Goal: Information Seeking & Learning: Compare options

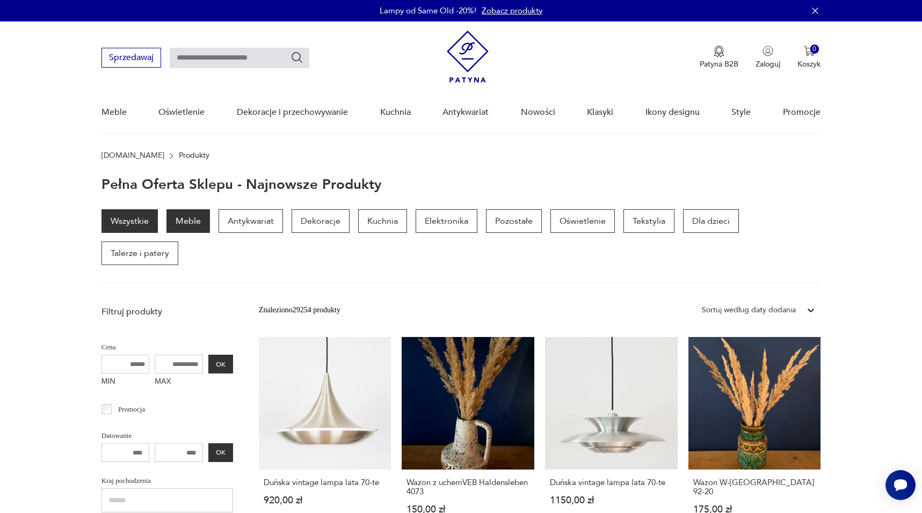
click at [187, 224] on p "Meble" at bounding box center [188, 221] width 44 height 24
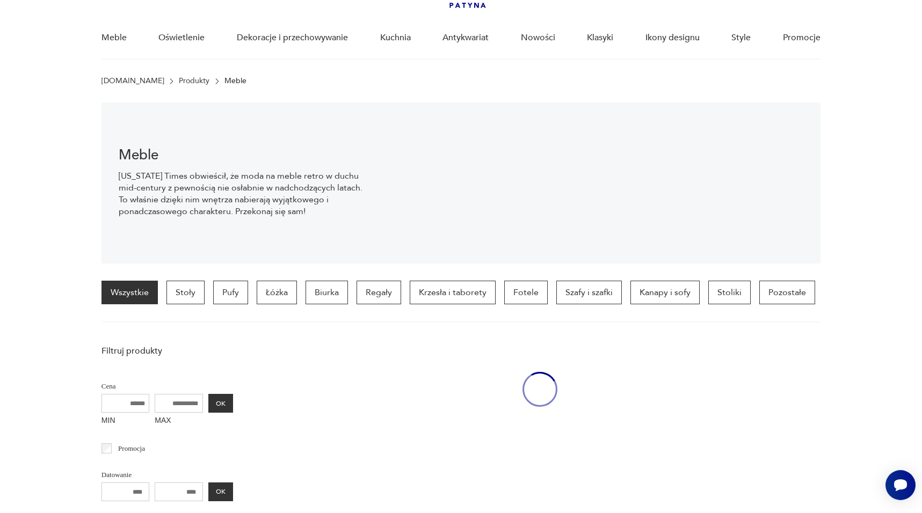
scroll to position [75, 0]
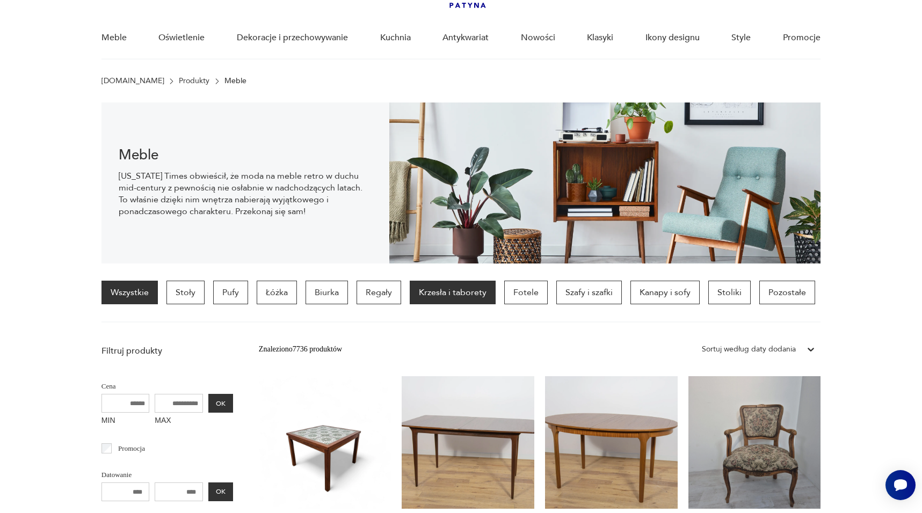
click at [452, 291] on p "Krzesła i taborety" at bounding box center [453, 293] width 86 height 24
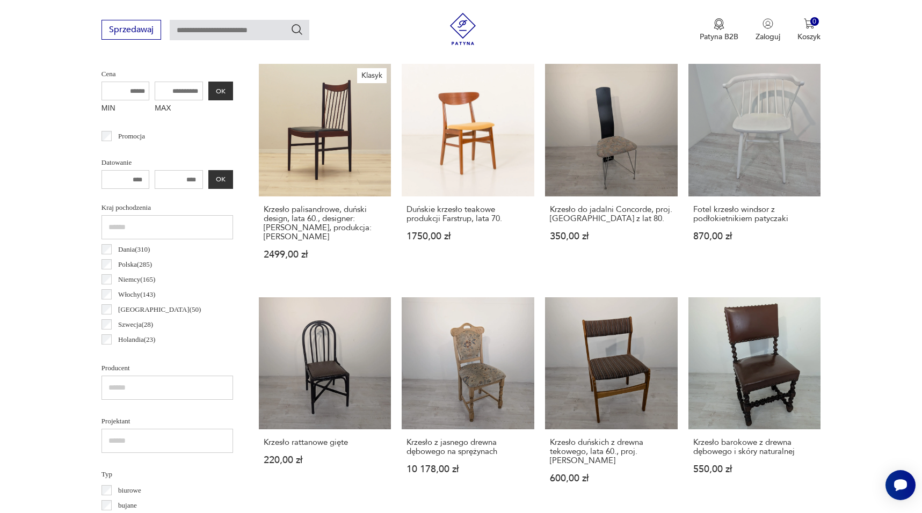
scroll to position [406, 0]
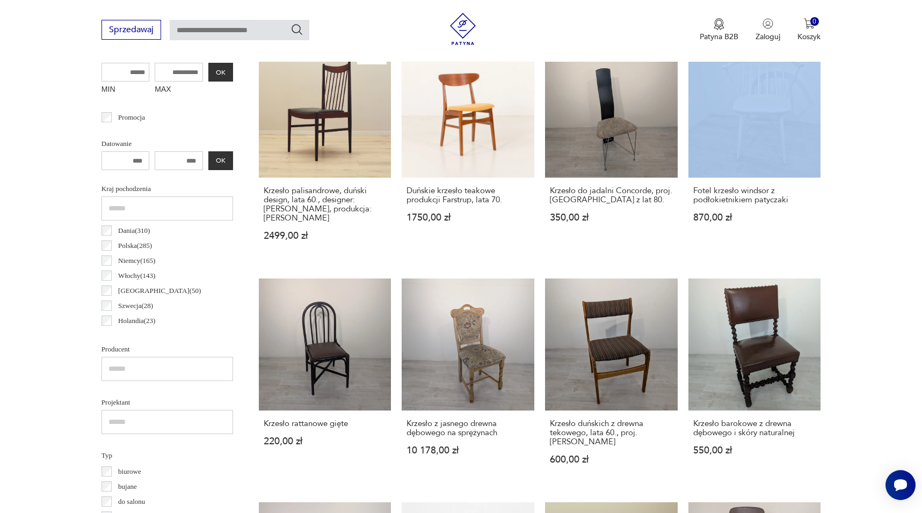
drag, startPoint x: 925, startPoint y: 101, endPoint x: 925, endPoint y: 182, distance: 80.6
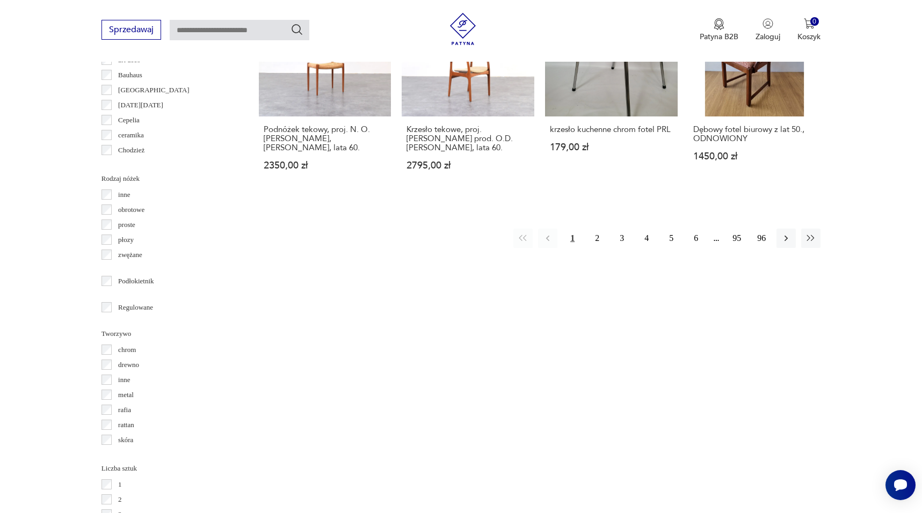
scroll to position [1165, 0]
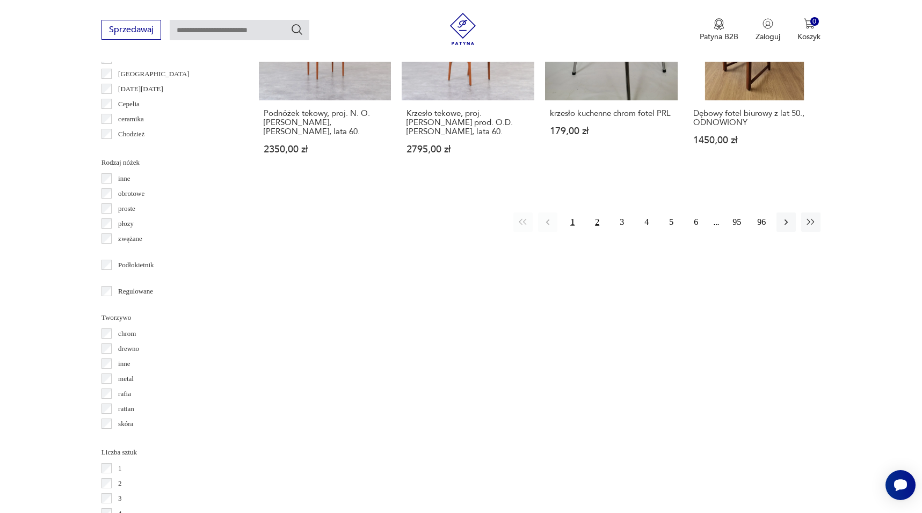
click at [599, 213] on button "2" at bounding box center [597, 222] width 19 height 19
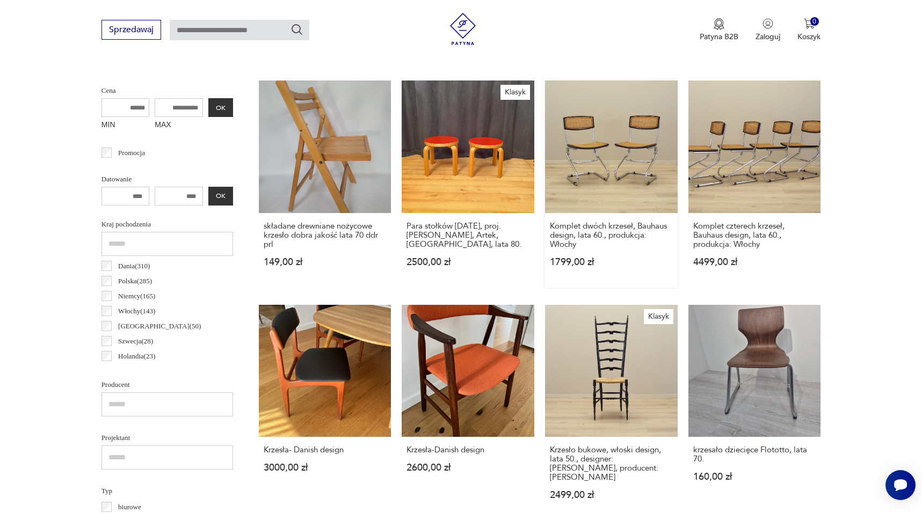
scroll to position [373, 0]
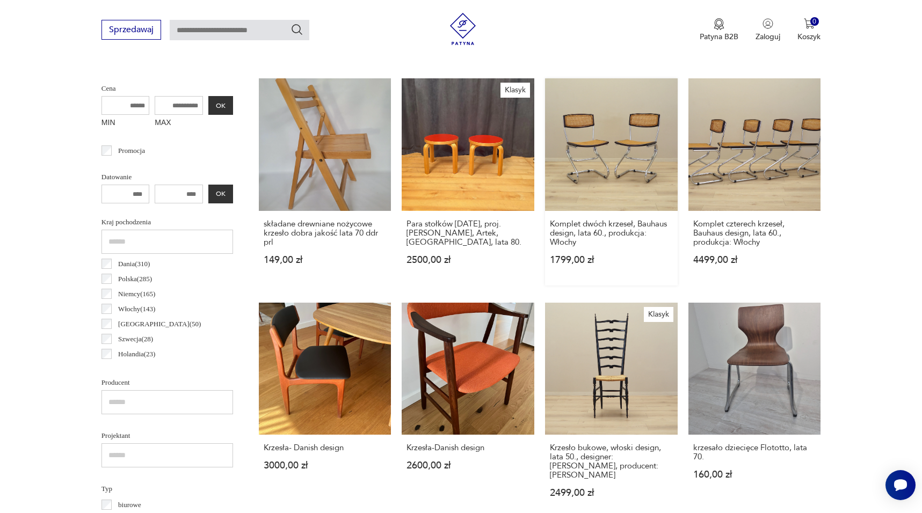
click at [618, 162] on link "Komplet dwóch krzeseł, Bauhaus design, lata 60., produkcja: Włochy 1799,00 zł" at bounding box center [611, 181] width 133 height 207
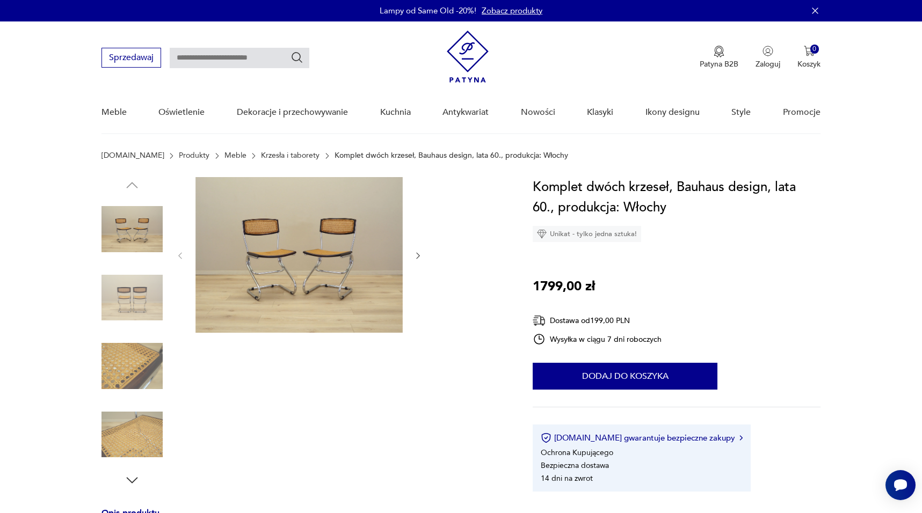
click at [311, 248] on img at bounding box center [298, 255] width 207 height 156
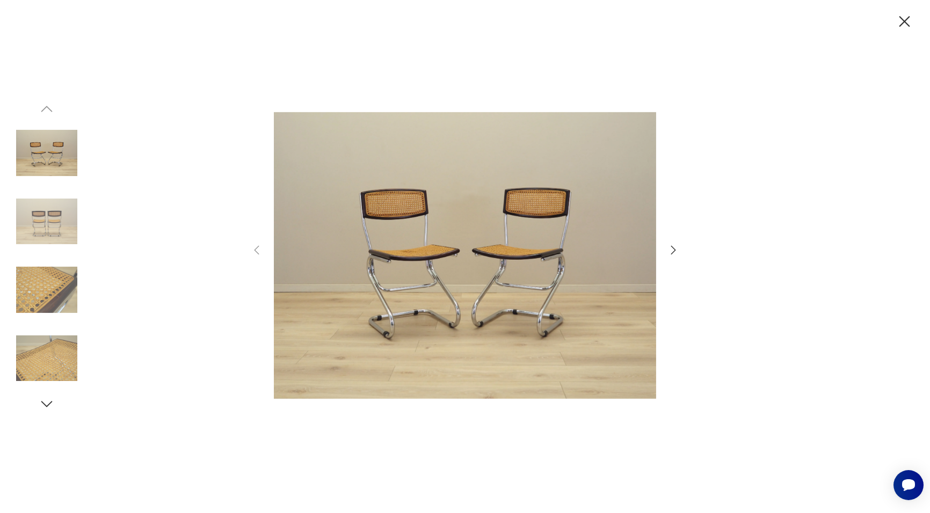
click at [674, 249] on icon "button" at bounding box center [673, 250] width 5 height 9
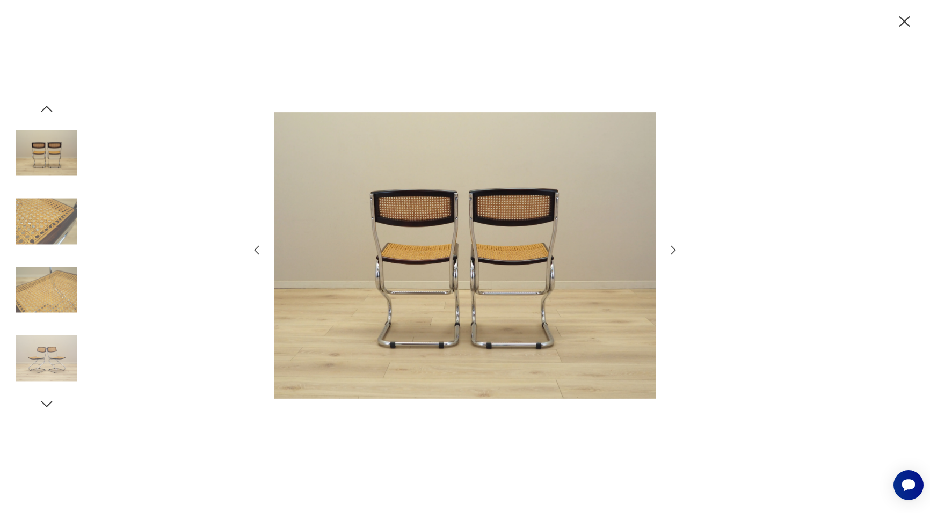
click at [674, 249] on icon "button" at bounding box center [673, 250] width 5 height 9
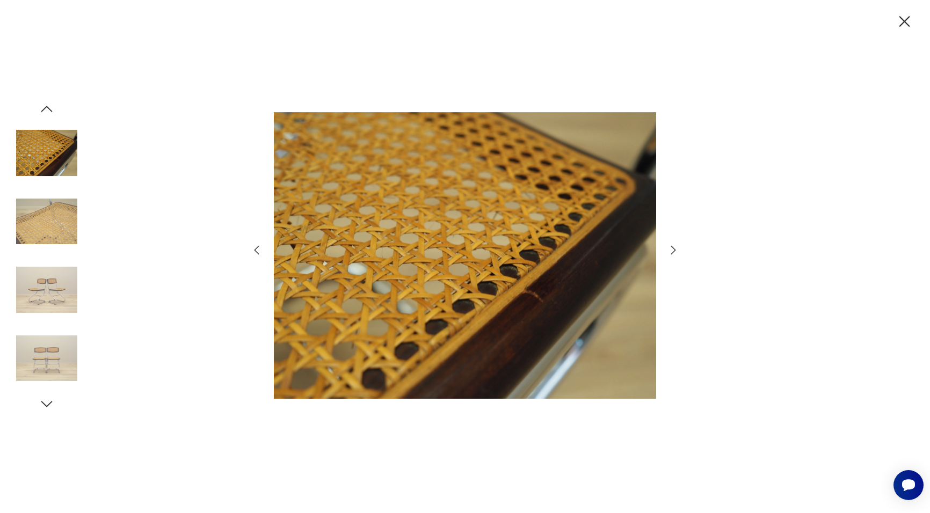
click at [674, 249] on icon "button" at bounding box center [673, 250] width 5 height 9
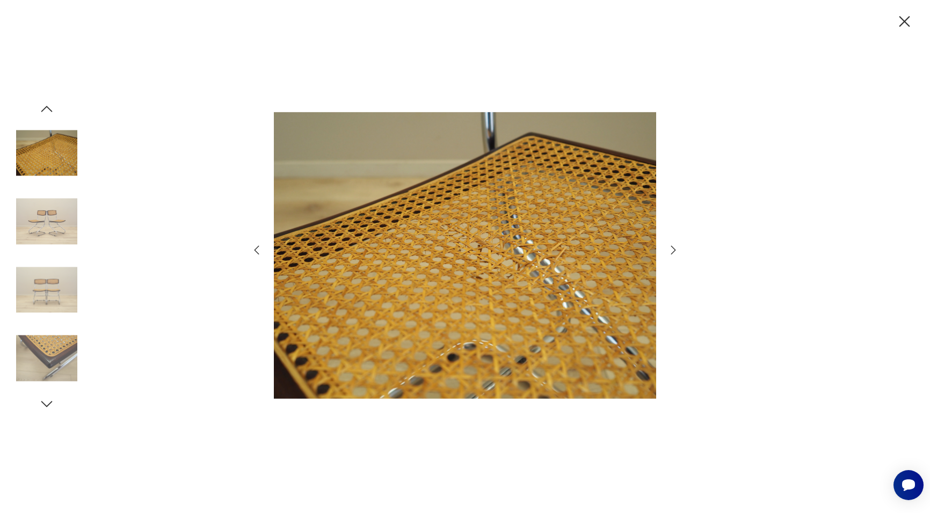
click at [674, 249] on icon "button" at bounding box center [673, 250] width 5 height 9
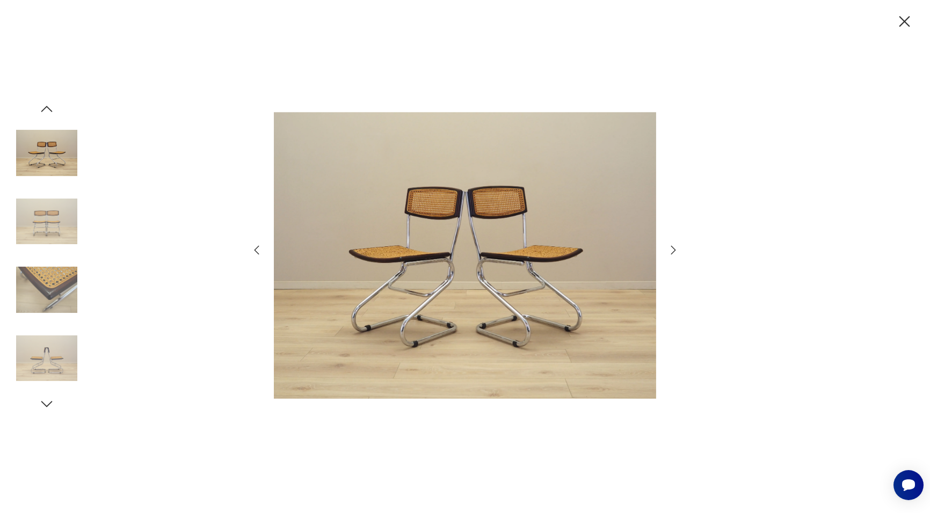
click at [674, 249] on icon "button" at bounding box center [673, 250] width 5 height 9
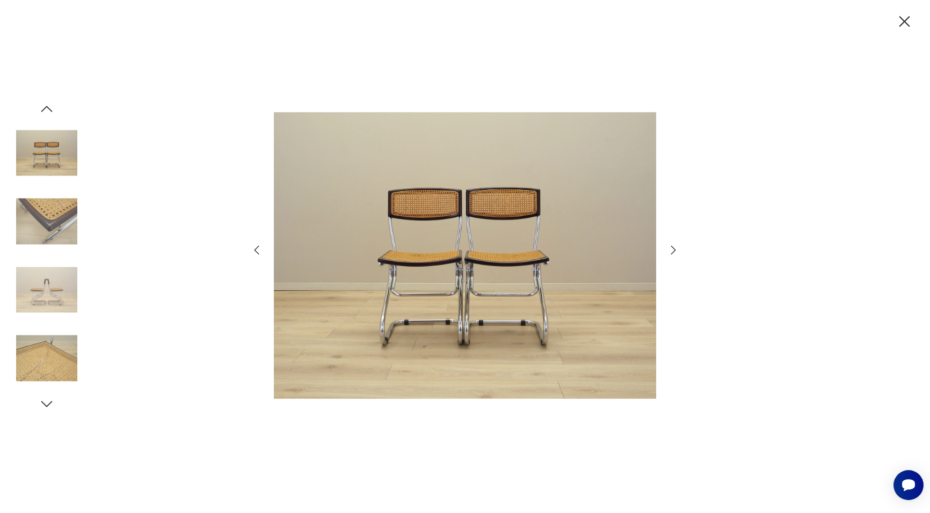
click at [674, 249] on icon "button" at bounding box center [673, 250] width 5 height 9
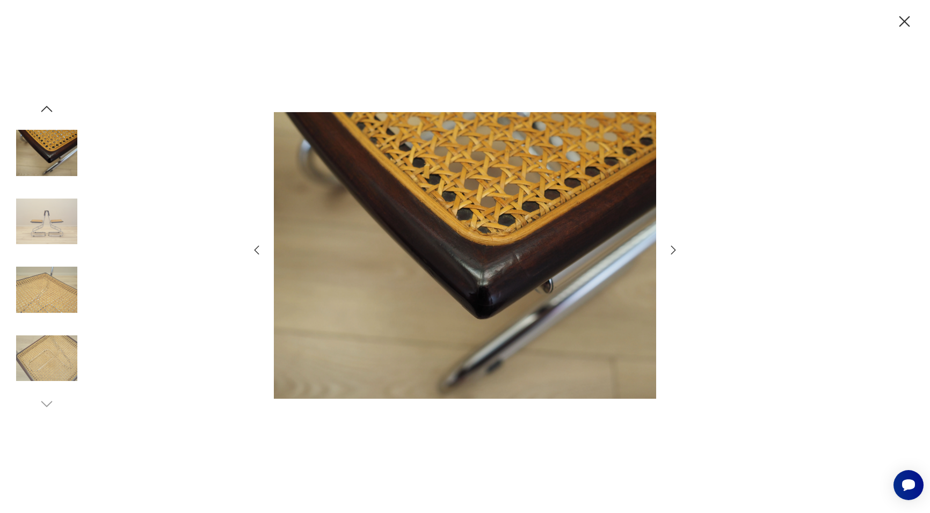
click at [674, 249] on icon "button" at bounding box center [673, 250] width 5 height 9
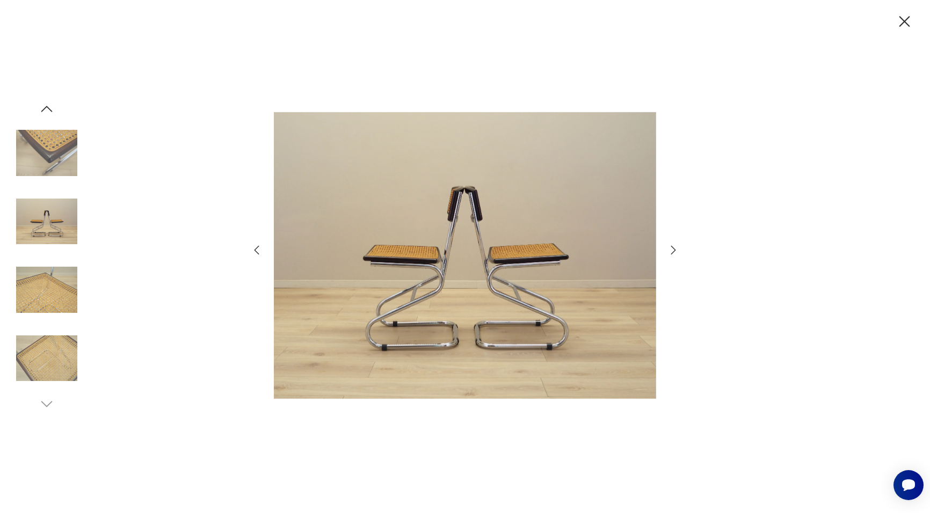
click at [674, 249] on icon "button" at bounding box center [673, 250] width 5 height 9
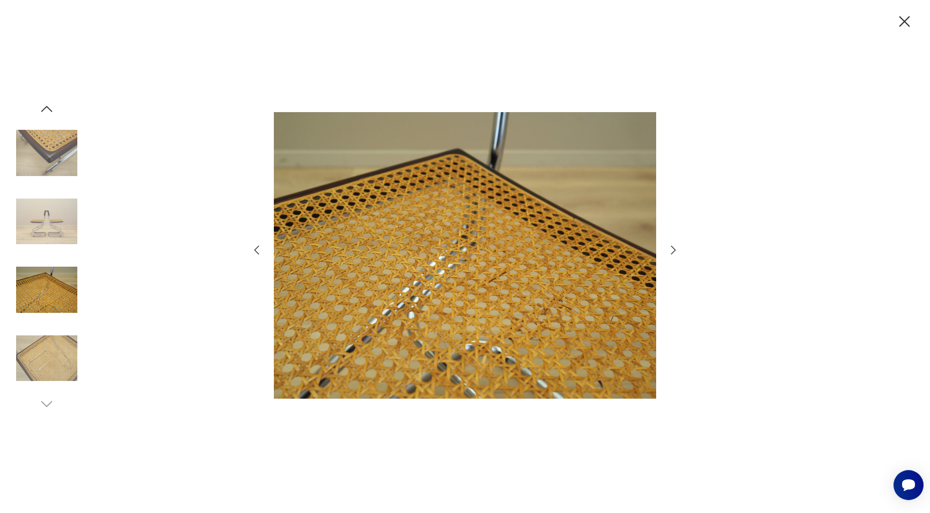
click at [674, 249] on icon "button" at bounding box center [673, 250] width 5 height 9
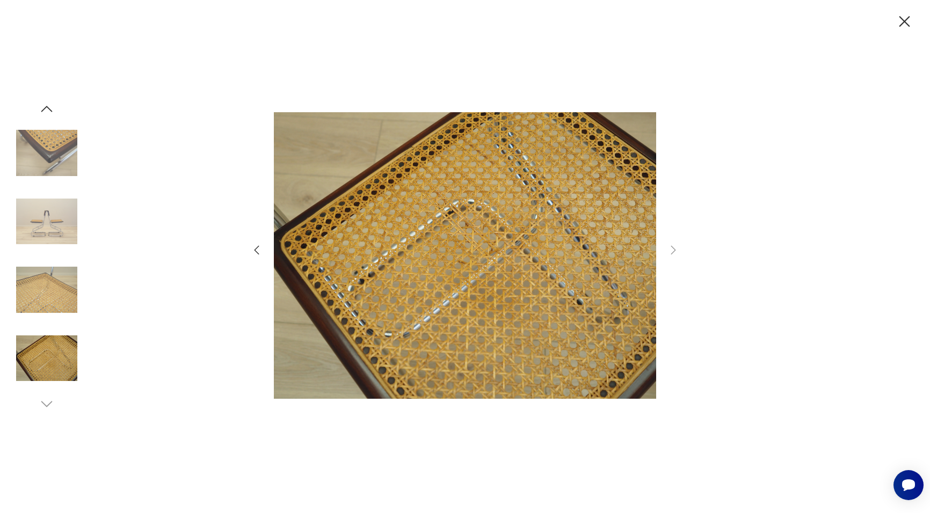
click at [900, 21] on icon "button" at bounding box center [904, 21] width 19 height 19
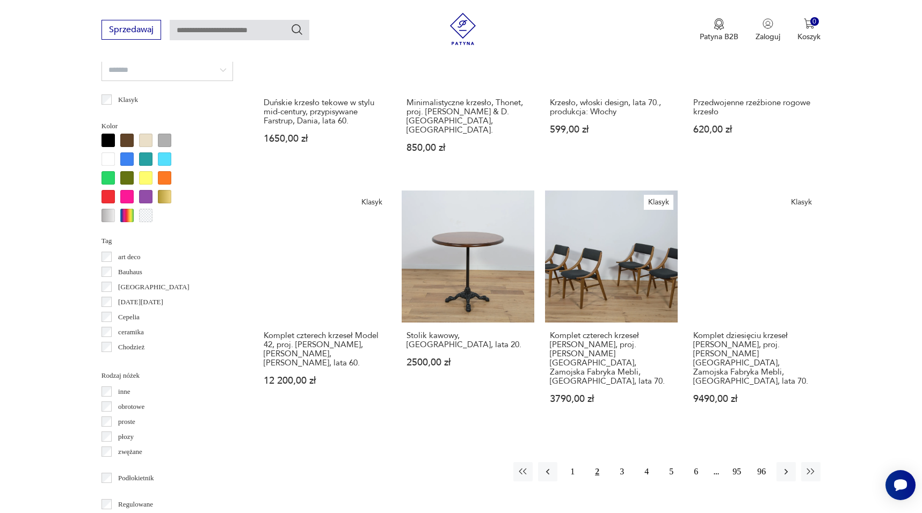
scroll to position [953, 0]
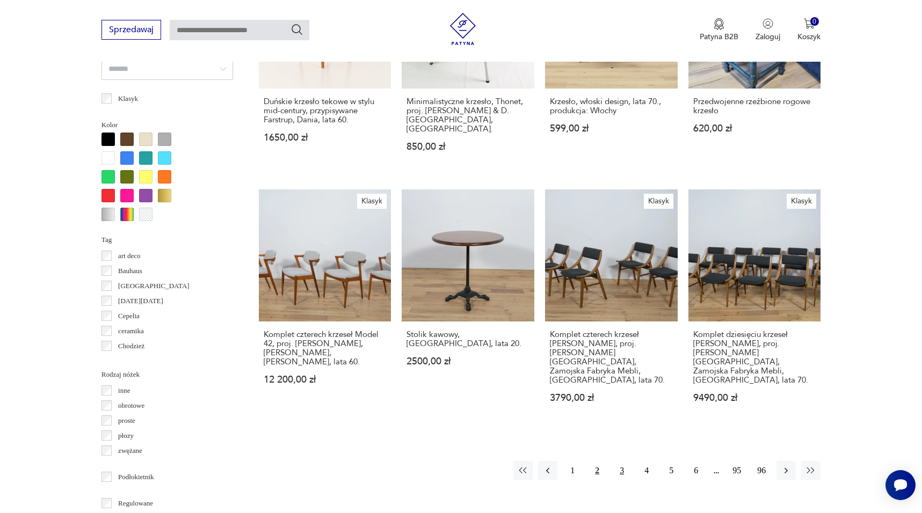
click at [621, 461] on button "3" at bounding box center [621, 470] width 19 height 19
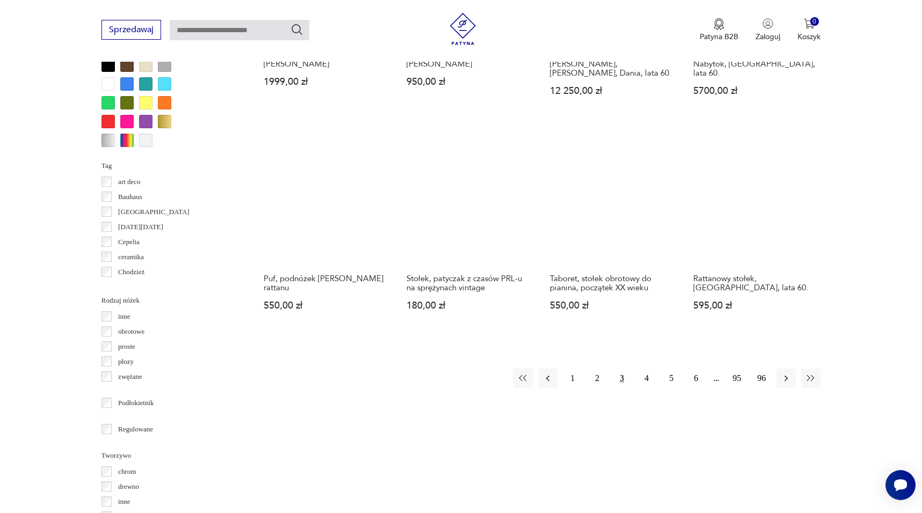
scroll to position [1048, 0]
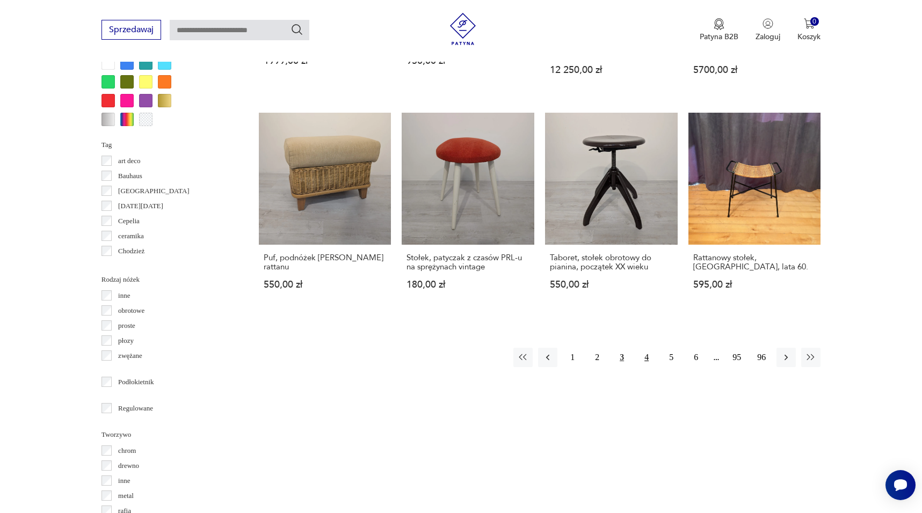
click at [650, 348] on button "4" at bounding box center [646, 357] width 19 height 19
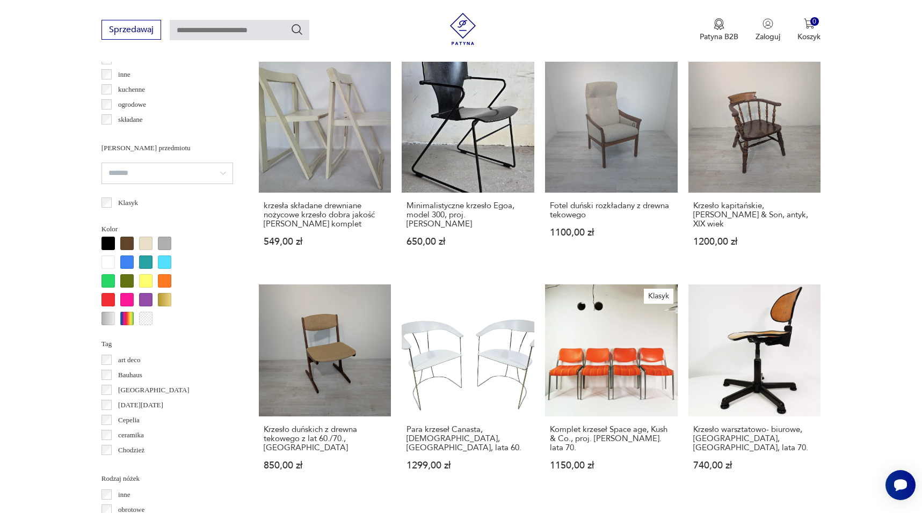
scroll to position [868, 0]
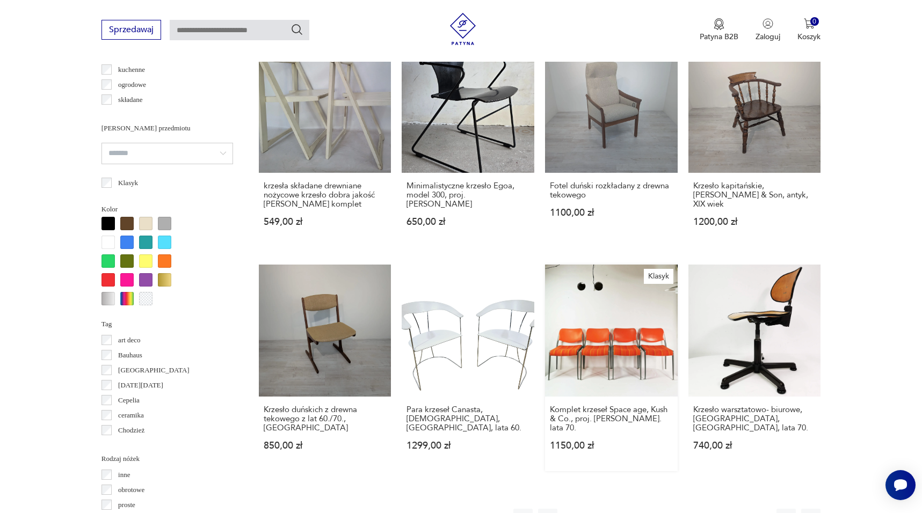
click at [611, 345] on link "Klasyk Komplet krzeseł Space age, Kush & Co., proj. Prof. Hans Ell. lata 70. 11…" at bounding box center [611, 368] width 133 height 207
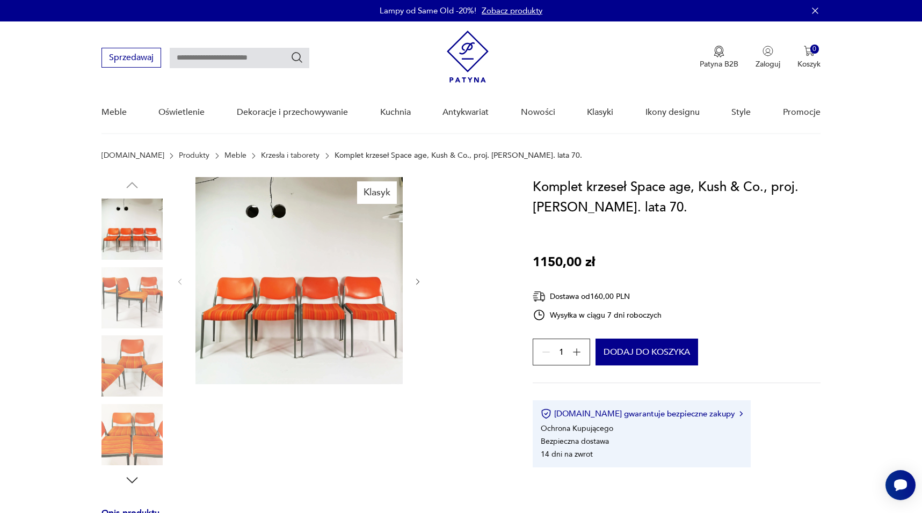
click at [288, 329] on img at bounding box center [298, 280] width 207 height 207
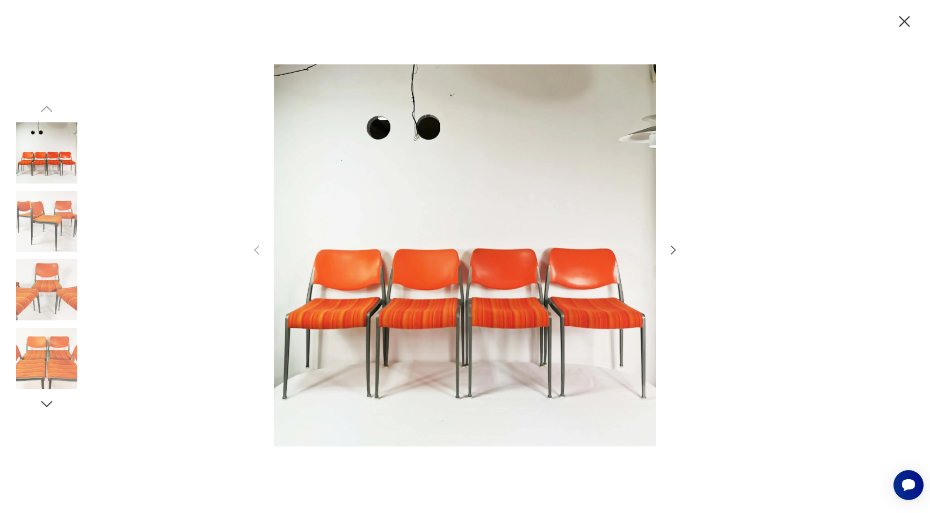
click at [672, 252] on icon "button" at bounding box center [673, 250] width 13 height 13
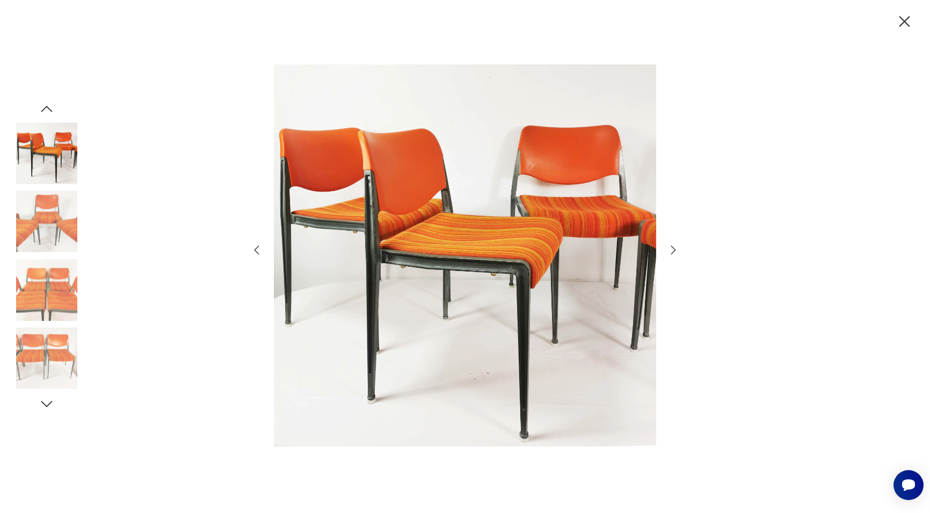
click at [672, 252] on icon "button" at bounding box center [673, 250] width 13 height 13
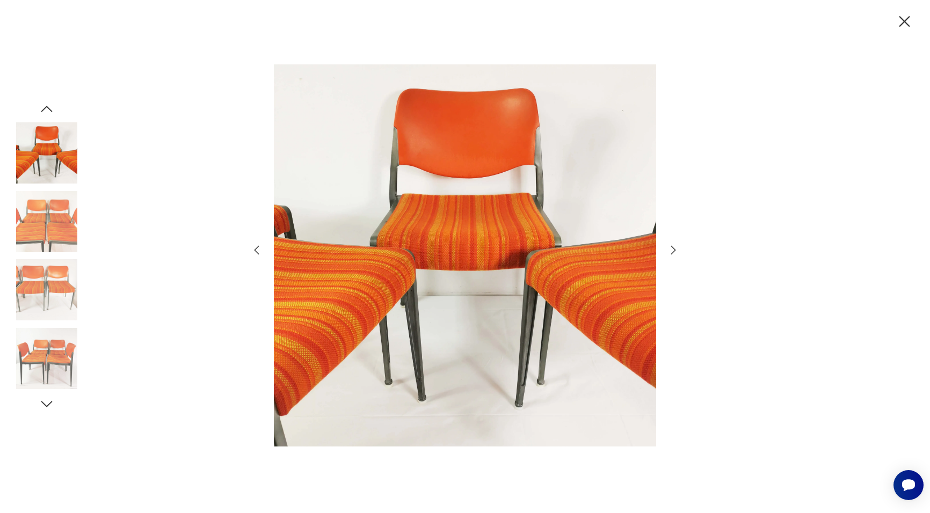
click at [672, 252] on icon "button" at bounding box center [673, 250] width 13 height 13
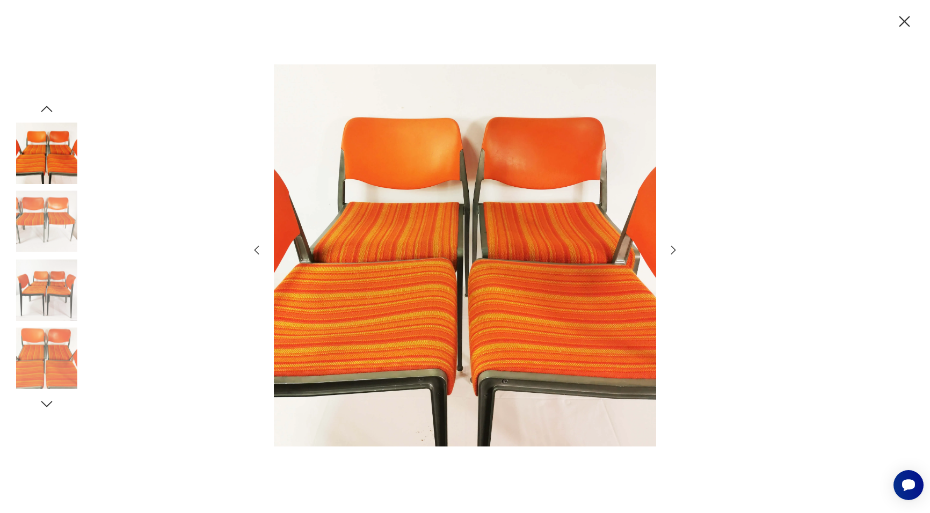
click at [672, 252] on icon "button" at bounding box center [673, 250] width 13 height 13
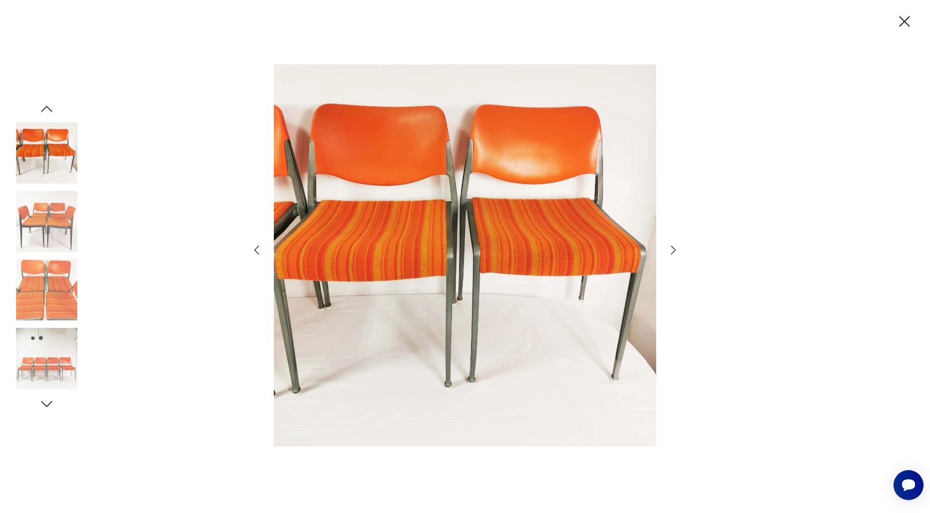
click at [672, 252] on icon "button" at bounding box center [673, 250] width 13 height 13
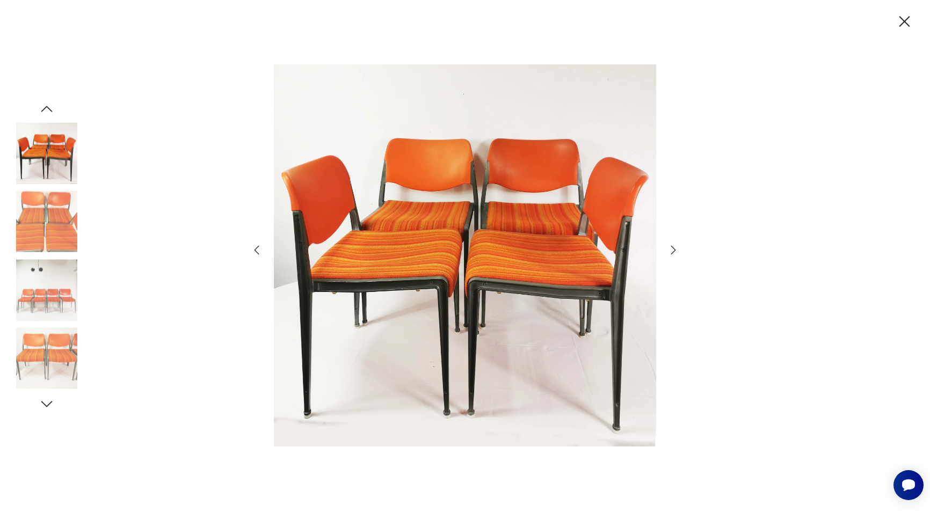
click at [908, 25] on icon "button" at bounding box center [905, 21] width 11 height 11
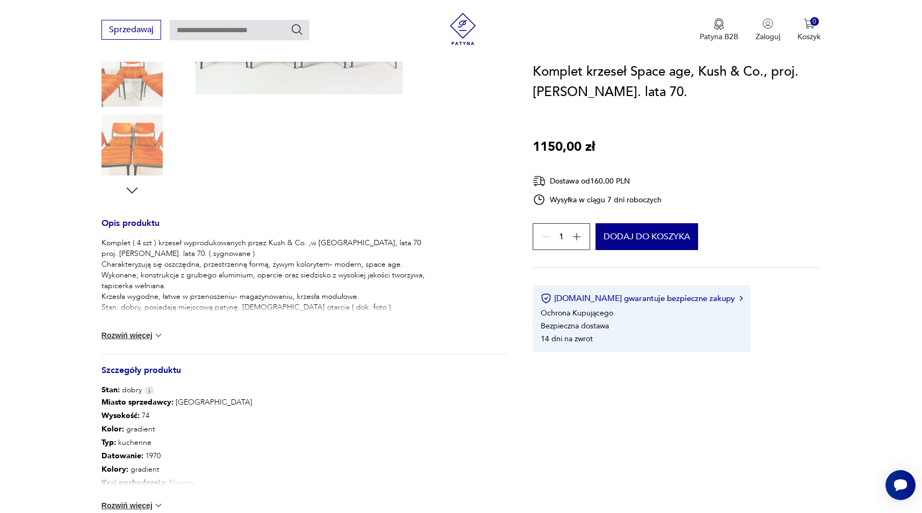
scroll to position [321, 0]
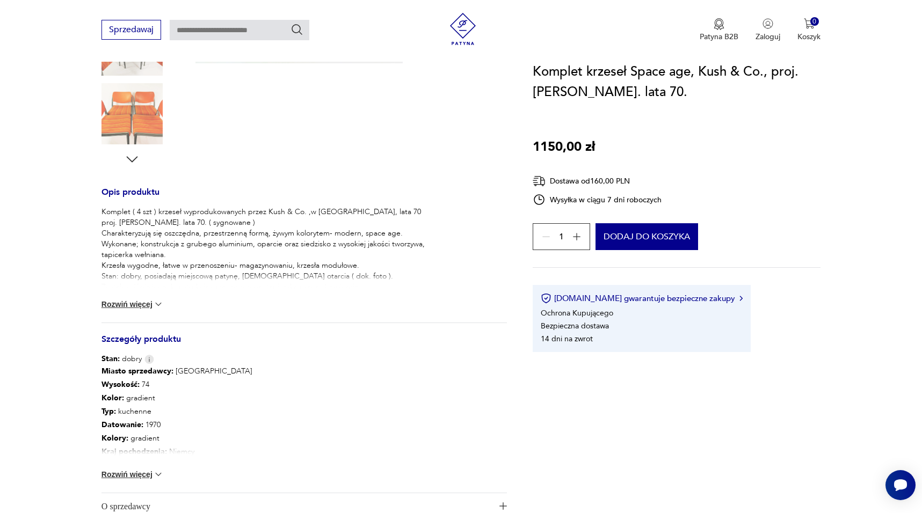
click at [144, 302] on button "Rozwiń więcej" at bounding box center [133, 304] width 62 height 11
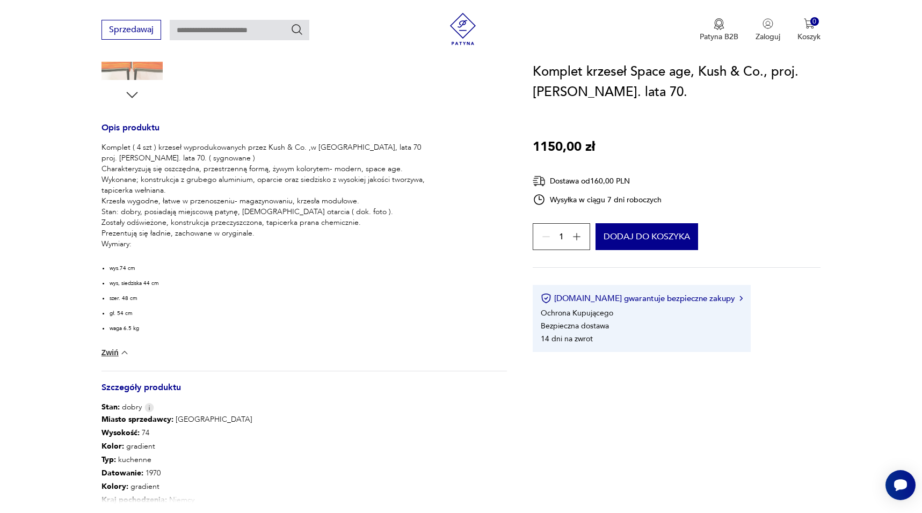
scroll to position [407, 0]
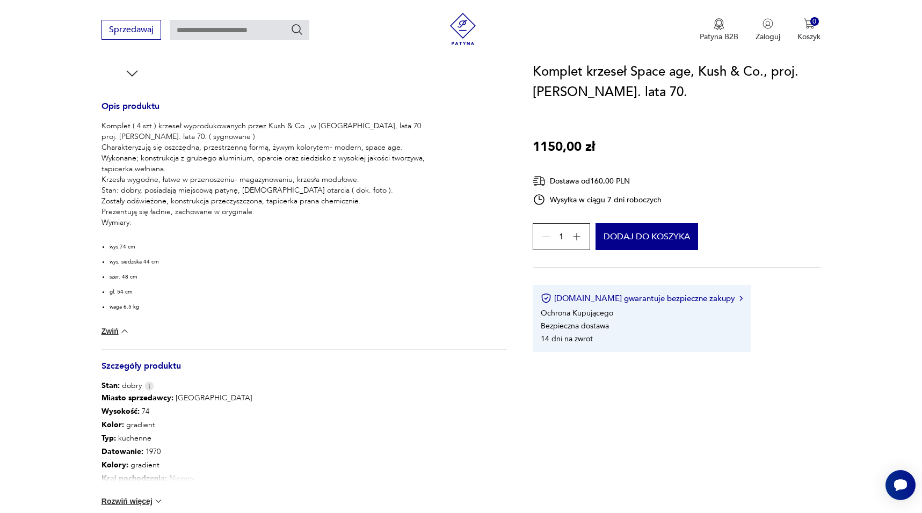
click at [151, 501] on button "Rozwiń więcej" at bounding box center [133, 501] width 62 height 11
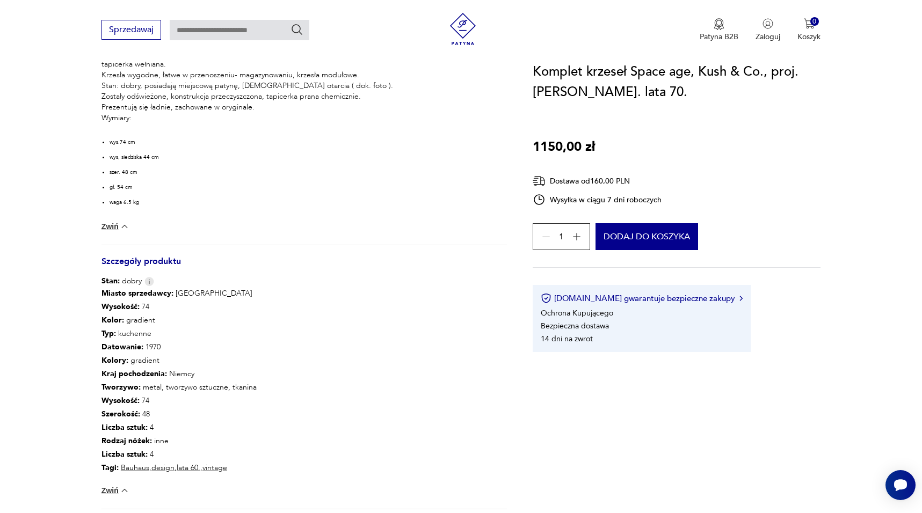
scroll to position [514, 0]
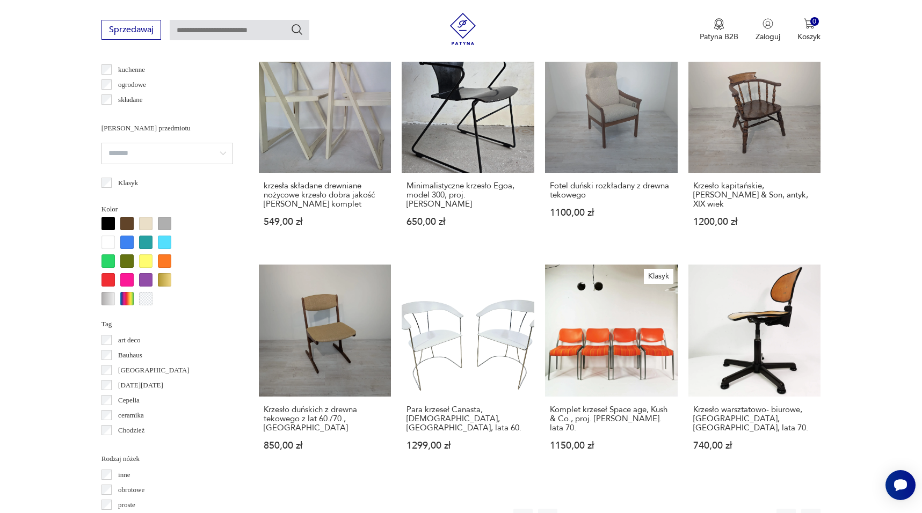
scroll to position [967, 0]
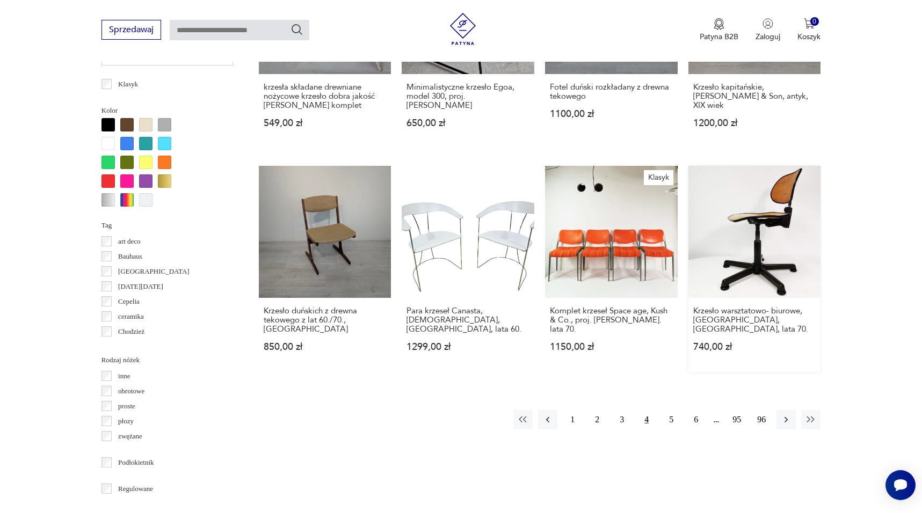
click at [720, 281] on link "Krzesło warsztatowo- biurowe, Sedus, Niemcy, lata 70. 740,00 zł" at bounding box center [754, 269] width 133 height 207
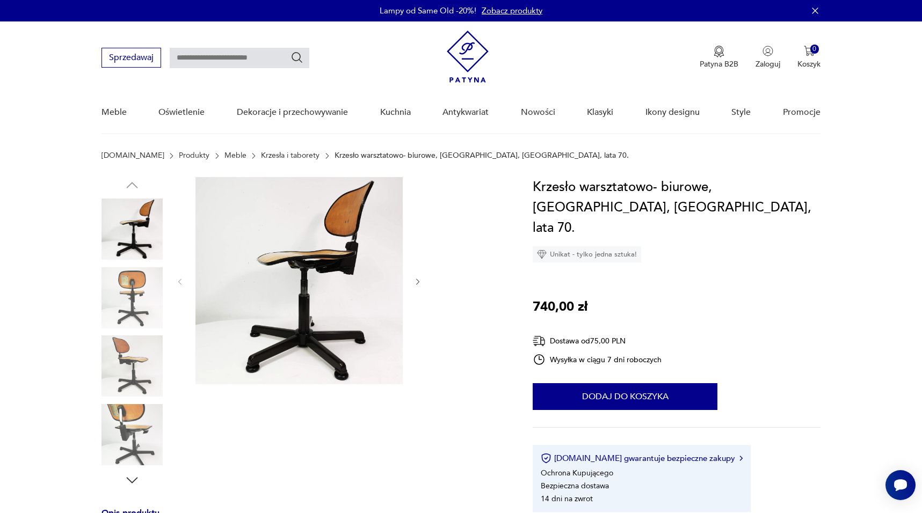
click at [415, 284] on icon "button" at bounding box center [418, 282] width 9 height 9
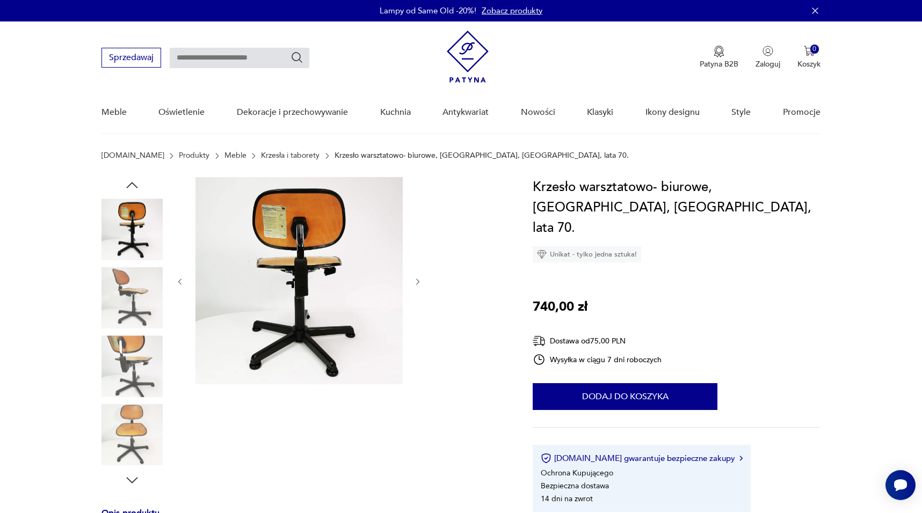
click at [415, 284] on icon "button" at bounding box center [418, 282] width 9 height 9
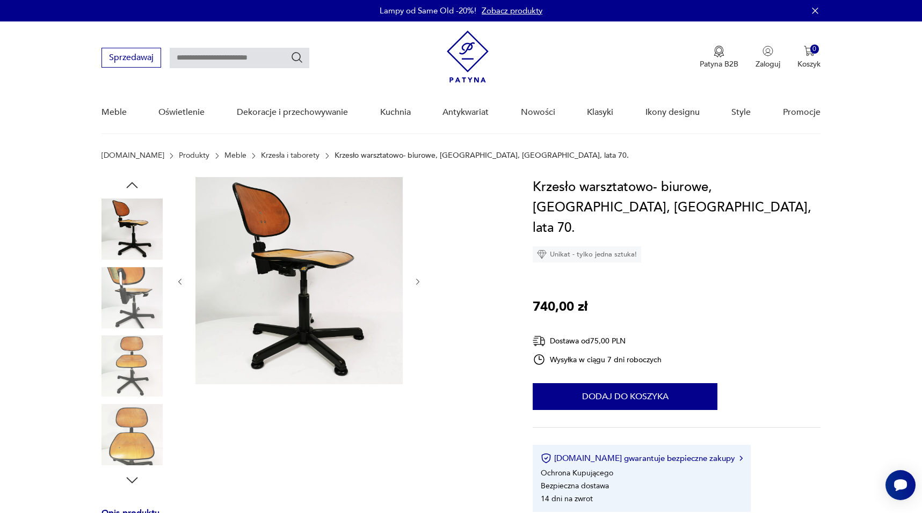
click at [415, 284] on icon "button" at bounding box center [418, 282] width 9 height 9
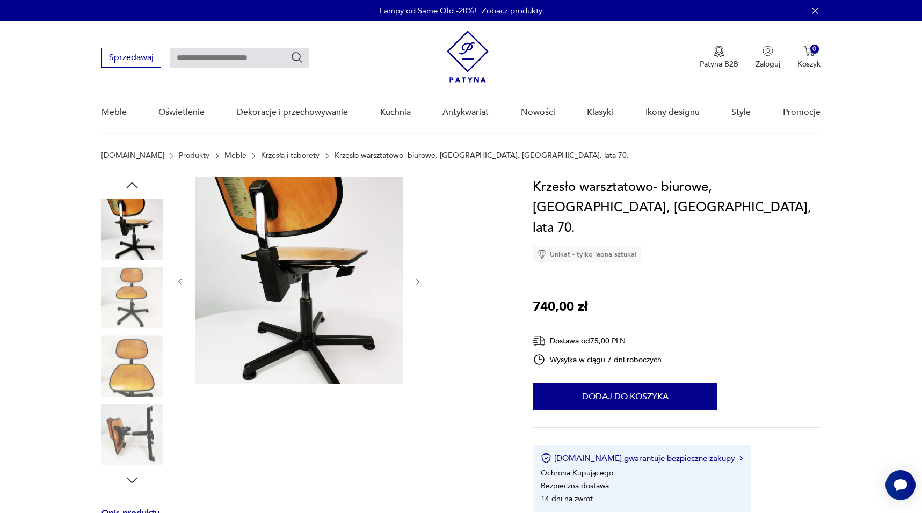
click at [415, 284] on icon "button" at bounding box center [418, 282] width 9 height 9
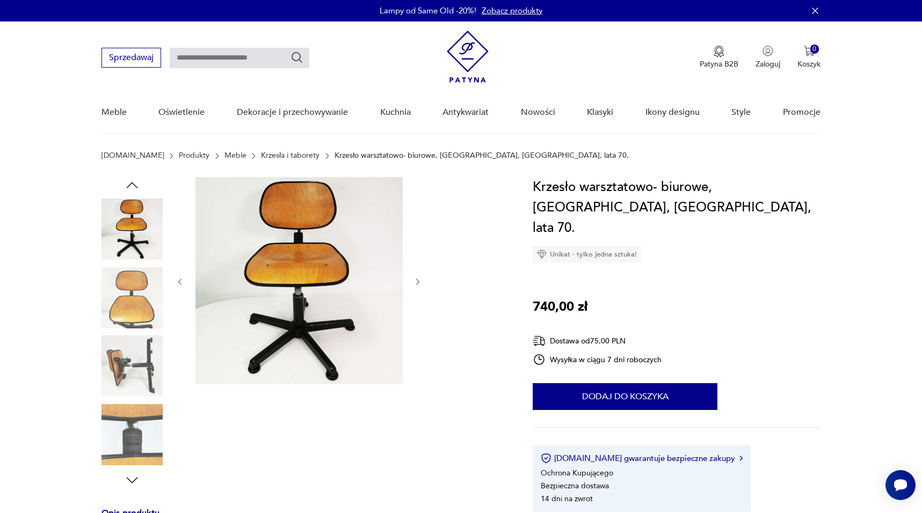
click at [415, 284] on icon "button" at bounding box center [418, 282] width 9 height 9
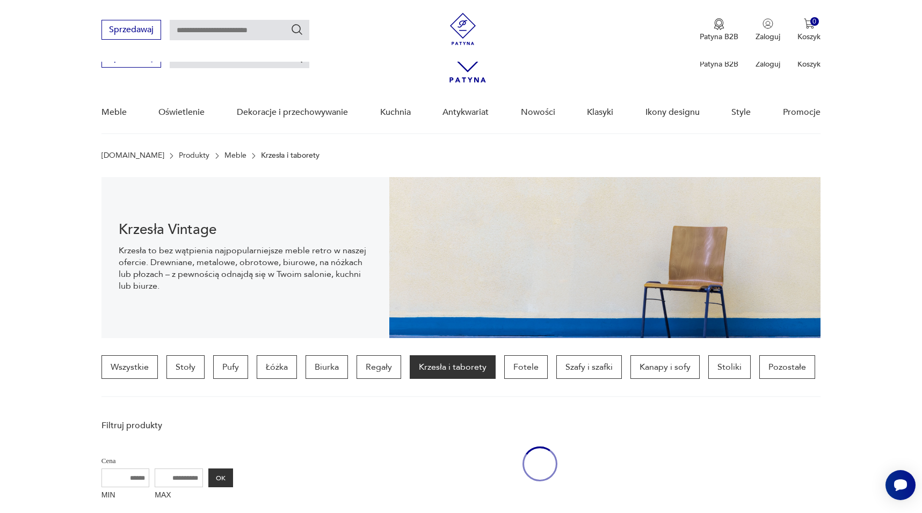
scroll to position [1067, 0]
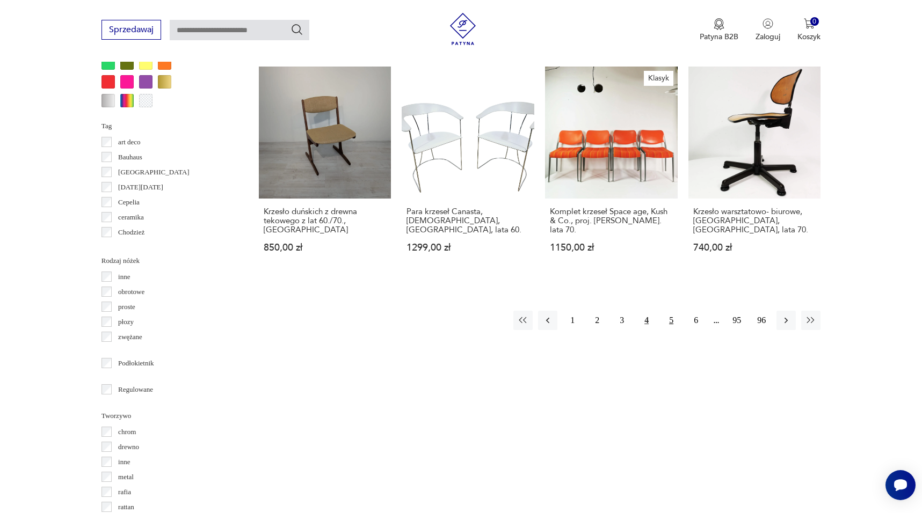
click at [671, 314] on button "5" at bounding box center [671, 320] width 19 height 19
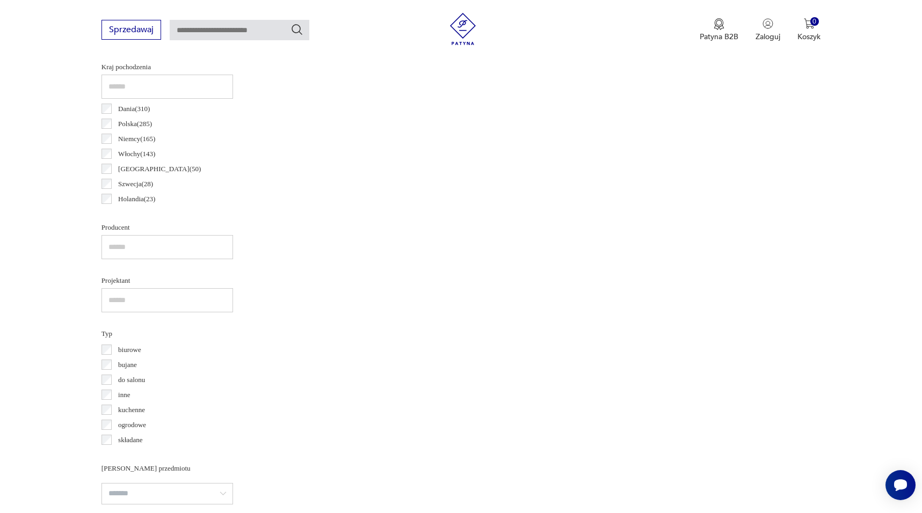
scroll to position [253, 0]
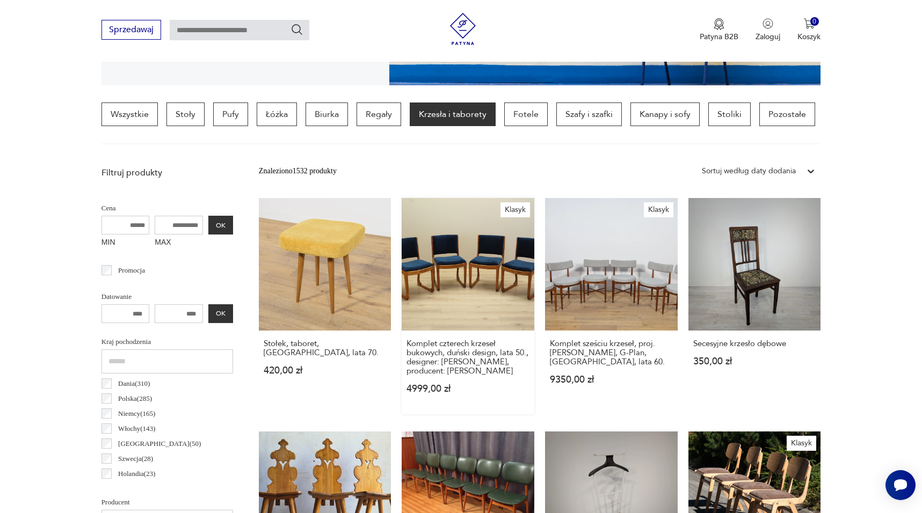
click at [476, 266] on link "Klasyk Komplet czterech krzeseł bukowych, duński design, lata 50., designer: Ho…" at bounding box center [468, 306] width 133 height 216
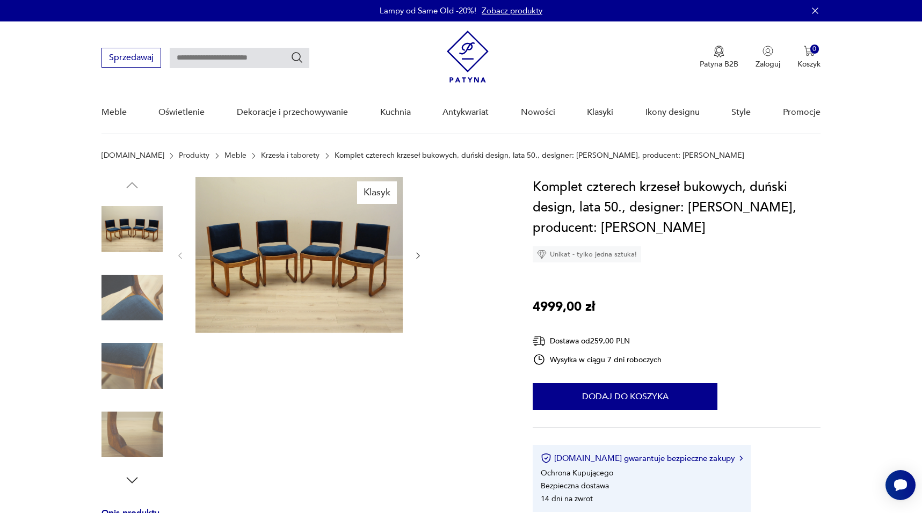
click at [358, 257] on img at bounding box center [298, 255] width 207 height 156
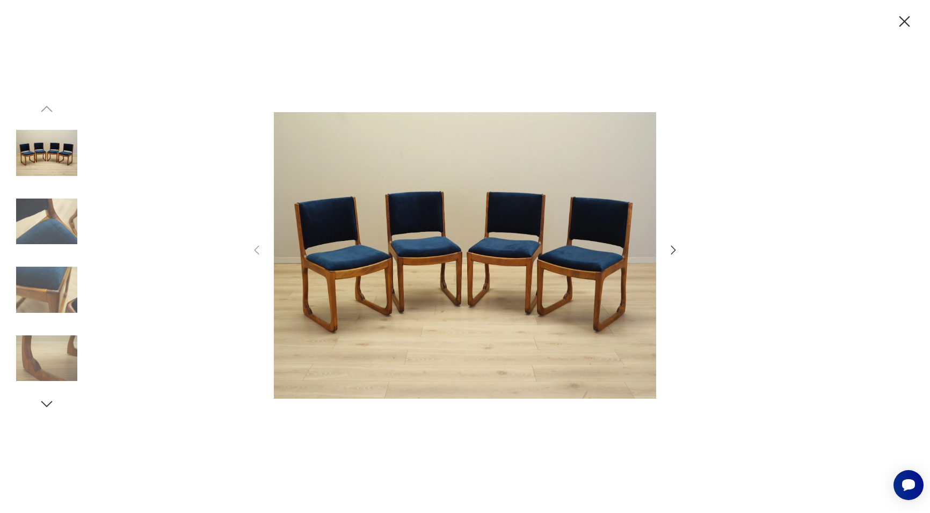
click at [674, 251] on icon "button" at bounding box center [673, 250] width 5 height 9
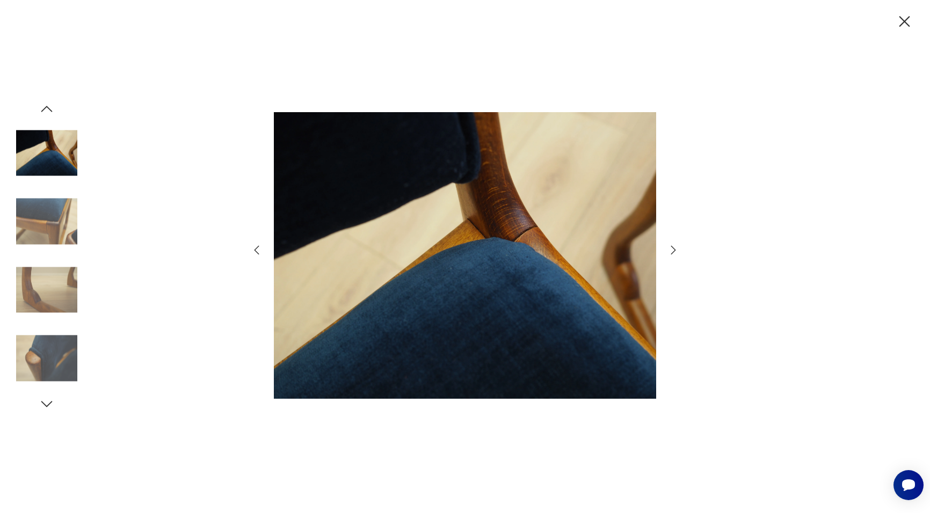
click at [674, 251] on icon "button" at bounding box center [673, 250] width 5 height 9
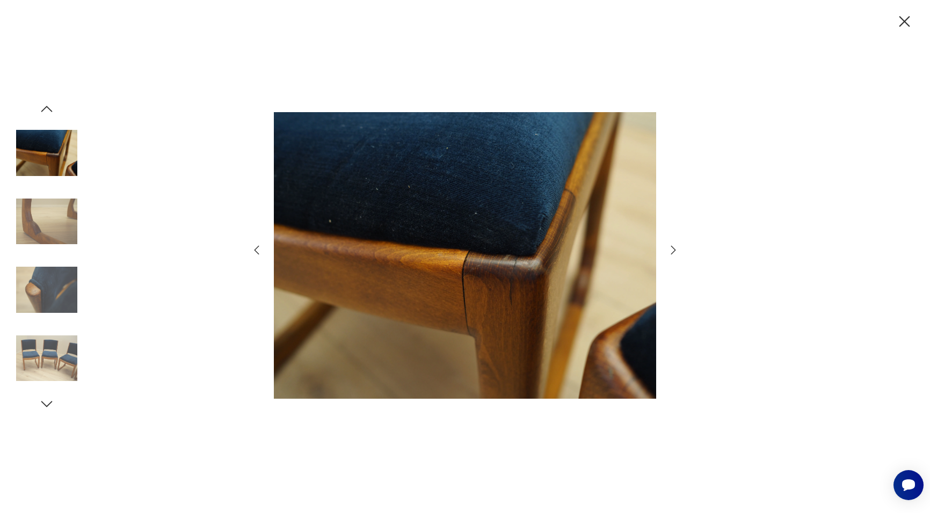
click at [674, 251] on icon "button" at bounding box center [673, 250] width 5 height 9
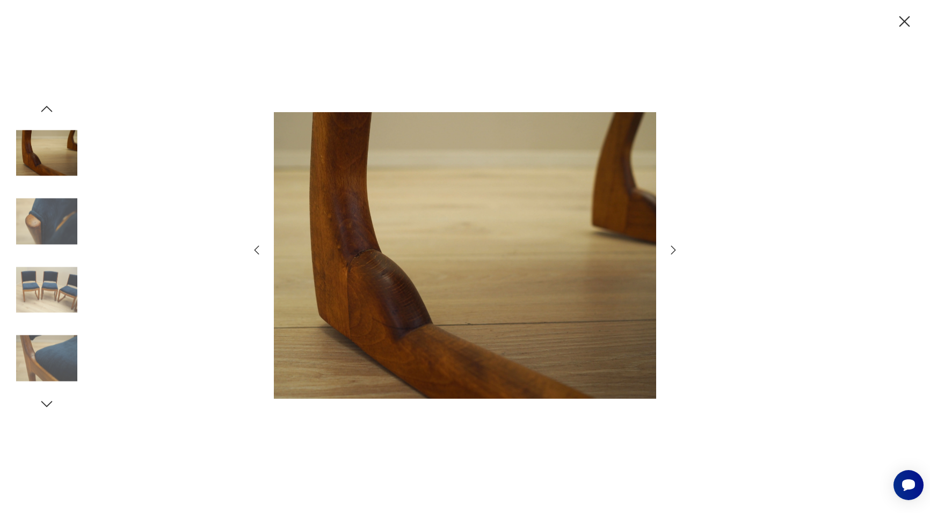
click at [674, 251] on icon "button" at bounding box center [673, 250] width 5 height 9
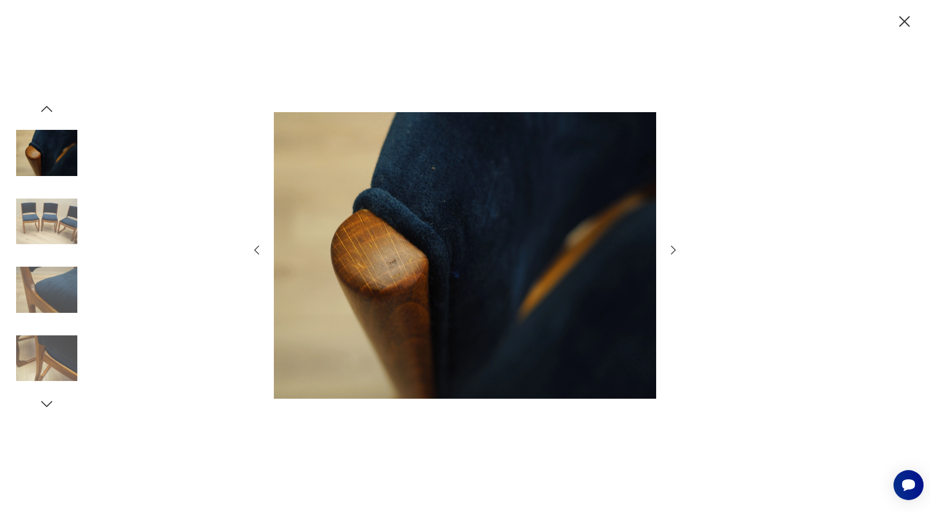
click at [675, 251] on icon "button" at bounding box center [673, 250] width 5 height 9
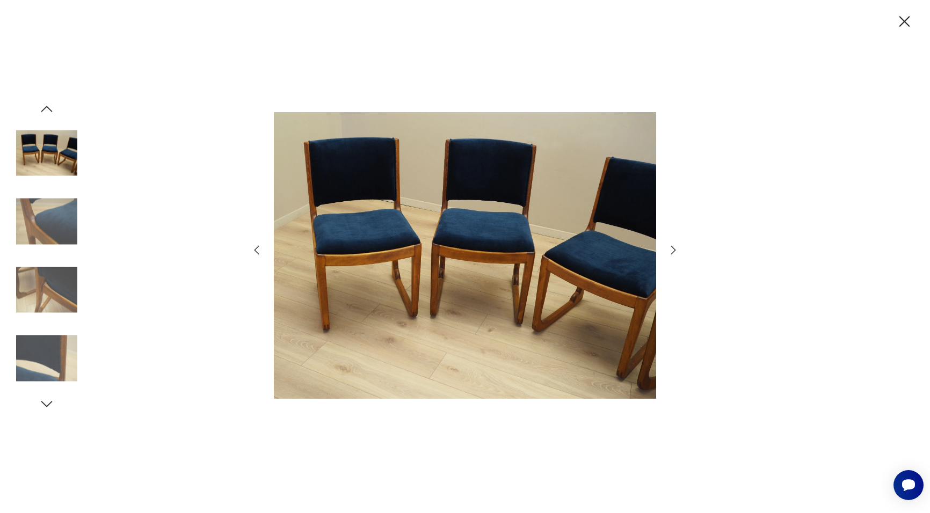
click at [675, 251] on icon "button" at bounding box center [673, 250] width 5 height 9
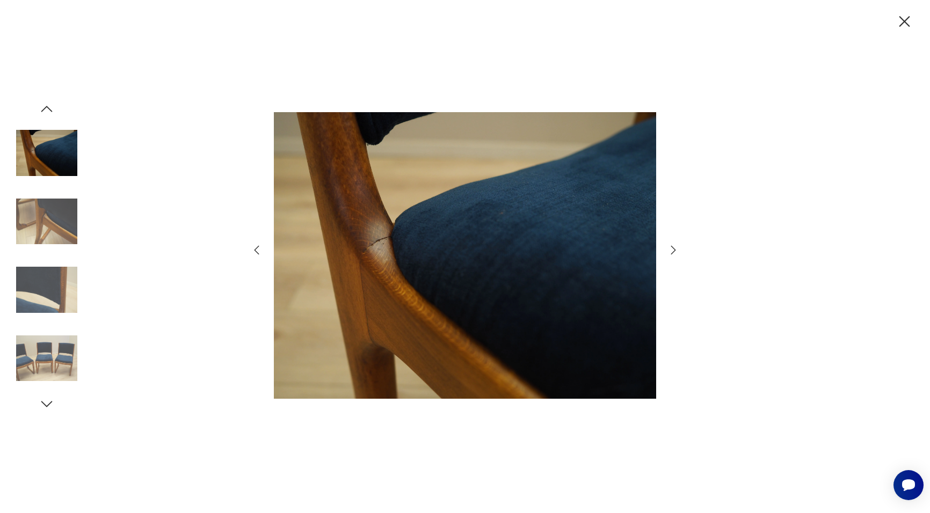
click at [675, 251] on icon "button" at bounding box center [673, 250] width 5 height 9
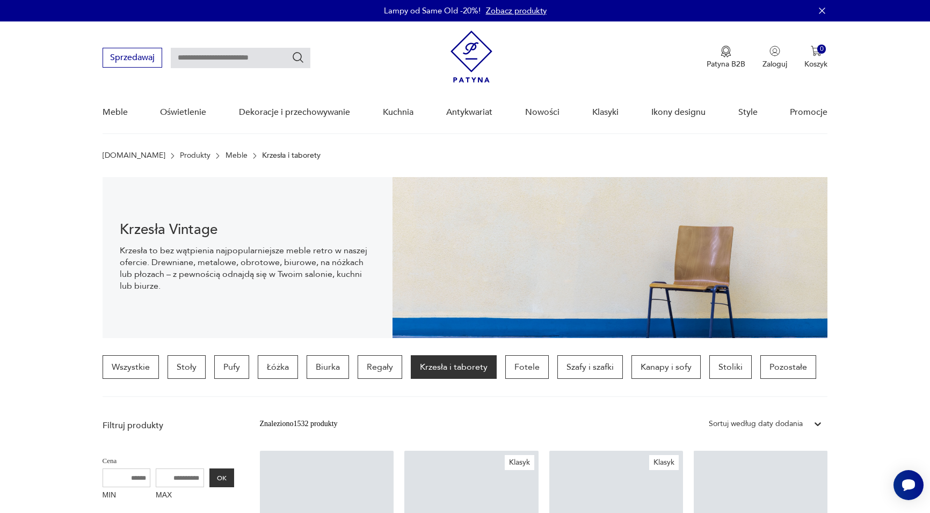
scroll to position [253, 0]
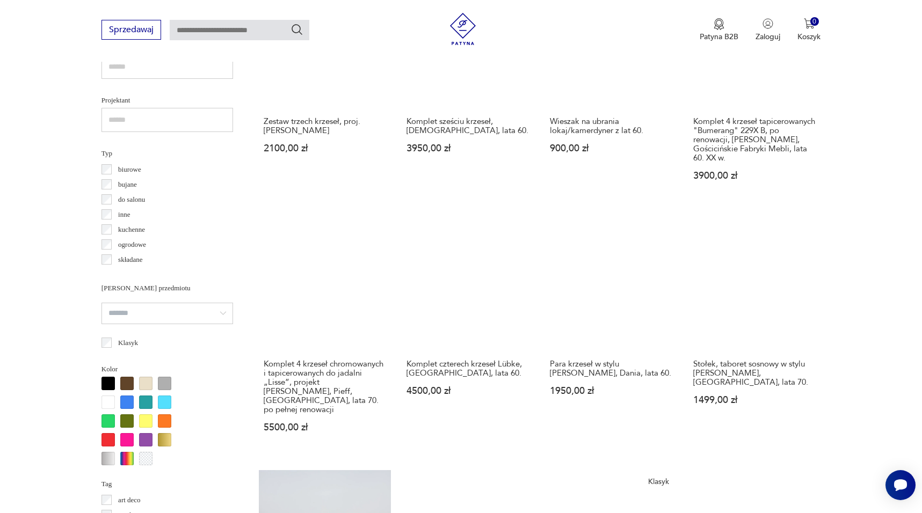
scroll to position [746, 0]
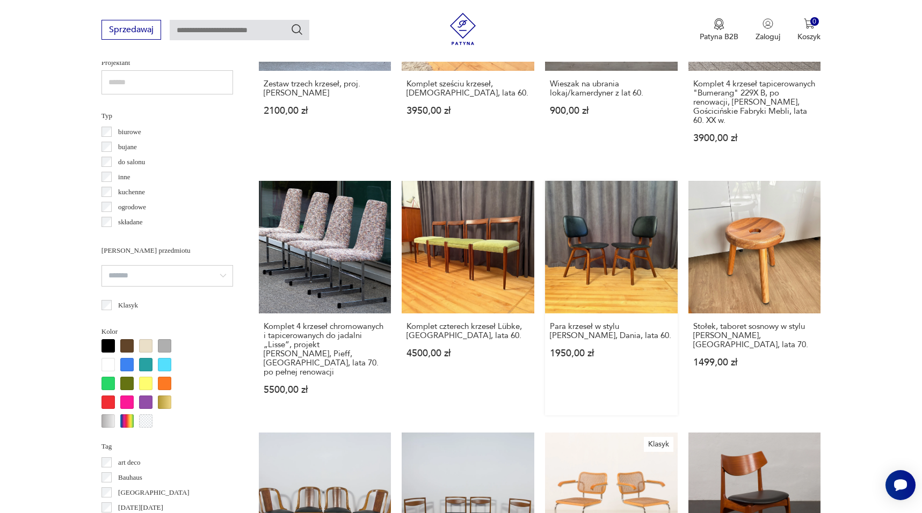
click at [568, 242] on link "Para krzeseł w stylu Borge Mogensen, Dania, lata 60. 1950,00 zł" at bounding box center [611, 298] width 133 height 235
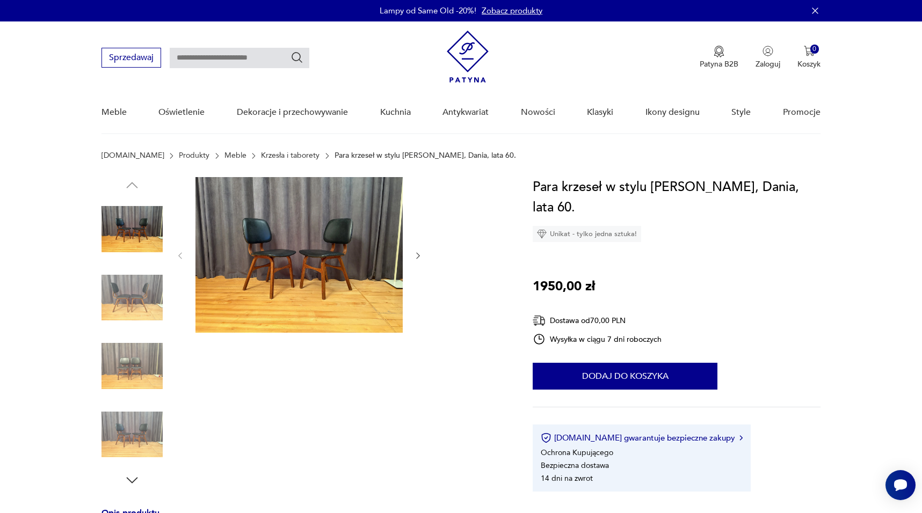
click at [325, 261] on img at bounding box center [298, 255] width 207 height 156
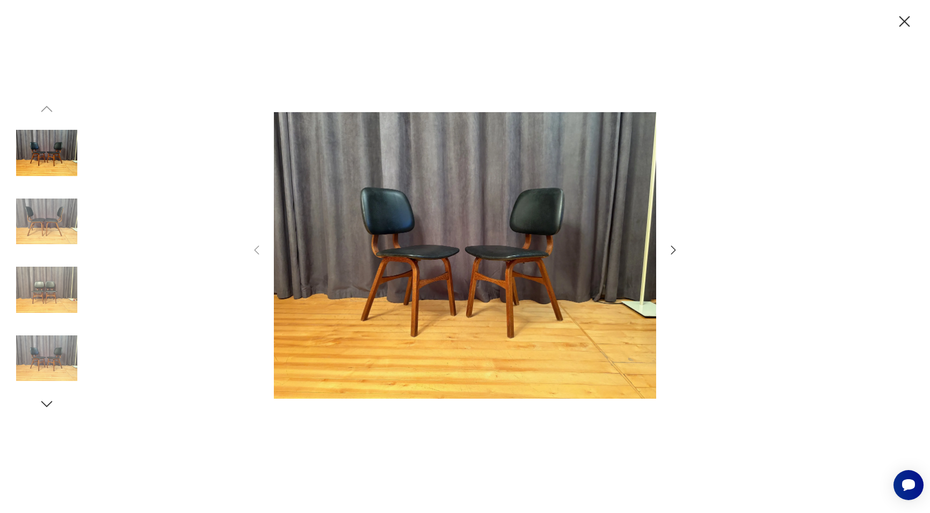
click at [672, 248] on icon "button" at bounding box center [673, 250] width 13 height 13
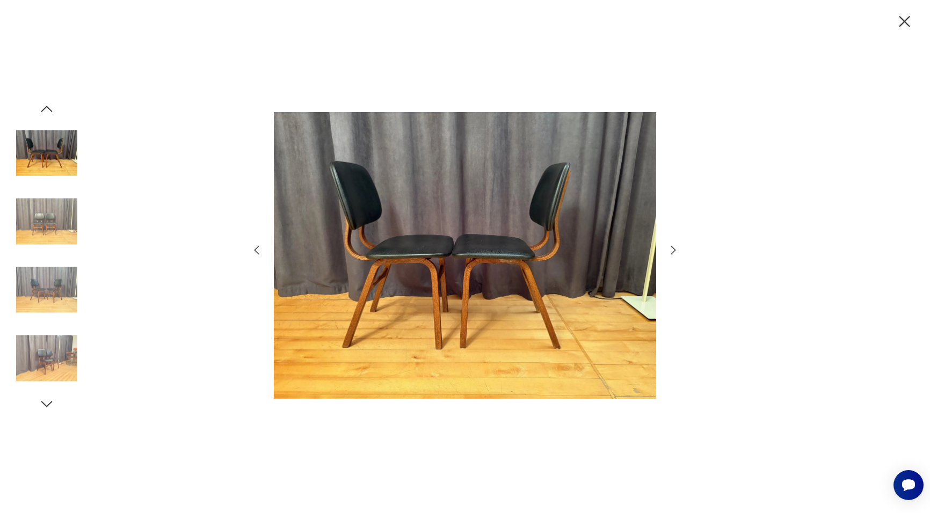
click at [672, 248] on icon "button" at bounding box center [673, 250] width 13 height 13
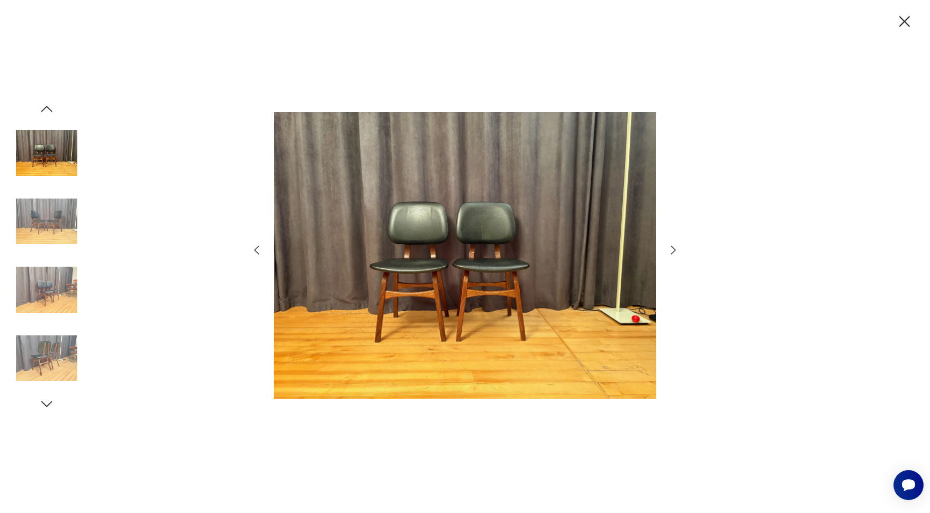
click at [672, 248] on icon "button" at bounding box center [673, 250] width 13 height 13
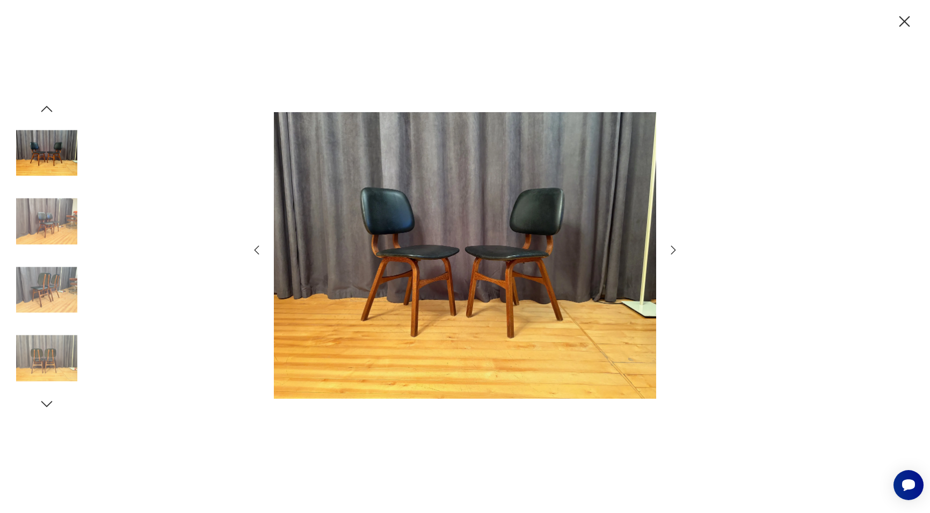
click at [672, 248] on icon "button" at bounding box center [673, 250] width 13 height 13
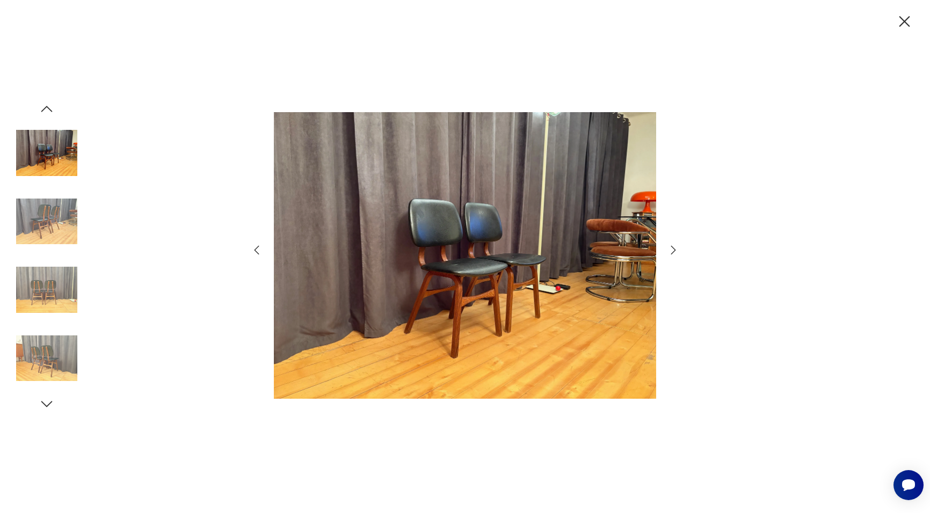
click at [673, 248] on icon "button" at bounding box center [673, 250] width 13 height 13
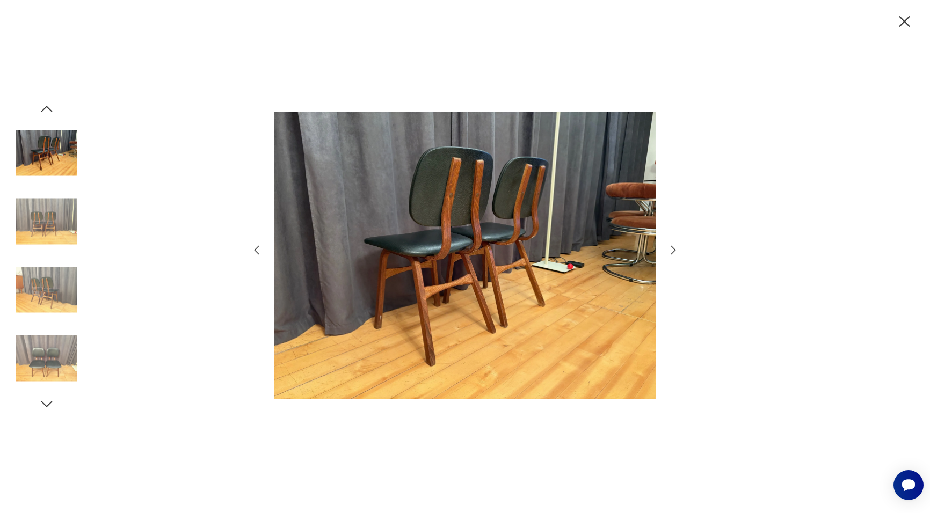
click at [673, 248] on icon "button" at bounding box center [673, 250] width 13 height 13
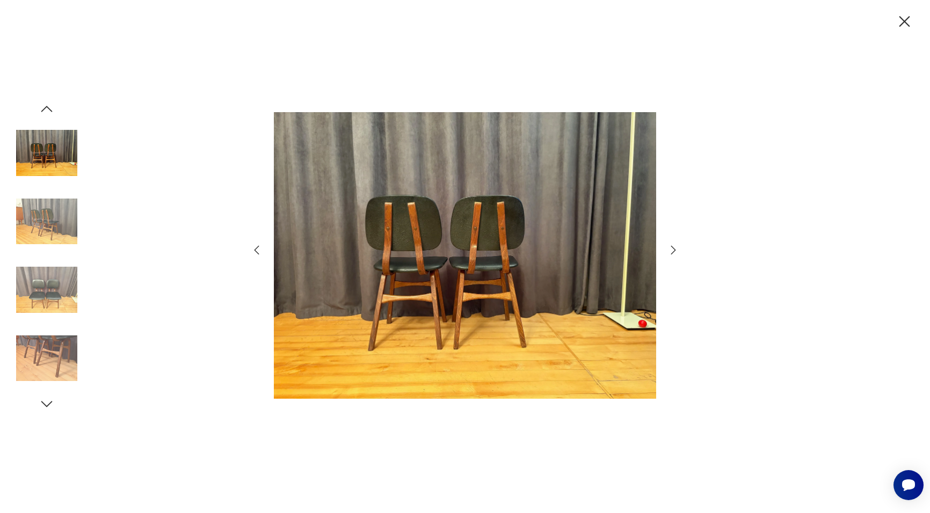
click at [673, 248] on icon "button" at bounding box center [673, 250] width 13 height 13
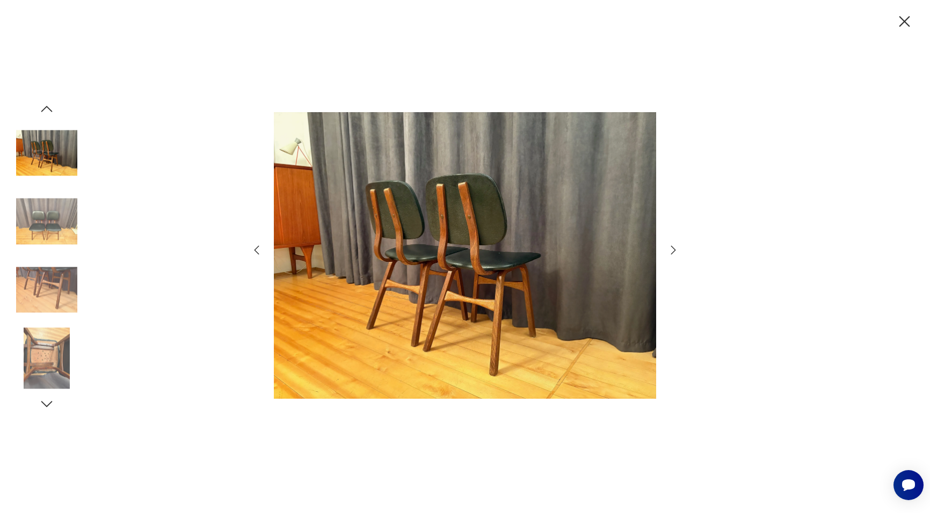
click at [673, 248] on icon "button" at bounding box center [673, 250] width 13 height 13
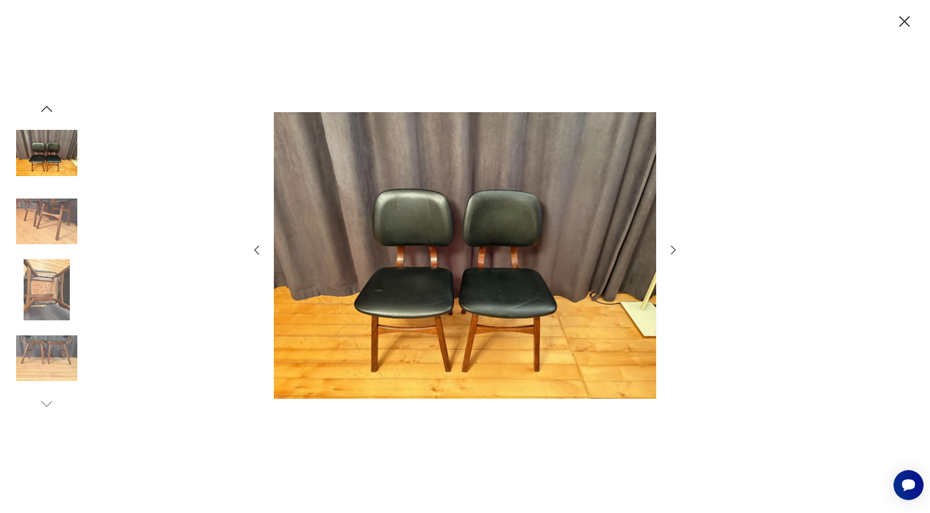
click at [673, 248] on icon "button" at bounding box center [673, 250] width 13 height 13
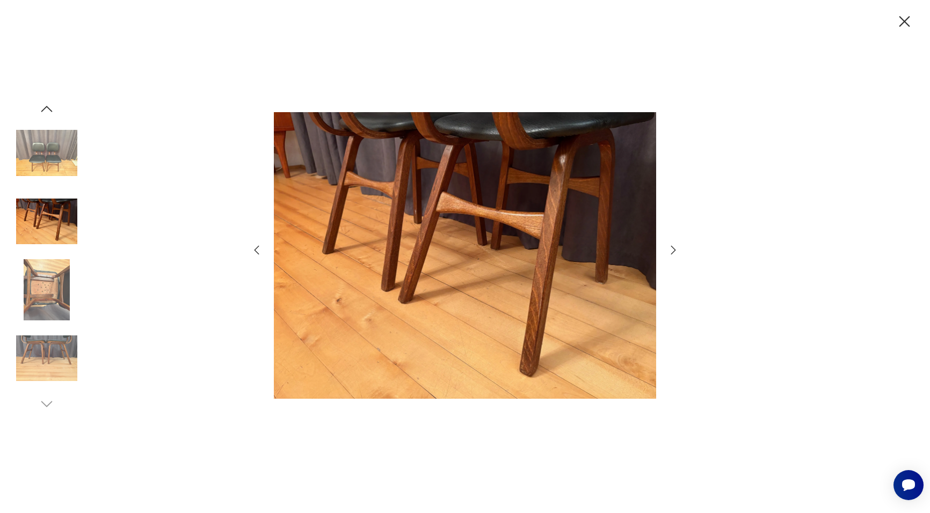
click at [673, 248] on icon "button" at bounding box center [673, 250] width 13 height 13
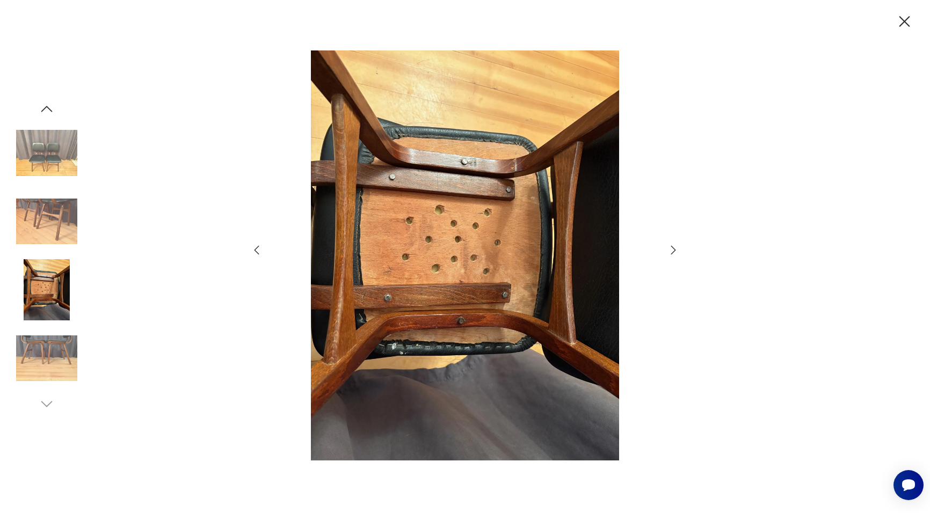
click at [673, 248] on icon "button" at bounding box center [673, 250] width 13 height 13
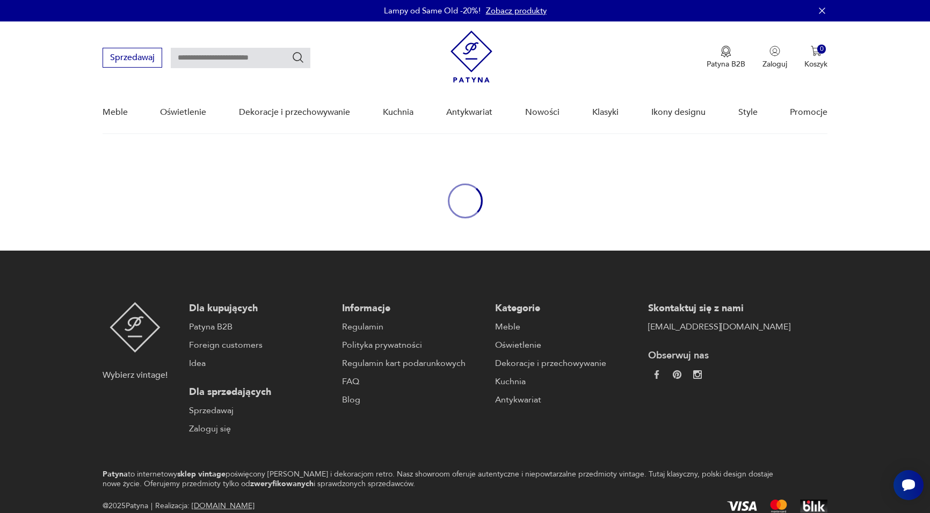
scroll to position [50, 0]
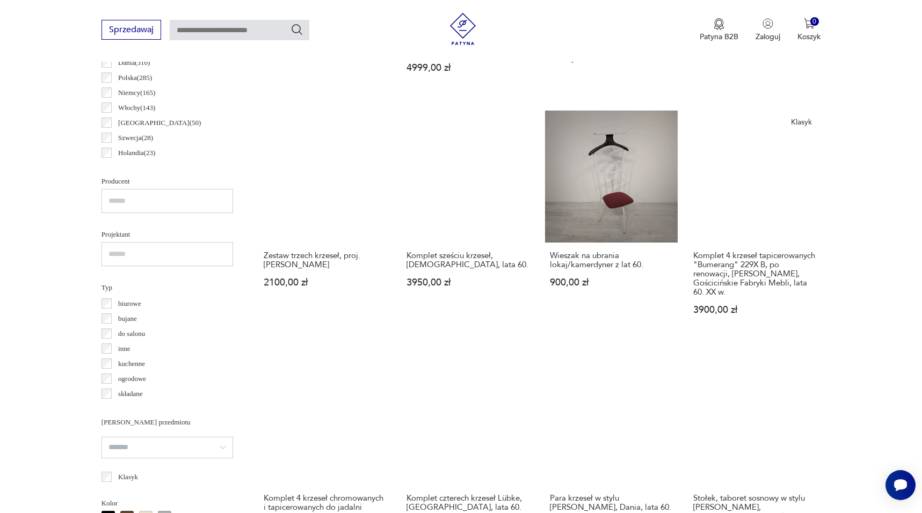
scroll to position [596, 0]
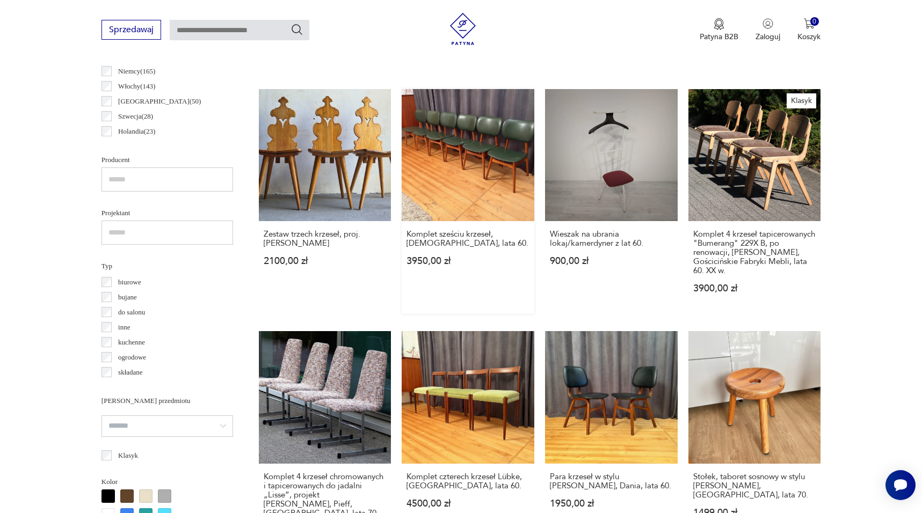
click at [428, 141] on link "Komplet sześciu krzeseł, Niemcy, lata 60. 3950,00 zł" at bounding box center [468, 202] width 133 height 226
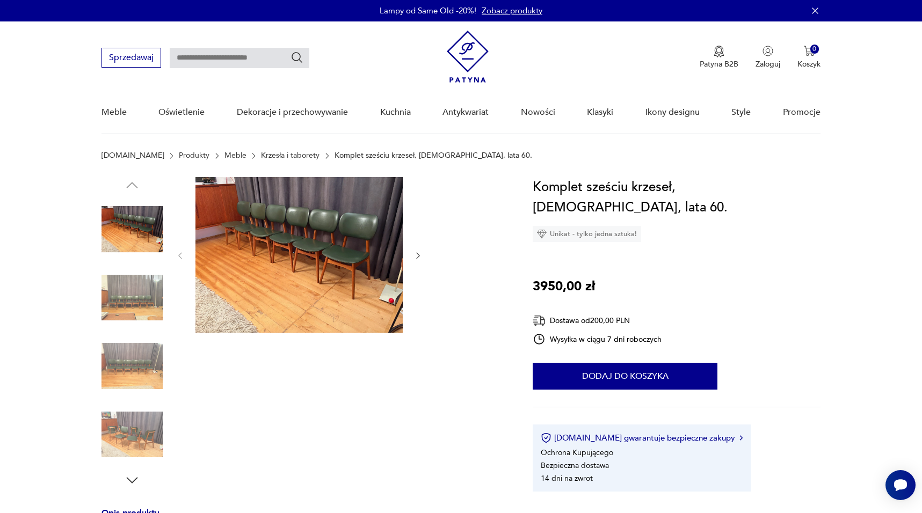
click at [417, 260] on button "button" at bounding box center [418, 256] width 9 height 11
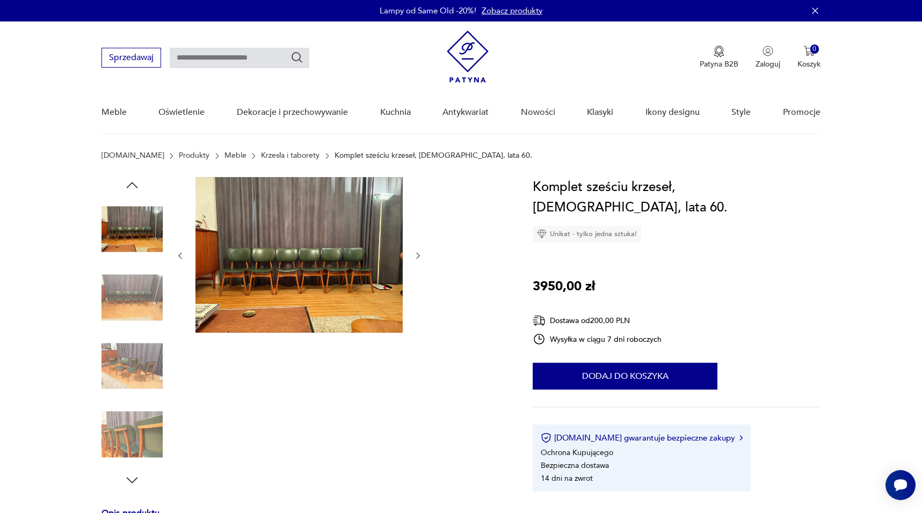
click at [417, 260] on button "button" at bounding box center [418, 256] width 9 height 11
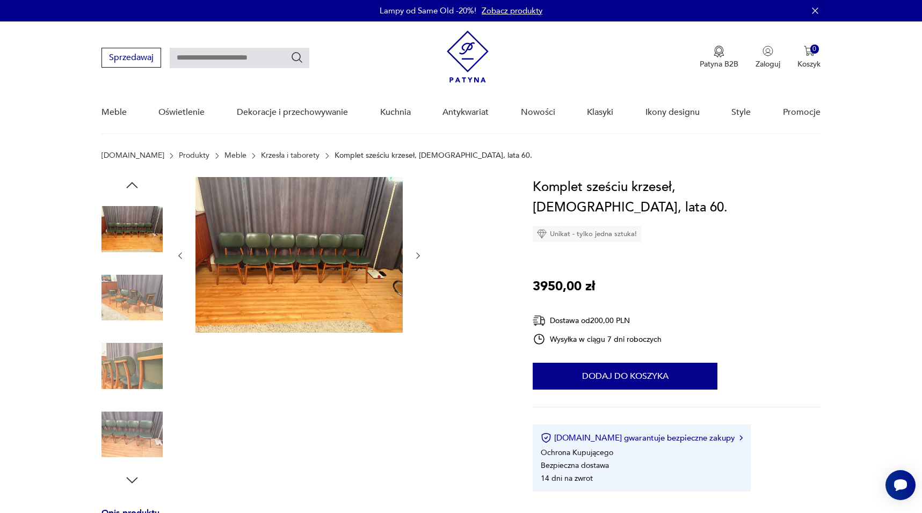
click at [417, 260] on button "button" at bounding box center [418, 256] width 9 height 11
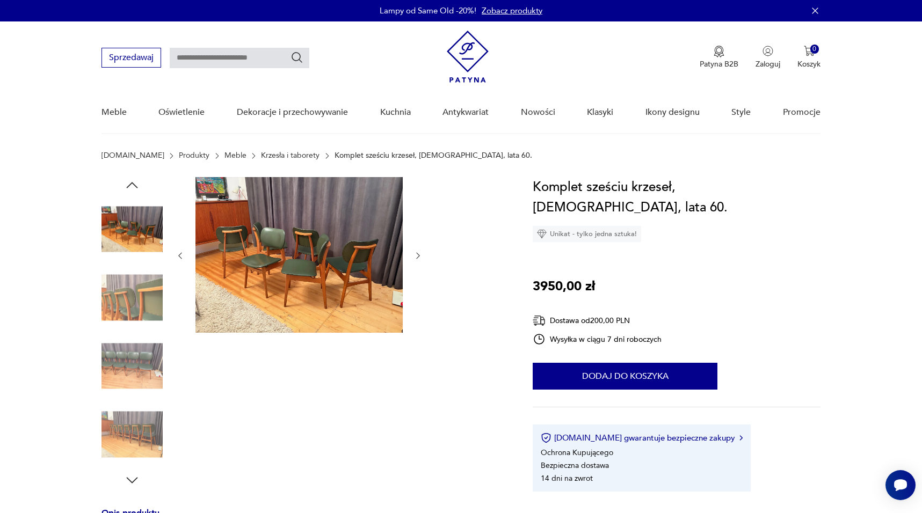
click at [417, 260] on button "button" at bounding box center [418, 256] width 9 height 11
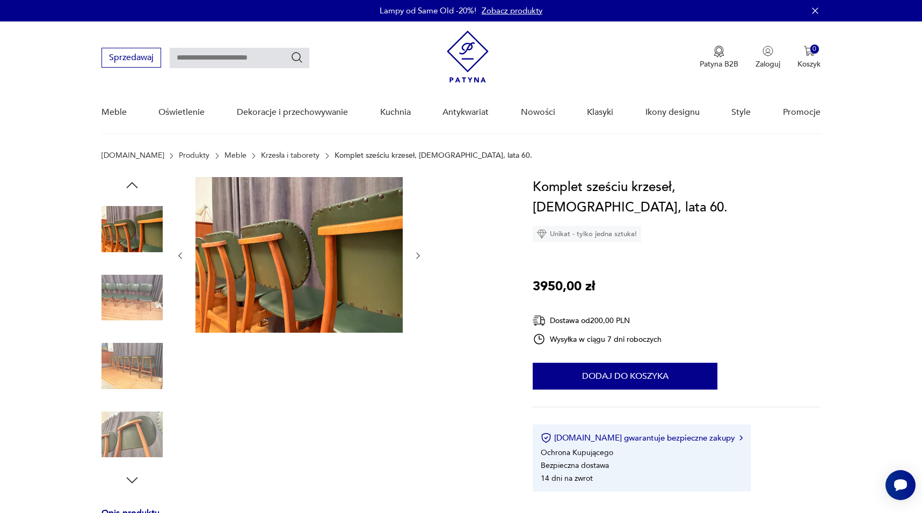
click at [417, 260] on button "button" at bounding box center [418, 256] width 9 height 11
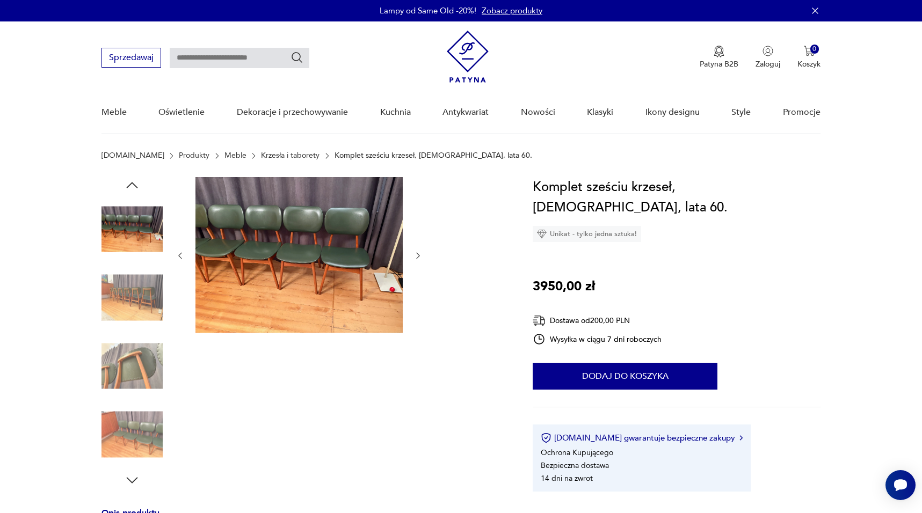
click at [417, 260] on button "button" at bounding box center [418, 256] width 9 height 11
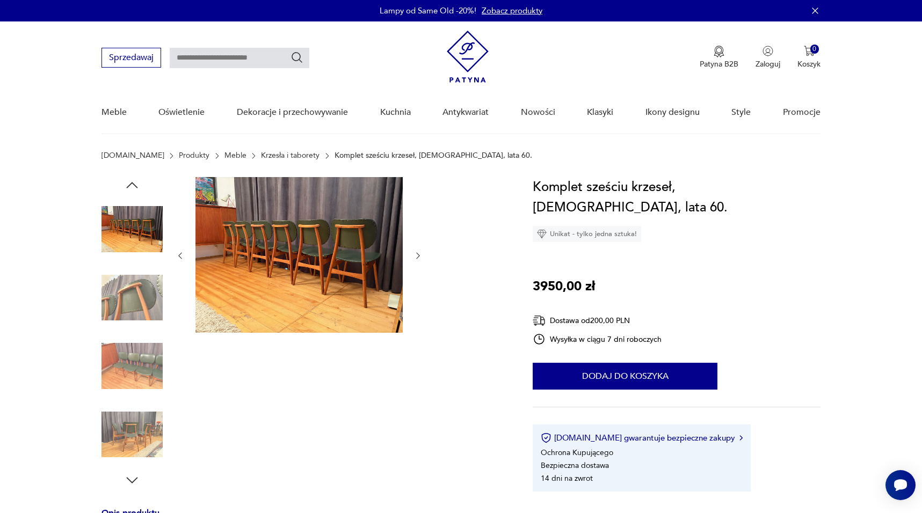
click at [417, 260] on button "button" at bounding box center [418, 256] width 9 height 11
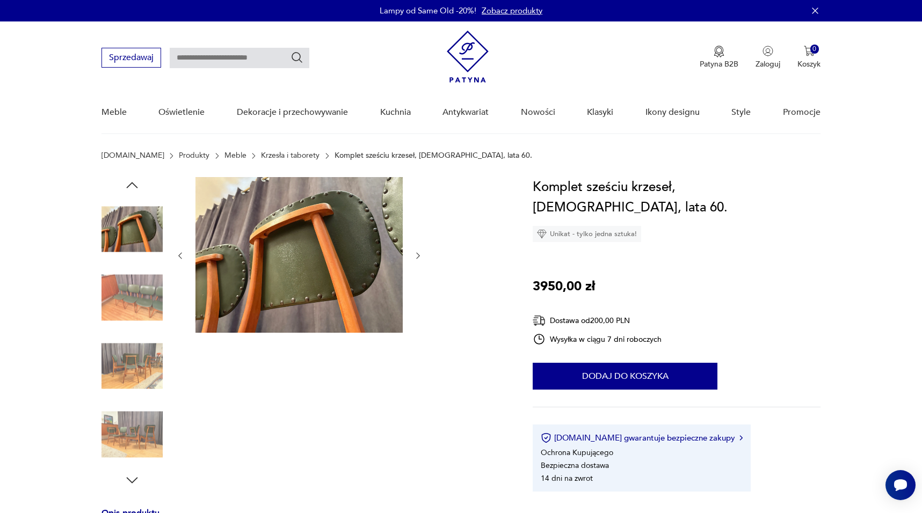
click at [417, 260] on button "button" at bounding box center [418, 256] width 9 height 11
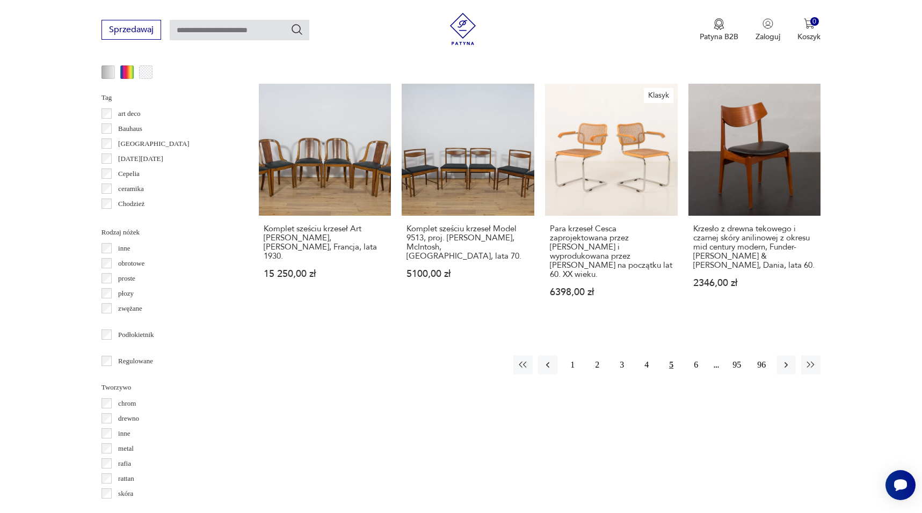
scroll to position [1115, 0]
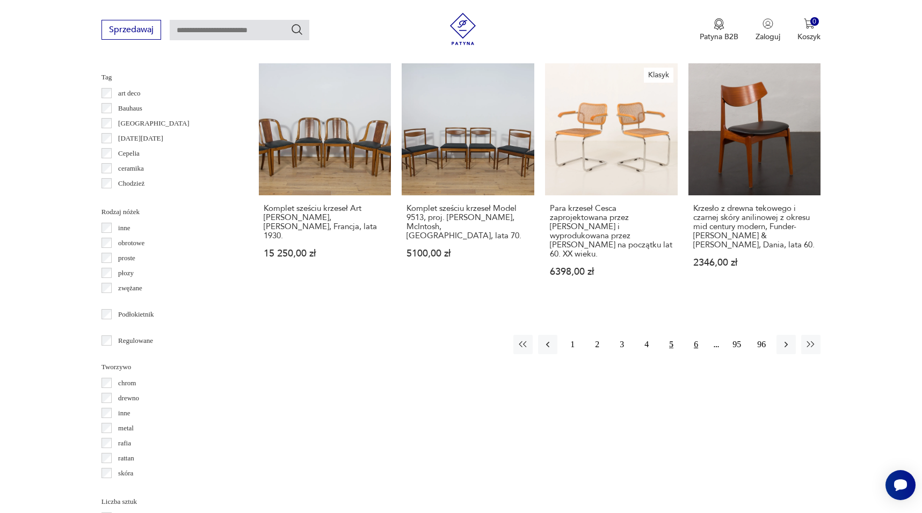
click at [701, 335] on button "6" at bounding box center [695, 344] width 19 height 19
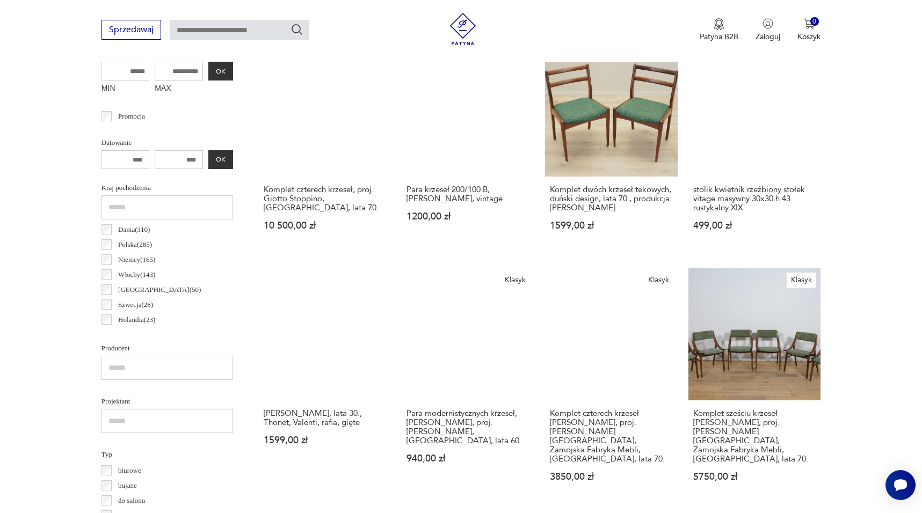
scroll to position [425, 0]
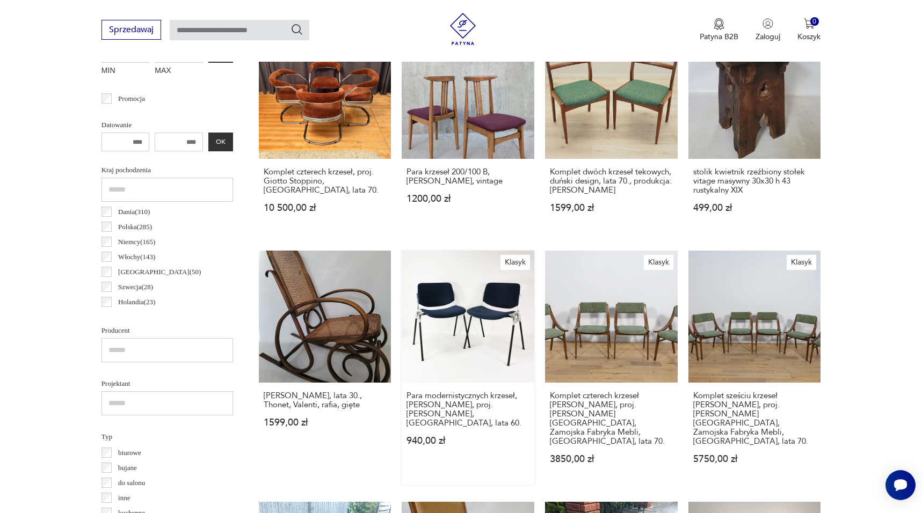
click at [487, 327] on link "Klasyk Para modernistycznych krzeseł, Anonima Castelli, proj. G. Piretti, Włoch…" at bounding box center [468, 368] width 133 height 235
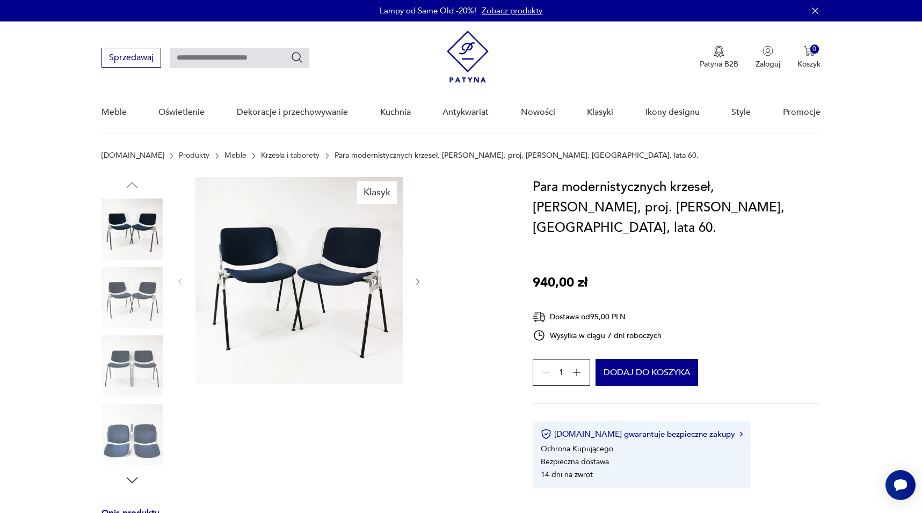
click at [343, 271] on img at bounding box center [298, 280] width 207 height 207
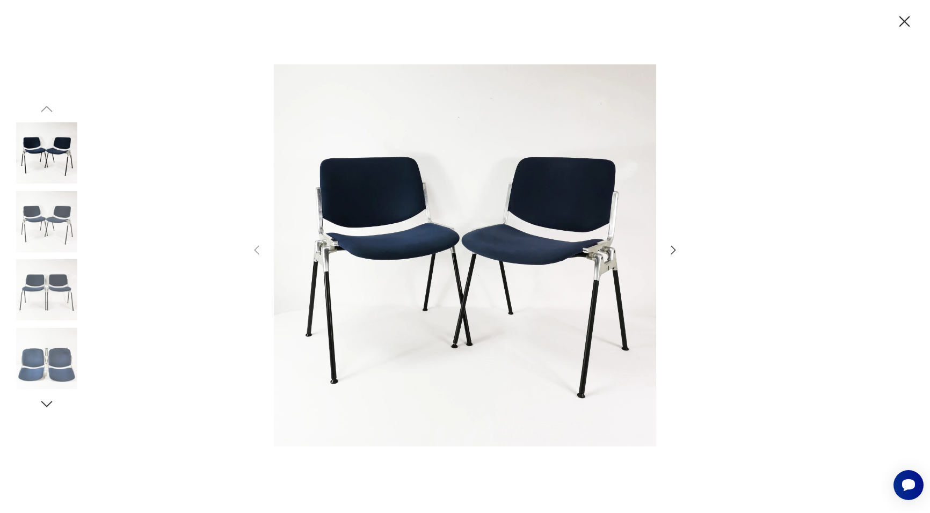
click at [672, 250] on icon "button" at bounding box center [673, 250] width 13 height 13
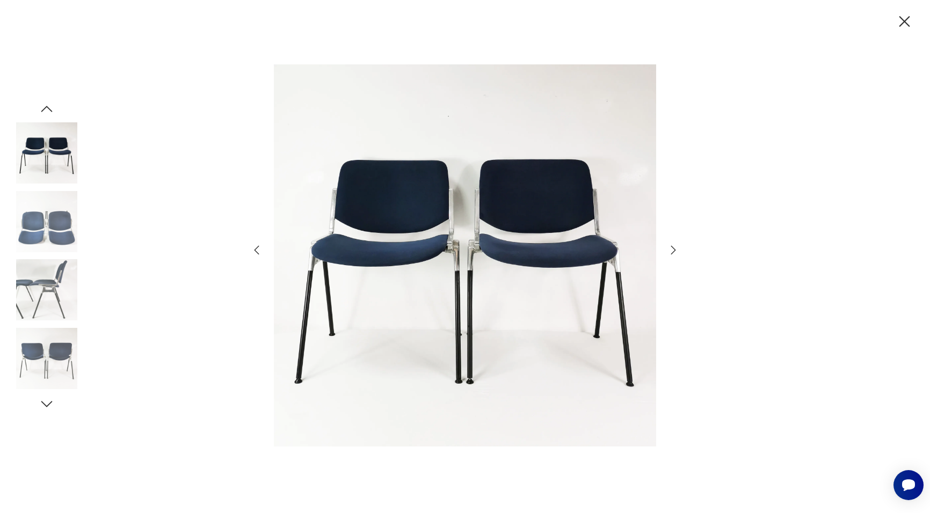
click at [672, 250] on icon "button" at bounding box center [673, 250] width 13 height 13
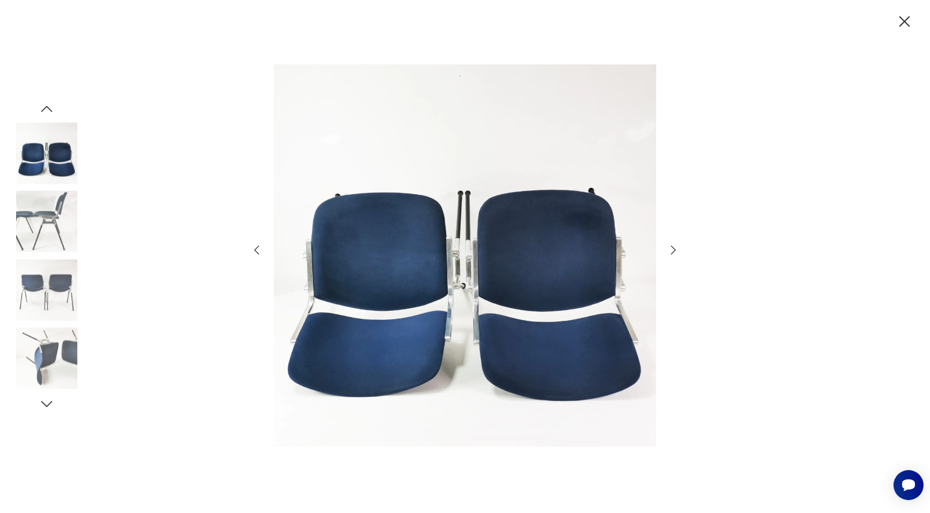
click at [672, 250] on icon "button" at bounding box center [673, 250] width 13 height 13
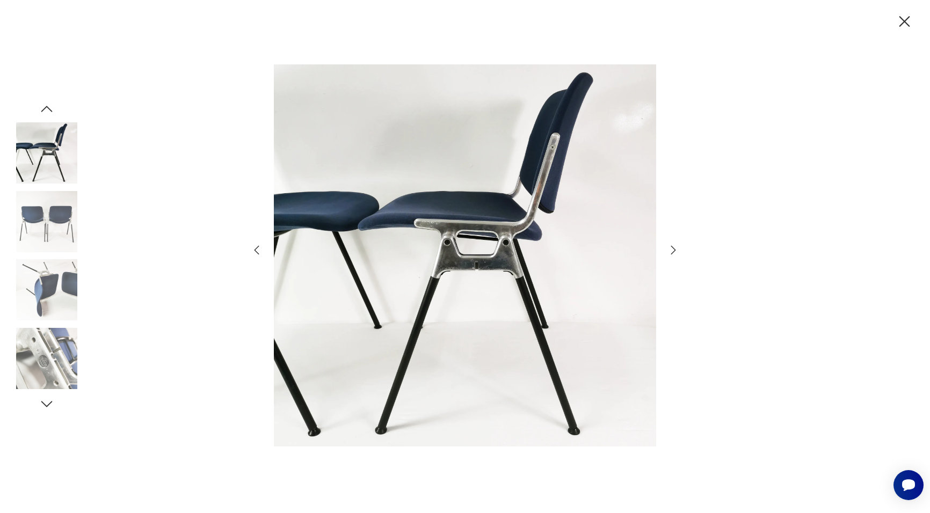
click at [672, 250] on icon "button" at bounding box center [673, 250] width 13 height 13
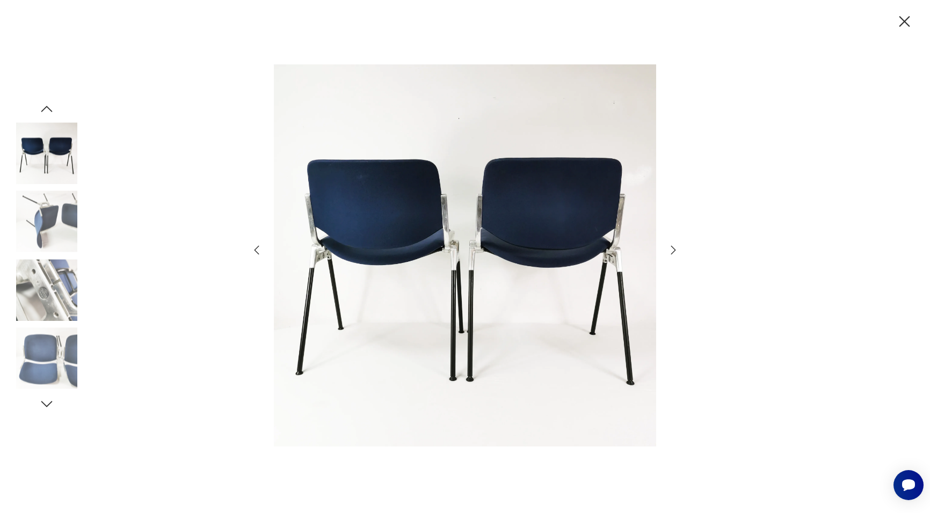
click at [672, 250] on icon "button" at bounding box center [673, 250] width 13 height 13
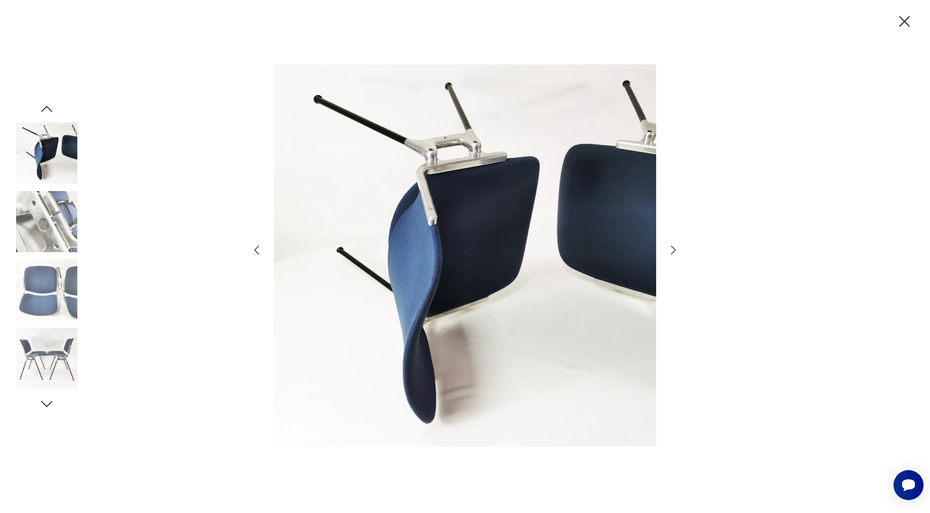
click at [672, 250] on icon "button" at bounding box center [673, 250] width 13 height 13
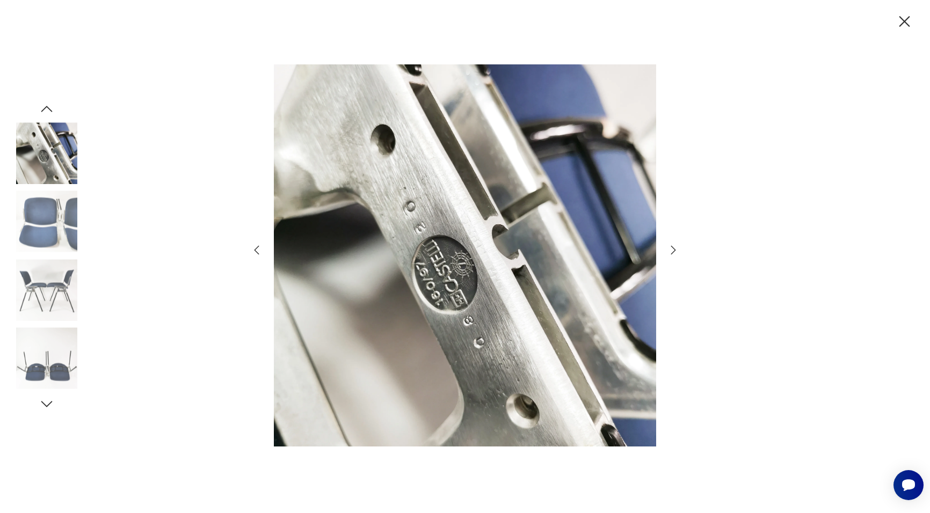
click at [672, 250] on icon "button" at bounding box center [673, 250] width 13 height 13
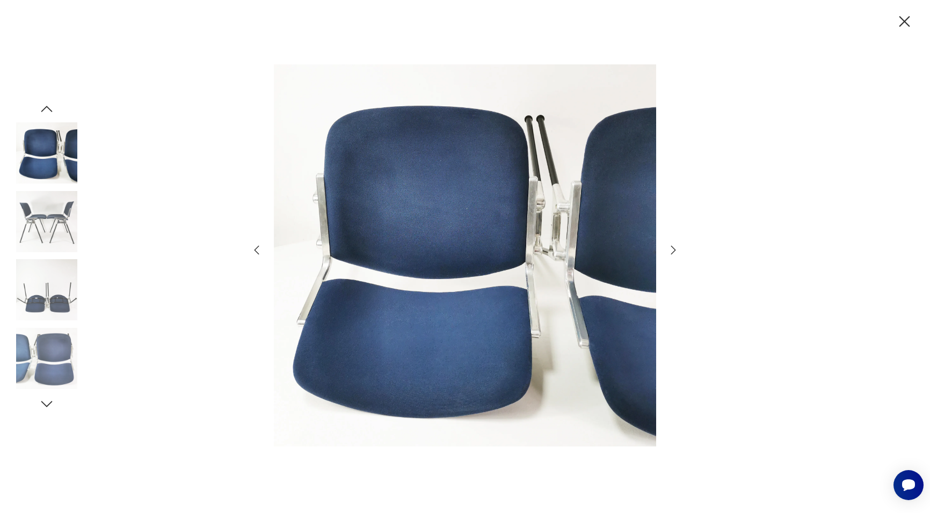
click at [672, 250] on icon "button" at bounding box center [673, 250] width 13 height 13
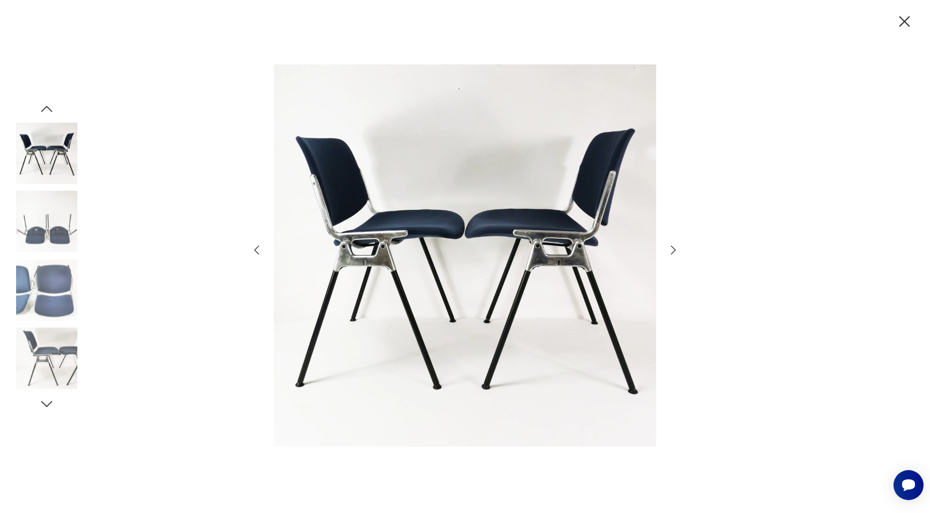
click at [672, 250] on icon "button" at bounding box center [673, 250] width 13 height 13
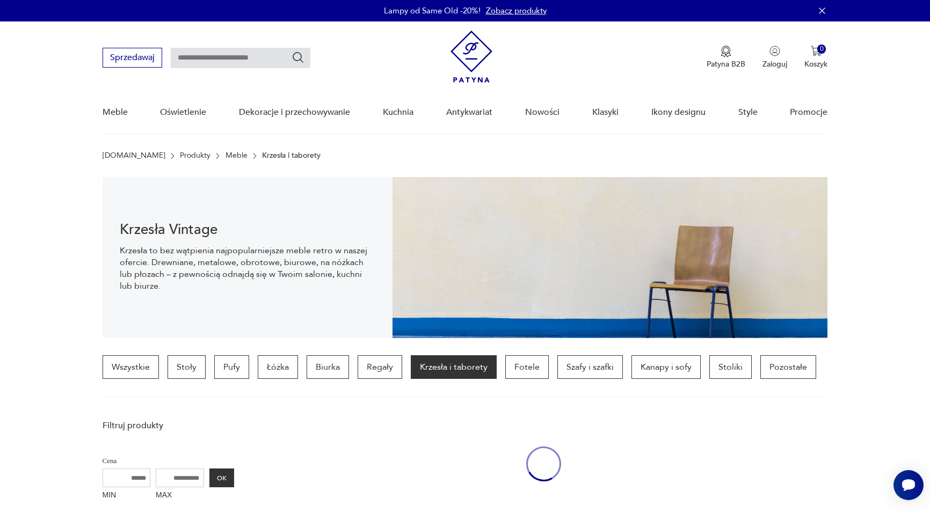
scroll to position [425, 0]
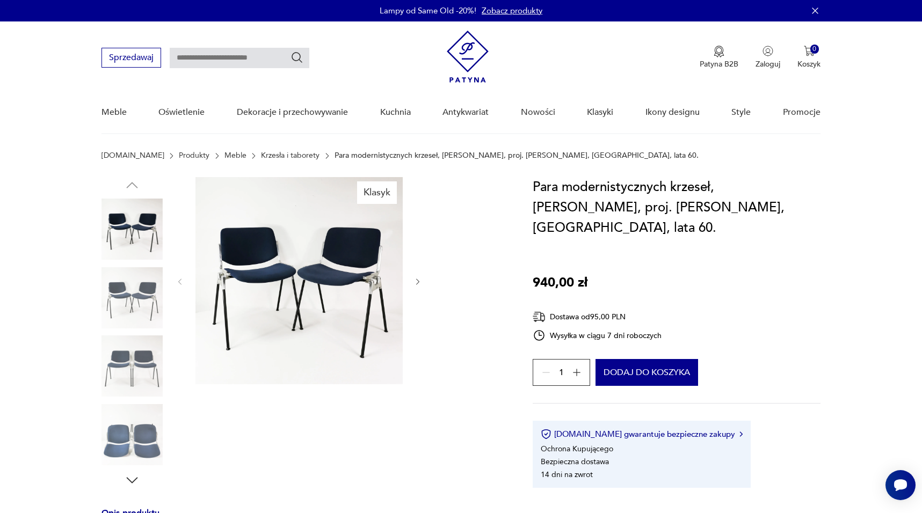
click at [577, 369] on icon "button" at bounding box center [578, 373] width 8 height 8
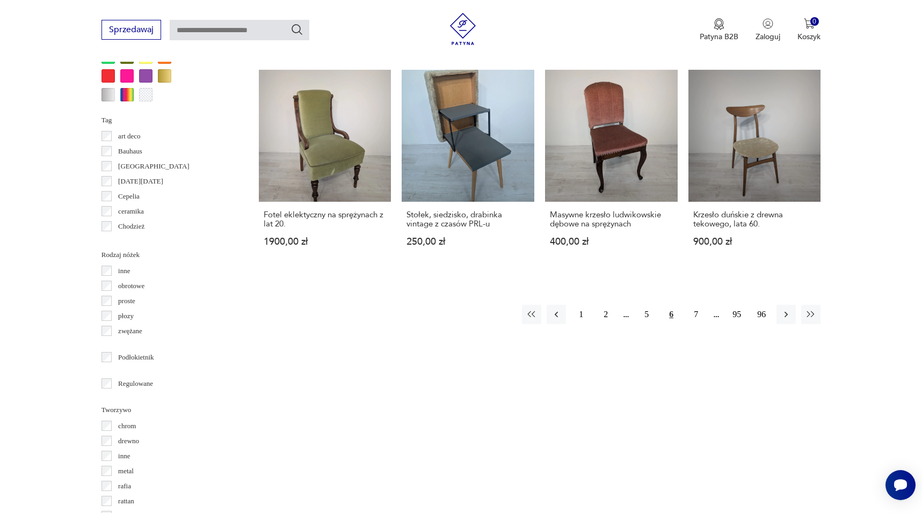
scroll to position [1077, 0]
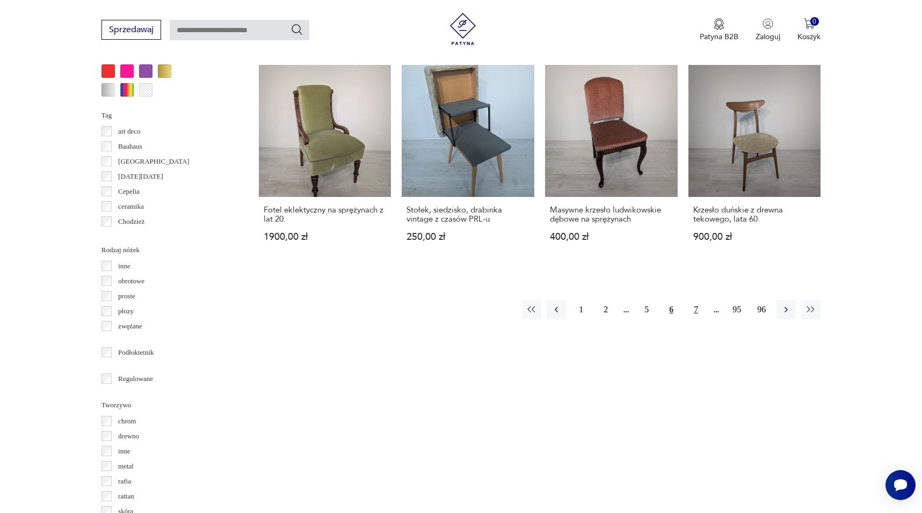
click at [697, 300] on button "7" at bounding box center [695, 309] width 19 height 19
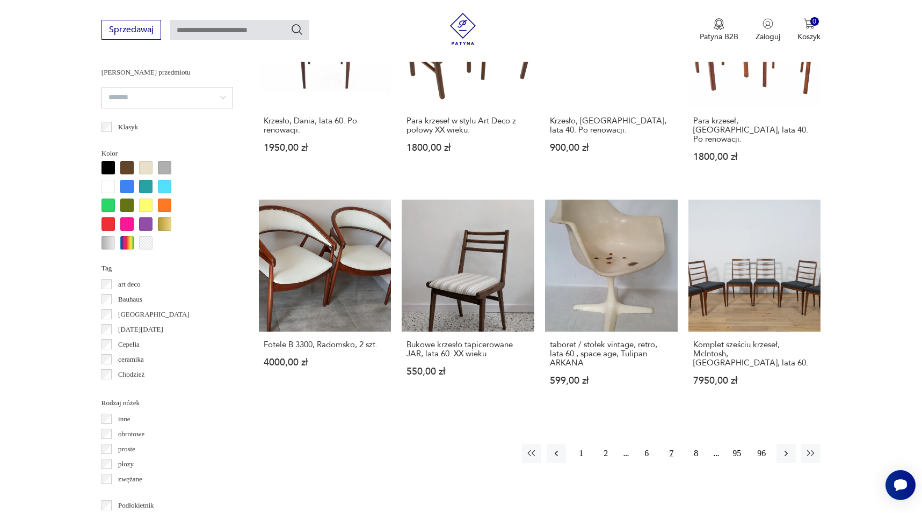
scroll to position [940, 0]
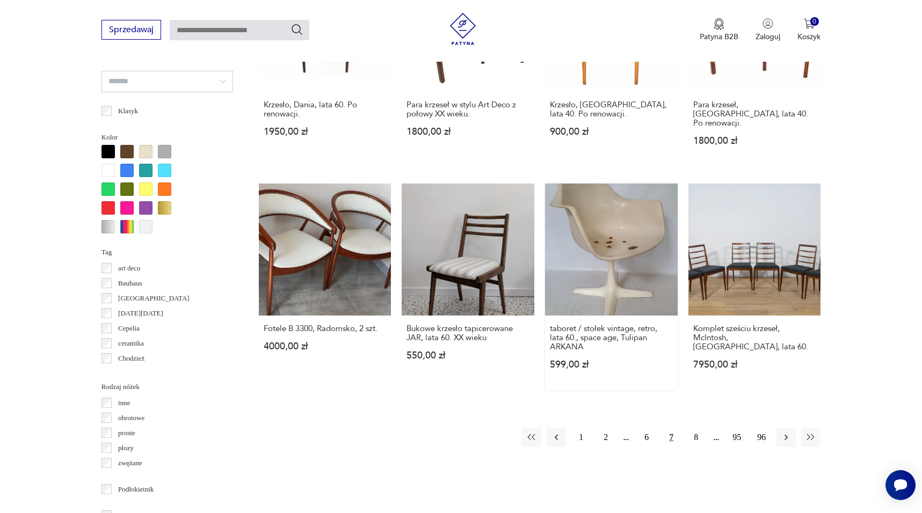
click at [648, 240] on link "taboret / stołek vintage, retro, lata 60., space age, Tulipan ARKANA 599,00 zł" at bounding box center [611, 287] width 133 height 207
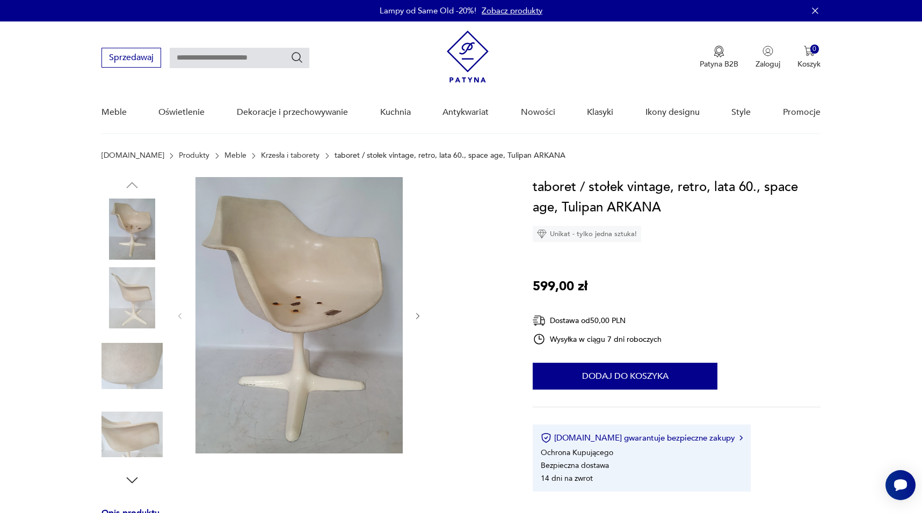
click at [320, 292] on img at bounding box center [298, 315] width 207 height 277
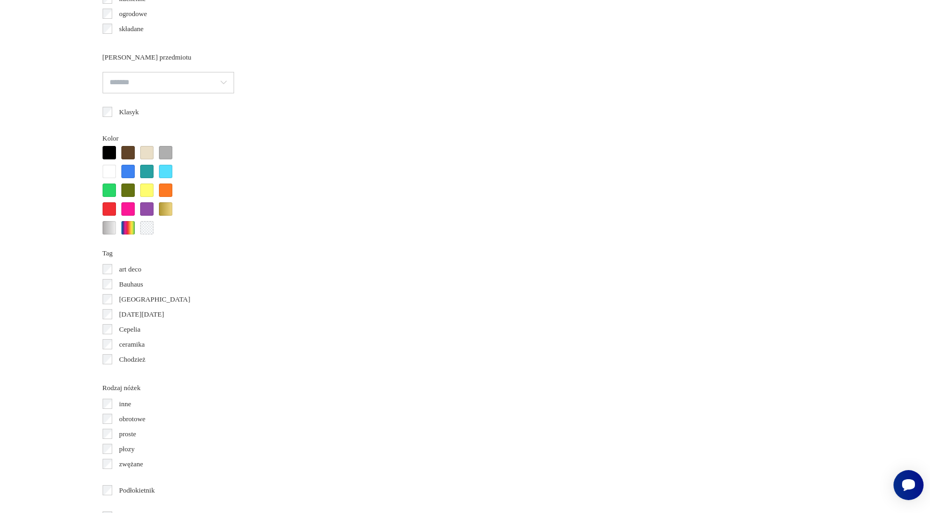
scroll to position [1039, 0]
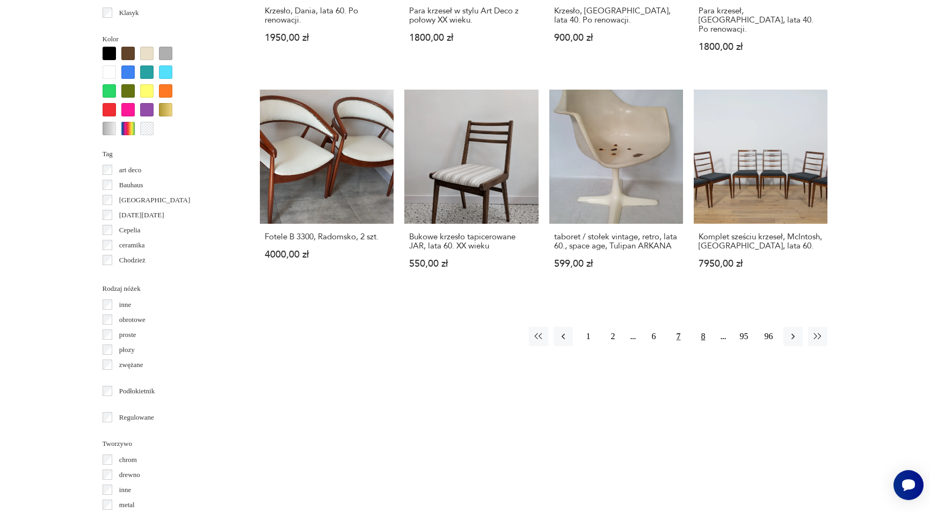
click at [705, 327] on button "8" at bounding box center [702, 336] width 19 height 19
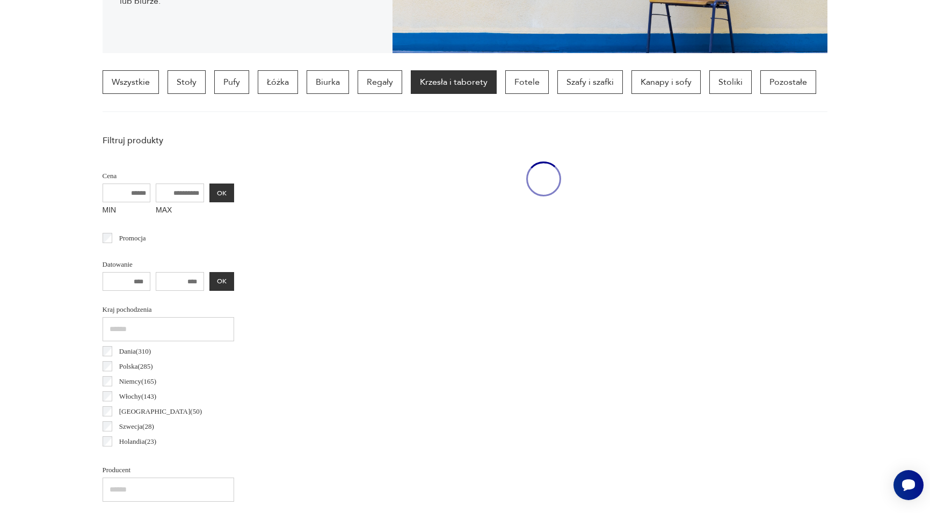
scroll to position [253, 0]
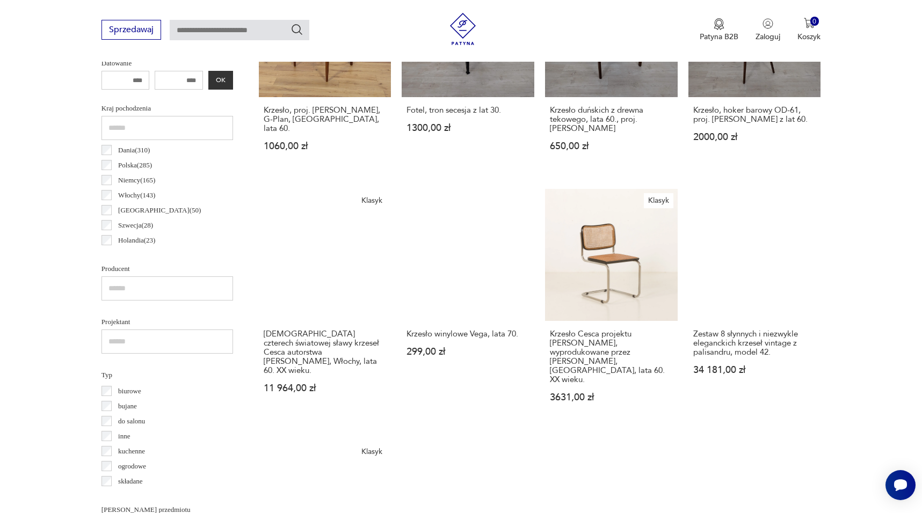
scroll to position [488, 0]
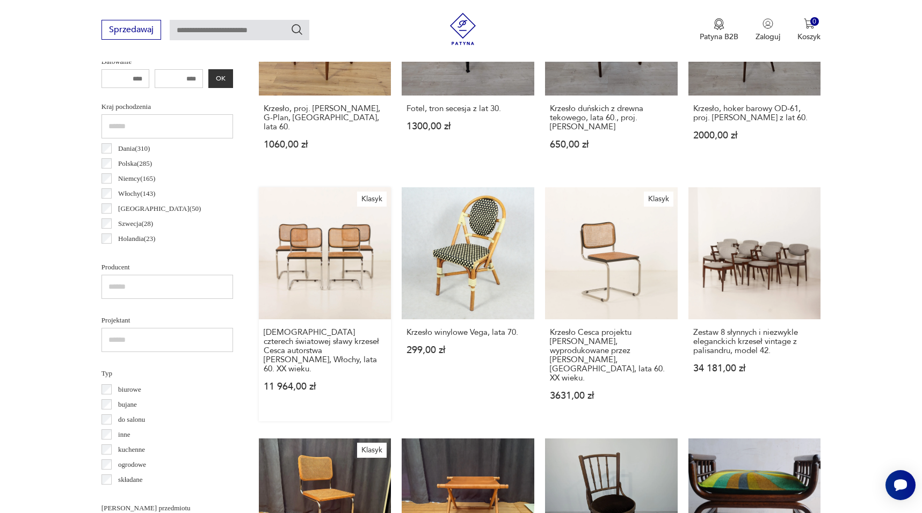
click at [354, 240] on link "Klasyk Zestaw czterech światowej sławy krzeseł Cesca autorstwa [PERSON_NAME], W…" at bounding box center [325, 304] width 133 height 235
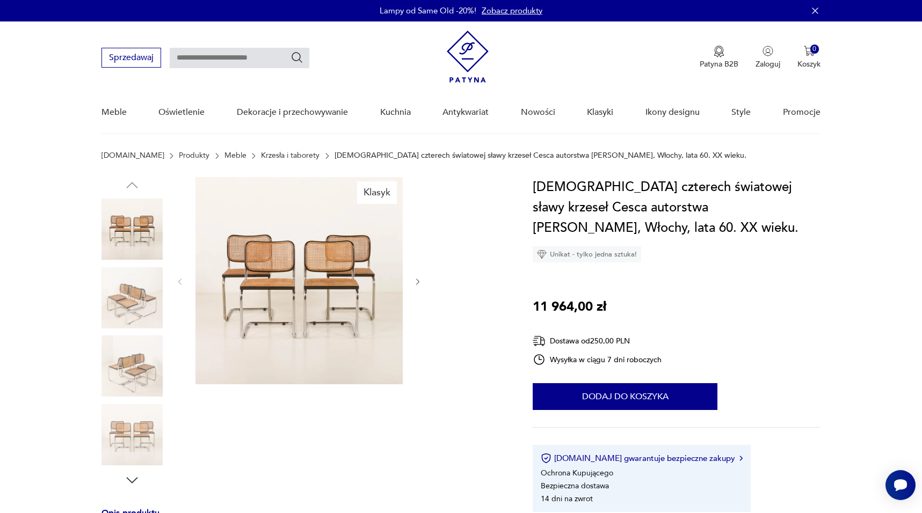
click at [112, 304] on img at bounding box center [132, 297] width 61 height 61
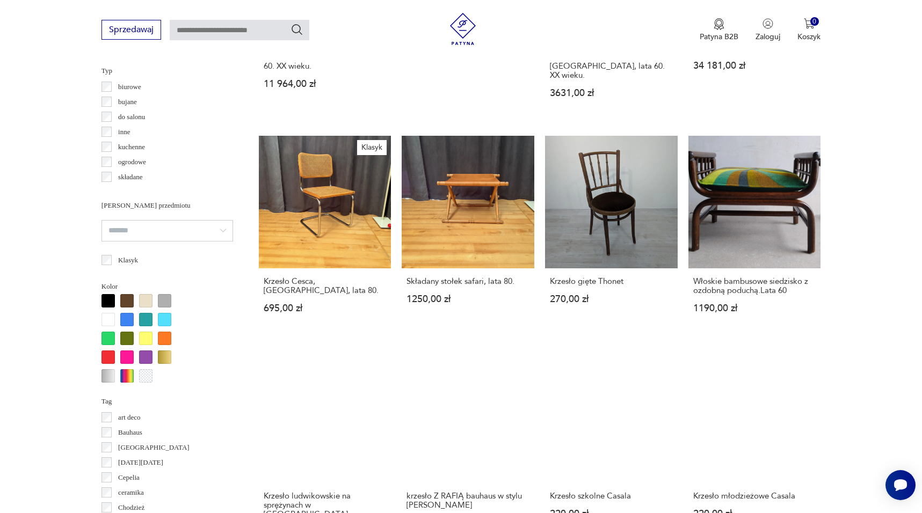
scroll to position [792, 0]
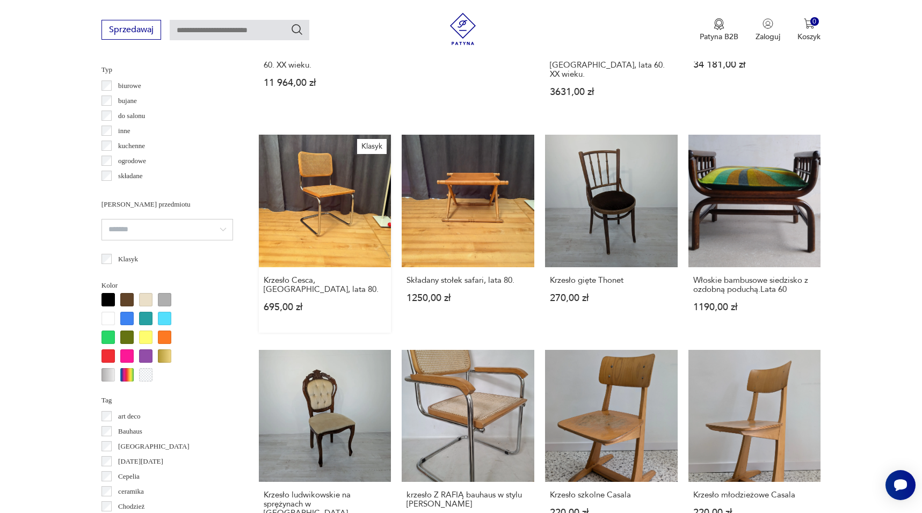
click at [344, 209] on link "Klasyk Krzesło Cesca, [GEOGRAPHIC_DATA], lata 80. 695,00 zł" at bounding box center [325, 234] width 133 height 198
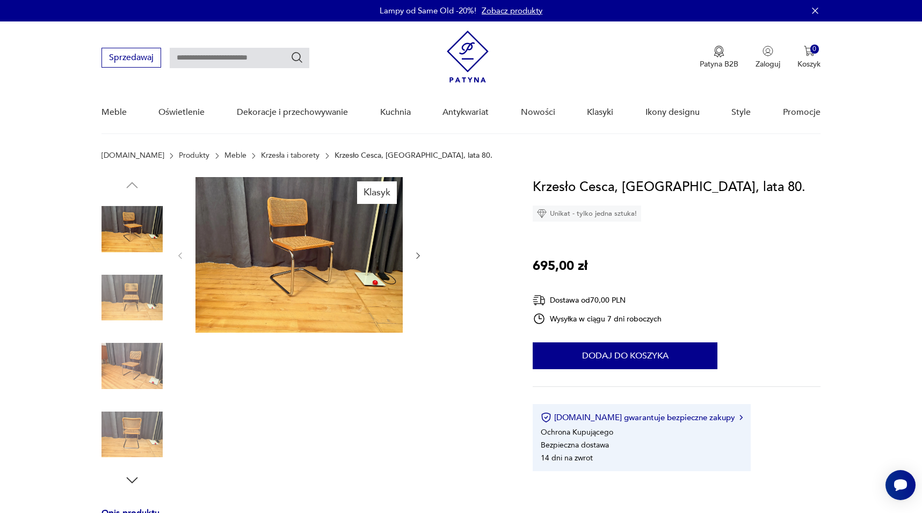
click at [301, 269] on img at bounding box center [298, 255] width 207 height 156
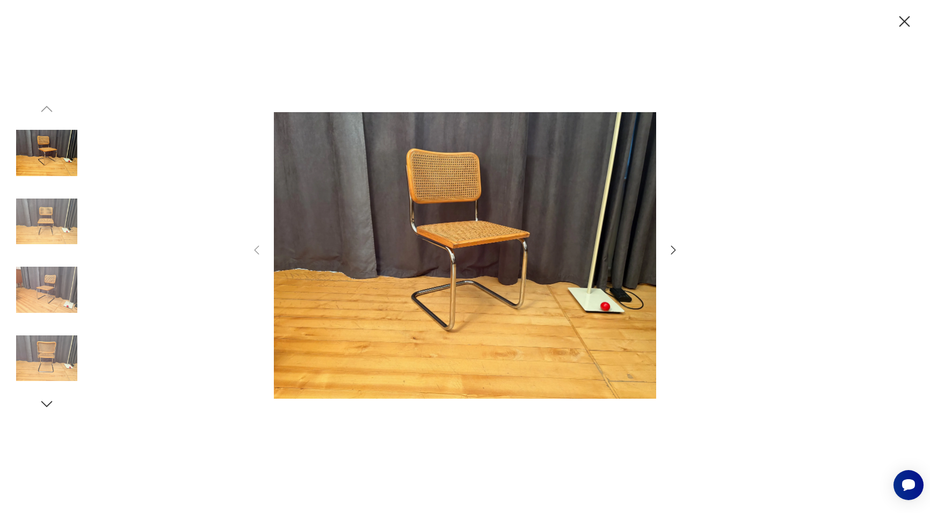
click at [675, 250] on icon "button" at bounding box center [673, 250] width 5 height 9
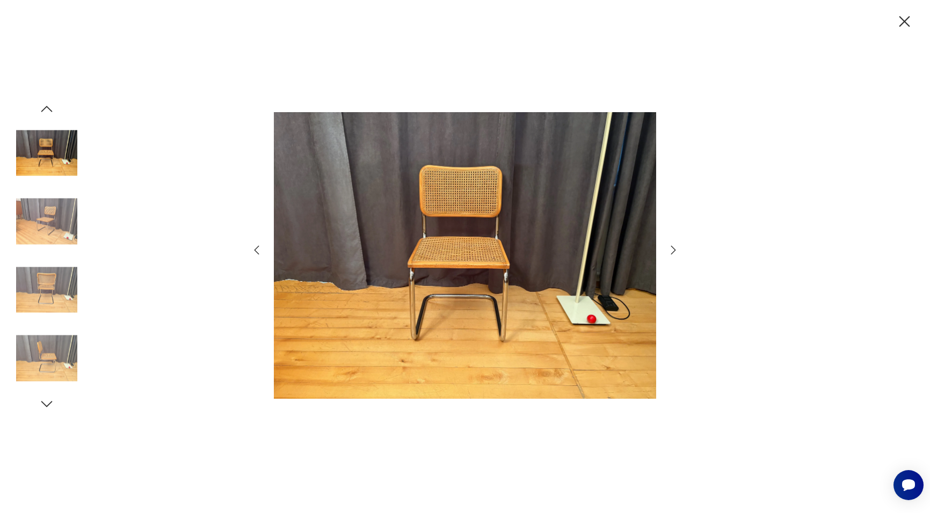
click at [675, 250] on icon "button" at bounding box center [673, 250] width 5 height 9
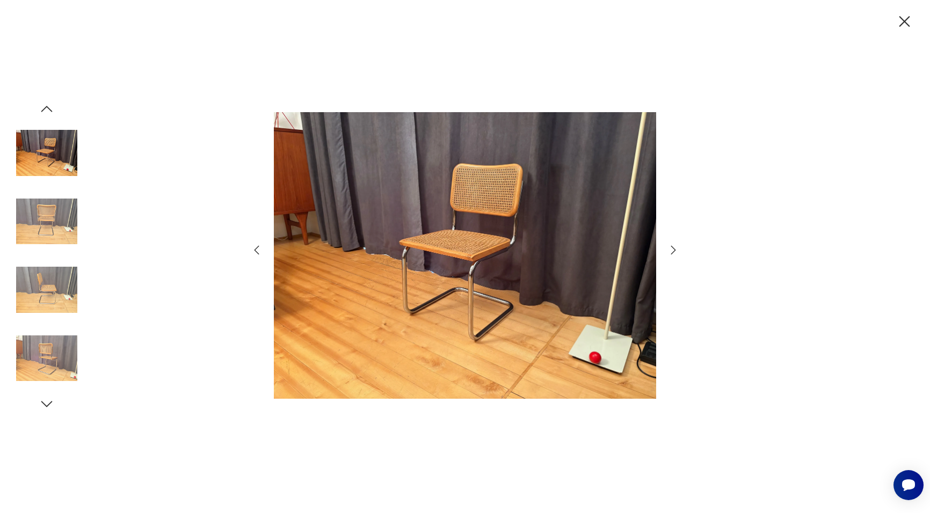
click at [675, 250] on icon "button" at bounding box center [673, 250] width 5 height 9
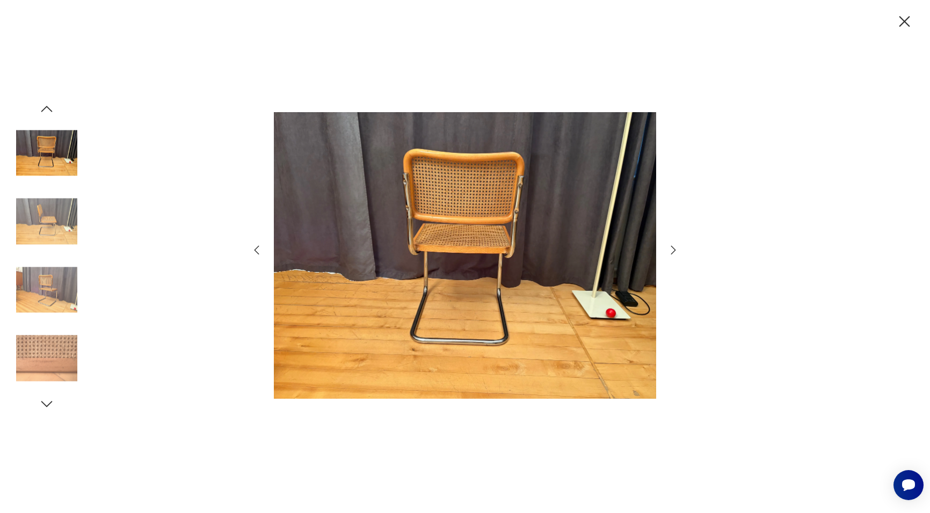
click at [675, 250] on icon "button" at bounding box center [673, 250] width 5 height 9
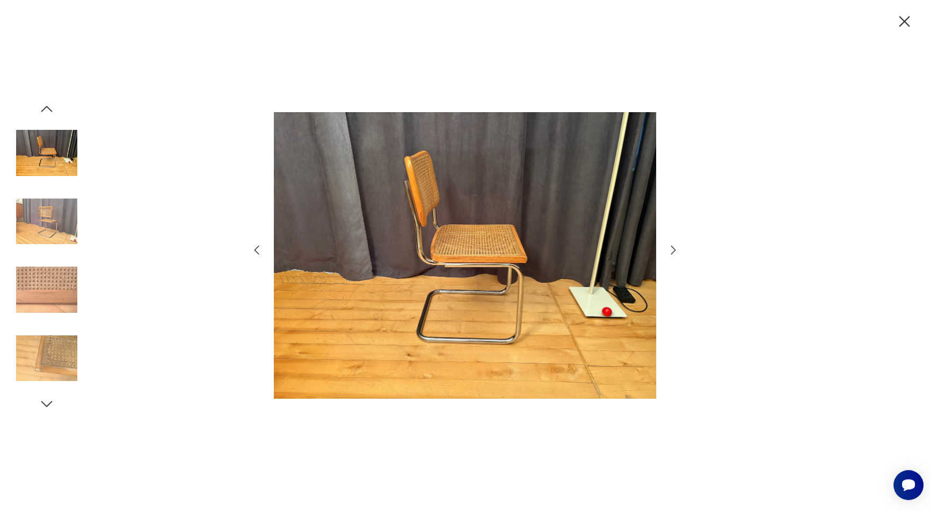
click at [675, 250] on icon "button" at bounding box center [673, 250] width 5 height 9
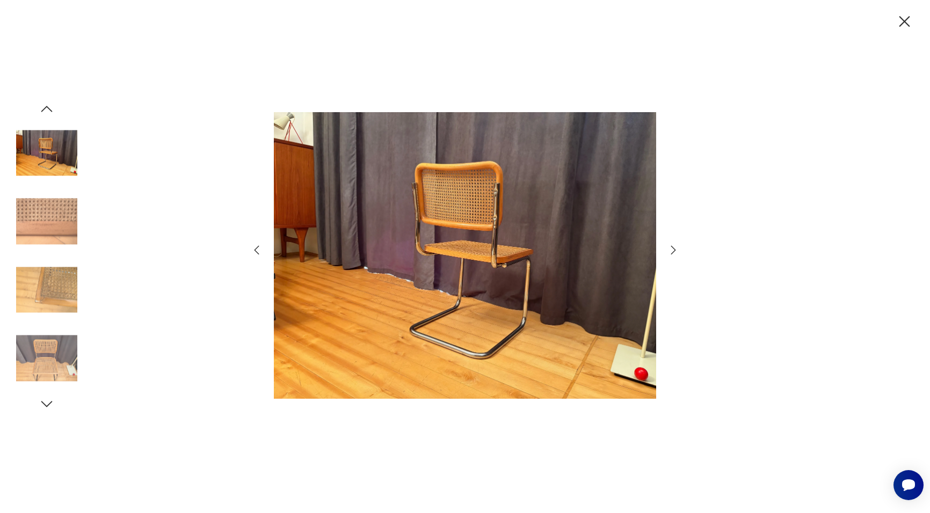
click at [675, 250] on icon "button" at bounding box center [673, 250] width 5 height 9
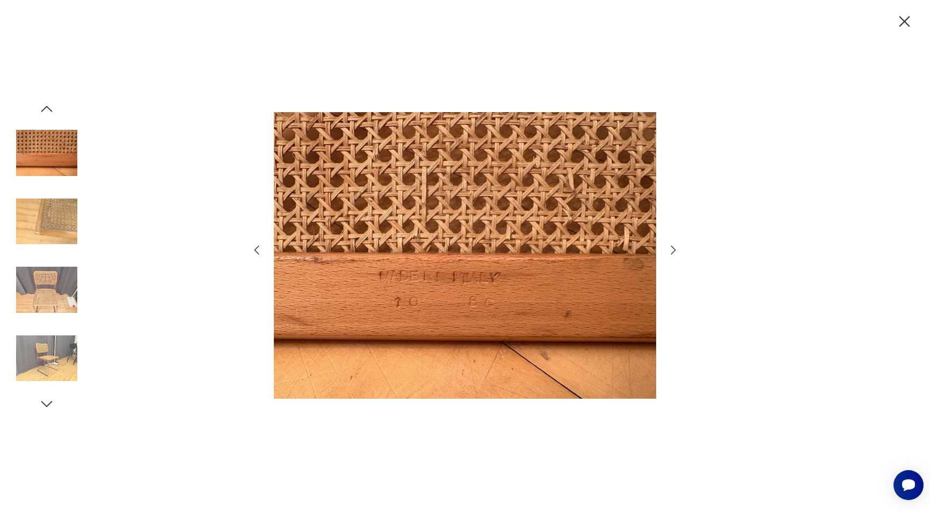
click at [675, 250] on icon "button" at bounding box center [673, 250] width 5 height 9
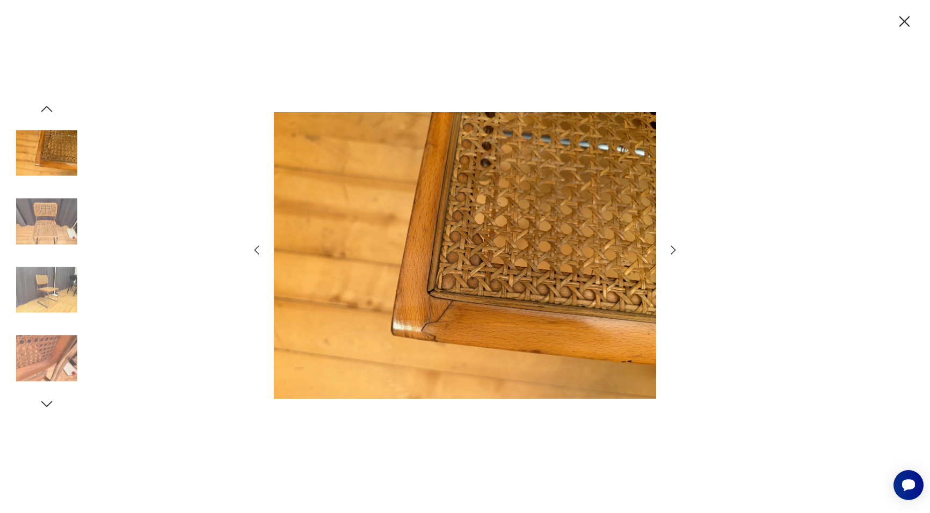
click at [675, 250] on icon "button" at bounding box center [673, 250] width 5 height 9
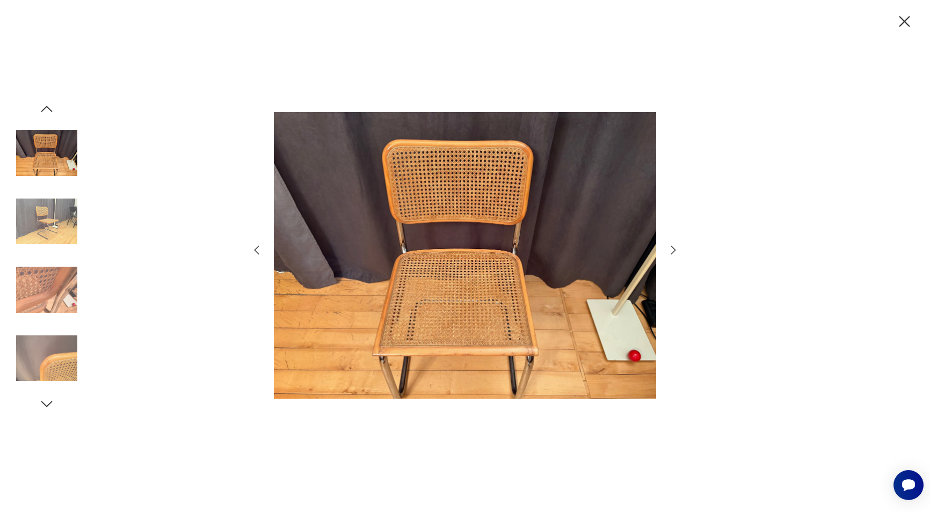
click at [675, 250] on icon "button" at bounding box center [673, 250] width 5 height 9
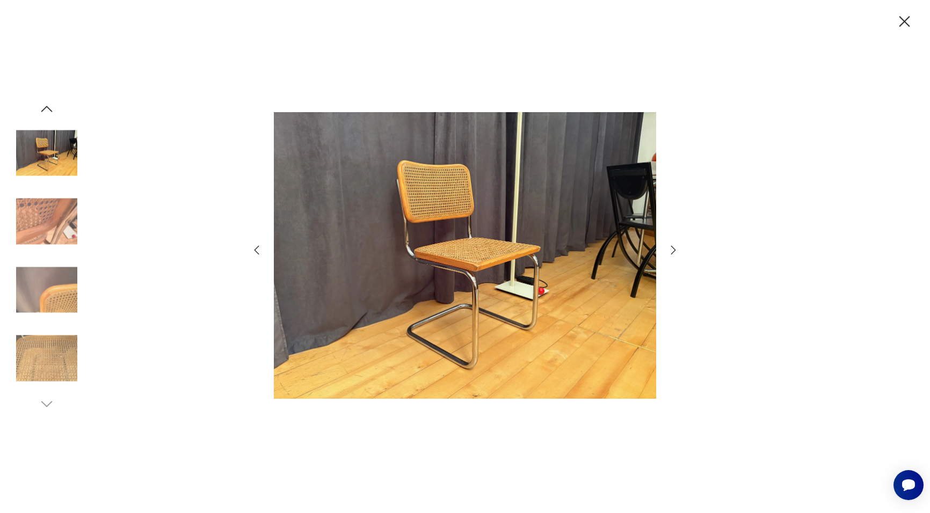
click at [902, 21] on icon "button" at bounding box center [904, 21] width 19 height 19
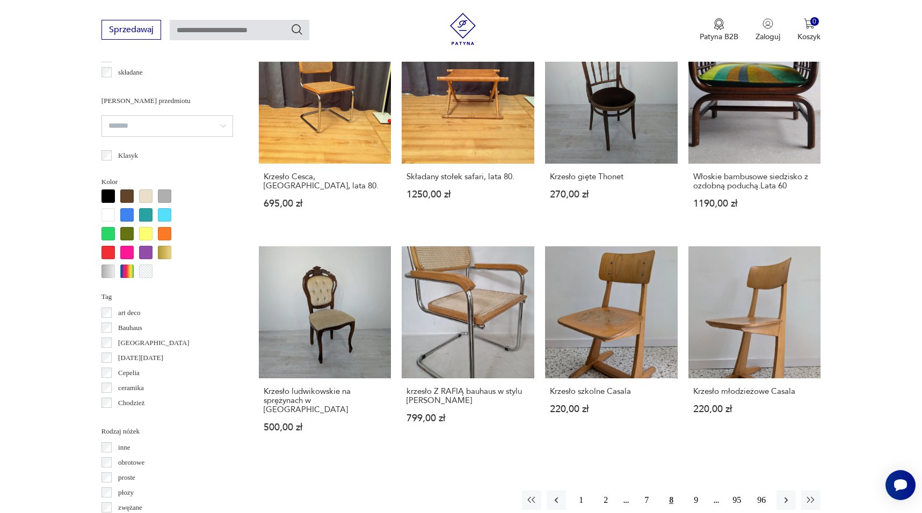
scroll to position [894, 0]
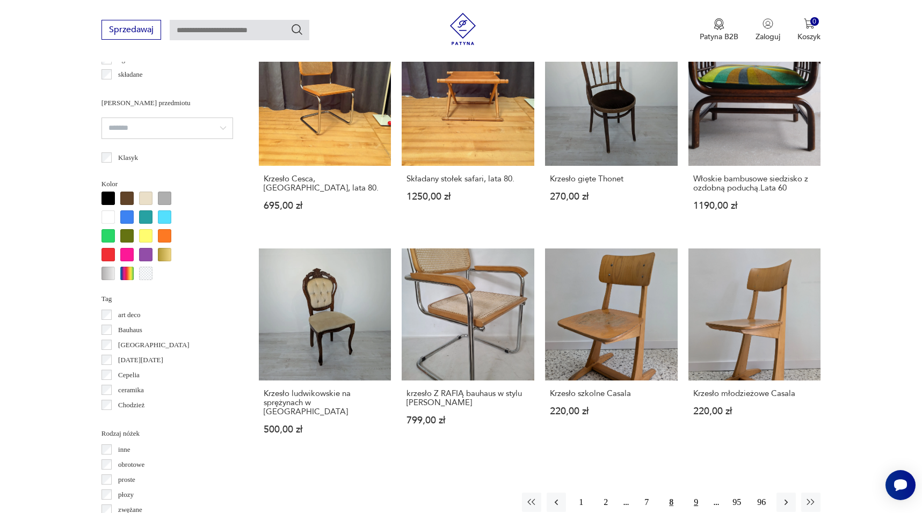
click at [694, 493] on button "9" at bounding box center [695, 502] width 19 height 19
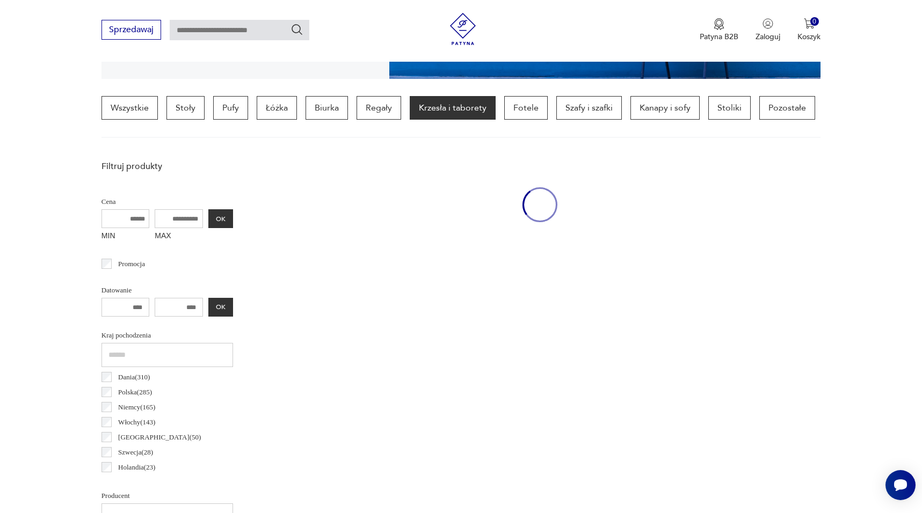
scroll to position [253, 0]
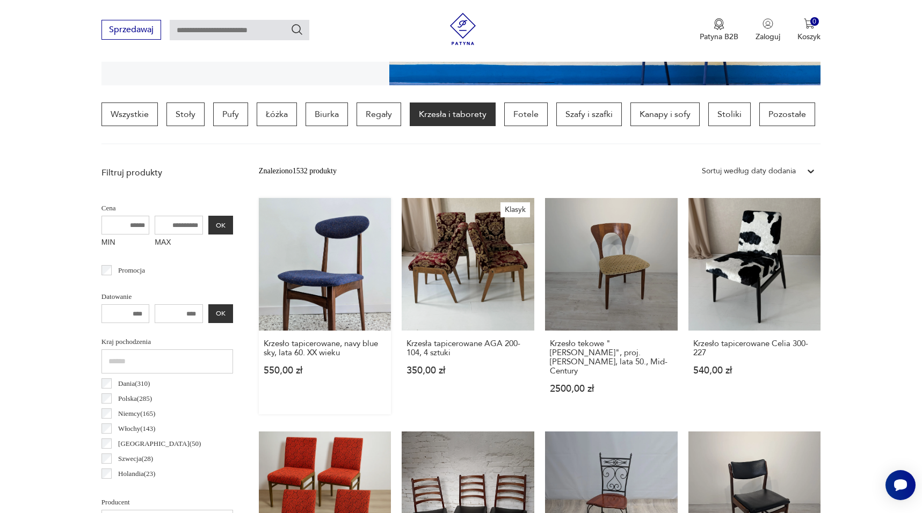
click at [331, 270] on link "Krzesło tapicerowane, navy blue sky, lata 60. XX wieku 550,00 zł" at bounding box center [325, 306] width 133 height 216
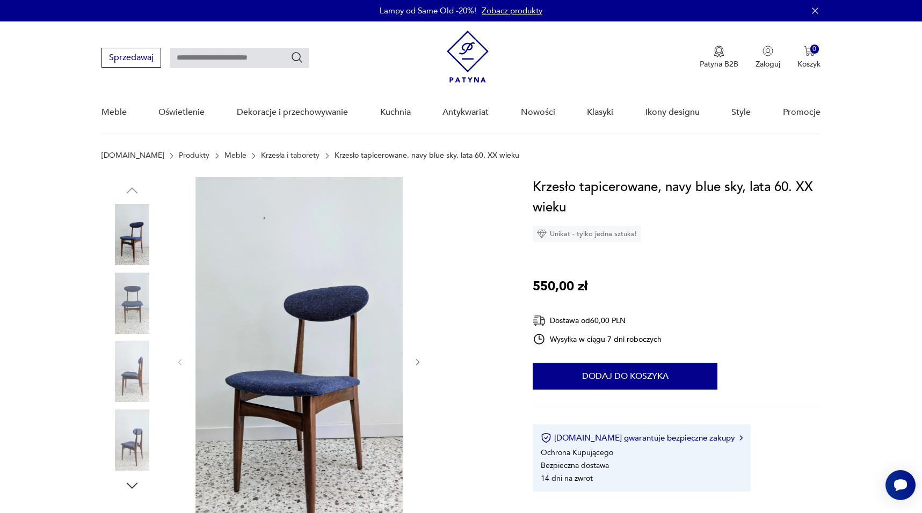
click at [126, 425] on img at bounding box center [132, 440] width 61 height 61
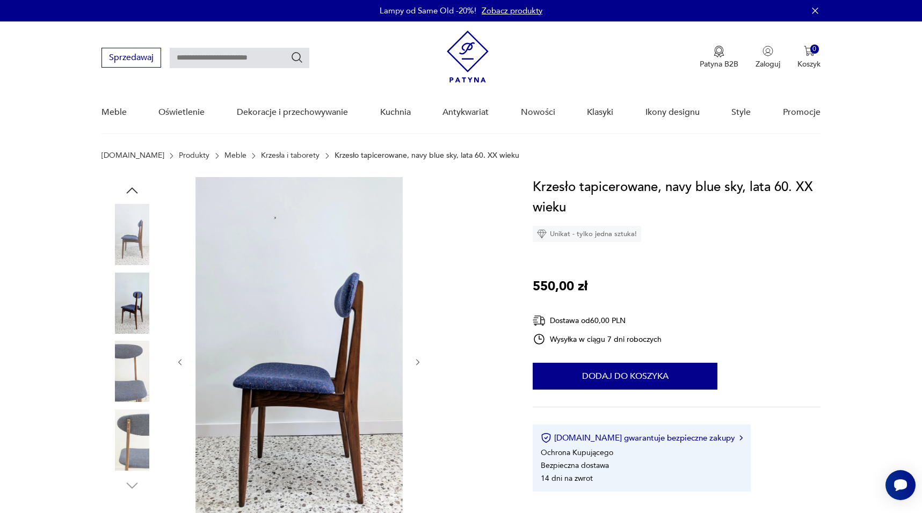
click at [264, 372] on img at bounding box center [298, 361] width 207 height 368
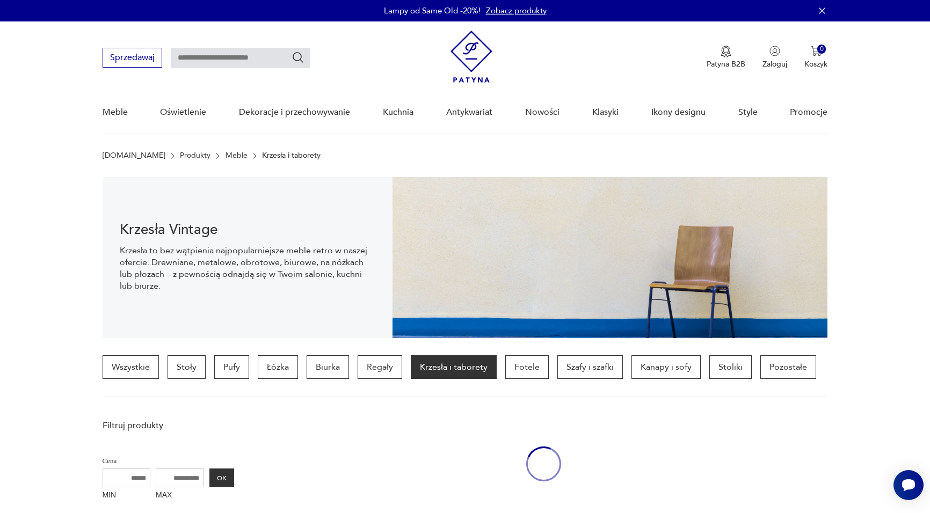
scroll to position [253, 0]
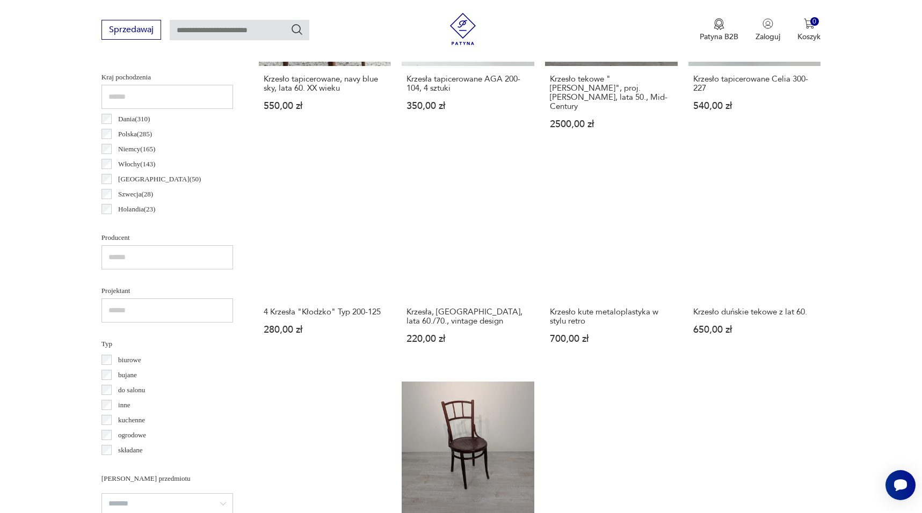
scroll to position [528, 0]
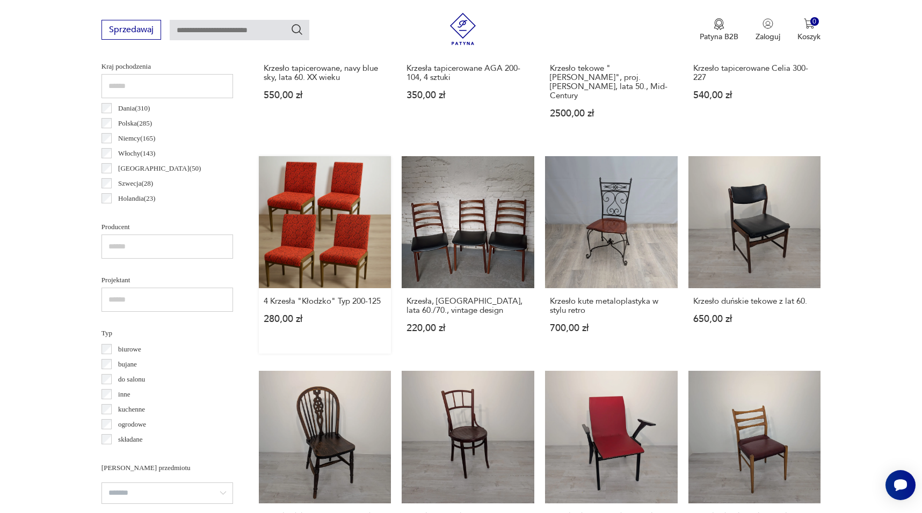
click at [336, 199] on link "4 Krzesła "Kłodzko" Typ 200-125 280,00 zł" at bounding box center [325, 255] width 133 height 198
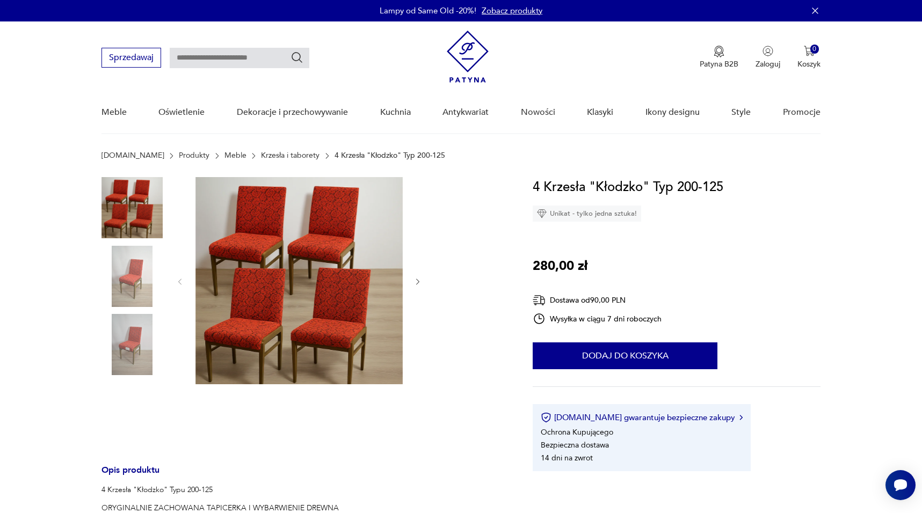
click at [340, 237] on img at bounding box center [298, 280] width 207 height 207
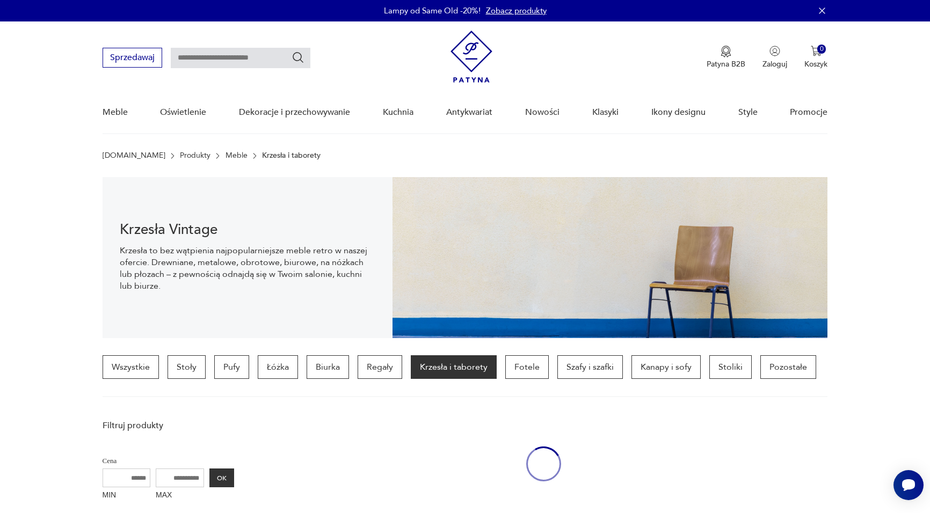
scroll to position [528, 0]
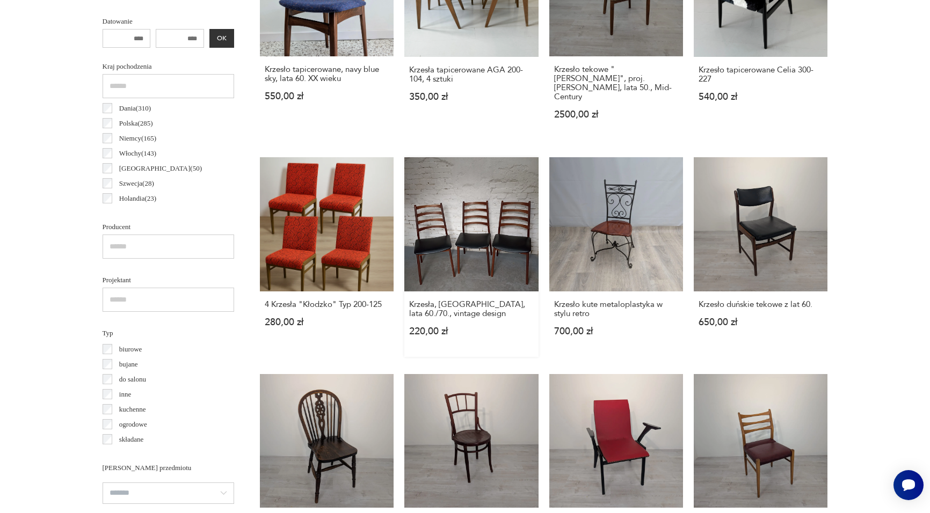
click at [478, 195] on link "Krzesła, Niemcy, lata 60./70., vintage design 220,00 zł" at bounding box center [471, 257] width 134 height 200
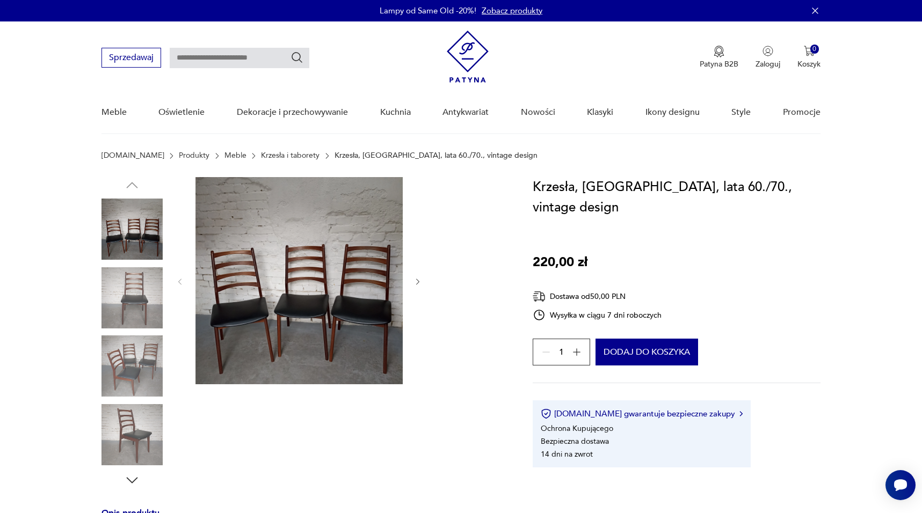
click at [351, 252] on img at bounding box center [298, 280] width 207 height 207
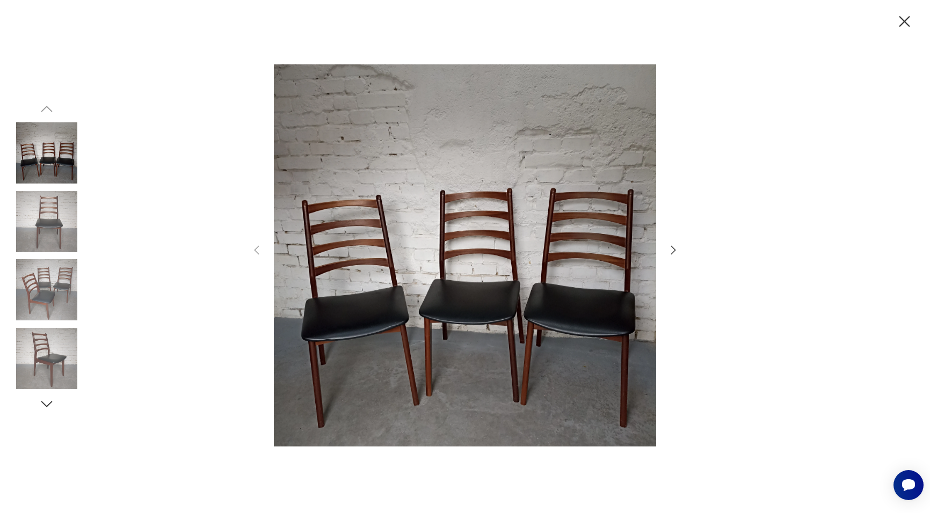
click at [673, 246] on icon "button" at bounding box center [673, 250] width 13 height 13
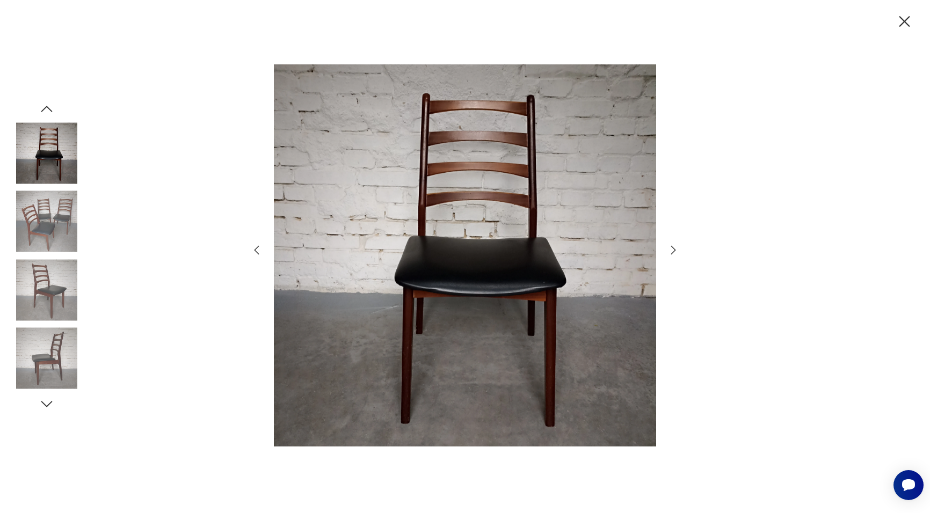
click at [673, 246] on icon "button" at bounding box center [673, 250] width 13 height 13
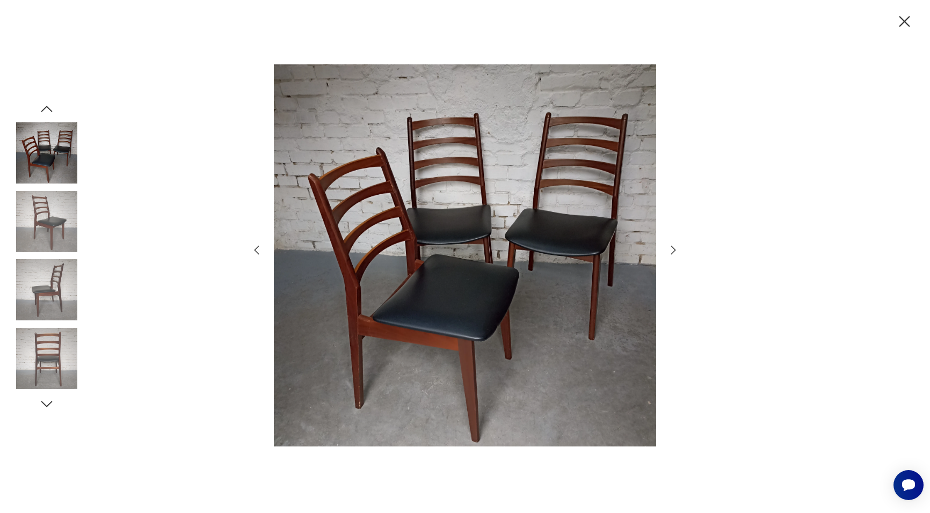
click at [673, 246] on icon "button" at bounding box center [673, 250] width 13 height 13
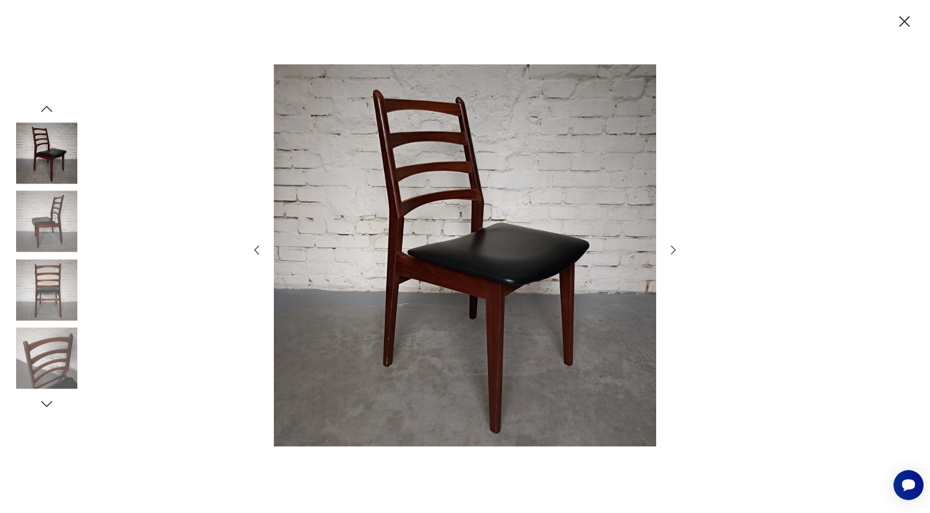
click at [673, 246] on icon "button" at bounding box center [673, 250] width 13 height 13
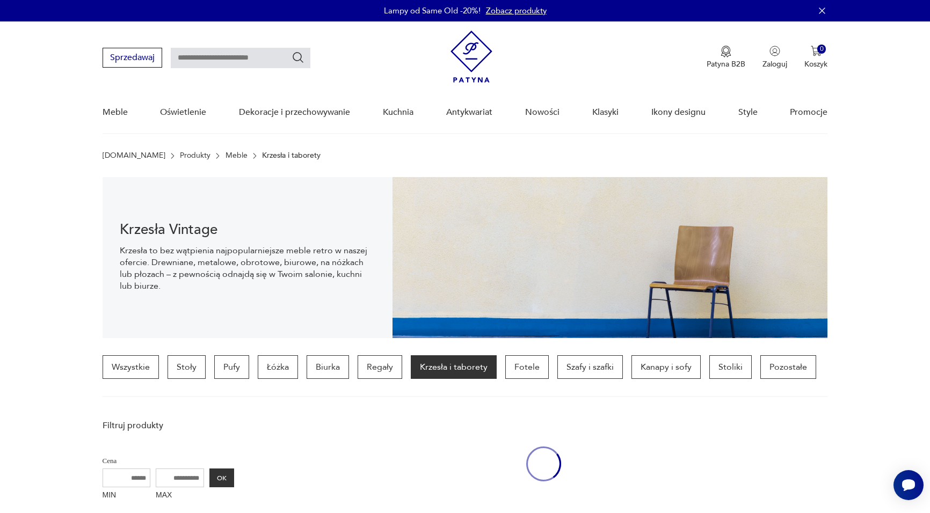
scroll to position [528, 0]
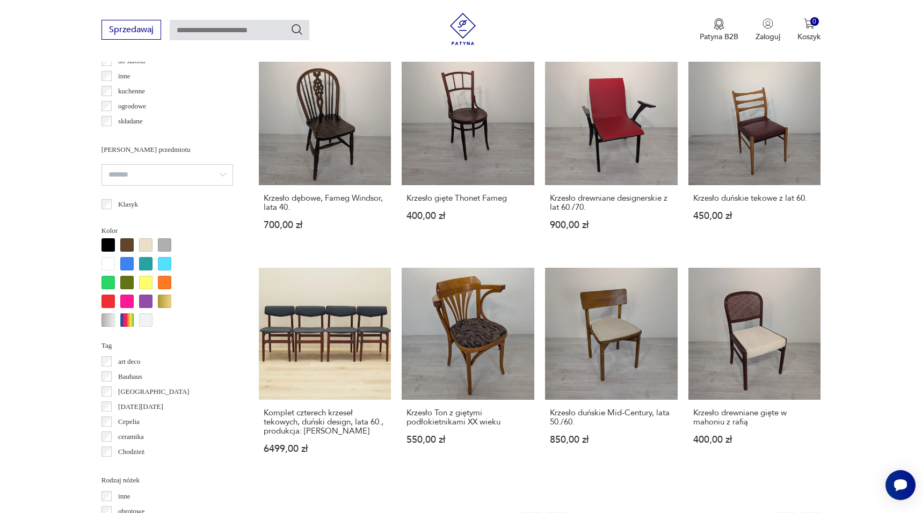
scroll to position [850, 0]
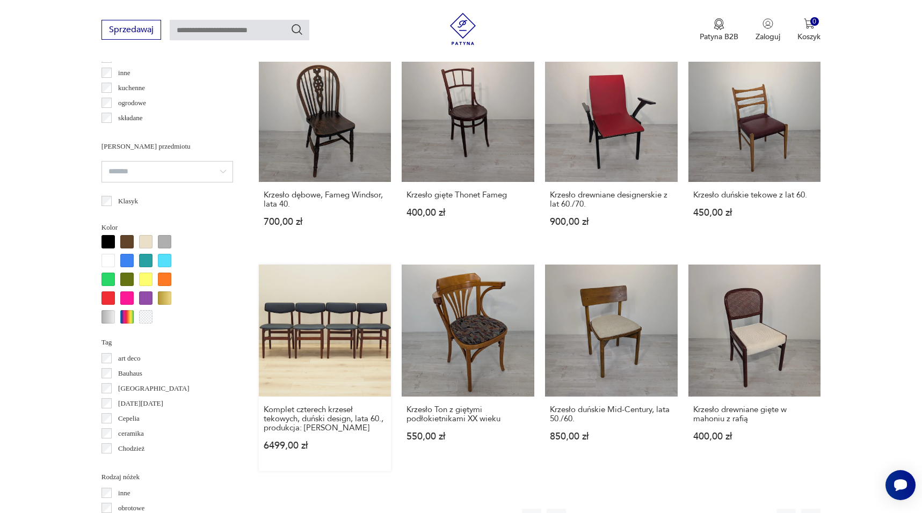
click at [359, 325] on link "Komplet czterech krzeseł tekowych, duński design, lata 60., produkcja: [PERSON_…" at bounding box center [325, 368] width 133 height 207
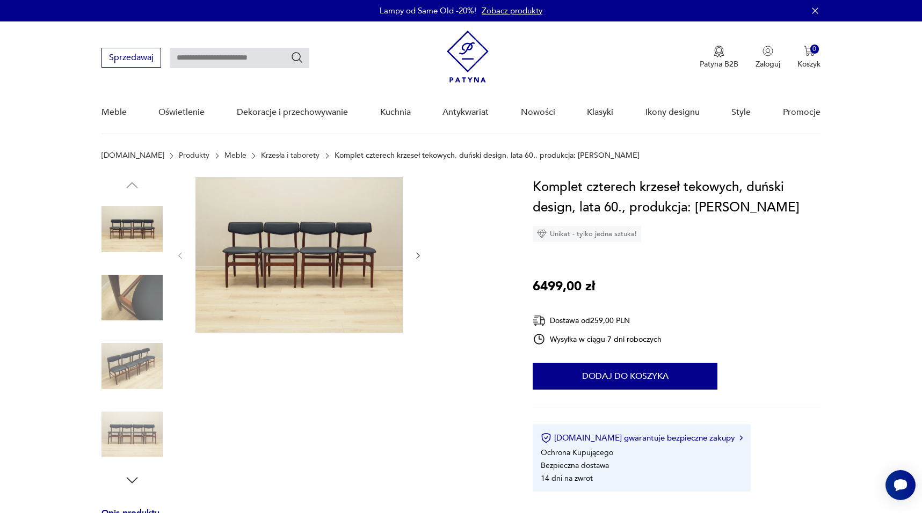
click at [127, 300] on img at bounding box center [132, 297] width 61 height 61
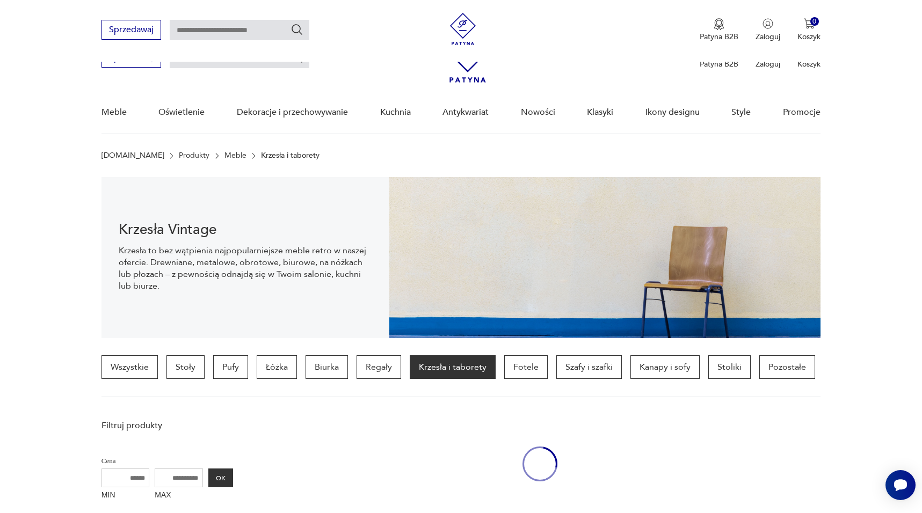
scroll to position [949, 0]
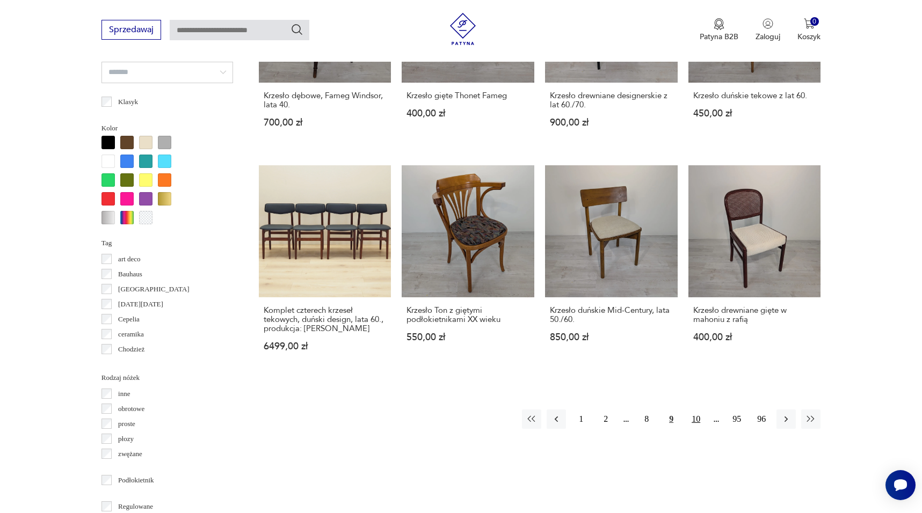
click at [697, 410] on button "10" at bounding box center [695, 419] width 19 height 19
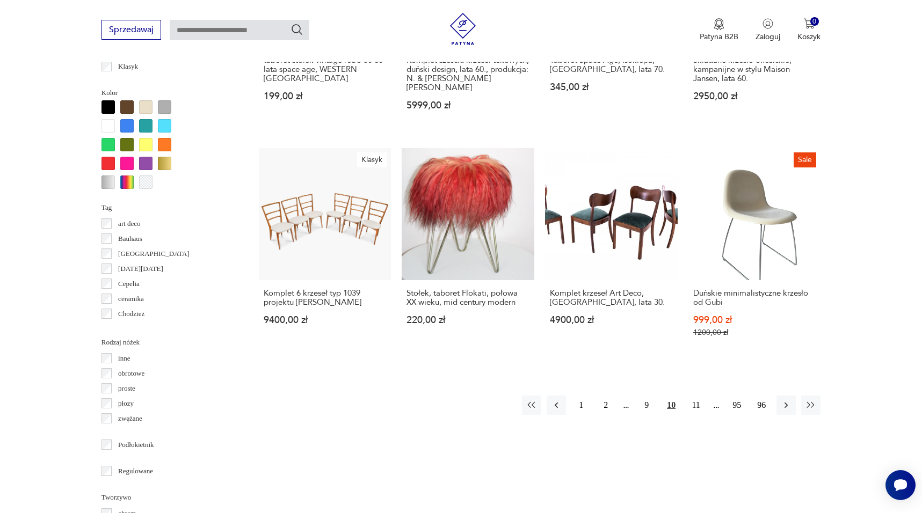
scroll to position [988, 0]
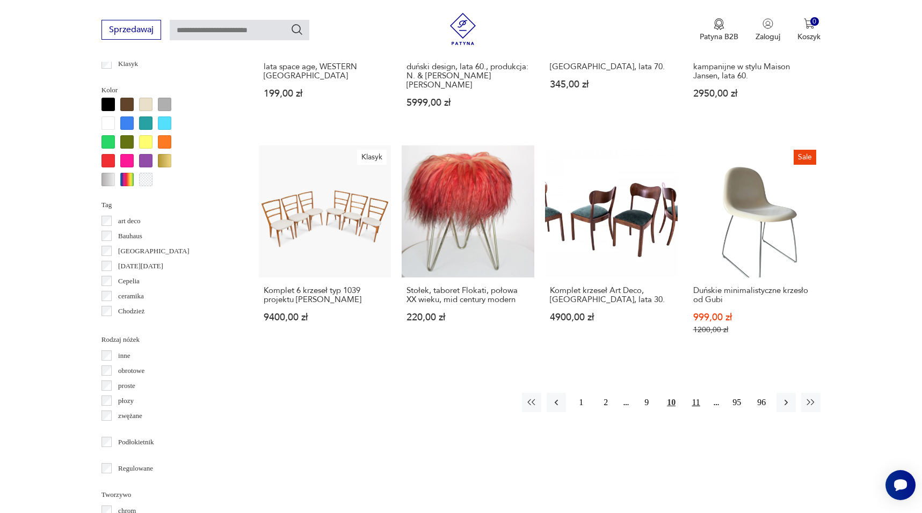
click at [699, 405] on button "11" at bounding box center [695, 402] width 19 height 19
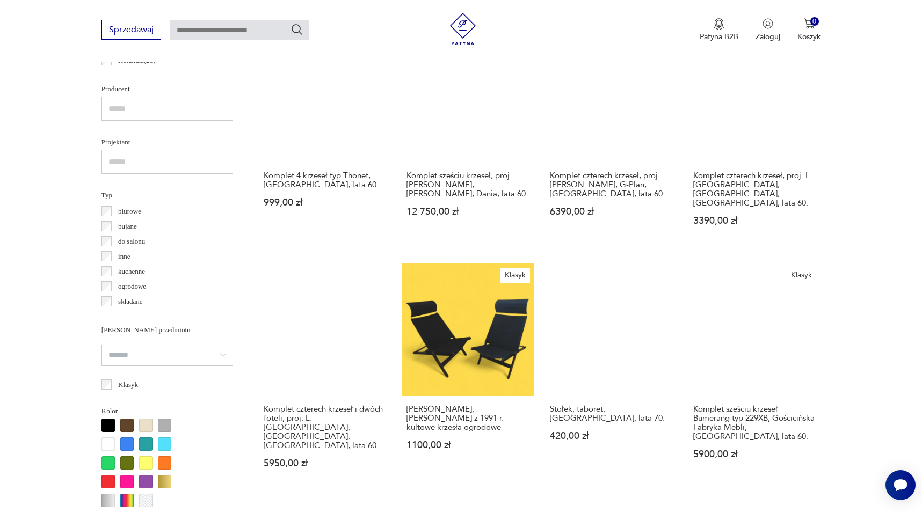
scroll to position [704, 0]
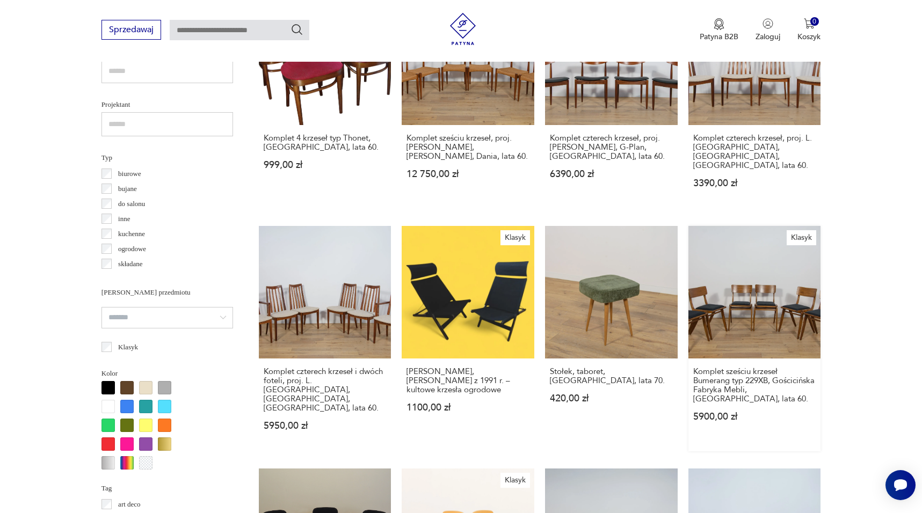
click at [783, 313] on link "Klasyk Komplet sześciu krzeseł Bumerang typ 229XB, Gościcińska Fabryka Mebli, P…" at bounding box center [754, 339] width 133 height 226
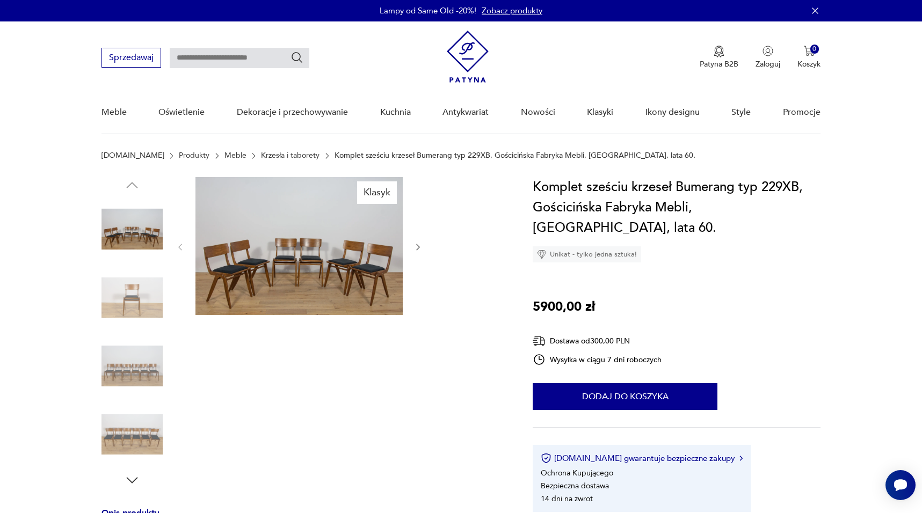
click at [267, 278] on img at bounding box center [298, 246] width 207 height 138
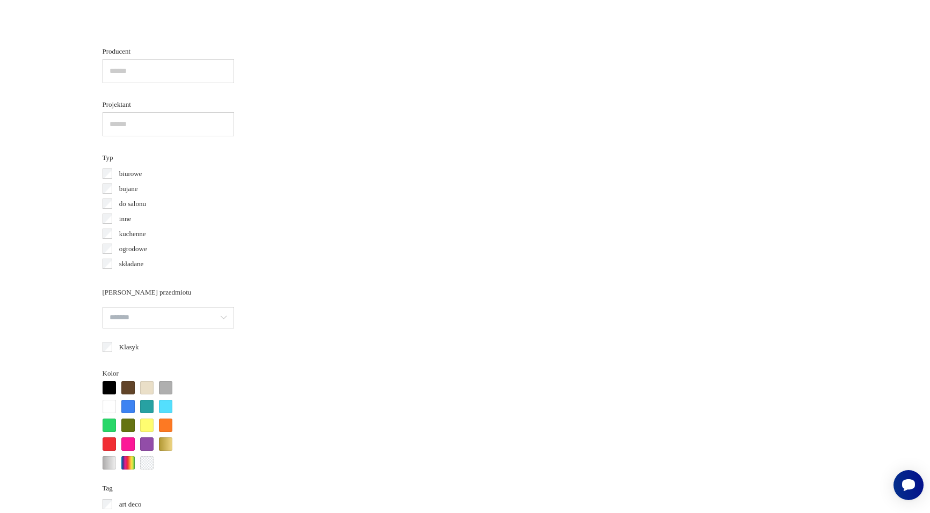
scroll to position [803, 0]
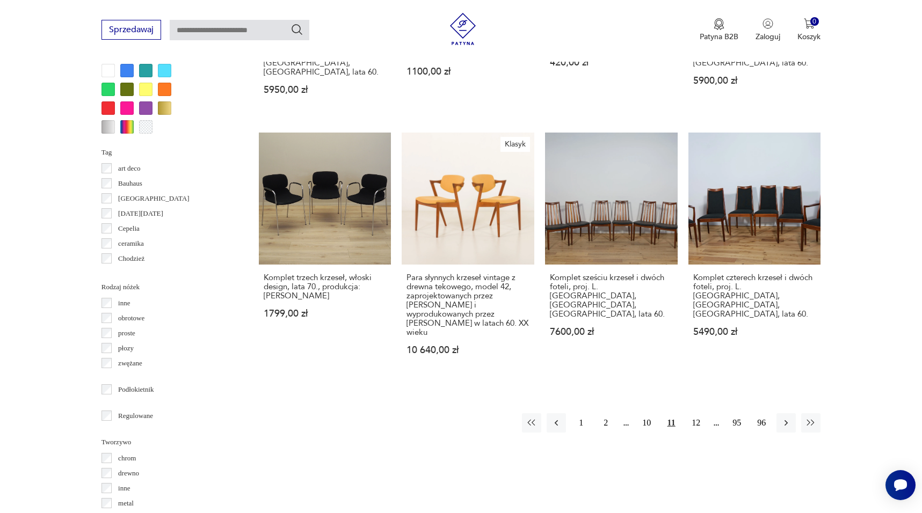
scroll to position [1048, 0]
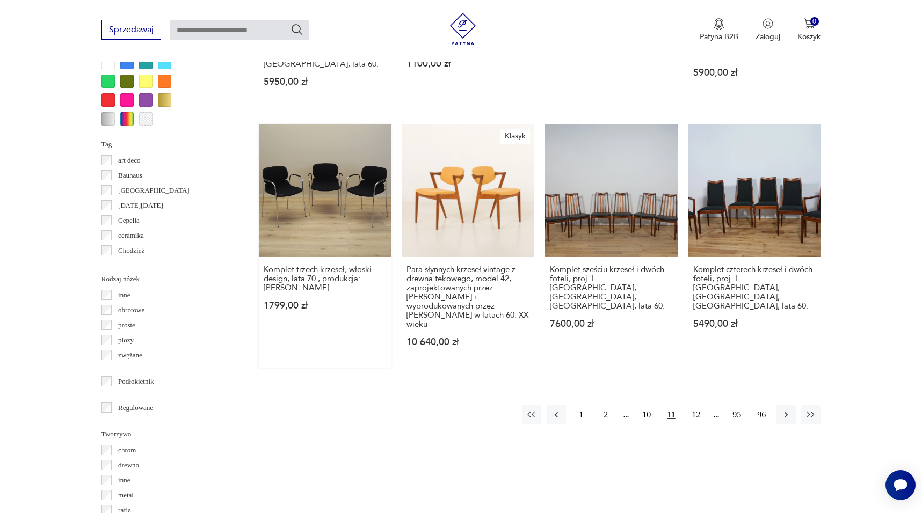
click at [360, 186] on link "Komplet trzech krzeseł, włoski design, lata 70., produkcja: Włochy 1799,00 zł" at bounding box center [325, 247] width 133 height 244
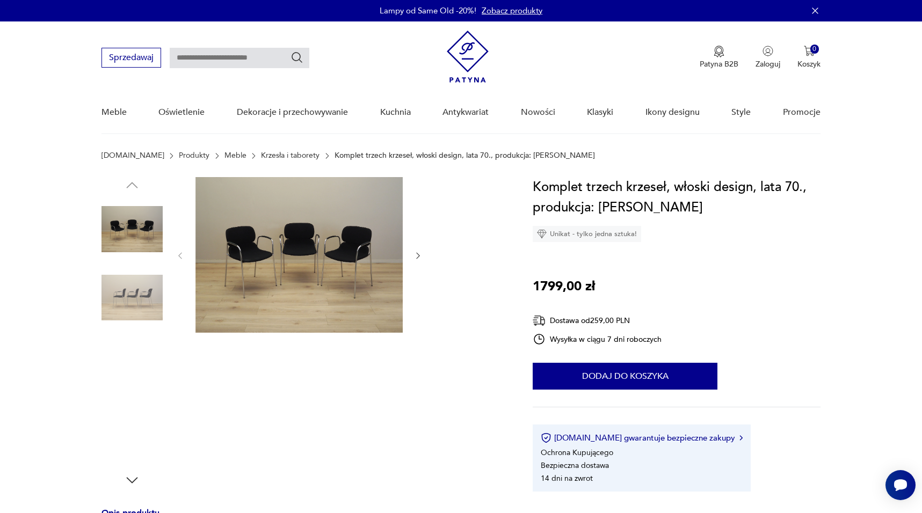
click at [114, 375] on img at bounding box center [132, 366] width 61 height 61
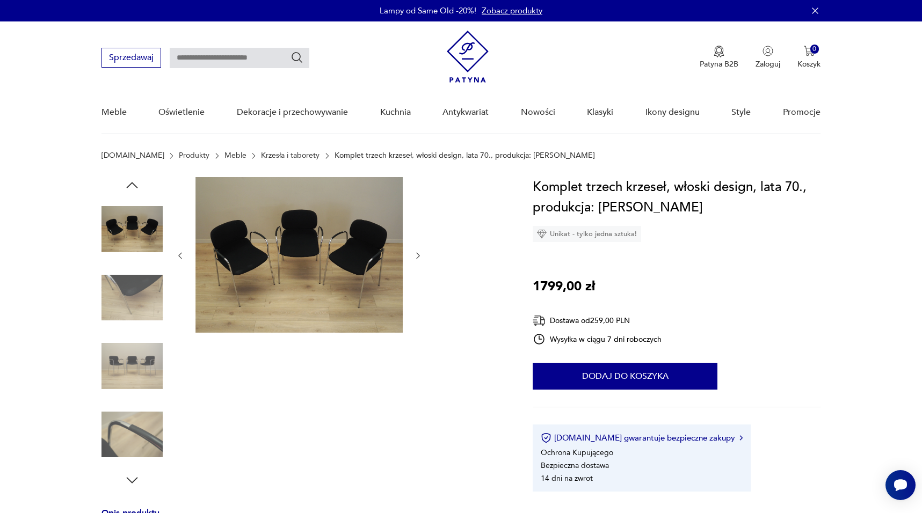
click at [232, 313] on img at bounding box center [298, 255] width 207 height 156
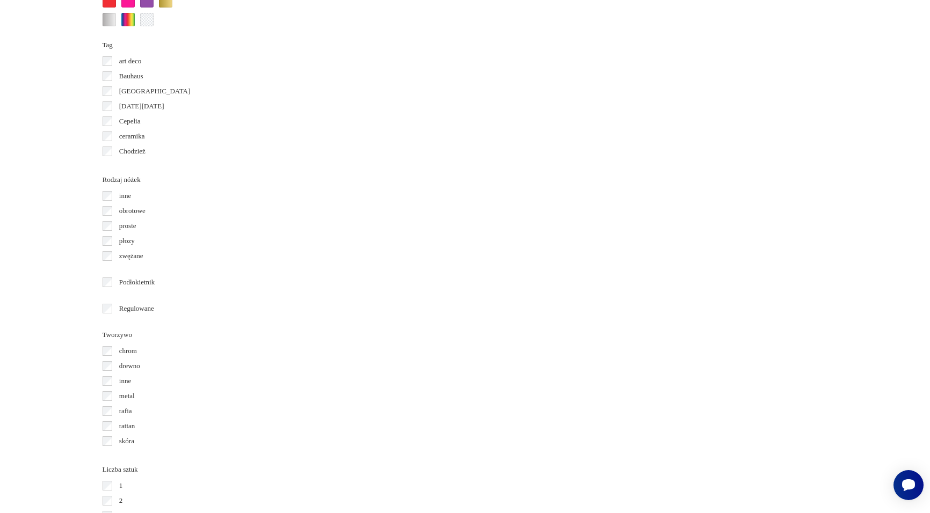
scroll to position [1147, 0]
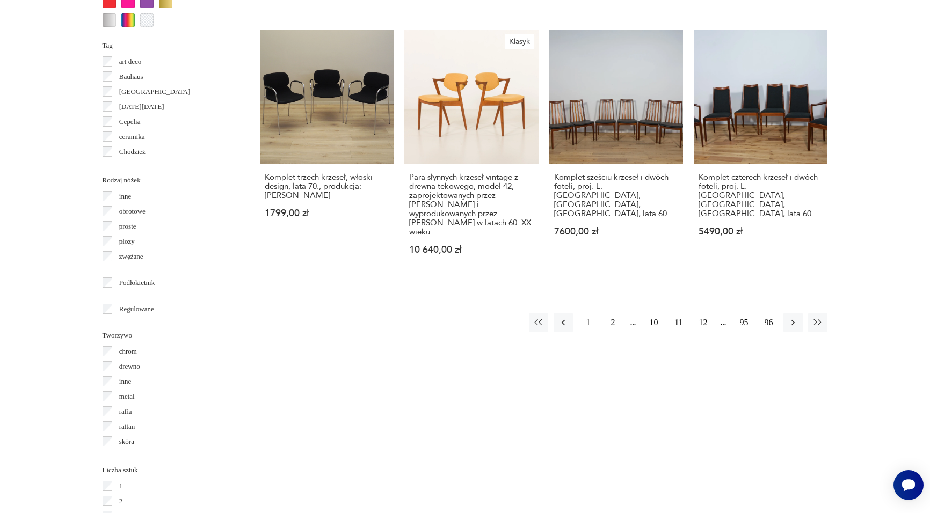
click at [705, 313] on button "12" at bounding box center [702, 322] width 19 height 19
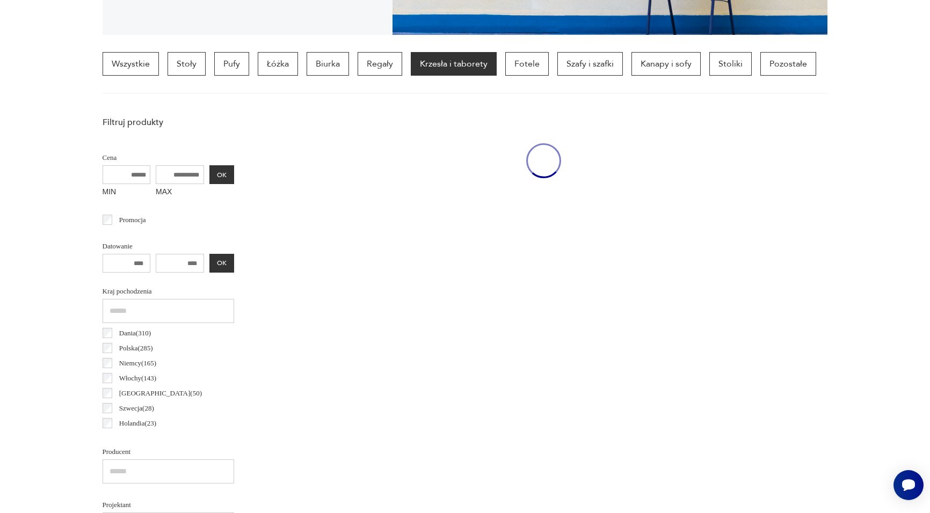
scroll to position [253, 0]
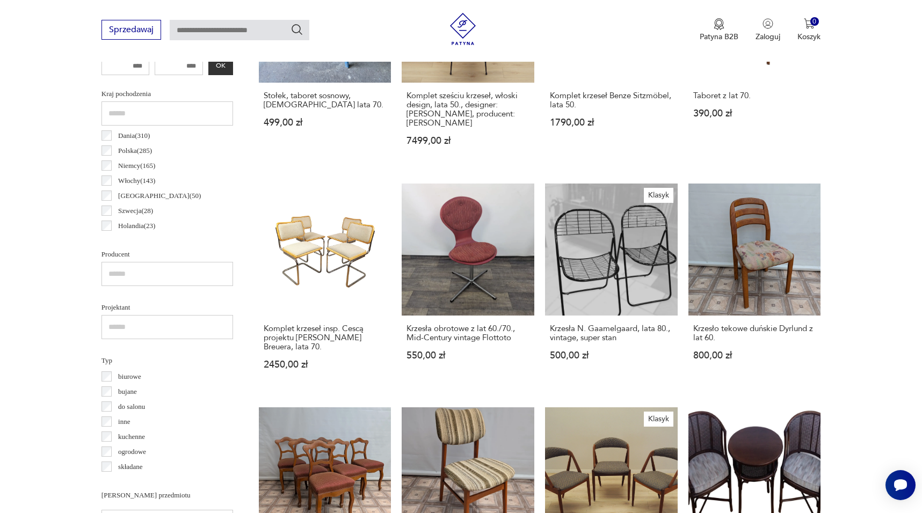
scroll to position [510, 0]
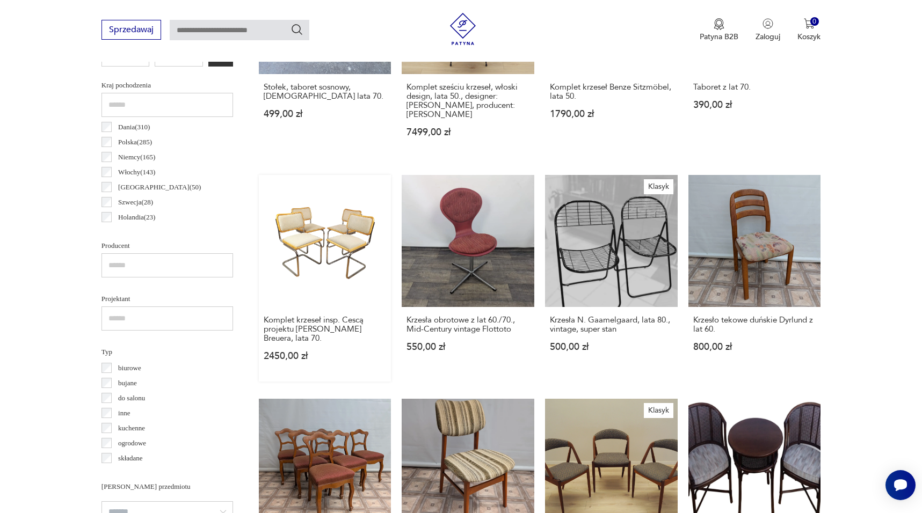
click at [354, 240] on link "Komplet krzeseł insp. Cescą projektu M. Breuera, lata 70. 2450,00 zł" at bounding box center [325, 278] width 133 height 207
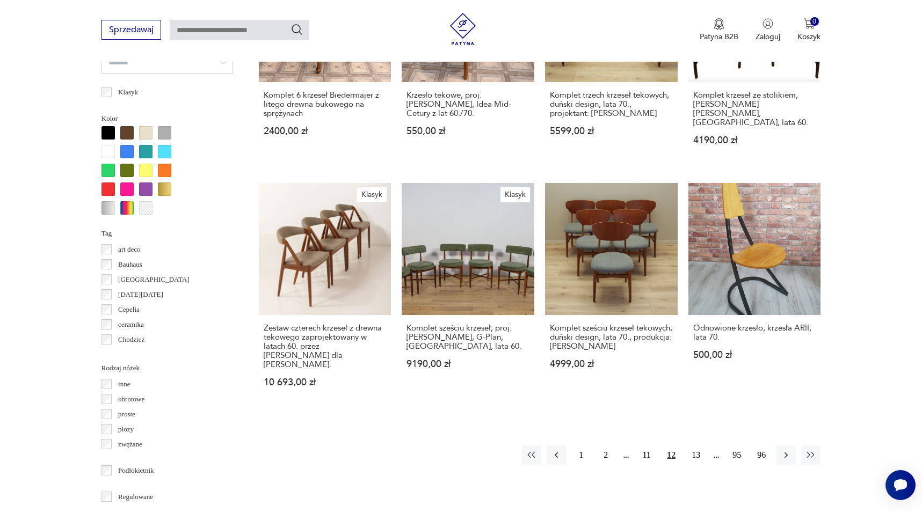
scroll to position [976, 0]
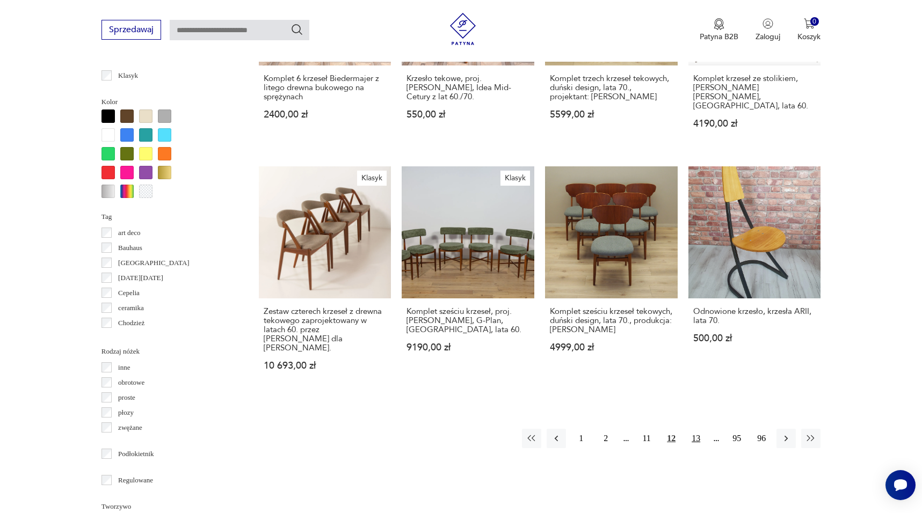
click at [698, 429] on button "13" at bounding box center [695, 438] width 19 height 19
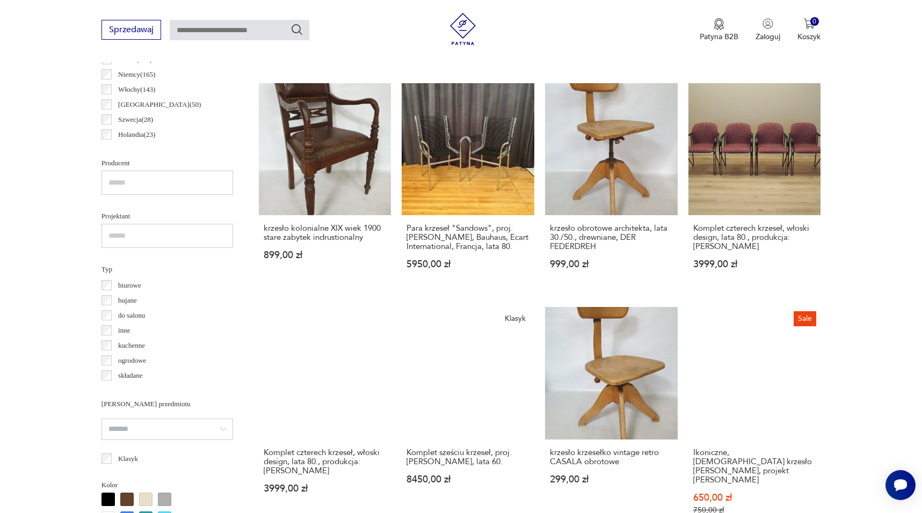
scroll to position [842, 0]
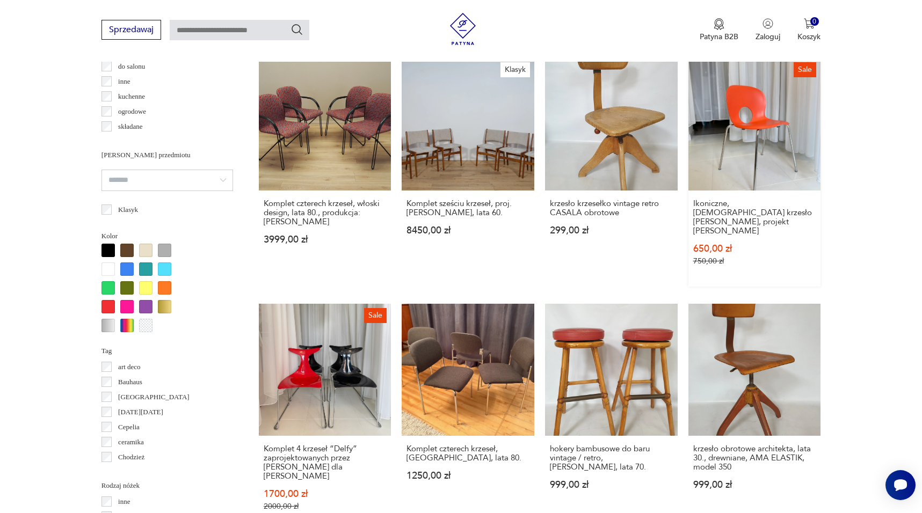
click at [753, 133] on link "Sale Ikoniczne, włoskie krzesło Olivia marki Rexite, projekt Raul Barbieri 650,…" at bounding box center [754, 172] width 133 height 229
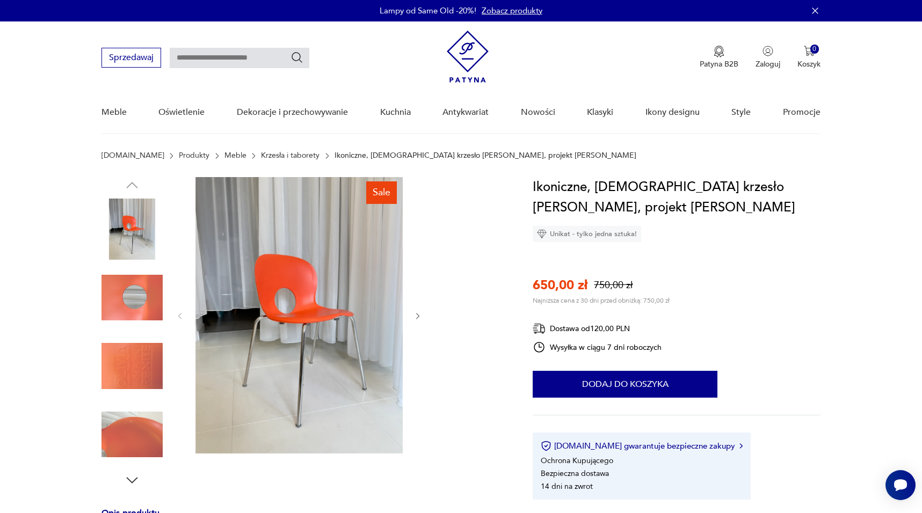
click at [295, 280] on img at bounding box center [298, 315] width 207 height 277
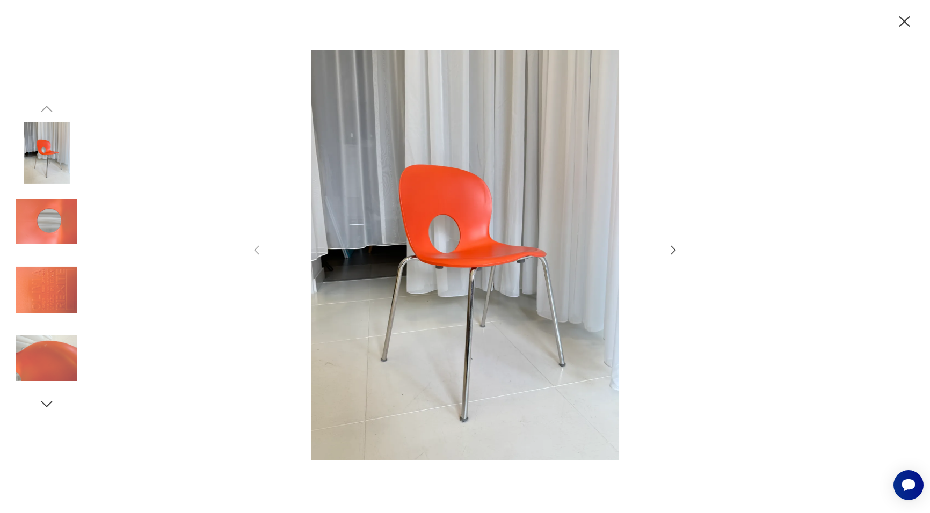
click at [675, 249] on icon "button" at bounding box center [673, 250] width 13 height 13
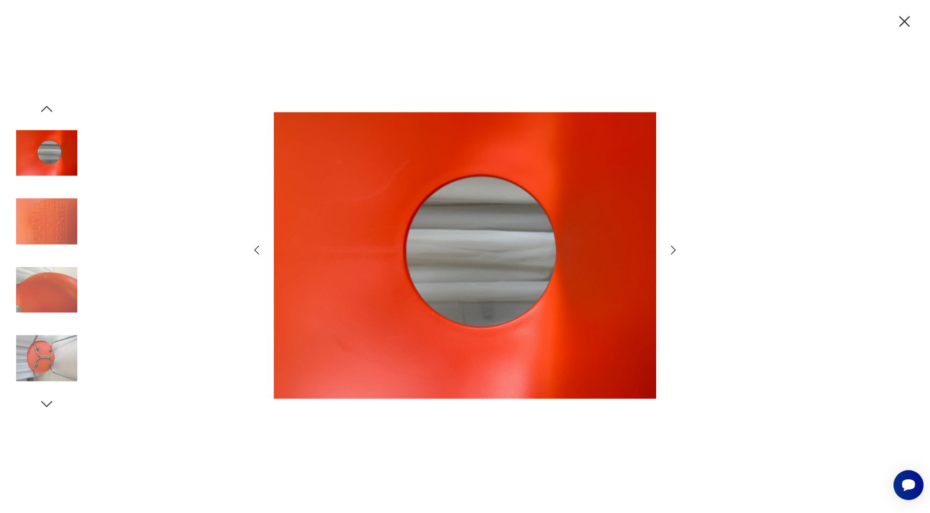
click at [675, 249] on icon "button" at bounding box center [673, 250] width 13 height 13
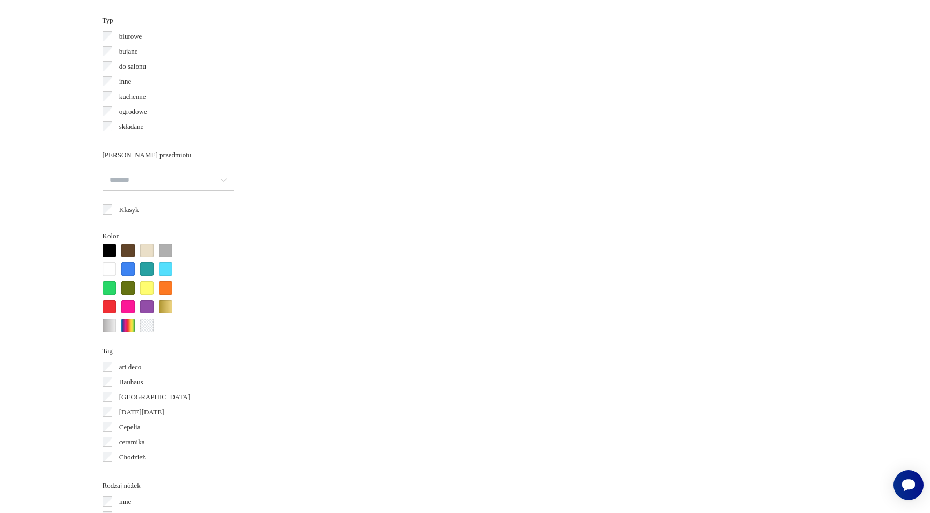
scroll to position [941, 0]
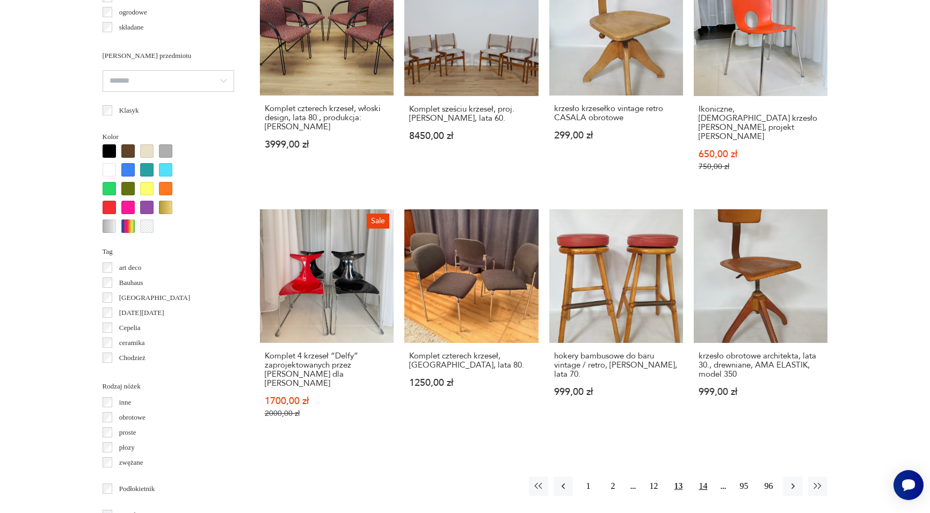
click at [702, 477] on button "14" at bounding box center [702, 486] width 19 height 19
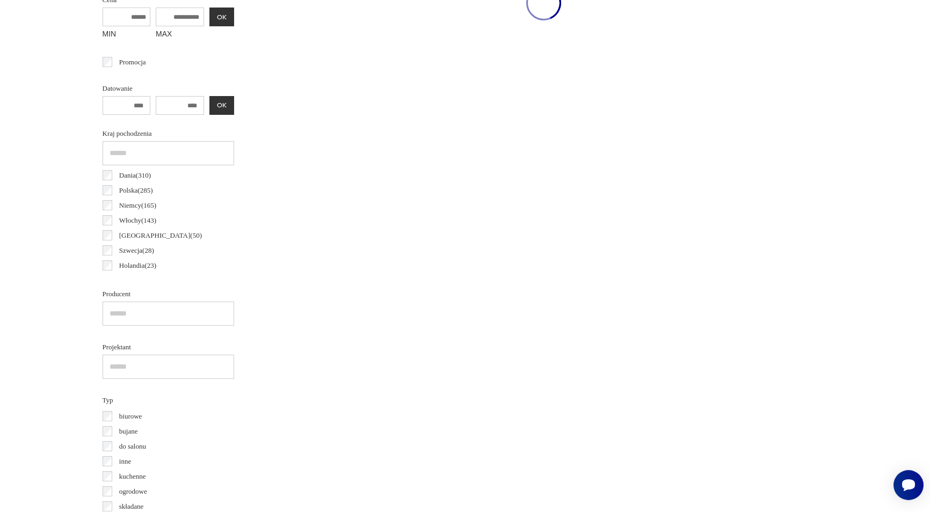
scroll to position [253, 0]
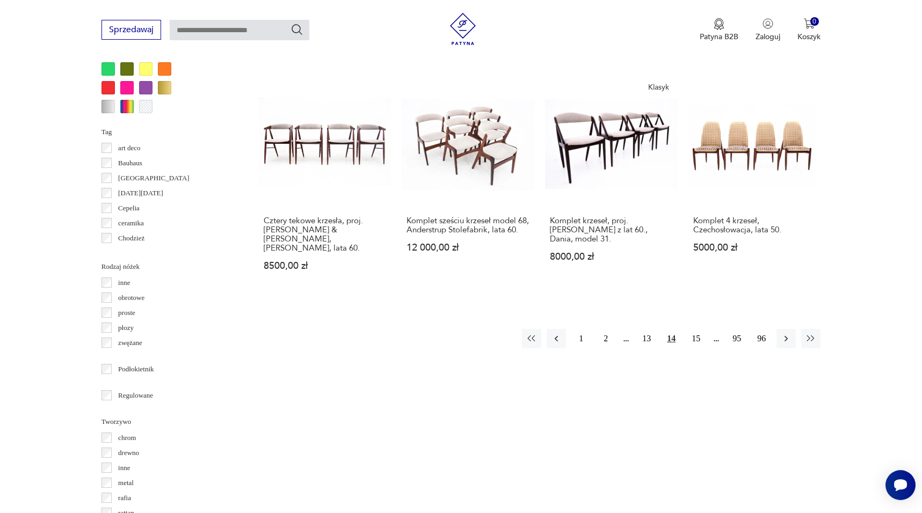
scroll to position [1065, 0]
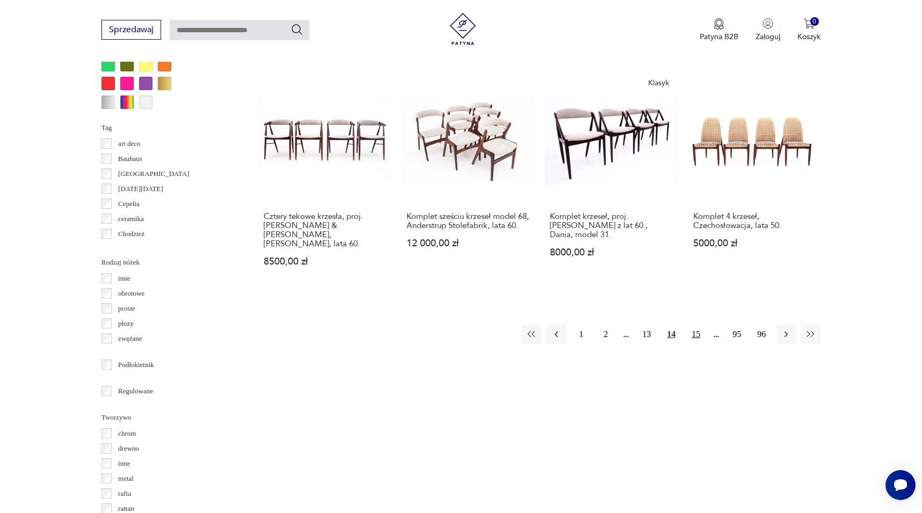
click at [697, 333] on button "15" at bounding box center [695, 334] width 19 height 19
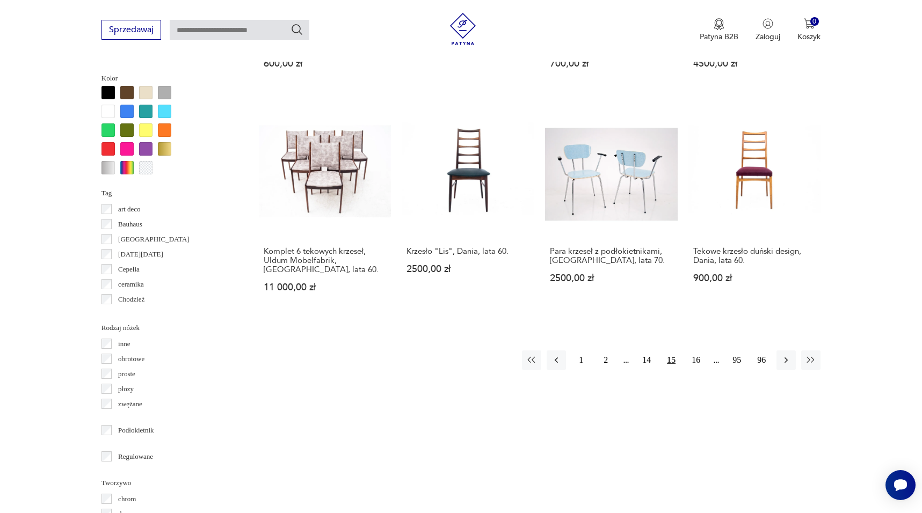
scroll to position [1012, 0]
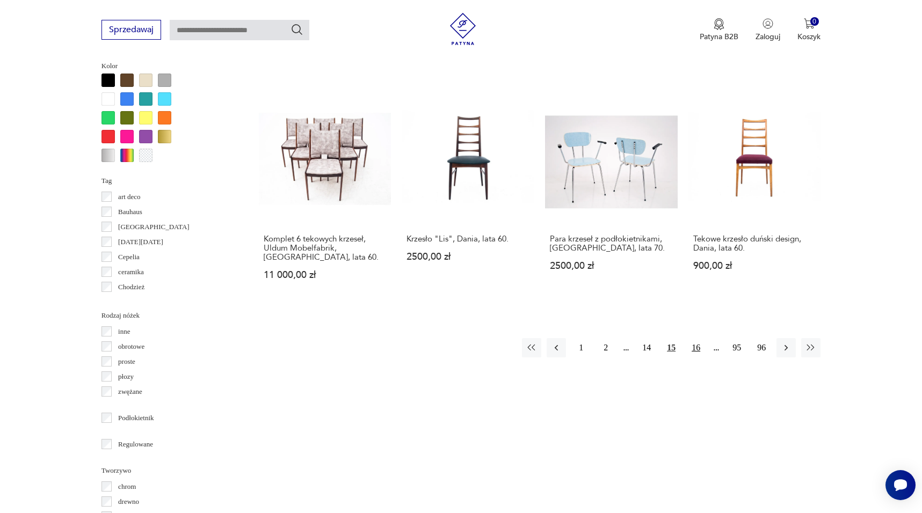
click at [698, 346] on button "16" at bounding box center [695, 347] width 19 height 19
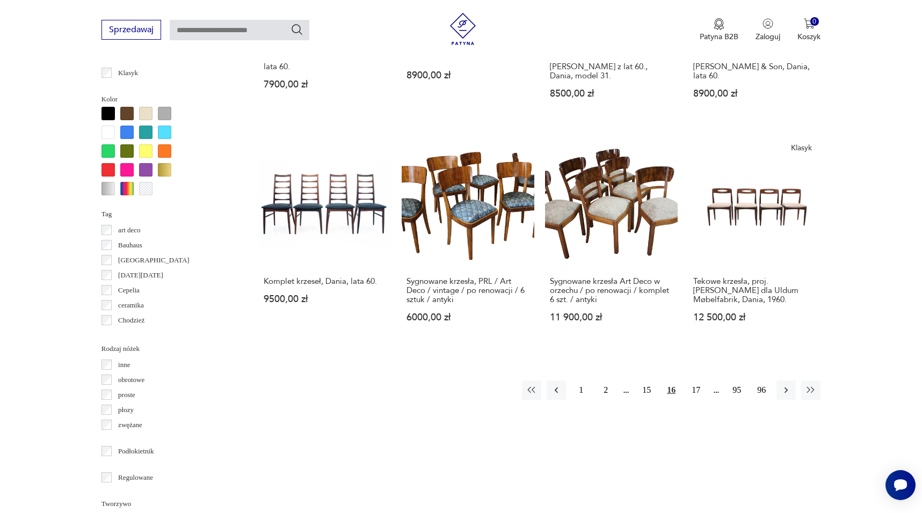
scroll to position [990, 0]
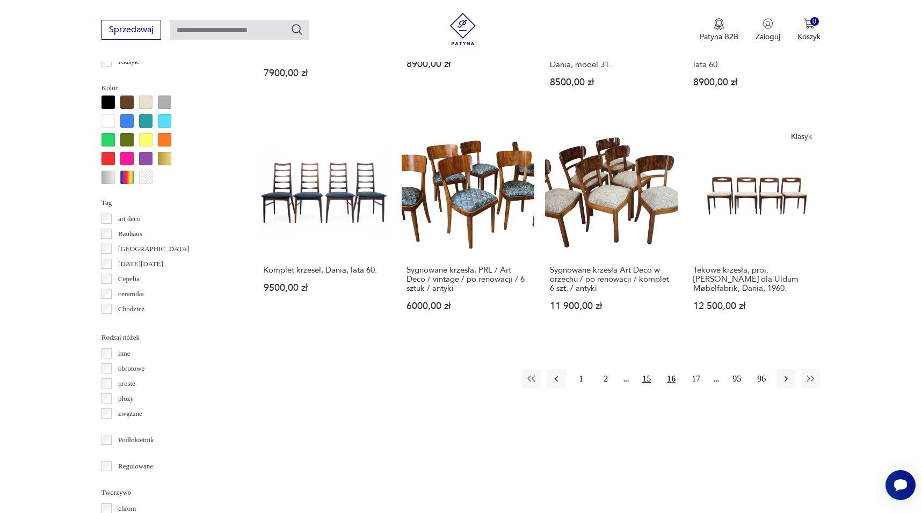
click at [648, 379] on button "15" at bounding box center [646, 378] width 19 height 19
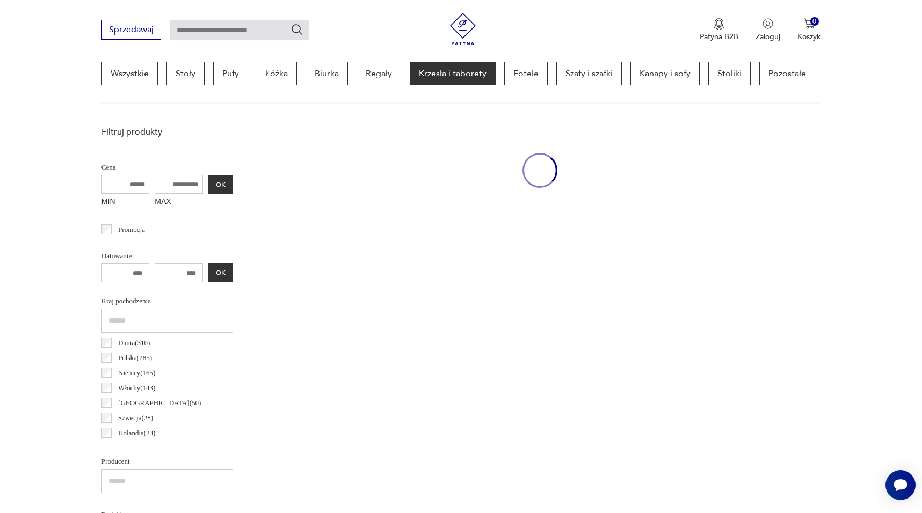
scroll to position [253, 0]
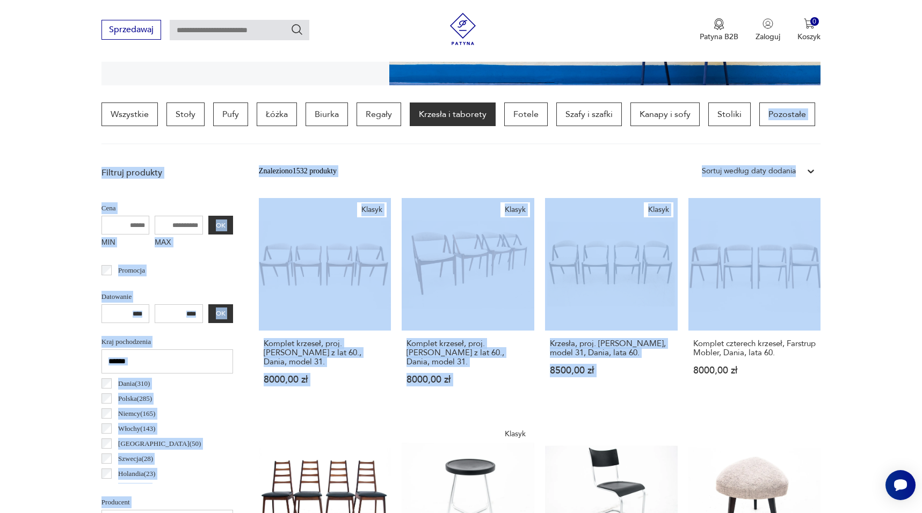
drag, startPoint x: 921, startPoint y: 97, endPoint x: 917, endPoint y: 200, distance: 103.2
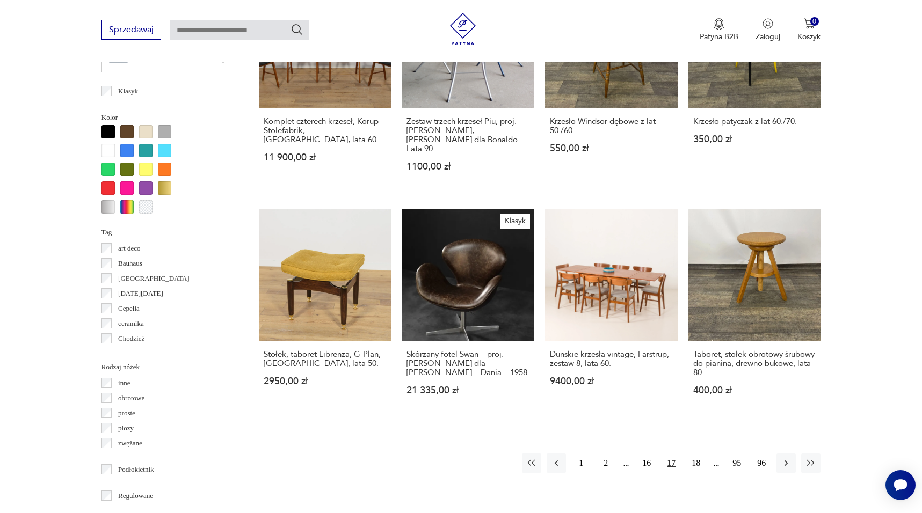
scroll to position [975, 0]
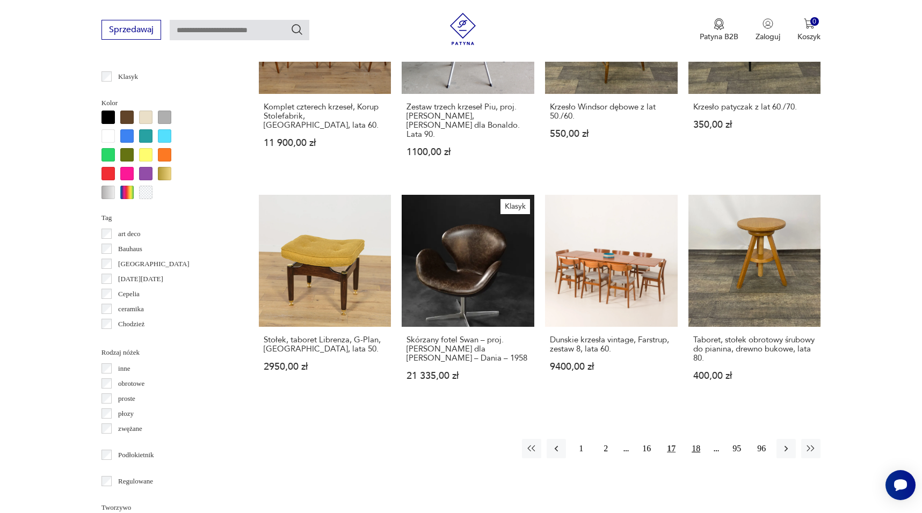
click at [697, 439] on button "18" at bounding box center [695, 448] width 19 height 19
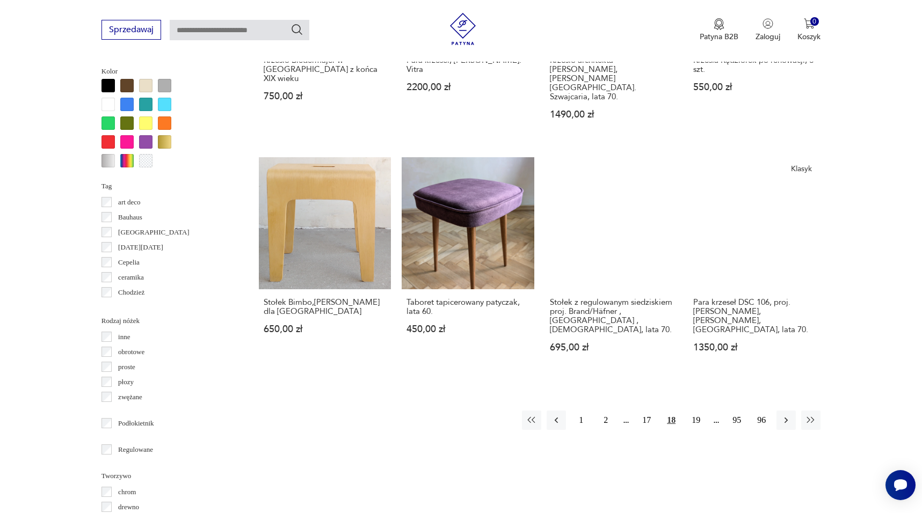
scroll to position [1007, 0]
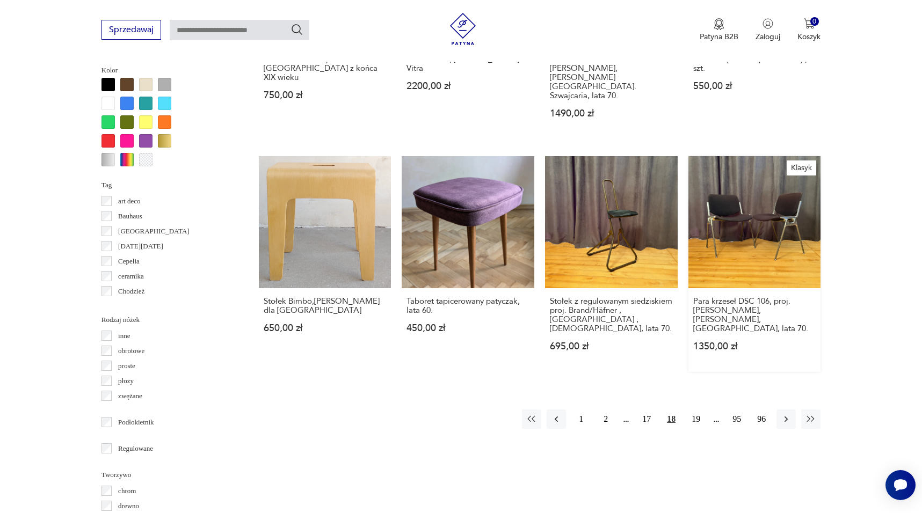
click at [764, 190] on link "Klasyk Para krzeseł DSC 106, proj. [PERSON_NAME], [PERSON_NAME], [GEOGRAPHIC_DA…" at bounding box center [754, 264] width 133 height 216
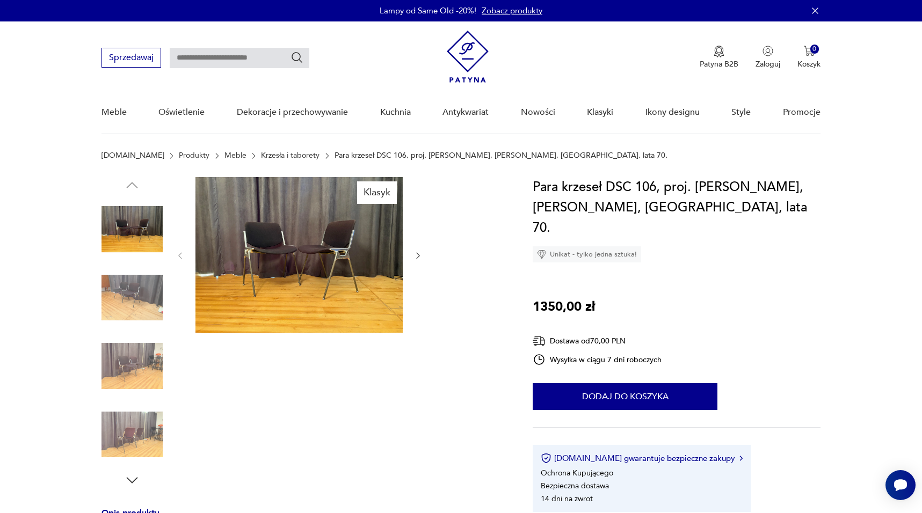
click at [273, 223] on img at bounding box center [298, 255] width 207 height 156
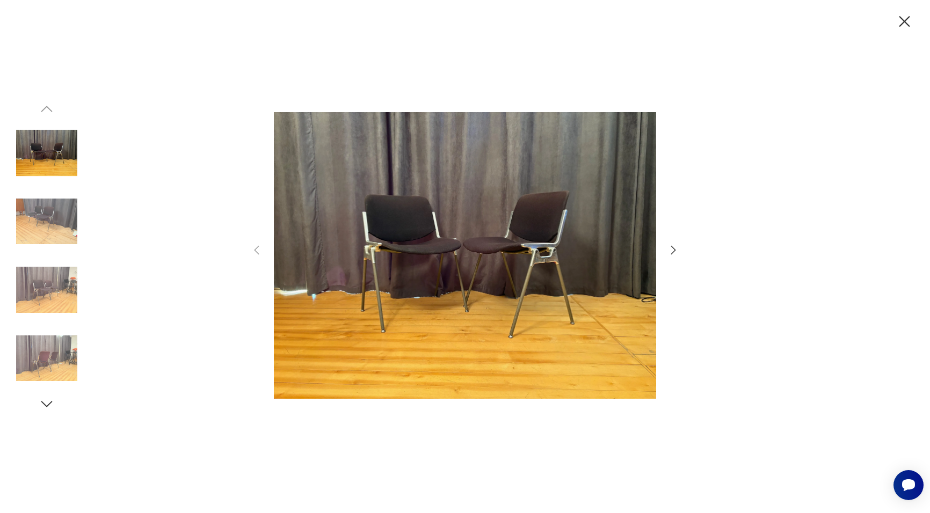
click at [675, 253] on icon "button" at bounding box center [673, 250] width 13 height 13
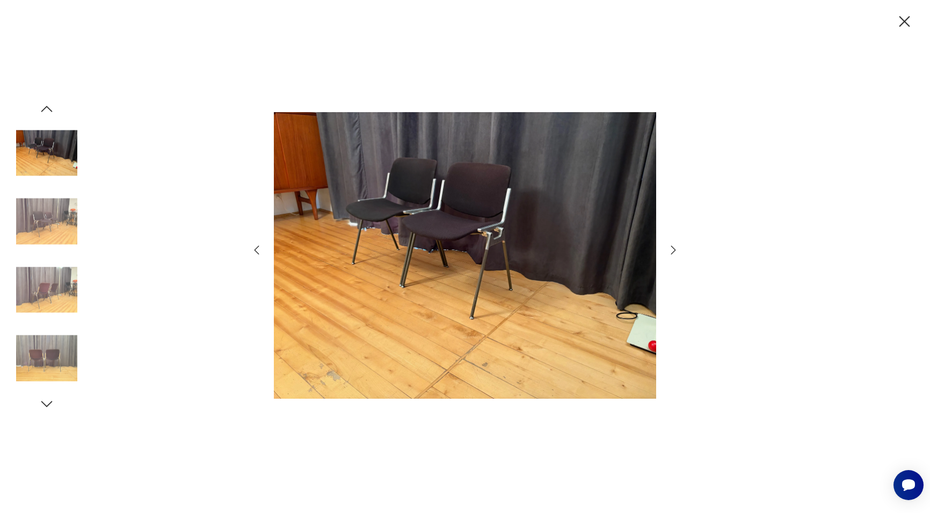
click at [675, 253] on icon "button" at bounding box center [673, 250] width 13 height 13
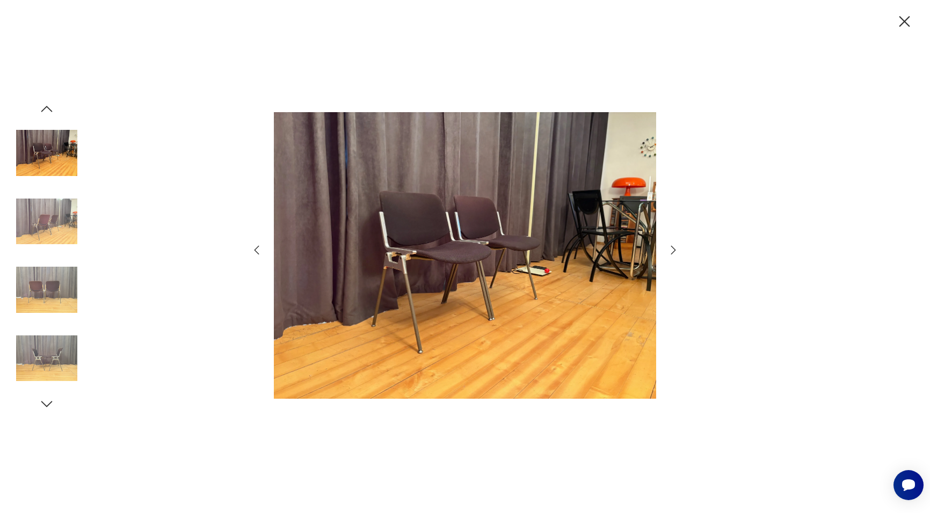
click at [673, 251] on icon "button" at bounding box center [673, 250] width 13 height 13
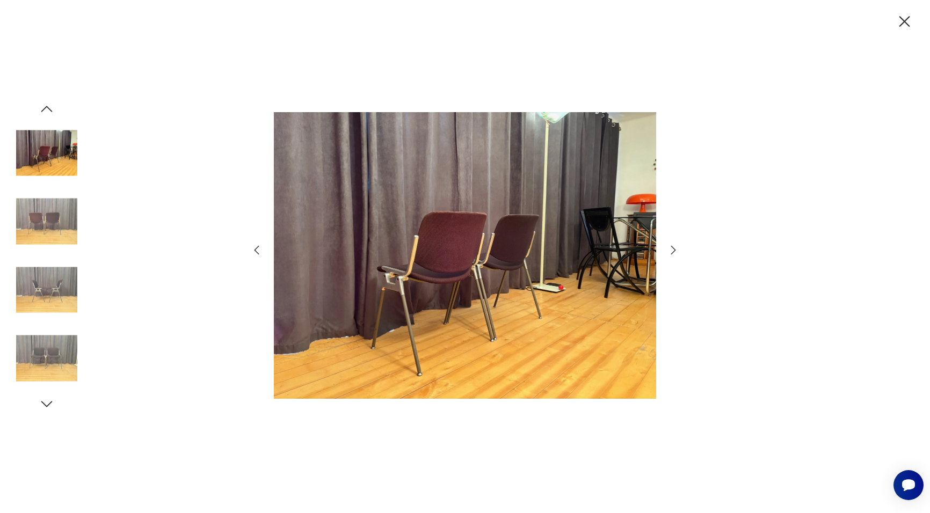
click at [673, 251] on icon "button" at bounding box center [673, 250] width 13 height 13
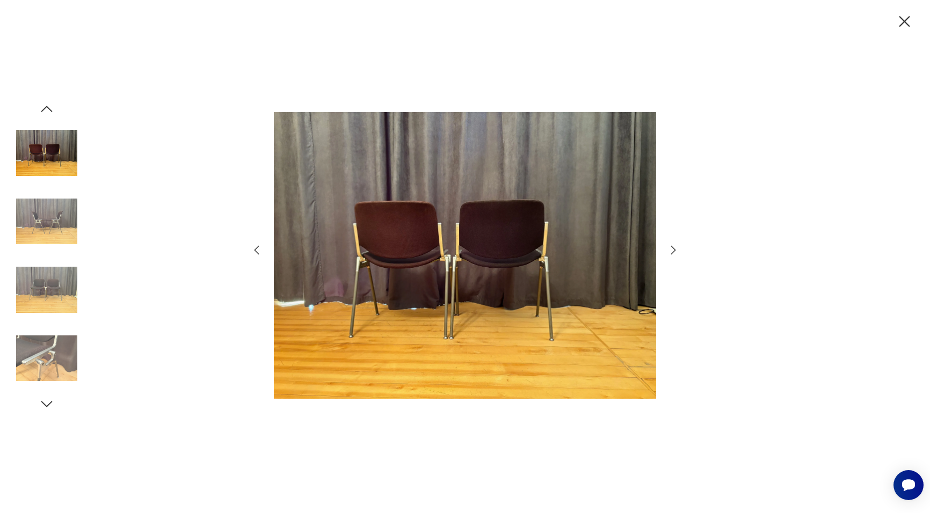
click at [673, 250] on icon "button" at bounding box center [673, 250] width 13 height 13
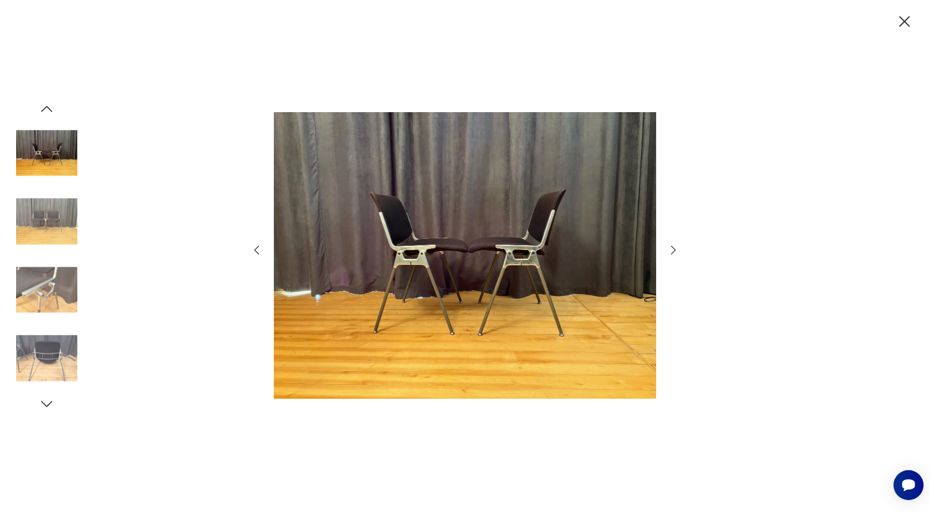
click at [673, 250] on icon "button" at bounding box center [673, 250] width 13 height 13
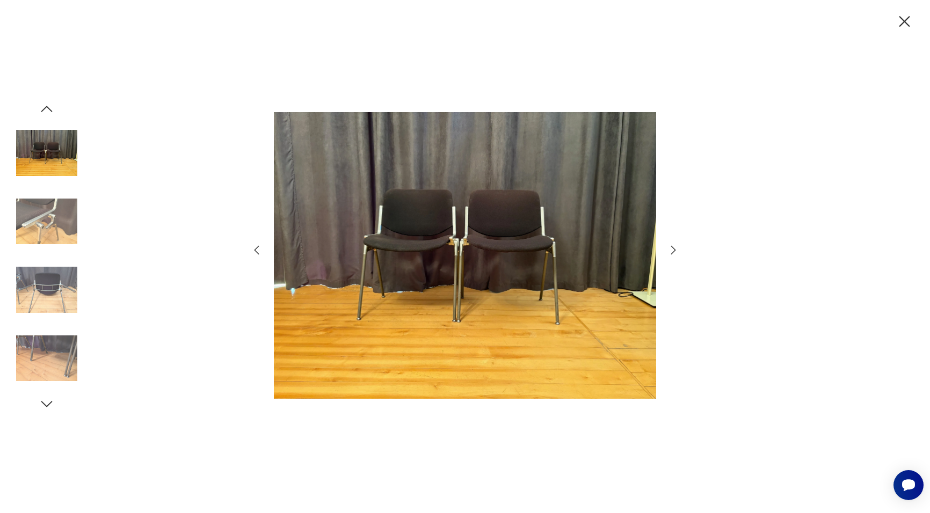
click at [673, 250] on icon "button" at bounding box center [673, 250] width 13 height 13
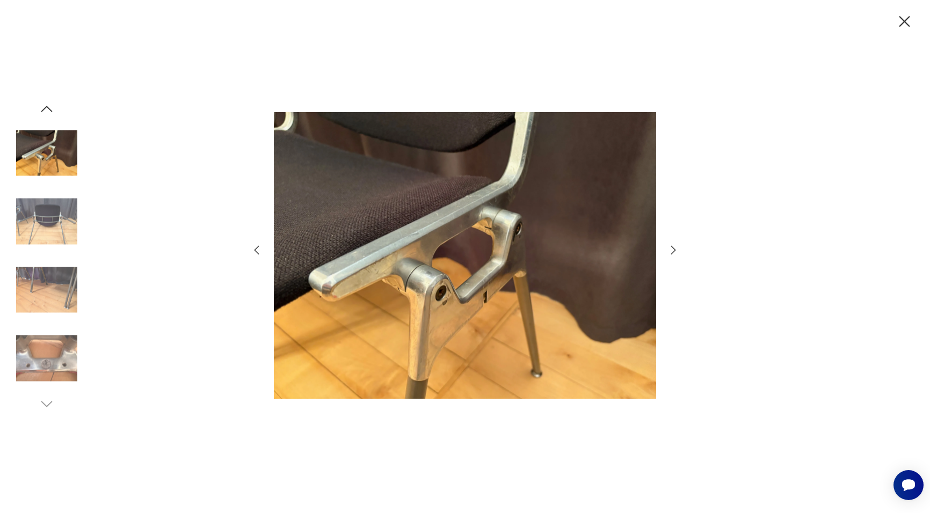
click at [672, 250] on icon "button" at bounding box center [673, 250] width 13 height 13
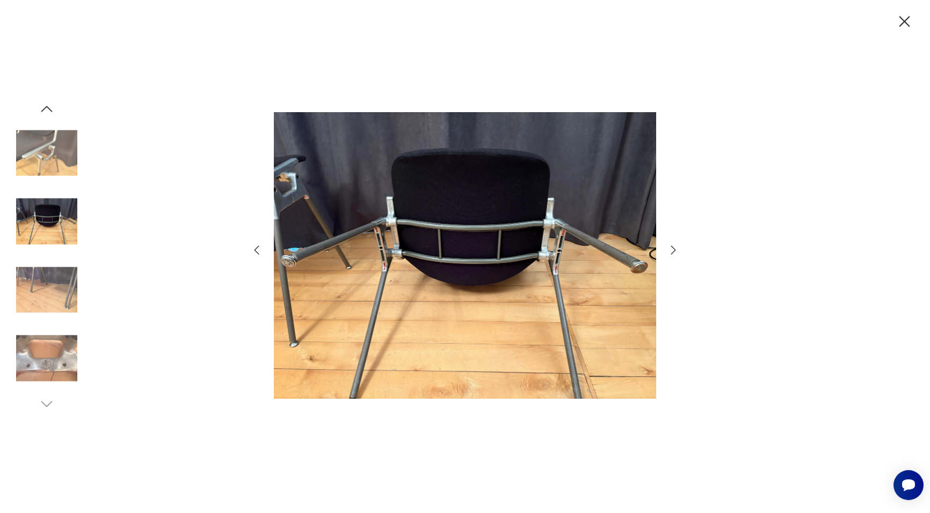
click at [672, 250] on icon "button" at bounding box center [673, 250] width 13 height 13
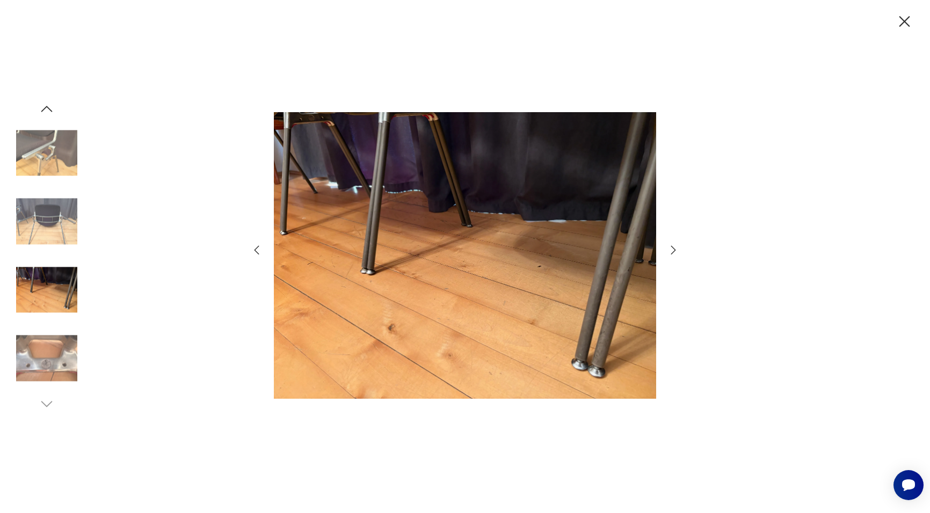
click at [672, 250] on icon "button" at bounding box center [673, 250] width 13 height 13
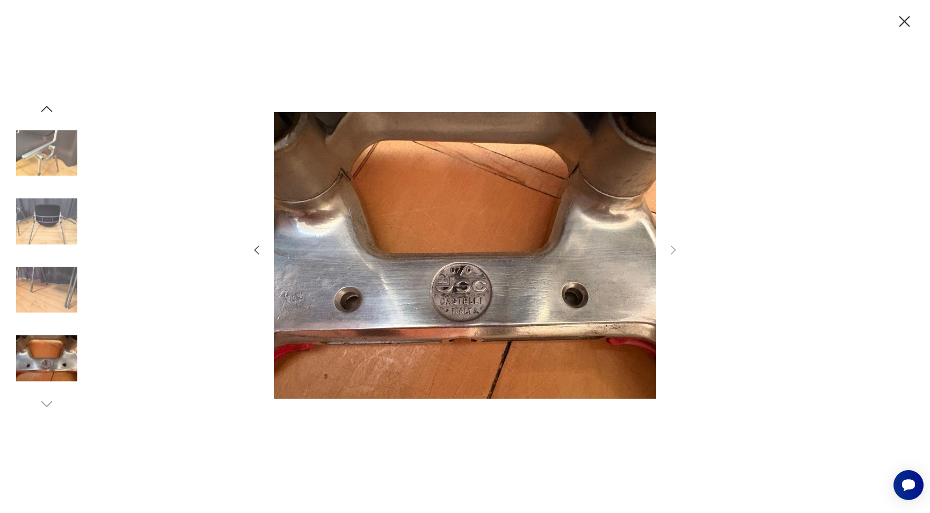
click at [902, 23] on icon "button" at bounding box center [905, 21] width 11 height 11
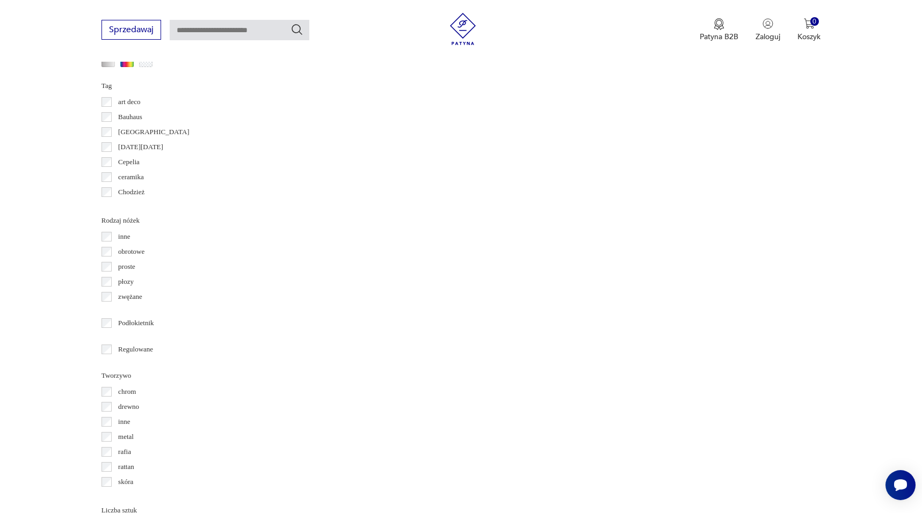
scroll to position [1106, 0]
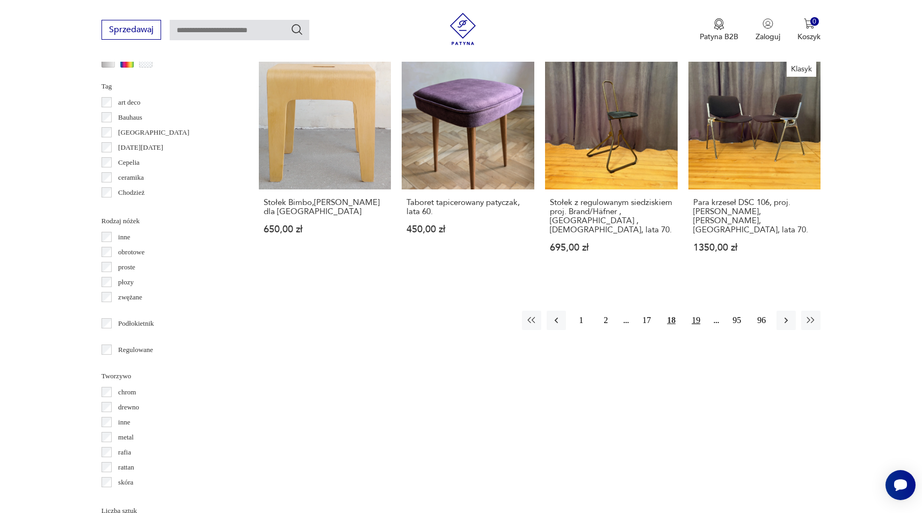
click at [694, 311] on button "19" at bounding box center [695, 320] width 19 height 19
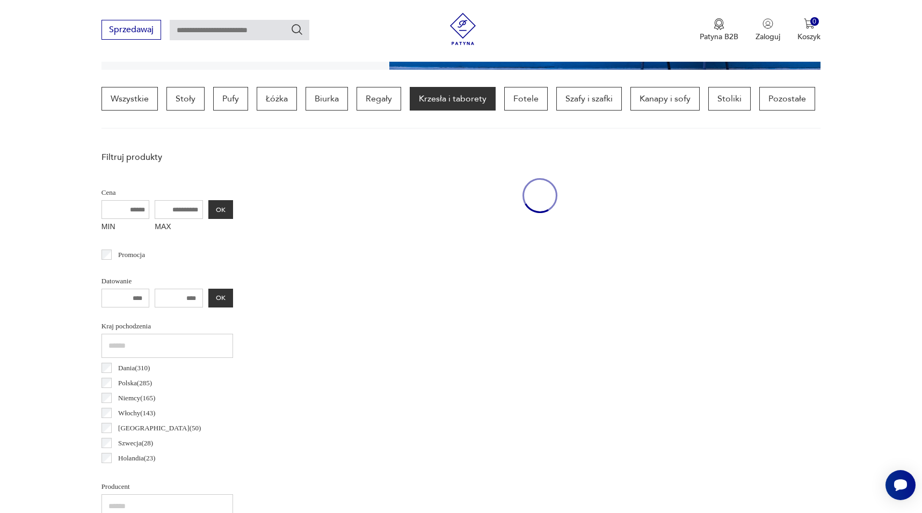
scroll to position [253, 0]
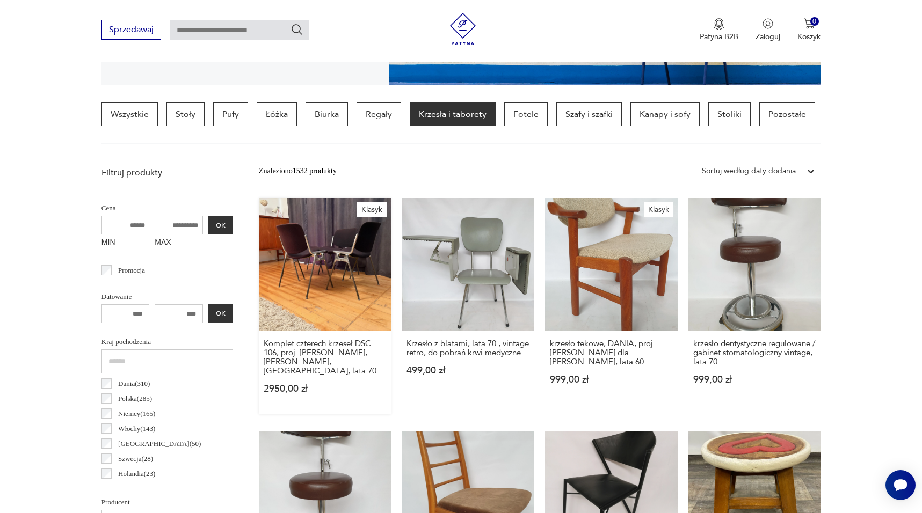
click at [344, 264] on link "Klasyk Komplet czterech krzeseł DSC 106, proj. [PERSON_NAME], [PERSON_NAME], [G…" at bounding box center [325, 306] width 133 height 216
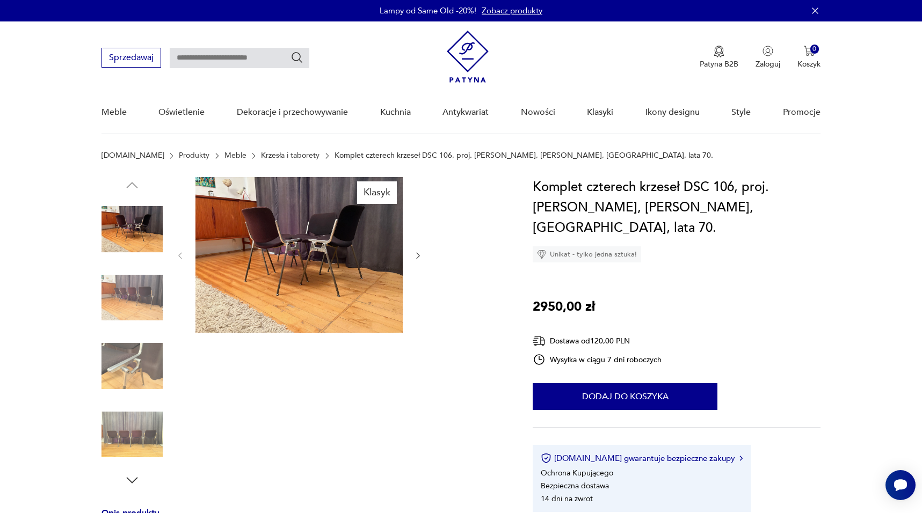
click at [313, 248] on img at bounding box center [298, 255] width 207 height 156
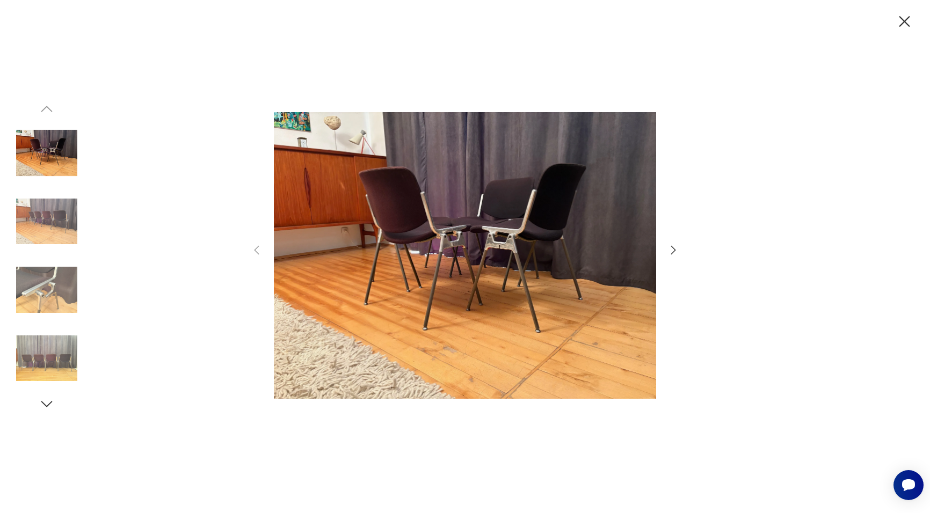
click at [671, 251] on icon "button" at bounding box center [673, 250] width 13 height 13
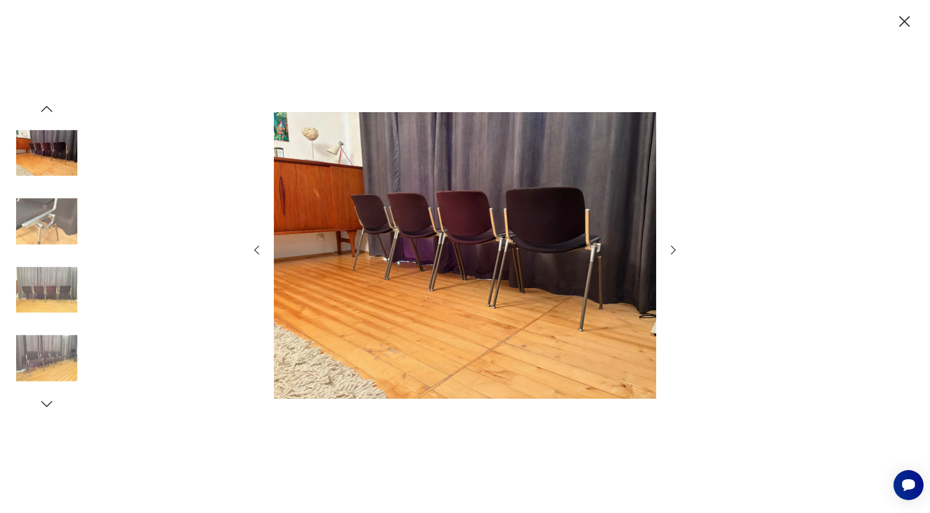
click at [671, 251] on icon "button" at bounding box center [673, 250] width 13 height 13
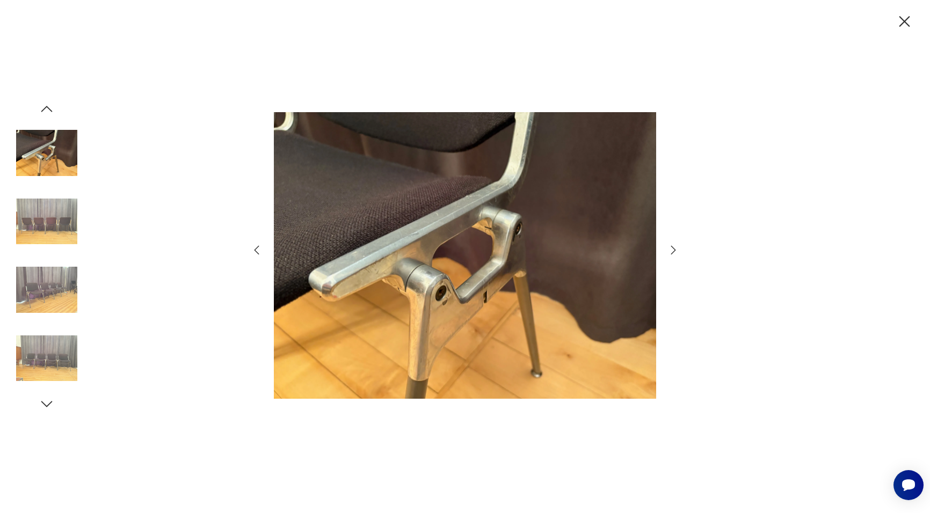
click at [671, 251] on icon "button" at bounding box center [673, 250] width 13 height 13
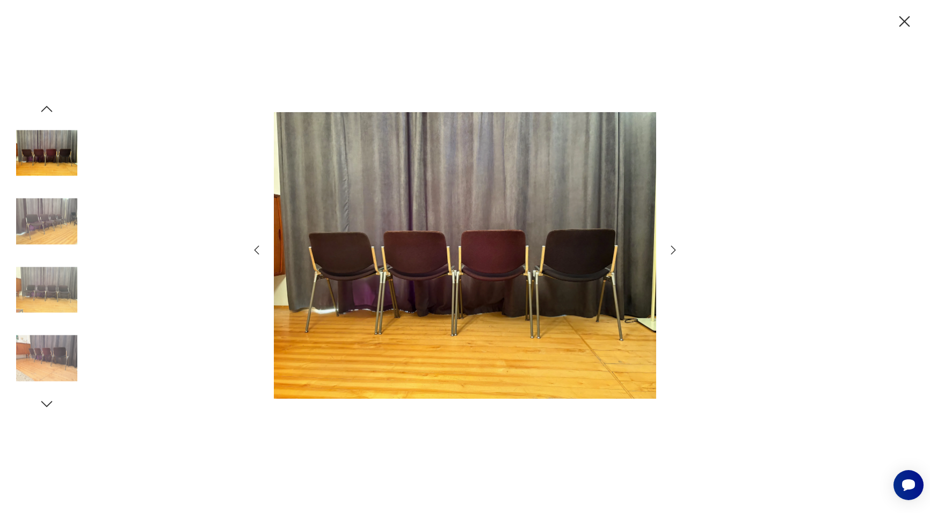
click at [671, 251] on icon "button" at bounding box center [673, 250] width 13 height 13
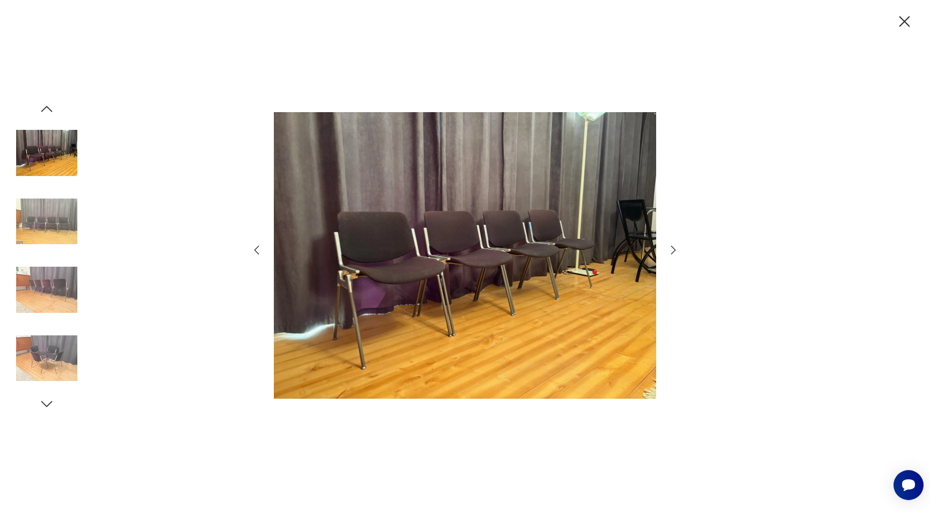
click at [671, 251] on icon "button" at bounding box center [673, 250] width 13 height 13
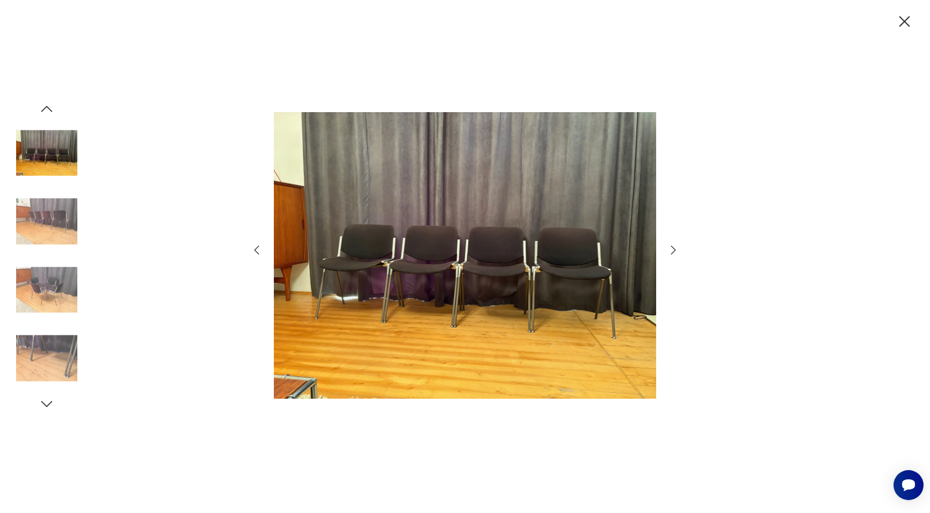
click at [671, 251] on icon "button" at bounding box center [673, 250] width 13 height 13
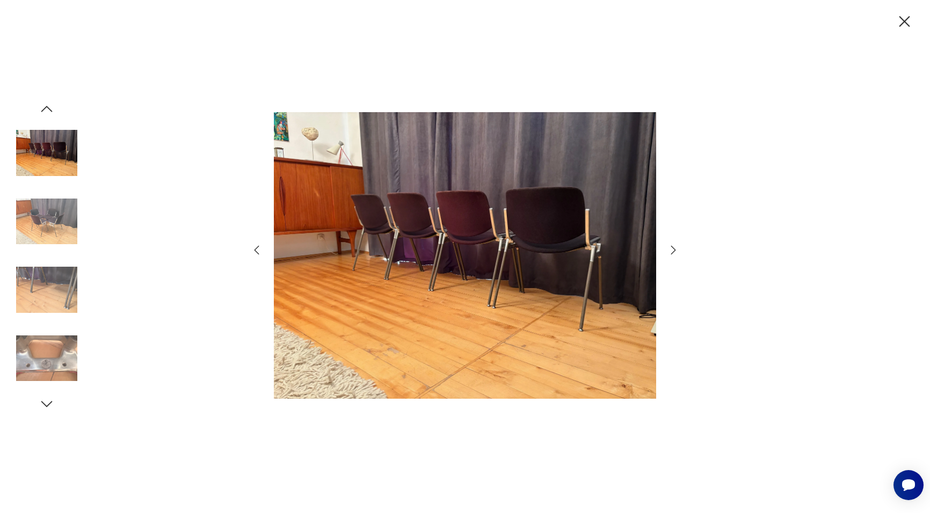
click at [671, 251] on icon "button" at bounding box center [673, 250] width 13 height 13
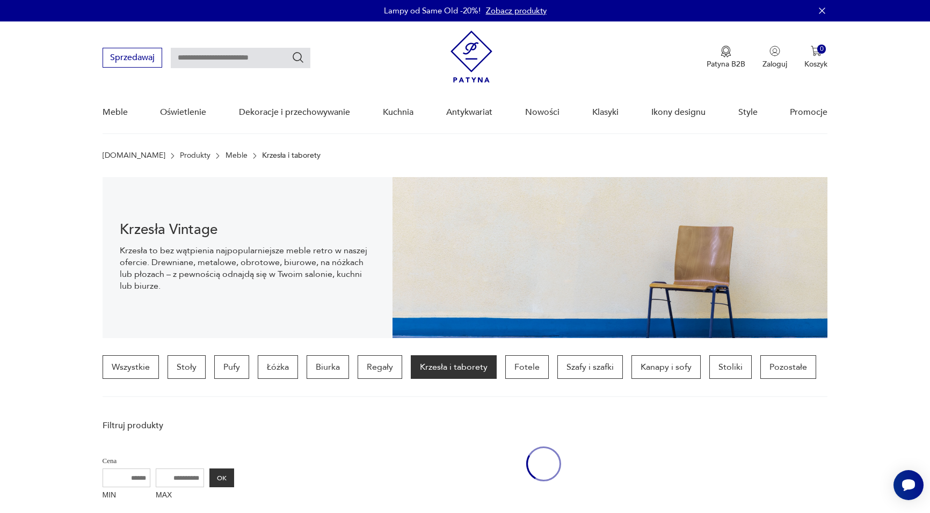
scroll to position [253, 0]
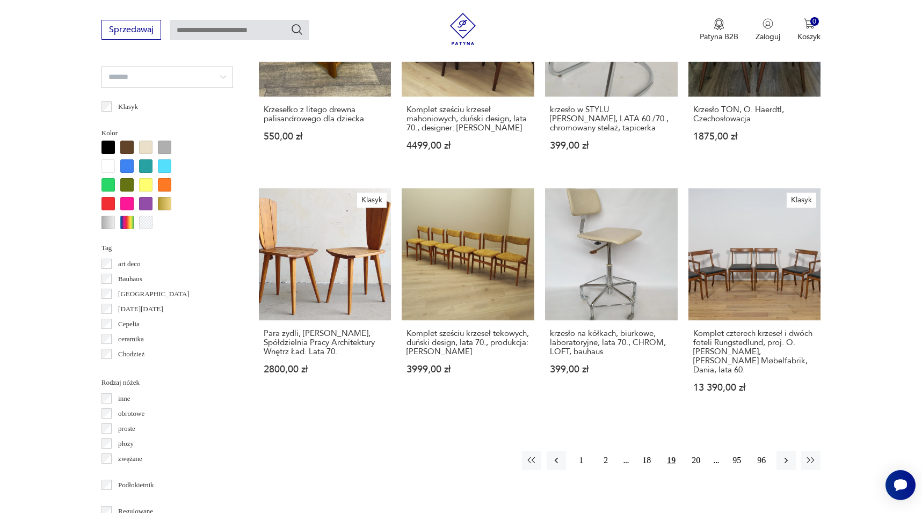
scroll to position [949, 0]
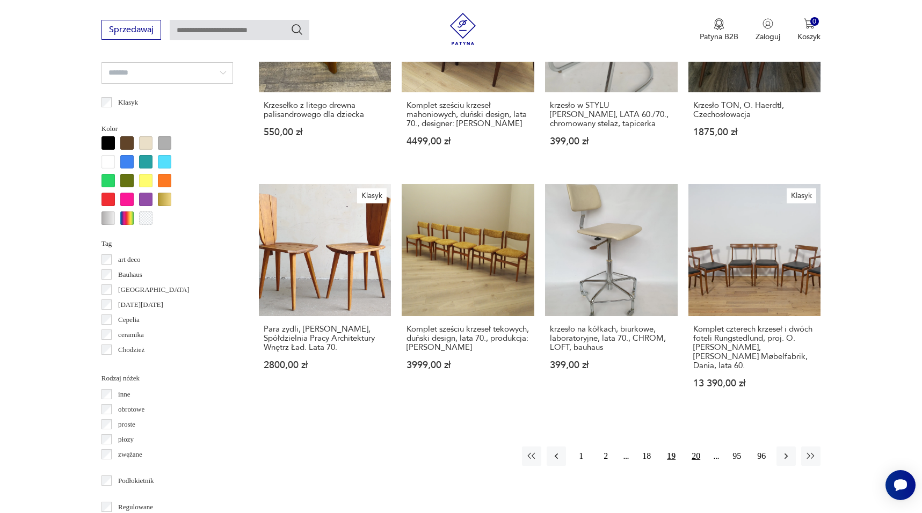
click at [695, 447] on button "20" at bounding box center [695, 456] width 19 height 19
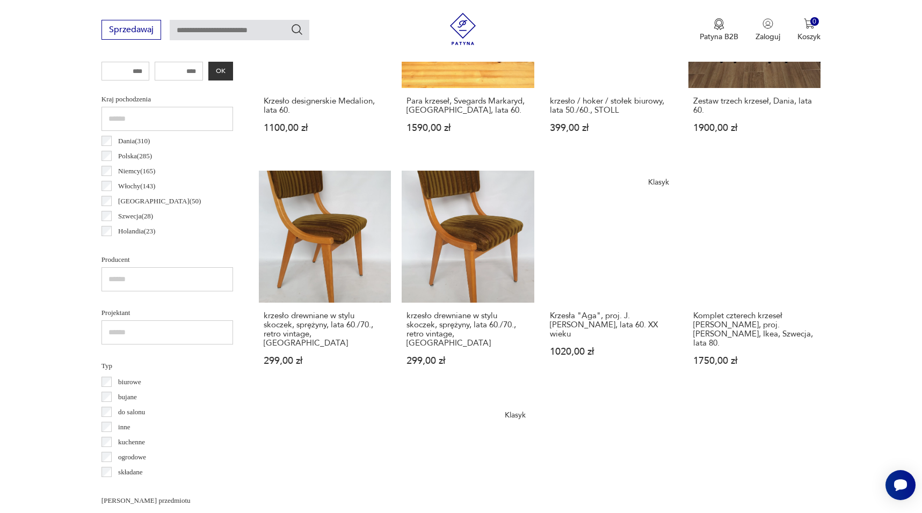
scroll to position [511, 0]
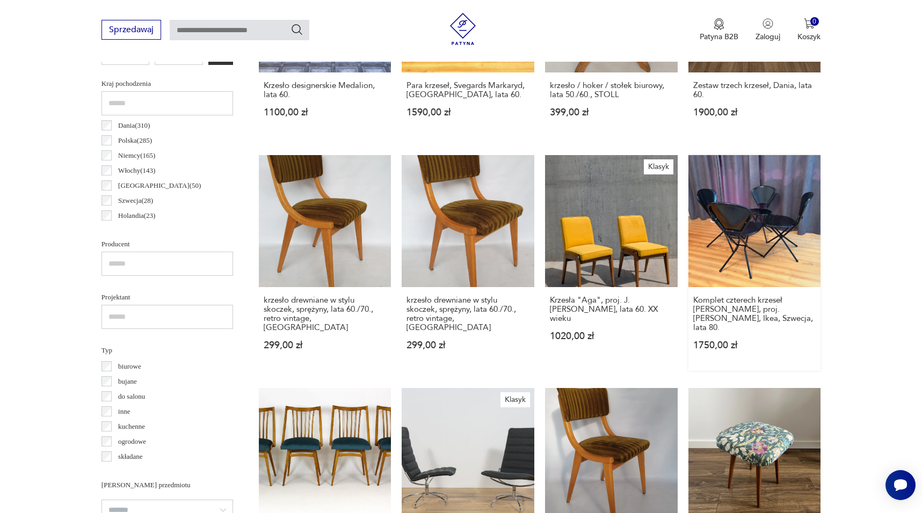
click at [761, 224] on link "Komplet czterech krzeseł [PERSON_NAME], proj. [PERSON_NAME], Ikea, Szwecja, lat…" at bounding box center [754, 263] width 133 height 216
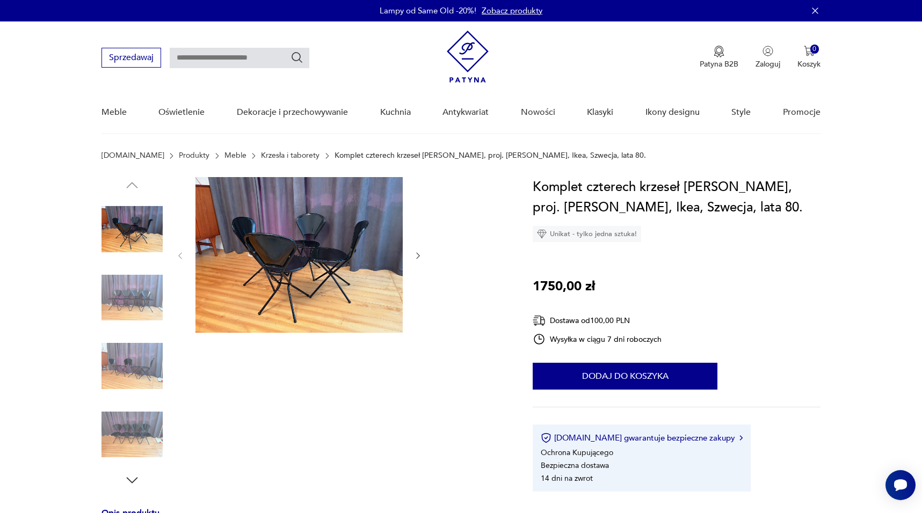
click at [343, 267] on img at bounding box center [298, 255] width 207 height 156
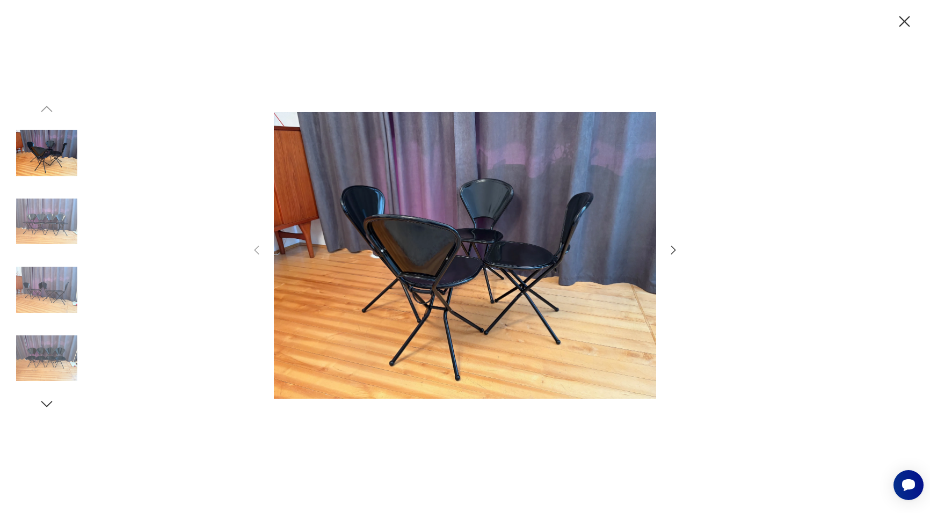
click at [571, 262] on img at bounding box center [465, 255] width 382 height 411
click at [672, 248] on icon "button" at bounding box center [673, 250] width 13 height 13
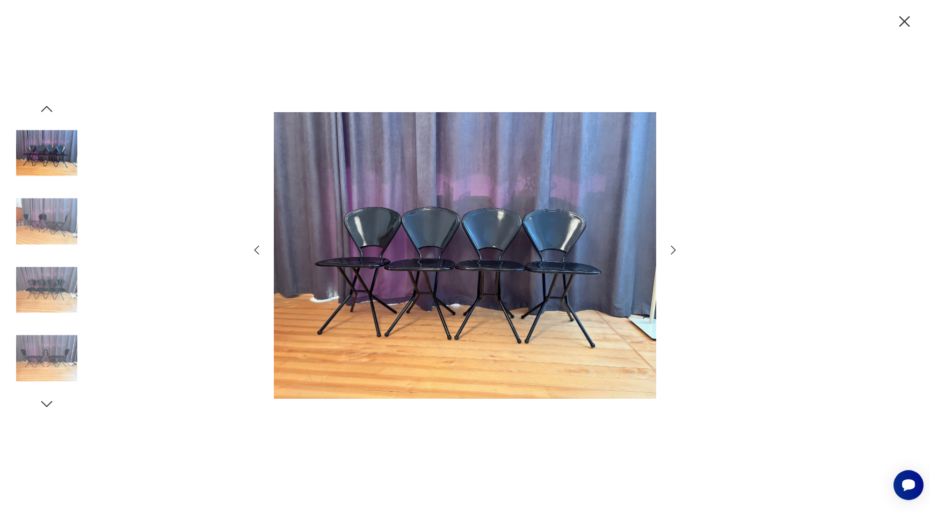
click at [672, 248] on icon "button" at bounding box center [673, 250] width 13 height 13
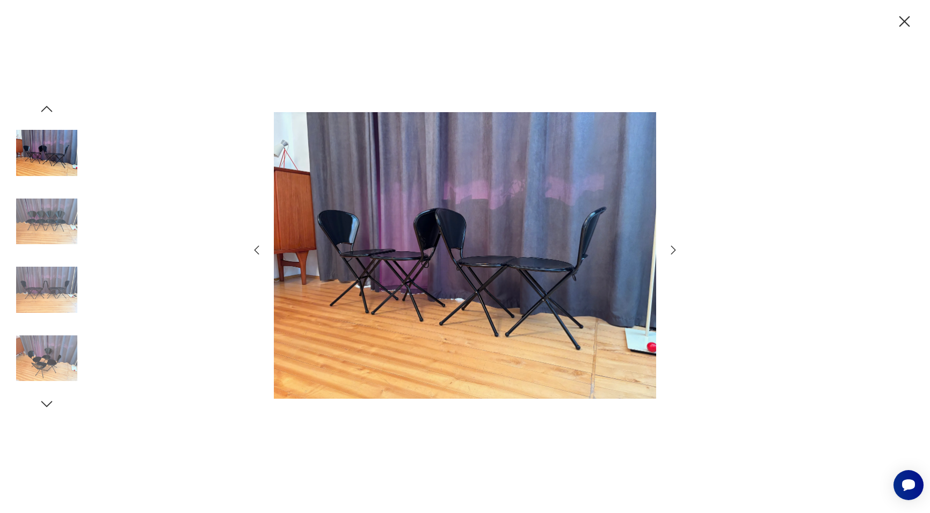
click at [672, 248] on icon "button" at bounding box center [673, 250] width 13 height 13
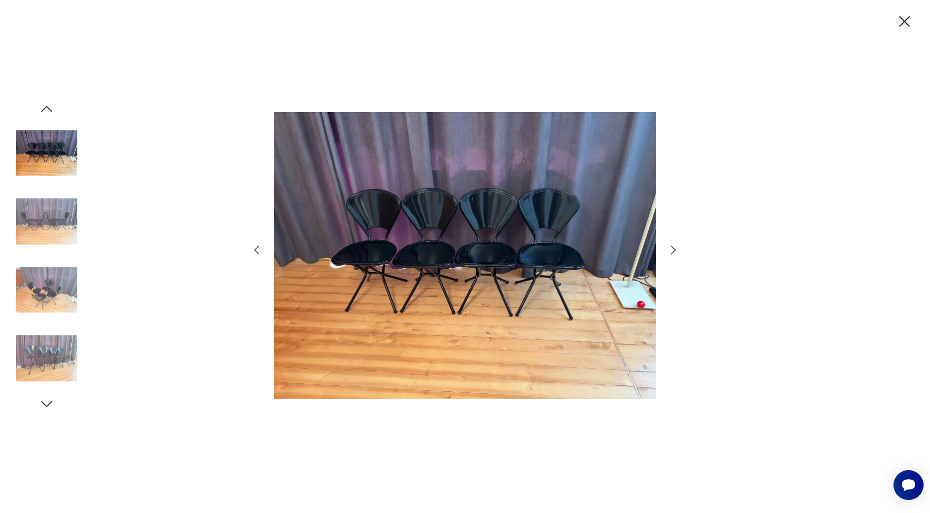
click at [672, 248] on icon "button" at bounding box center [673, 250] width 13 height 13
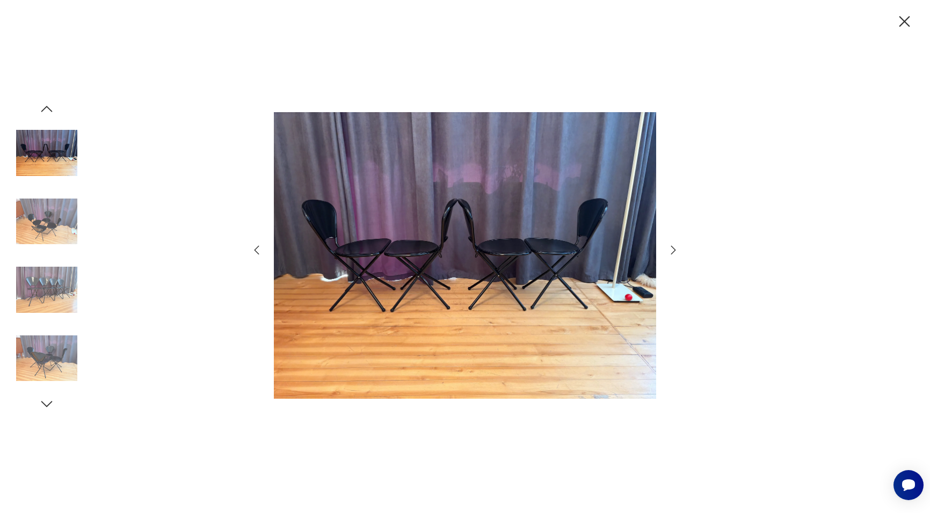
click at [672, 248] on icon "button" at bounding box center [673, 250] width 13 height 13
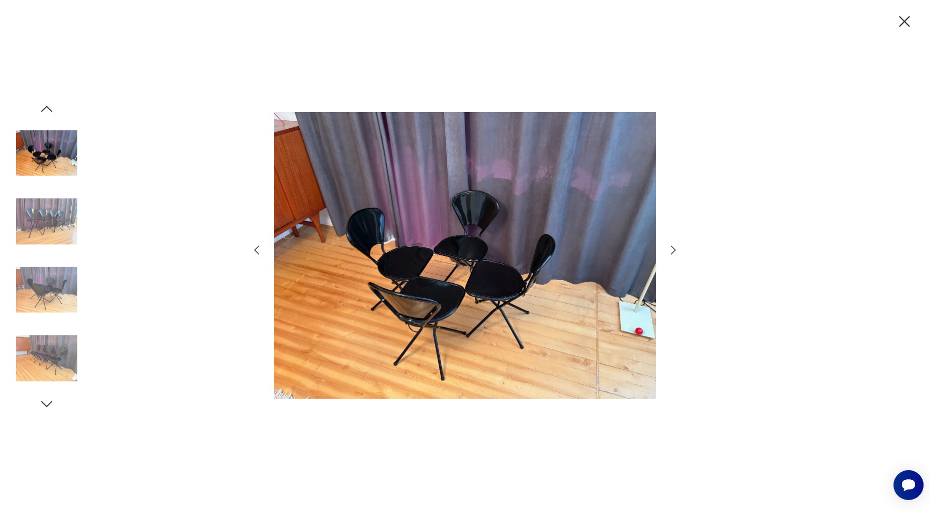
click at [672, 248] on icon "button" at bounding box center [673, 250] width 13 height 13
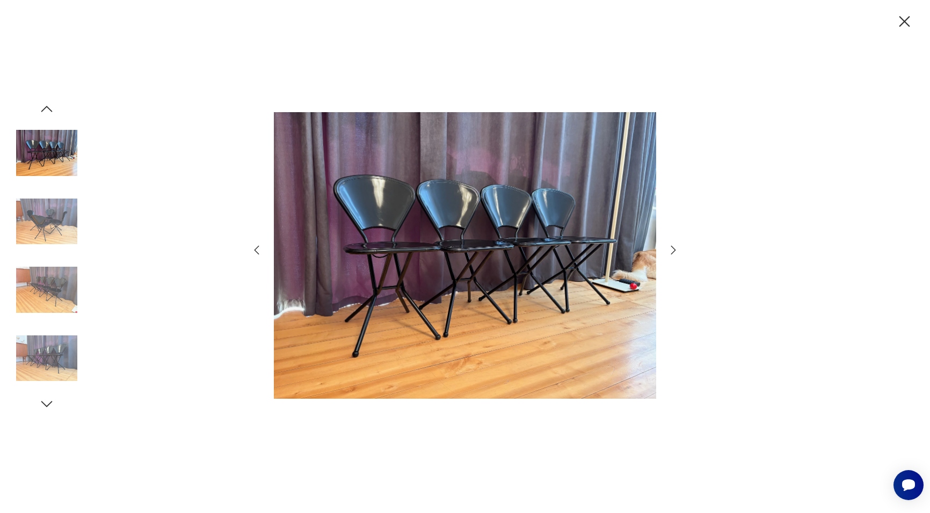
click at [672, 248] on icon "button" at bounding box center [673, 250] width 13 height 13
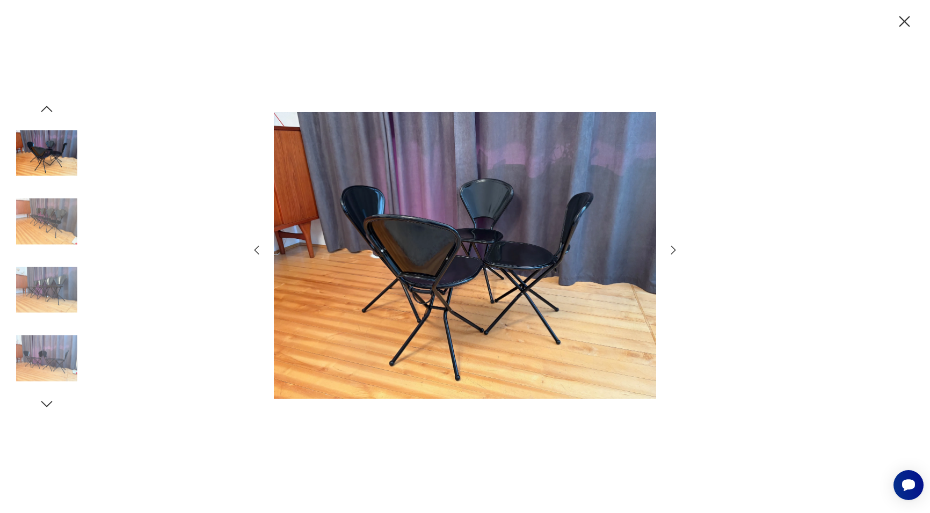
click at [672, 248] on icon "button" at bounding box center [673, 250] width 13 height 13
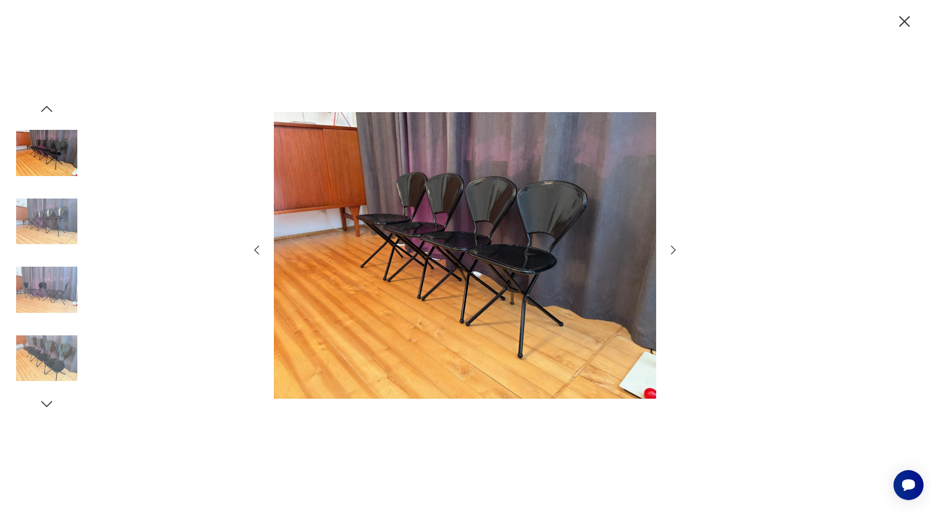
click at [672, 248] on icon "button" at bounding box center [673, 250] width 13 height 13
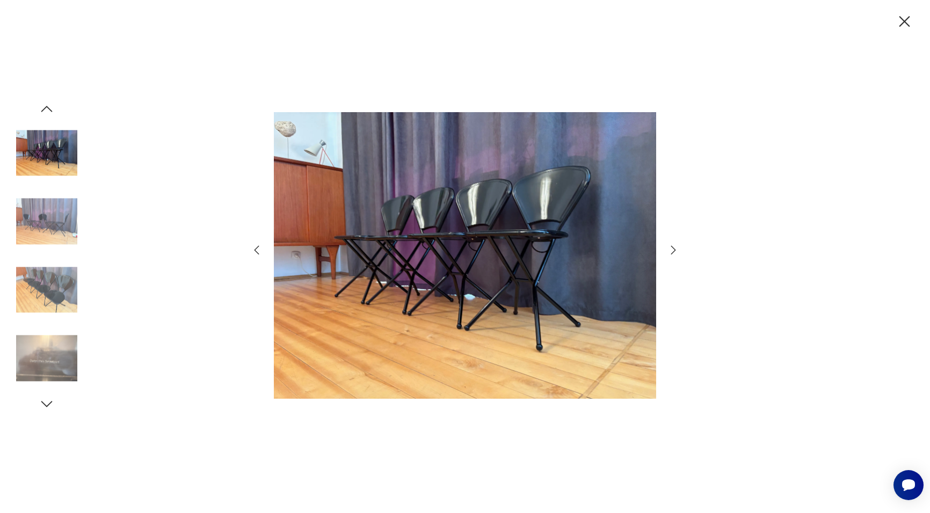
click at [672, 248] on icon "button" at bounding box center [673, 250] width 13 height 13
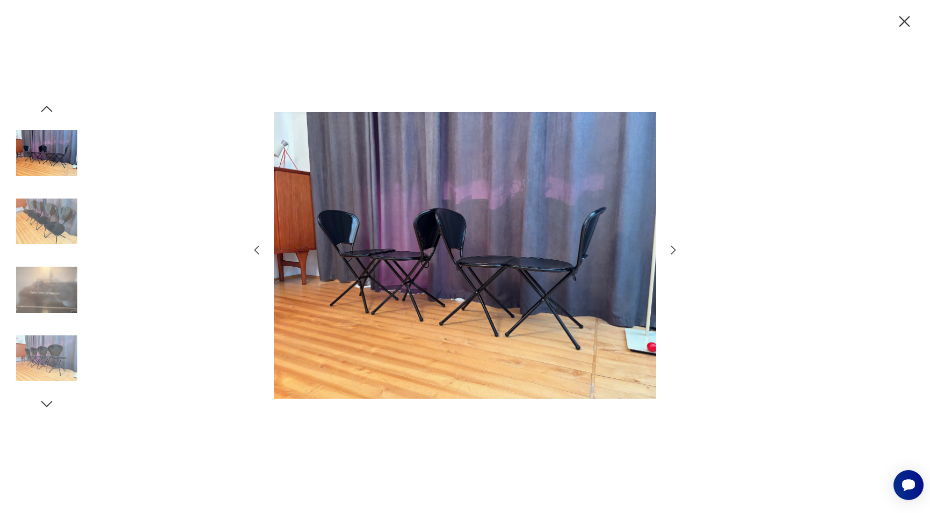
click at [672, 248] on icon "button" at bounding box center [673, 250] width 13 height 13
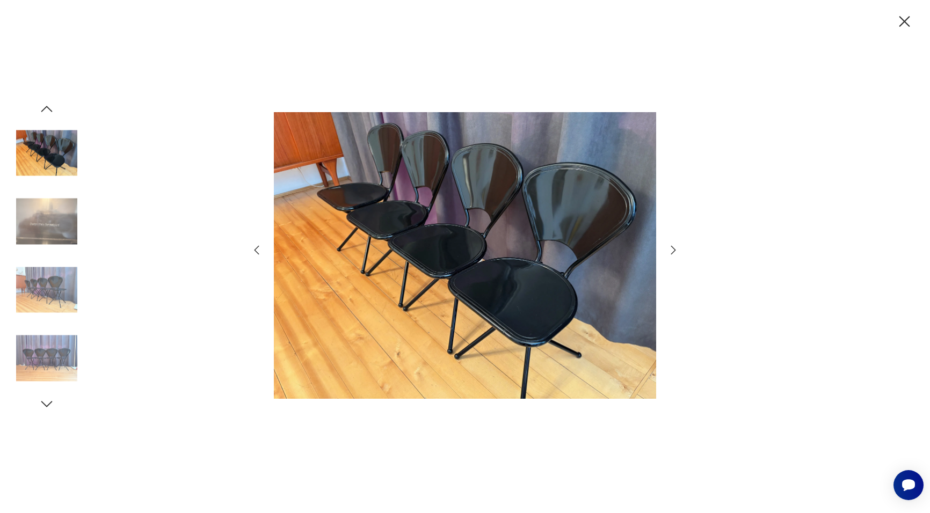
click at [672, 248] on icon "button" at bounding box center [673, 250] width 13 height 13
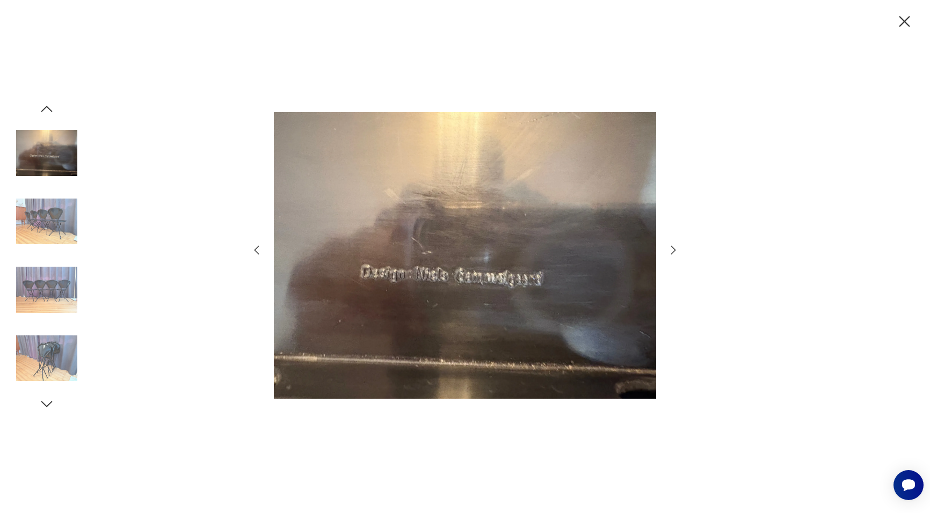
click at [672, 248] on icon "button" at bounding box center [673, 250] width 13 height 13
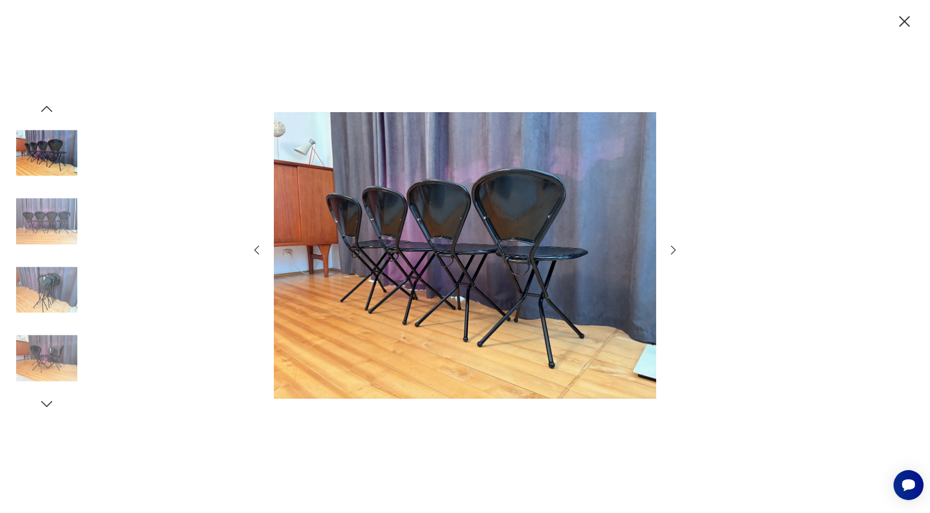
click at [672, 248] on icon "button" at bounding box center [673, 250] width 13 height 13
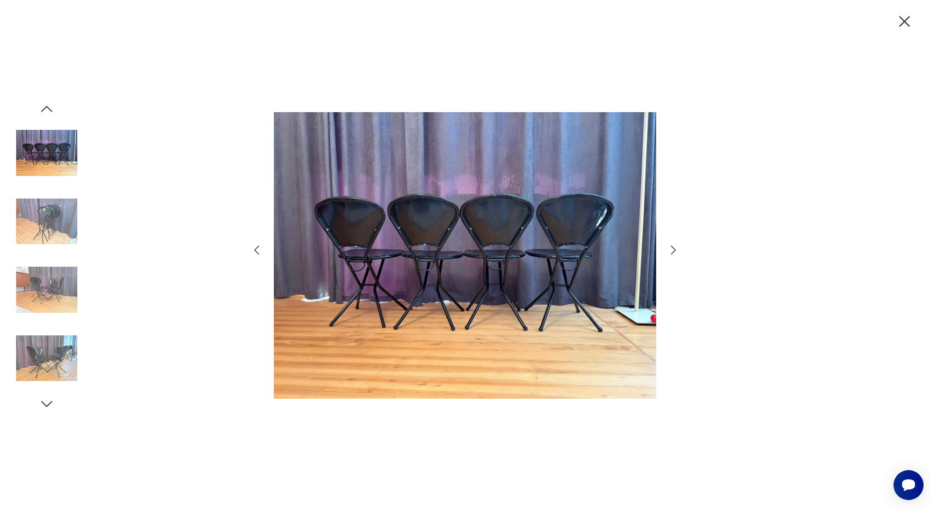
click at [672, 248] on icon "button" at bounding box center [673, 250] width 13 height 13
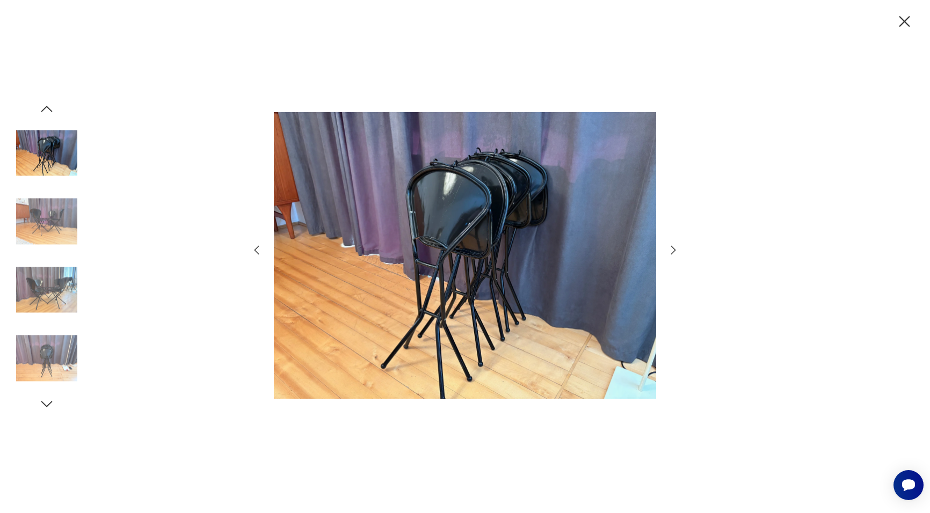
click at [672, 248] on icon "button" at bounding box center [673, 250] width 13 height 13
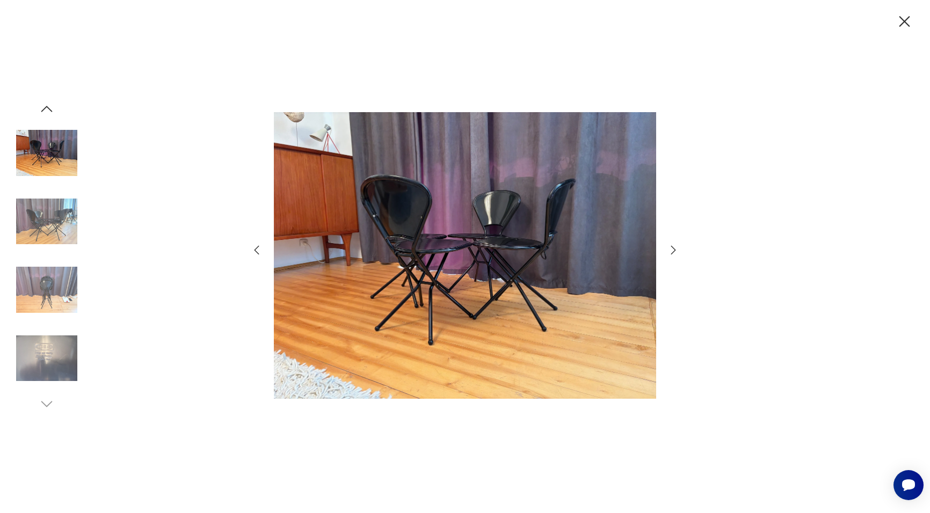
click at [672, 248] on icon "button" at bounding box center [673, 250] width 13 height 13
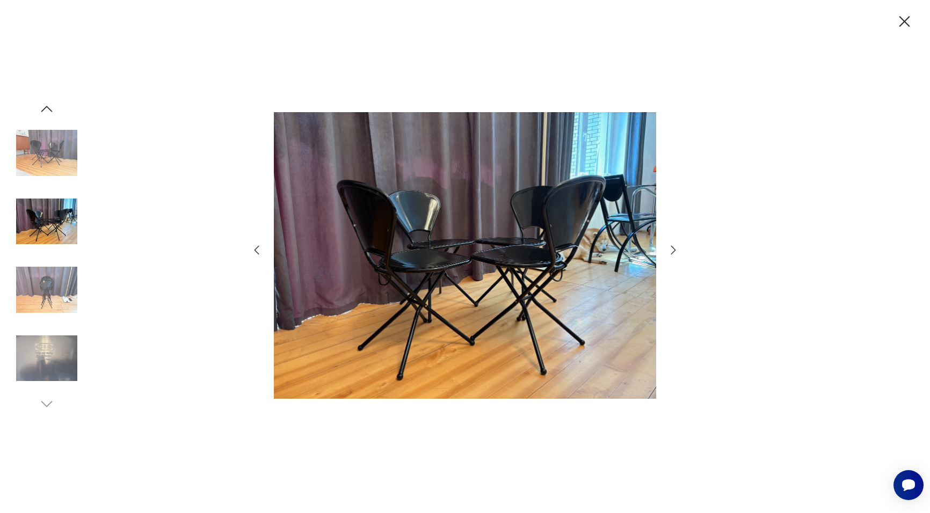
click at [672, 248] on icon "button" at bounding box center [673, 250] width 13 height 13
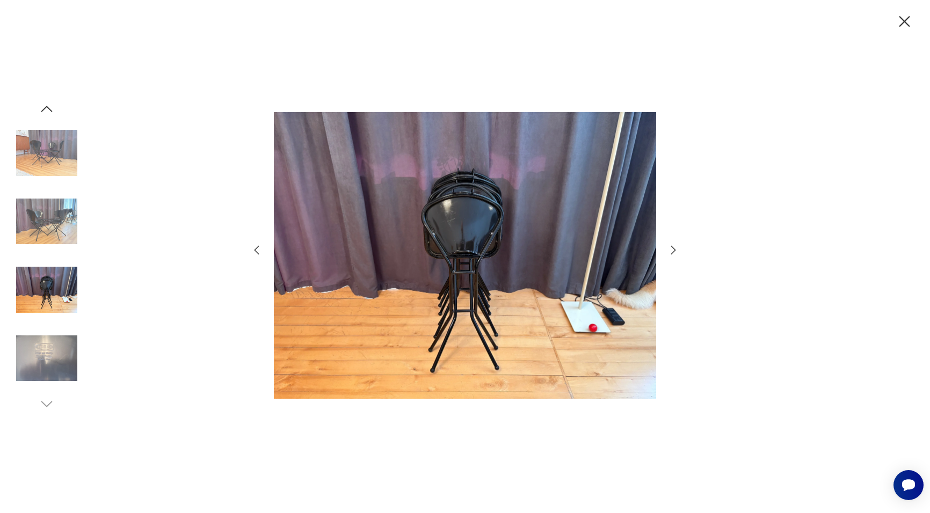
click at [672, 248] on icon "button" at bounding box center [673, 250] width 13 height 13
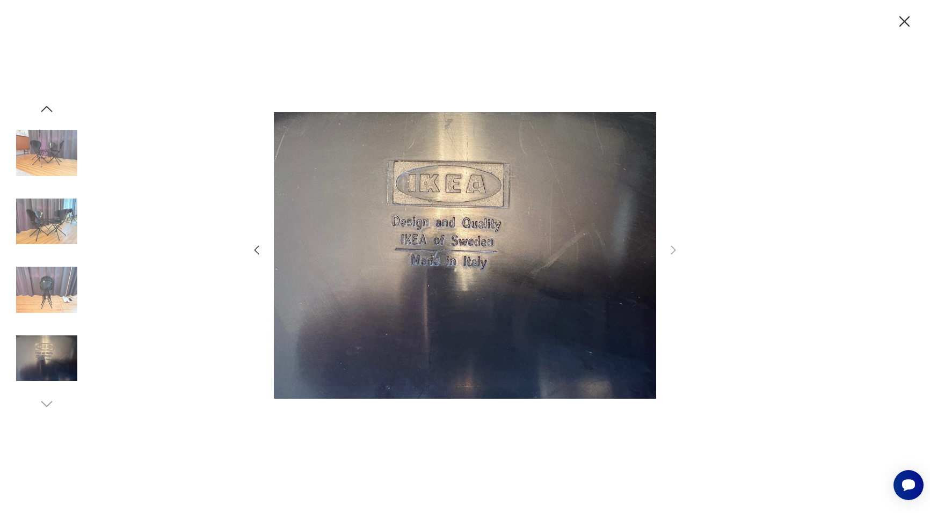
click at [900, 25] on icon "button" at bounding box center [904, 21] width 19 height 19
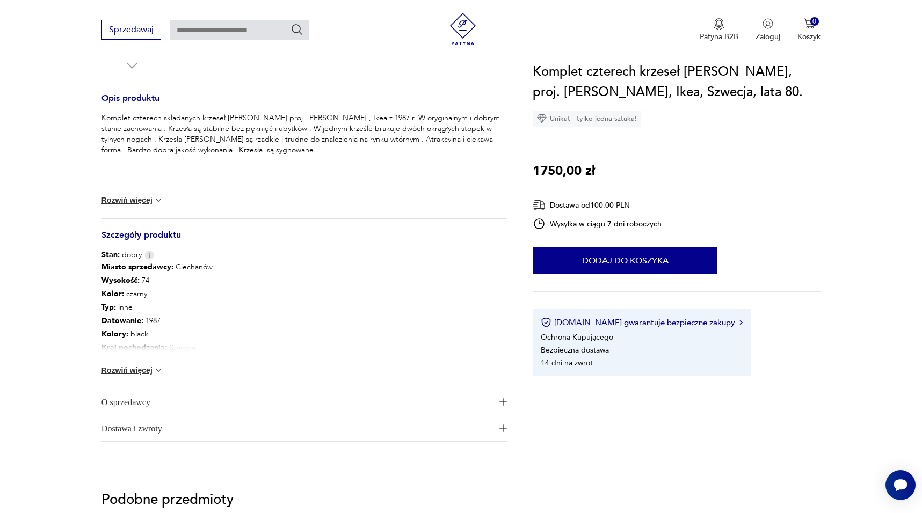
scroll to position [414, 0]
click at [148, 372] on button "Rozwiń więcej" at bounding box center [133, 372] width 62 height 11
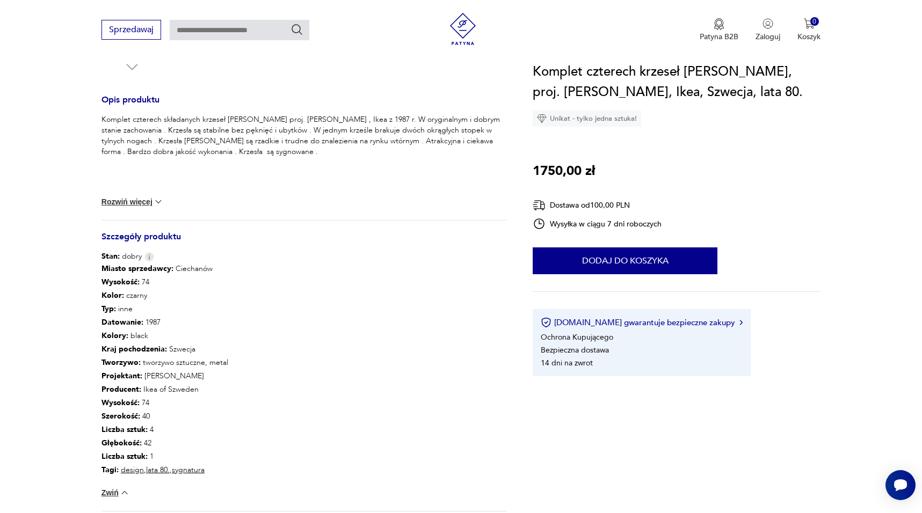
scroll to position [0, 0]
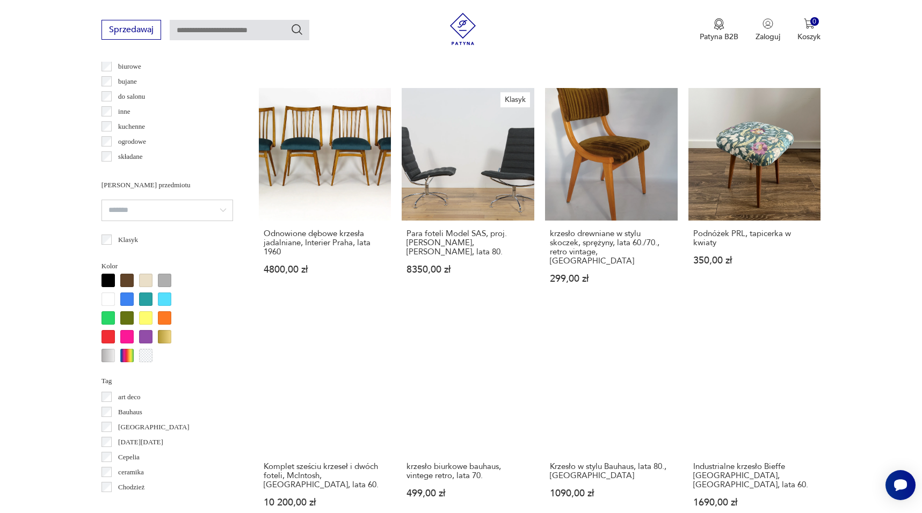
scroll to position [823, 0]
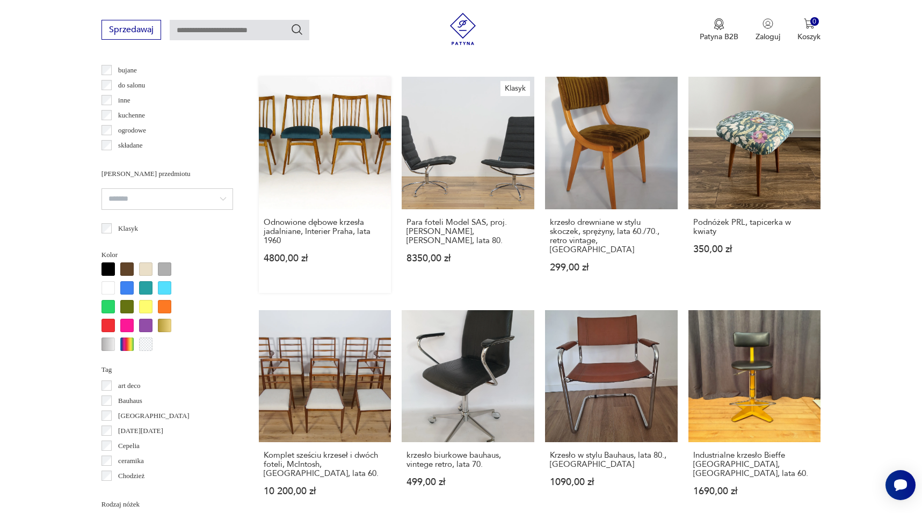
click at [361, 137] on link "Odnowione dębowe krzesła jadalniane, Interier Praha, lata 1960 4800,00 zł" at bounding box center [325, 185] width 133 height 216
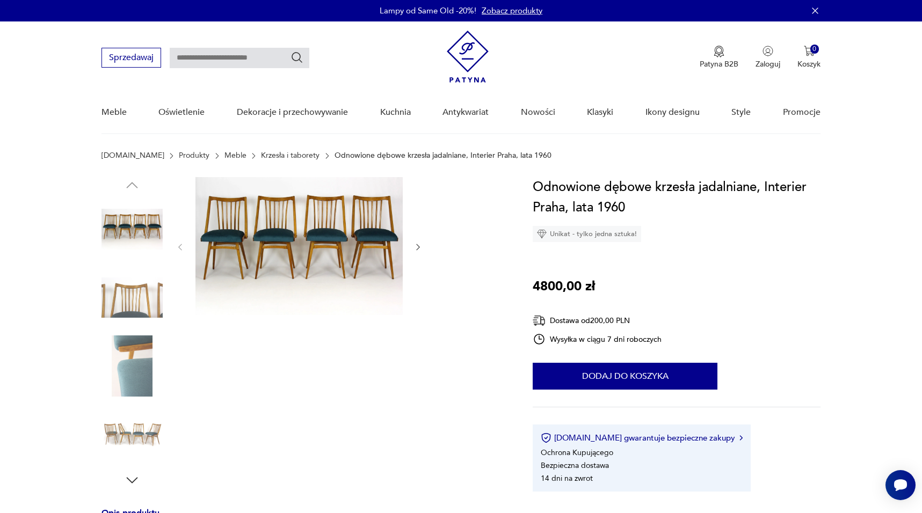
click at [331, 222] on img at bounding box center [298, 246] width 207 height 138
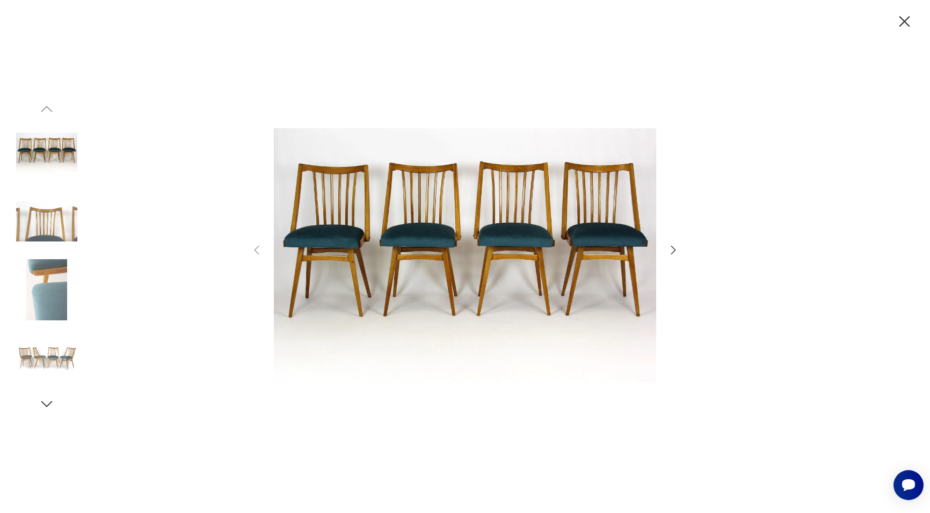
click at [45, 281] on img at bounding box center [46, 289] width 61 height 61
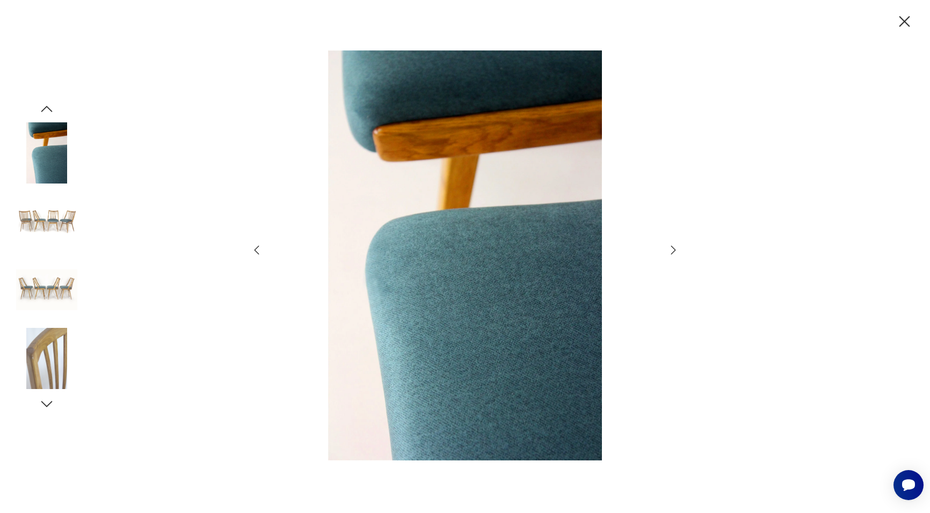
click at [54, 171] on img at bounding box center [46, 152] width 61 height 61
click at [55, 219] on img at bounding box center [46, 221] width 61 height 61
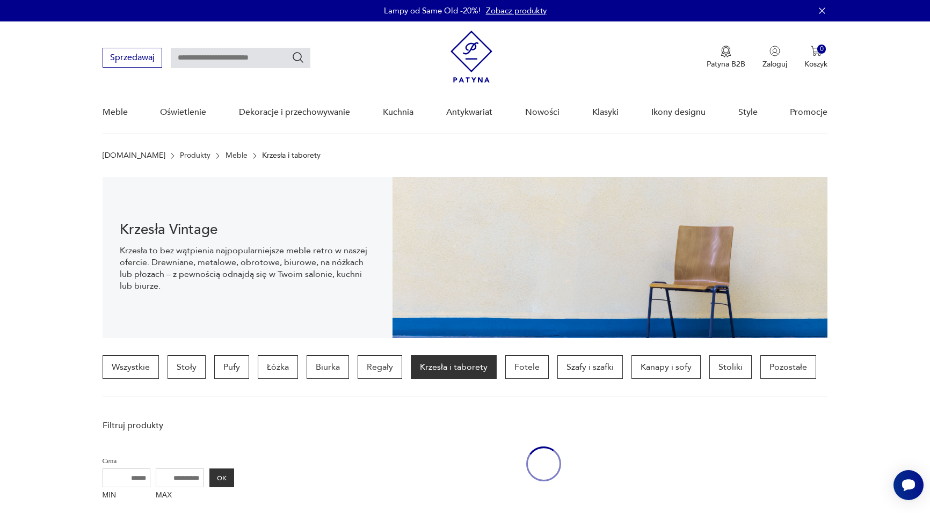
scroll to position [922, 0]
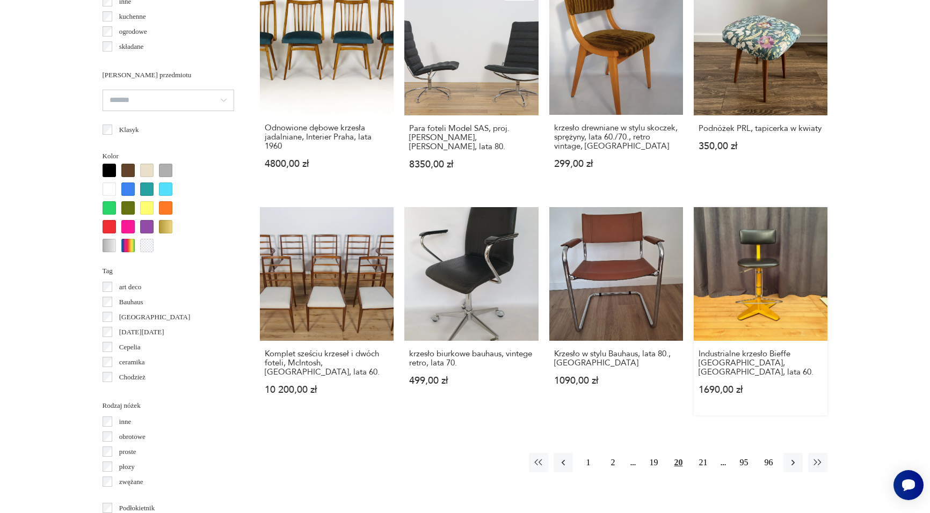
click at [759, 260] on link "Industrialne krzesło Bieffe Padova, Włochy, lata 60. 1690,00 zł" at bounding box center [761, 311] width 134 height 209
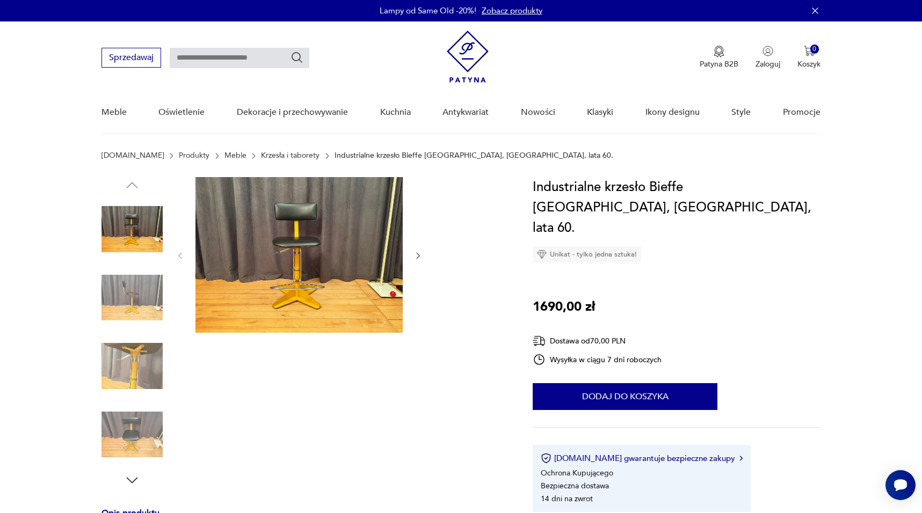
click at [293, 272] on img at bounding box center [298, 255] width 207 height 156
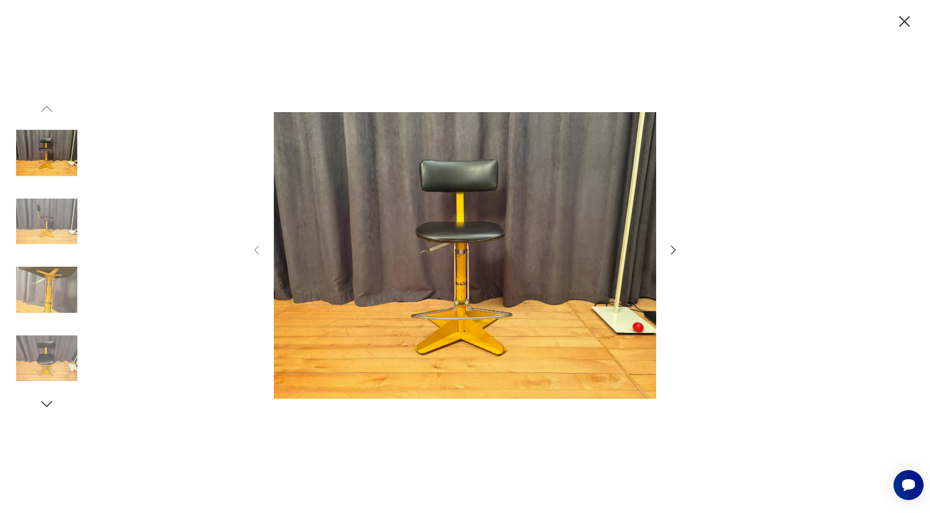
click at [672, 251] on icon "button" at bounding box center [673, 250] width 13 height 13
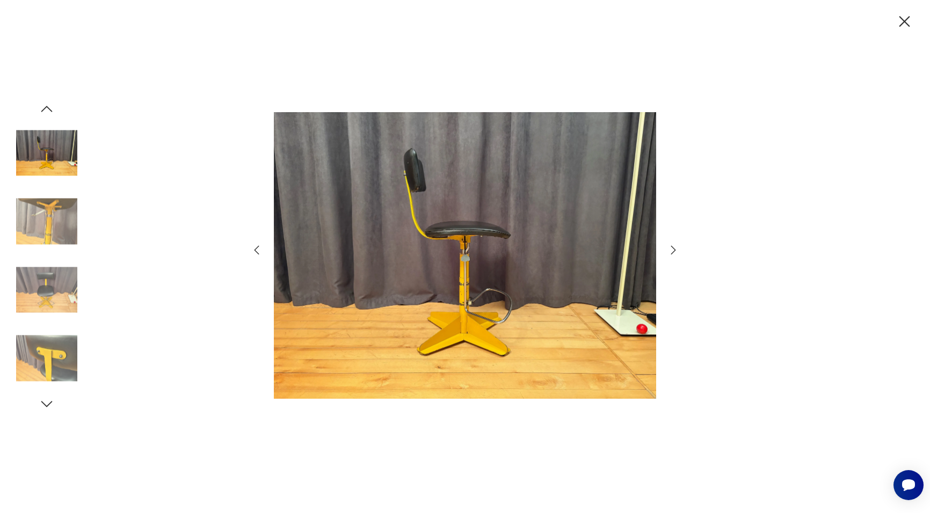
click at [672, 251] on icon "button" at bounding box center [673, 250] width 13 height 13
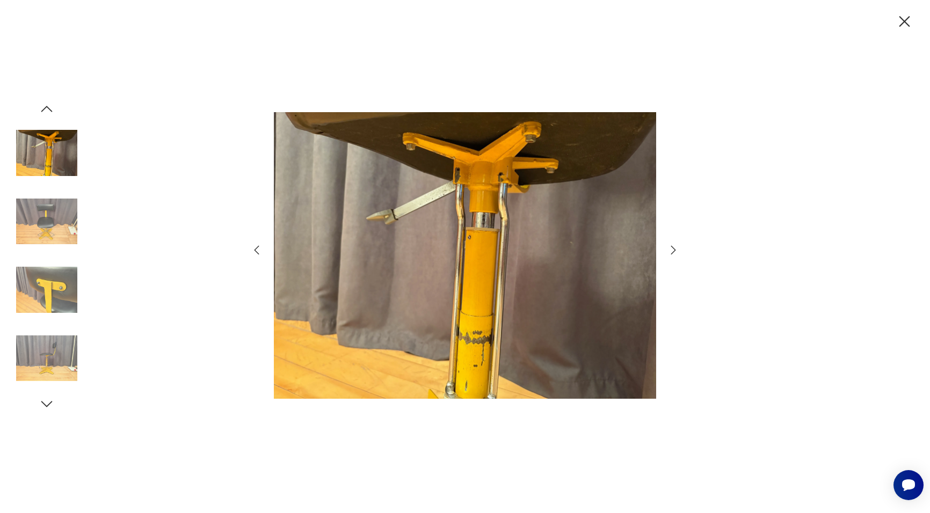
click at [672, 251] on icon "button" at bounding box center [673, 250] width 13 height 13
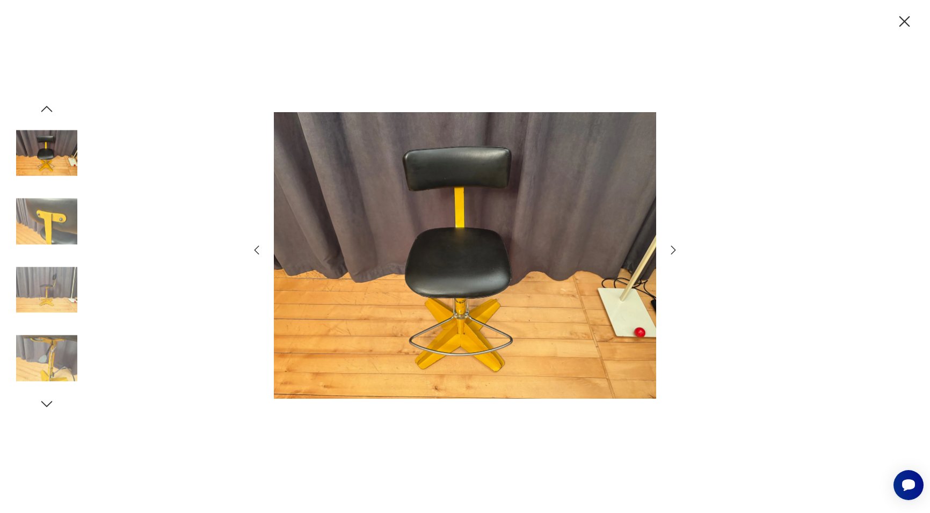
click at [672, 251] on icon "button" at bounding box center [673, 250] width 13 height 13
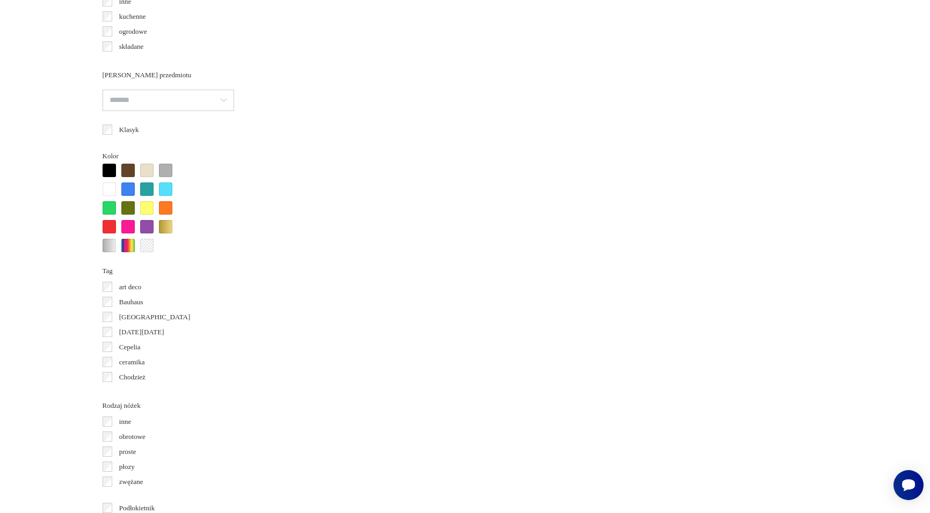
scroll to position [1021, 0]
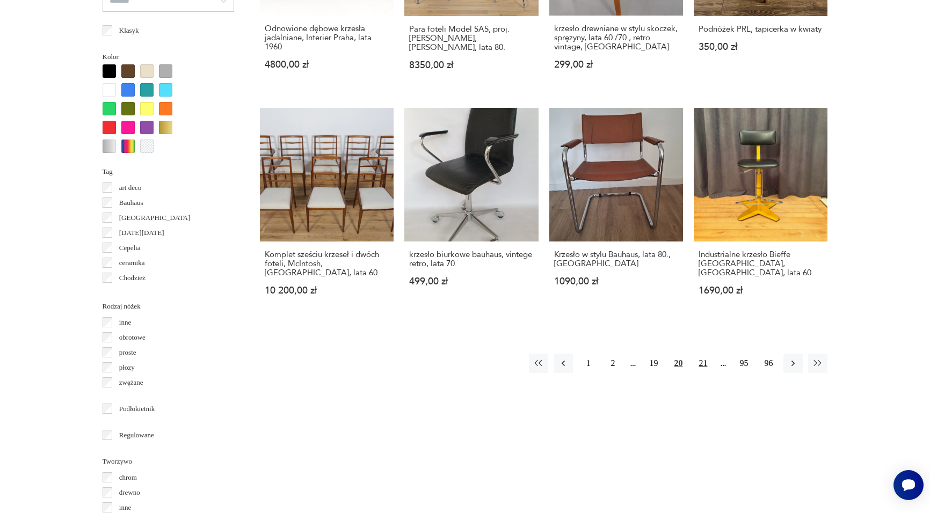
click at [700, 360] on button "21" at bounding box center [702, 363] width 19 height 19
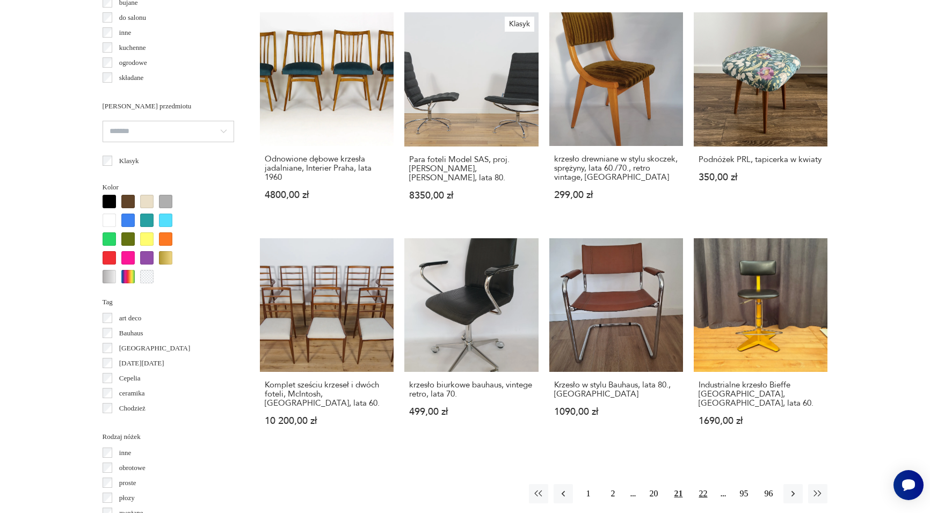
scroll to position [253, 0]
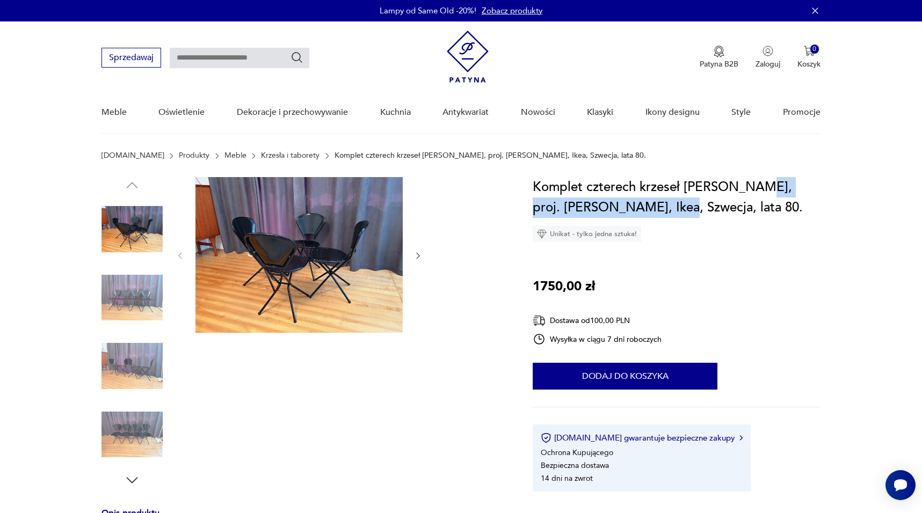
drag, startPoint x: 648, startPoint y: 208, endPoint x: 748, endPoint y: 186, distance: 101.6
click at [748, 186] on h1 "Komplet czterech krzeseł [PERSON_NAME], proj. [PERSON_NAME], Ikea, Szwecja, lat…" at bounding box center [677, 197] width 288 height 41
copy h1 "proj. [PERSON_NAME], Ikea"
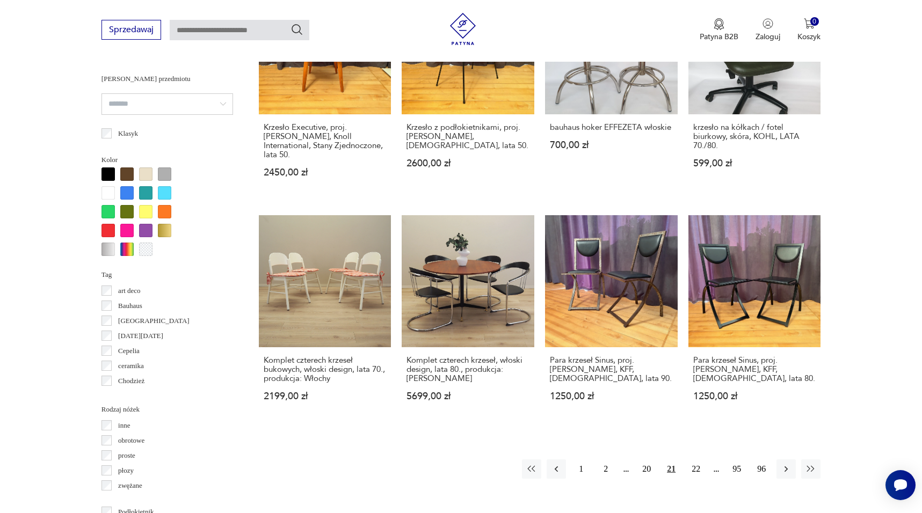
scroll to position [933, 0]
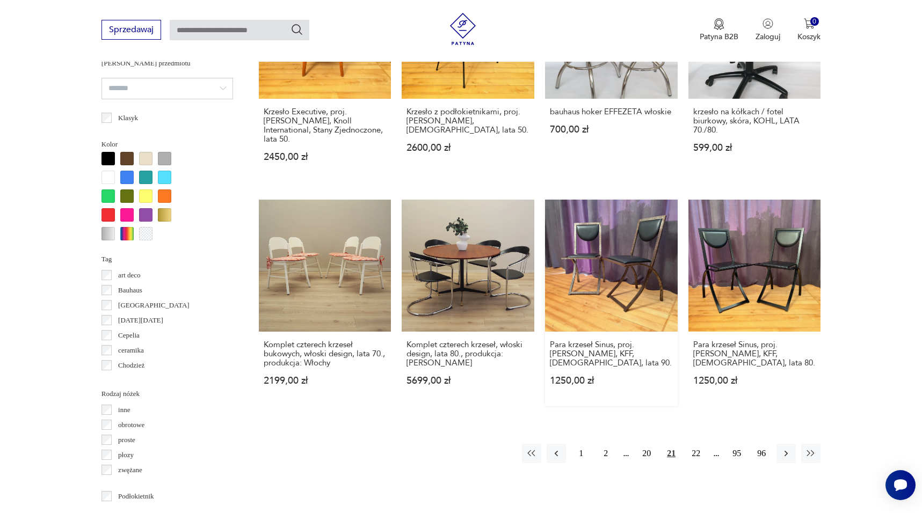
click at [632, 250] on link "Para krzeseł Sinus, proj. Karl Friedrich Förster, KFF, Niemcy, lata 90. 1250,00…" at bounding box center [611, 303] width 133 height 207
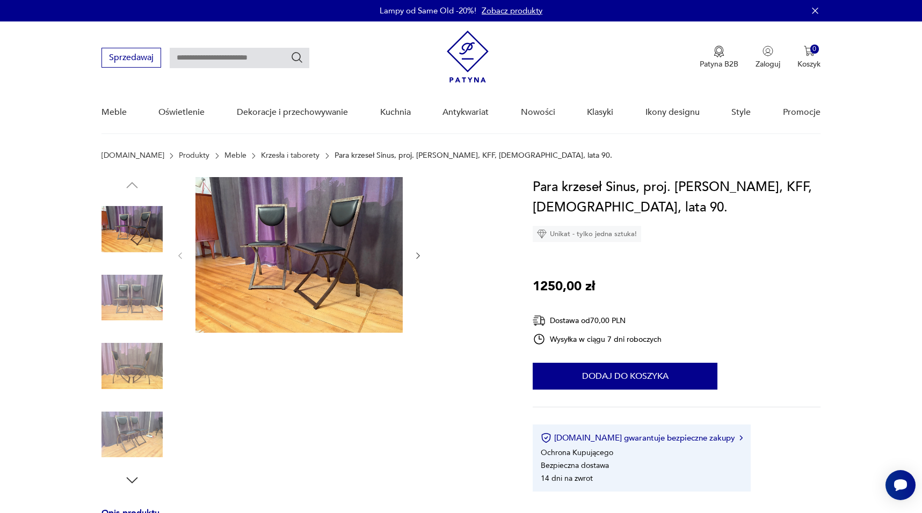
click at [354, 253] on img at bounding box center [298, 255] width 207 height 156
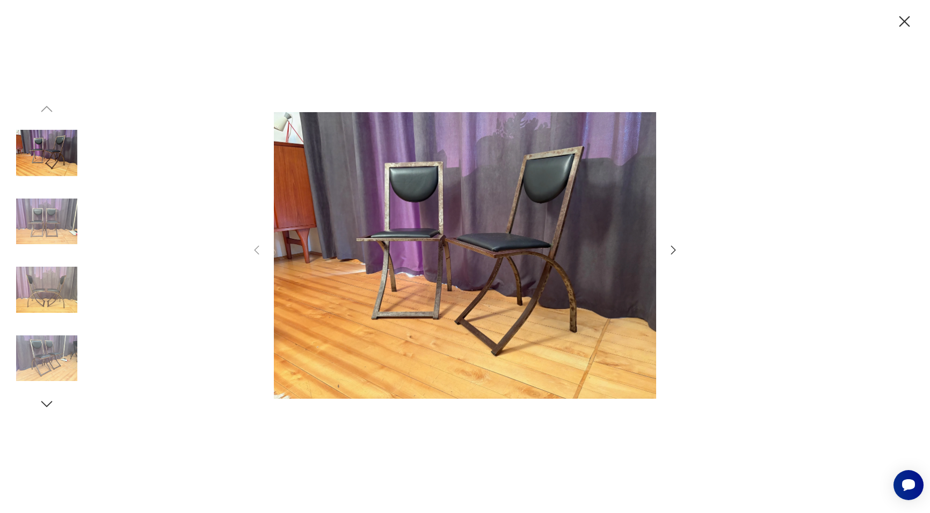
click at [673, 251] on icon "button" at bounding box center [673, 250] width 5 height 9
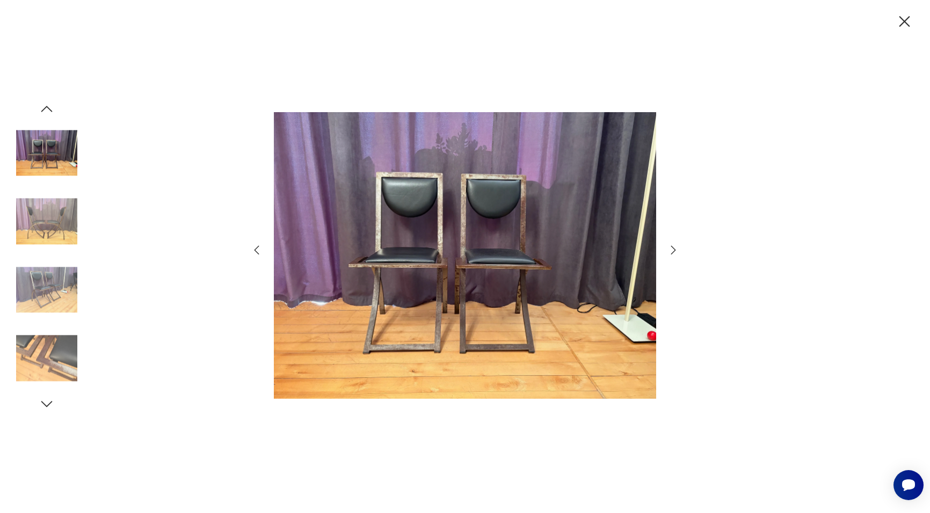
click at [673, 251] on icon "button" at bounding box center [673, 250] width 5 height 9
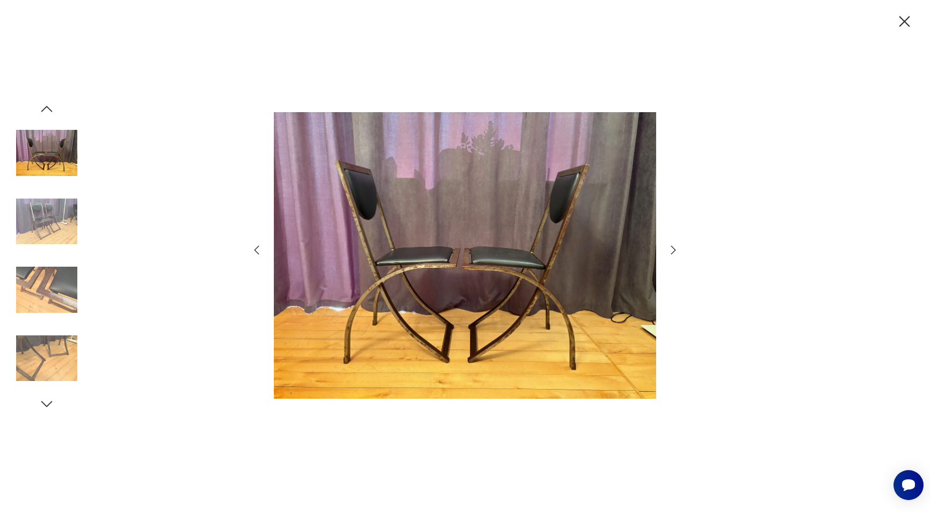
click at [673, 251] on icon "button" at bounding box center [673, 250] width 5 height 9
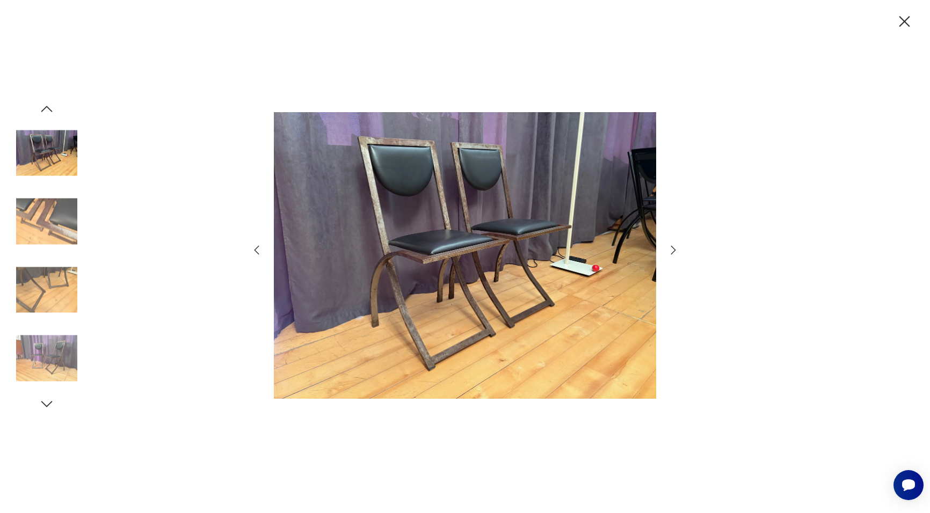
click at [673, 251] on icon "button" at bounding box center [673, 250] width 5 height 9
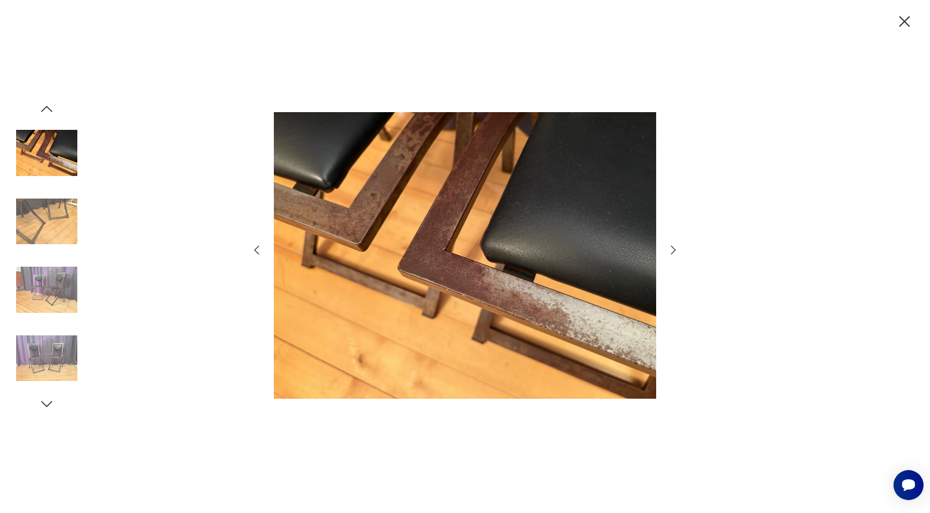
click at [673, 251] on icon "button" at bounding box center [673, 250] width 5 height 9
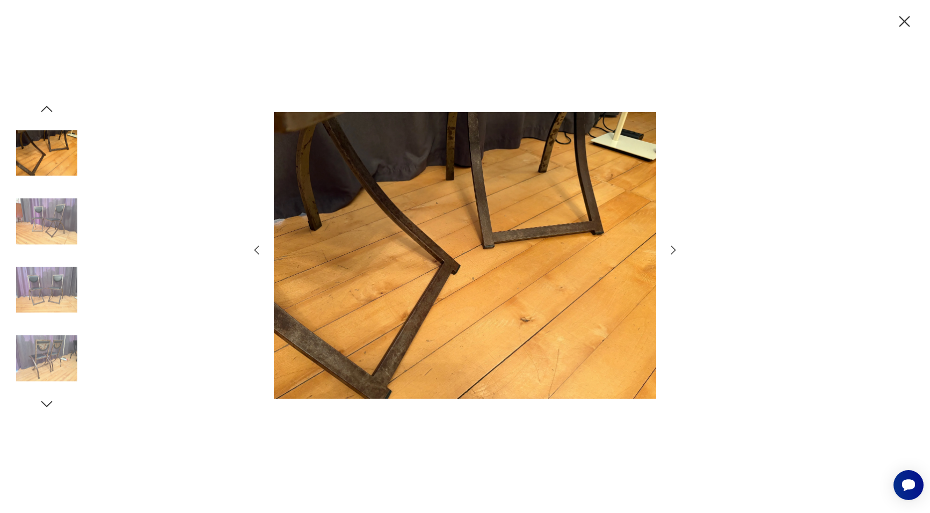
click at [673, 251] on icon "button" at bounding box center [673, 250] width 5 height 9
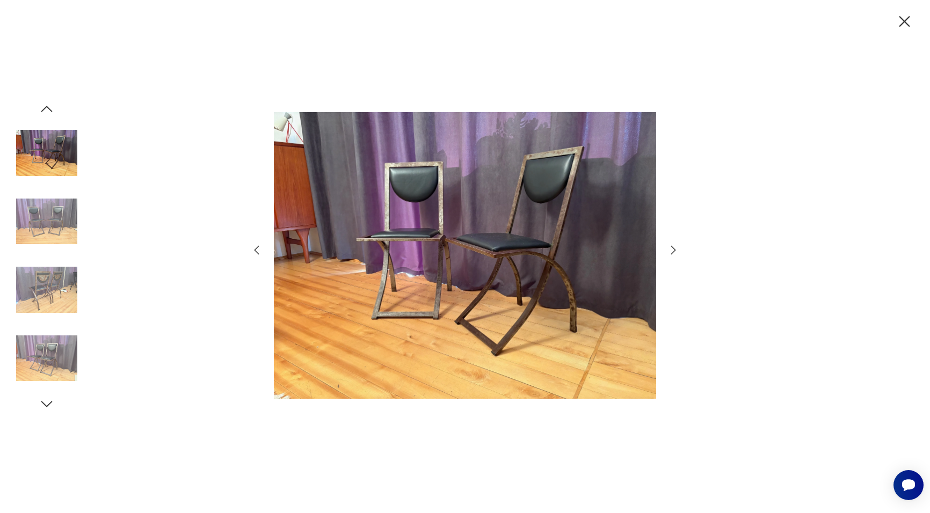
click at [673, 251] on icon "button" at bounding box center [673, 250] width 5 height 9
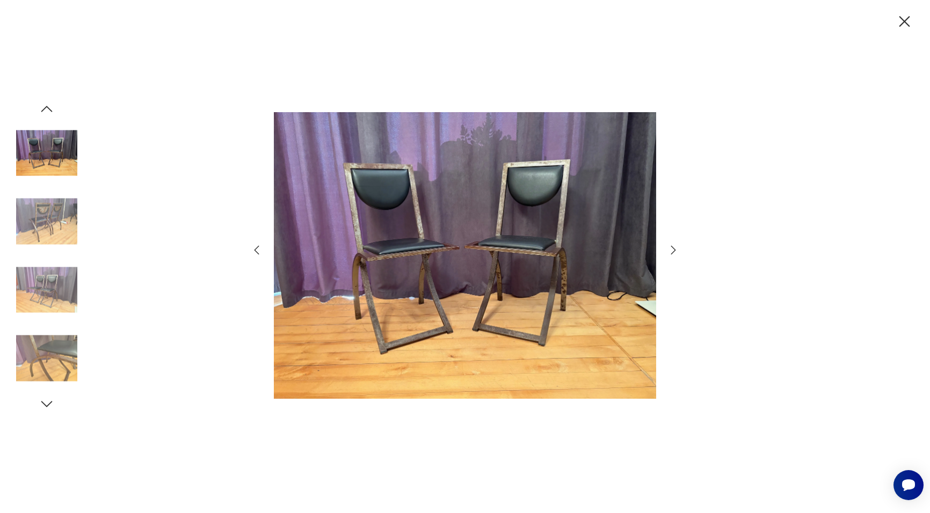
click at [673, 251] on icon "button" at bounding box center [673, 250] width 5 height 9
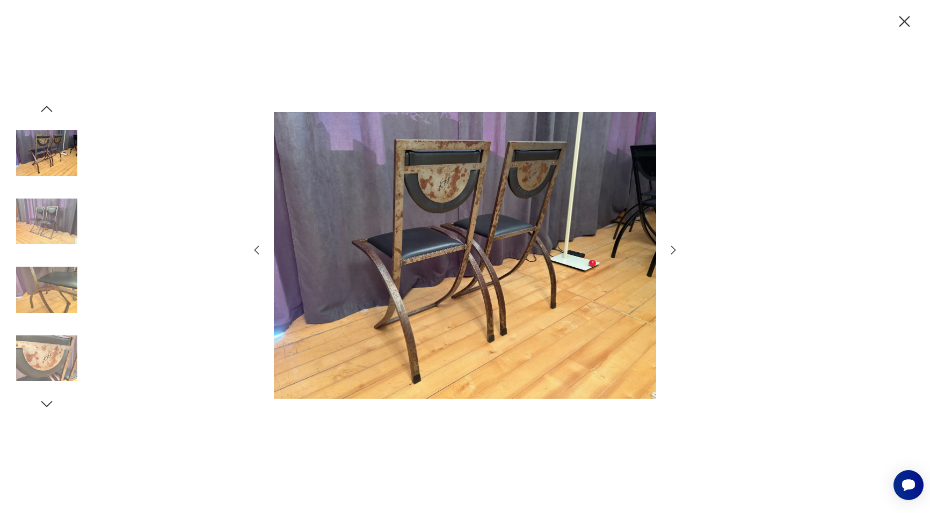
click at [673, 251] on icon "button" at bounding box center [673, 250] width 5 height 9
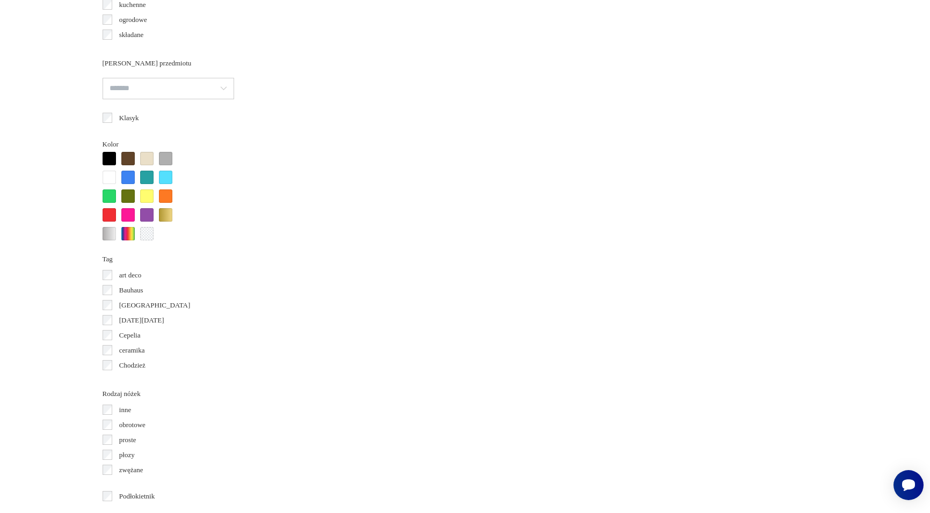
scroll to position [1033, 0]
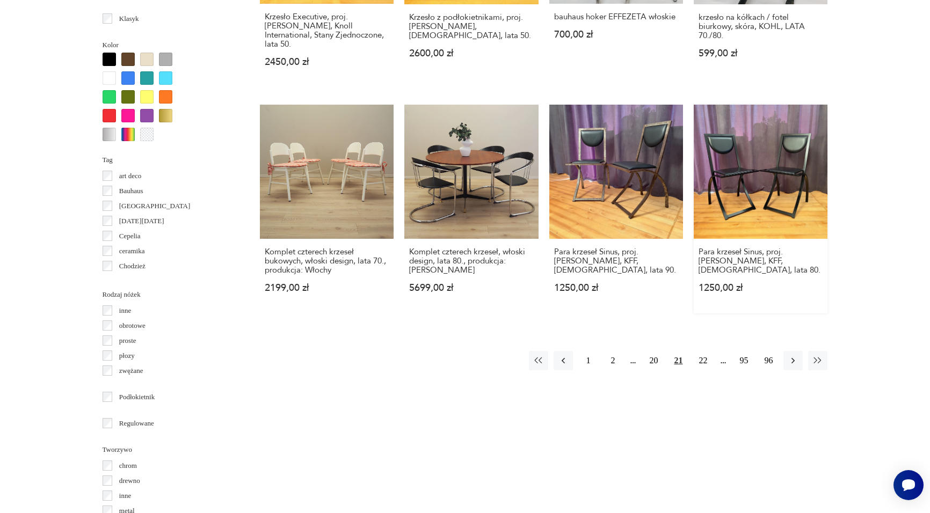
click at [771, 132] on link "Para krzeseł Sinus, proj. Karl Friedrich Förster, KFF, Niemcy, lata 80. 1250,00…" at bounding box center [761, 209] width 134 height 209
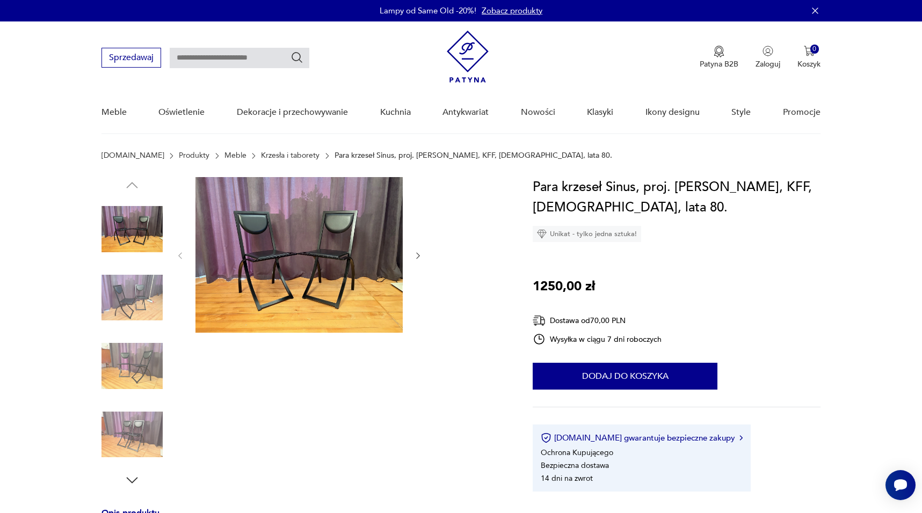
click at [335, 249] on img at bounding box center [298, 255] width 207 height 156
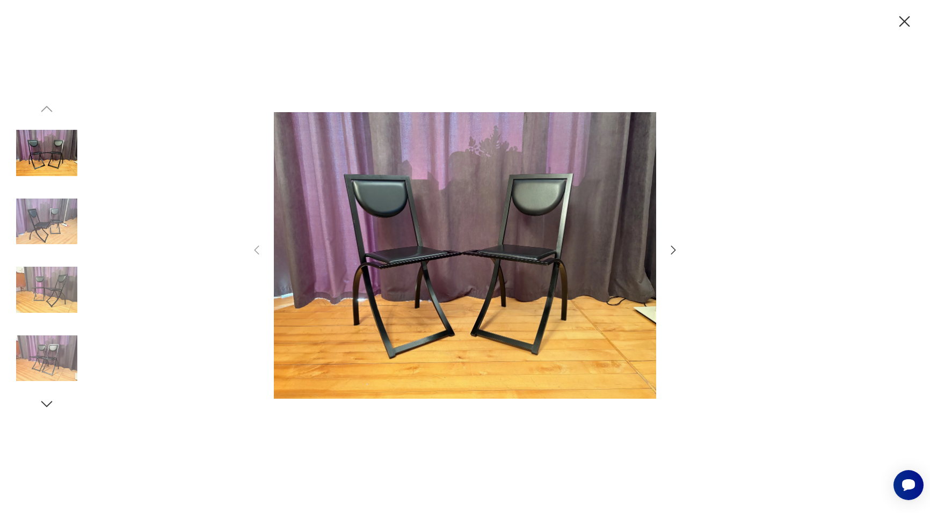
click at [671, 249] on icon "button" at bounding box center [673, 250] width 13 height 13
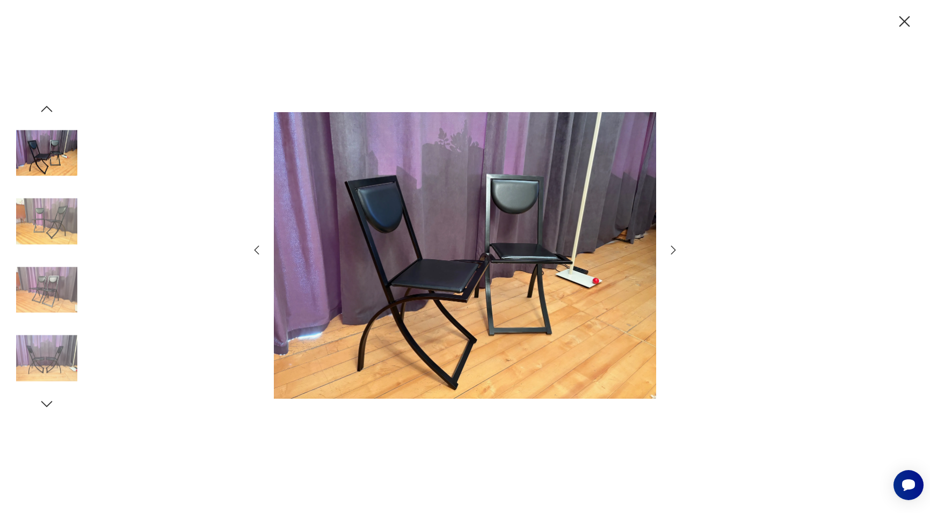
click at [671, 249] on icon "button" at bounding box center [673, 250] width 13 height 13
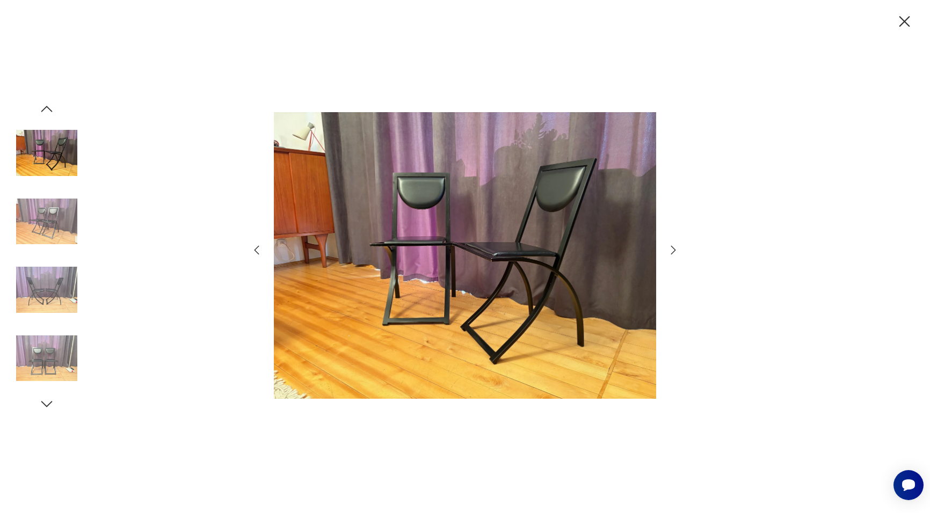
click at [671, 249] on icon "button" at bounding box center [673, 250] width 13 height 13
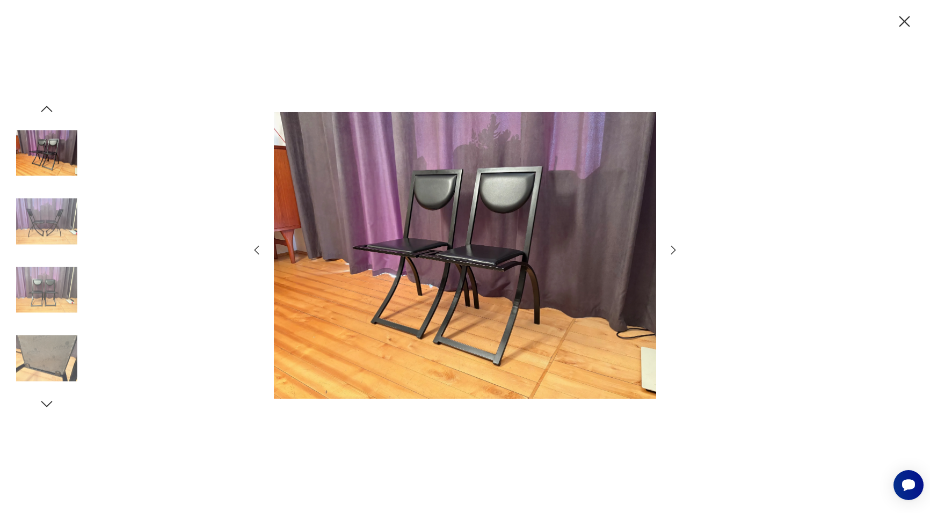
click at [671, 249] on icon "button" at bounding box center [673, 250] width 13 height 13
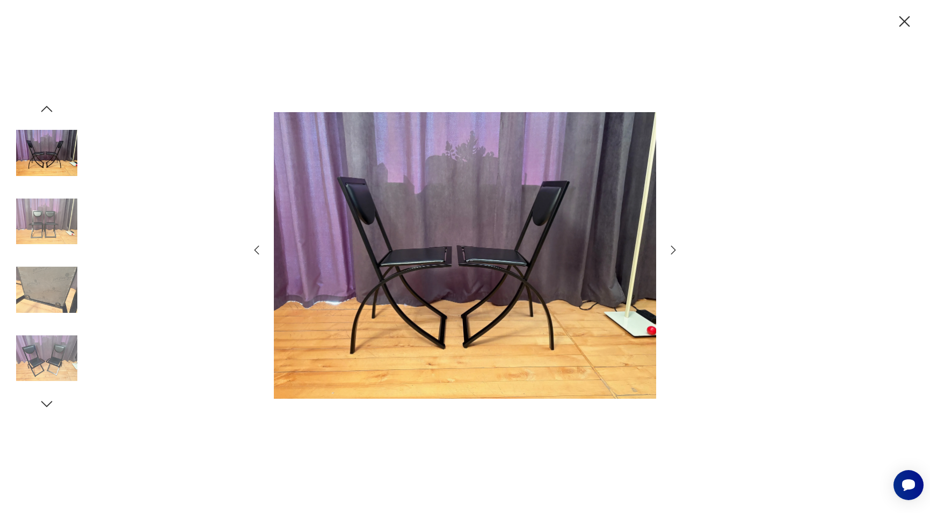
click at [671, 249] on icon "button" at bounding box center [673, 250] width 13 height 13
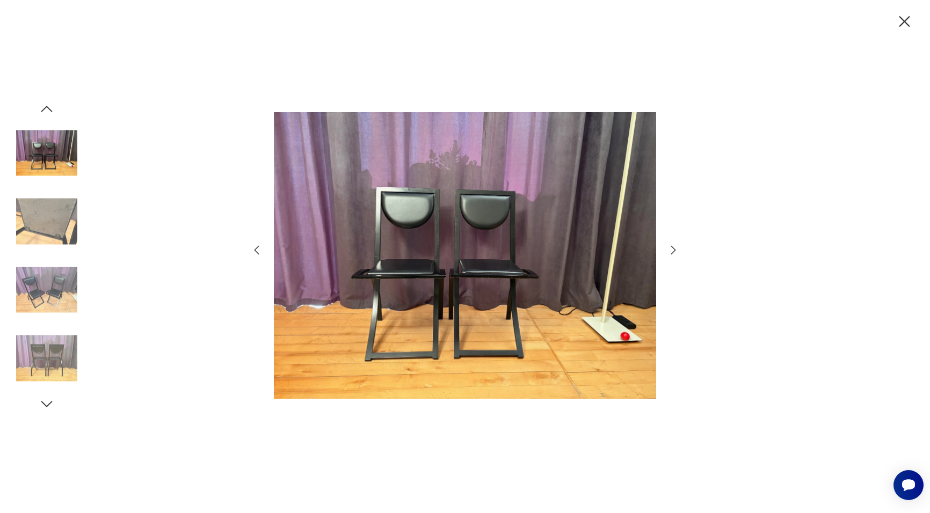
click at [671, 249] on icon "button" at bounding box center [673, 250] width 13 height 13
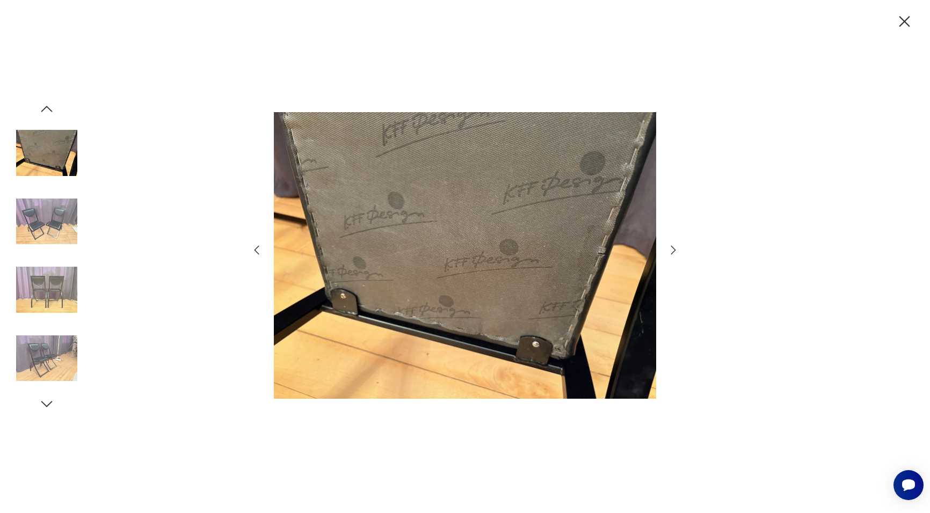
click at [671, 249] on icon "button" at bounding box center [673, 250] width 13 height 13
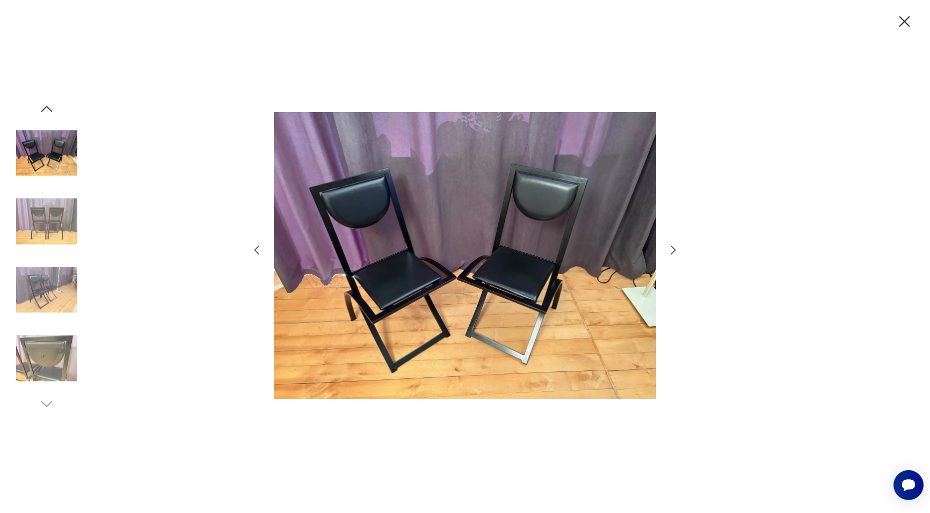
click at [671, 249] on icon "button" at bounding box center [673, 250] width 13 height 13
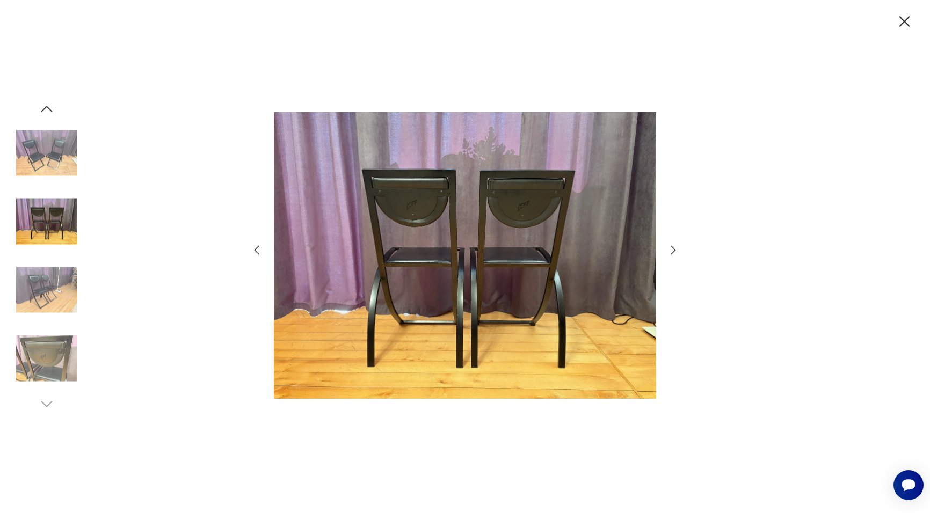
click at [671, 249] on icon "button" at bounding box center [673, 250] width 13 height 13
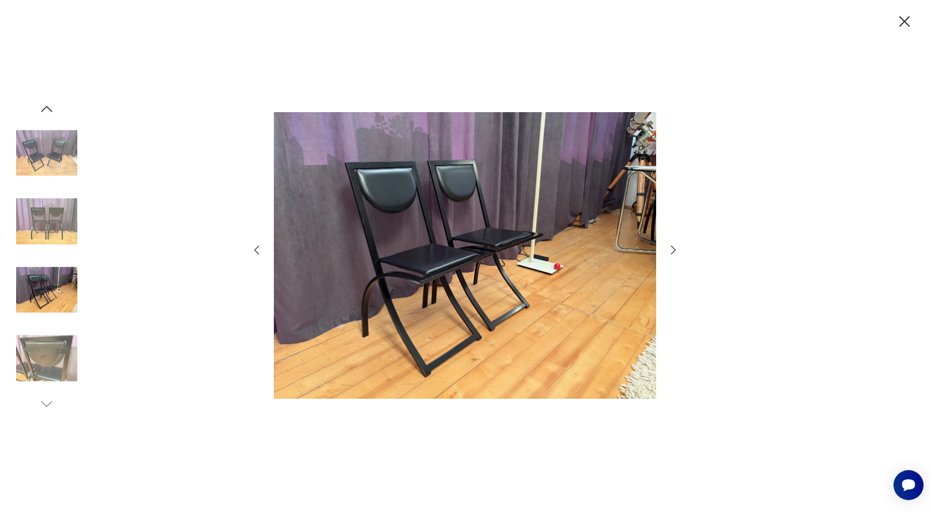
click at [671, 249] on icon "button" at bounding box center [673, 250] width 13 height 13
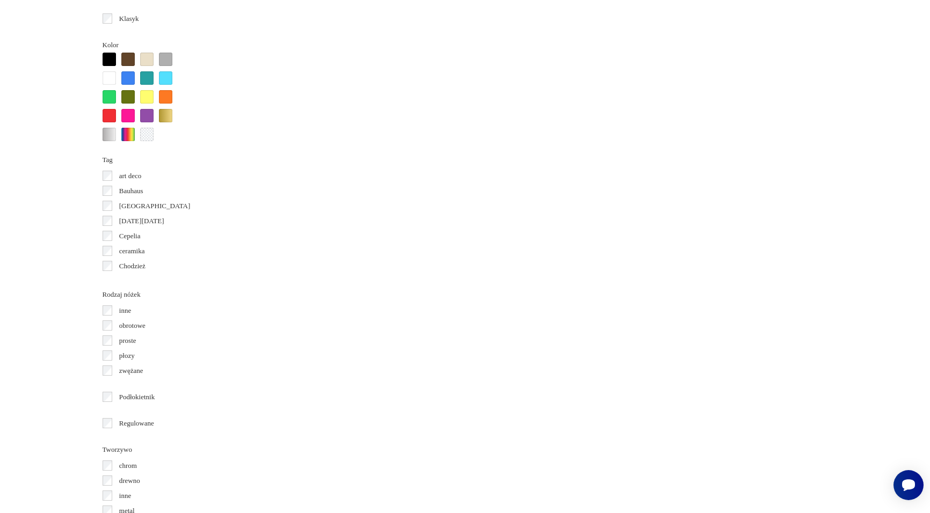
scroll to position [1132, 0]
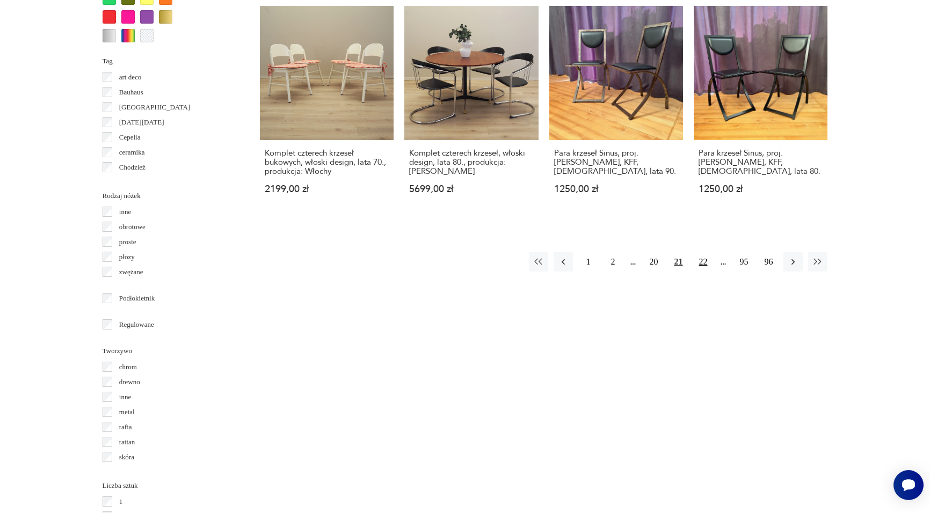
click at [701, 252] on button "22" at bounding box center [702, 261] width 19 height 19
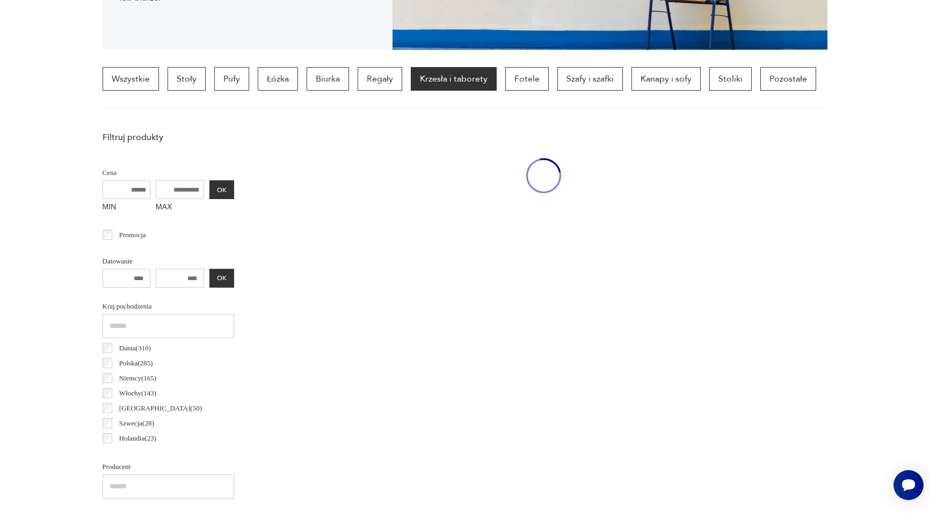
scroll to position [253, 0]
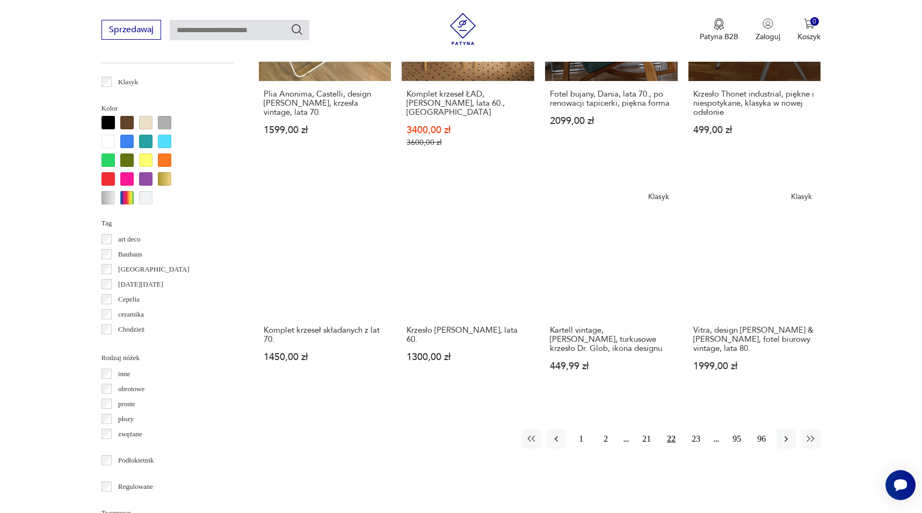
scroll to position [979, 0]
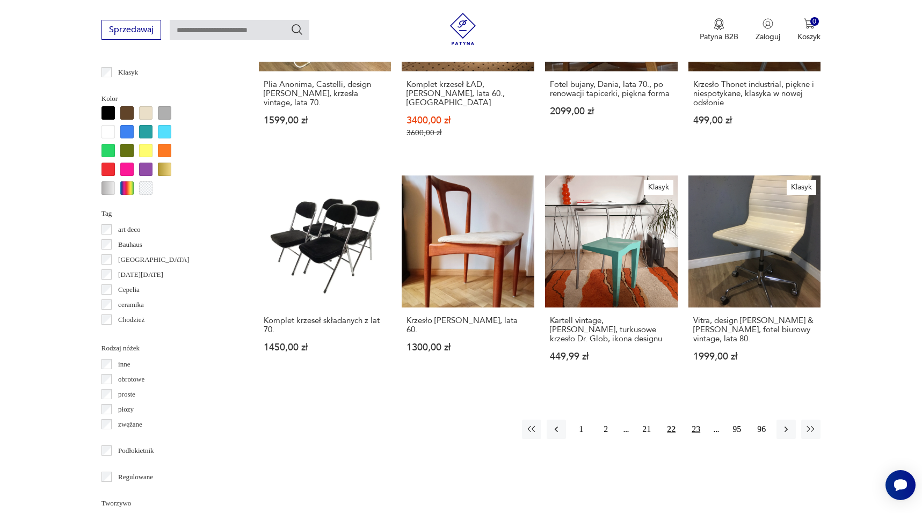
click at [691, 420] on button "23" at bounding box center [695, 429] width 19 height 19
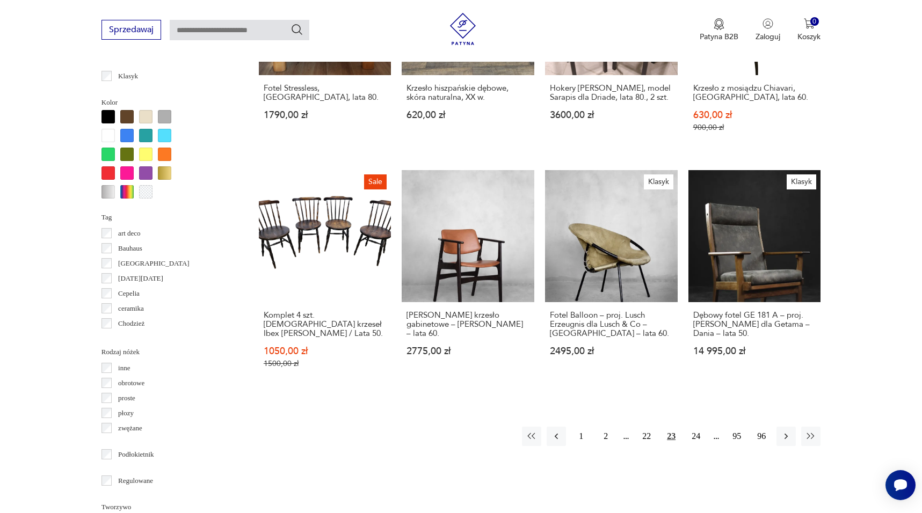
scroll to position [977, 0]
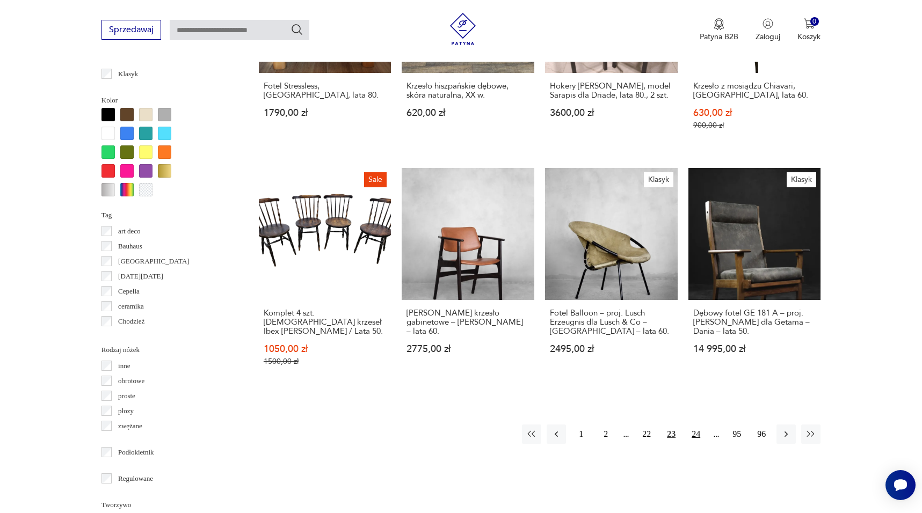
click at [702, 425] on button "24" at bounding box center [695, 434] width 19 height 19
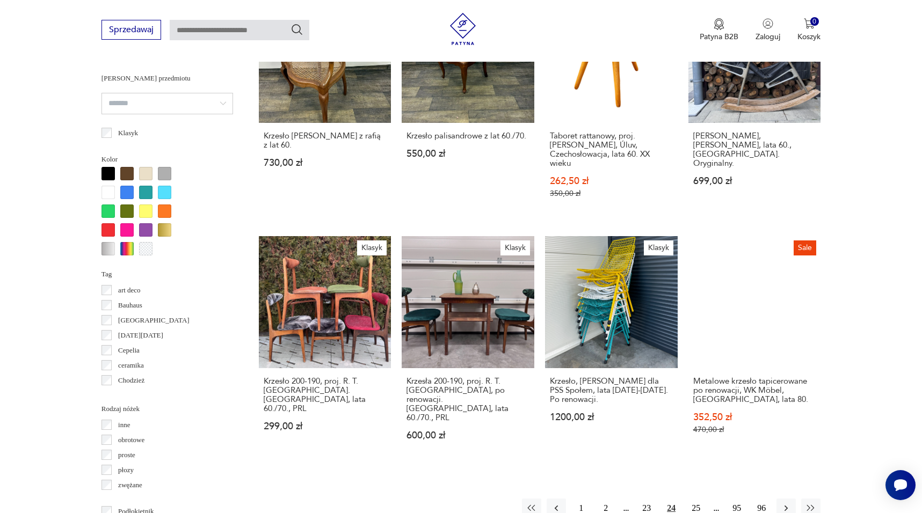
scroll to position [924, 0]
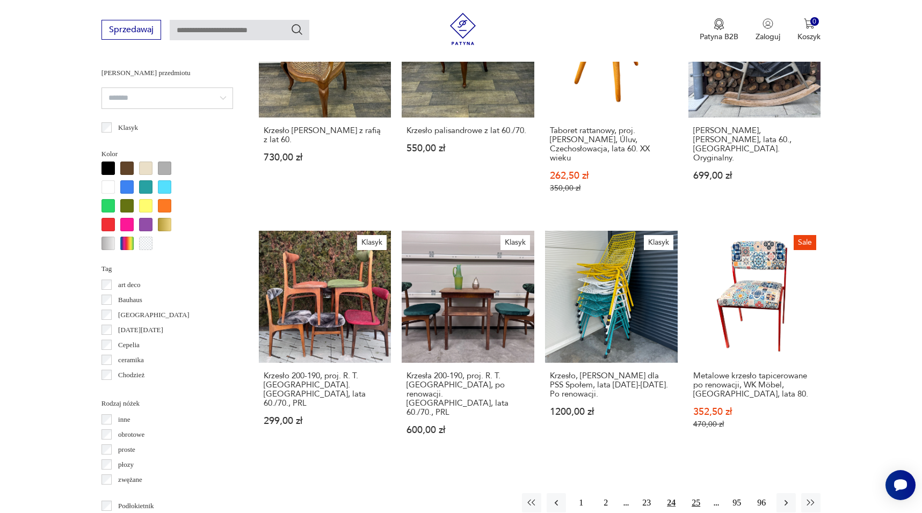
click at [698, 494] on button "25" at bounding box center [695, 503] width 19 height 19
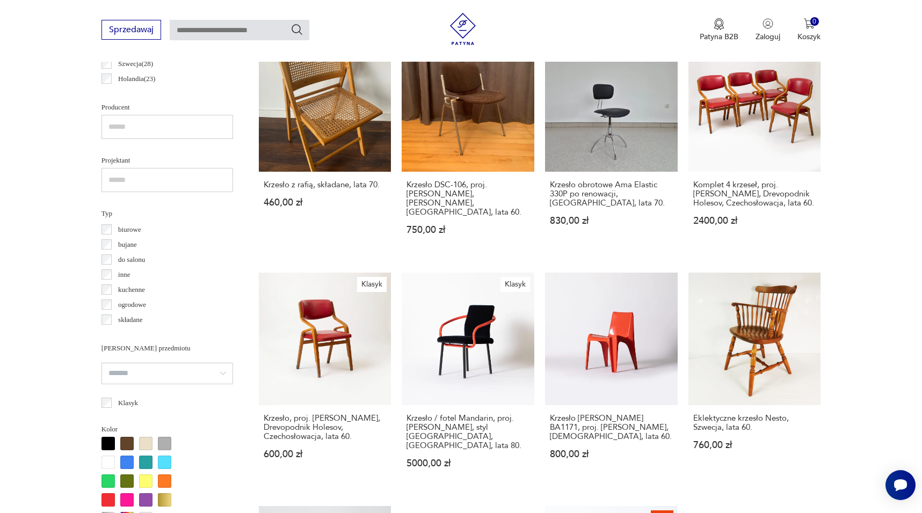
scroll to position [650, 0]
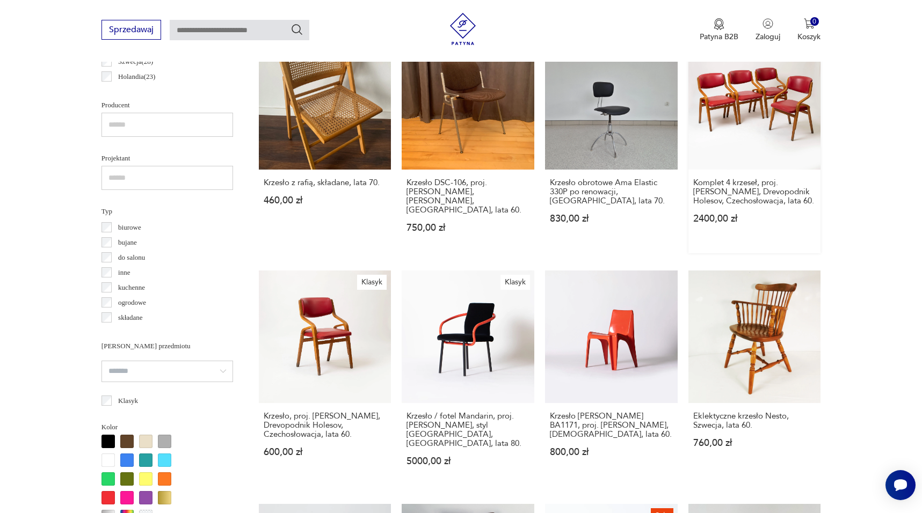
click at [735, 98] on link "Klasyk Komplet 4 krzeseł, proj. Ludvik Volak, Drevopodnik Holesov, Czechosłowac…" at bounding box center [754, 146] width 133 height 216
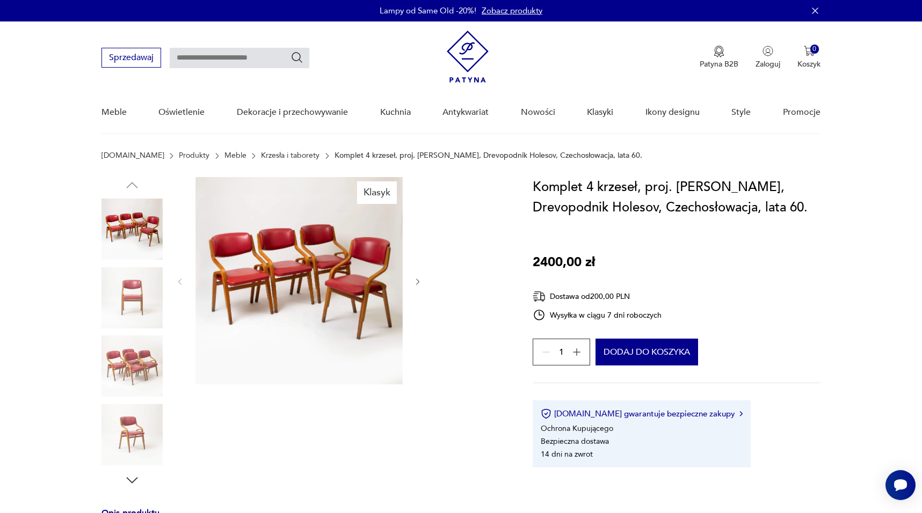
click at [316, 303] on img at bounding box center [298, 280] width 207 height 207
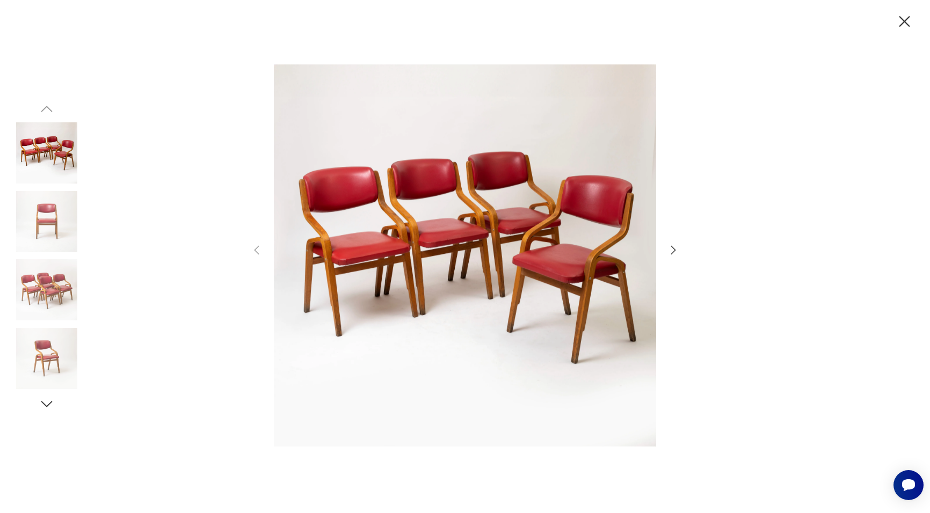
click at [672, 252] on icon "button" at bounding box center [673, 250] width 13 height 13
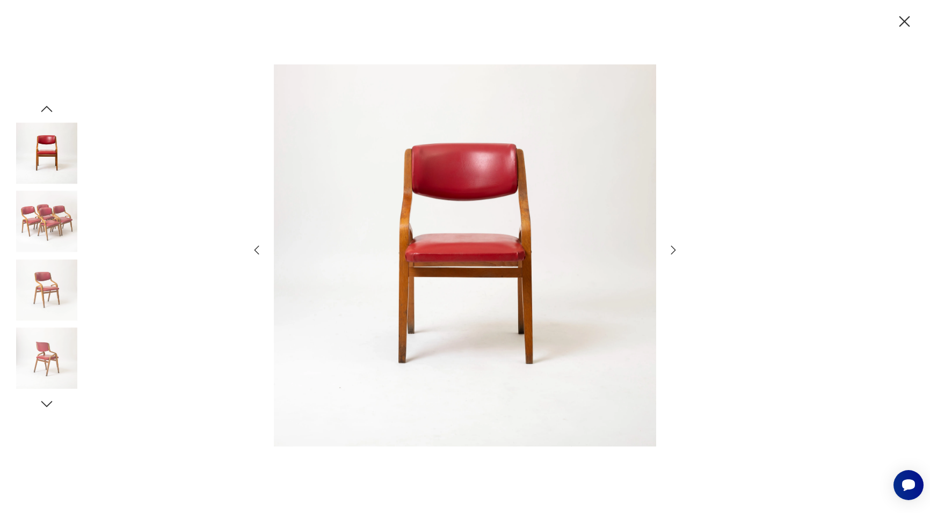
click at [672, 252] on icon "button" at bounding box center [673, 250] width 13 height 13
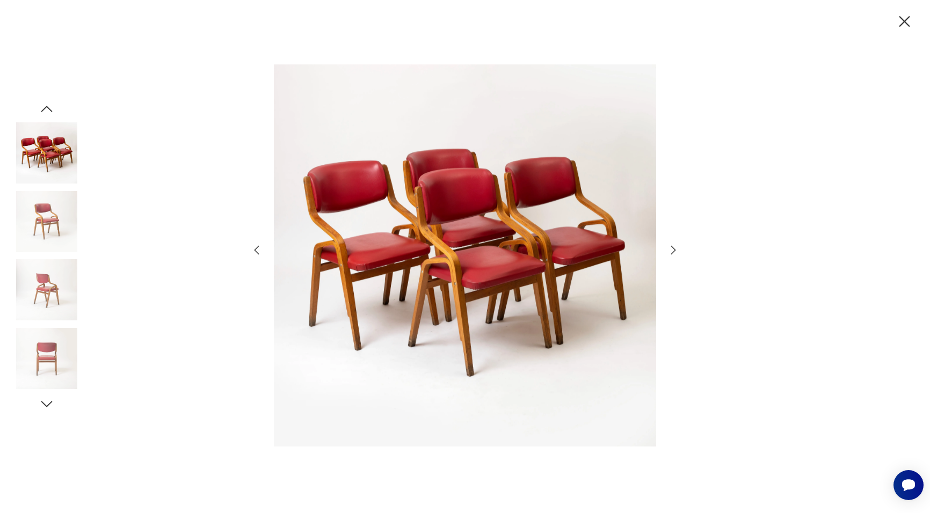
click at [672, 252] on icon "button" at bounding box center [673, 250] width 13 height 13
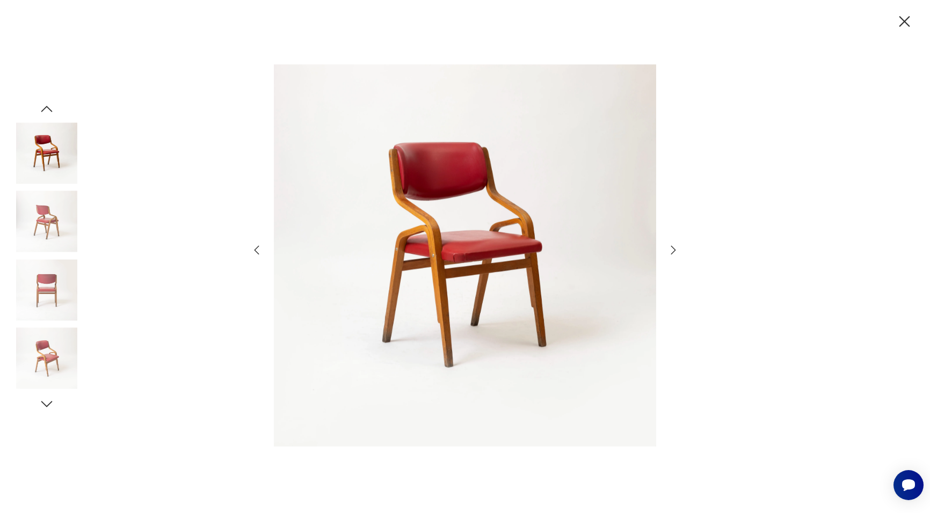
click at [672, 252] on icon "button" at bounding box center [673, 250] width 13 height 13
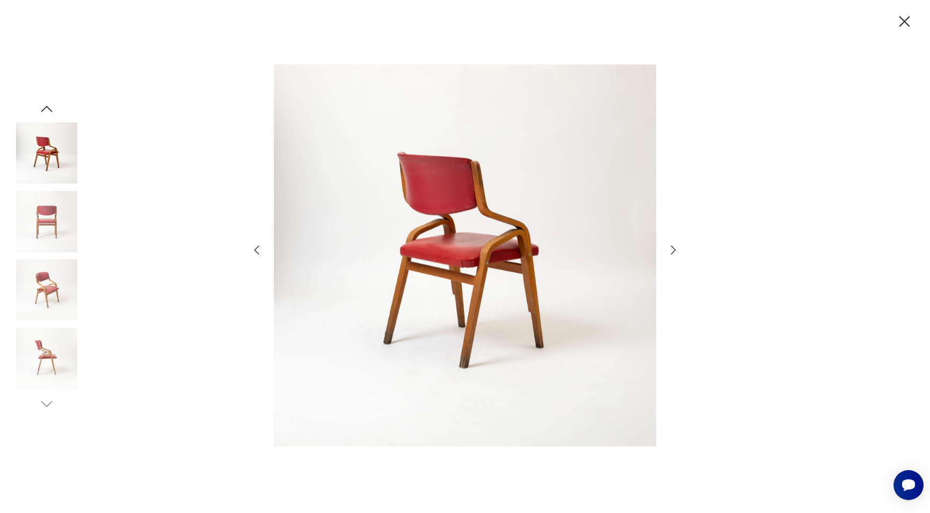
click at [672, 252] on icon "button" at bounding box center [673, 250] width 13 height 13
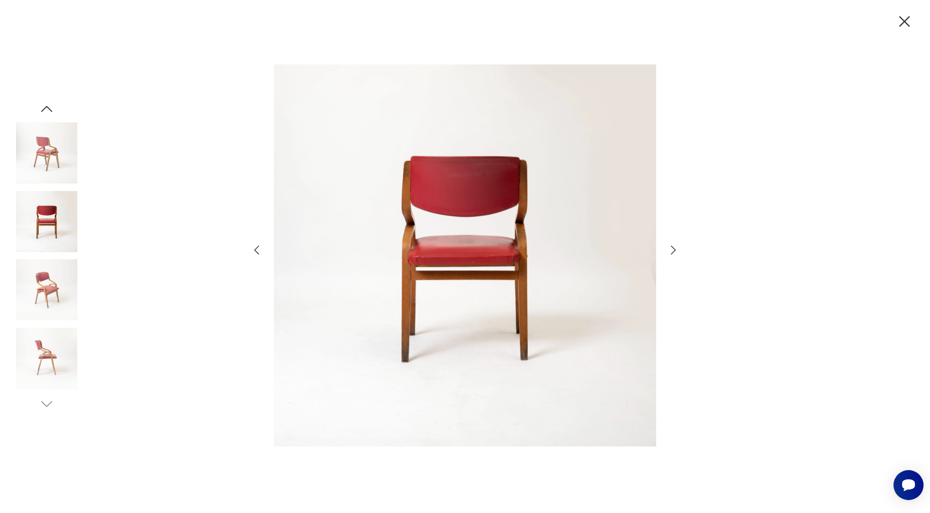
click at [672, 252] on icon "button" at bounding box center [673, 250] width 13 height 13
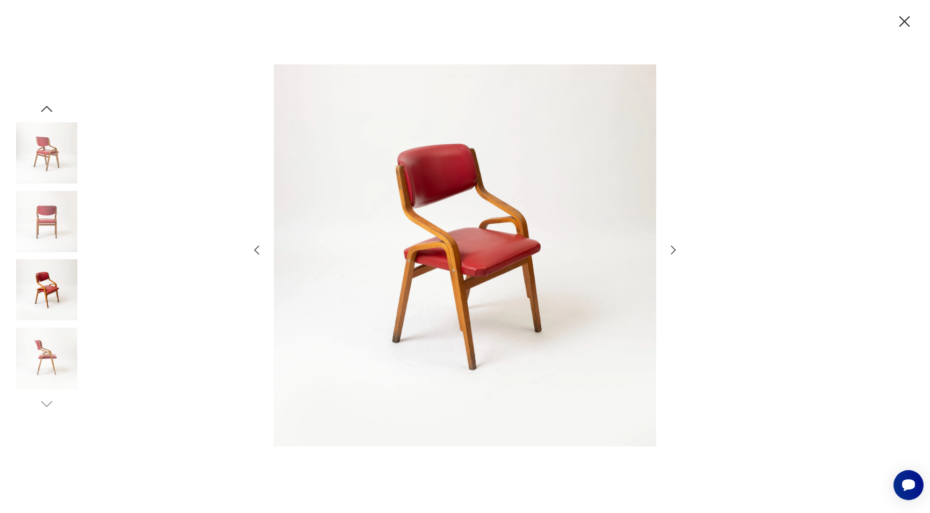
click at [672, 252] on icon "button" at bounding box center [673, 250] width 13 height 13
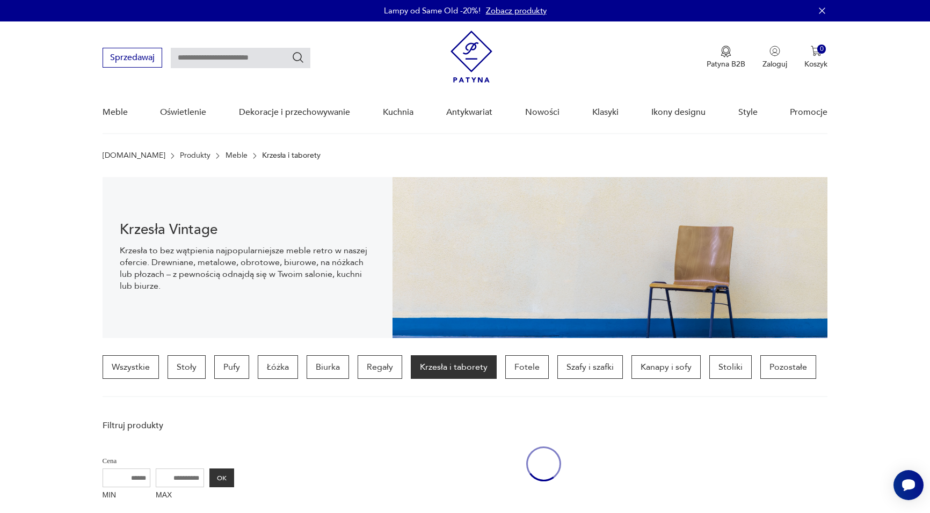
scroll to position [749, 0]
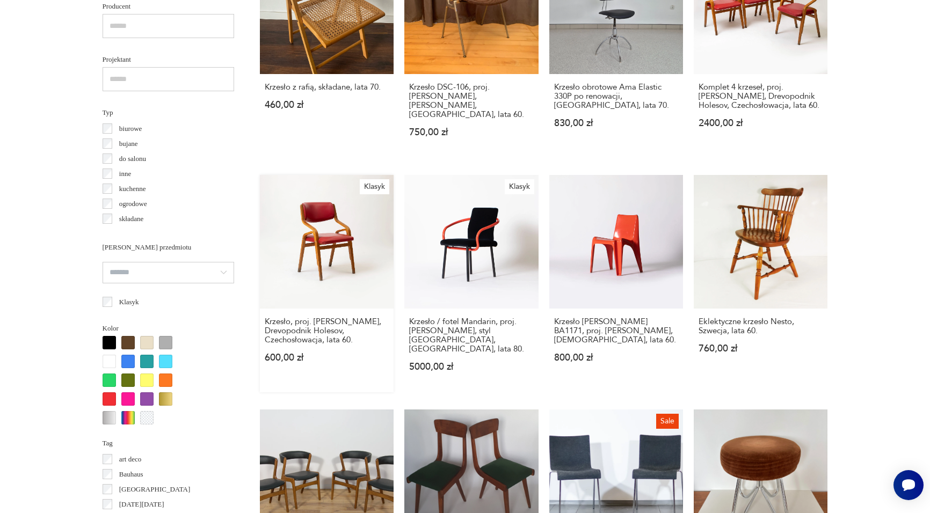
click at [325, 235] on link "Klasyk Krzesło, proj. Ludvik Volak, Drevopodnik Holesov, Czechosłowacja, lata 6…" at bounding box center [327, 284] width 134 height 218
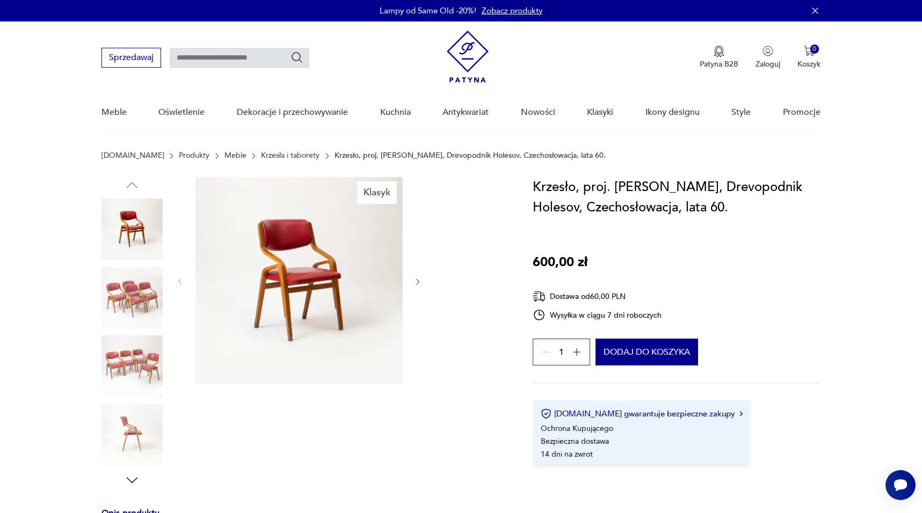
click at [579, 357] on icon "button" at bounding box center [576, 352] width 11 height 11
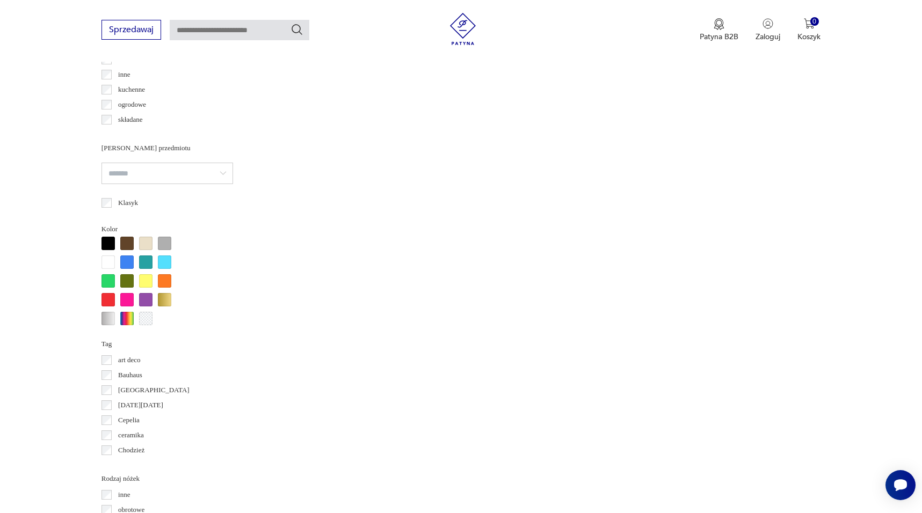
scroll to position [849, 0]
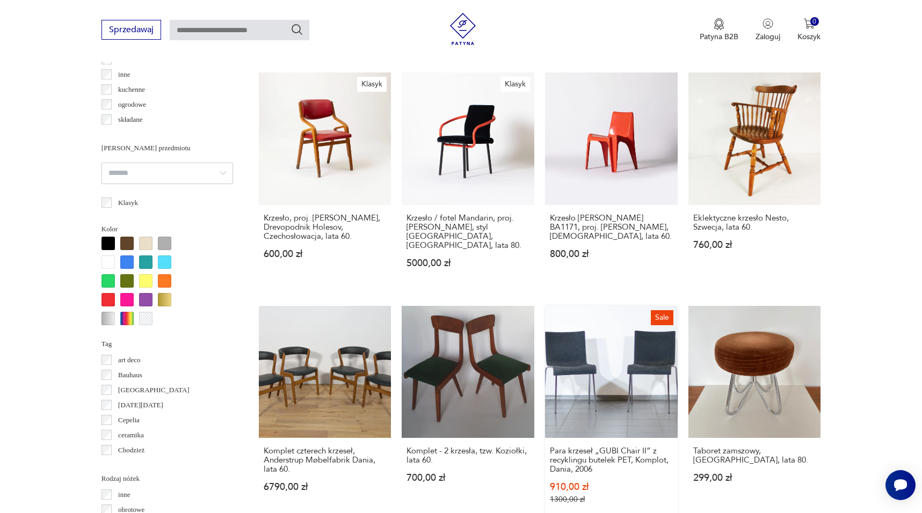
click at [641, 317] on link "Sale Para krzeseł „GUBI Chair II” z recyklingu butelek PET, Komplot, Dania, 200…" at bounding box center [611, 416] width 133 height 220
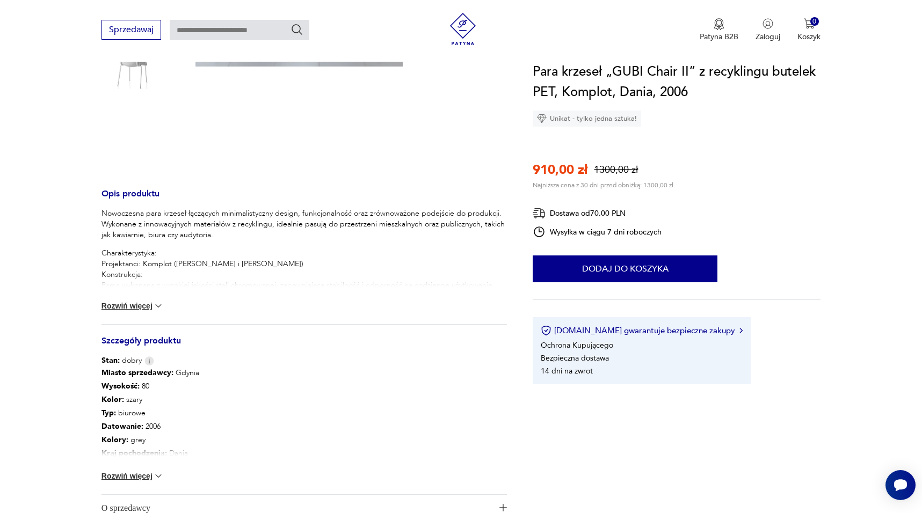
scroll to position [287, 0]
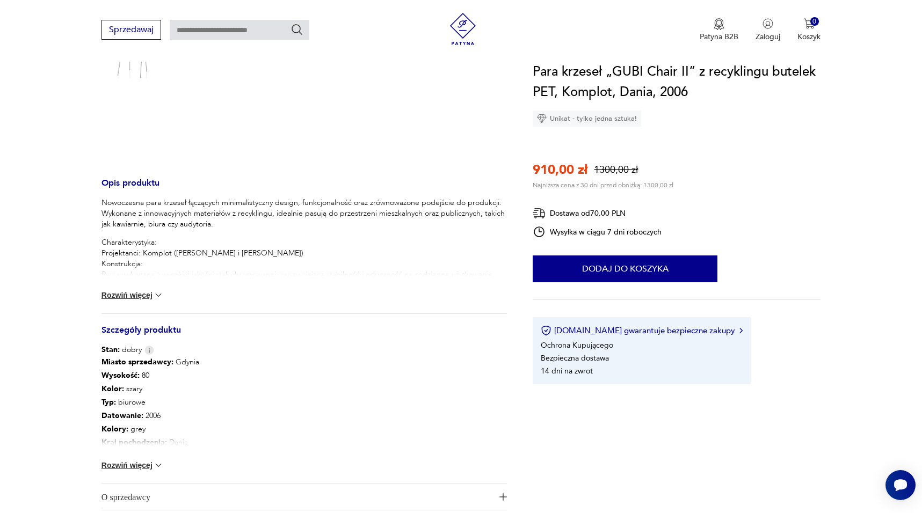
click at [133, 463] on button "Rozwiń więcej" at bounding box center [133, 465] width 62 height 11
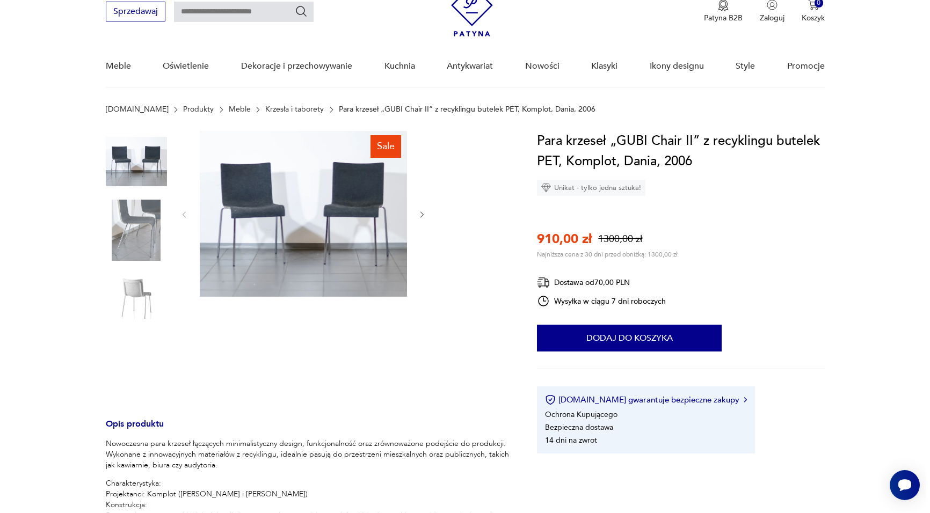
scroll to position [0, 0]
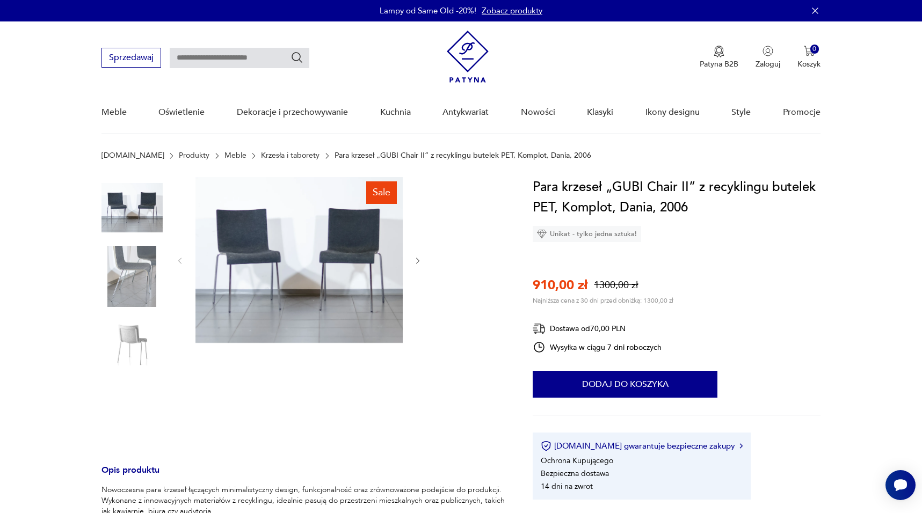
click at [359, 266] on img at bounding box center [298, 260] width 207 height 166
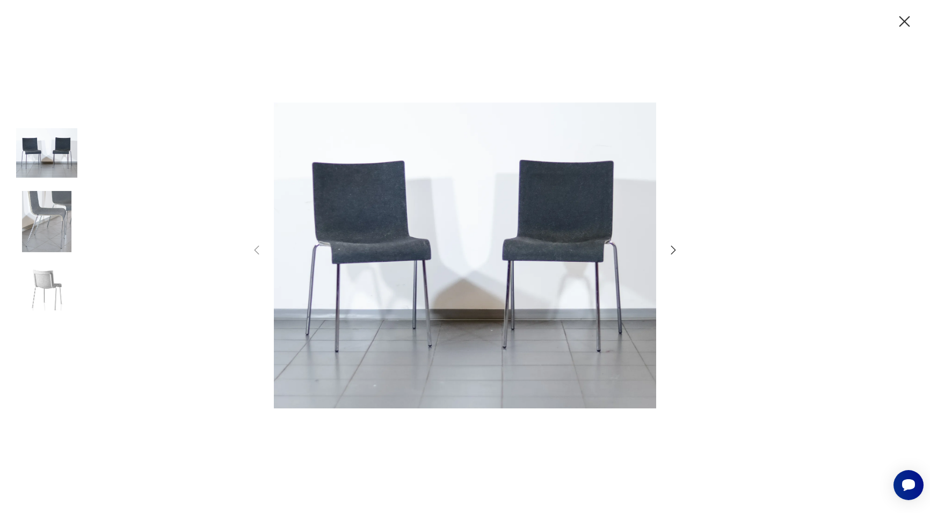
click at [671, 248] on icon "button" at bounding box center [673, 250] width 13 height 13
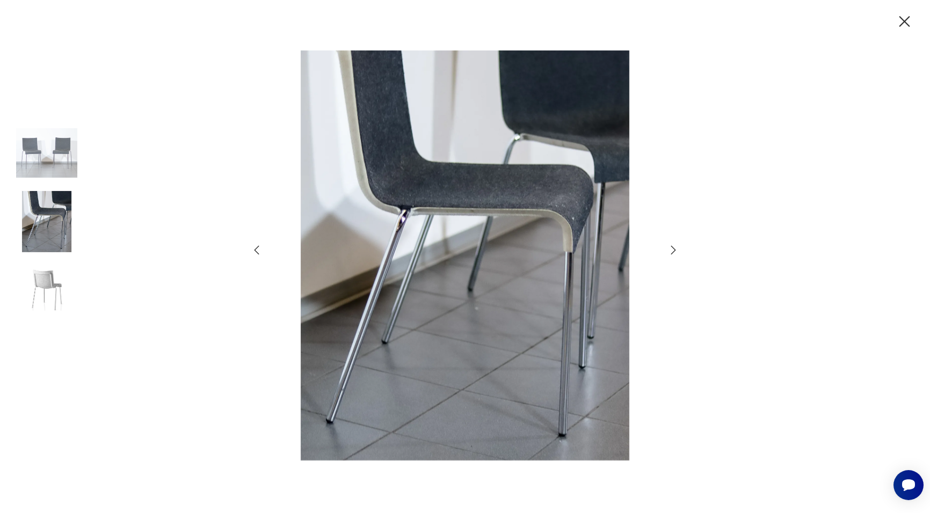
click at [671, 248] on icon "button" at bounding box center [673, 250] width 13 height 13
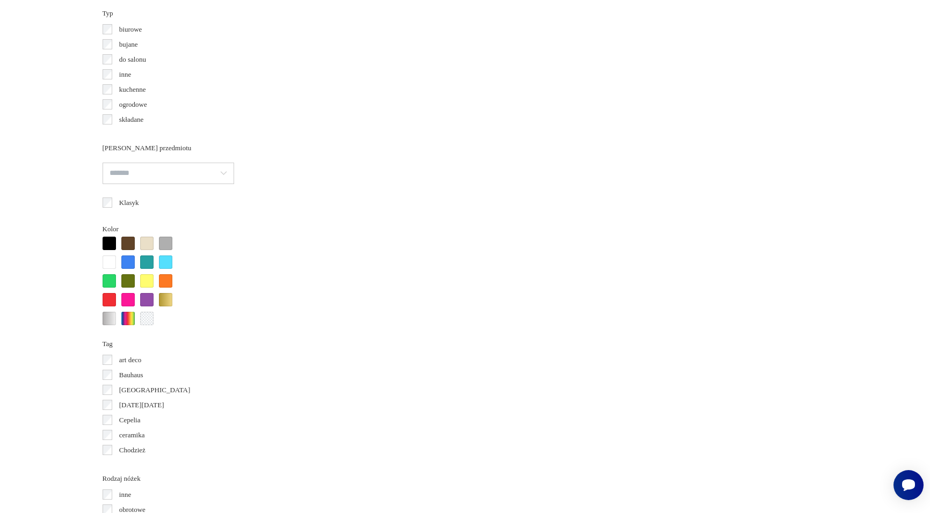
scroll to position [947, 0]
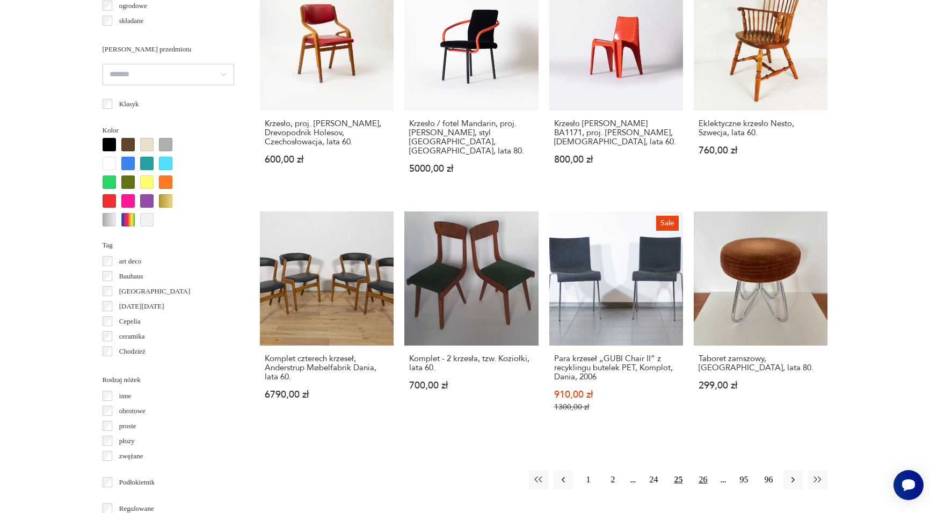
click at [702, 470] on button "26" at bounding box center [702, 479] width 19 height 19
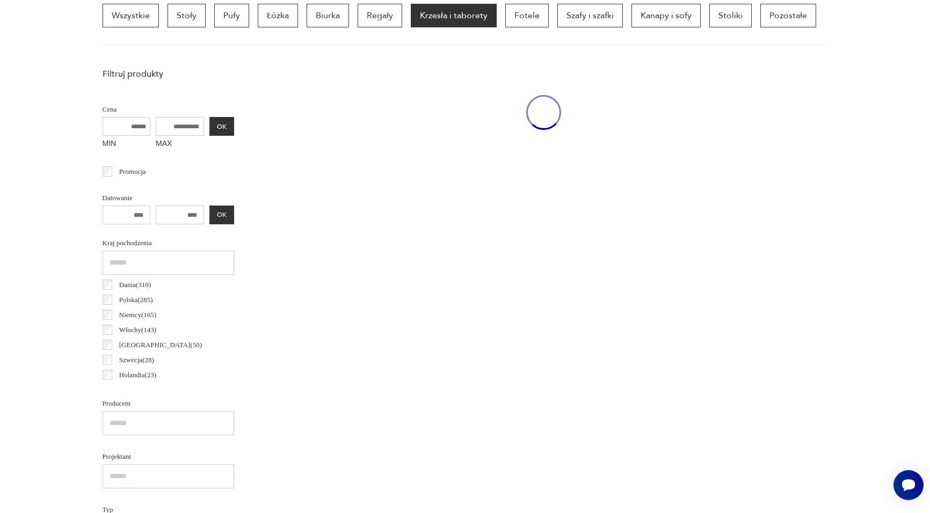
scroll to position [253, 0]
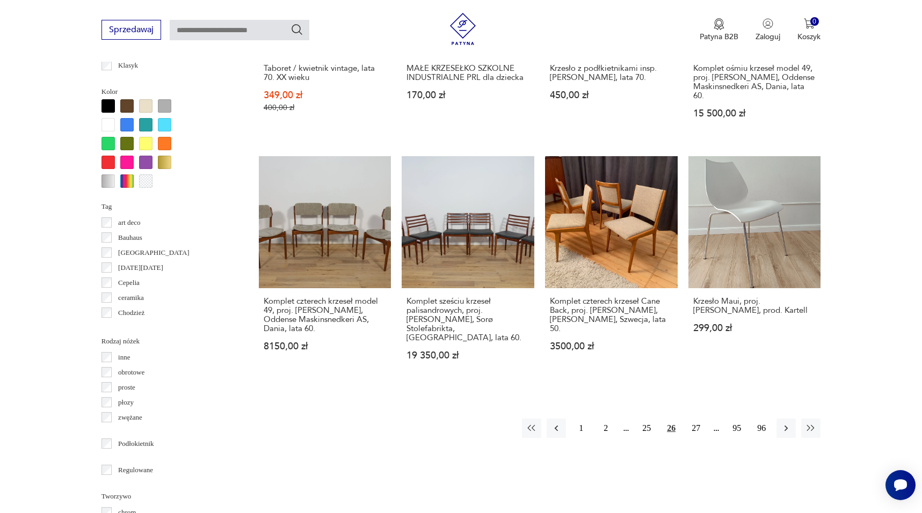
scroll to position [998, 0]
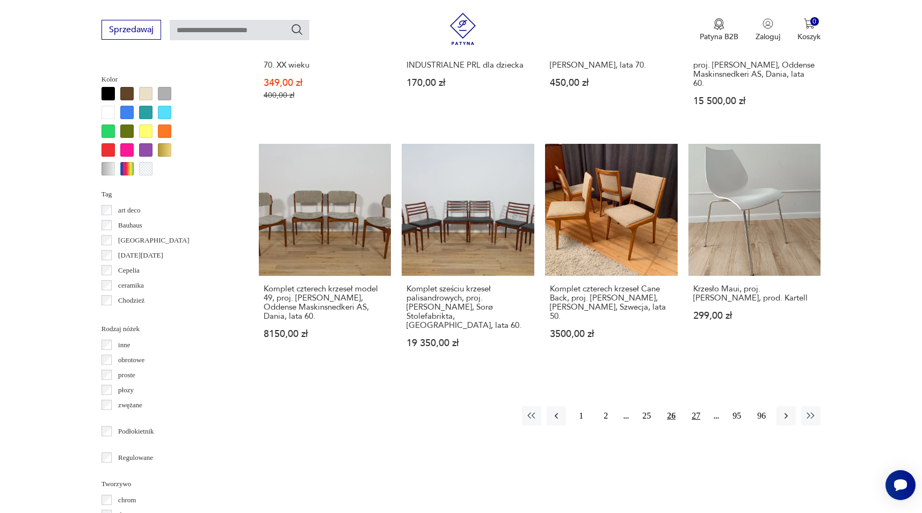
click at [692, 407] on button "27" at bounding box center [695, 416] width 19 height 19
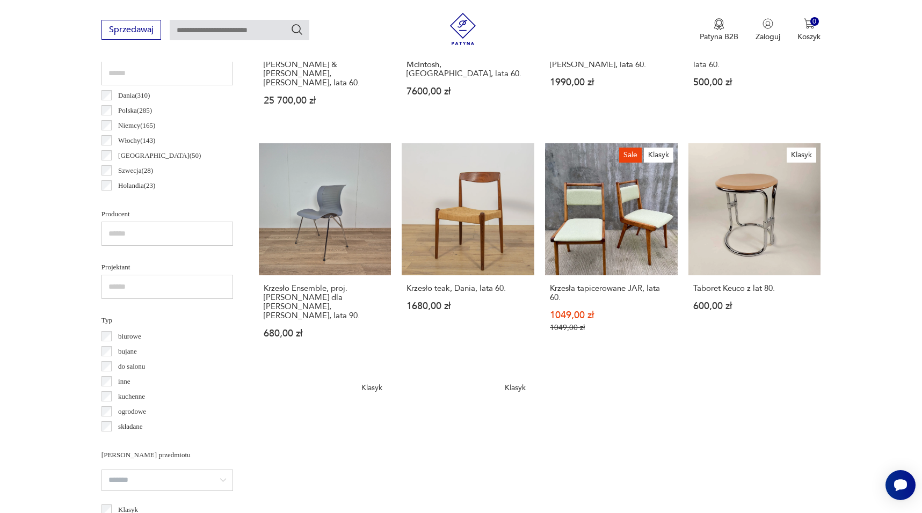
scroll to position [546, 0]
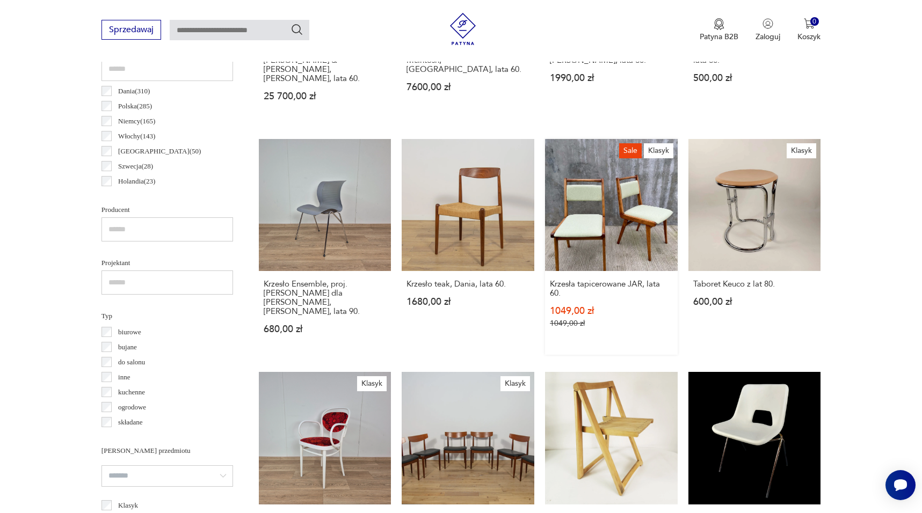
click at [592, 206] on link "Sale Klasyk Krzesła tapicerowane JAR, lata 60. 1049,00 zł 1049,00 zł" at bounding box center [611, 247] width 133 height 216
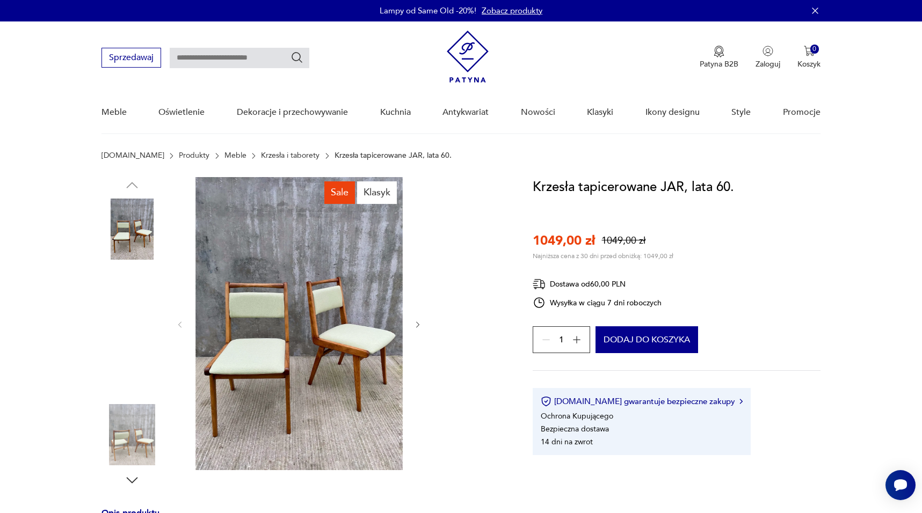
click at [327, 347] on img at bounding box center [298, 323] width 207 height 293
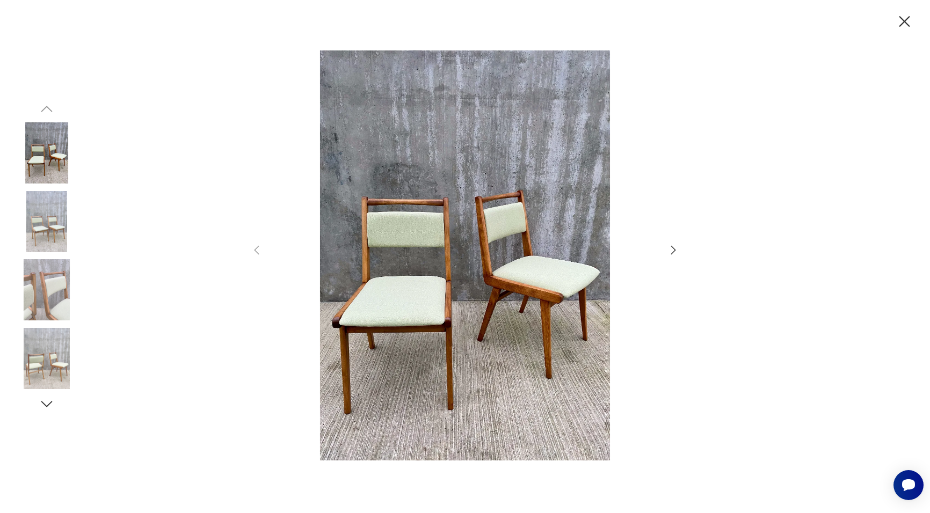
click at [670, 249] on icon "button" at bounding box center [673, 250] width 13 height 13
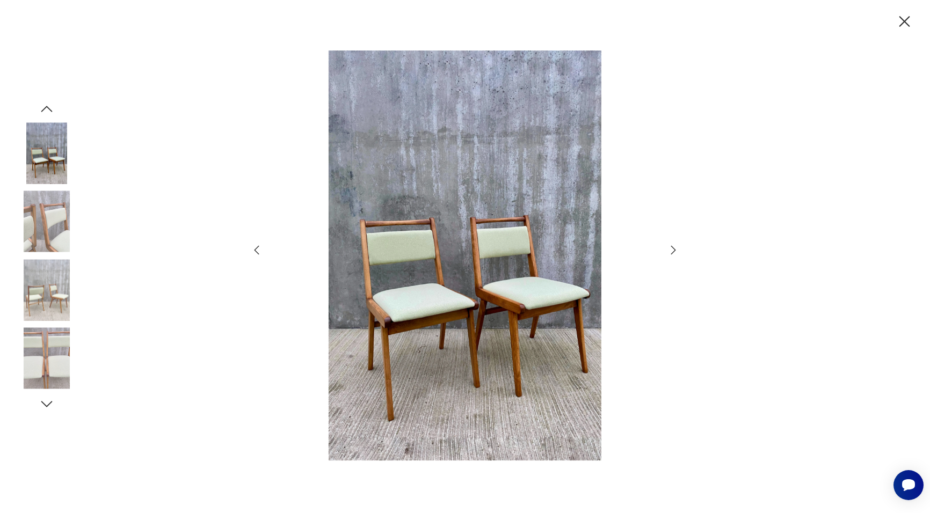
click at [670, 249] on icon "button" at bounding box center [673, 250] width 13 height 13
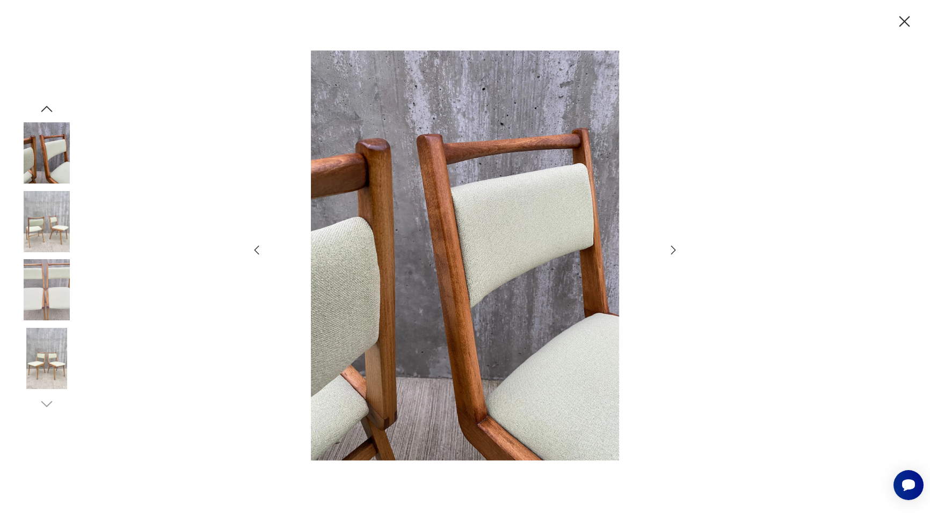
click at [670, 249] on icon "button" at bounding box center [673, 250] width 13 height 13
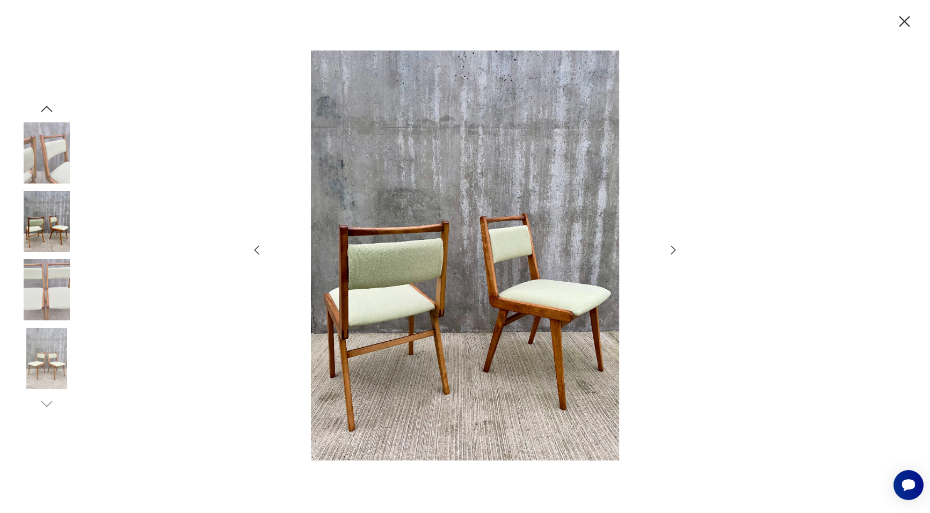
click at [670, 249] on icon "button" at bounding box center [673, 250] width 13 height 13
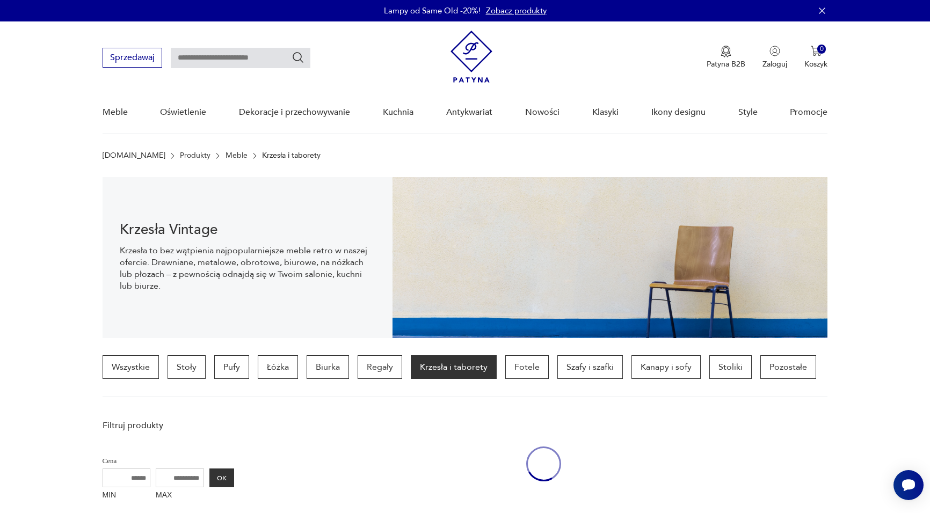
scroll to position [545, 0]
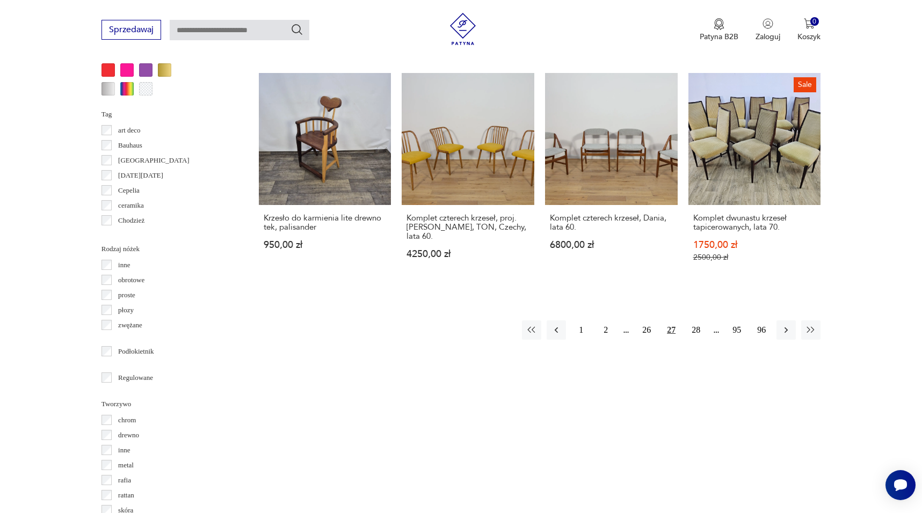
scroll to position [1082, 0]
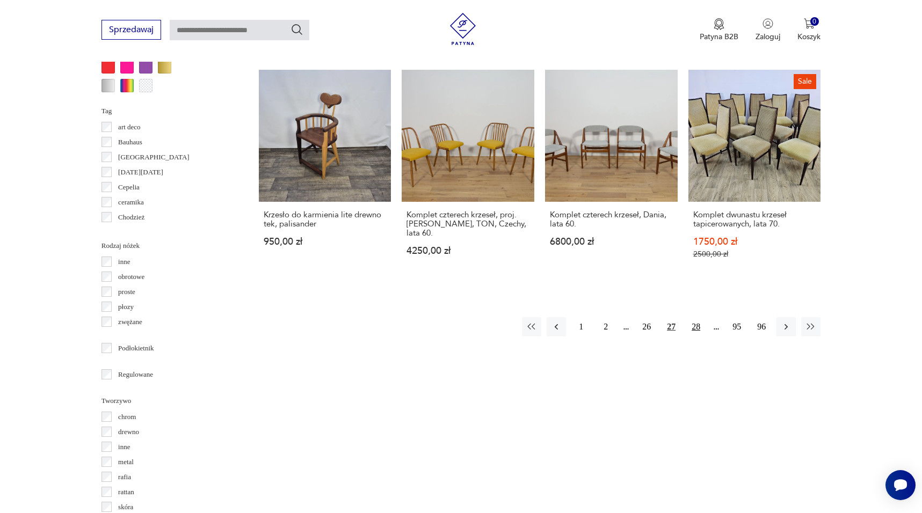
click at [695, 317] on button "28" at bounding box center [695, 326] width 19 height 19
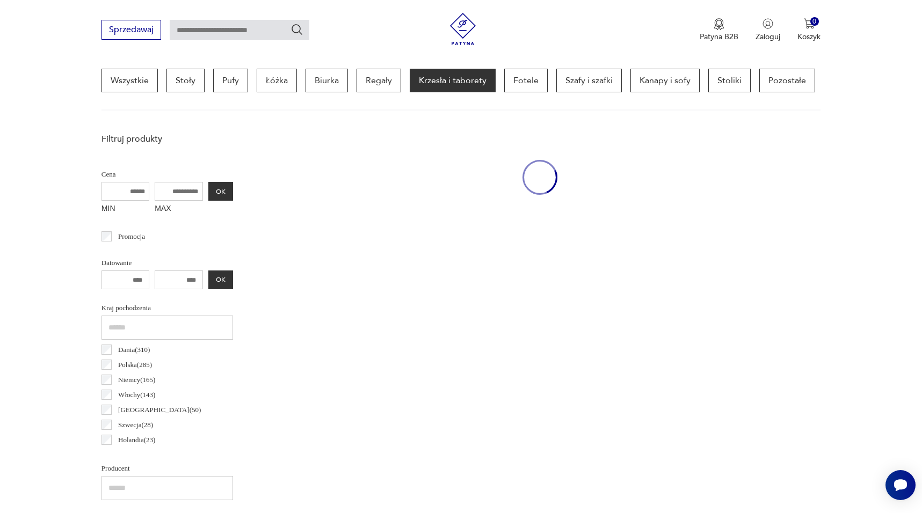
scroll to position [253, 0]
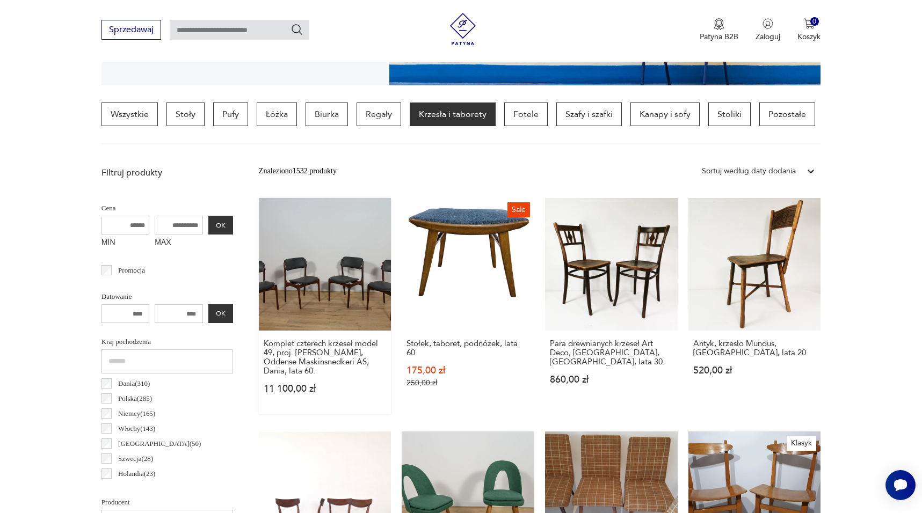
click at [377, 278] on link "Komplet czterech krzeseł model 49, proj. [PERSON_NAME], Oddense Maskinsnedkeri …" at bounding box center [325, 306] width 133 height 216
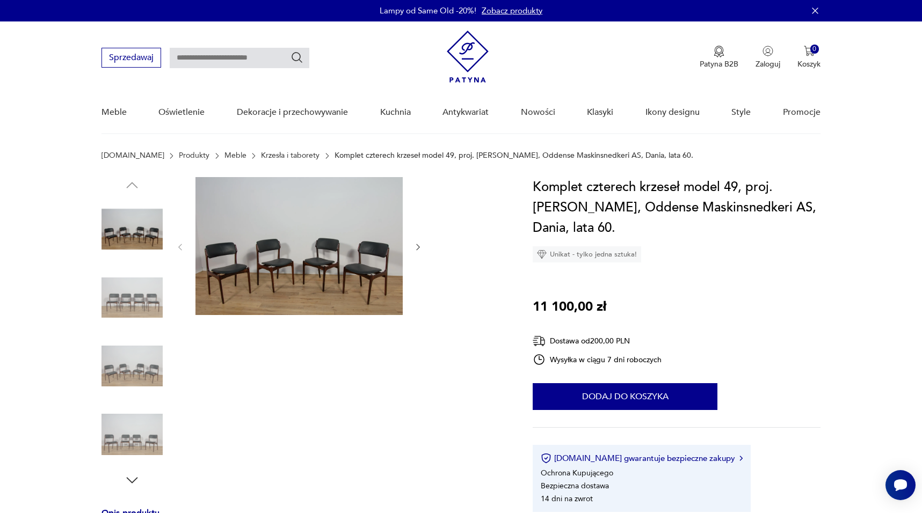
click at [367, 269] on img at bounding box center [298, 246] width 207 height 138
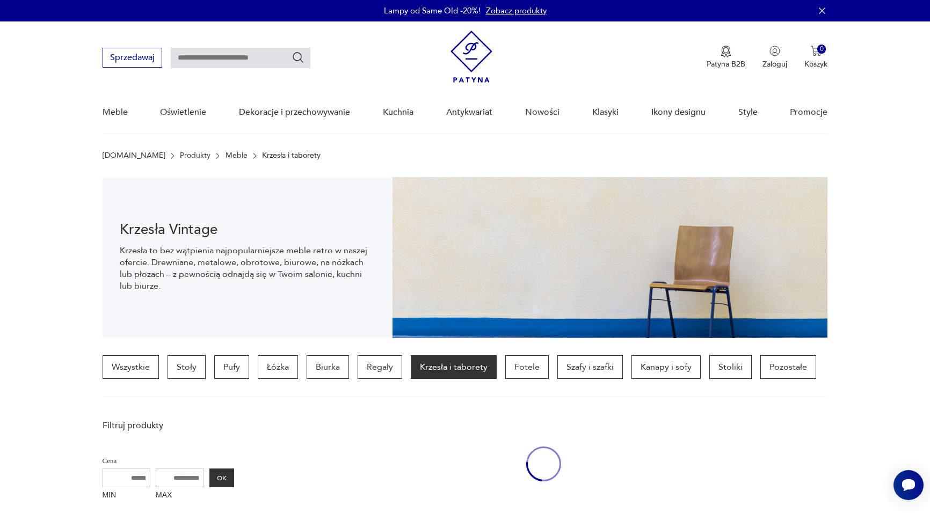
scroll to position [253, 0]
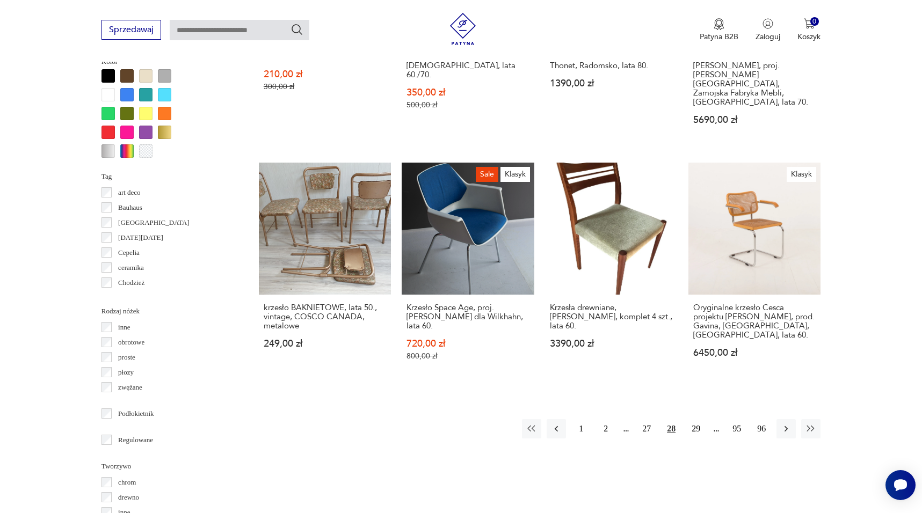
scroll to position [1028, 0]
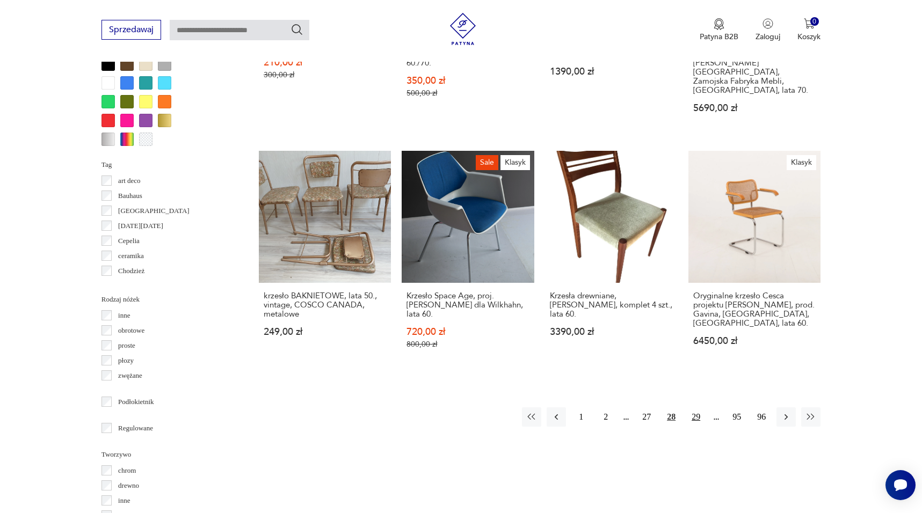
click at [698, 408] on button "29" at bounding box center [695, 417] width 19 height 19
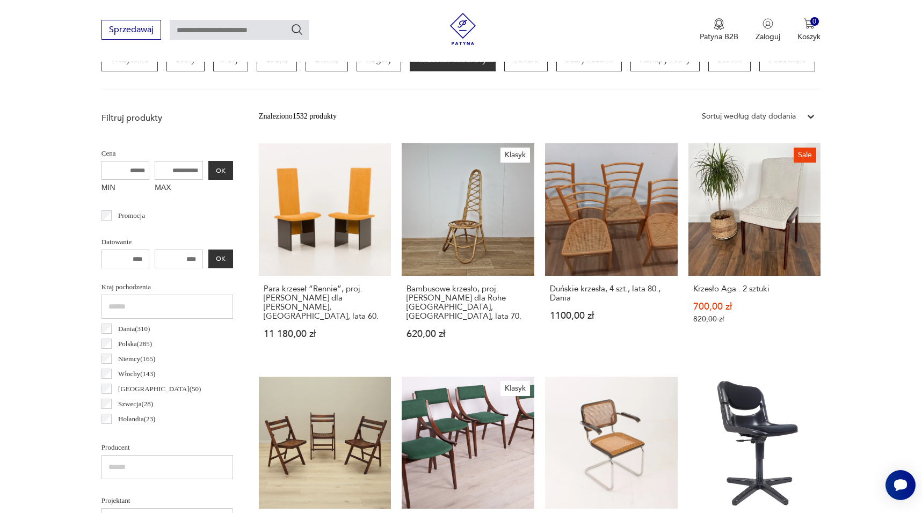
scroll to position [487, 0]
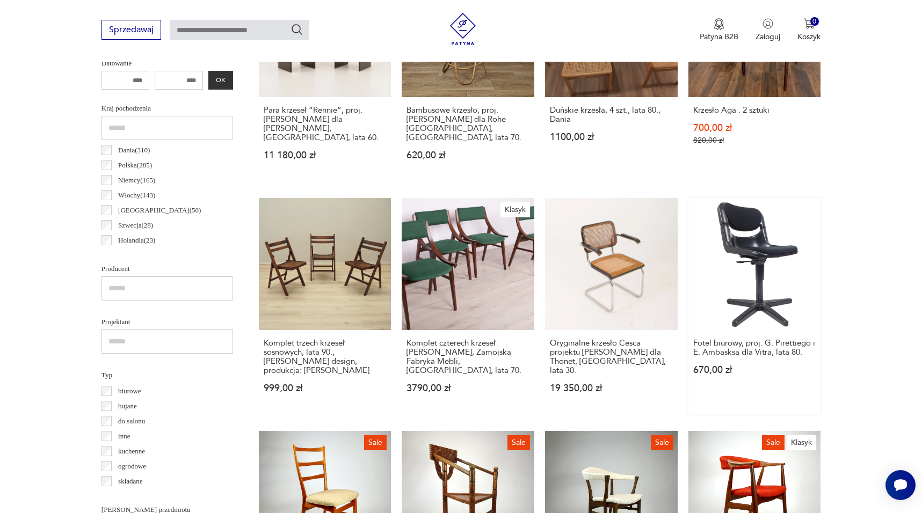
click at [757, 277] on link "Fotel biurowy, proj. G. Pirettiego i E. Ambasksa dla Vitra, lata 80. 670,00 zł" at bounding box center [754, 306] width 133 height 216
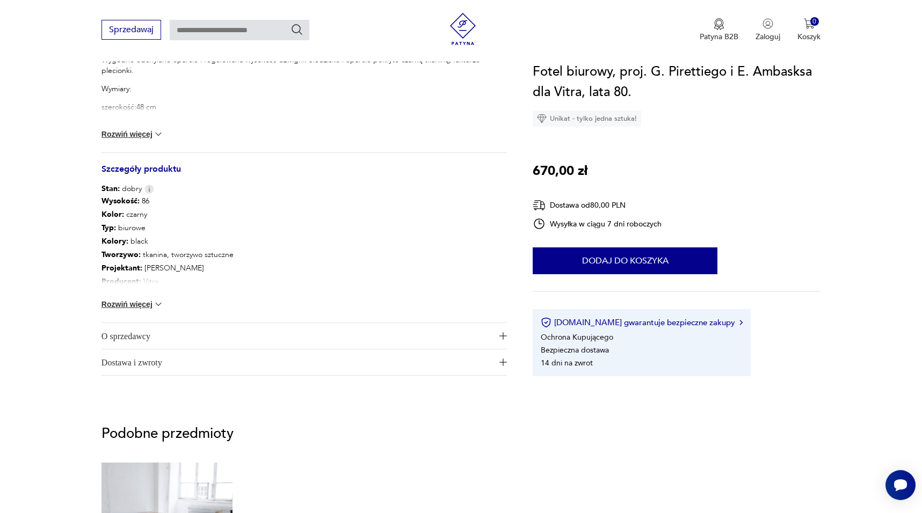
scroll to position [497, 0]
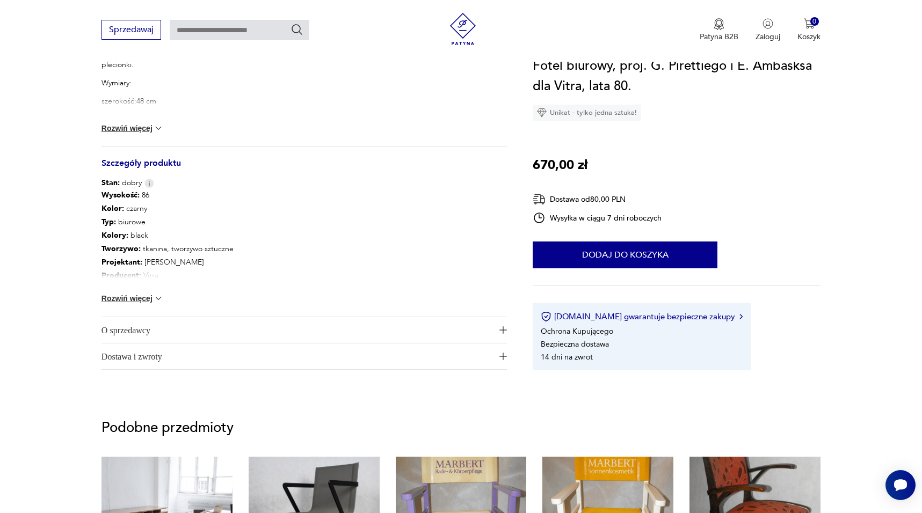
click at [142, 298] on button "Rozwiń więcej" at bounding box center [133, 298] width 62 height 11
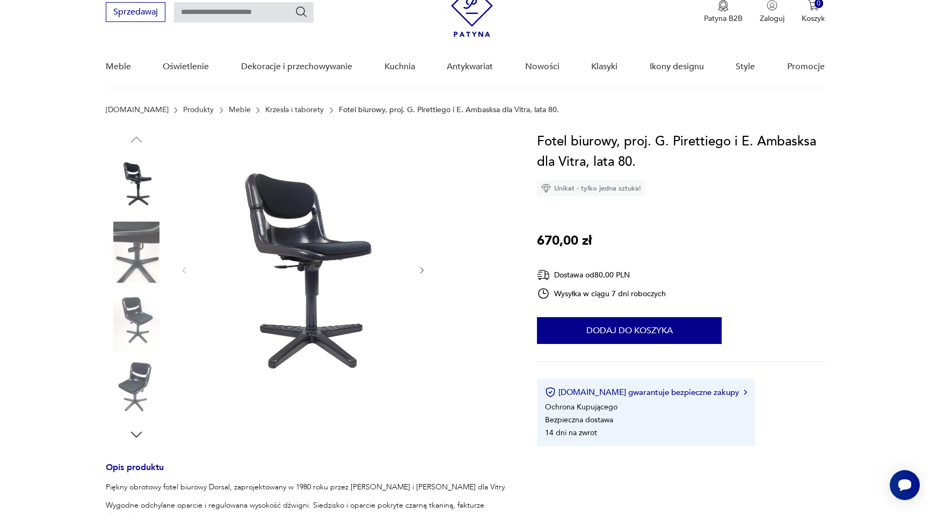
scroll to position [42, 0]
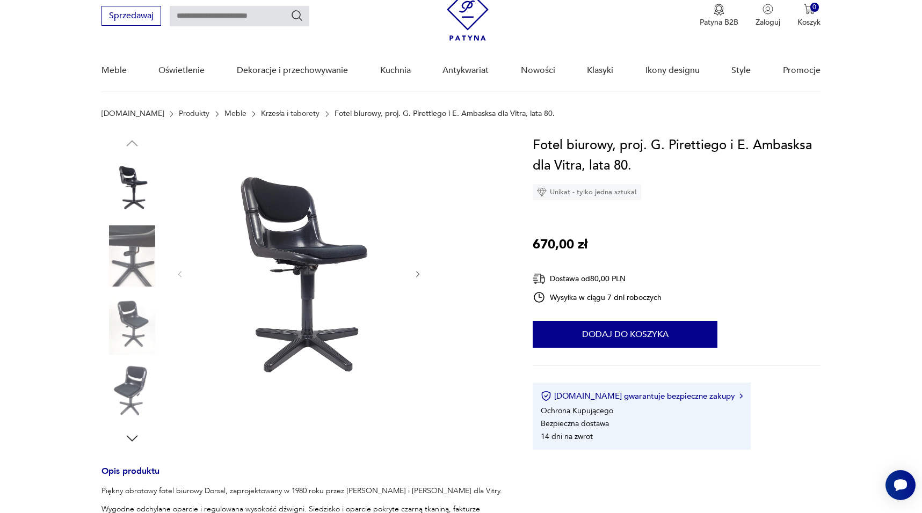
click at [337, 244] on img at bounding box center [298, 273] width 207 height 277
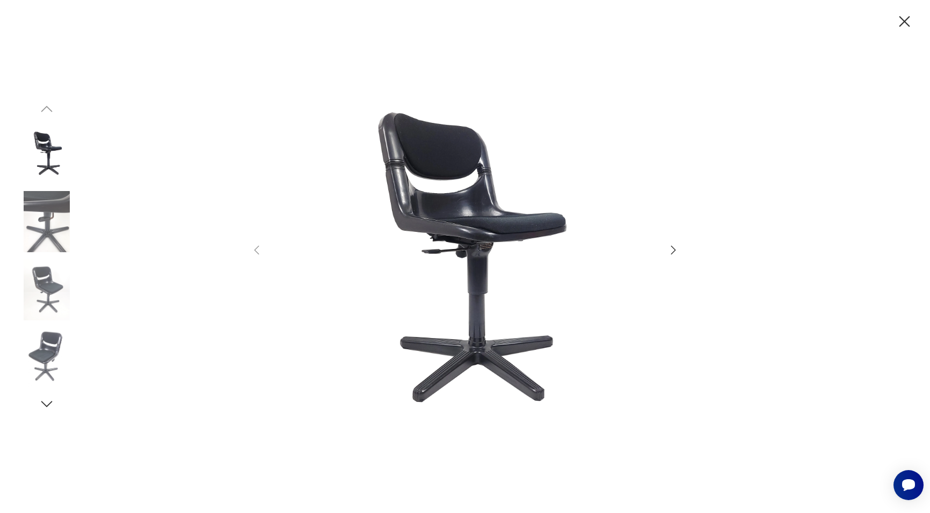
click at [671, 252] on icon "button" at bounding box center [673, 250] width 13 height 13
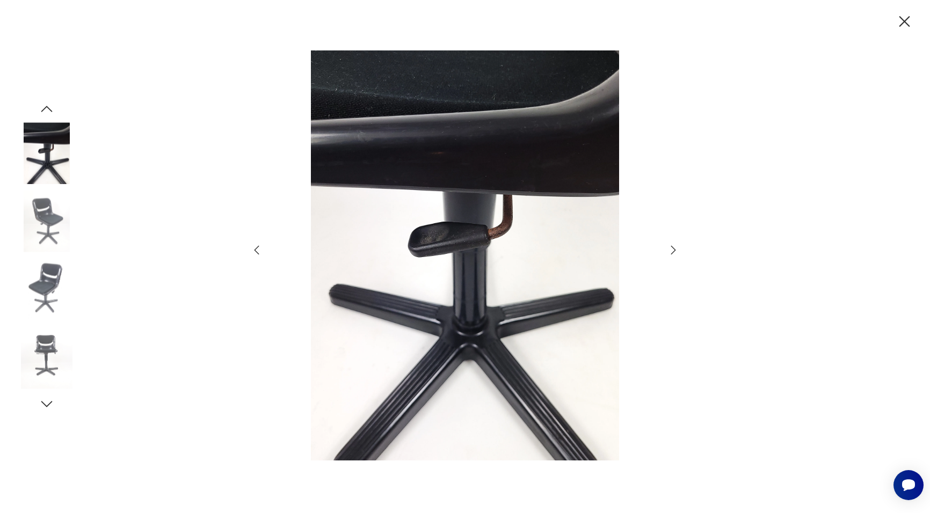
click at [671, 252] on icon "button" at bounding box center [673, 250] width 13 height 13
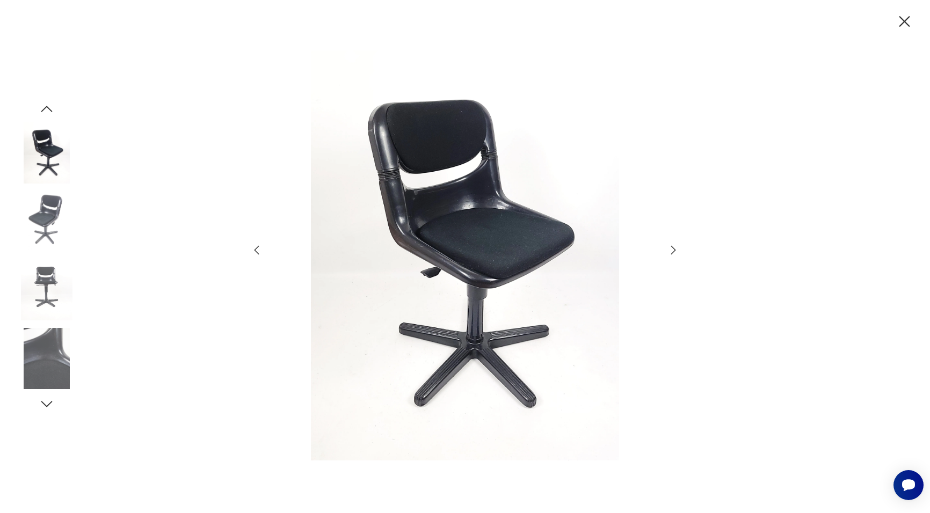
click at [671, 252] on icon "button" at bounding box center [673, 250] width 13 height 13
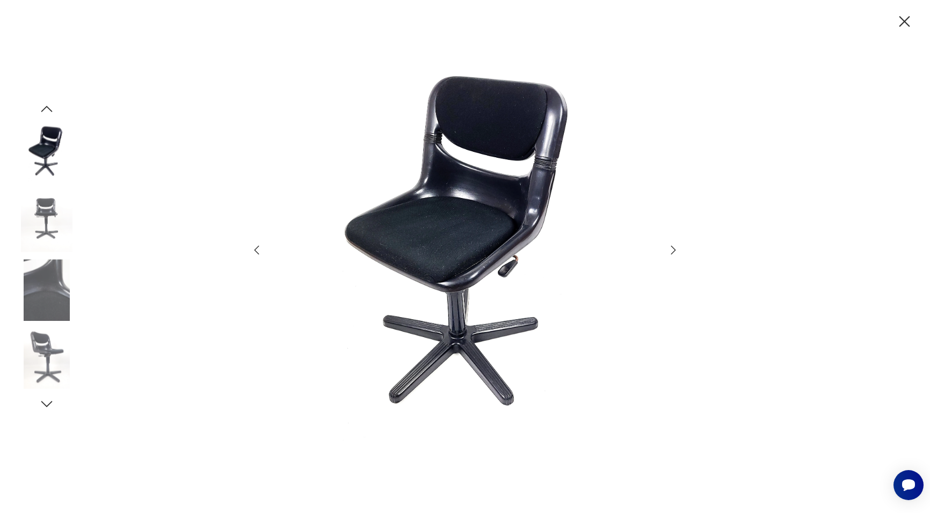
click at [671, 252] on icon "button" at bounding box center [673, 250] width 13 height 13
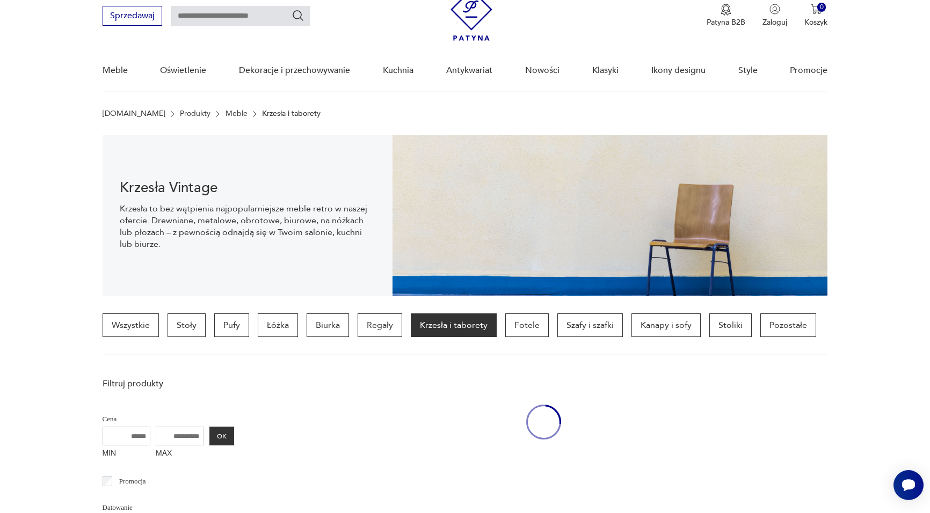
scroll to position [487, 0]
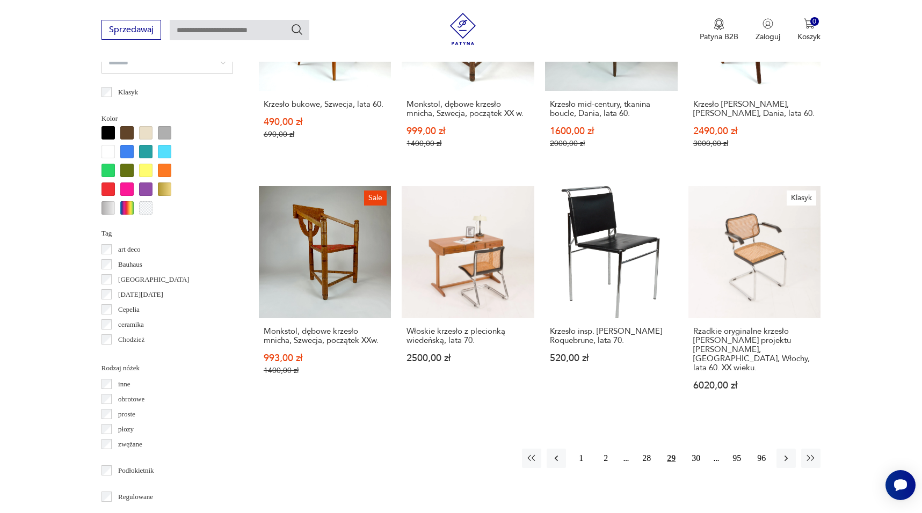
scroll to position [963, 0]
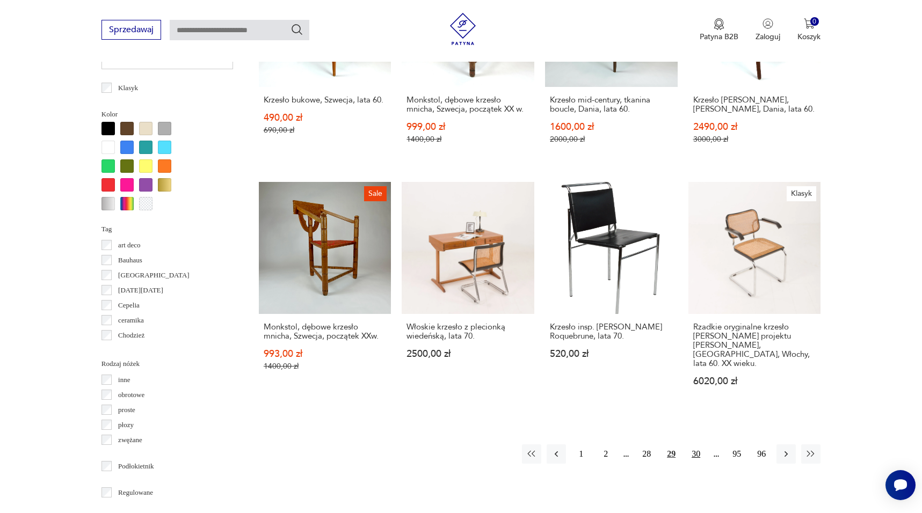
click at [699, 445] on button "30" at bounding box center [695, 454] width 19 height 19
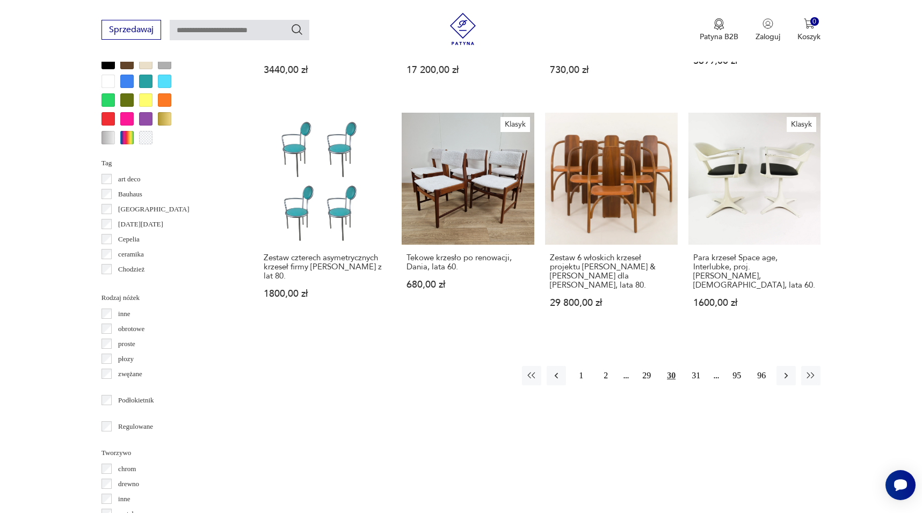
scroll to position [1031, 0]
click at [699, 365] on button "31" at bounding box center [695, 374] width 19 height 19
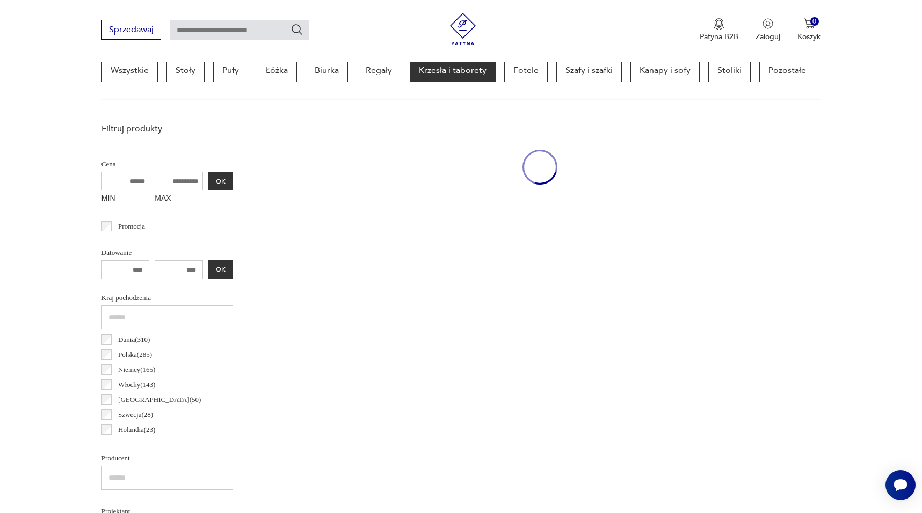
scroll to position [253, 0]
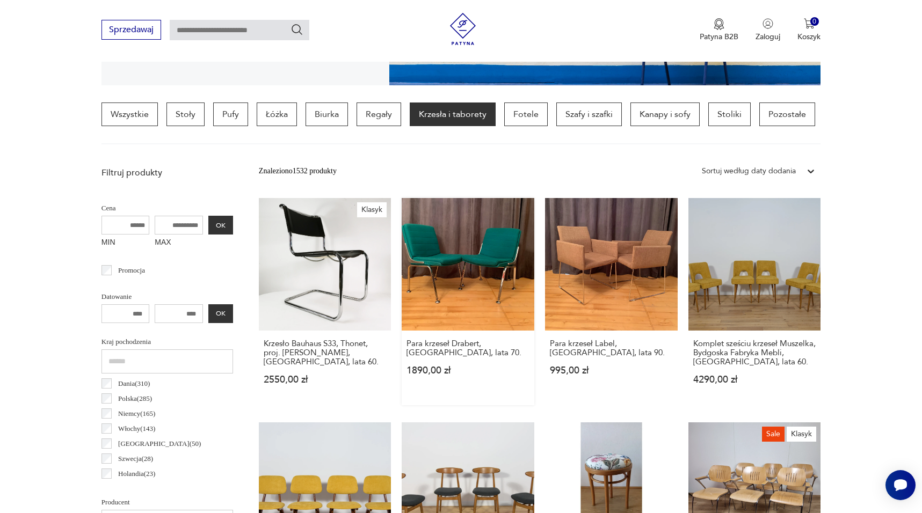
click at [468, 260] on link "Para krzeseł Drabert, Niemcy, lata 70. 1890,00 zł" at bounding box center [468, 301] width 133 height 207
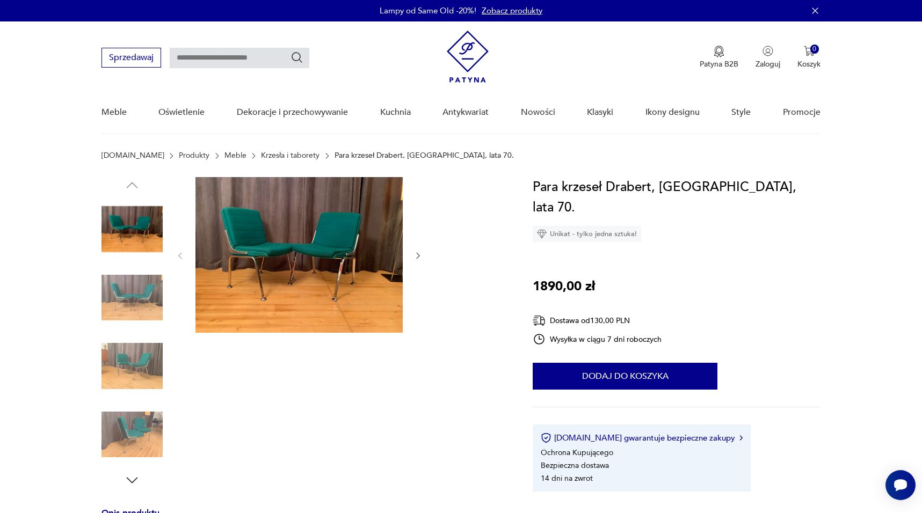
click at [348, 264] on img at bounding box center [298, 255] width 207 height 156
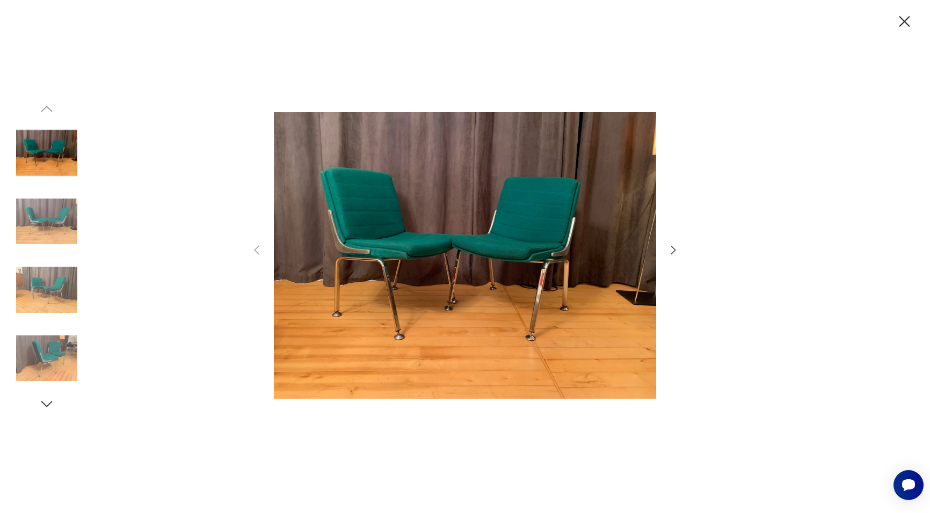
click at [673, 249] on icon "button" at bounding box center [673, 250] width 13 height 13
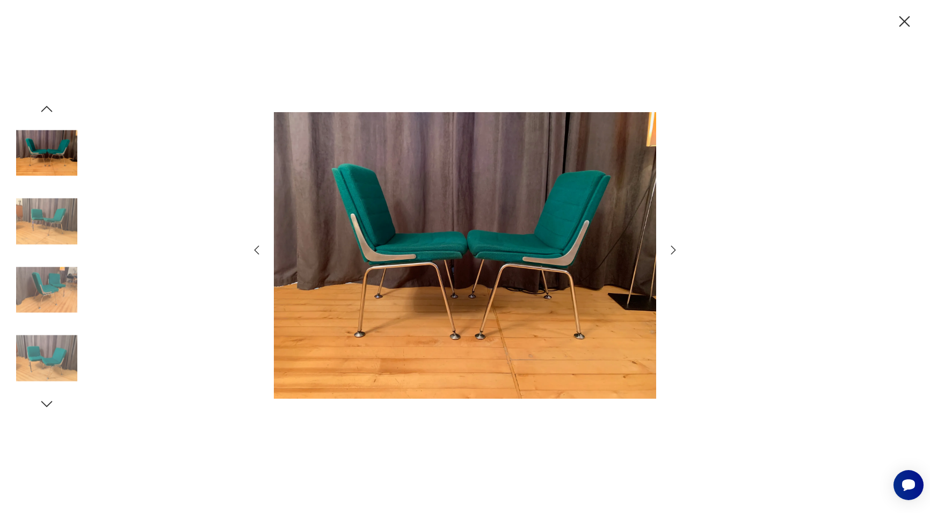
click at [673, 249] on icon "button" at bounding box center [673, 250] width 13 height 13
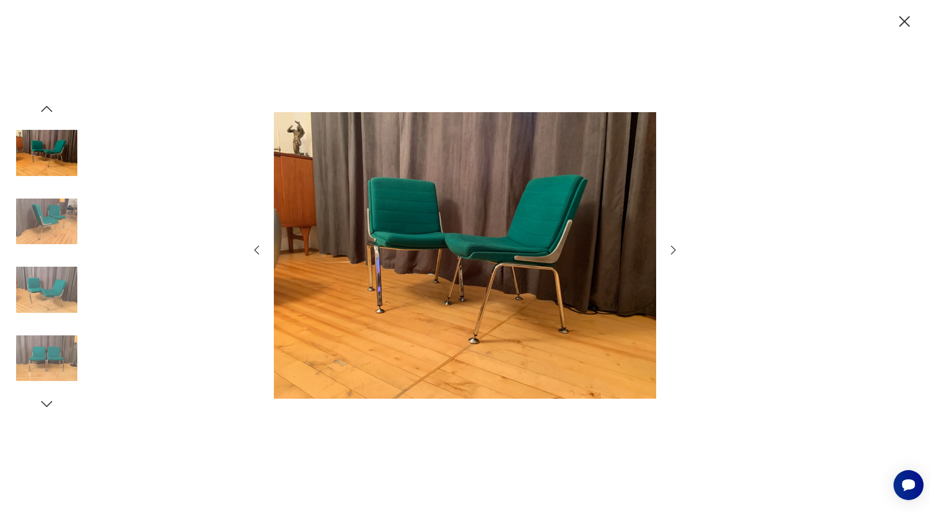
click at [673, 249] on icon "button" at bounding box center [673, 250] width 13 height 13
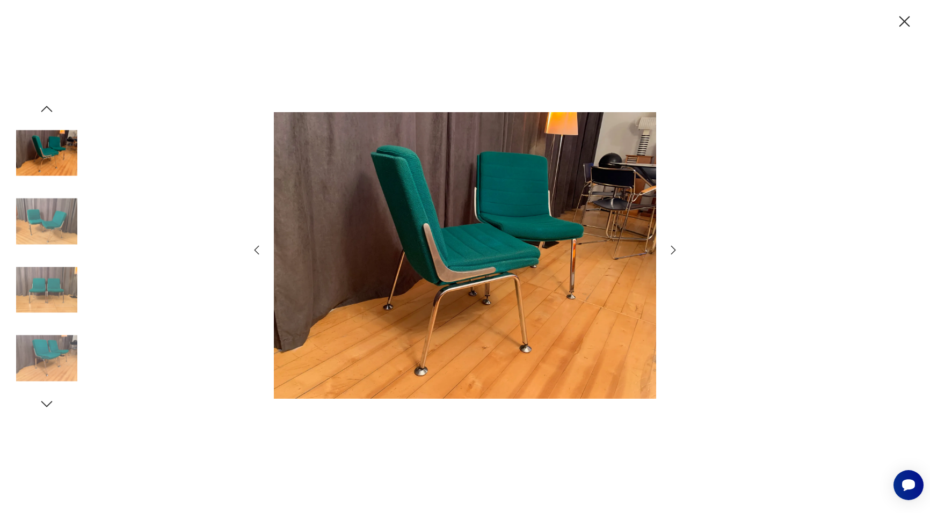
click at [673, 249] on icon "button" at bounding box center [673, 250] width 13 height 13
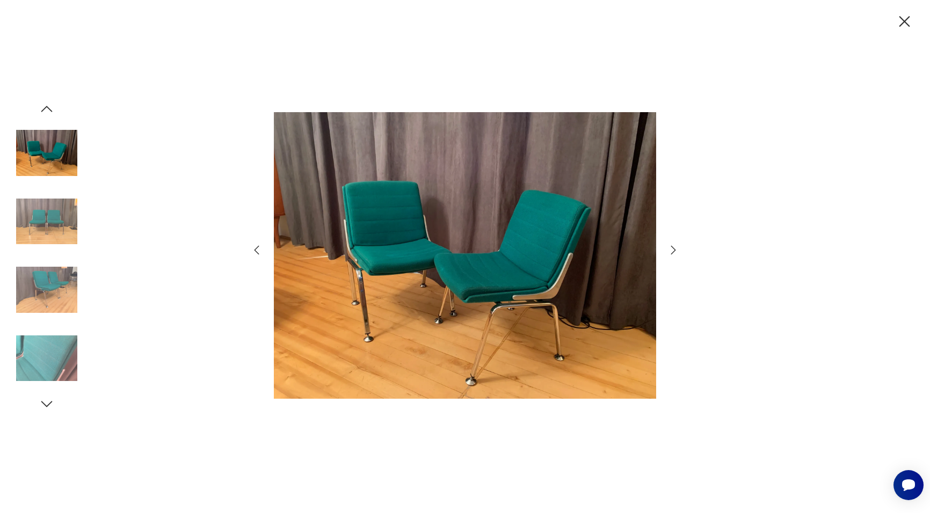
click at [673, 249] on icon "button" at bounding box center [673, 250] width 13 height 13
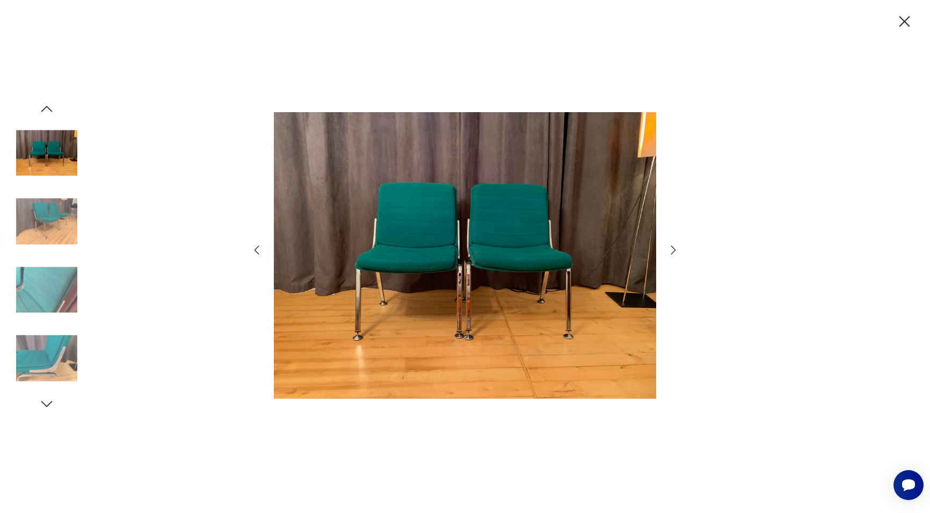
click at [673, 249] on icon "button" at bounding box center [673, 250] width 13 height 13
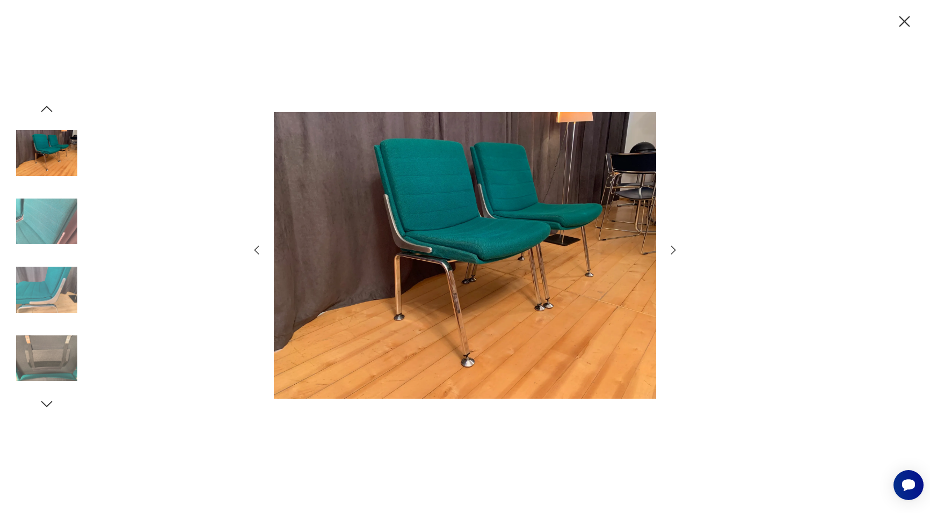
click at [673, 249] on icon "button" at bounding box center [673, 250] width 13 height 13
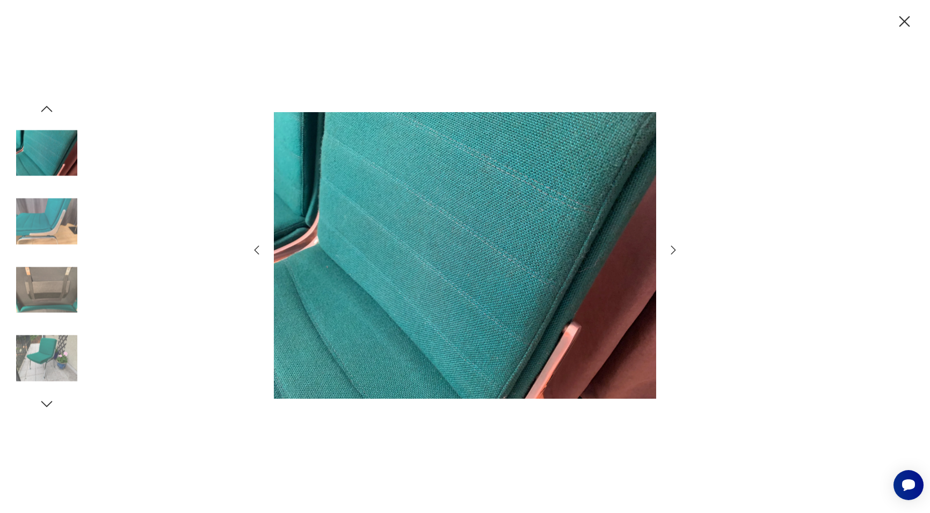
click at [673, 249] on icon "button" at bounding box center [673, 250] width 13 height 13
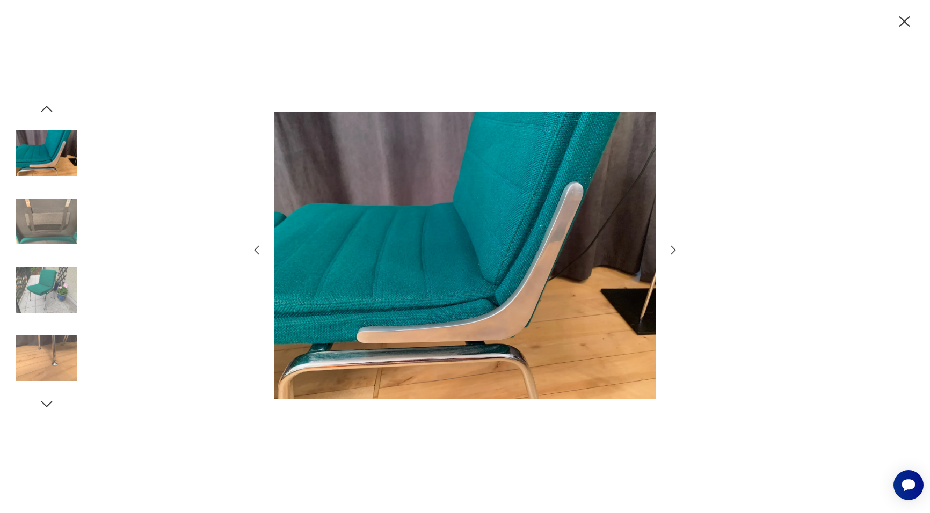
click at [673, 249] on icon "button" at bounding box center [673, 250] width 13 height 13
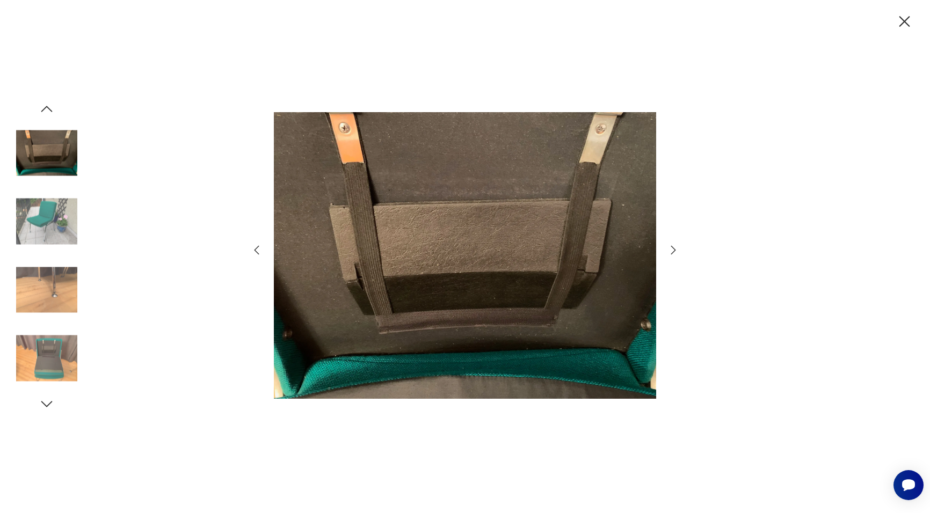
click at [673, 249] on icon "button" at bounding box center [673, 250] width 13 height 13
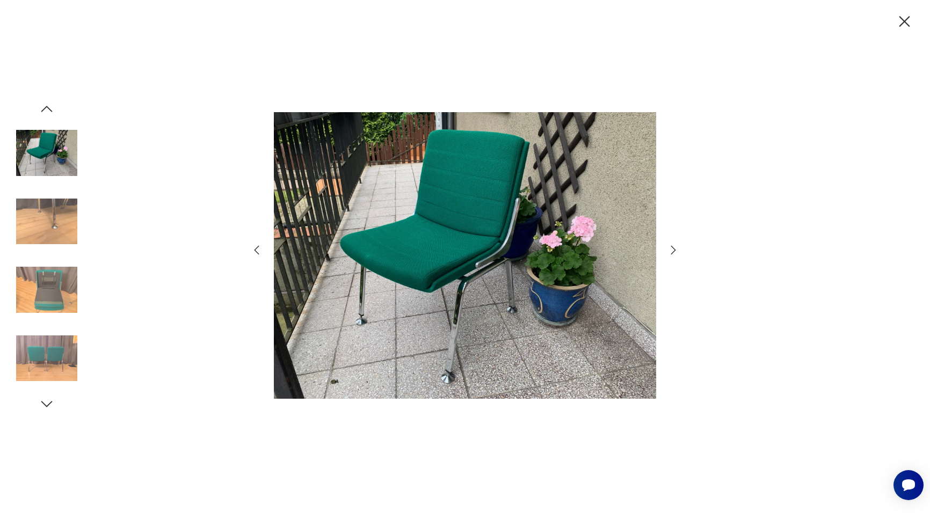
click at [673, 249] on icon "button" at bounding box center [673, 250] width 13 height 13
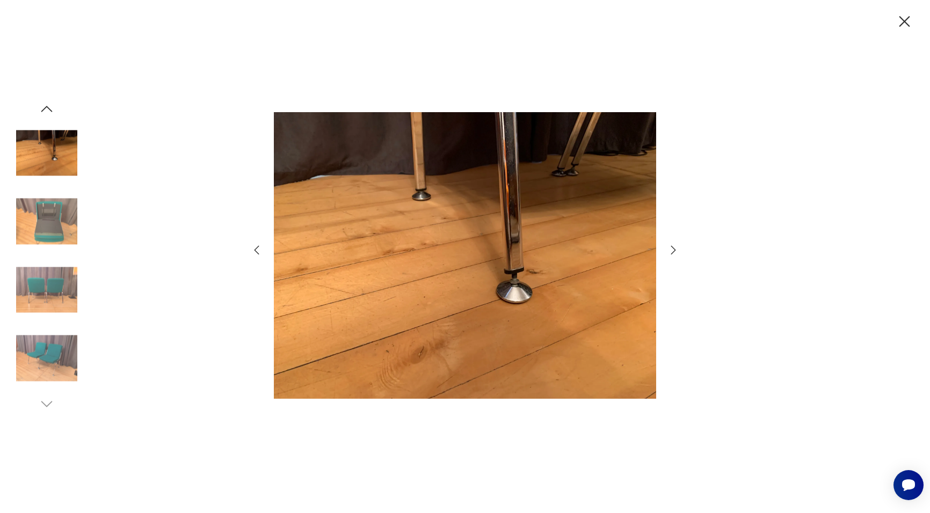
click at [673, 249] on icon "button" at bounding box center [673, 250] width 13 height 13
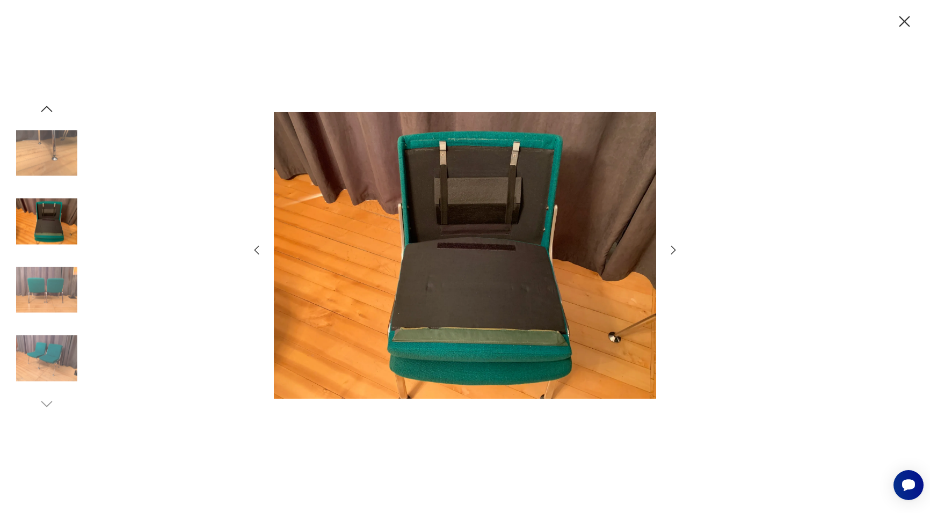
click at [673, 249] on icon "button" at bounding box center [673, 250] width 13 height 13
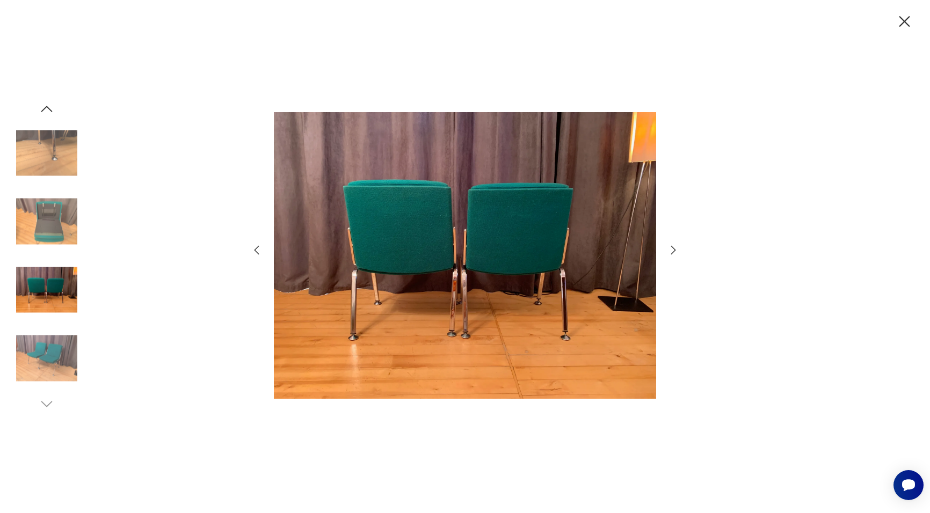
click at [673, 249] on icon "button" at bounding box center [673, 250] width 13 height 13
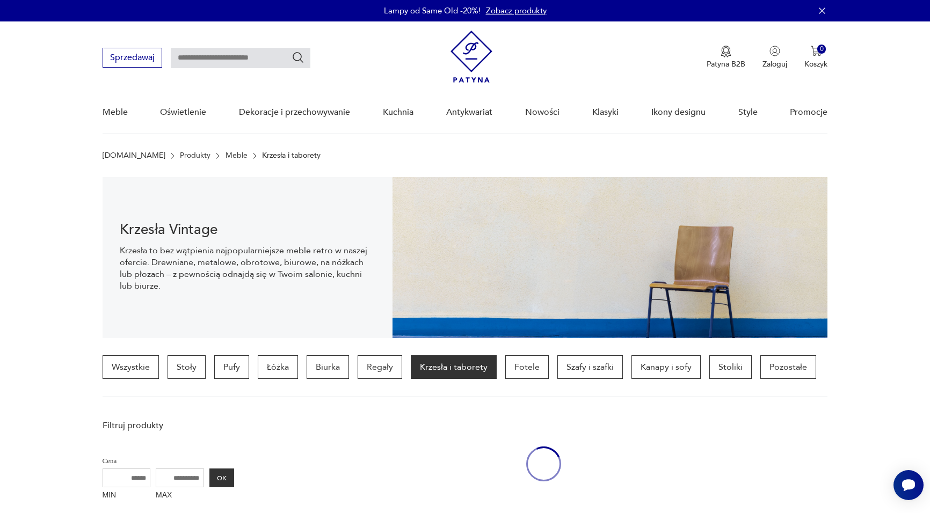
scroll to position [253, 0]
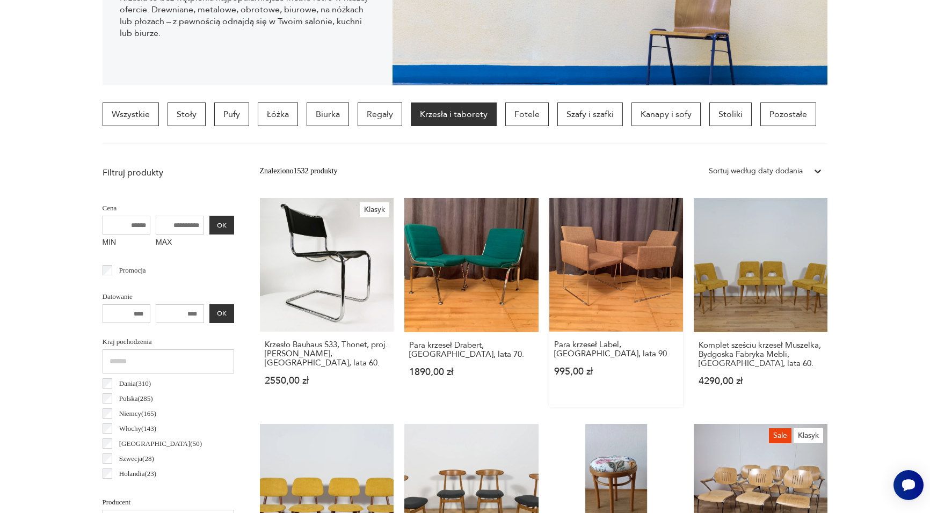
click at [624, 262] on link "Para krzeseł Label, Holandia, lata 90. 995,00 zł" at bounding box center [616, 302] width 134 height 209
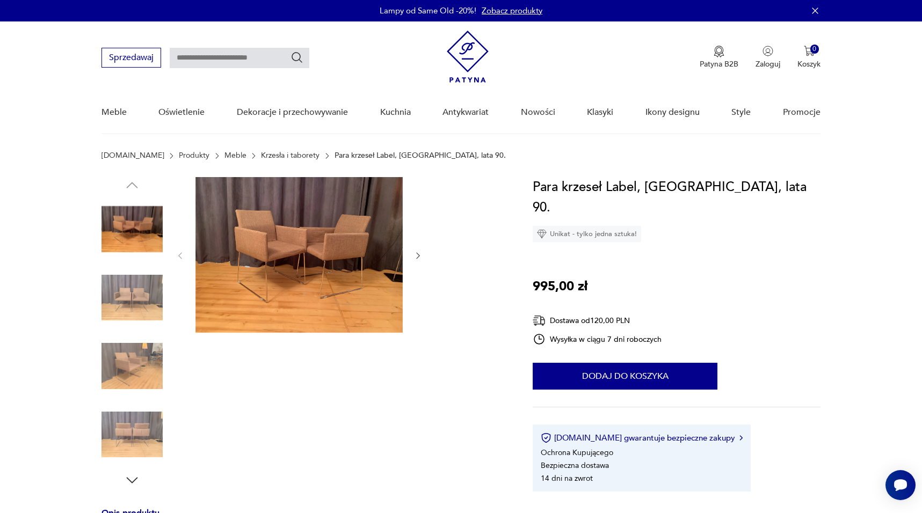
click at [340, 253] on img at bounding box center [298, 255] width 207 height 156
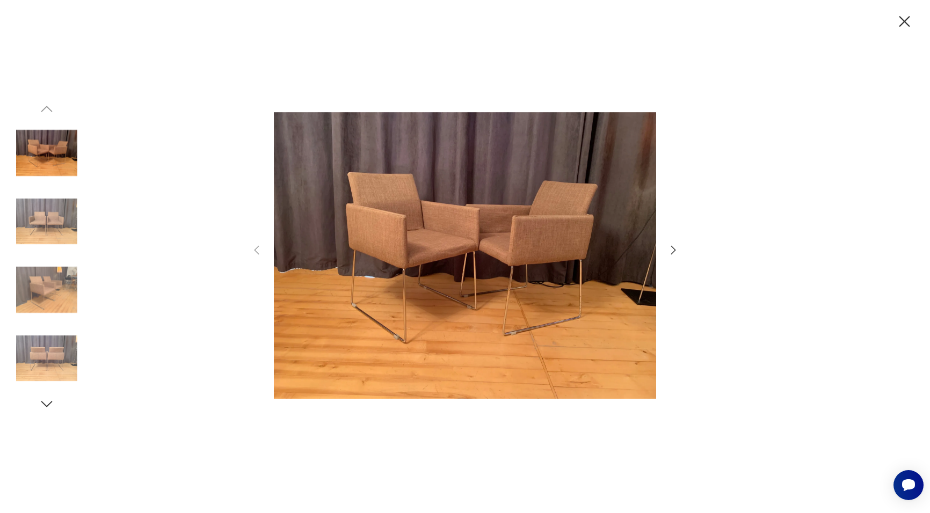
click at [671, 251] on icon "button" at bounding box center [673, 250] width 13 height 13
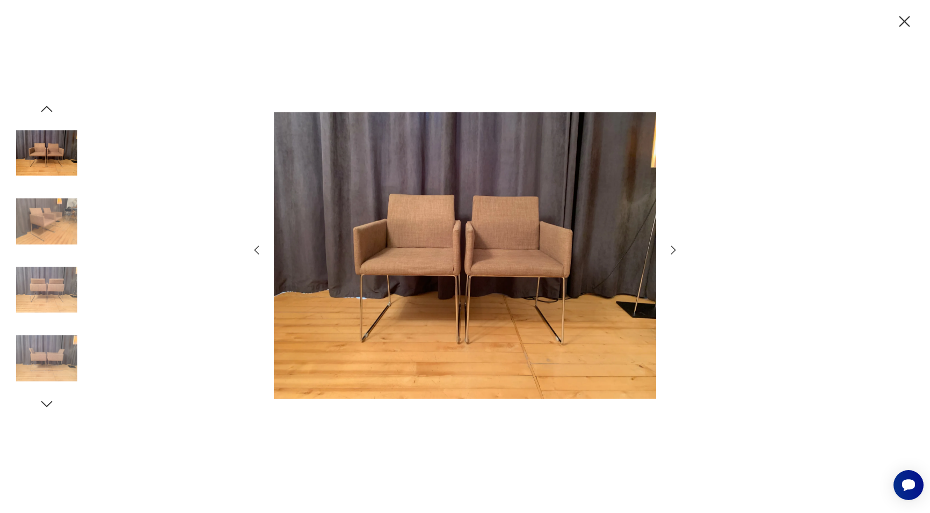
click at [671, 251] on icon "button" at bounding box center [673, 250] width 13 height 13
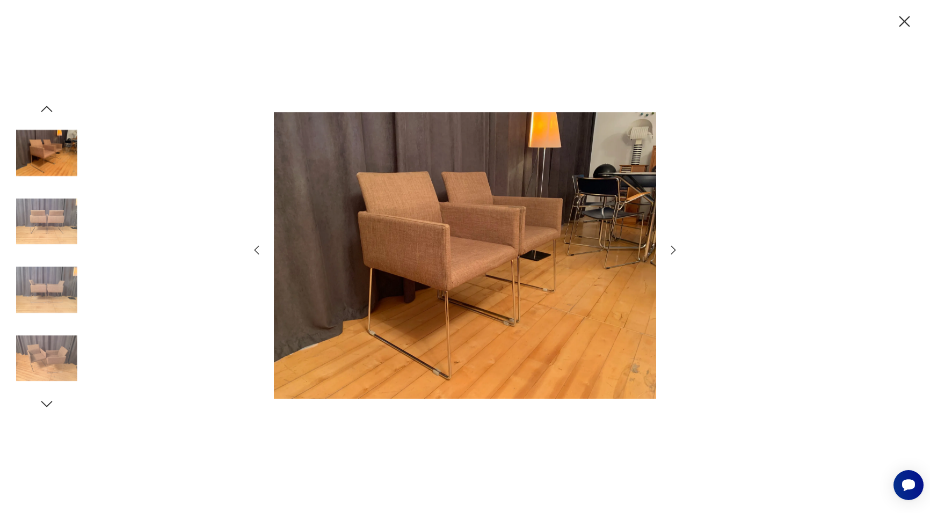
click at [671, 251] on icon "button" at bounding box center [673, 250] width 13 height 13
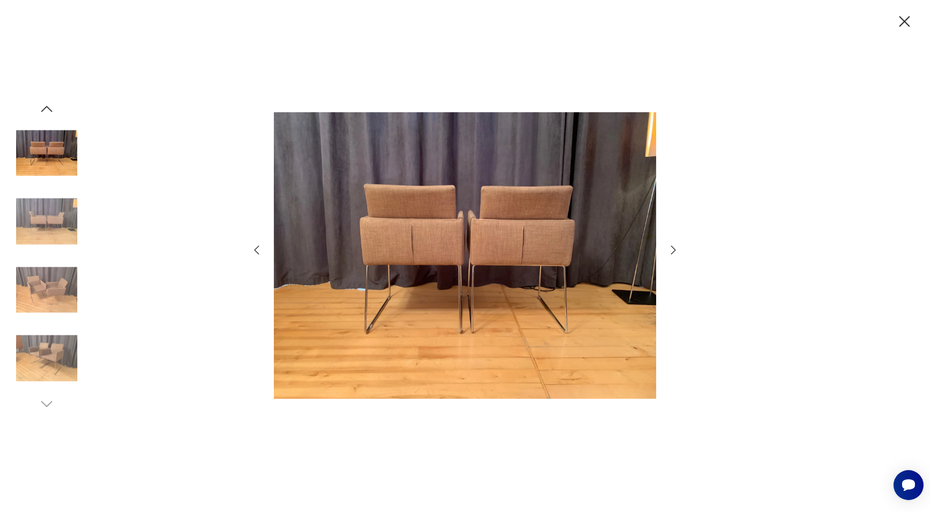
click at [256, 252] on icon "button" at bounding box center [256, 250] width 13 height 13
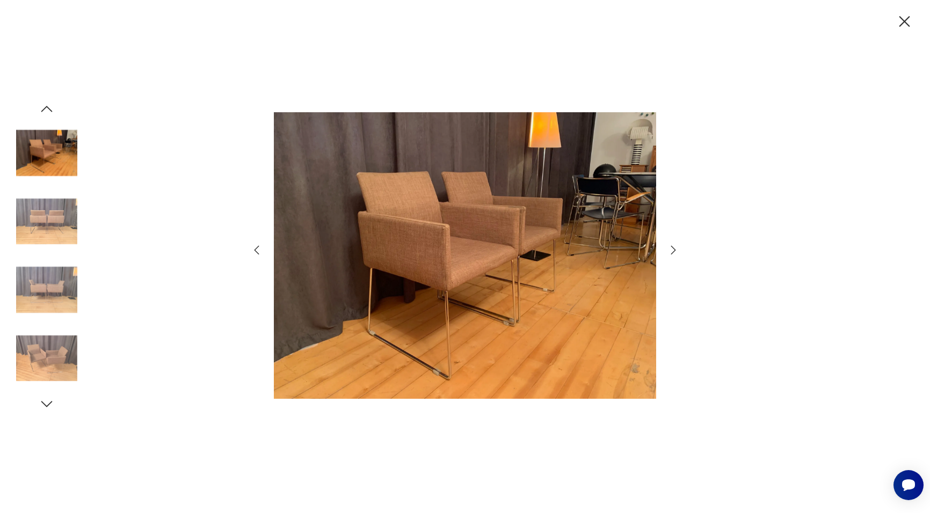
click at [673, 247] on icon "button" at bounding box center [673, 250] width 13 height 13
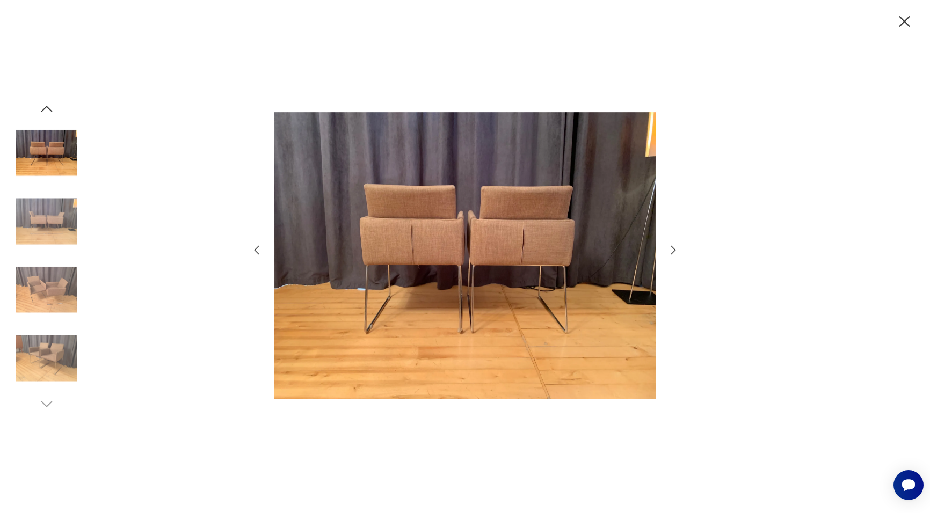
click at [673, 247] on icon "button" at bounding box center [673, 250] width 13 height 13
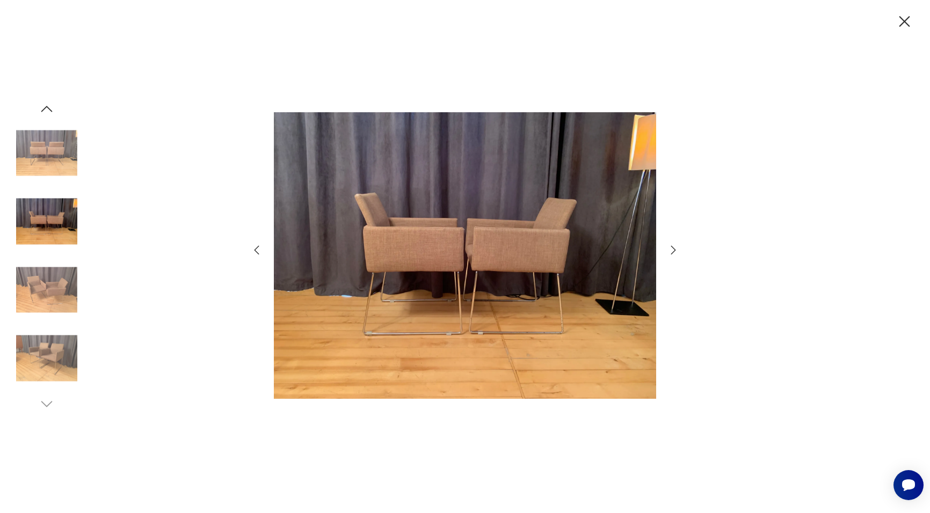
click at [673, 247] on icon "button" at bounding box center [673, 250] width 13 height 13
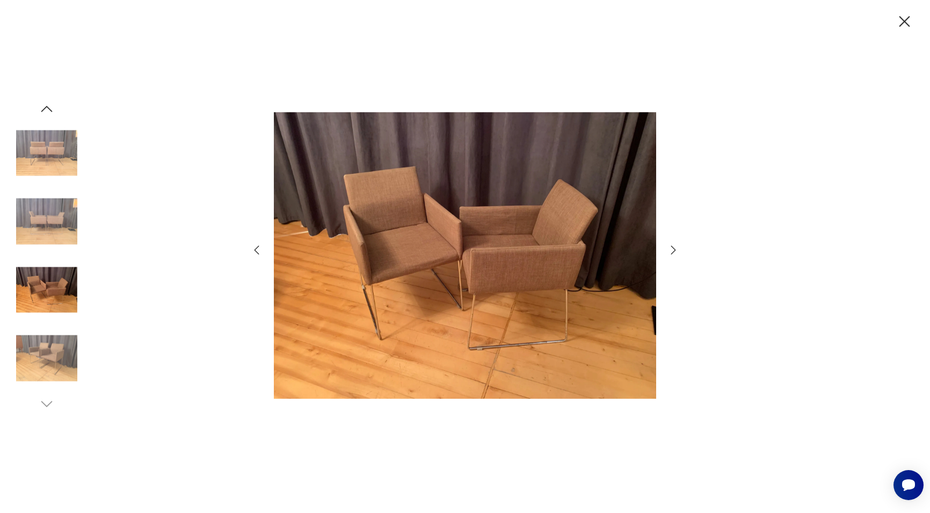
click at [673, 247] on icon "button" at bounding box center [673, 250] width 13 height 13
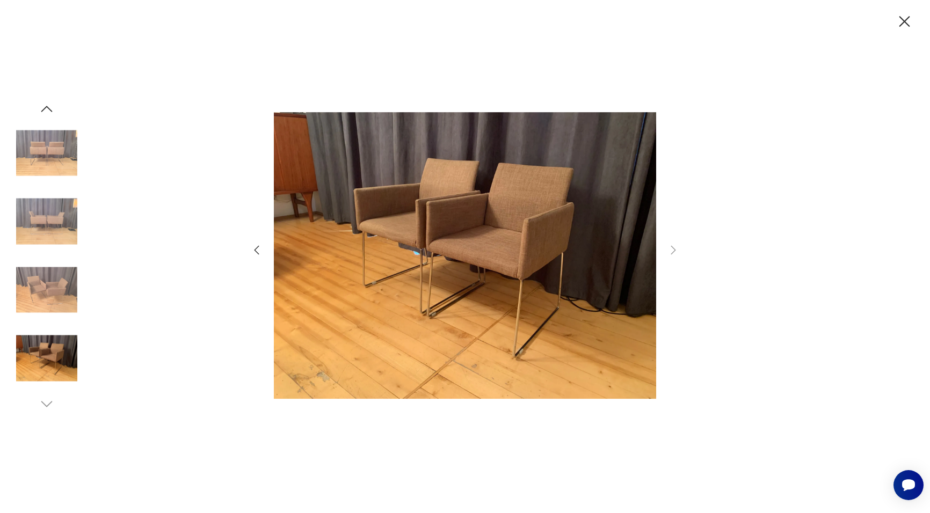
click at [900, 23] on icon "button" at bounding box center [904, 21] width 19 height 19
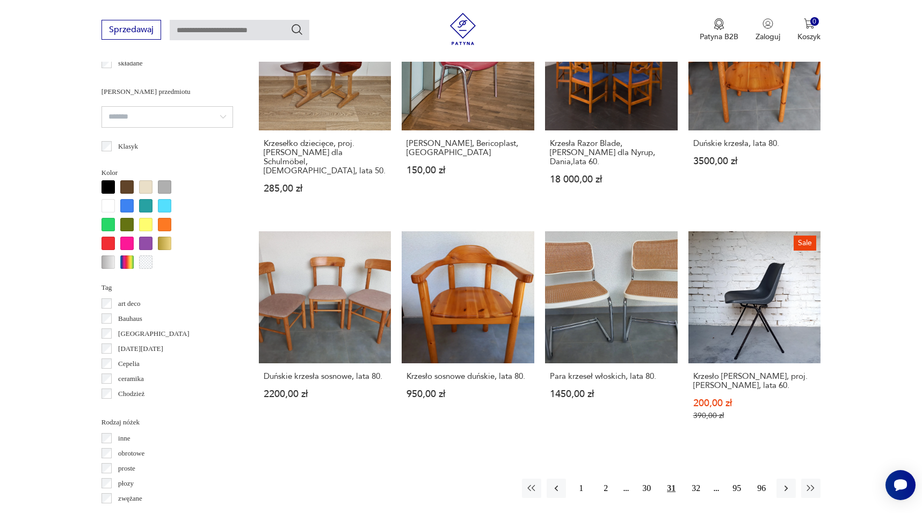
scroll to position [906, 0]
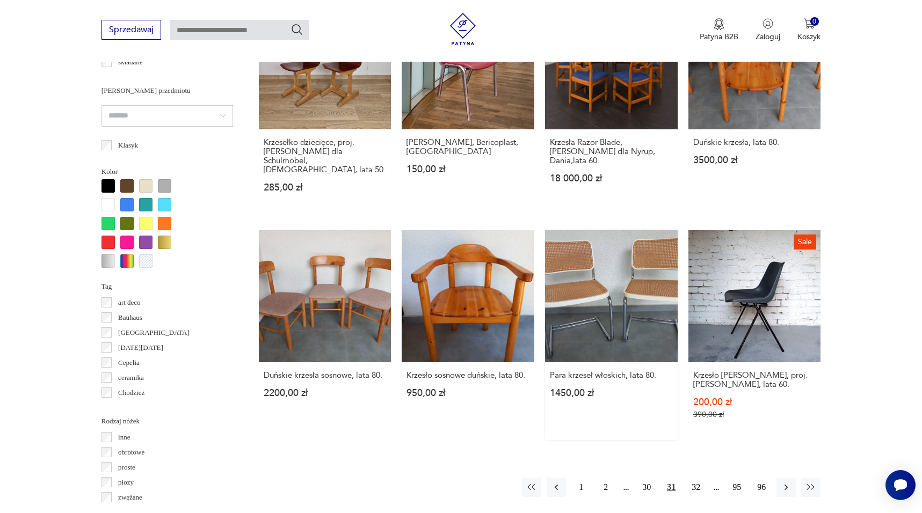
click at [615, 284] on link "Para krzeseł włoskich, lata 80. 1450,00 zł" at bounding box center [611, 335] width 133 height 211
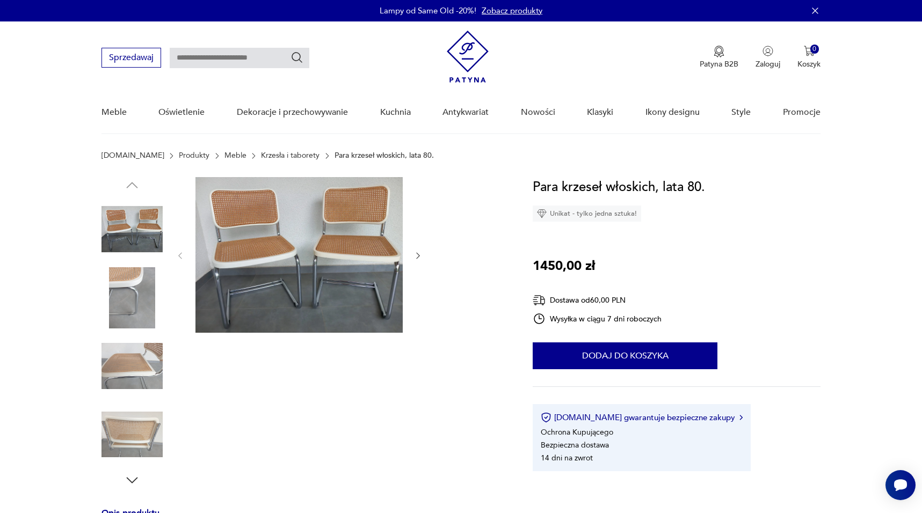
click at [269, 252] on img at bounding box center [298, 255] width 207 height 156
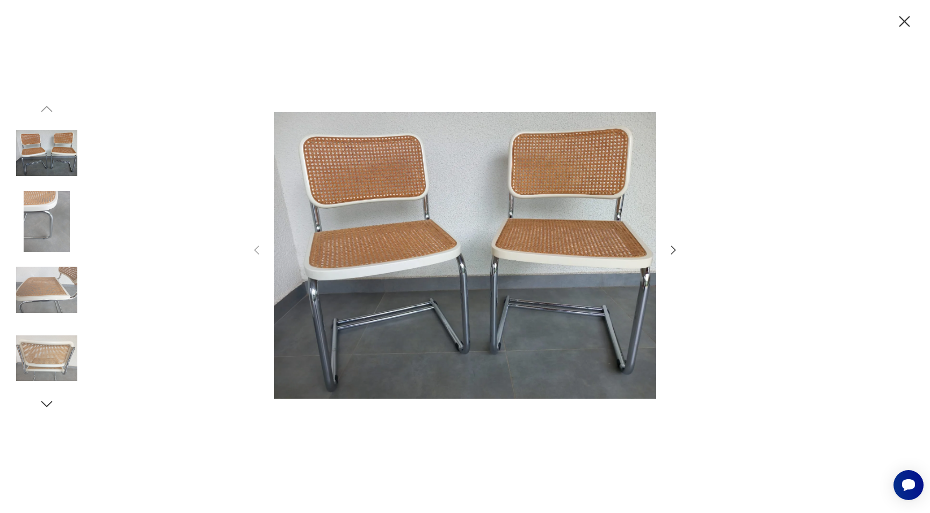
click at [670, 250] on icon "button" at bounding box center [673, 250] width 13 height 13
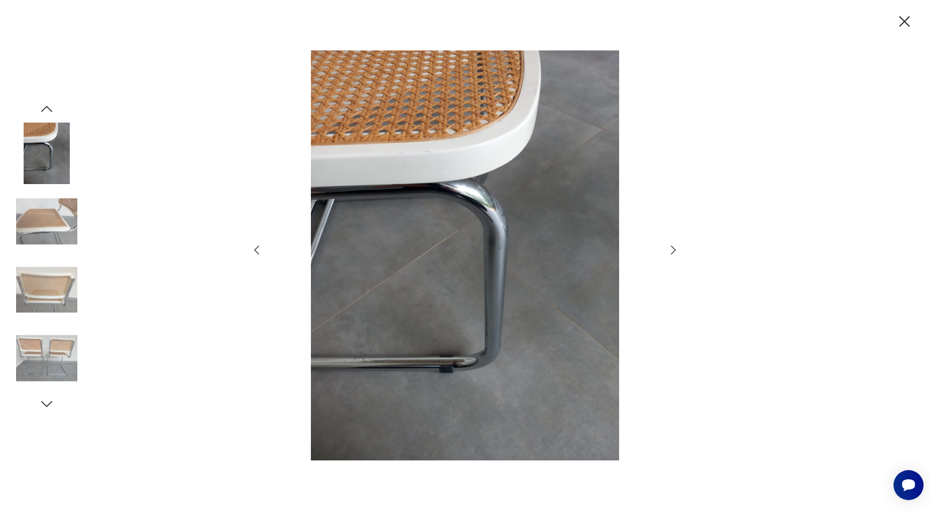
click at [670, 250] on icon "button" at bounding box center [673, 250] width 13 height 13
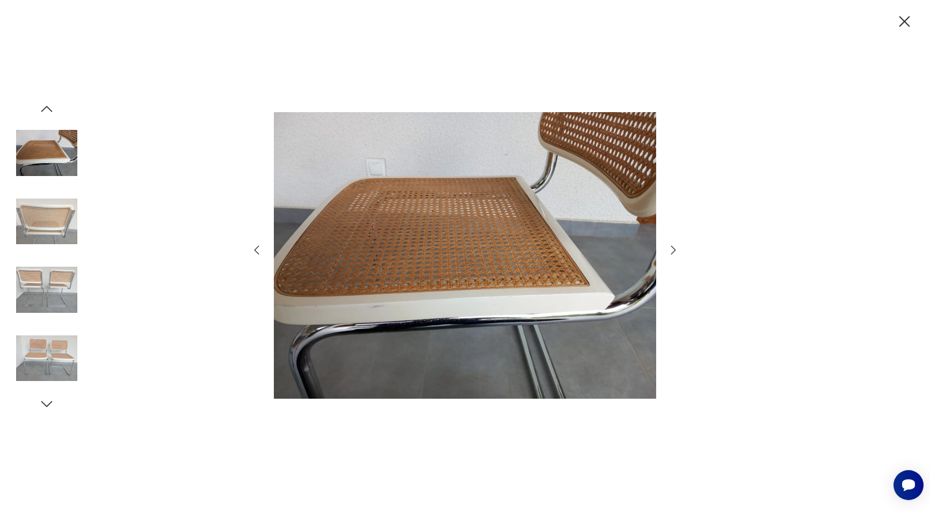
click at [671, 250] on icon "button" at bounding box center [673, 250] width 13 height 13
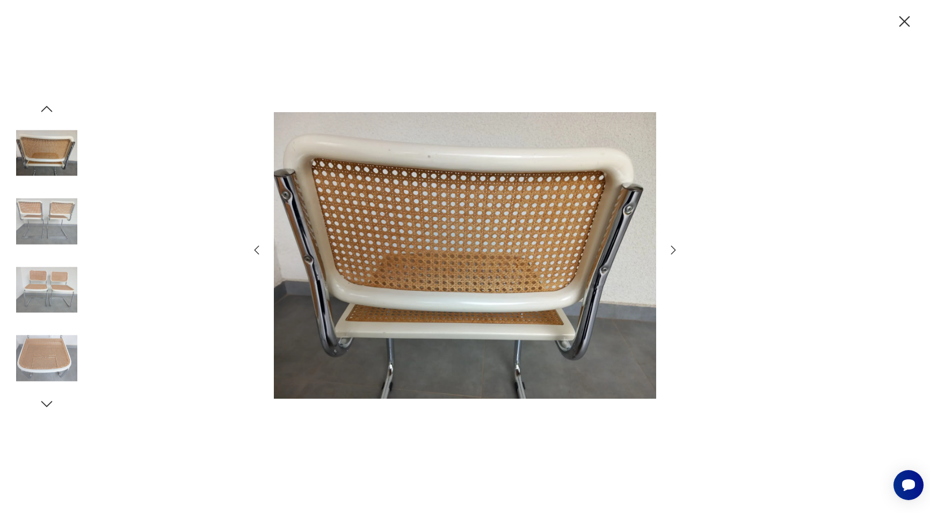
click at [671, 250] on icon "button" at bounding box center [673, 250] width 13 height 13
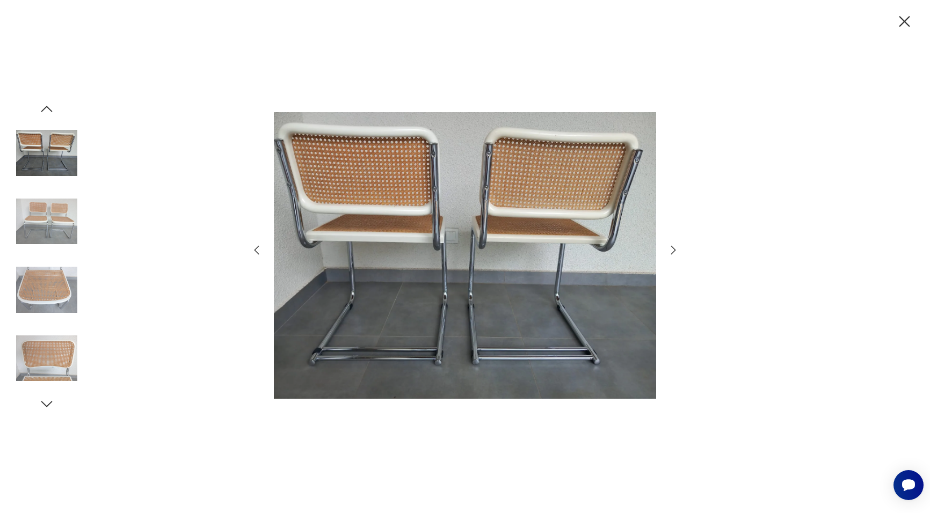
click at [671, 250] on icon "button" at bounding box center [673, 250] width 13 height 13
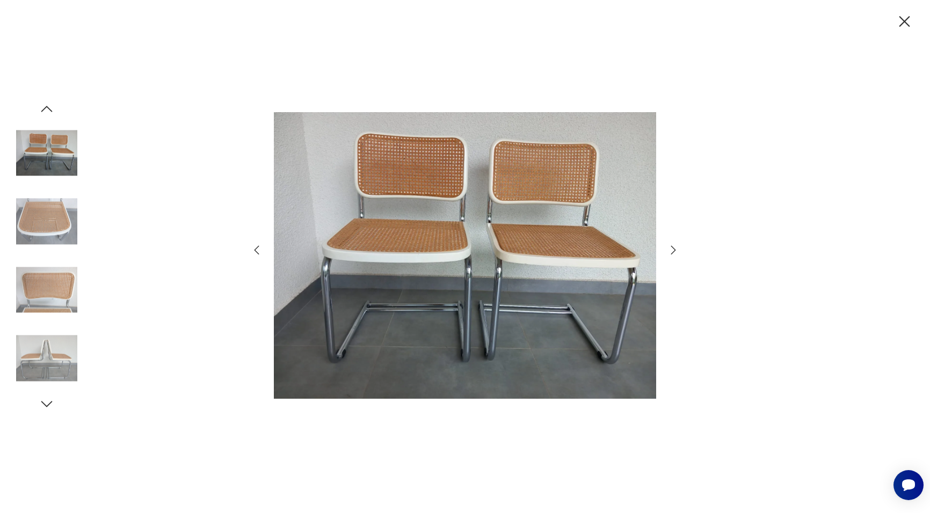
click at [671, 250] on icon "button" at bounding box center [673, 250] width 13 height 13
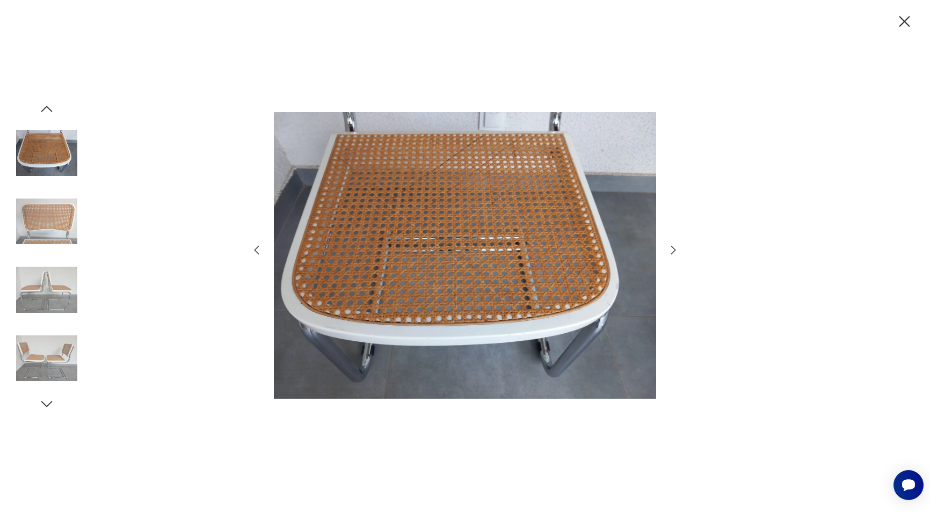
click at [671, 250] on icon "button" at bounding box center [673, 250] width 13 height 13
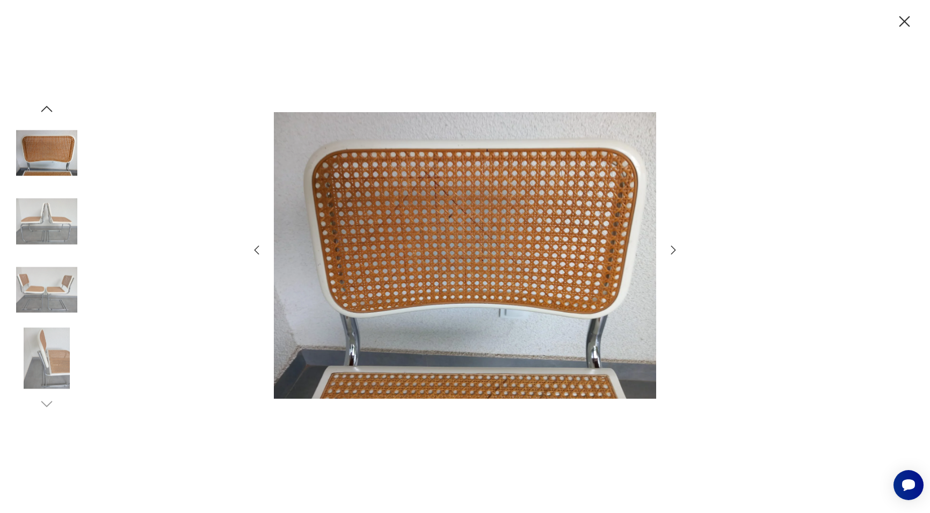
click at [671, 250] on icon "button" at bounding box center [673, 250] width 13 height 13
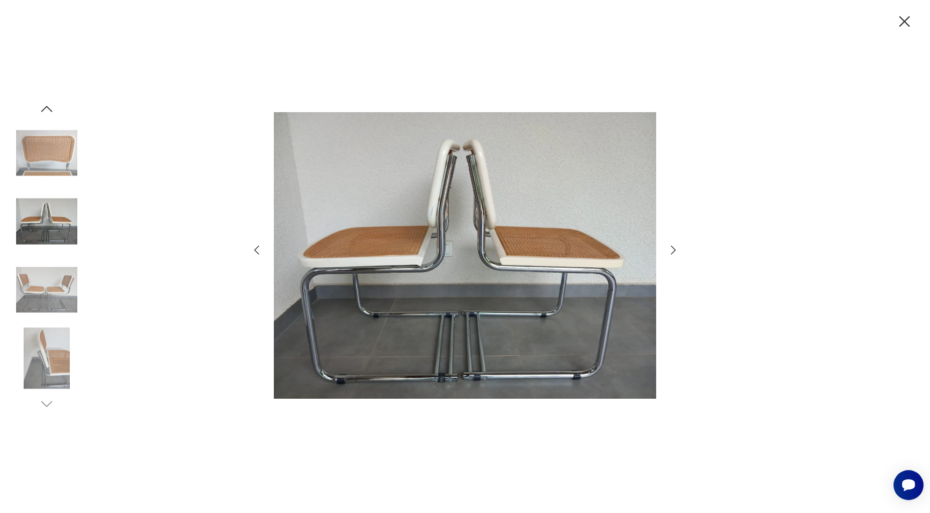
click at [671, 250] on icon "button" at bounding box center [673, 250] width 13 height 13
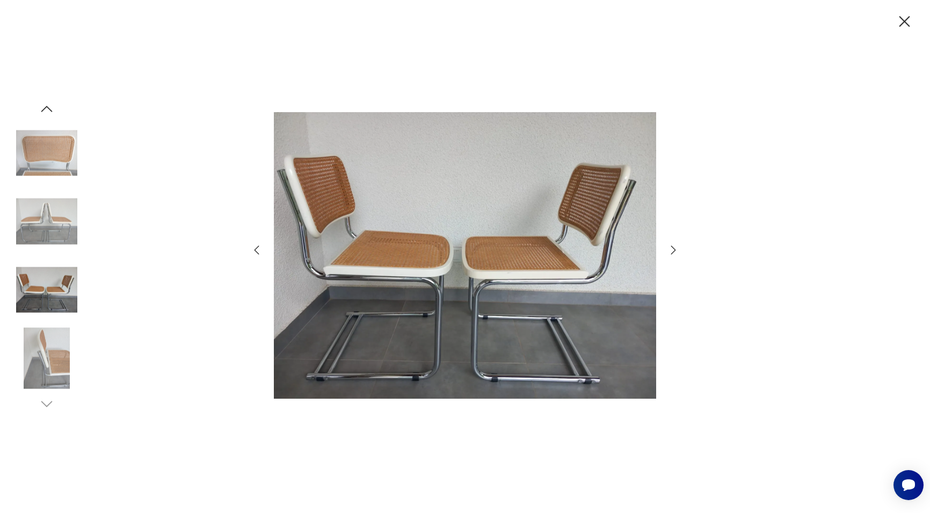
click at [671, 250] on icon "button" at bounding box center [673, 250] width 13 height 13
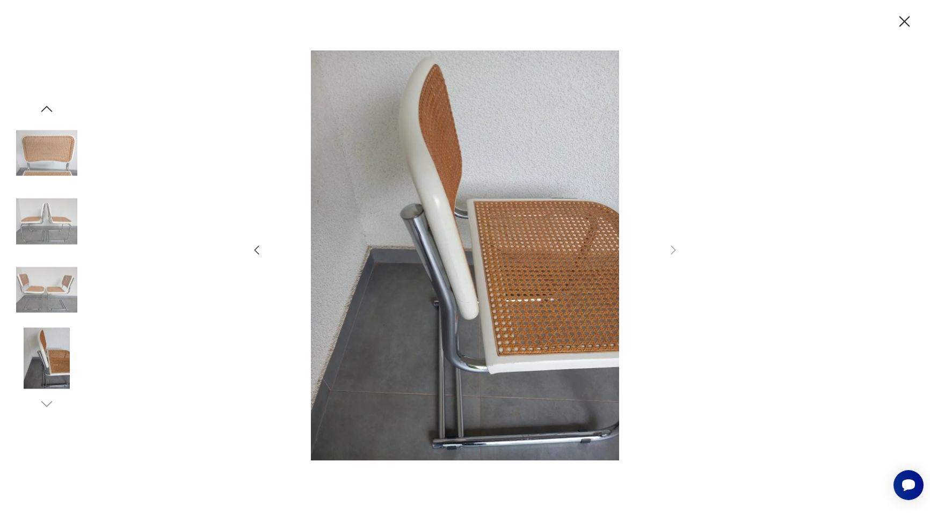
click at [900, 20] on icon "button" at bounding box center [904, 21] width 19 height 19
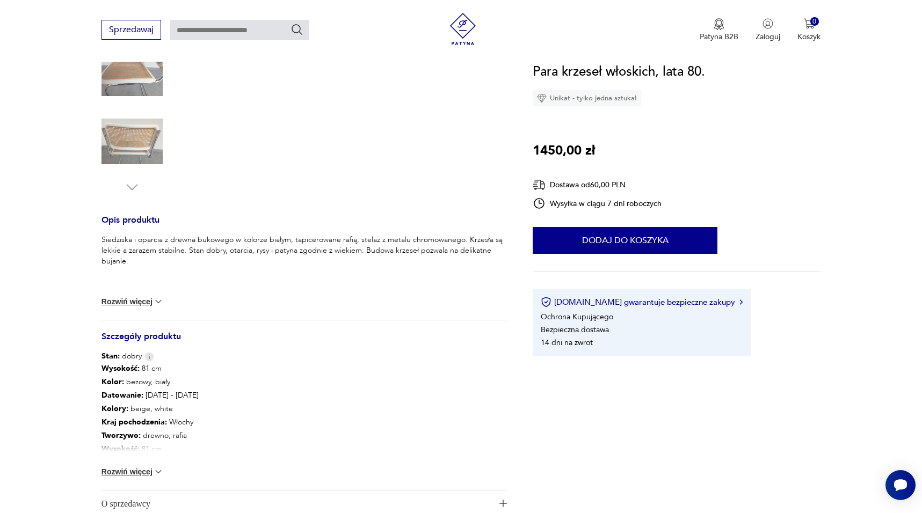
scroll to position [294, 0]
click at [137, 469] on button "Rozwiń więcej" at bounding box center [133, 471] width 62 height 11
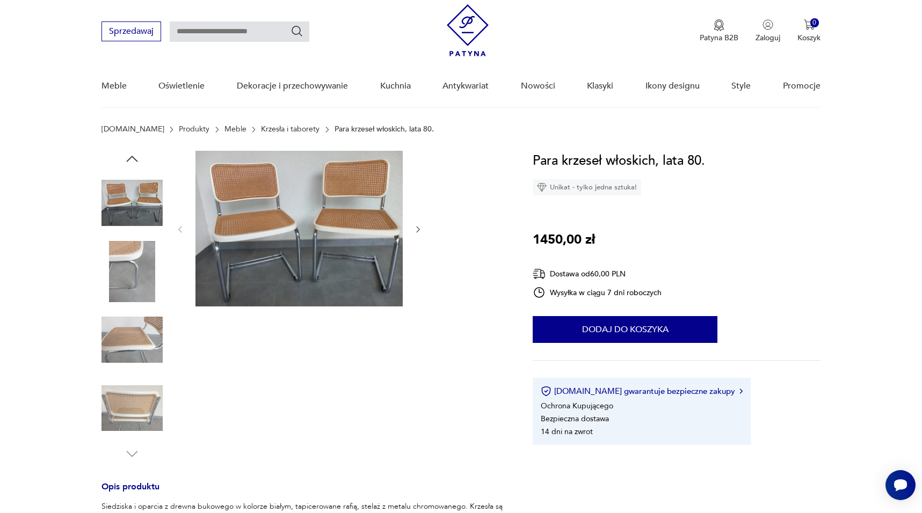
scroll to position [13, 0]
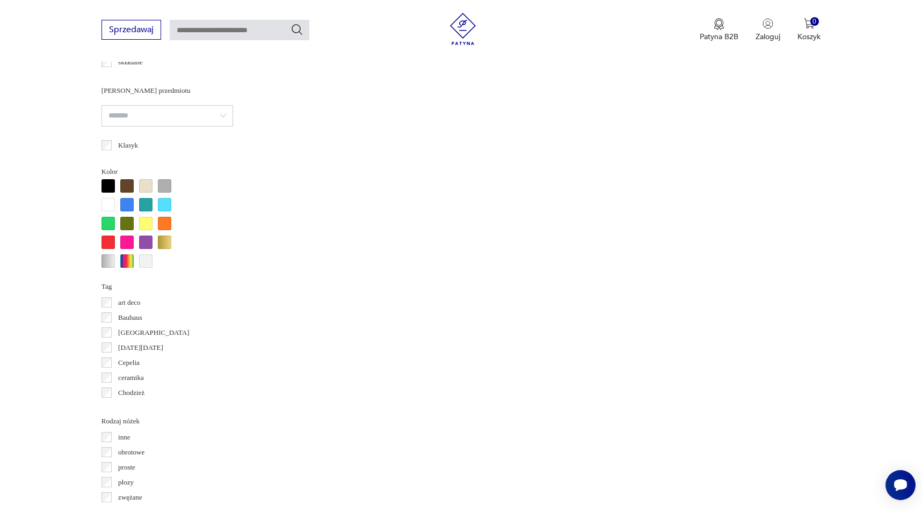
scroll to position [1005, 0]
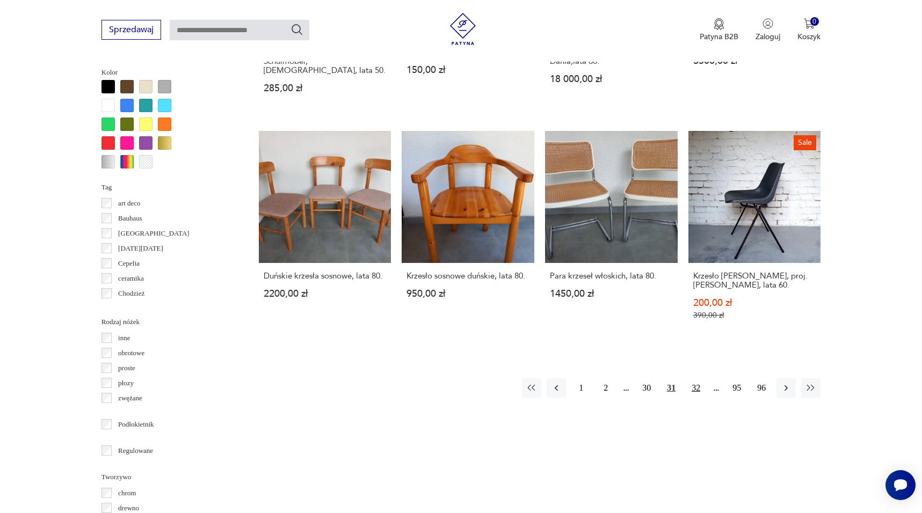
click at [698, 379] on button "32" at bounding box center [695, 388] width 19 height 19
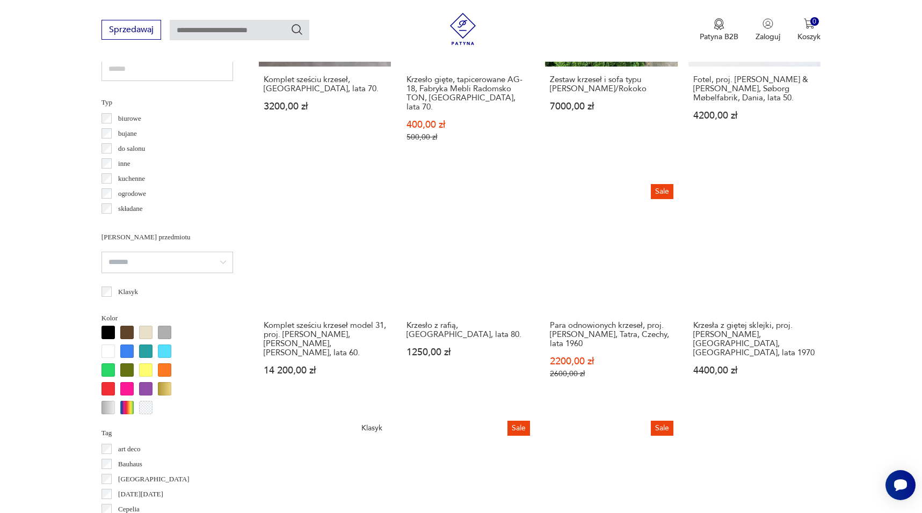
scroll to position [760, 0]
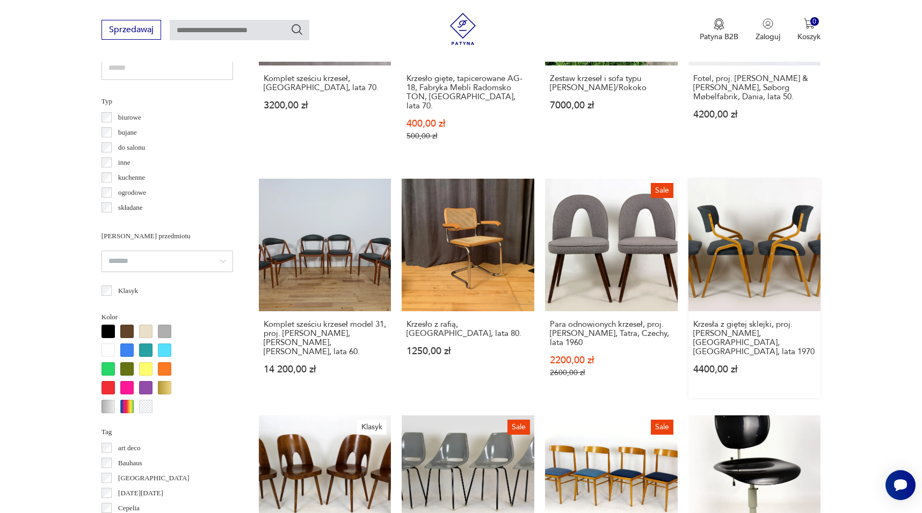
click at [749, 227] on link "Krzesła z giętej sklejki, proj. Ludvik Volak, Holesov, Czechy, lata 1970 4400,0…" at bounding box center [754, 289] width 133 height 220
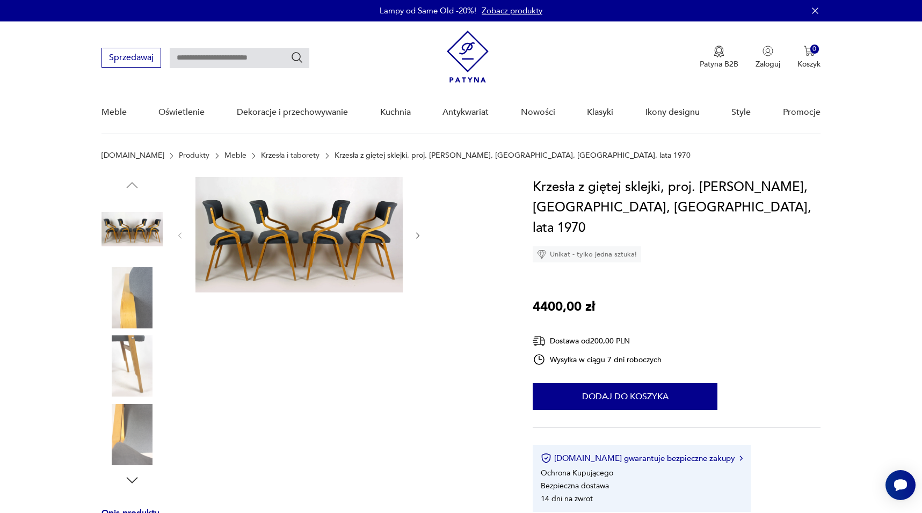
click at [140, 289] on img at bounding box center [132, 297] width 61 height 61
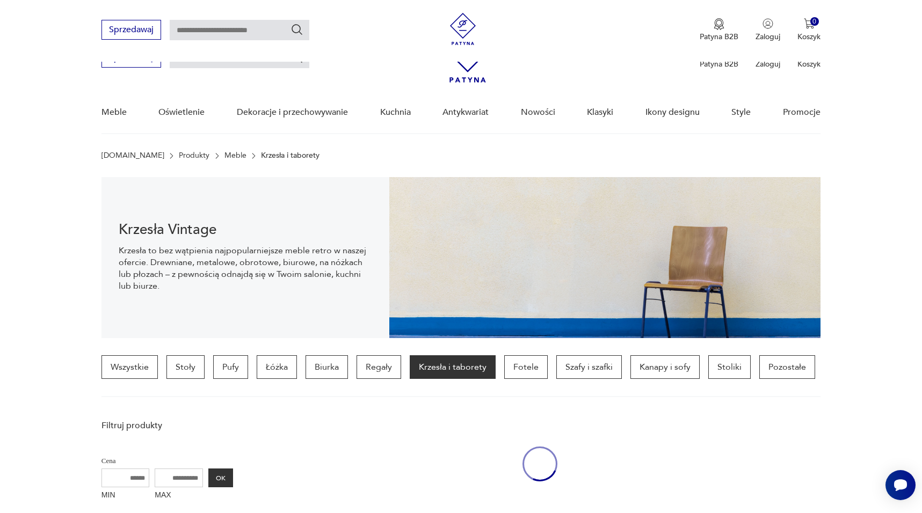
scroll to position [859, 0]
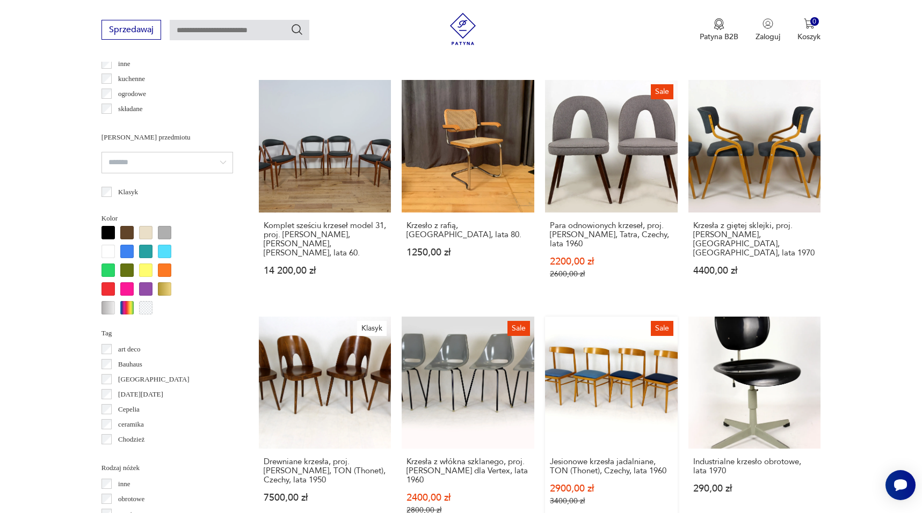
click at [617, 361] on link "Sale Jesionowe krzesła jadalniane, TON (Thonet), Czechy, lata 1960 2900,00 zł 3…" at bounding box center [611, 427] width 133 height 220
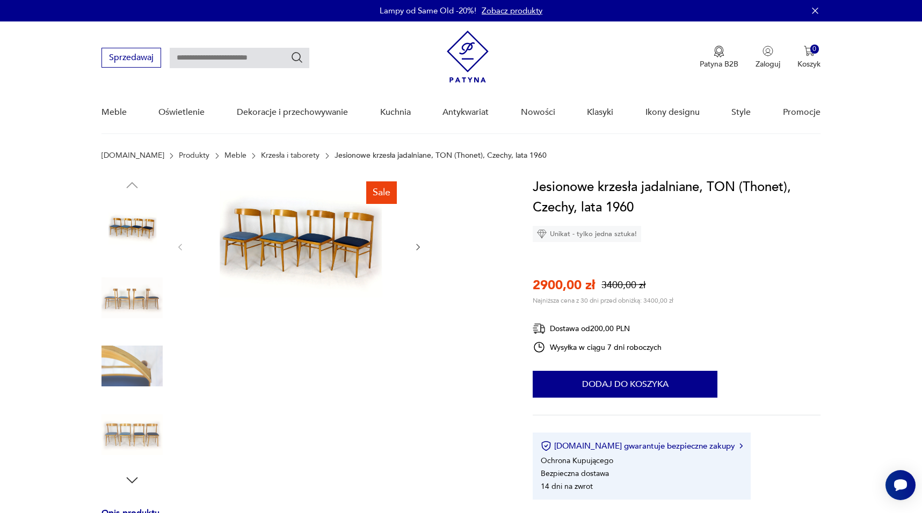
click at [155, 365] on img at bounding box center [132, 366] width 61 height 61
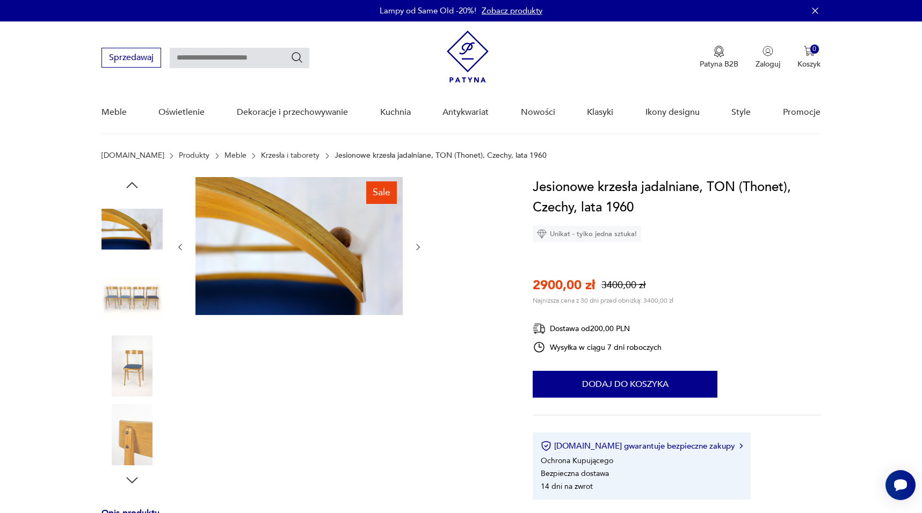
click at [139, 367] on img at bounding box center [132, 366] width 61 height 61
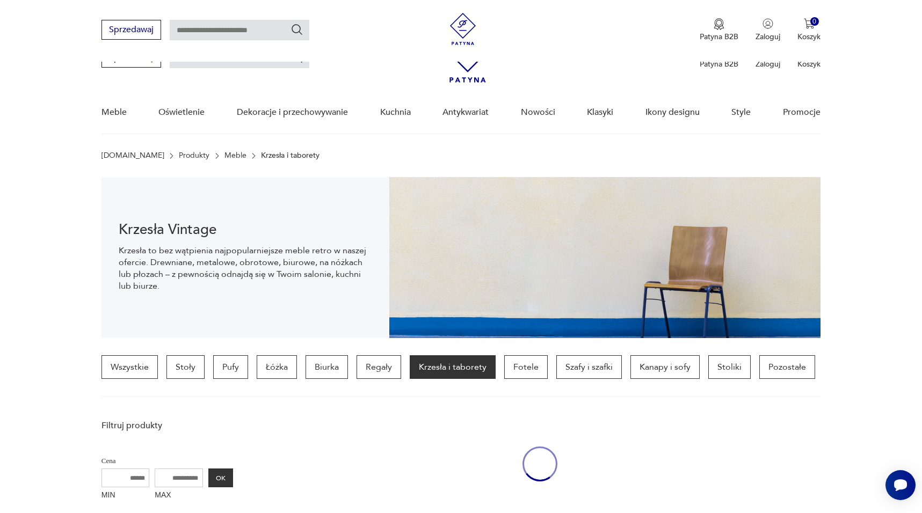
scroll to position [959, 0]
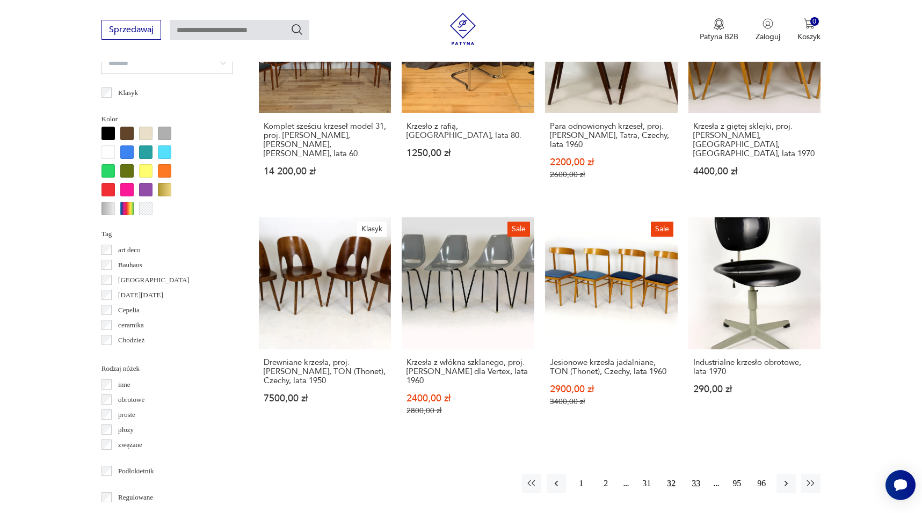
click at [694, 474] on button "33" at bounding box center [695, 483] width 19 height 19
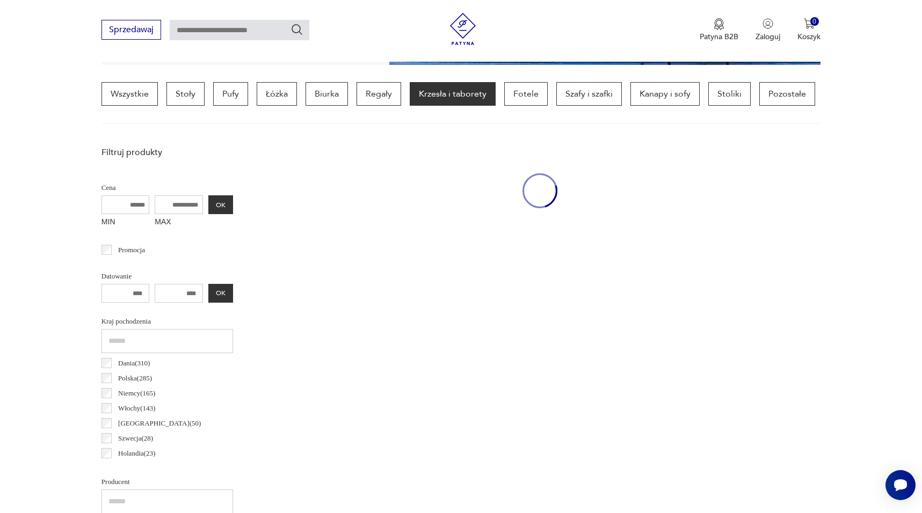
scroll to position [253, 0]
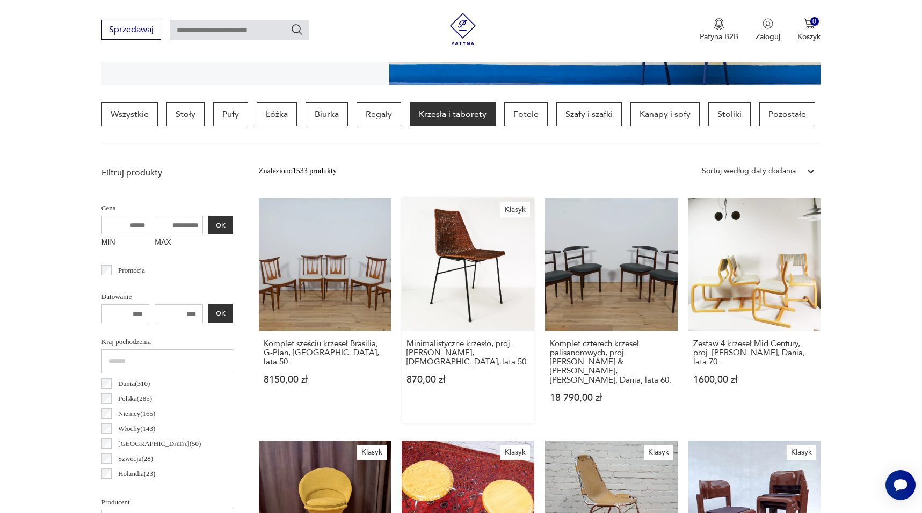
click at [489, 260] on link "Klasyk Minimalistyczne krzesło, proj. Gian Franco Legler, Włochy, lata 50. 870,…" at bounding box center [468, 311] width 133 height 226
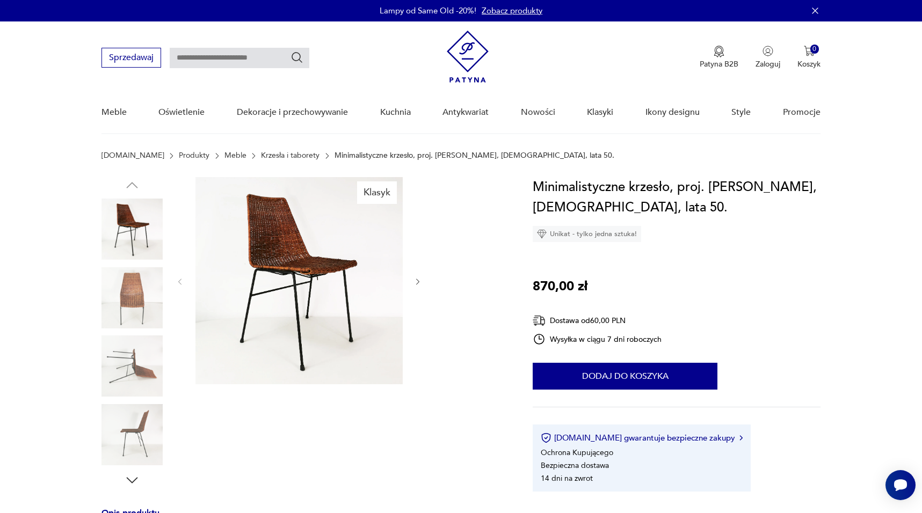
click at [299, 258] on img at bounding box center [298, 280] width 207 height 207
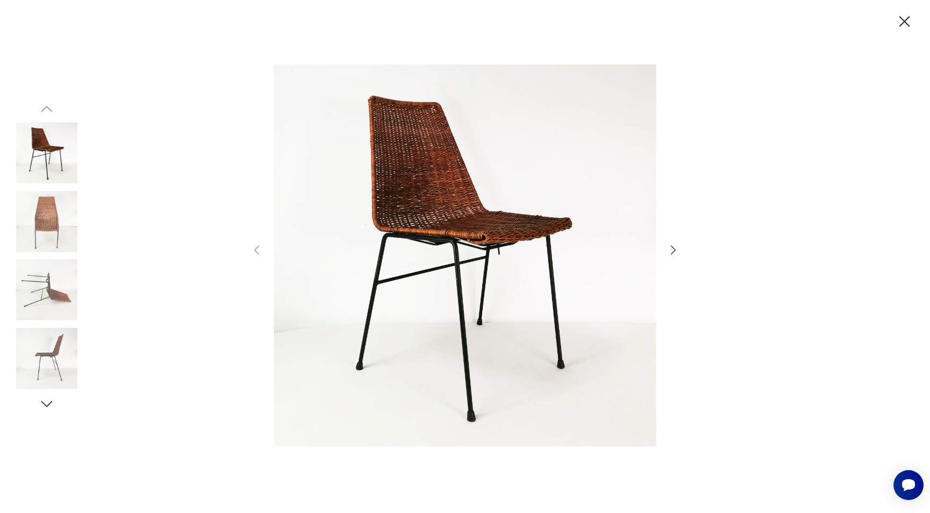
scroll to position [253, 0]
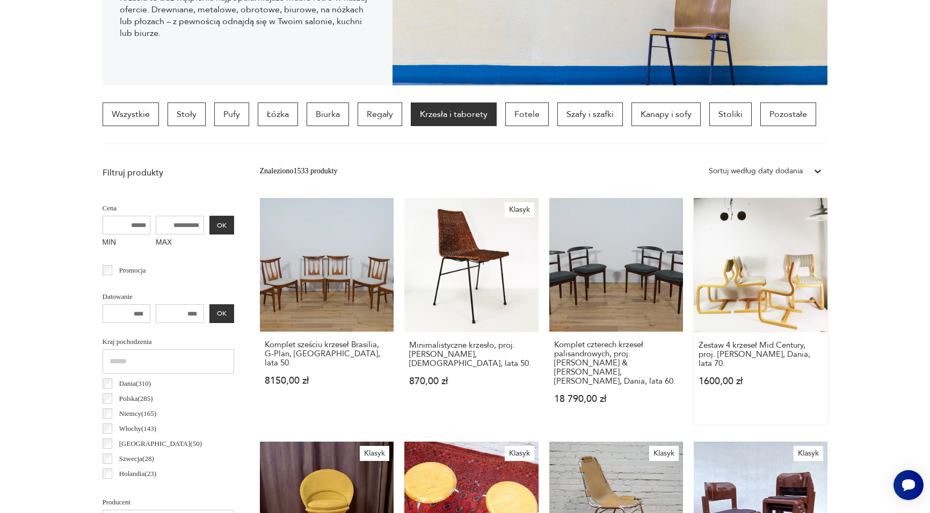
click at [736, 291] on link "Zestaw 4 krzeseł Mid Century, proj. Magnus Olesen, Dania, lata 70. 1600,00 zł" at bounding box center [761, 311] width 134 height 227
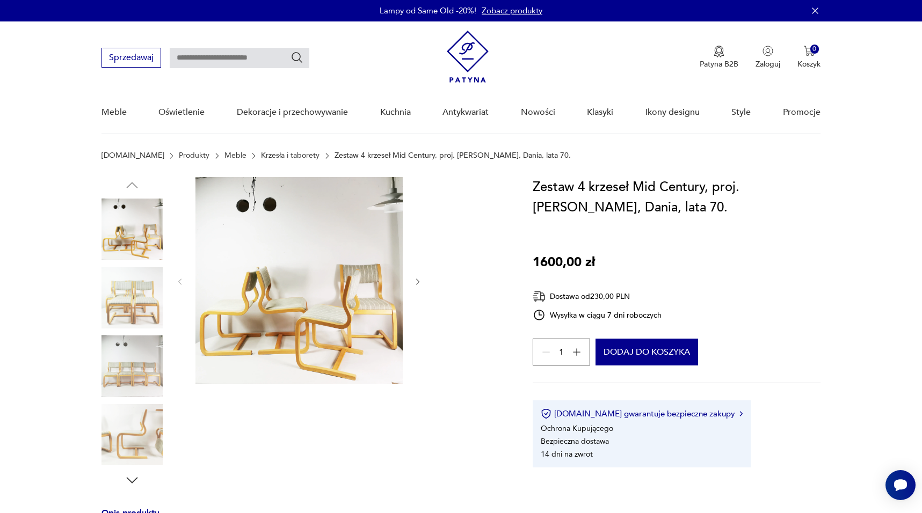
click at [341, 291] on img at bounding box center [298, 280] width 207 height 207
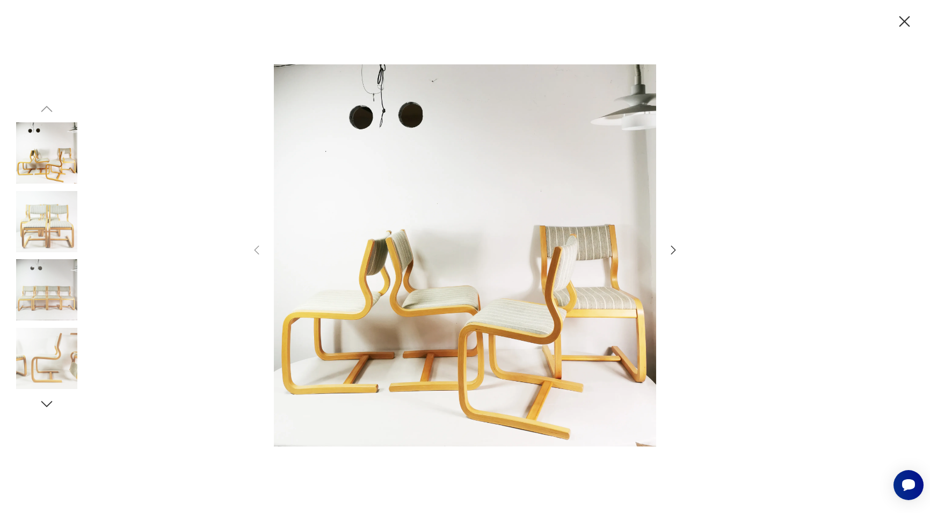
click at [670, 251] on icon "button" at bounding box center [673, 250] width 13 height 13
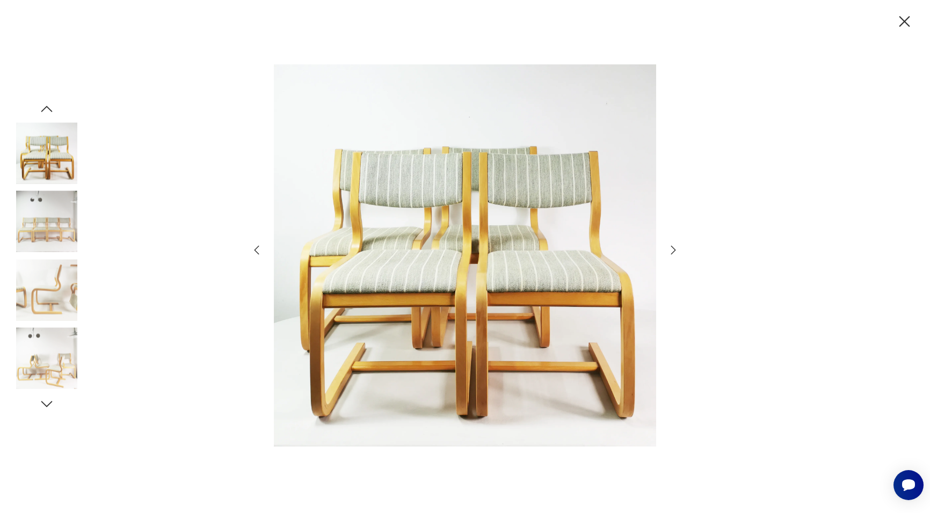
click at [670, 251] on icon "button" at bounding box center [673, 250] width 13 height 13
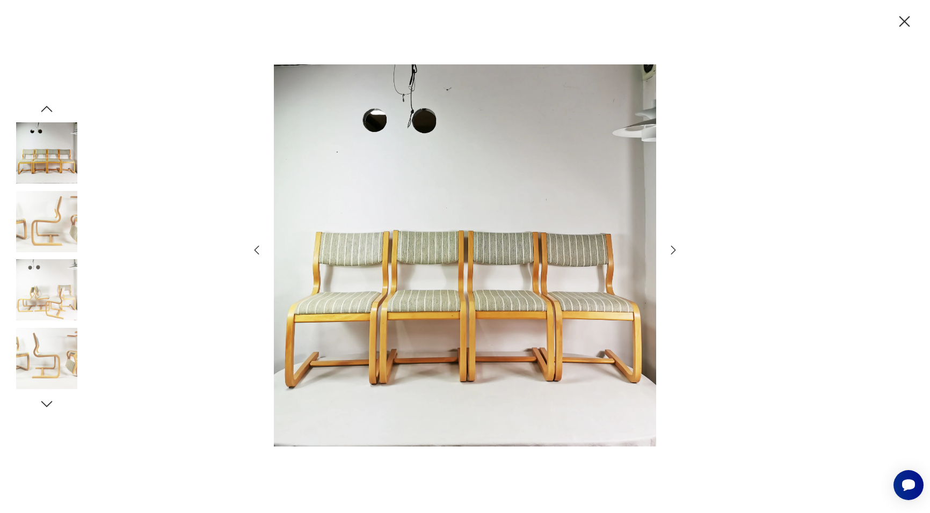
click at [670, 251] on icon "button" at bounding box center [673, 250] width 13 height 13
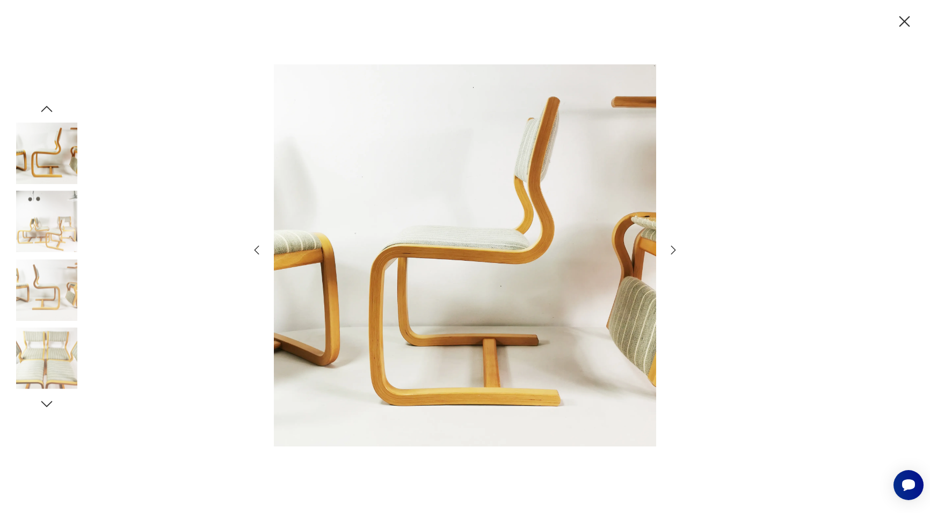
click at [670, 251] on icon "button" at bounding box center [673, 250] width 13 height 13
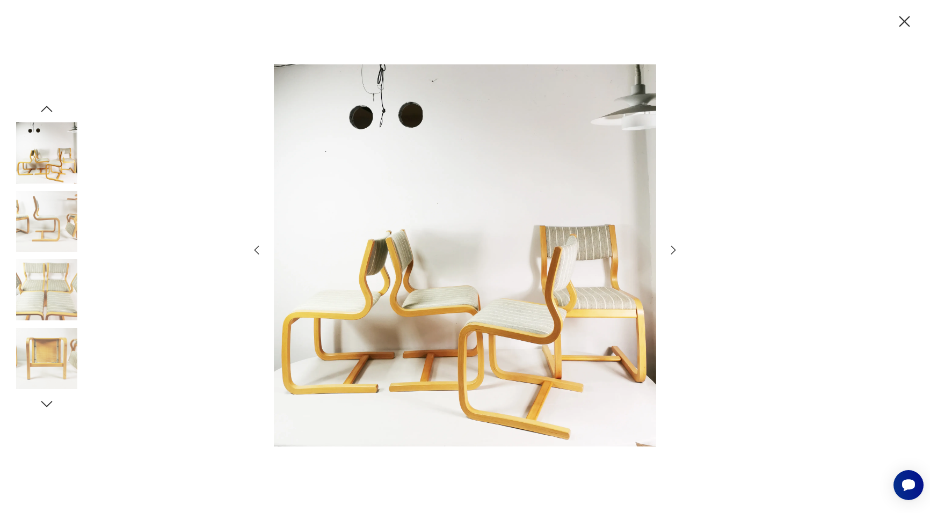
click at [670, 251] on icon "button" at bounding box center [673, 250] width 13 height 13
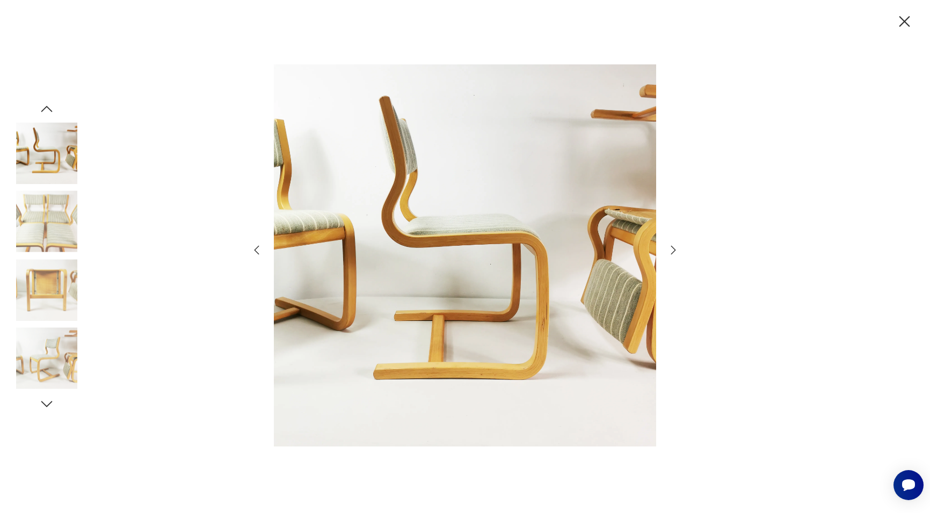
click at [670, 251] on icon "button" at bounding box center [673, 250] width 13 height 13
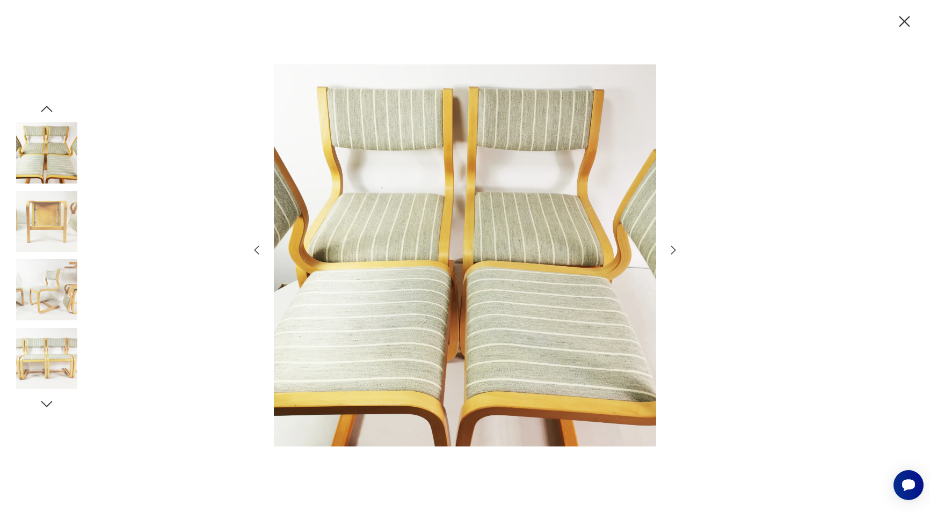
click at [670, 251] on icon "button" at bounding box center [673, 250] width 13 height 13
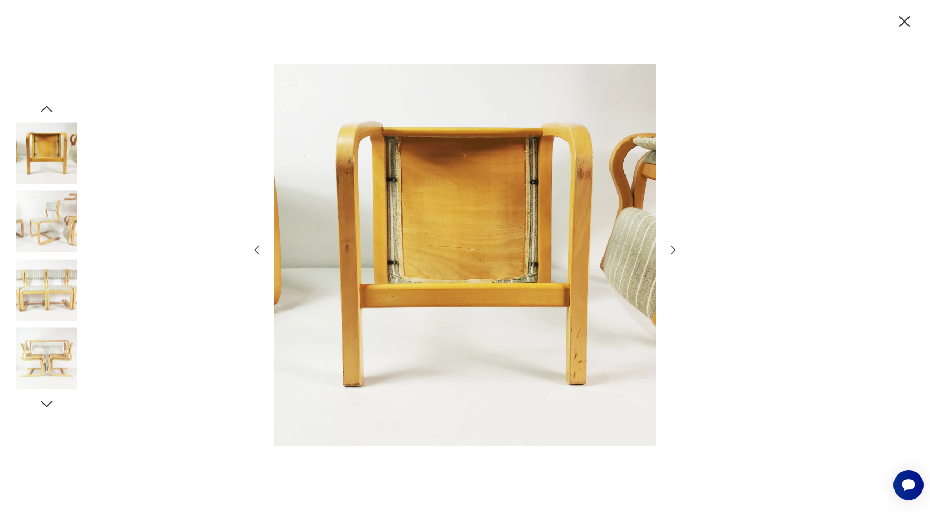
click at [670, 251] on icon "button" at bounding box center [673, 250] width 13 height 13
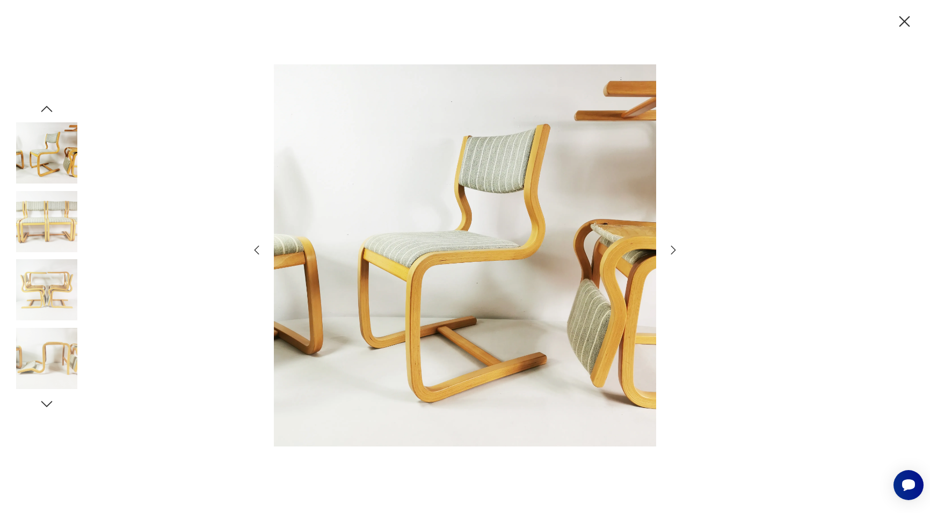
click at [670, 251] on icon "button" at bounding box center [673, 250] width 13 height 13
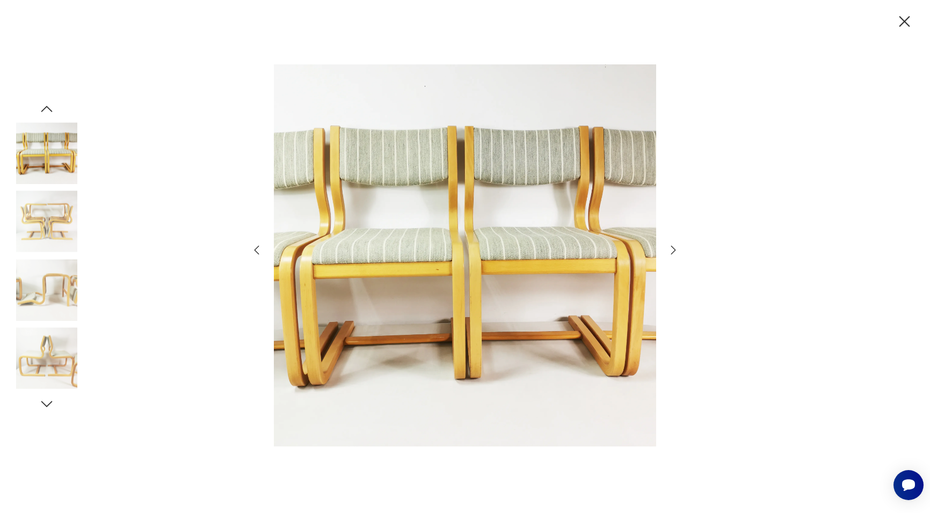
click at [670, 251] on icon "button" at bounding box center [673, 250] width 13 height 13
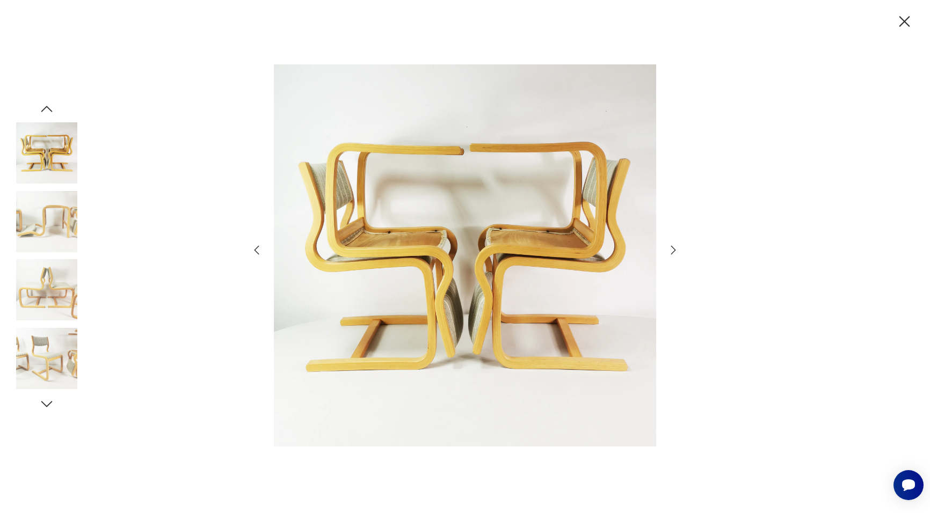
click at [670, 251] on icon "button" at bounding box center [673, 250] width 13 height 13
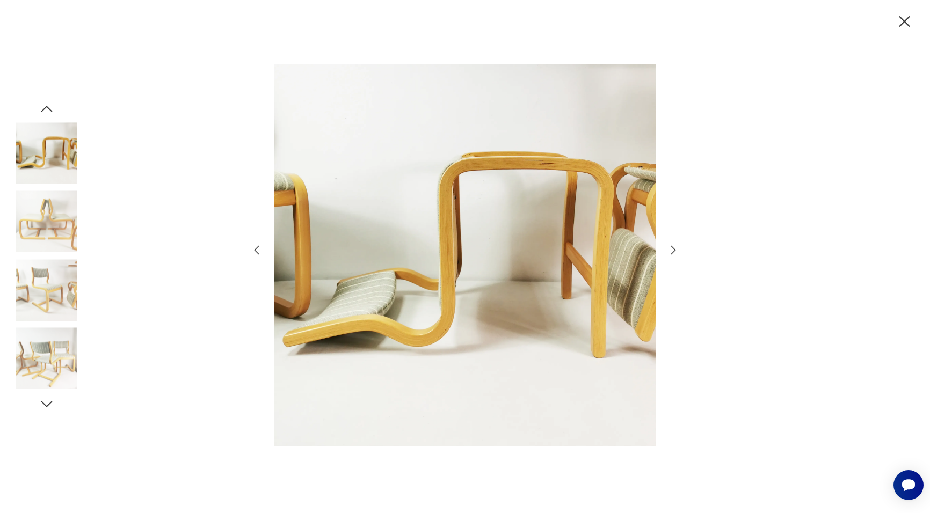
click at [670, 251] on icon "button" at bounding box center [673, 250] width 13 height 13
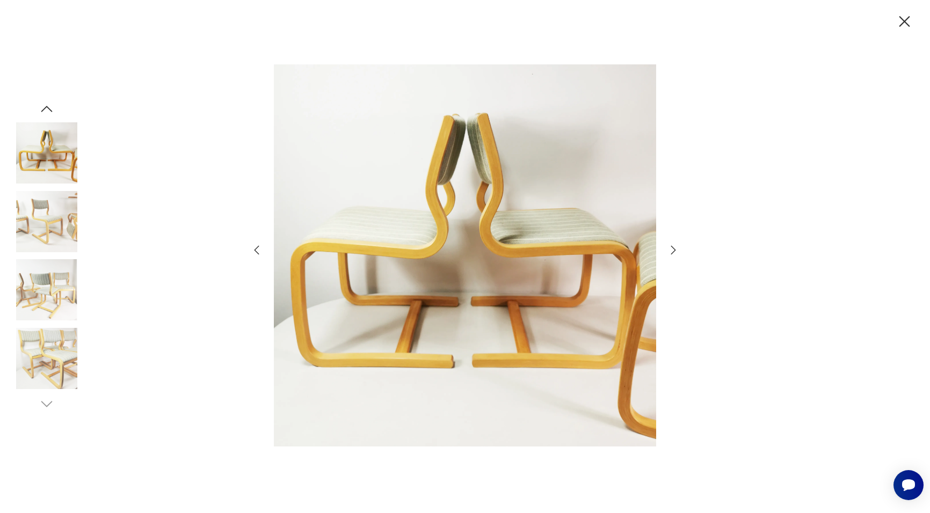
click at [670, 251] on icon "button" at bounding box center [673, 250] width 13 height 13
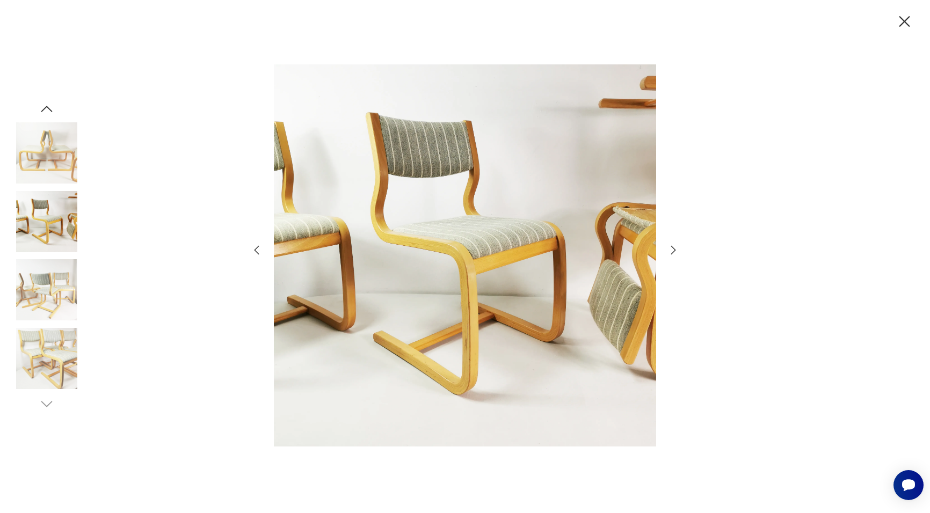
click at [670, 251] on icon "button" at bounding box center [673, 250] width 13 height 13
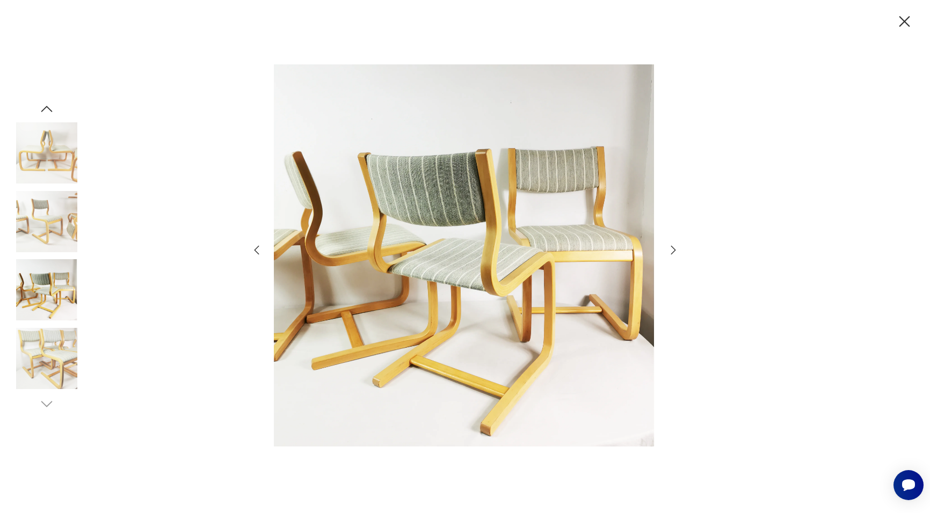
click at [670, 251] on icon "button" at bounding box center [673, 250] width 13 height 13
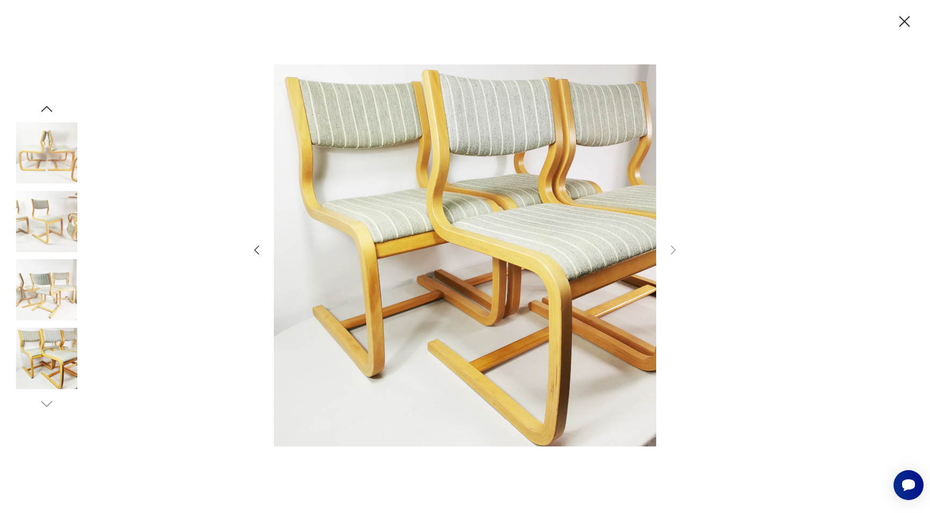
click at [907, 21] on icon "button" at bounding box center [904, 21] width 19 height 19
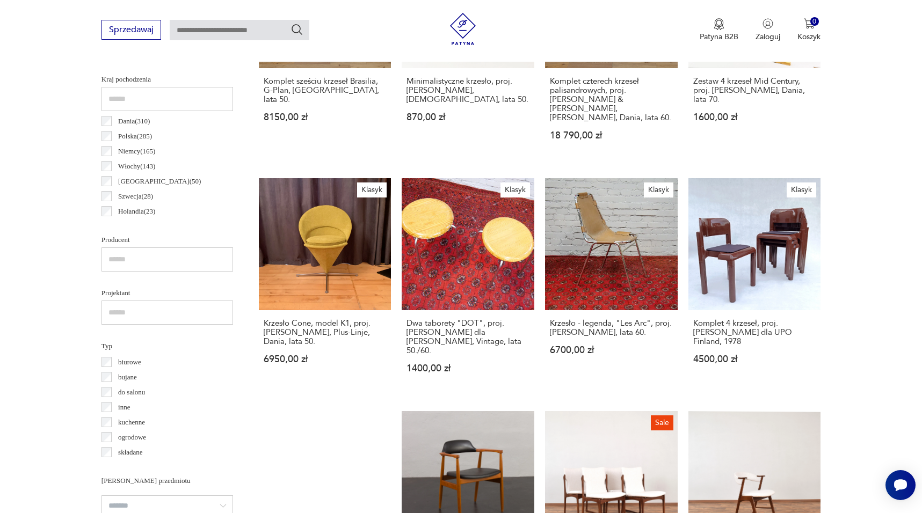
scroll to position [520, 0]
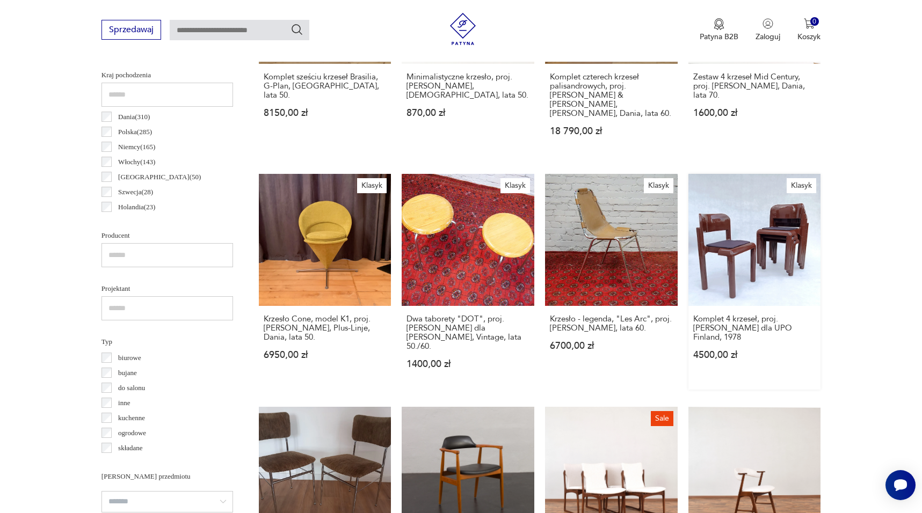
click at [737, 241] on link "Klasyk Komplet 4 krzeseł, proj. Eero Aarnio dla UPO Finland, 1978 4500,00 zł" at bounding box center [754, 282] width 133 height 216
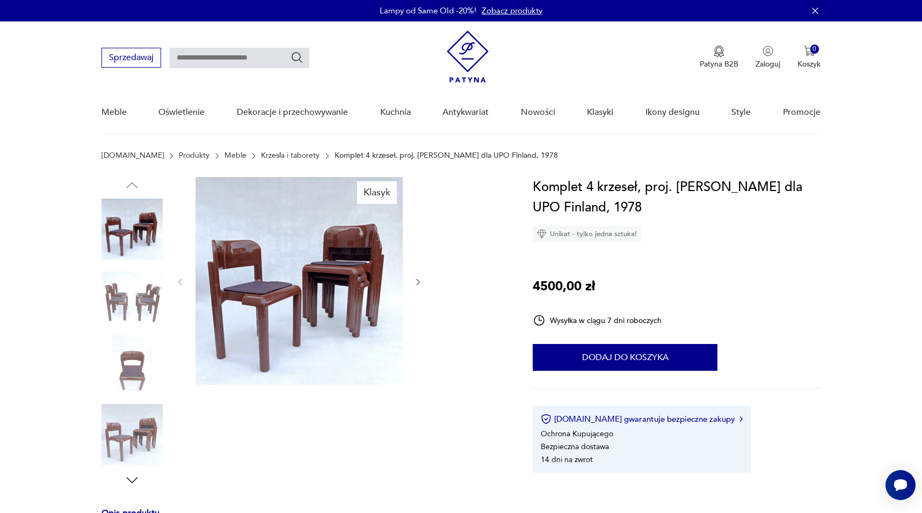
click at [318, 268] on img at bounding box center [298, 281] width 207 height 208
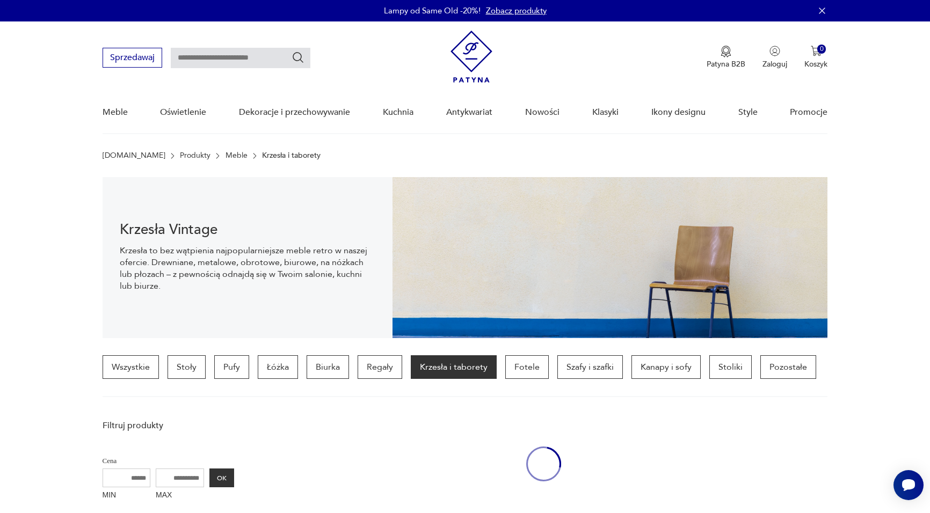
scroll to position [520, 0]
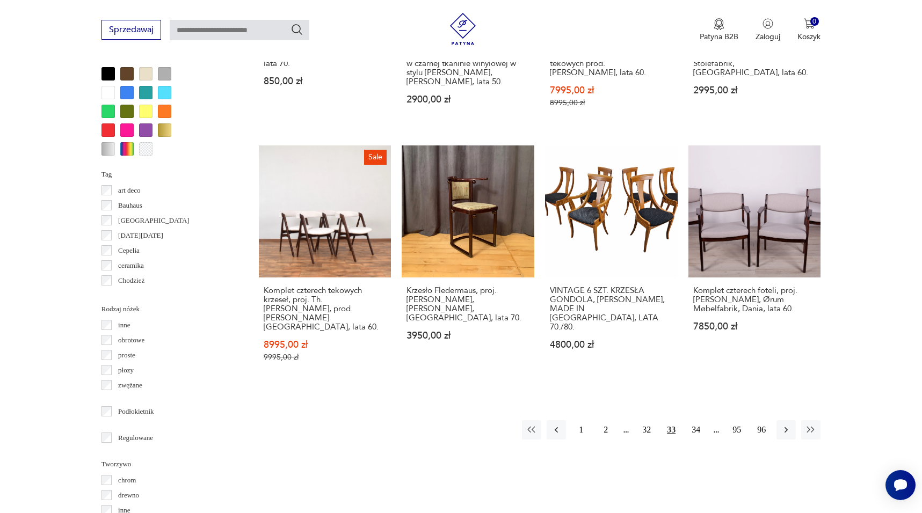
scroll to position [1041, 0]
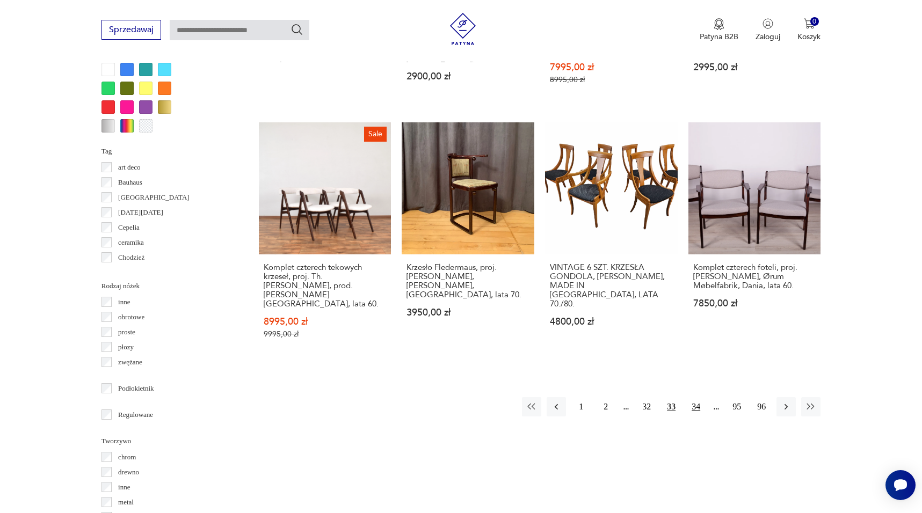
click at [694, 397] on button "34" at bounding box center [695, 406] width 19 height 19
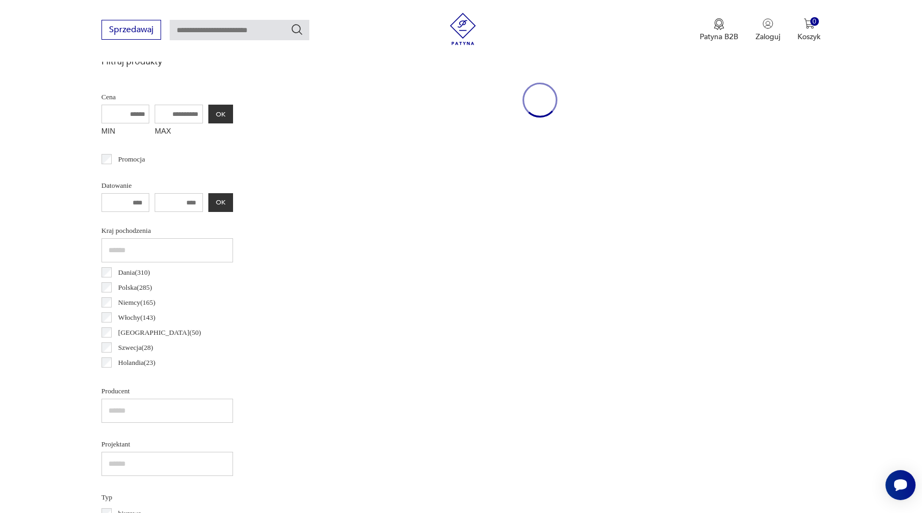
scroll to position [253, 0]
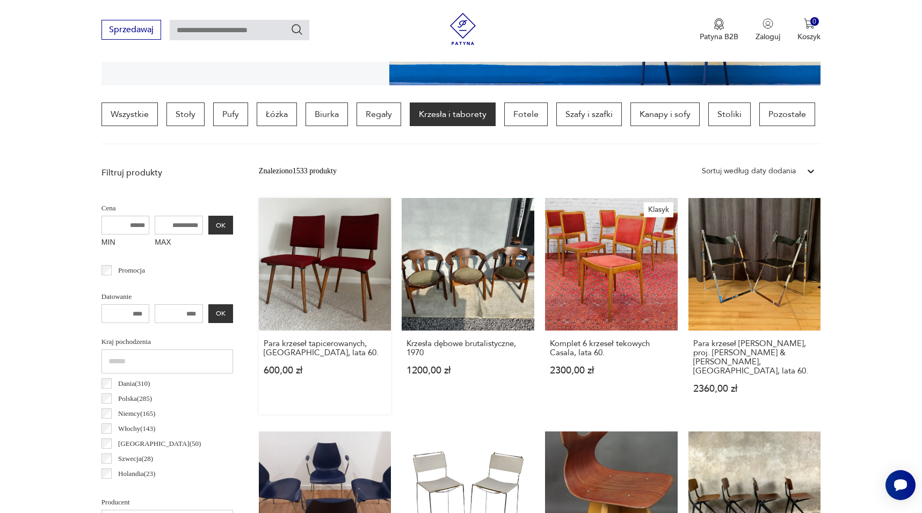
click at [341, 258] on link "Para krzeseł tapicerowanych, Niemcy, lata 60. 600,00 zł" at bounding box center [325, 306] width 133 height 216
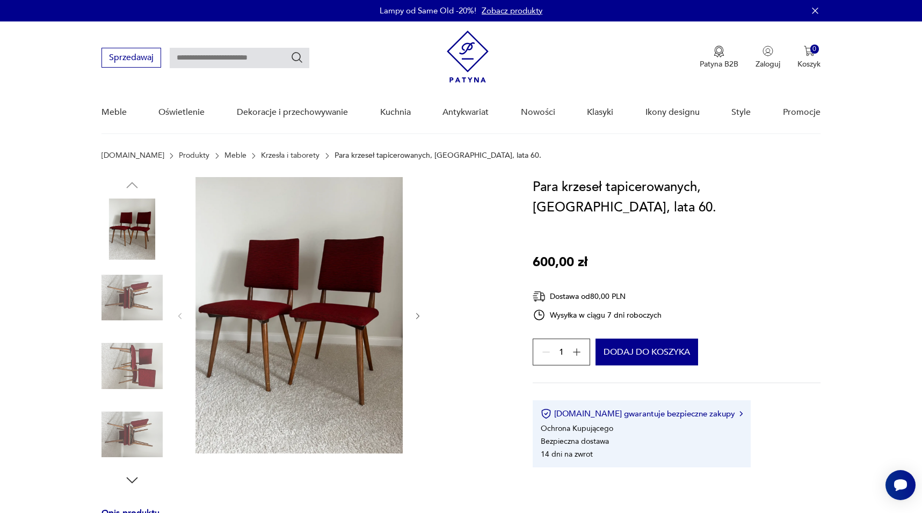
click at [334, 282] on img at bounding box center [298, 315] width 207 height 277
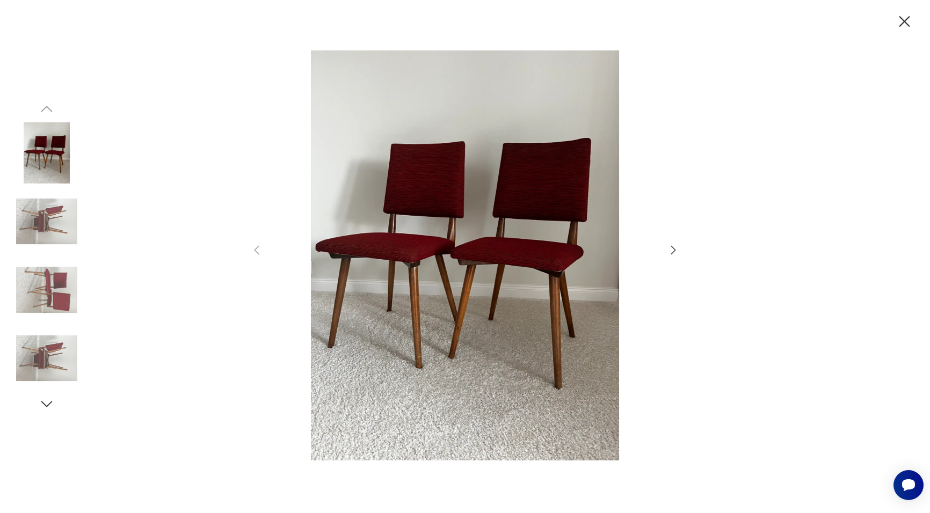
click at [672, 249] on icon "button" at bounding box center [673, 250] width 13 height 13
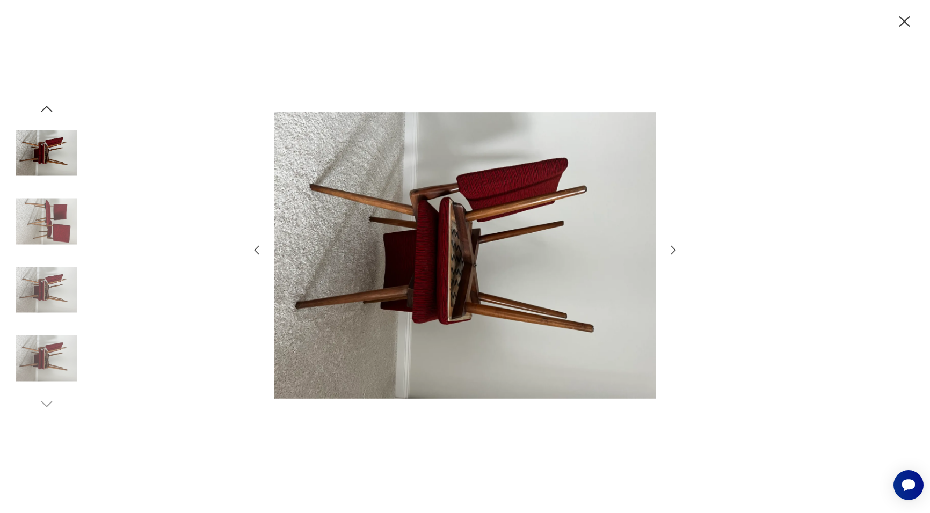
click at [672, 249] on icon "button" at bounding box center [673, 250] width 13 height 13
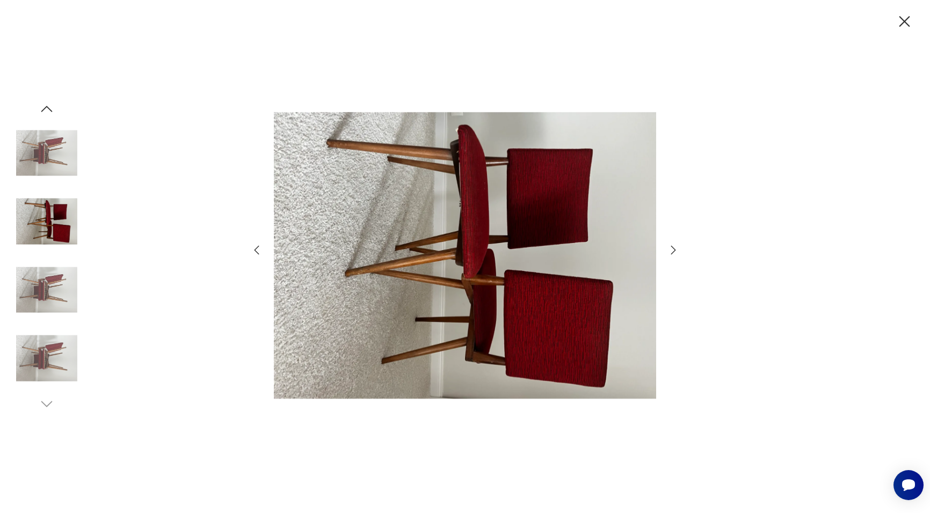
click at [672, 249] on icon "button" at bounding box center [673, 250] width 13 height 13
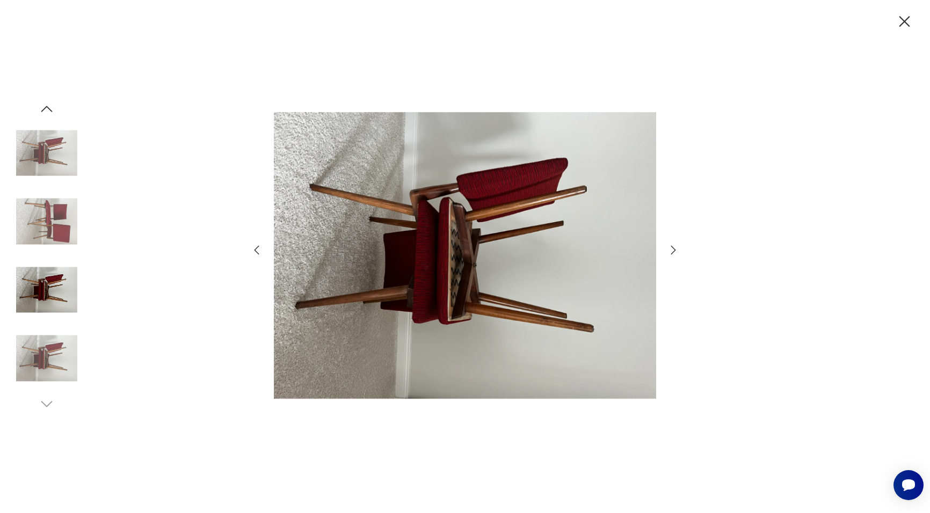
click at [672, 249] on icon "button" at bounding box center [673, 250] width 13 height 13
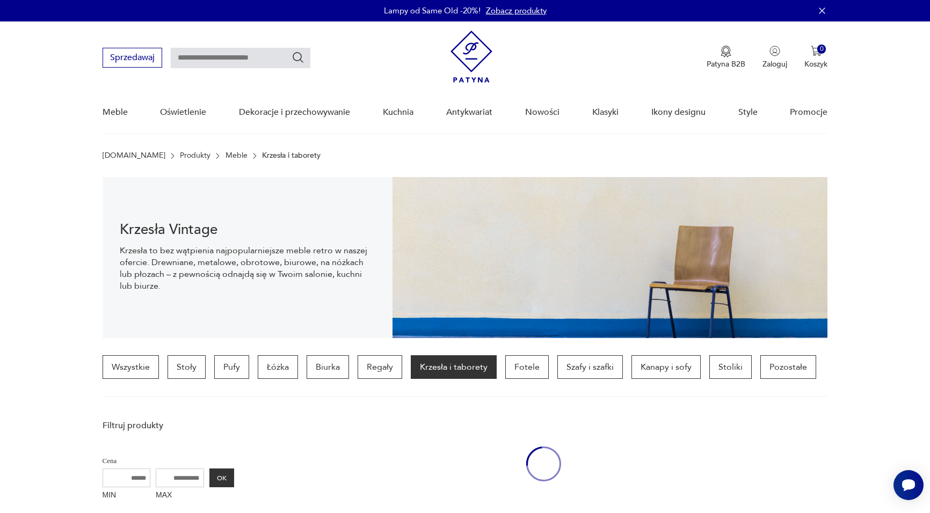
scroll to position [253, 0]
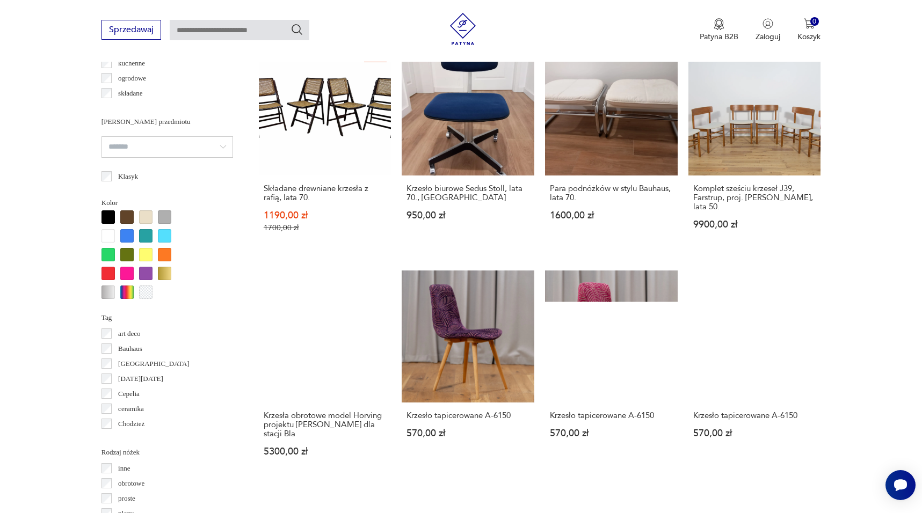
scroll to position [895, 0]
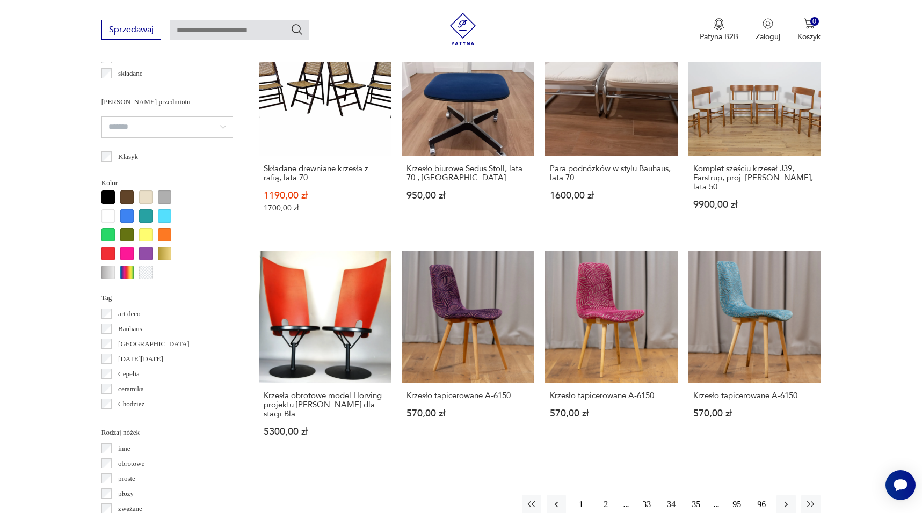
click at [698, 495] on button "35" at bounding box center [695, 504] width 19 height 19
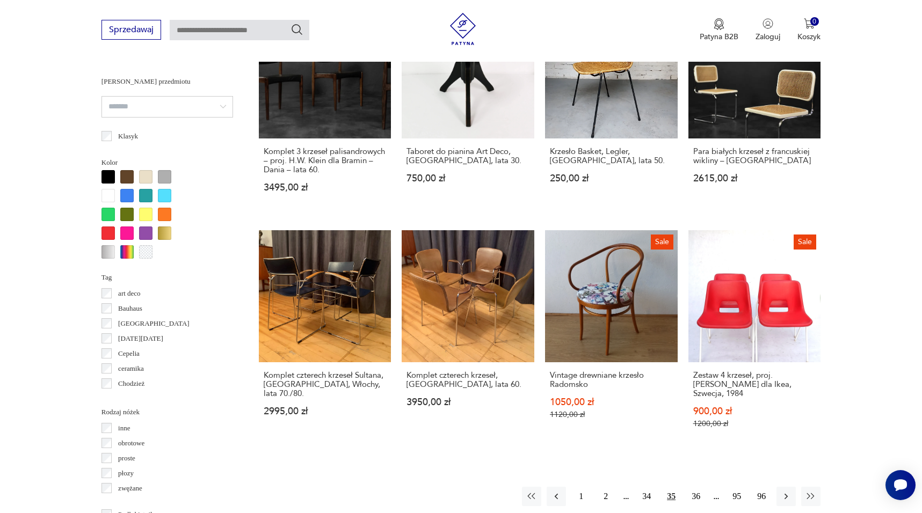
scroll to position [918, 0]
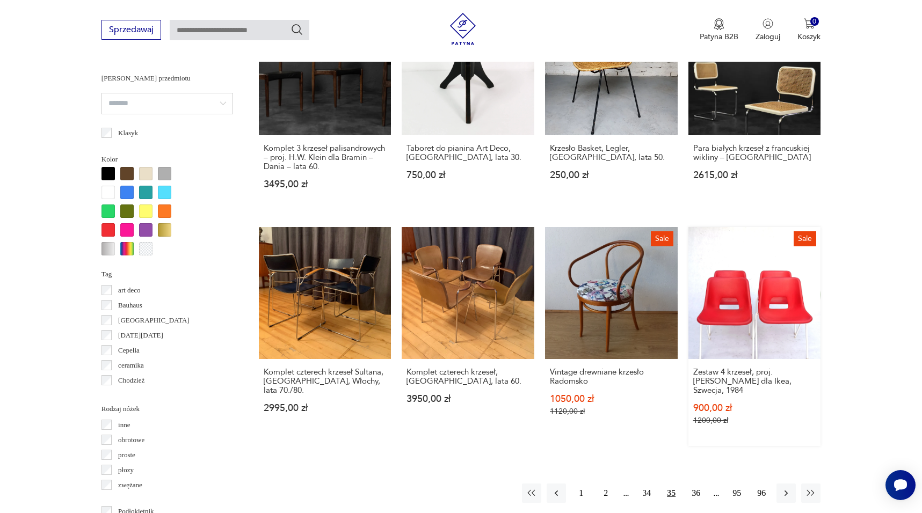
click at [766, 297] on link "Sale Zestaw 4 krzeseł, proj. [PERSON_NAME] dla Ikea, Szwecja, 1984 900,00 zł 12…" at bounding box center [754, 337] width 133 height 220
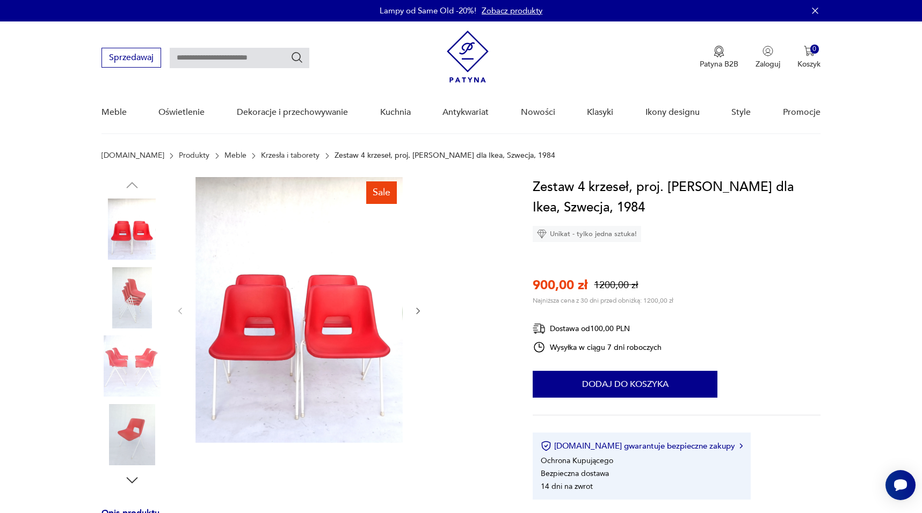
click at [321, 347] on img at bounding box center [298, 310] width 207 height 266
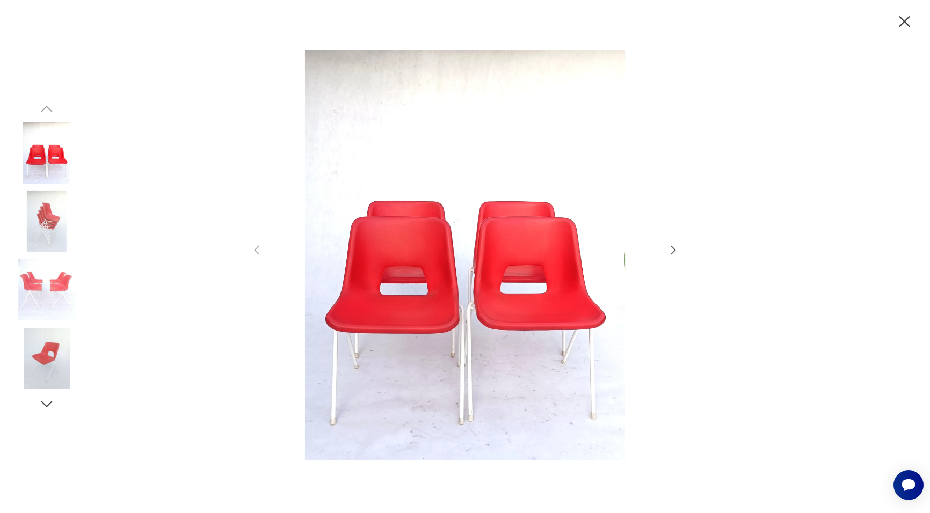
click at [669, 253] on icon "button" at bounding box center [673, 250] width 13 height 13
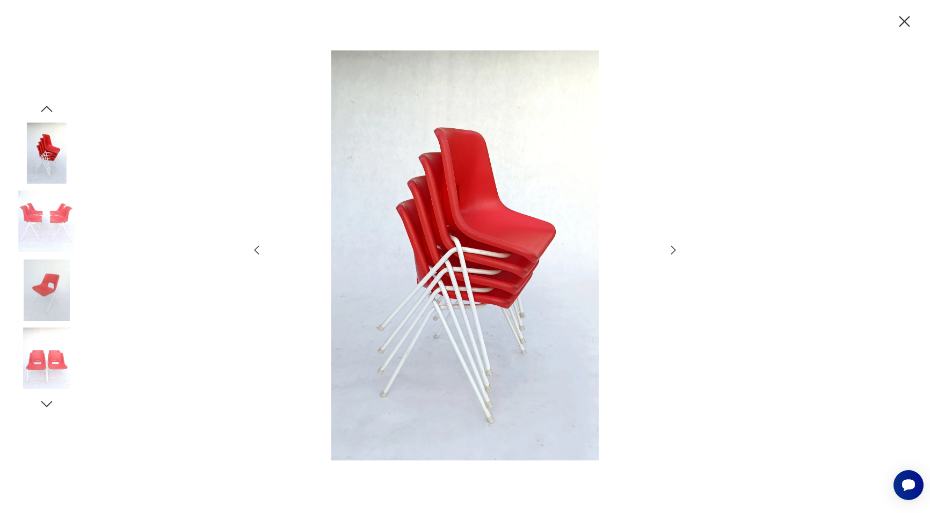
click at [669, 253] on icon "button" at bounding box center [673, 250] width 13 height 13
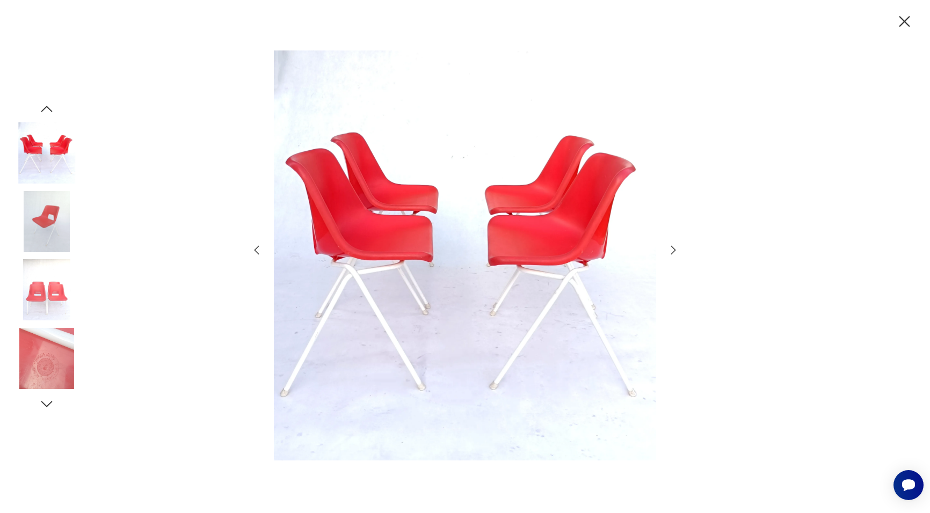
click at [669, 253] on icon "button" at bounding box center [673, 250] width 13 height 13
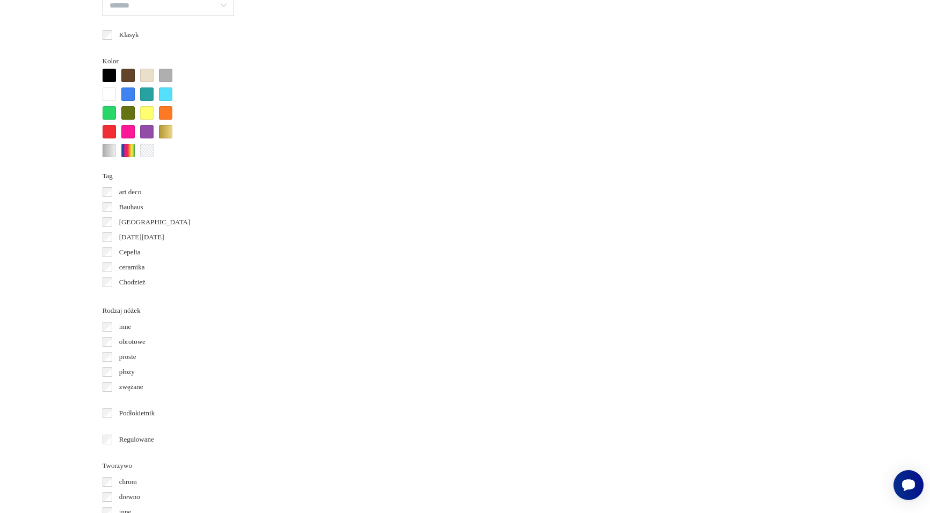
scroll to position [1017, 0]
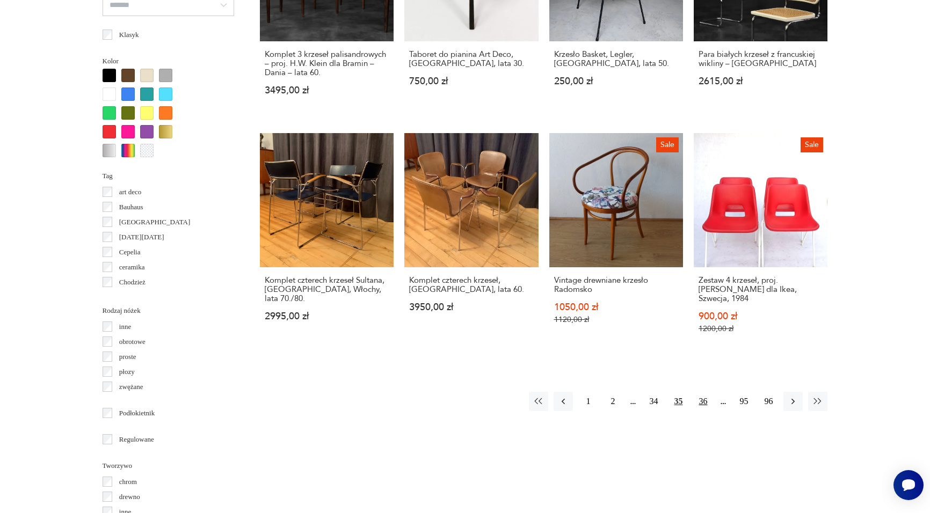
click at [701, 400] on button "36" at bounding box center [702, 401] width 19 height 19
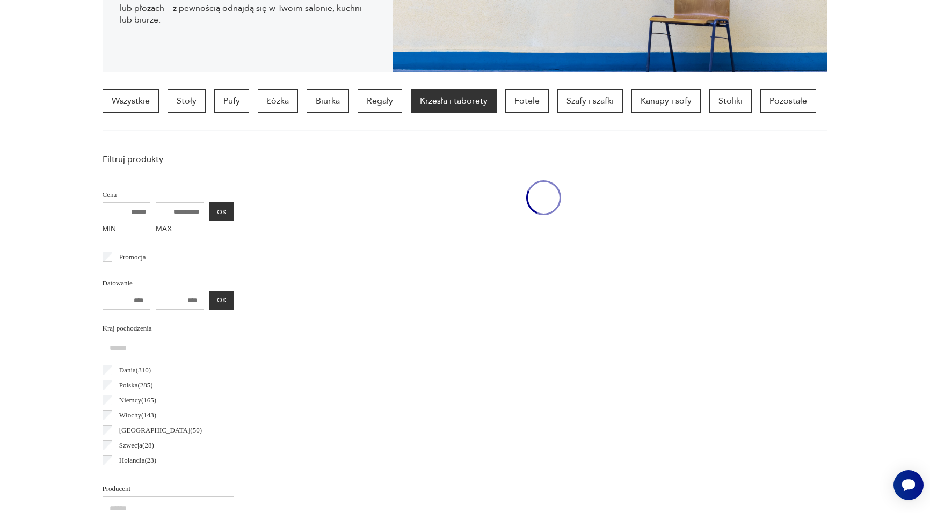
scroll to position [253, 0]
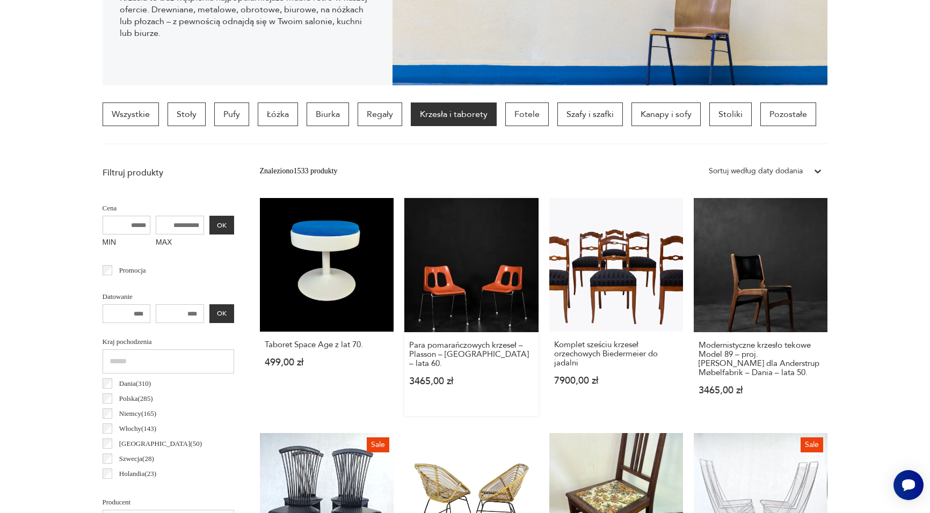
click at [484, 292] on link "Para pomarańczowych krzeseł – Plasson – Izrael – lata 60. 3465,00 zł" at bounding box center [471, 307] width 134 height 218
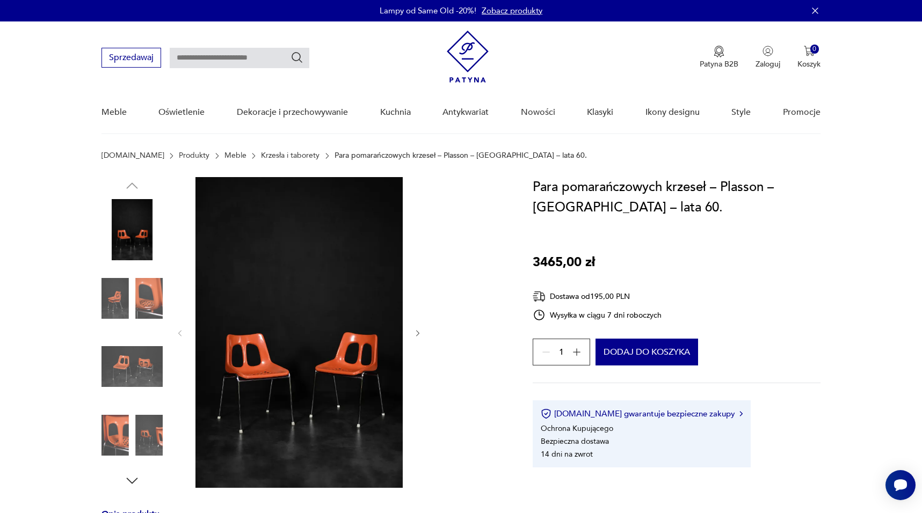
click at [341, 349] on img at bounding box center [298, 332] width 207 height 311
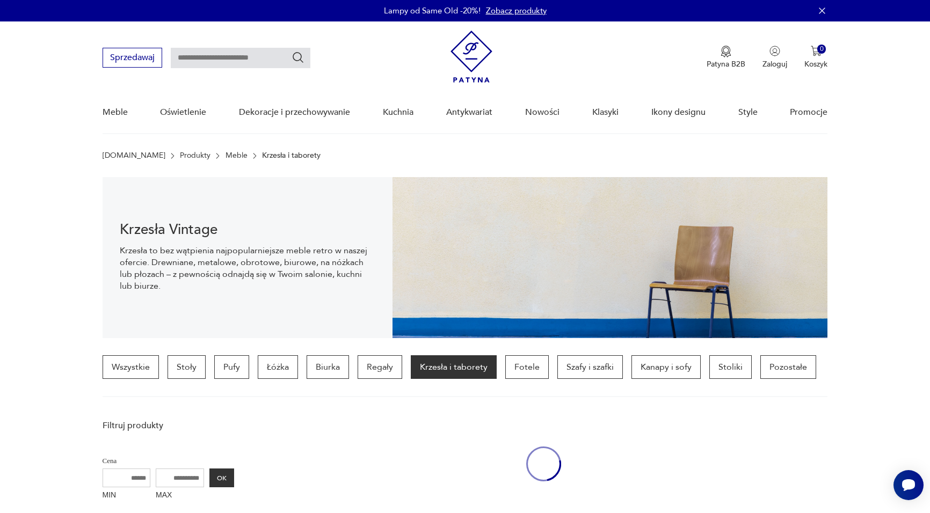
scroll to position [253, 0]
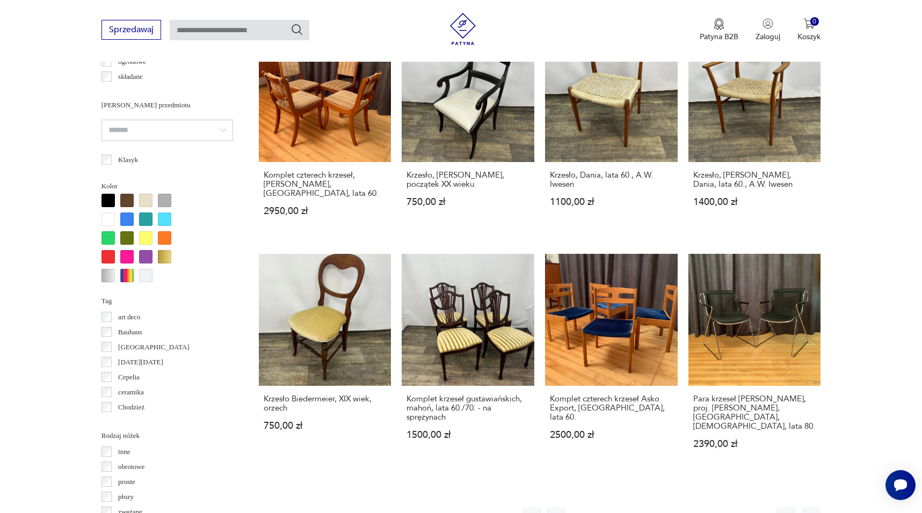
scroll to position [899, 0]
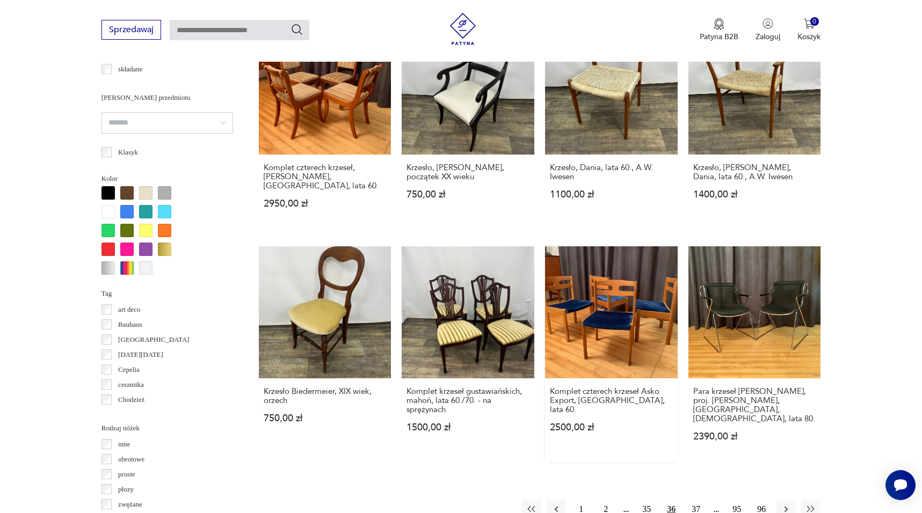
click at [599, 302] on link "Komplet czterech krzeseł Asko Export, Finlandia, lata 60. 2500,00 zł" at bounding box center [611, 355] width 133 height 216
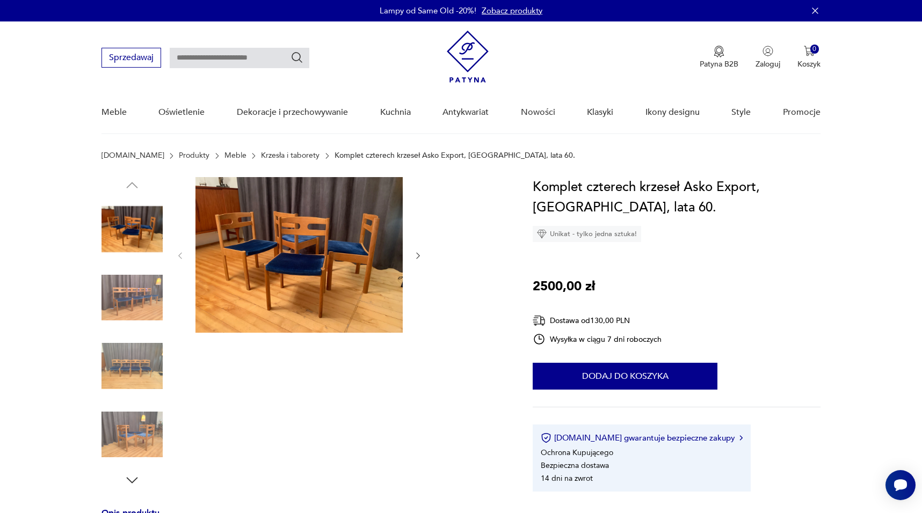
click at [325, 263] on img at bounding box center [298, 255] width 207 height 156
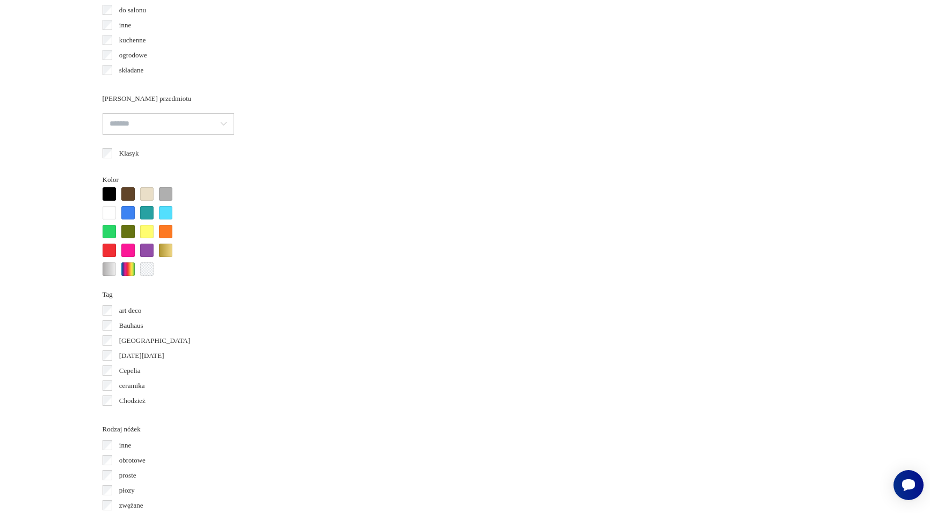
scroll to position [997, 0]
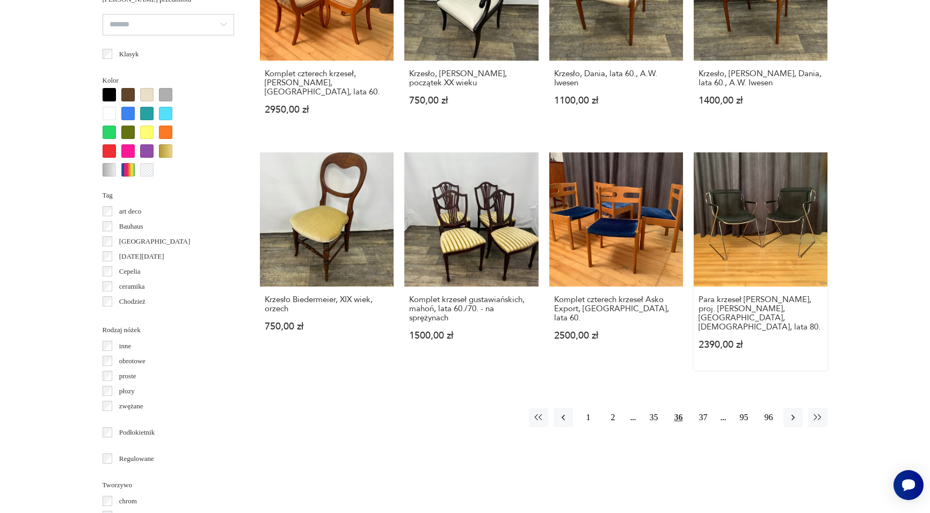
click at [727, 230] on link "Para krzeseł Penelope, proj. Charles Pollock, Castelli, Włochy, lata 80. 2390,0…" at bounding box center [761, 262] width 134 height 218
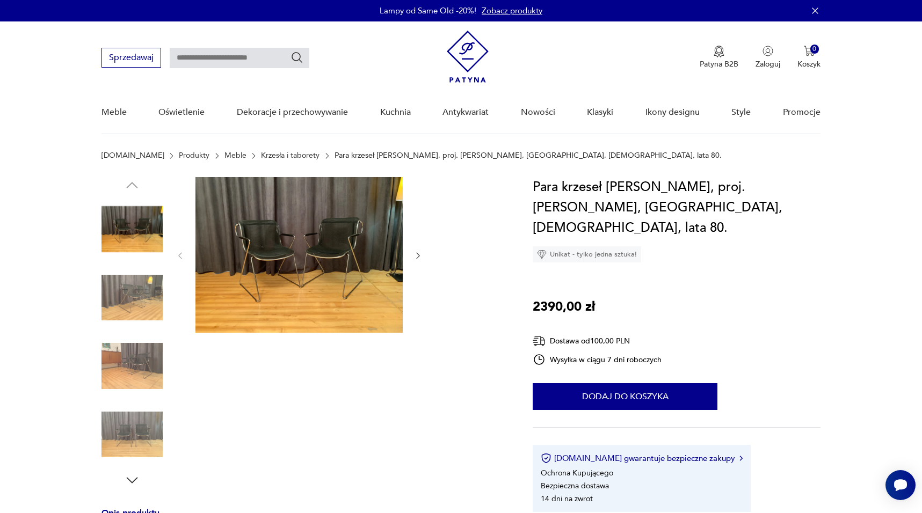
click at [337, 245] on img at bounding box center [298, 255] width 207 height 156
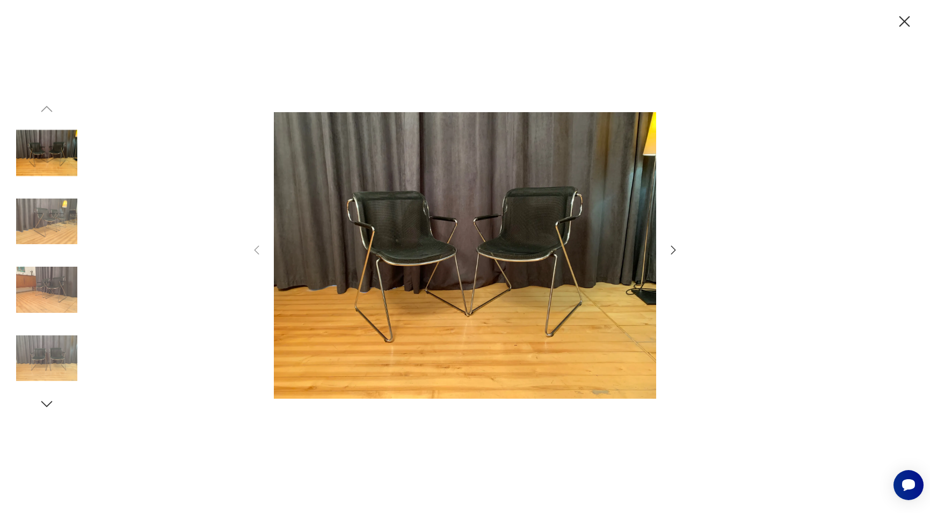
click at [673, 250] on icon "button" at bounding box center [673, 250] width 13 height 13
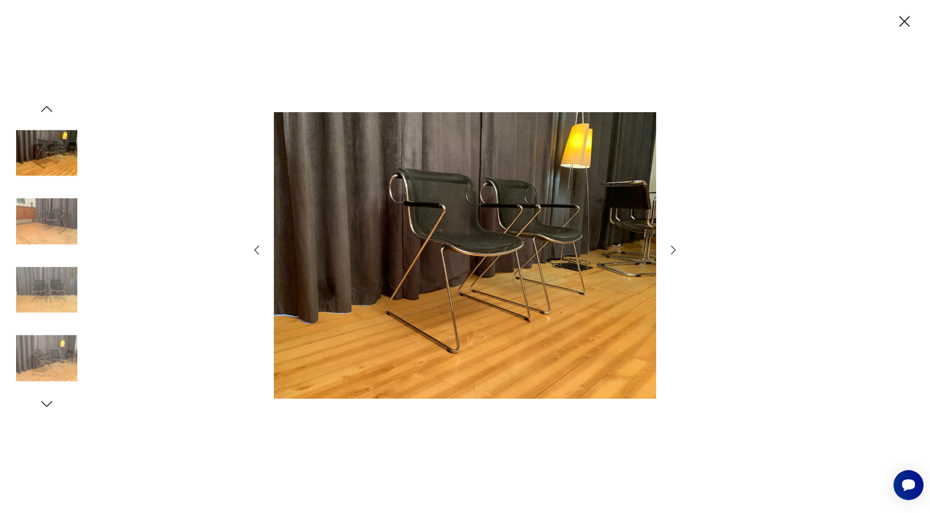
click at [673, 250] on icon "button" at bounding box center [673, 250] width 13 height 13
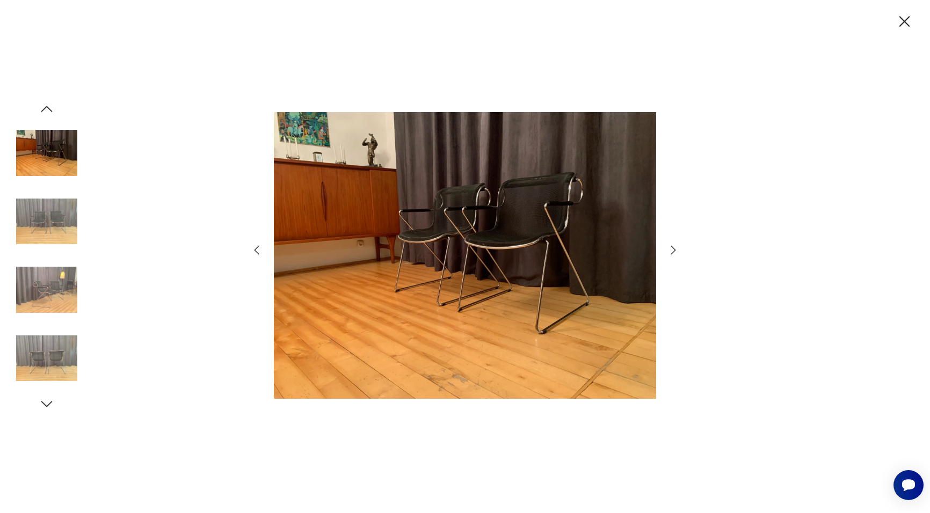
click at [673, 250] on icon "button" at bounding box center [673, 250] width 13 height 13
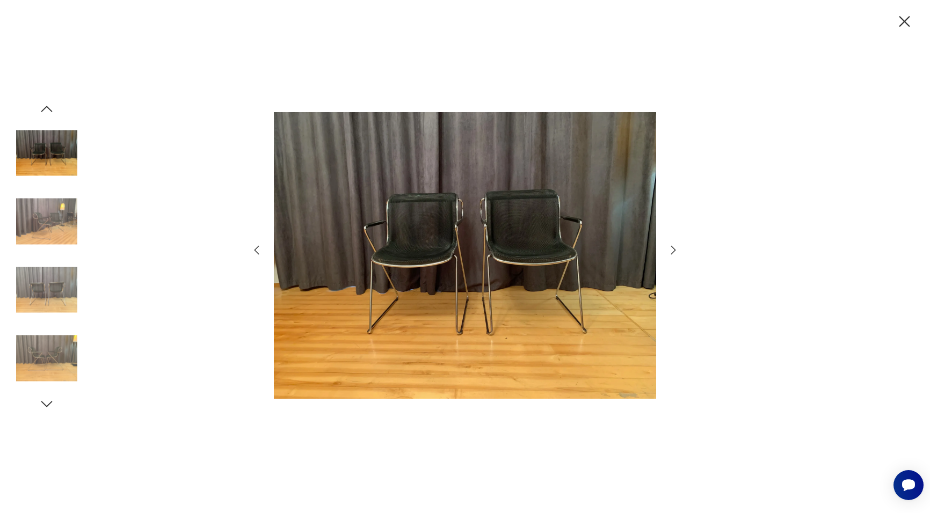
click at [673, 250] on icon "button" at bounding box center [673, 250] width 13 height 13
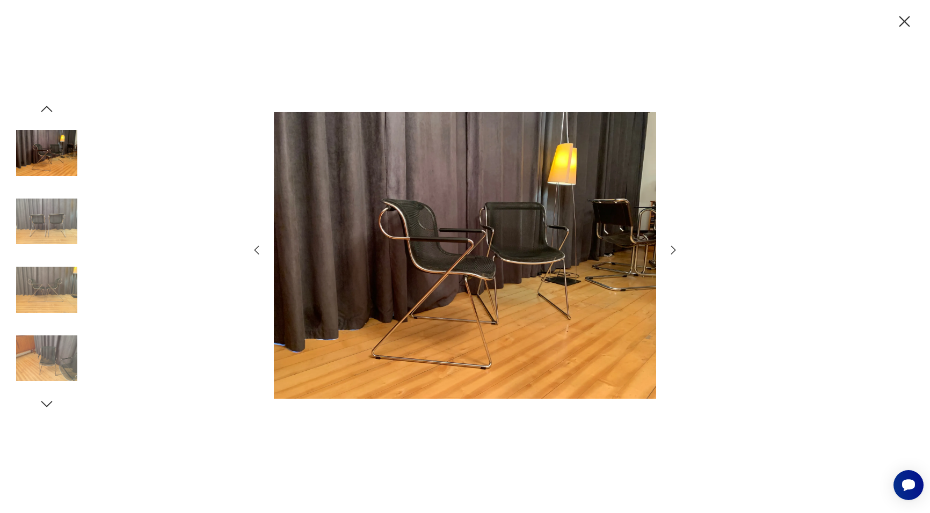
click at [905, 25] on icon "button" at bounding box center [904, 21] width 19 height 19
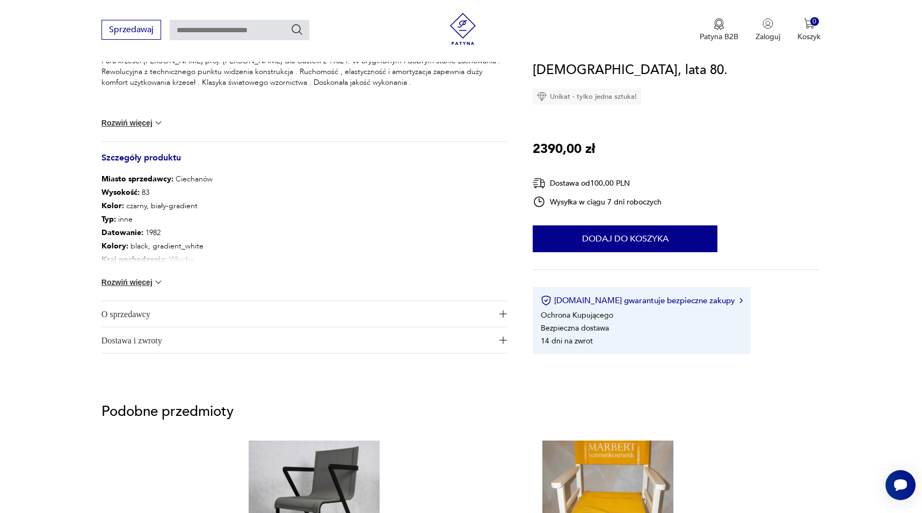
scroll to position [475, 0]
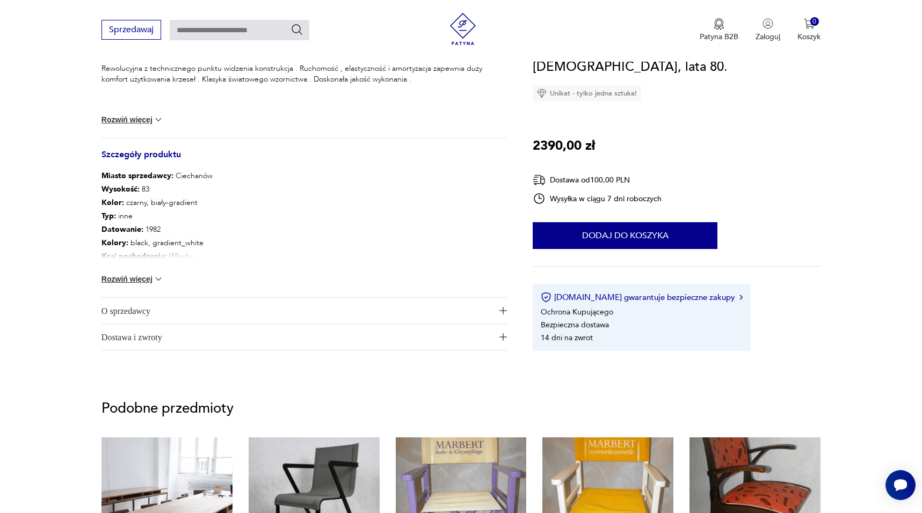
click at [110, 279] on button "Rozwiń więcej" at bounding box center [133, 279] width 62 height 11
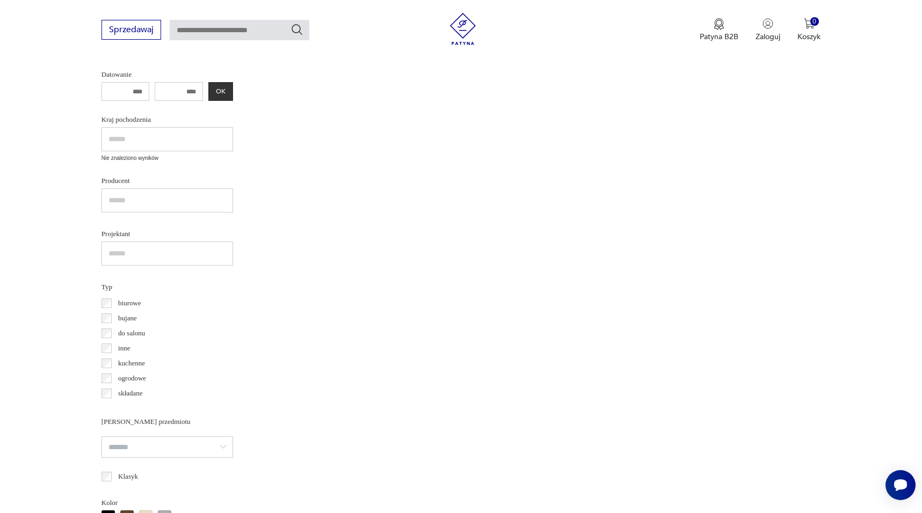
scroll to position [1096, 0]
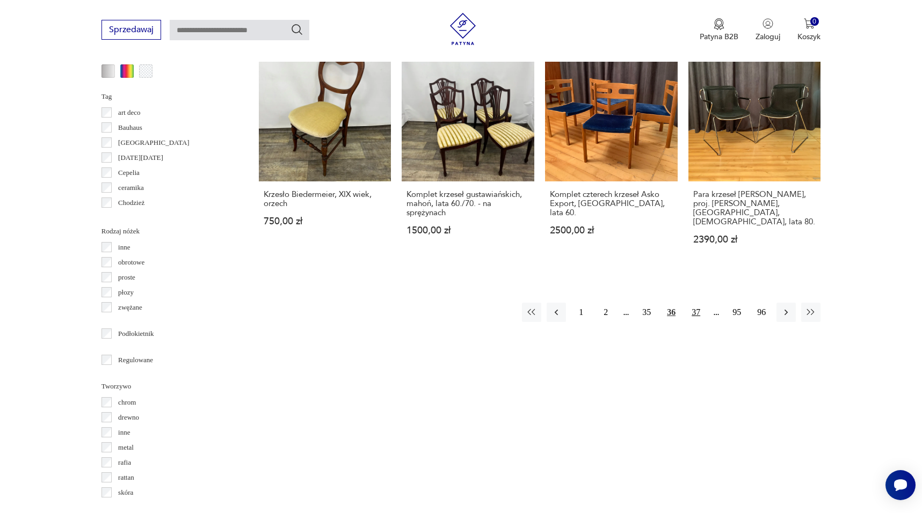
click at [697, 303] on button "37" at bounding box center [695, 312] width 19 height 19
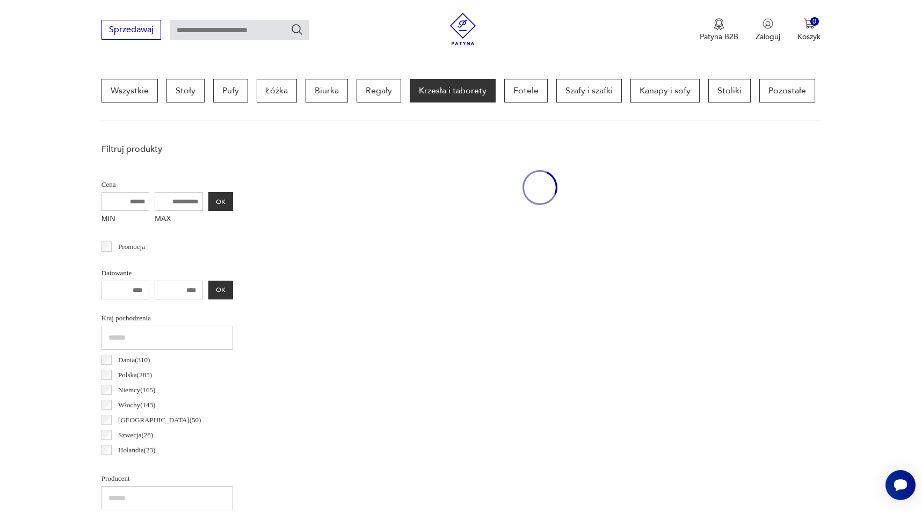
scroll to position [253, 0]
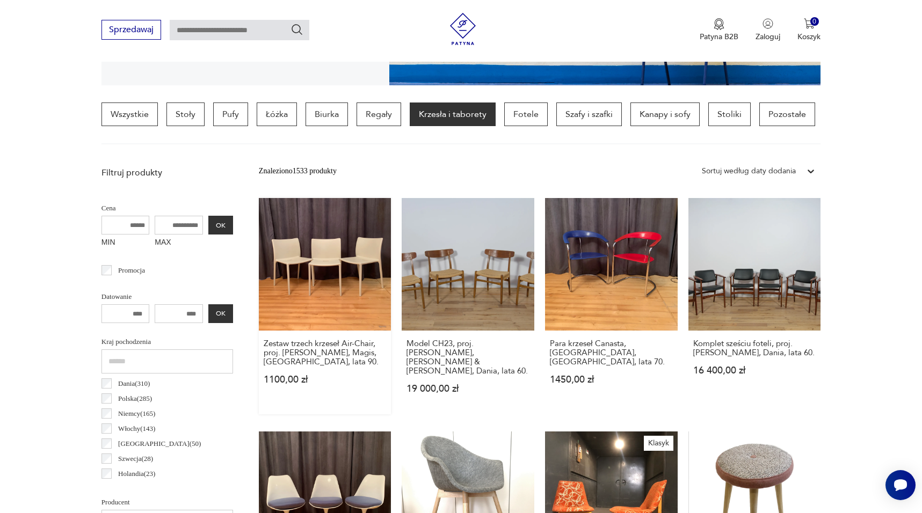
click at [364, 246] on link "Zestaw trzech krzeseł Air-Chair, proj. Jasper Morrison, Magis, Włochy, lata 90.…" at bounding box center [325, 306] width 133 height 216
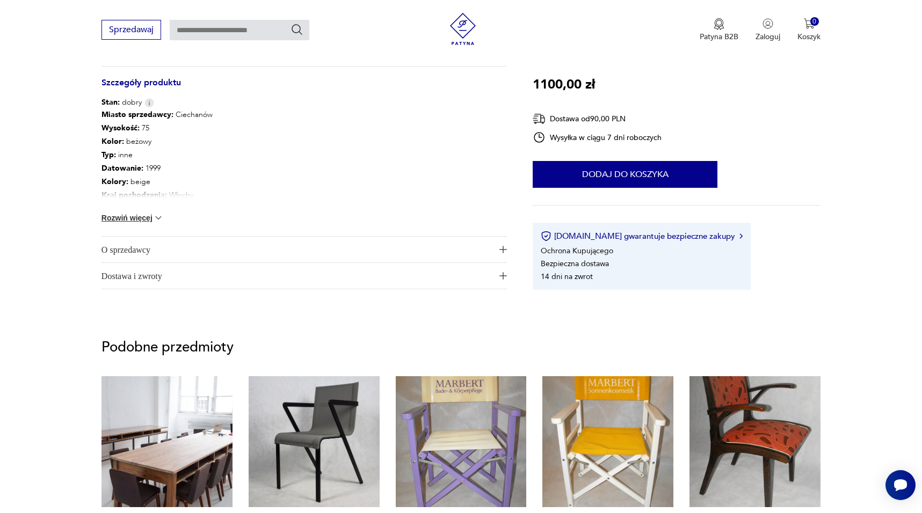
scroll to position [560, 0]
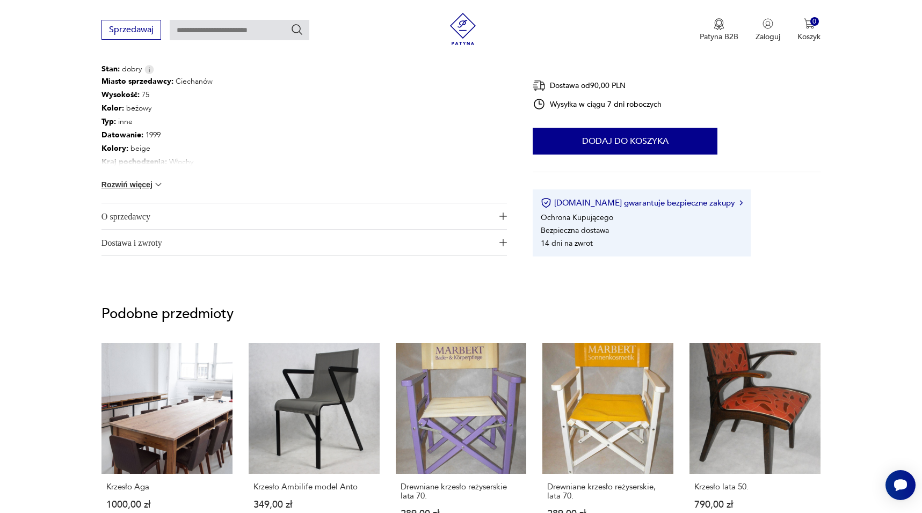
click at [151, 184] on button "Rozwiń więcej" at bounding box center [133, 184] width 62 height 11
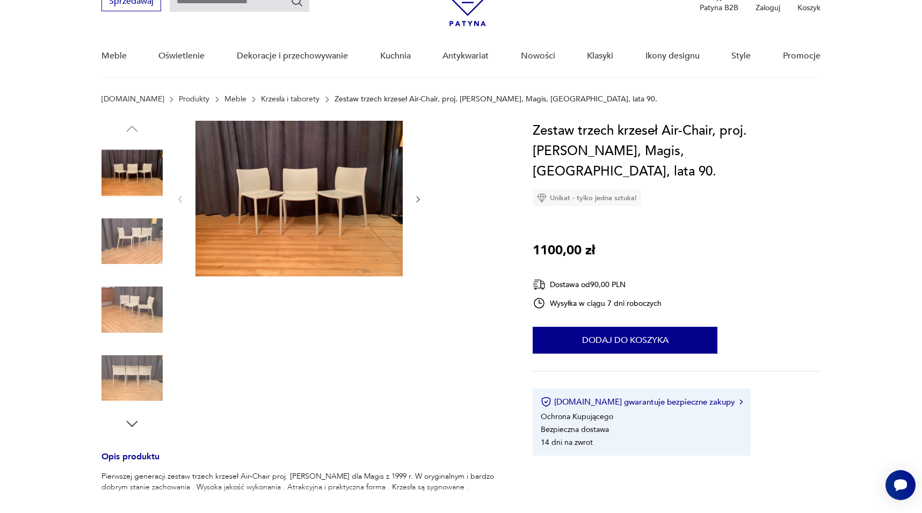
scroll to position [0, 0]
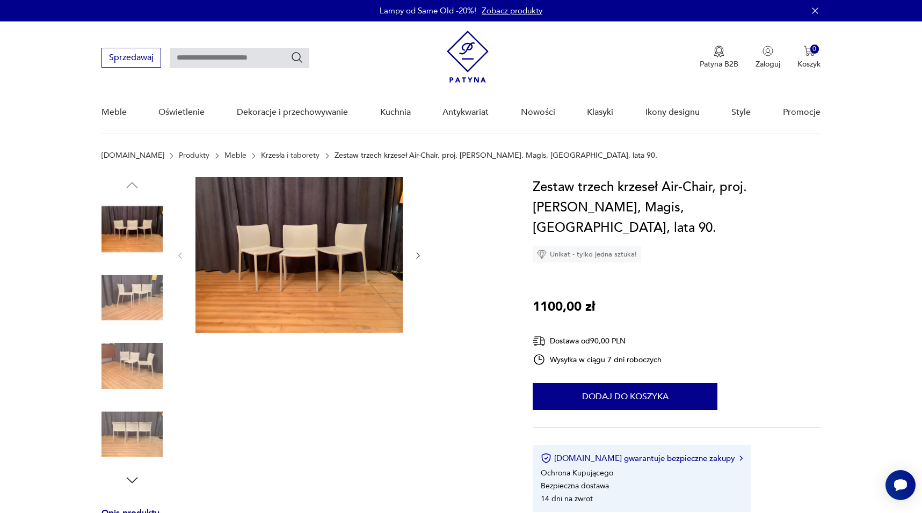
click at [364, 256] on img at bounding box center [298, 255] width 207 height 156
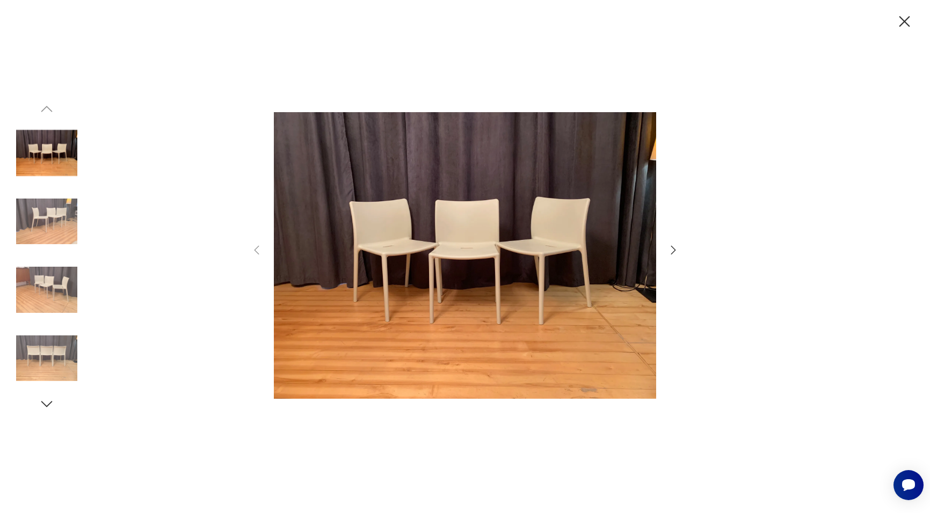
click at [669, 251] on icon "button" at bounding box center [673, 250] width 13 height 13
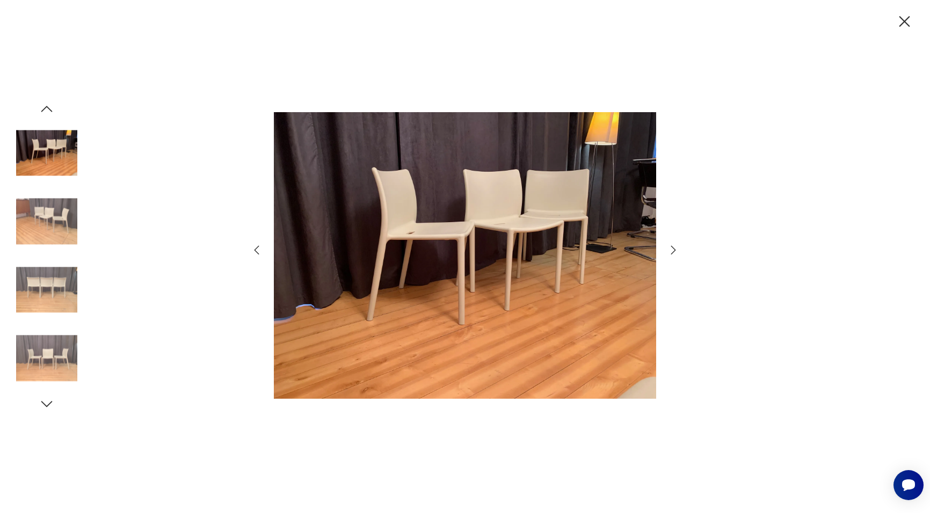
click at [670, 251] on icon "button" at bounding box center [673, 250] width 13 height 13
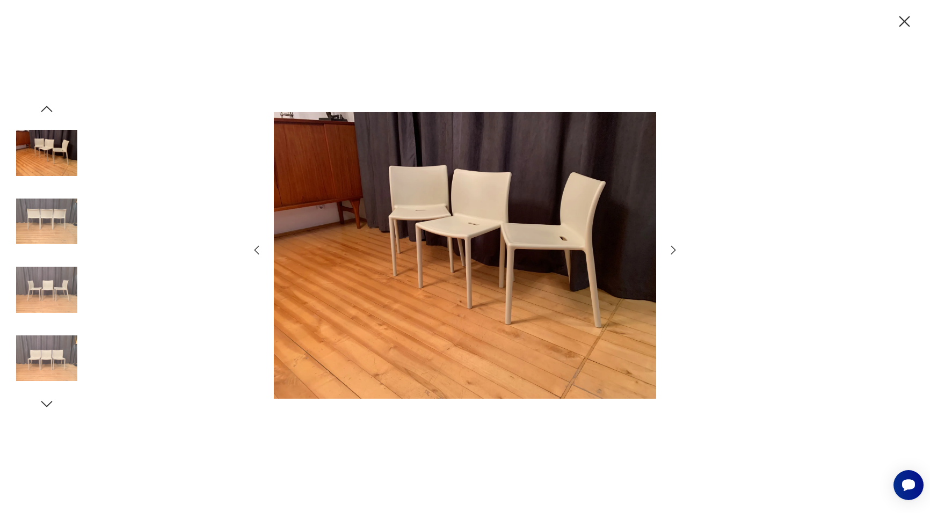
click at [670, 251] on icon "button" at bounding box center [673, 250] width 13 height 13
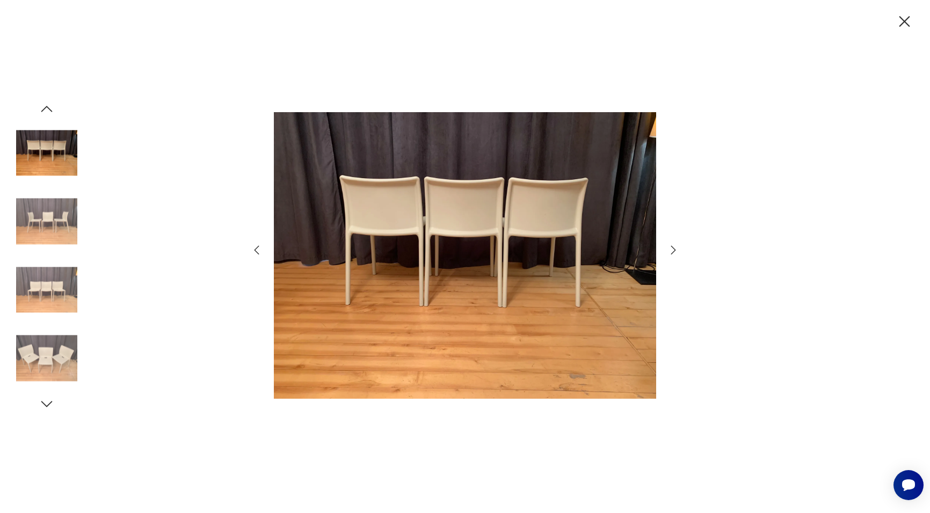
click at [670, 251] on icon "button" at bounding box center [673, 250] width 13 height 13
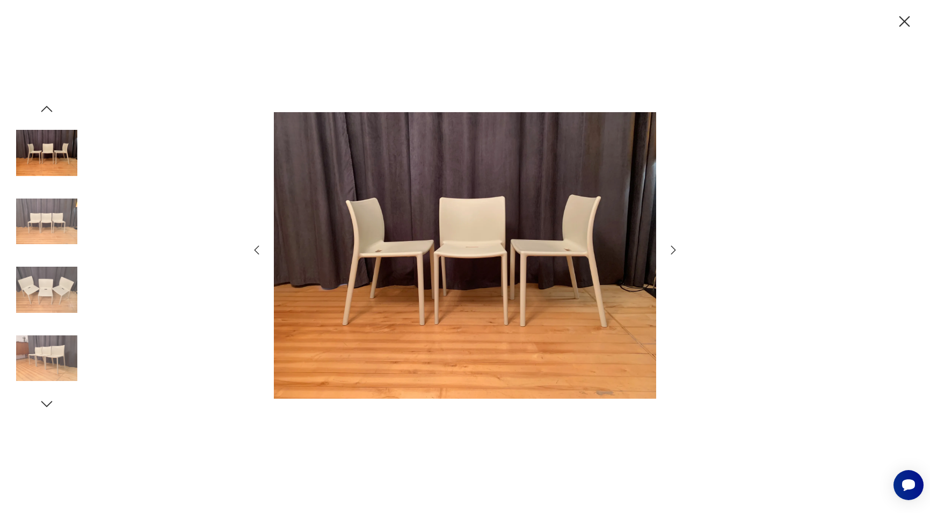
click at [670, 251] on icon "button" at bounding box center [673, 250] width 13 height 13
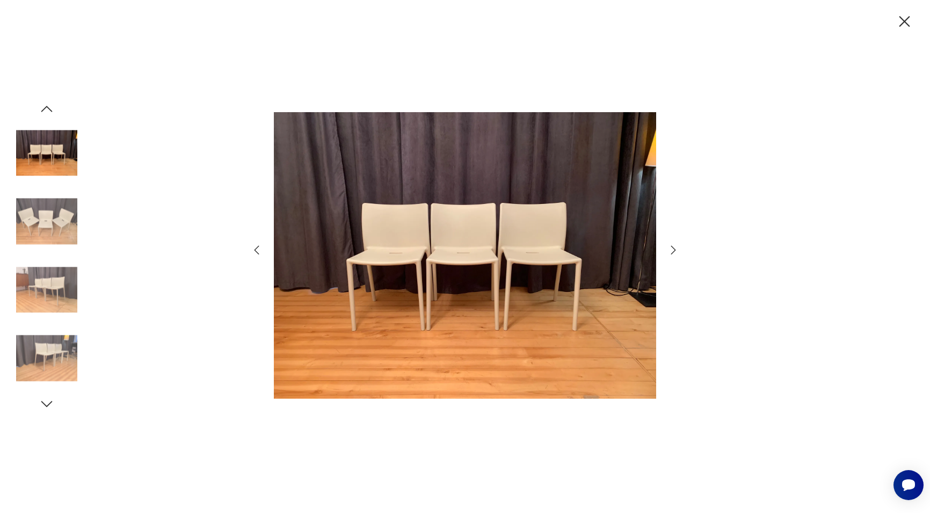
click at [670, 251] on icon "button" at bounding box center [673, 250] width 13 height 13
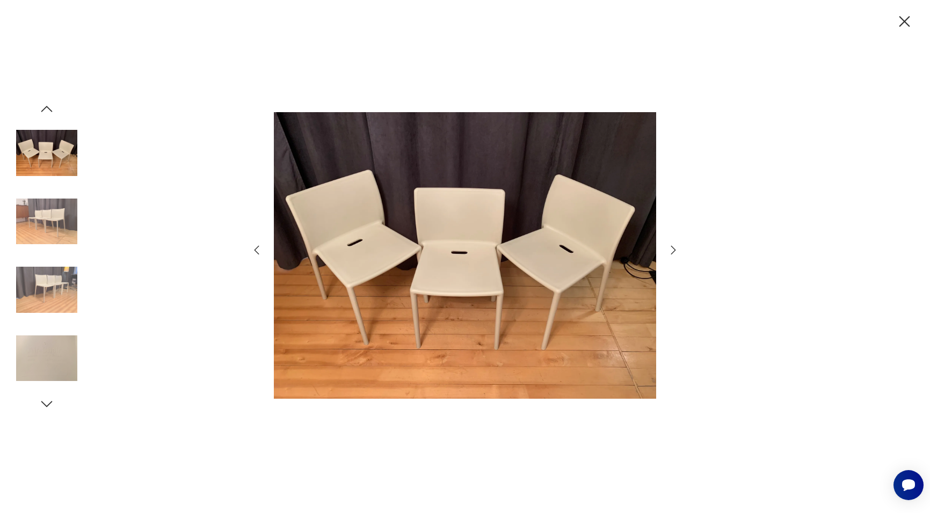
click at [670, 251] on icon "button" at bounding box center [673, 250] width 13 height 13
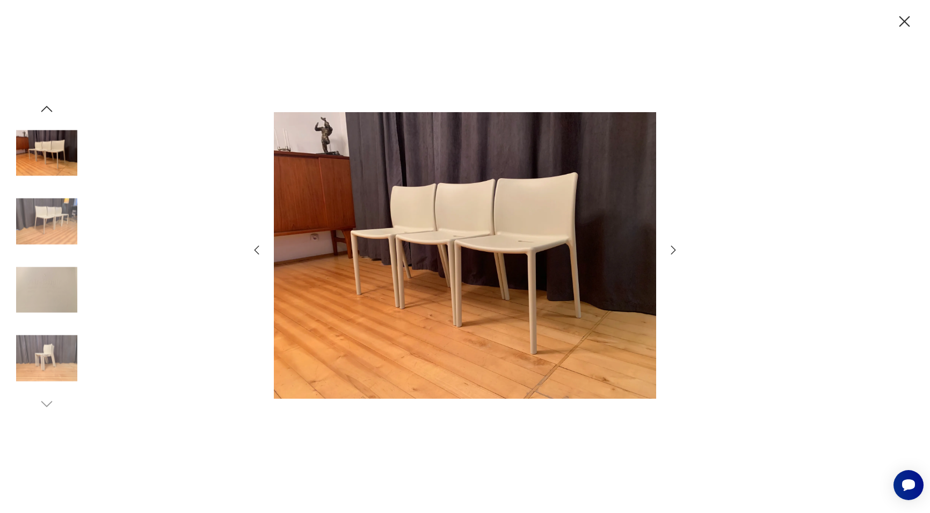
click at [670, 251] on icon "button" at bounding box center [673, 250] width 13 height 13
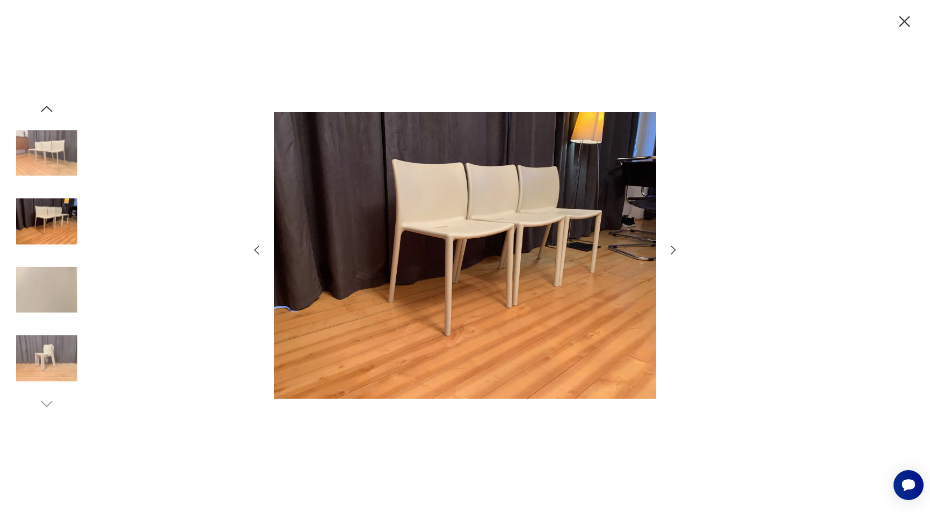
click at [670, 251] on icon "button" at bounding box center [673, 250] width 13 height 13
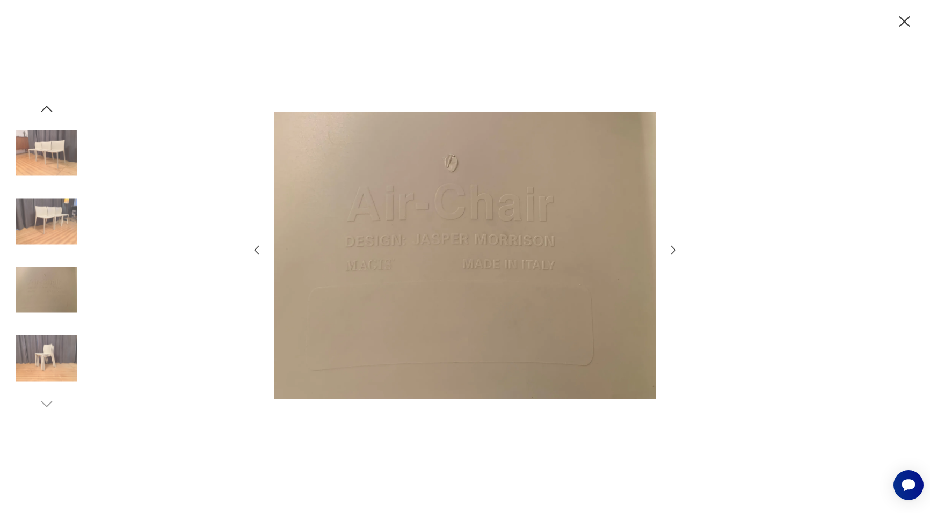
click at [906, 20] on icon "button" at bounding box center [905, 21] width 11 height 11
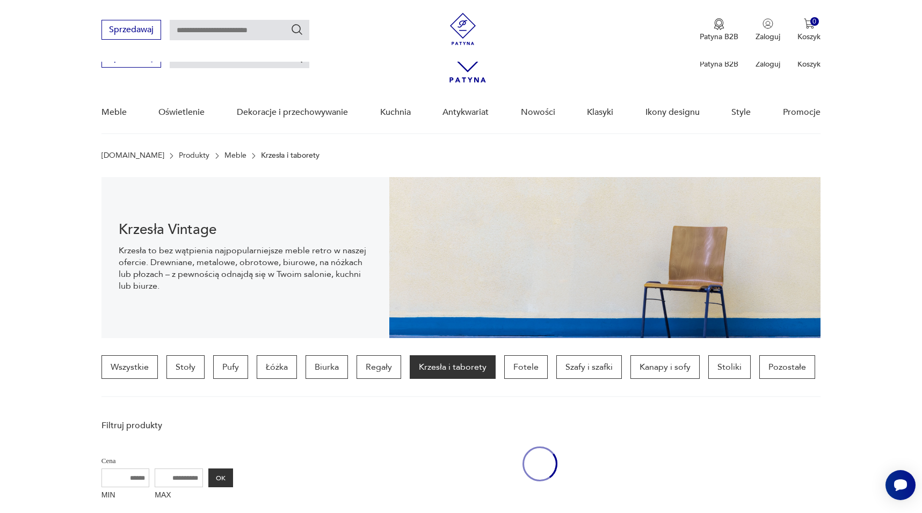
scroll to position [253, 0]
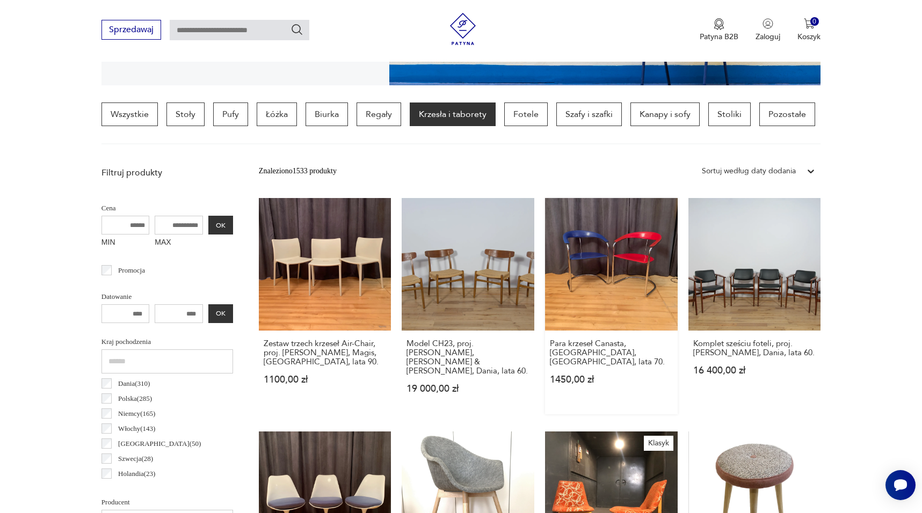
click at [597, 251] on link "Para krzeseł Canasta, Arrben, Włochy, lata 70. 1450,00 zł" at bounding box center [611, 306] width 133 height 216
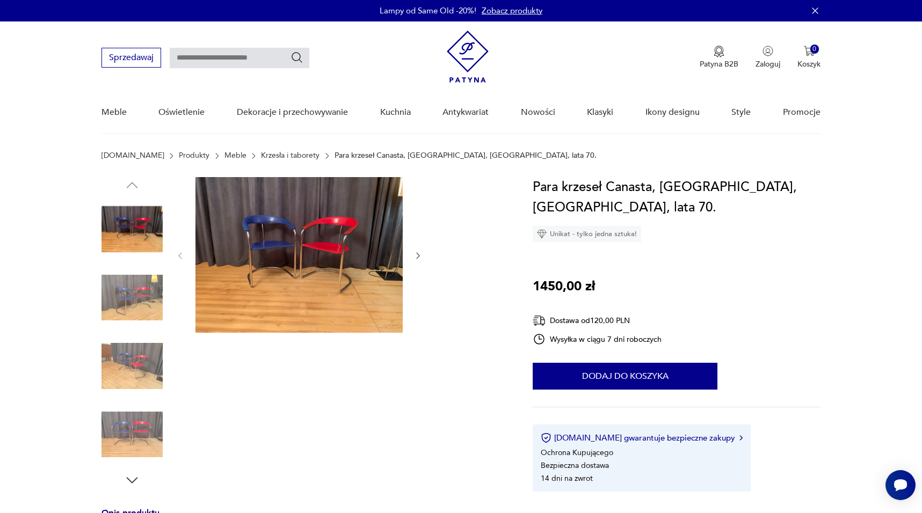
click at [364, 262] on img at bounding box center [298, 255] width 207 height 156
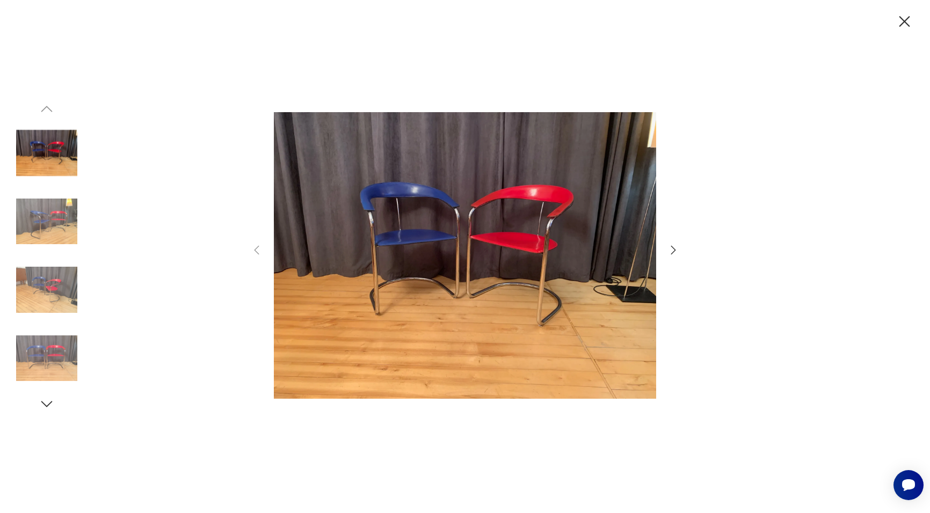
click at [668, 248] on icon "button" at bounding box center [673, 250] width 13 height 13
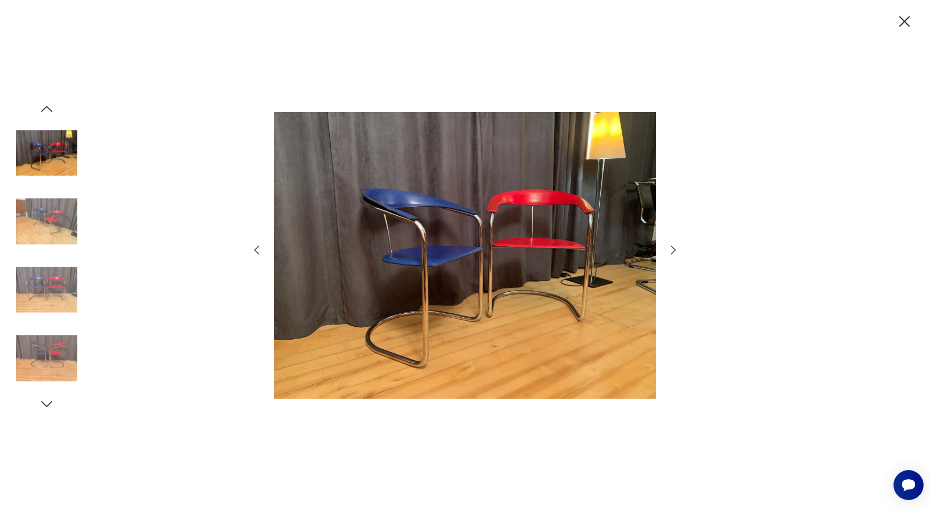
click at [668, 248] on icon "button" at bounding box center [673, 250] width 13 height 13
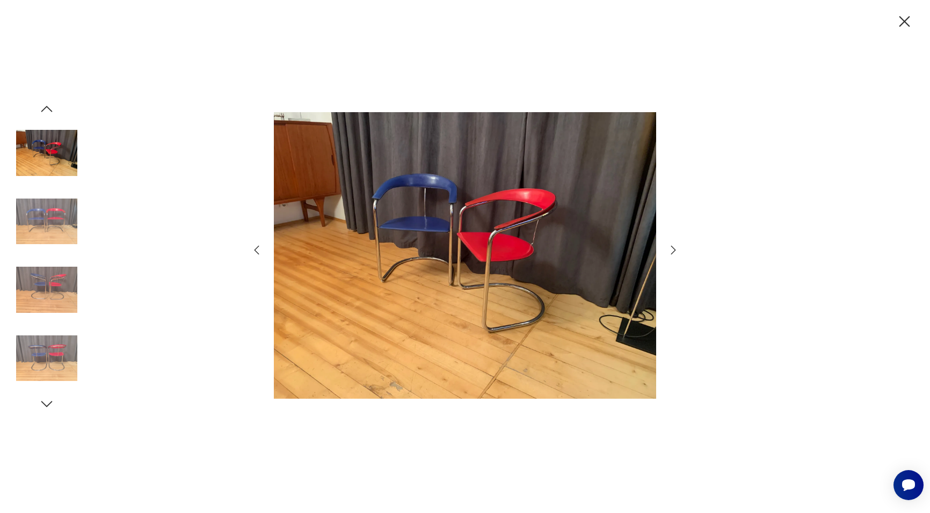
scroll to position [253, 0]
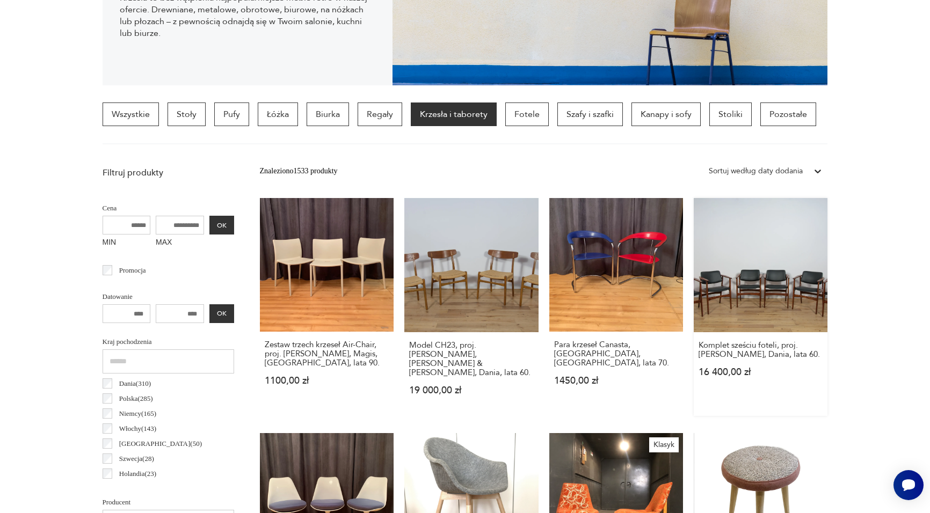
click at [796, 285] on link "Komplet sześciu foteli, proj. A. Vodder, Dania, lata 60. 16 400,00 zł" at bounding box center [761, 307] width 134 height 218
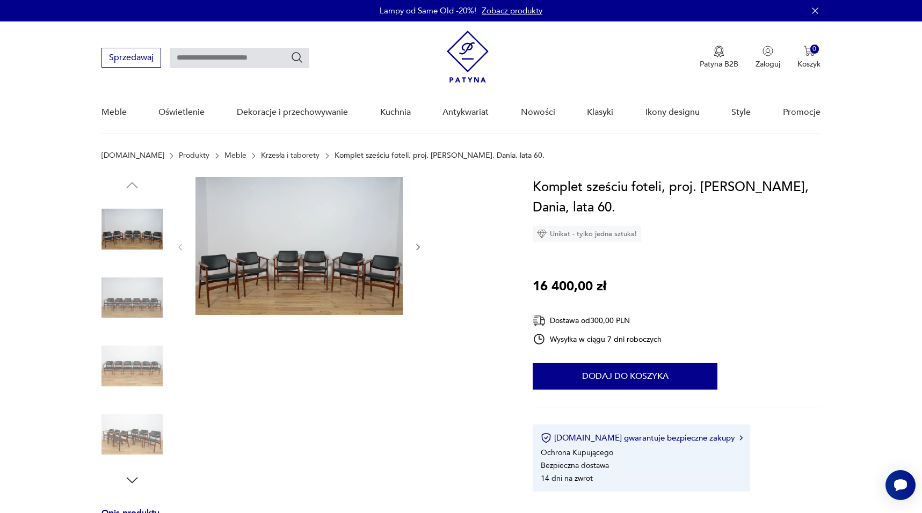
click at [307, 257] on img at bounding box center [298, 246] width 207 height 138
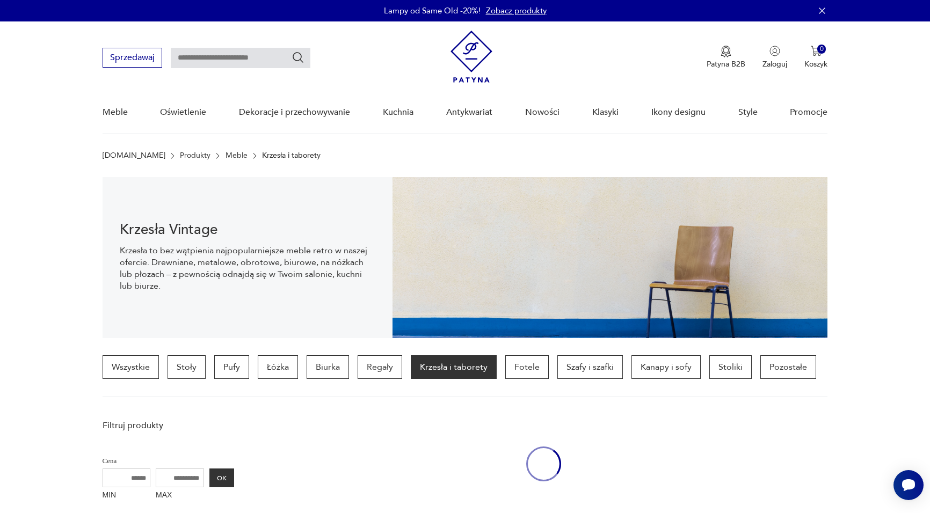
scroll to position [253, 0]
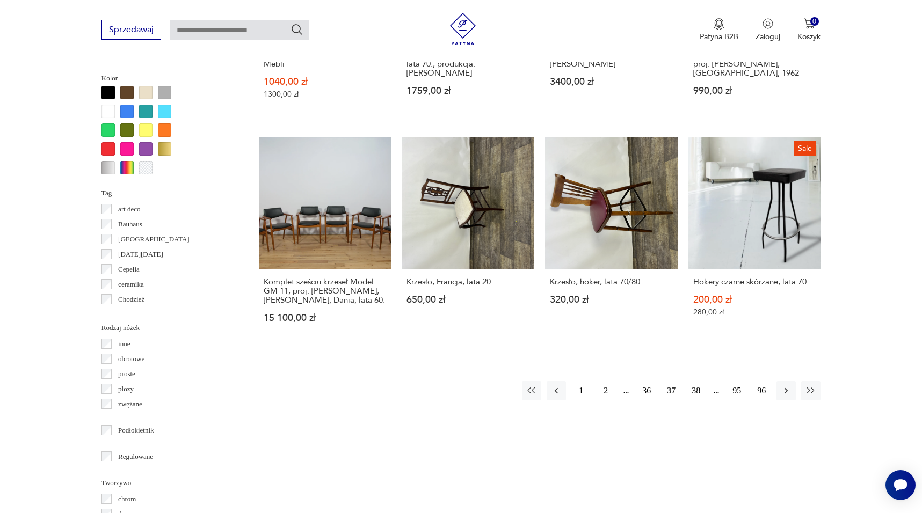
scroll to position [1017, 0]
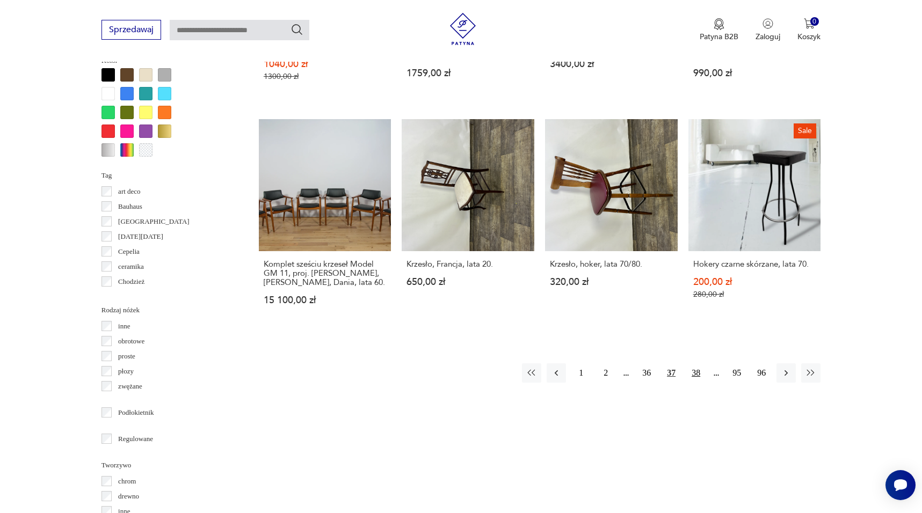
click at [695, 364] on button "38" at bounding box center [695, 373] width 19 height 19
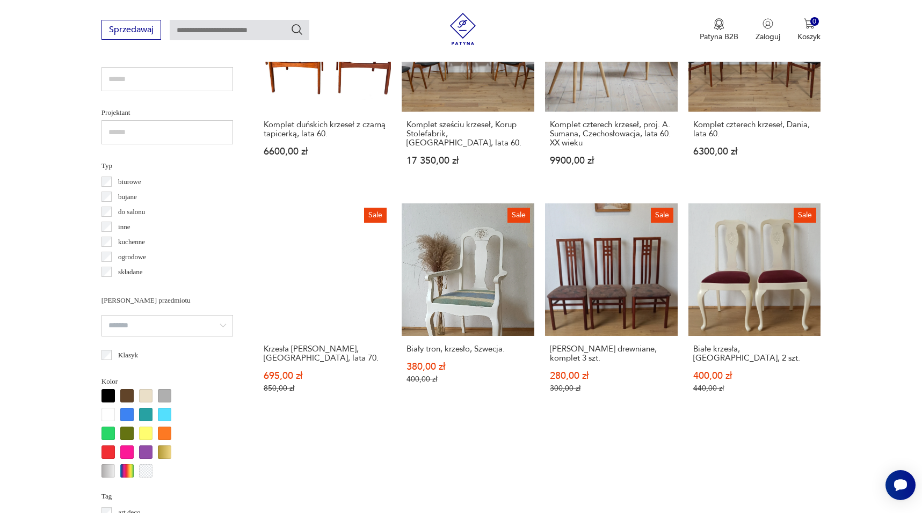
scroll to position [697, 0]
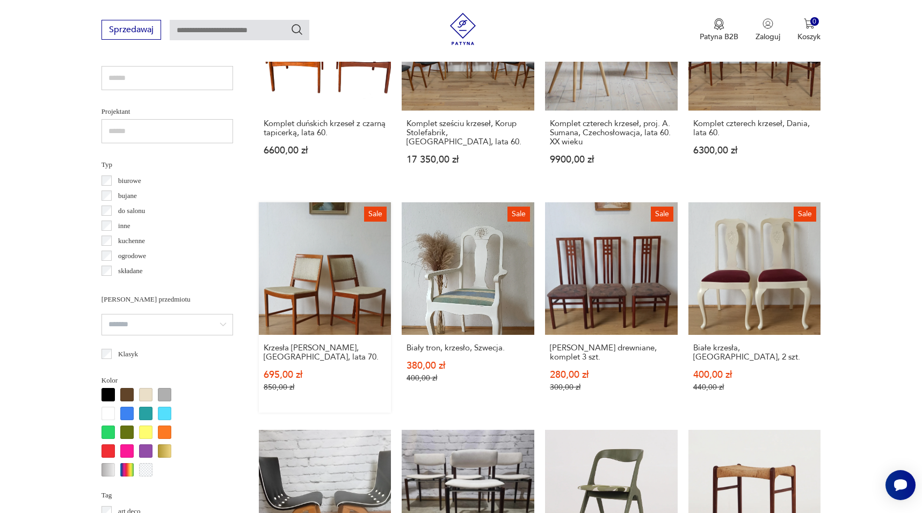
click at [333, 281] on link "Sale Krzesła [PERSON_NAME], Bodafors, lata 70. 695,00 zł 850,00 zł" at bounding box center [325, 307] width 133 height 211
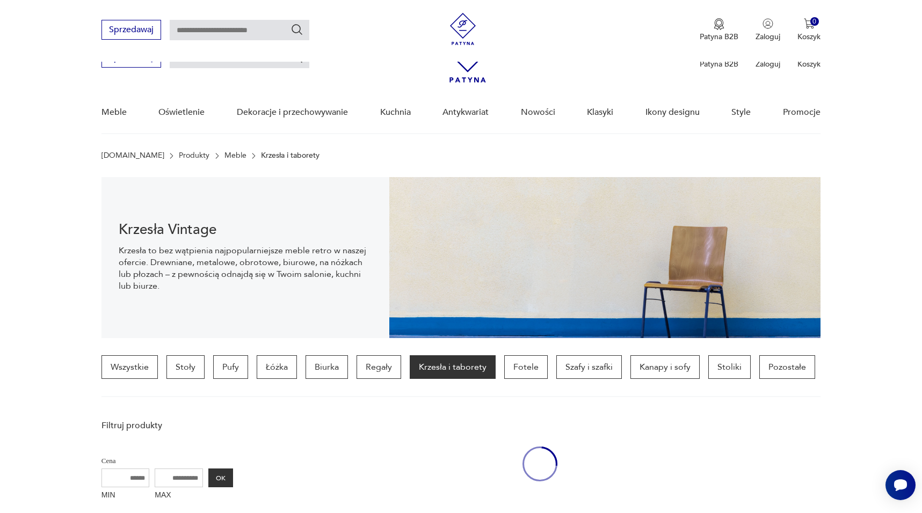
scroll to position [796, 0]
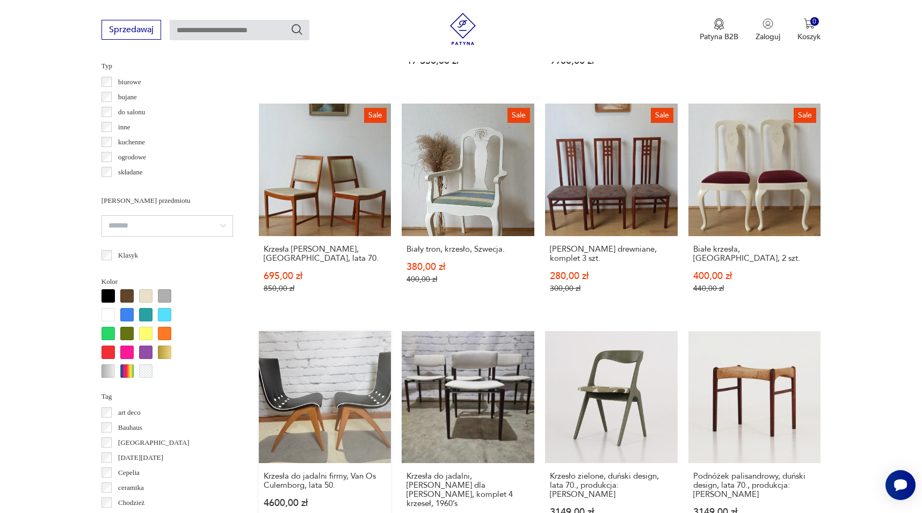
click at [335, 393] on link "Krzesła do jadalni firmy, Van Os Culemborg, lata 50. 4600,00 zł" at bounding box center [325, 439] width 133 height 216
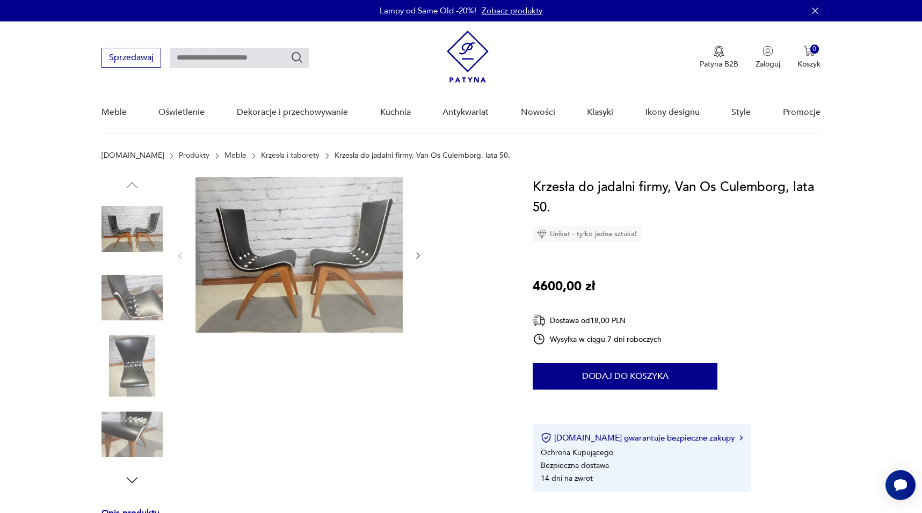
click at [306, 269] on img at bounding box center [298, 255] width 207 height 156
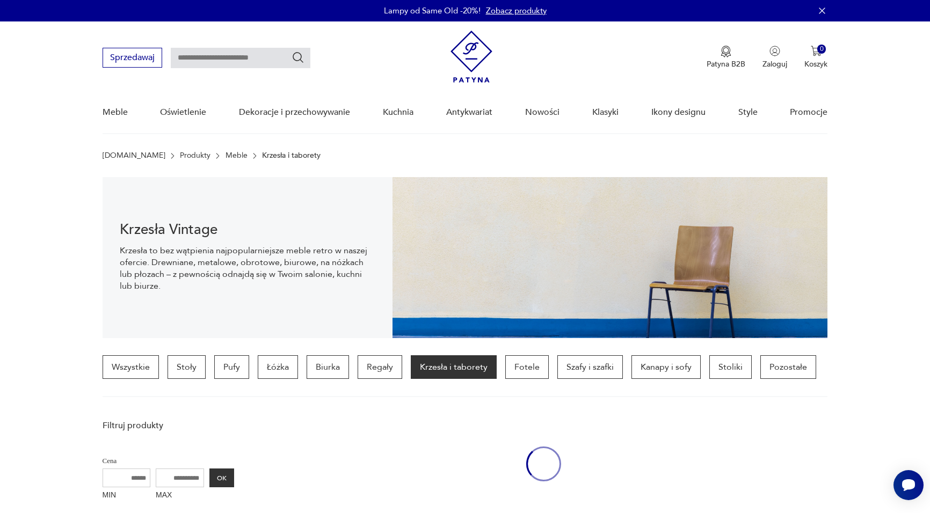
scroll to position [895, 0]
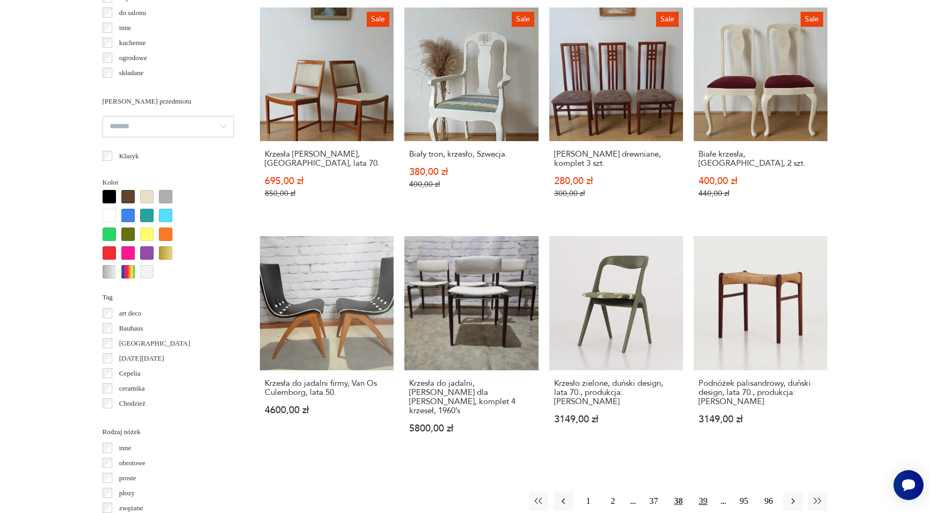
click at [703, 492] on button "39" at bounding box center [702, 501] width 19 height 19
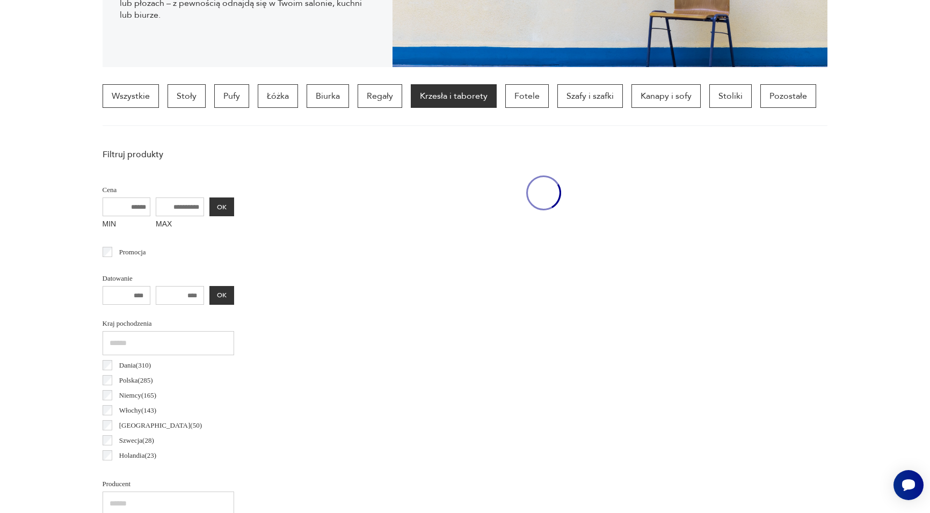
scroll to position [253, 0]
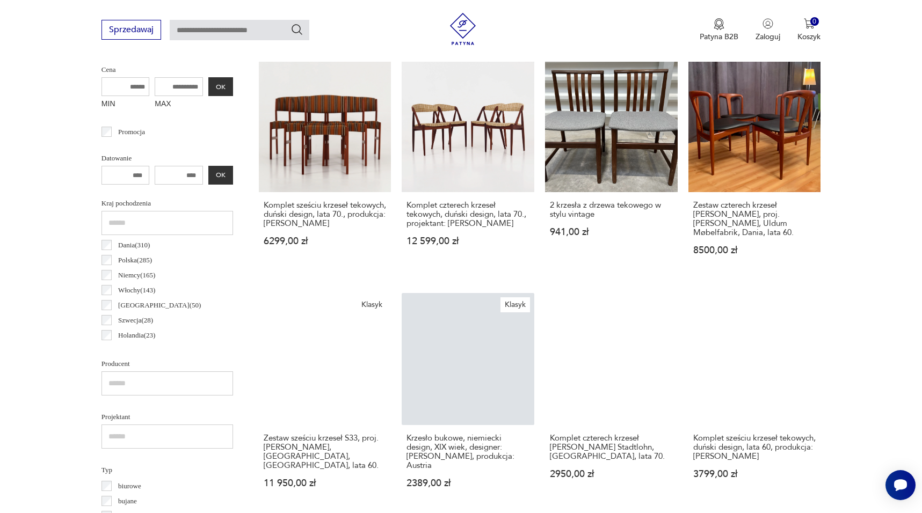
scroll to position [397, 0]
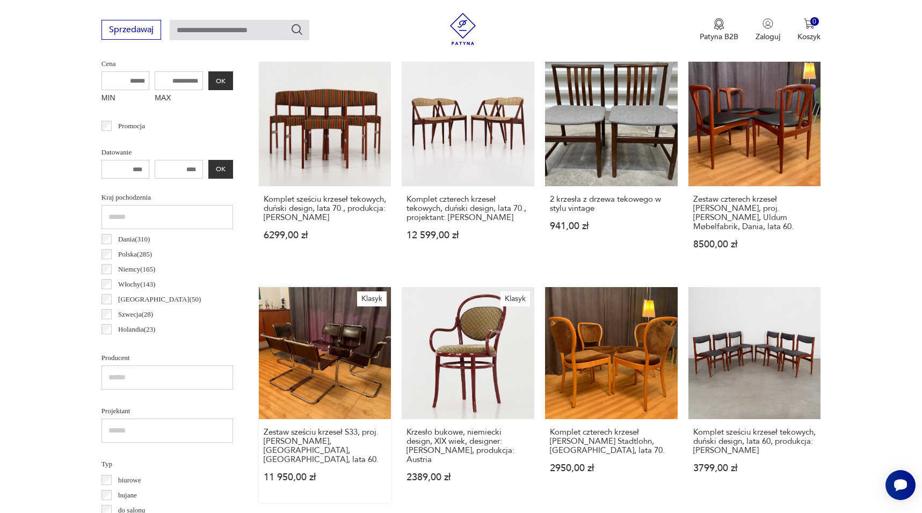
click at [339, 352] on link "Klasyk Zestaw sześciu krzeseł S33, proj. [PERSON_NAME], [GEOGRAPHIC_DATA], [GEO…" at bounding box center [325, 395] width 133 height 216
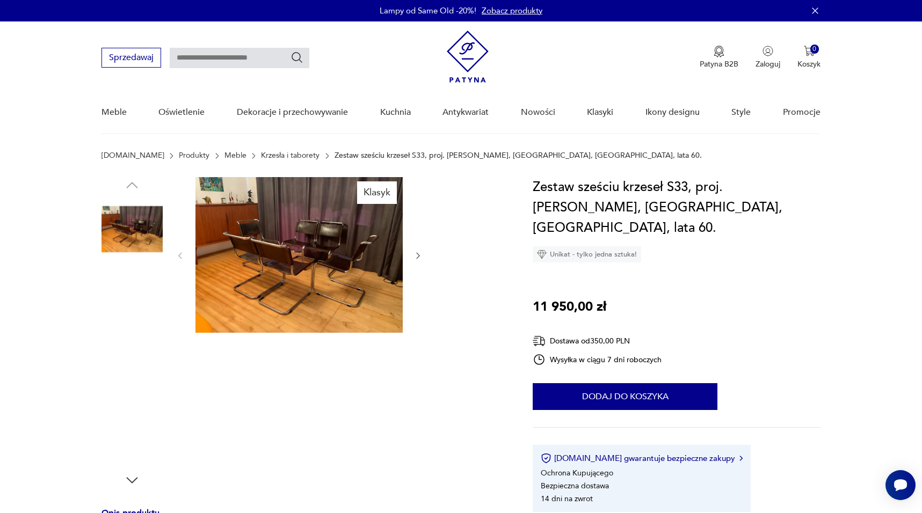
click at [322, 255] on img at bounding box center [298, 255] width 207 height 156
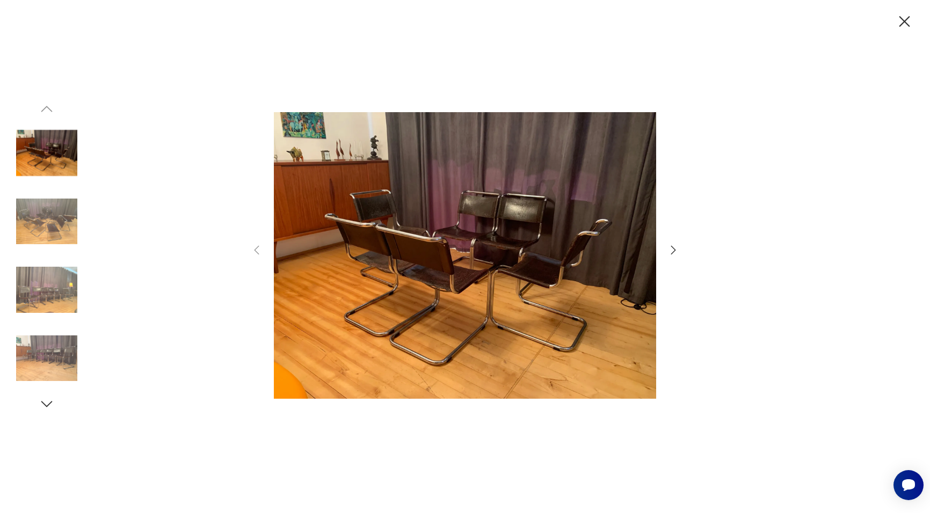
click at [670, 248] on icon "button" at bounding box center [673, 250] width 13 height 13
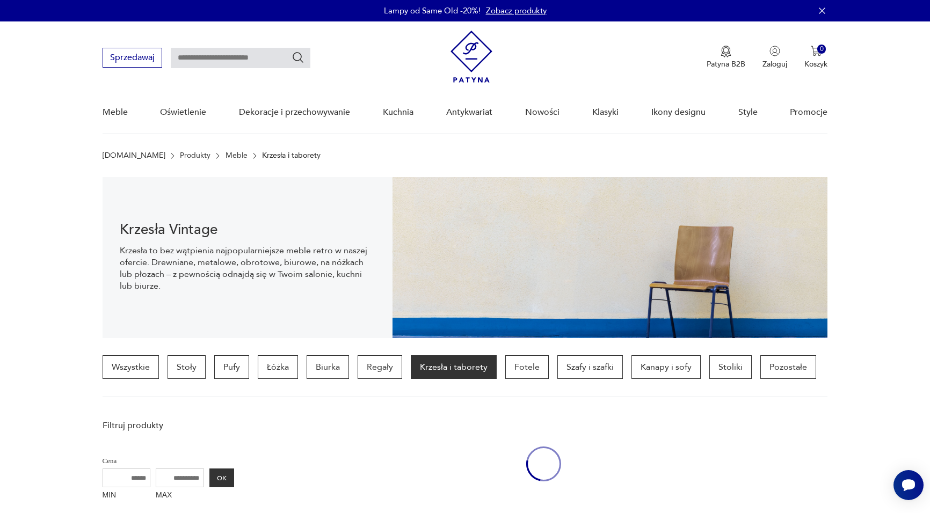
scroll to position [397, 0]
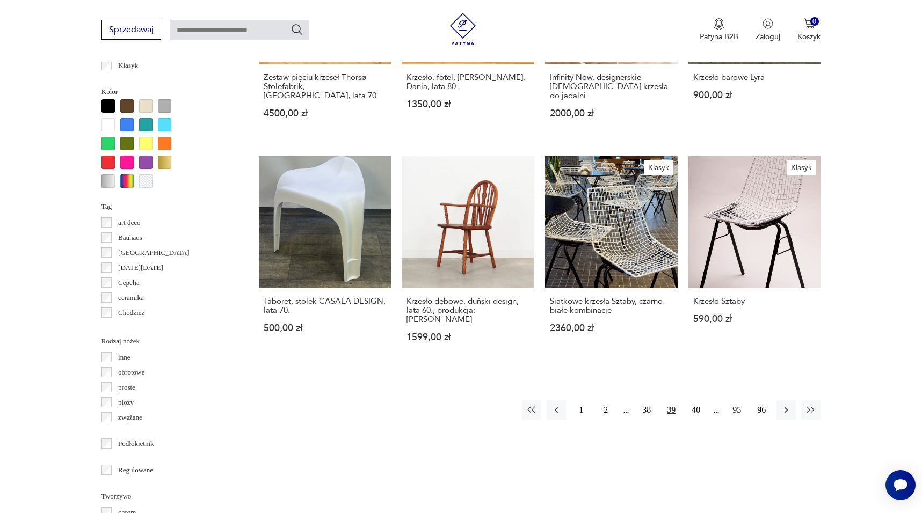
scroll to position [1001, 0]
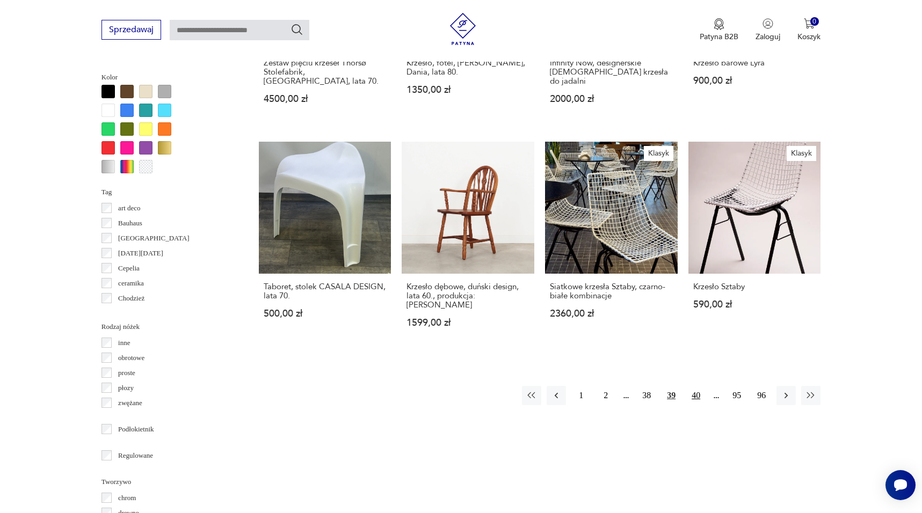
click at [699, 386] on button "40" at bounding box center [695, 395] width 19 height 19
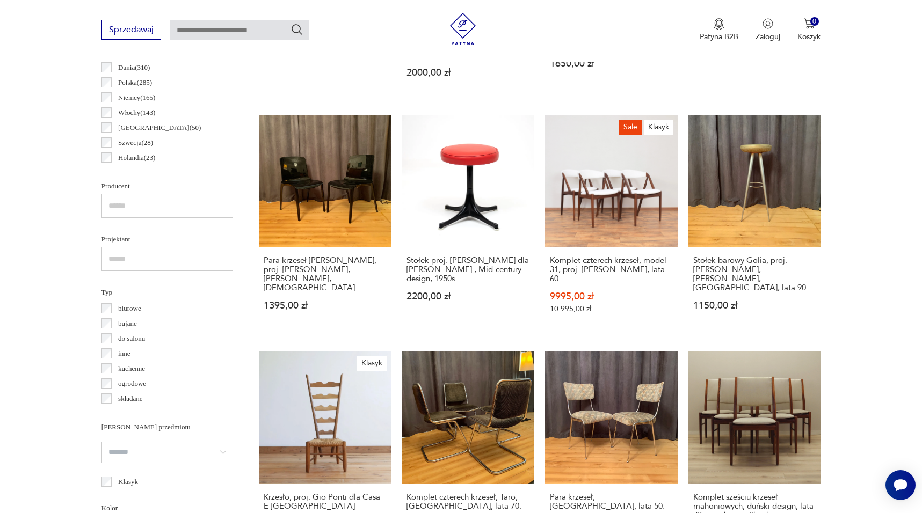
scroll to position [576, 0]
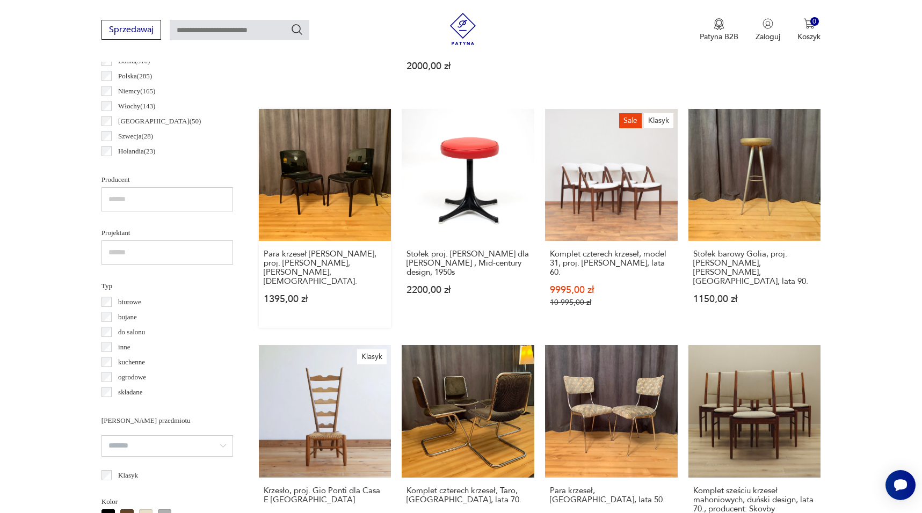
click at [308, 156] on link "Para krzeseł [PERSON_NAME], proj. [PERSON_NAME], [PERSON_NAME], [DEMOGRAPHIC_DA…" at bounding box center [325, 219] width 133 height 220
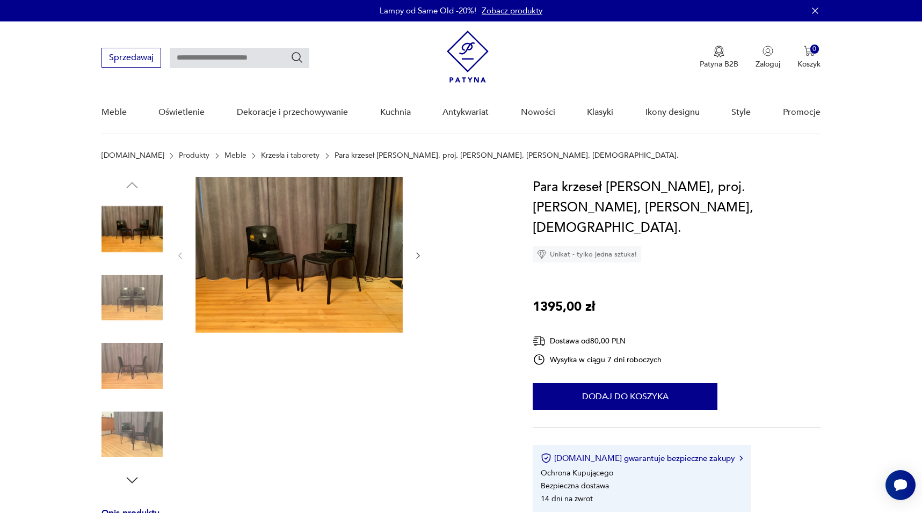
click at [341, 271] on img at bounding box center [298, 255] width 207 height 156
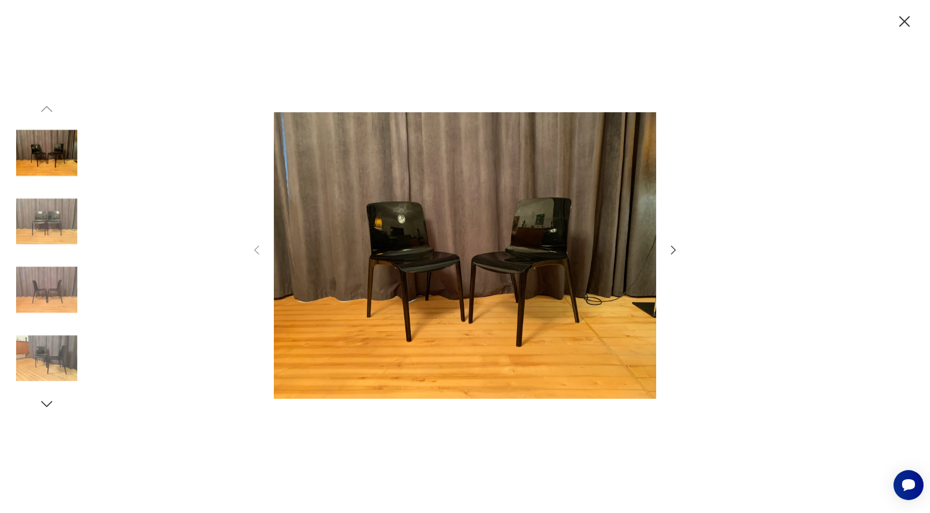
click at [671, 250] on icon "button" at bounding box center [673, 250] width 13 height 13
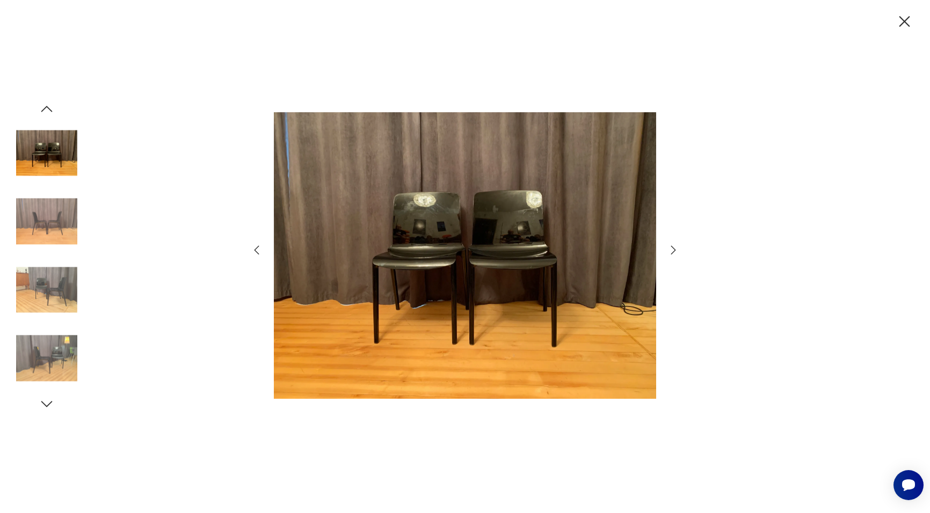
click at [671, 250] on icon "button" at bounding box center [673, 250] width 13 height 13
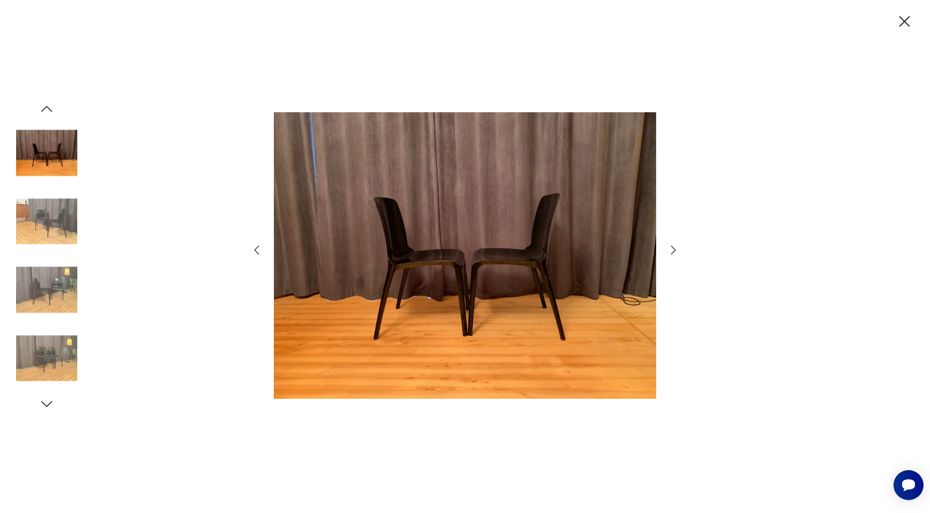
click at [673, 250] on icon "button" at bounding box center [673, 250] width 13 height 13
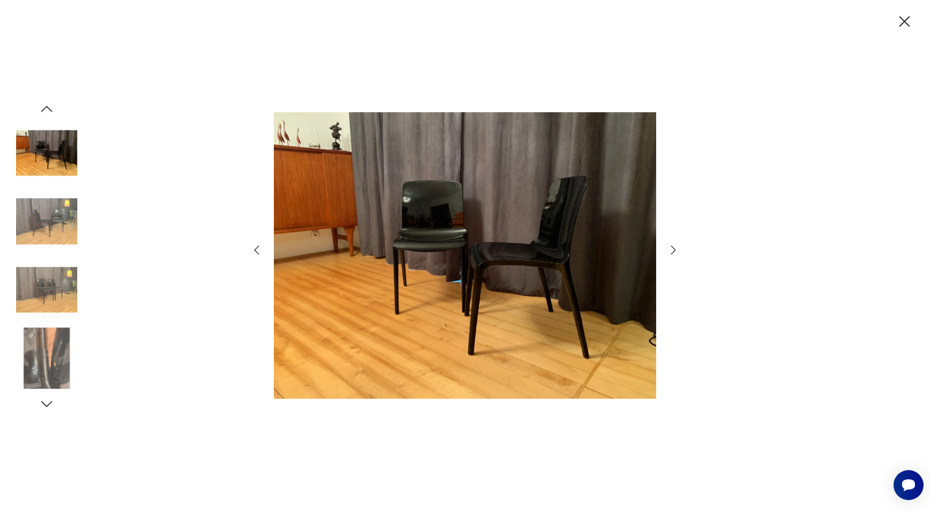
click at [673, 250] on icon "button" at bounding box center [673, 250] width 13 height 13
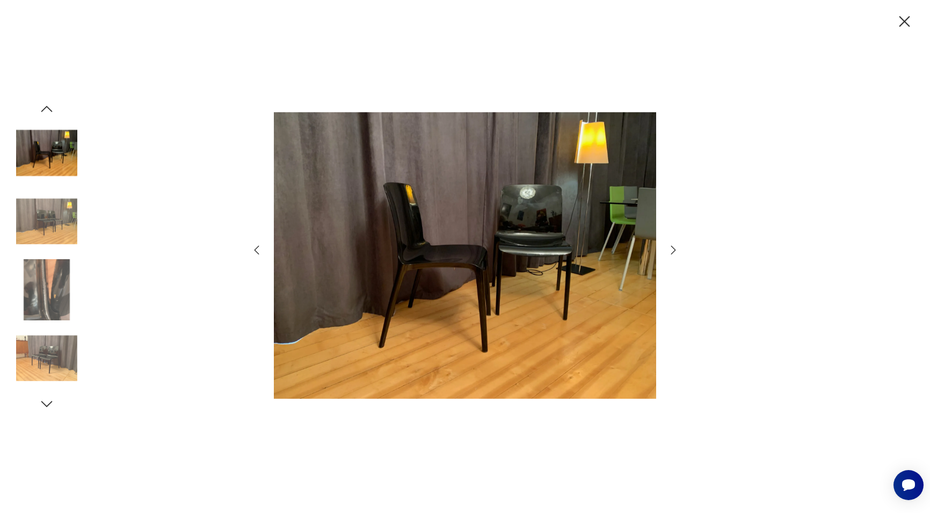
click at [672, 251] on icon "button" at bounding box center [673, 250] width 13 height 13
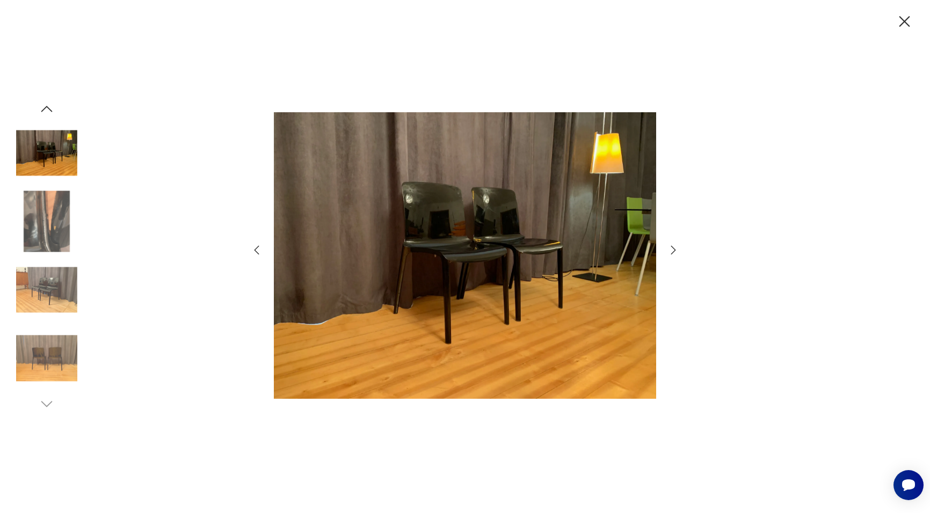
click at [672, 251] on icon "button" at bounding box center [673, 250] width 13 height 13
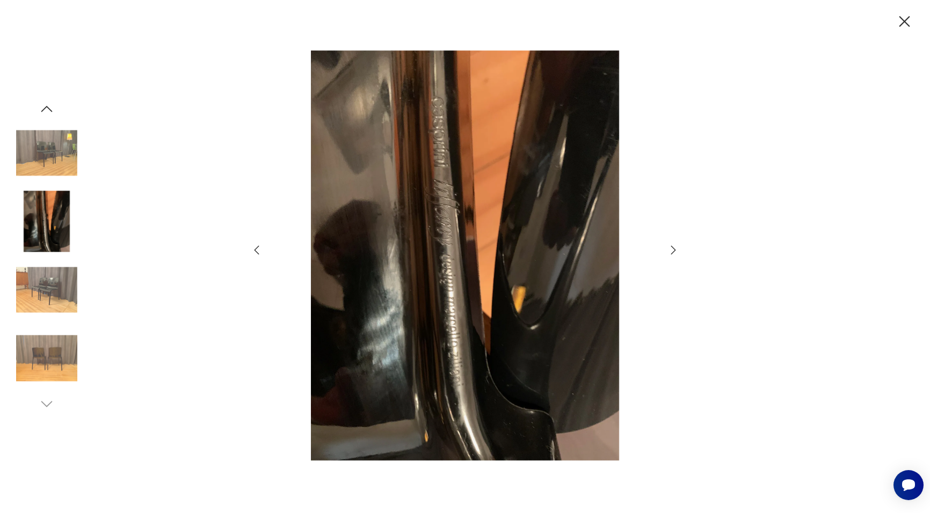
click at [672, 251] on icon "button" at bounding box center [673, 250] width 13 height 13
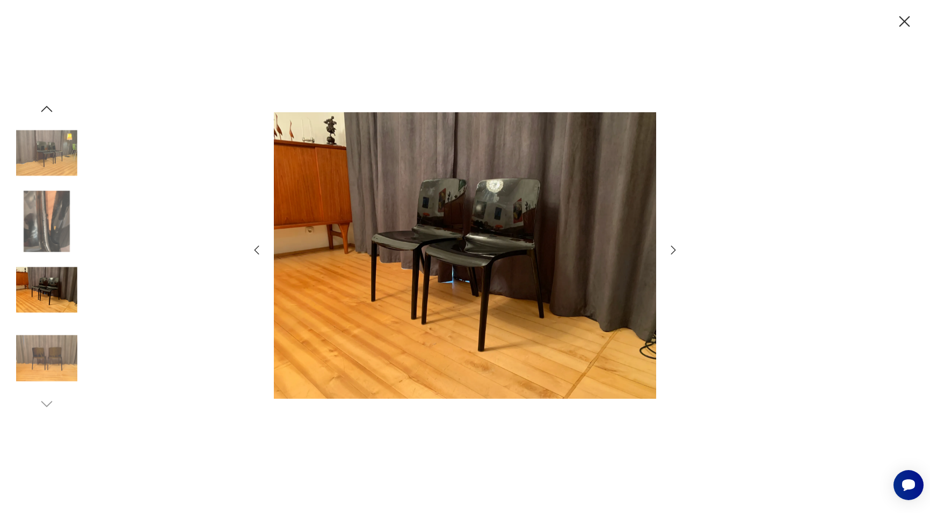
click at [672, 251] on icon "button" at bounding box center [673, 250] width 13 height 13
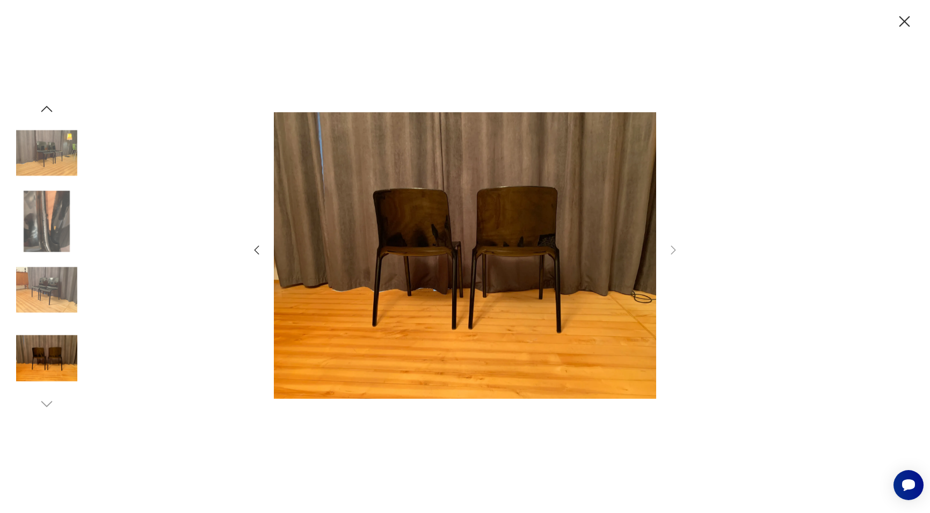
click at [904, 27] on icon "button" at bounding box center [904, 21] width 19 height 19
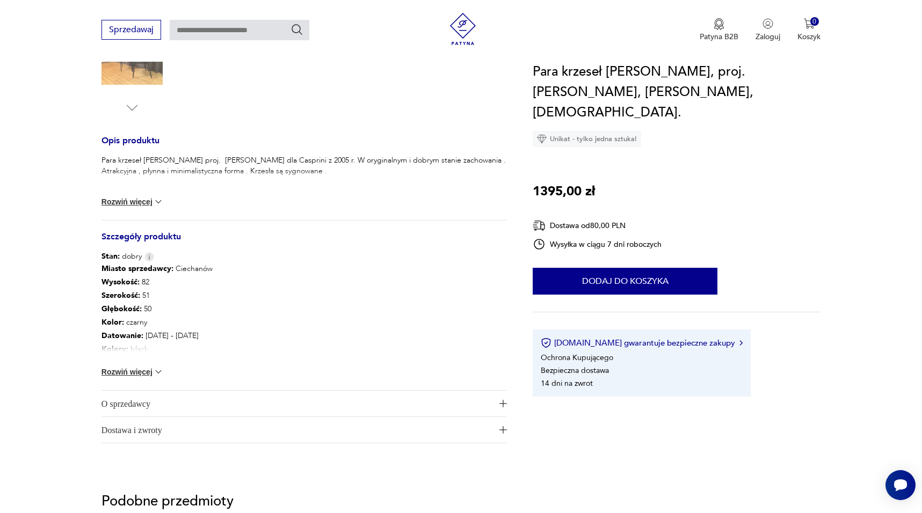
scroll to position [374, 0]
click at [129, 370] on button "Rozwiń więcej" at bounding box center [133, 371] width 62 height 11
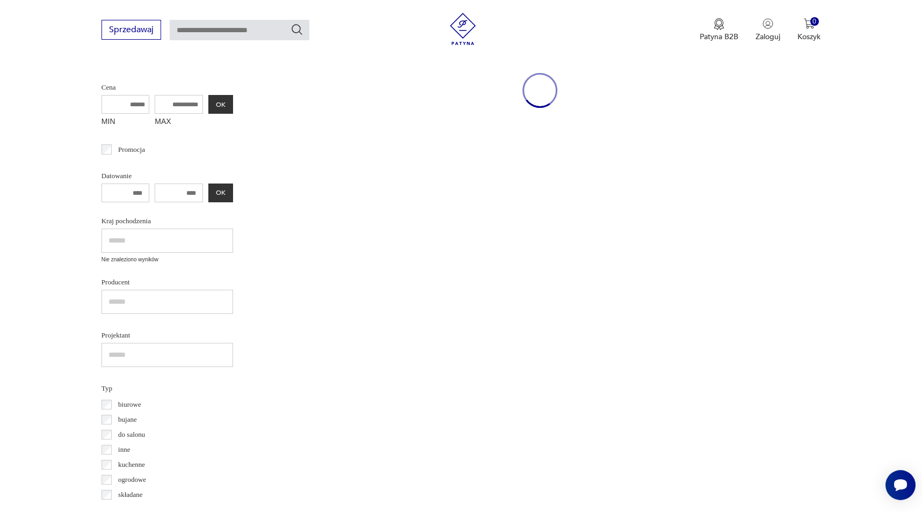
scroll to position [576, 0]
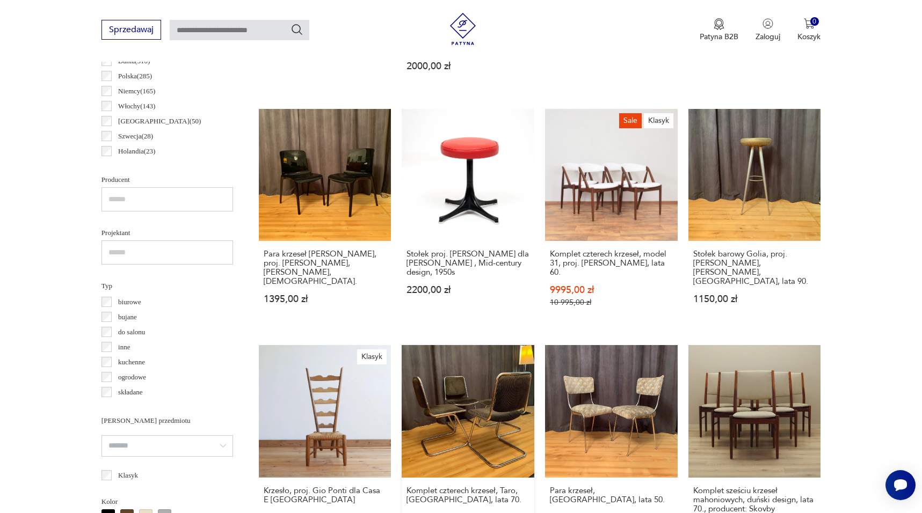
click at [484, 357] on link "Komplet czterech krzeseł, Taro, Włochy, lata 70. 1950,00 zł" at bounding box center [468, 453] width 133 height 216
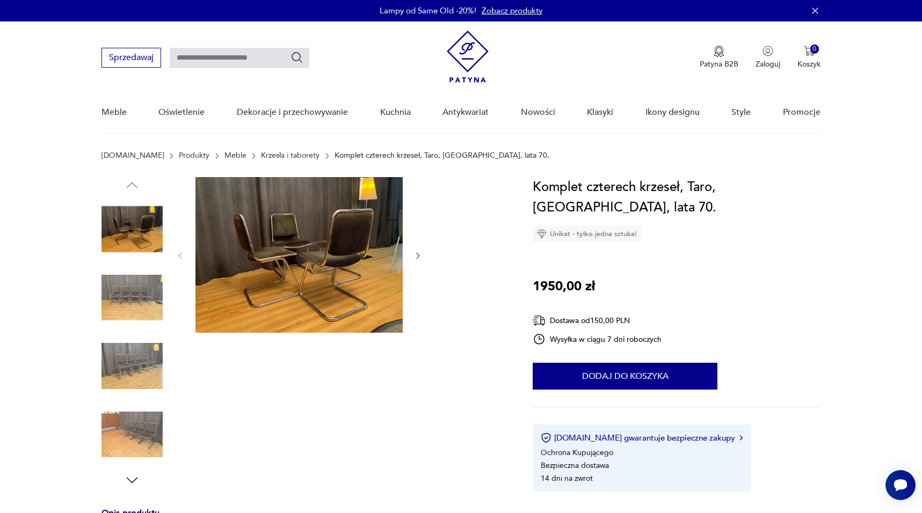
click at [330, 269] on img at bounding box center [298, 255] width 207 height 156
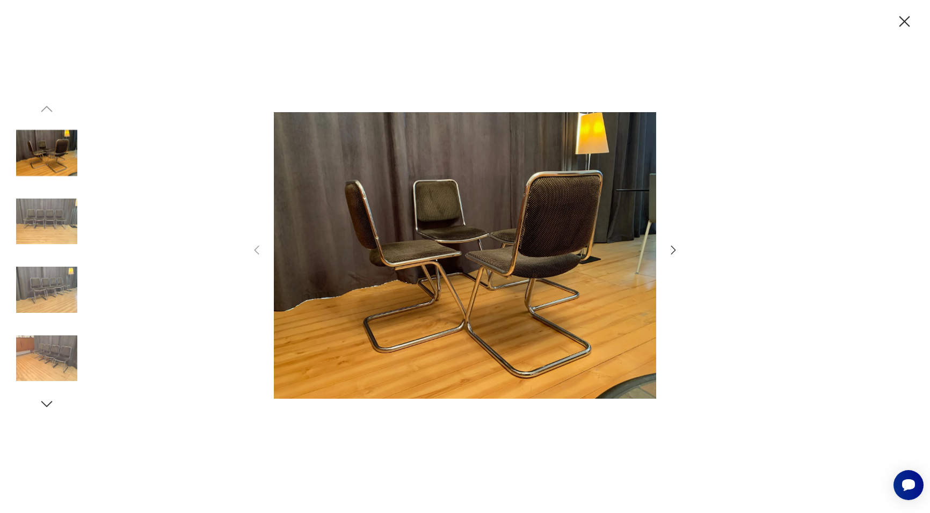
click at [671, 252] on icon "button" at bounding box center [673, 250] width 13 height 13
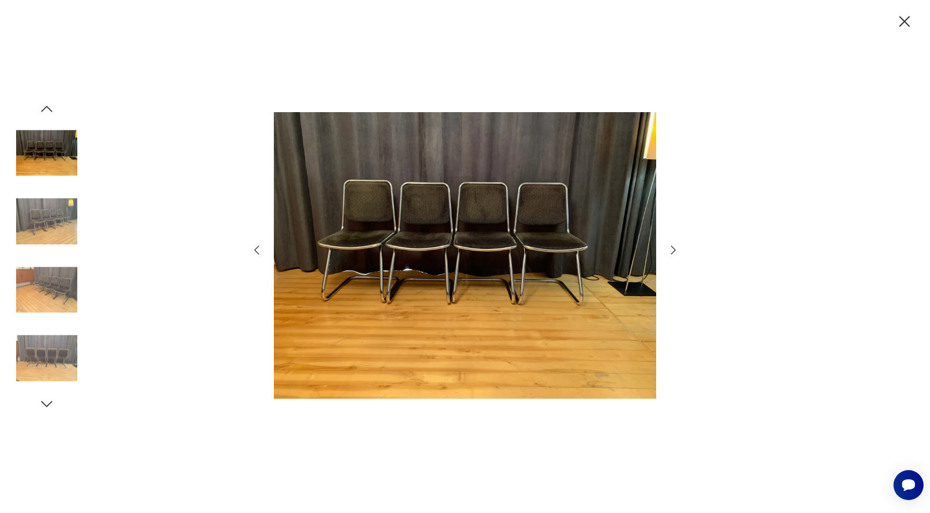
click at [671, 252] on icon "button" at bounding box center [673, 250] width 13 height 13
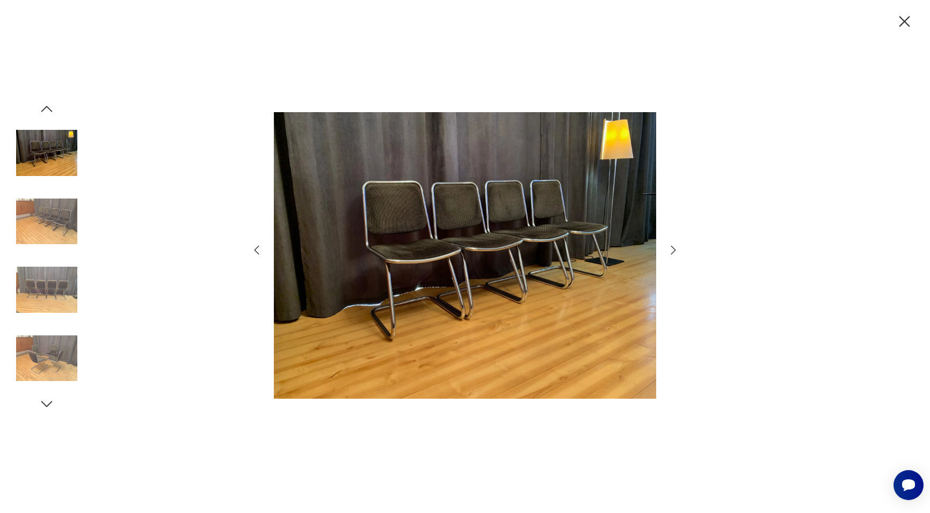
click at [671, 252] on icon "button" at bounding box center [673, 250] width 13 height 13
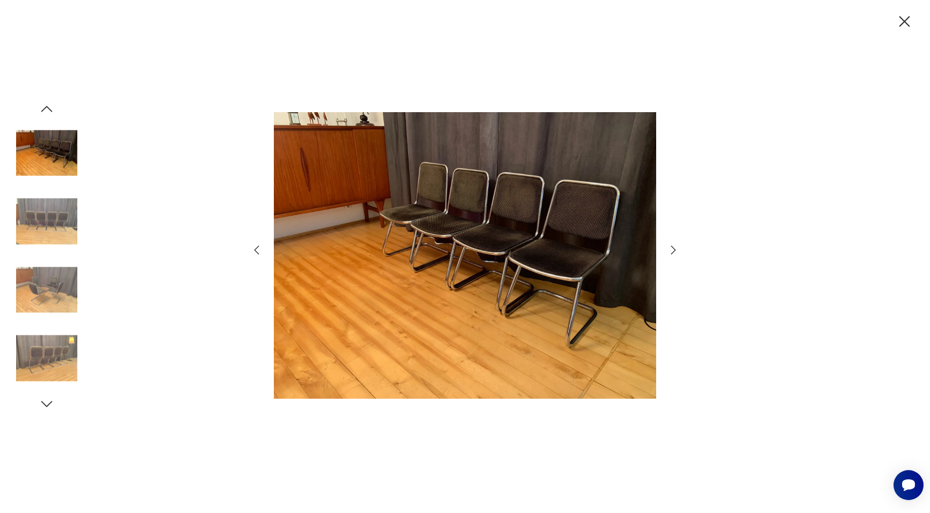
click at [671, 251] on icon "button" at bounding box center [673, 250] width 13 height 13
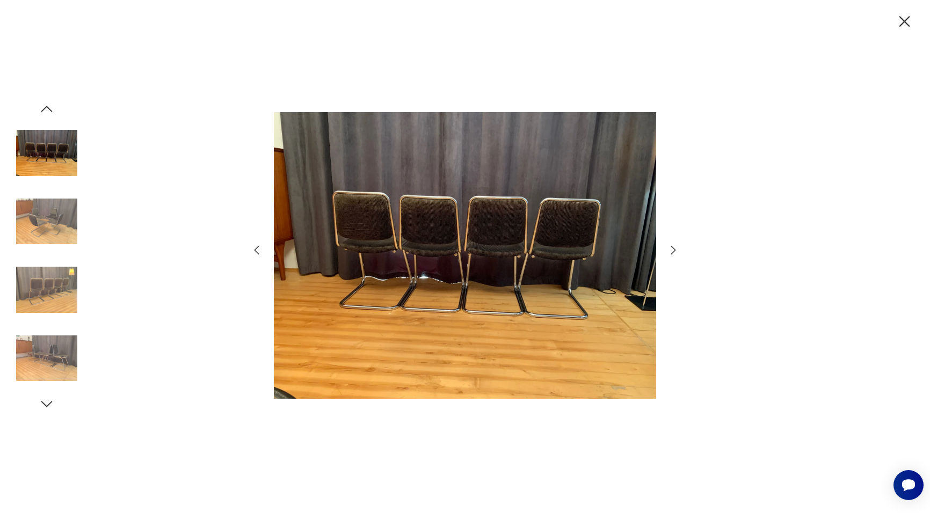
click at [671, 251] on icon "button" at bounding box center [673, 250] width 13 height 13
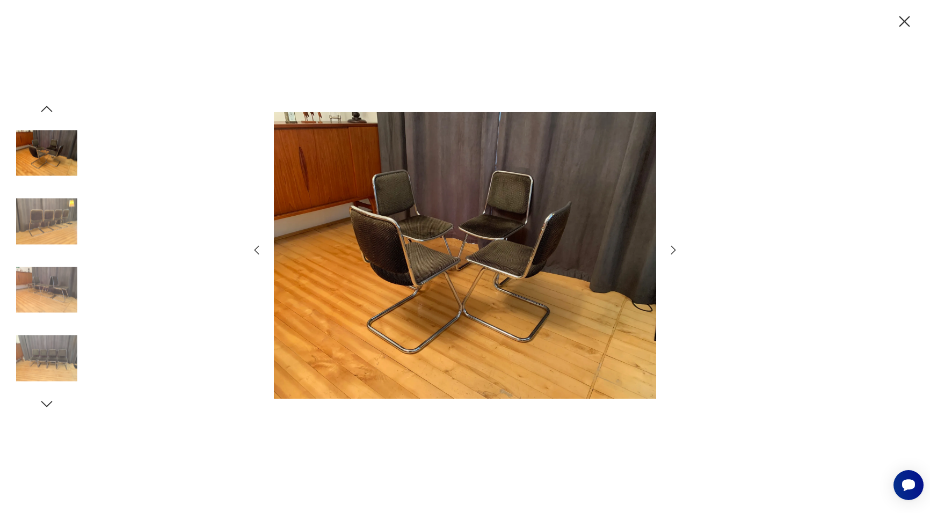
click at [671, 251] on icon "button" at bounding box center [673, 250] width 13 height 13
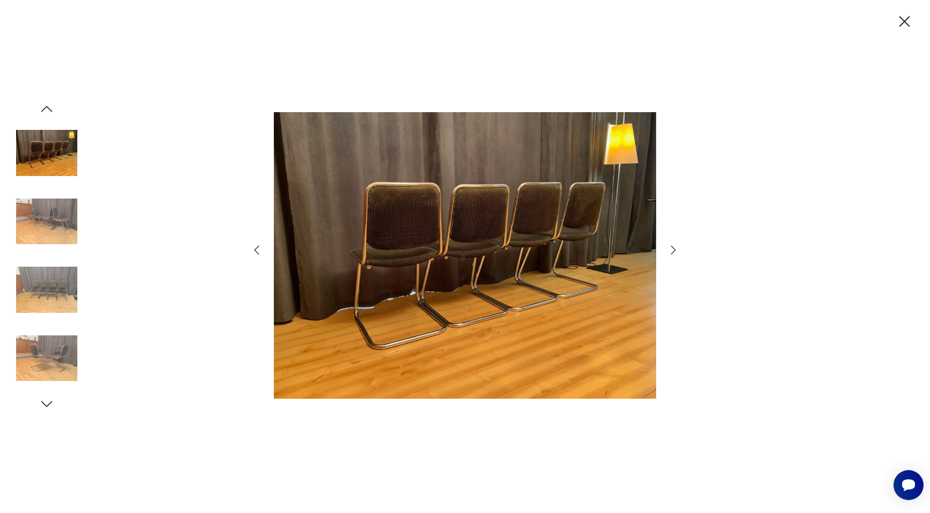
click at [671, 251] on icon "button" at bounding box center [673, 250] width 13 height 13
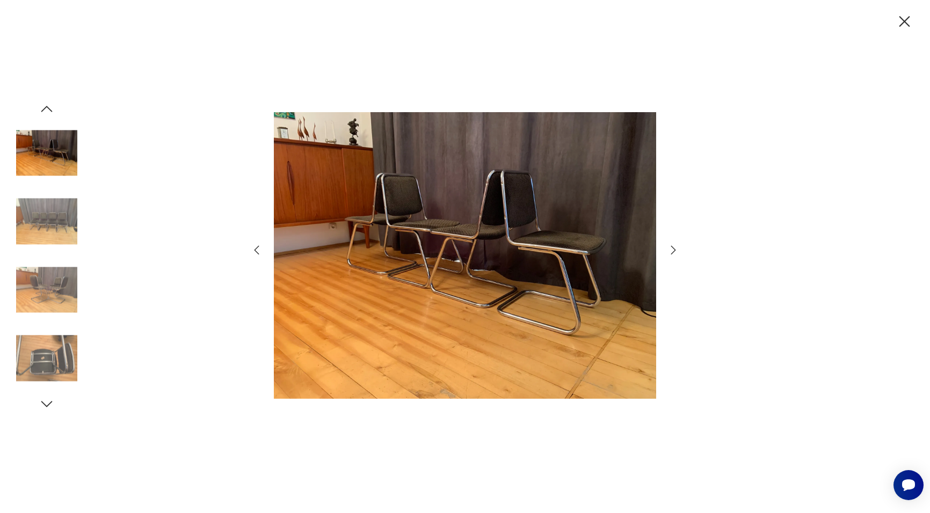
click at [671, 251] on icon "button" at bounding box center [673, 250] width 13 height 13
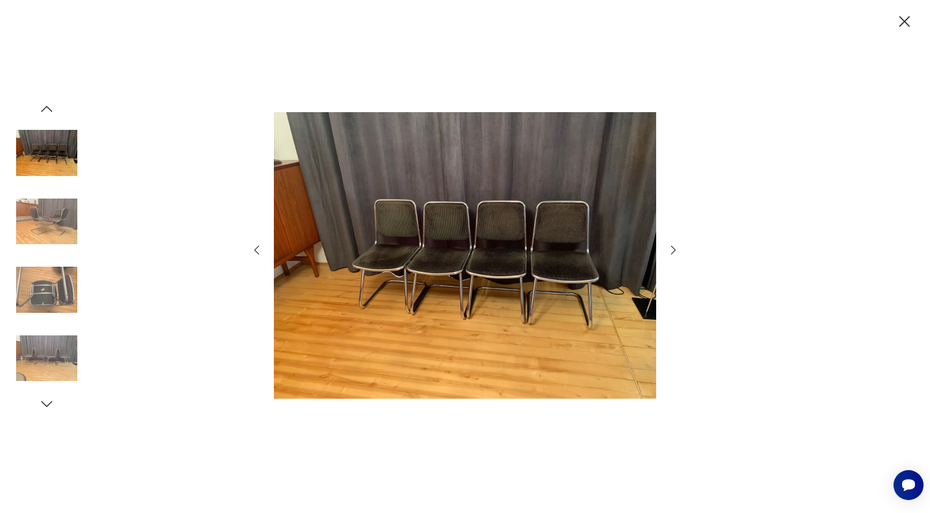
click at [671, 251] on icon "button" at bounding box center [673, 250] width 13 height 13
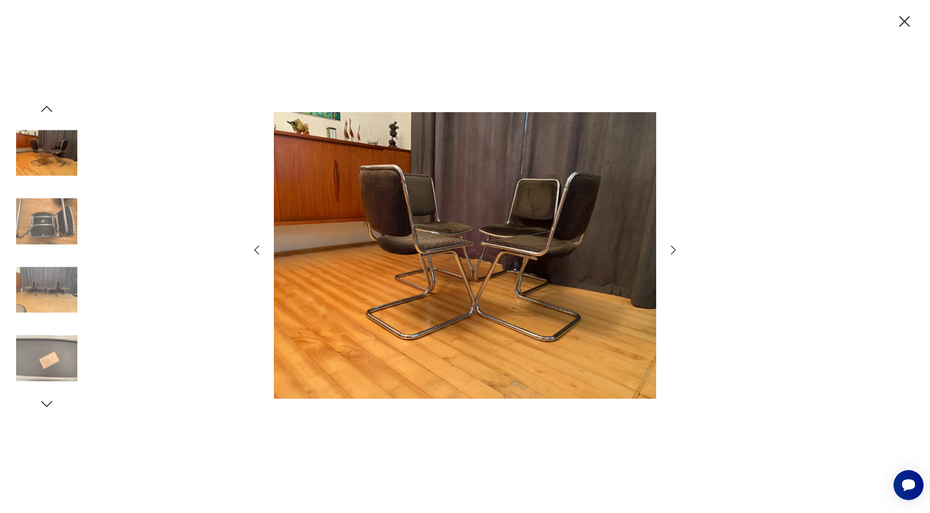
click at [671, 251] on icon "button" at bounding box center [673, 250] width 13 height 13
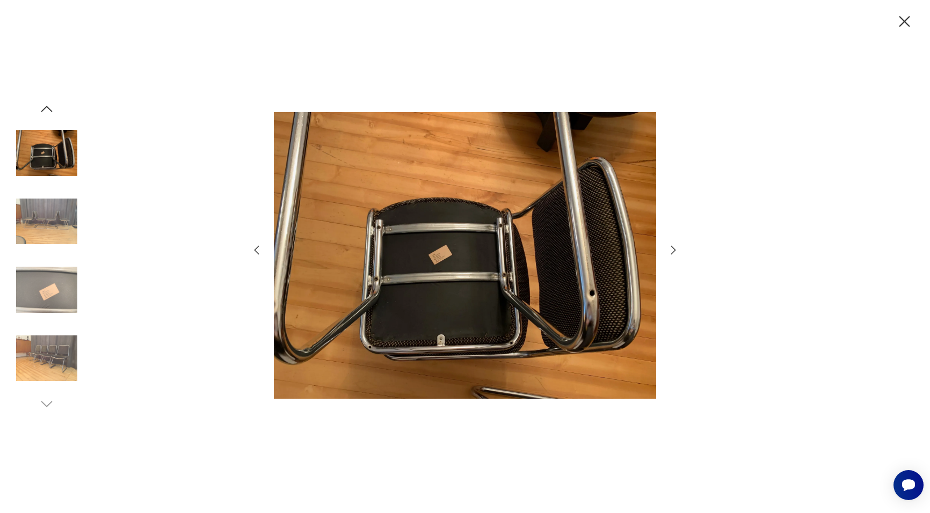
click at [671, 251] on icon "button" at bounding box center [673, 250] width 13 height 13
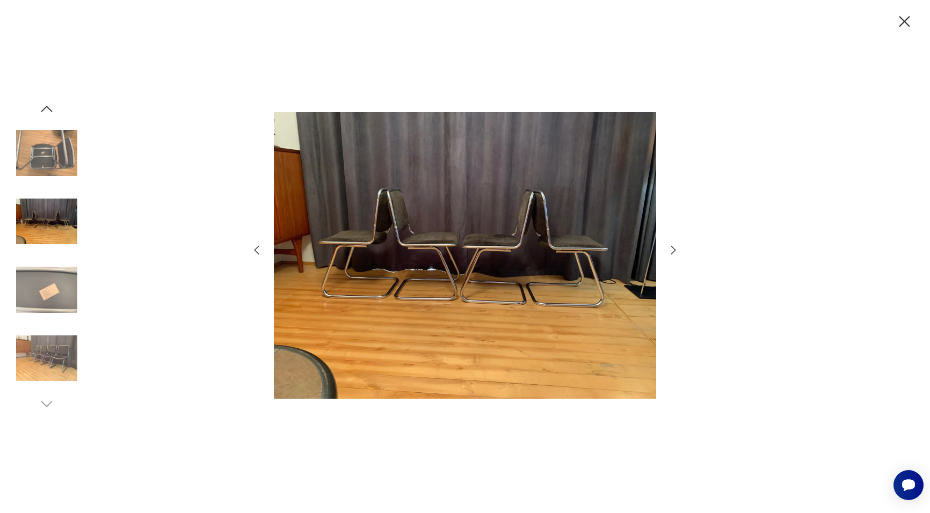
click at [671, 251] on icon "button" at bounding box center [673, 250] width 13 height 13
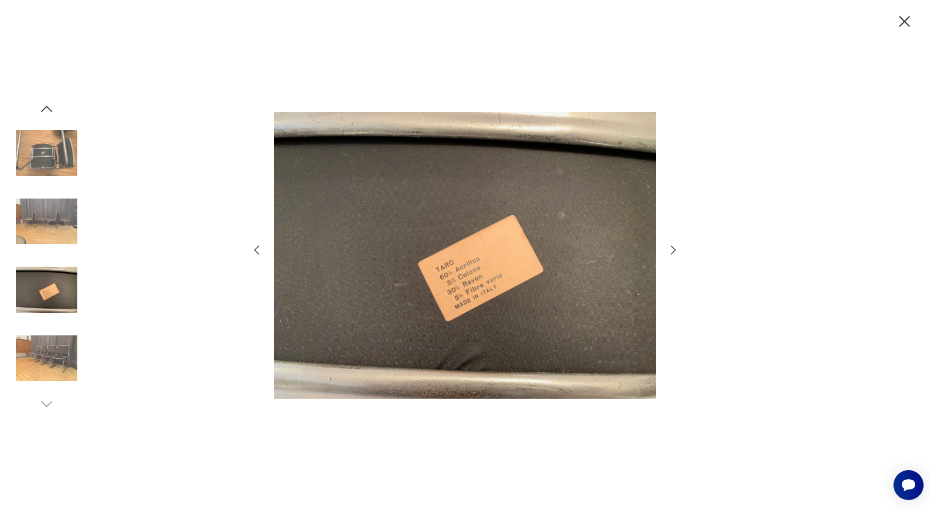
click at [671, 251] on icon "button" at bounding box center [673, 250] width 13 height 13
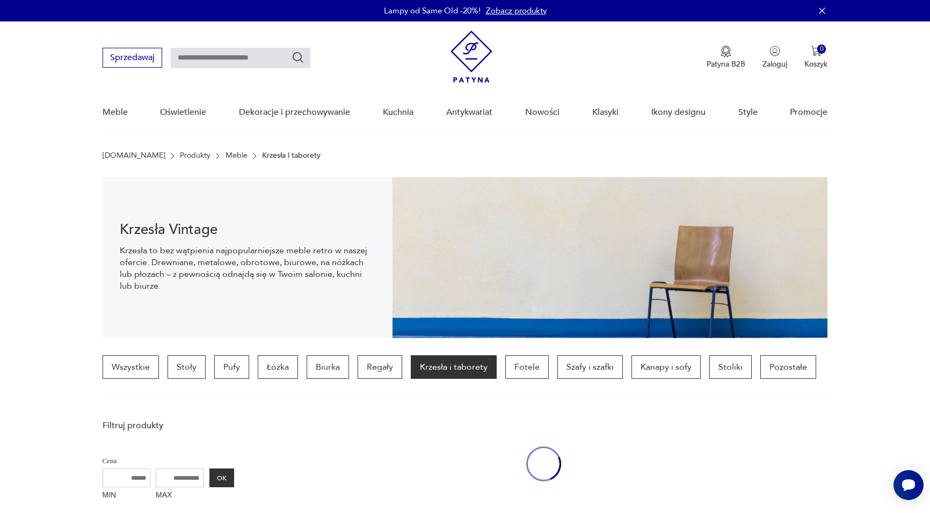
scroll to position [576, 0]
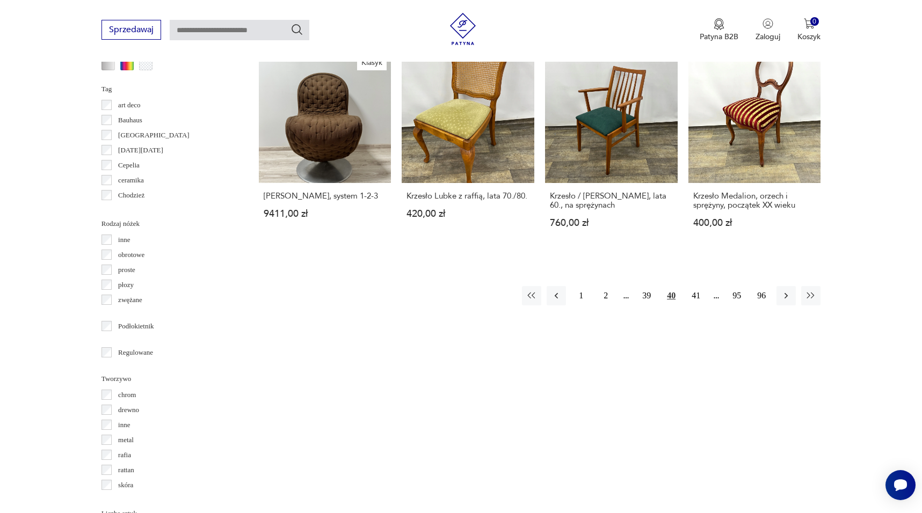
scroll to position [1132, 0]
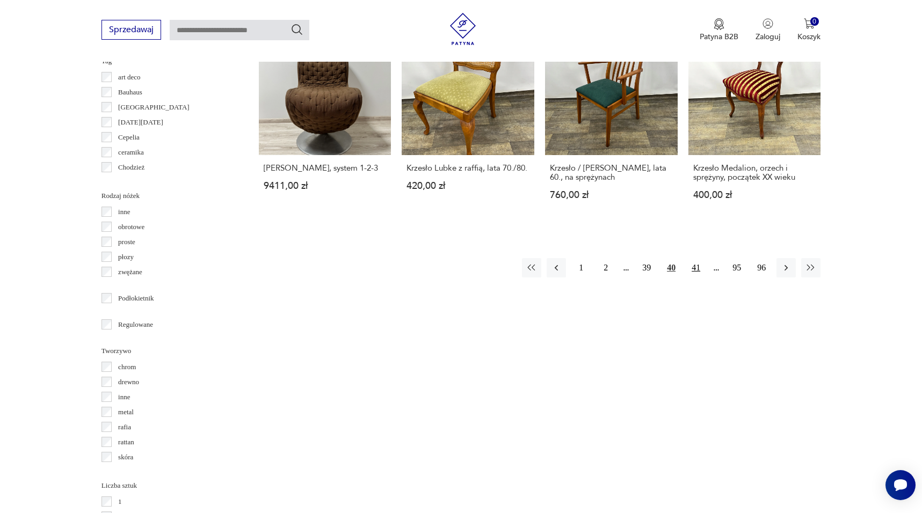
click at [698, 258] on button "41" at bounding box center [695, 267] width 19 height 19
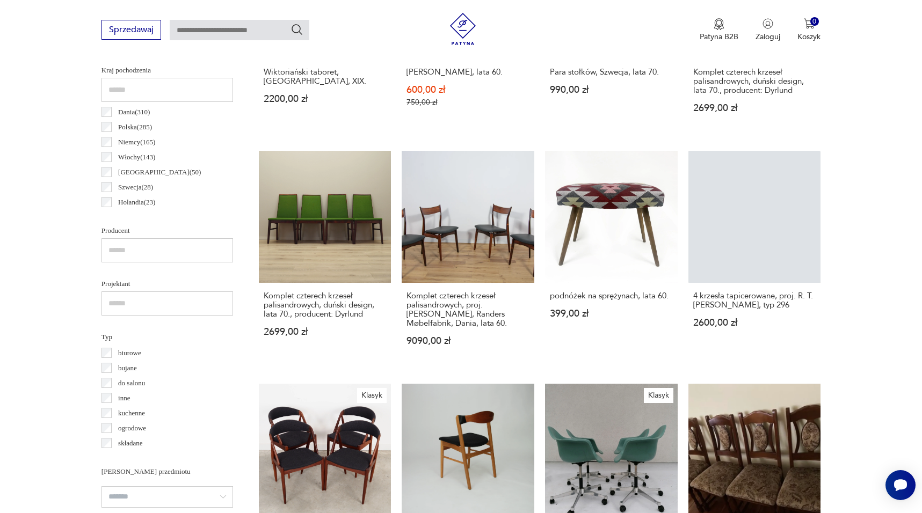
scroll to position [524, 0]
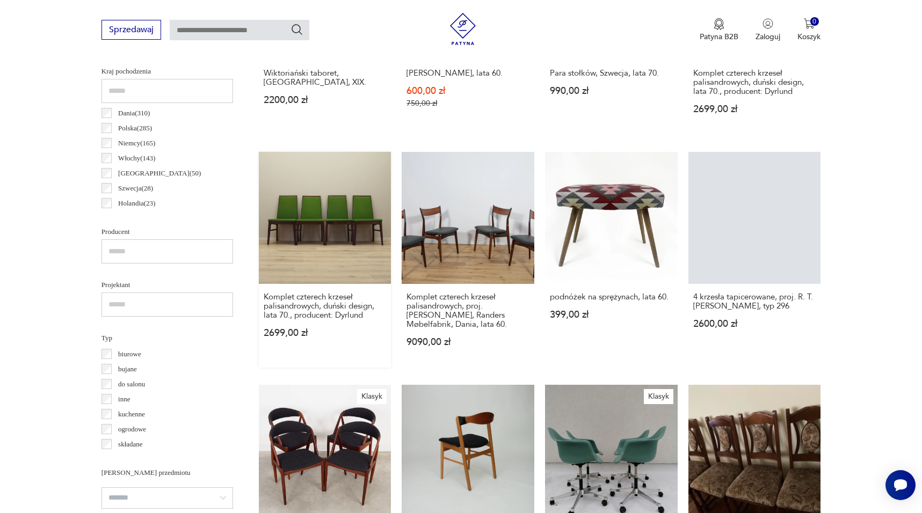
click at [324, 207] on link "Komplet czterech krzeseł palisandrowych, duński design, lata 70., producent: Dy…" at bounding box center [325, 260] width 133 height 216
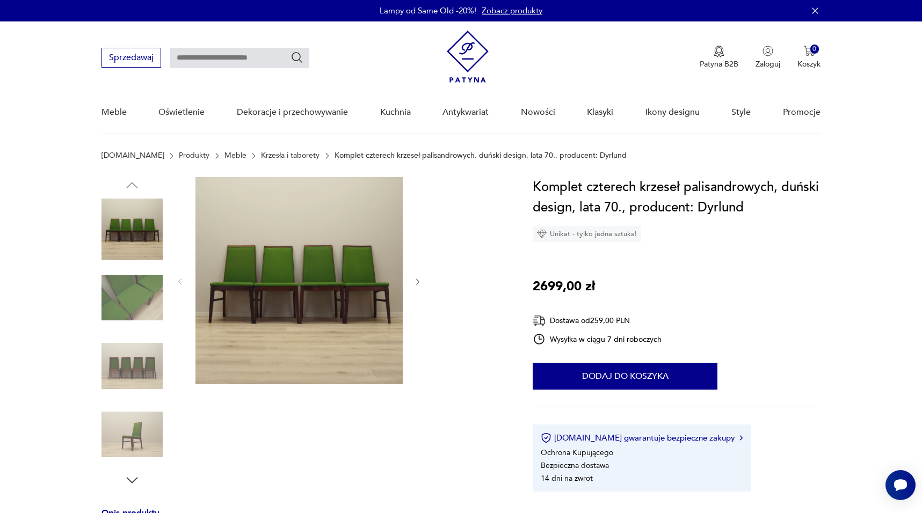
click at [149, 297] on img at bounding box center [132, 297] width 61 height 61
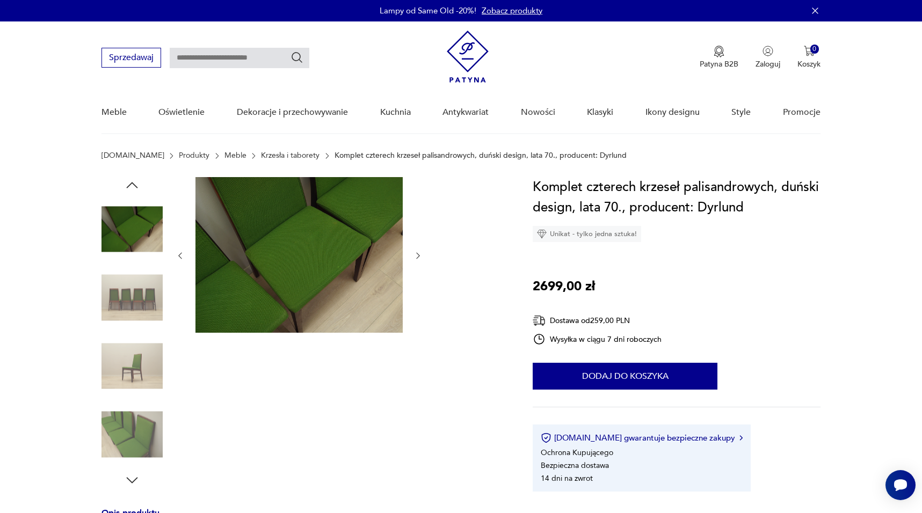
click at [148, 308] on img at bounding box center [132, 297] width 61 height 61
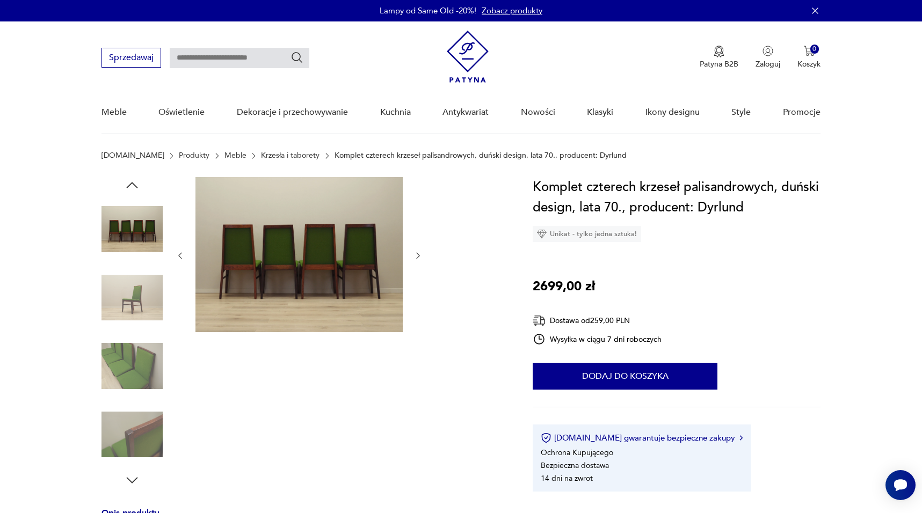
click at [143, 349] on img at bounding box center [132, 366] width 61 height 61
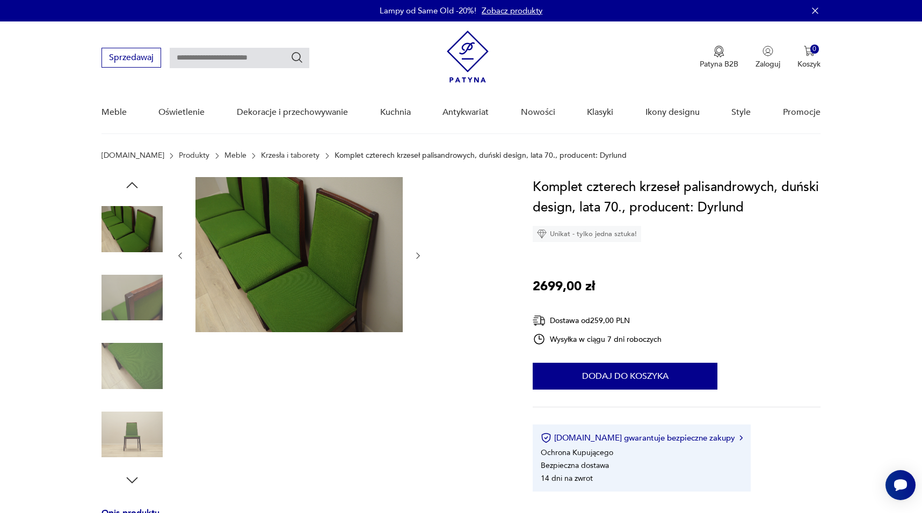
click at [140, 425] on img at bounding box center [132, 434] width 61 height 61
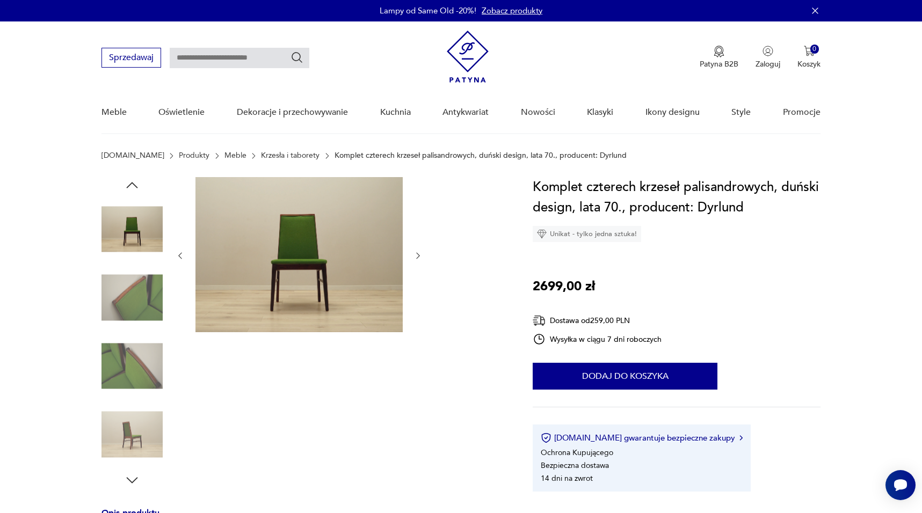
click at [134, 435] on img at bounding box center [132, 434] width 61 height 61
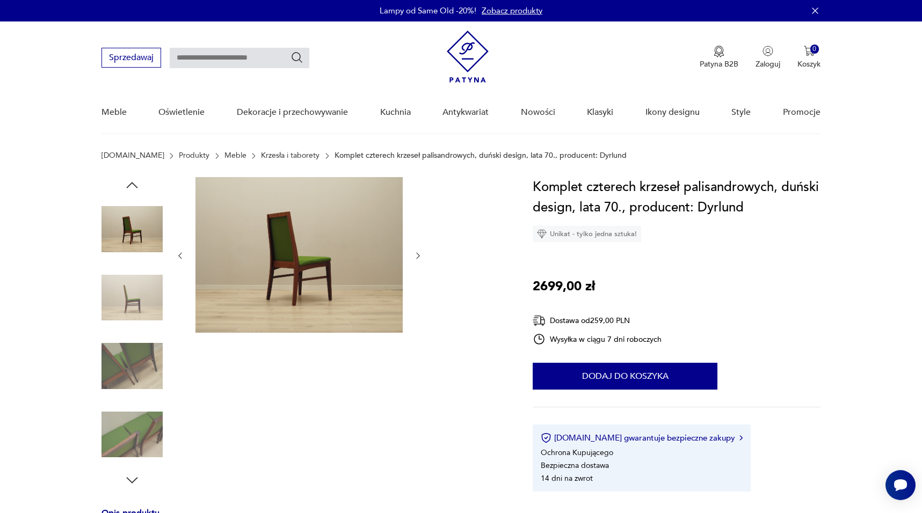
click at [134, 435] on img at bounding box center [132, 434] width 61 height 61
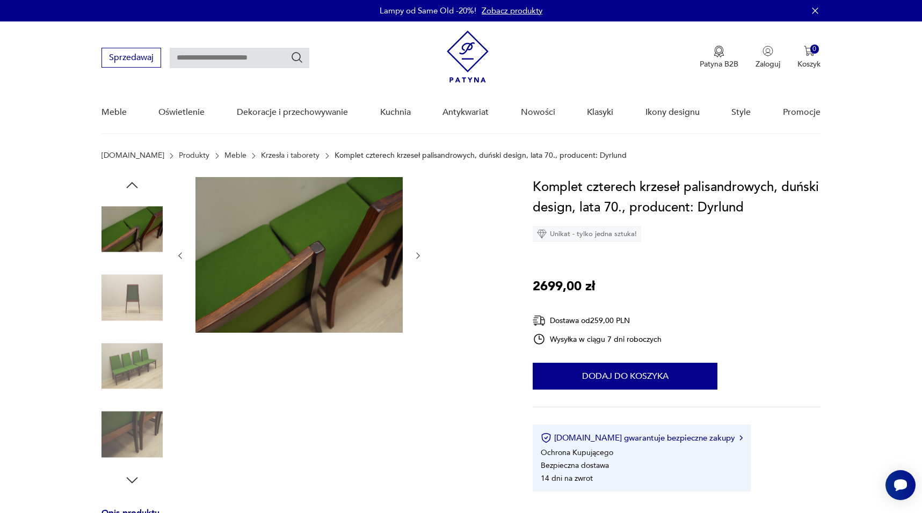
click at [134, 435] on img at bounding box center [132, 434] width 61 height 61
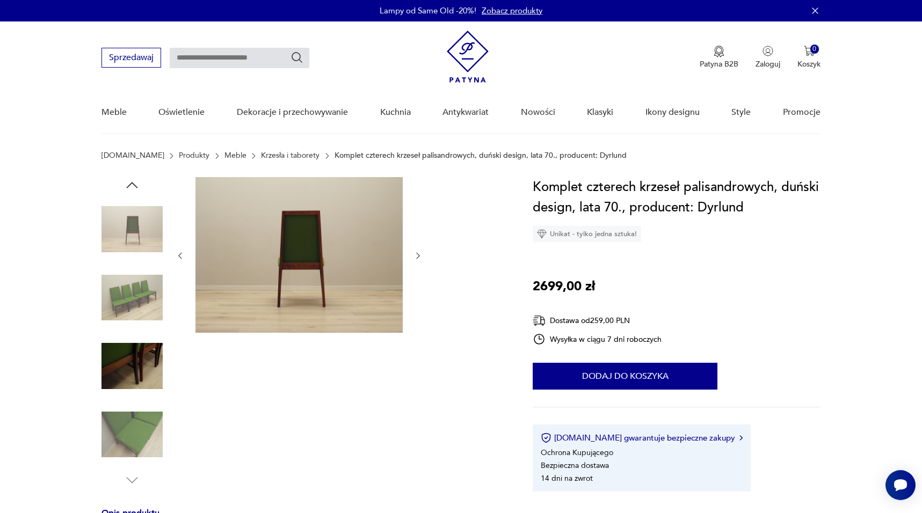
click at [134, 435] on img at bounding box center [132, 434] width 61 height 61
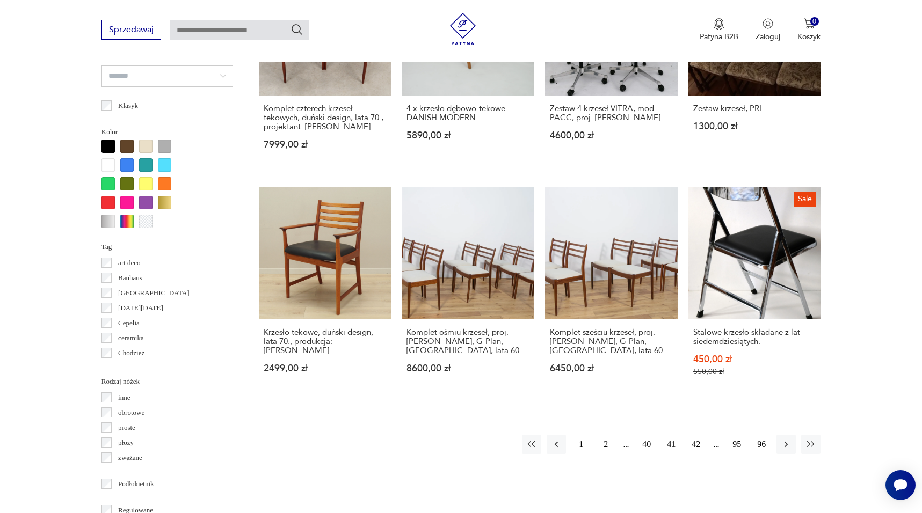
scroll to position [952, 0]
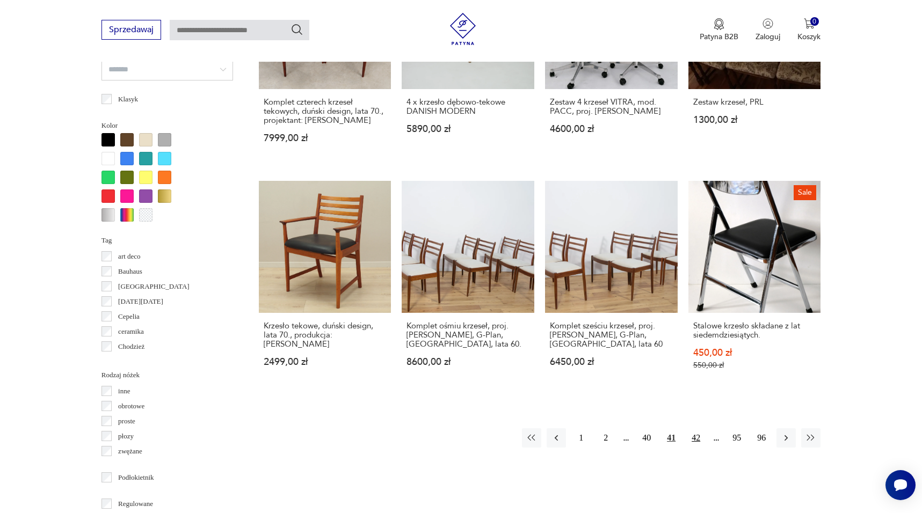
click at [694, 436] on button "42" at bounding box center [695, 438] width 19 height 19
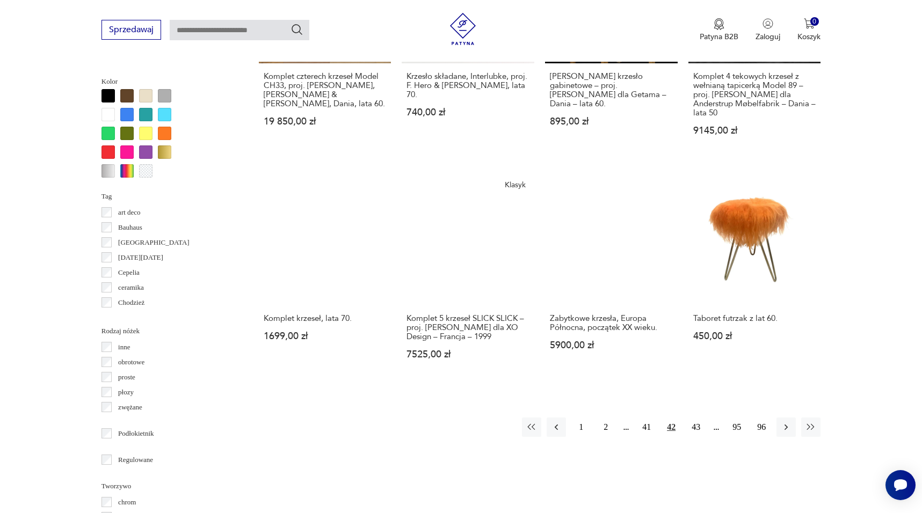
scroll to position [999, 0]
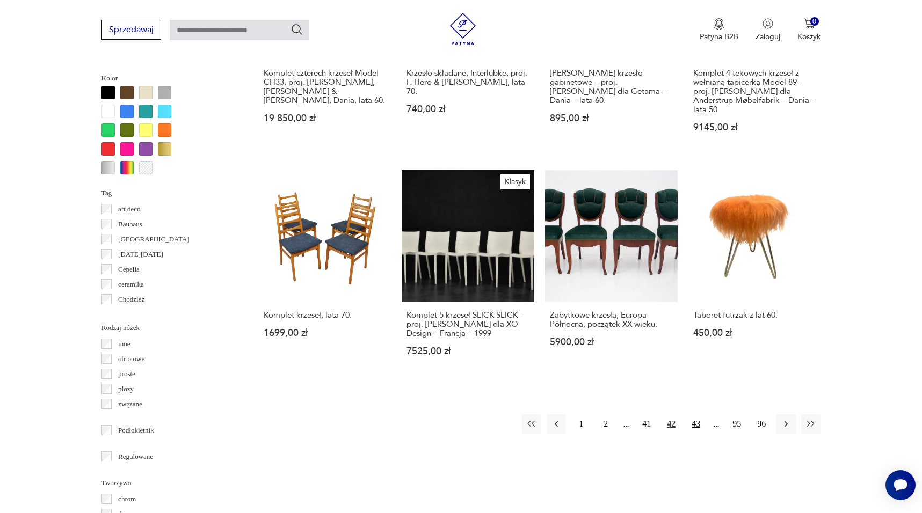
click at [697, 415] on button "43" at bounding box center [695, 424] width 19 height 19
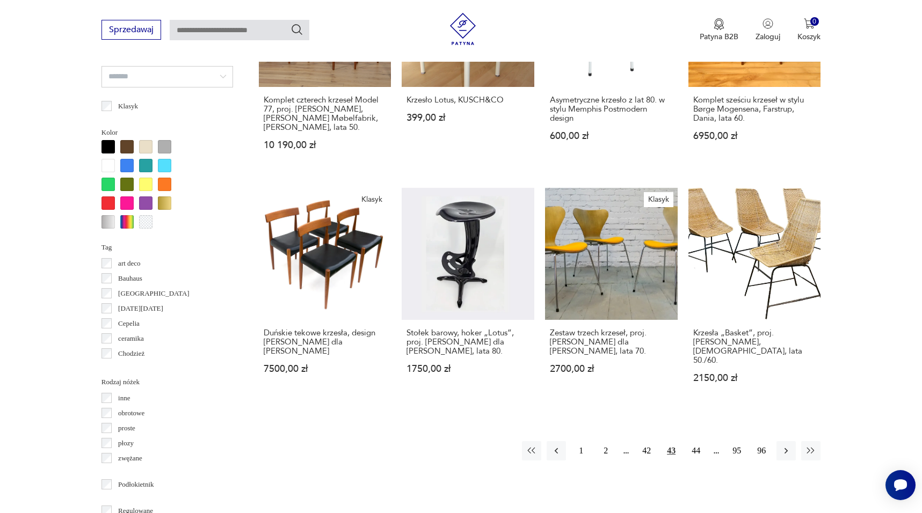
scroll to position [952, 0]
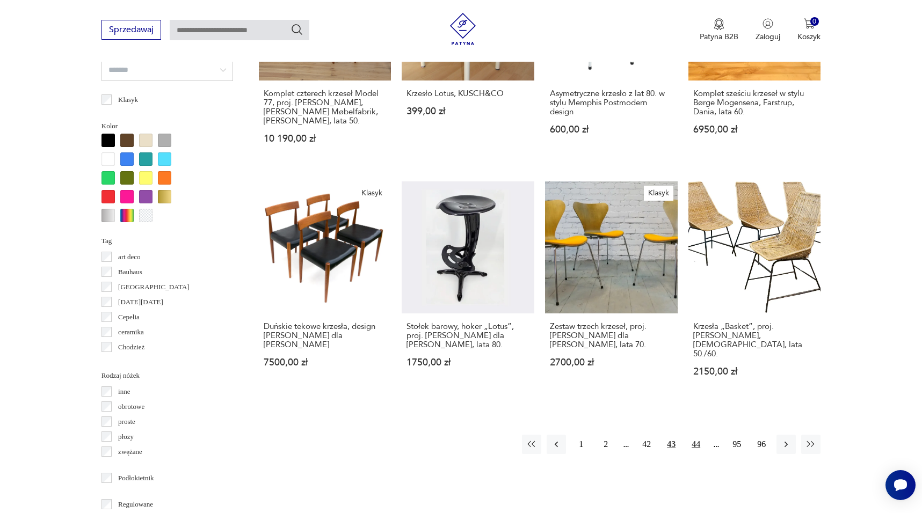
click at [698, 435] on button "44" at bounding box center [695, 444] width 19 height 19
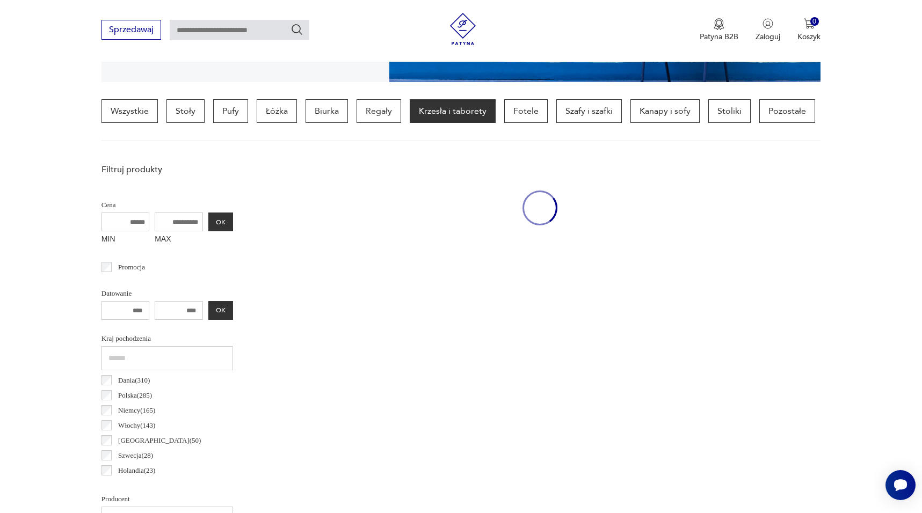
scroll to position [253, 0]
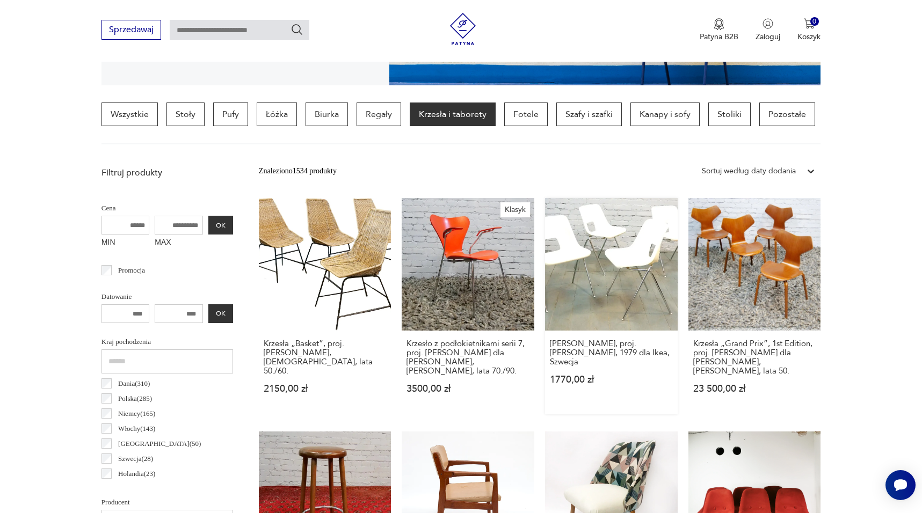
click at [625, 236] on link "[PERSON_NAME], proj. [PERSON_NAME], 1979 dla Ikea, Szwecja 1770,00 zł" at bounding box center [611, 306] width 133 height 216
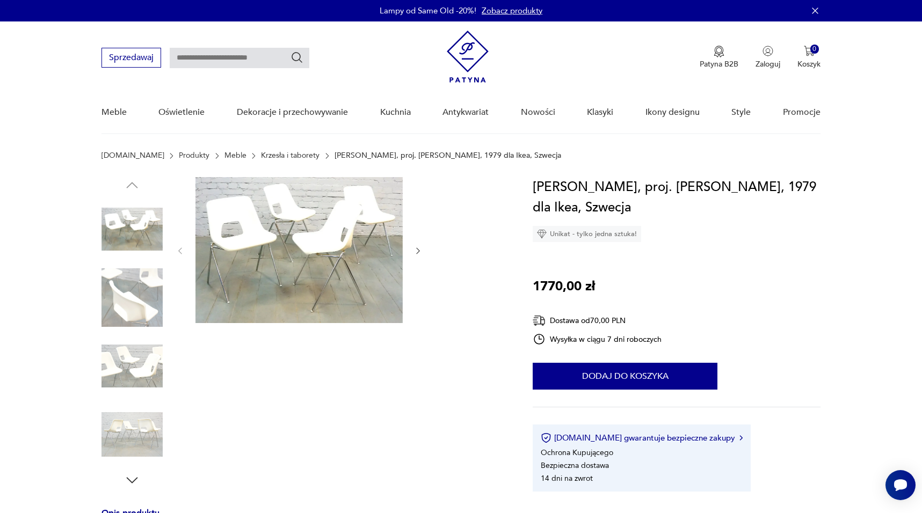
click at [319, 249] on img at bounding box center [298, 250] width 207 height 146
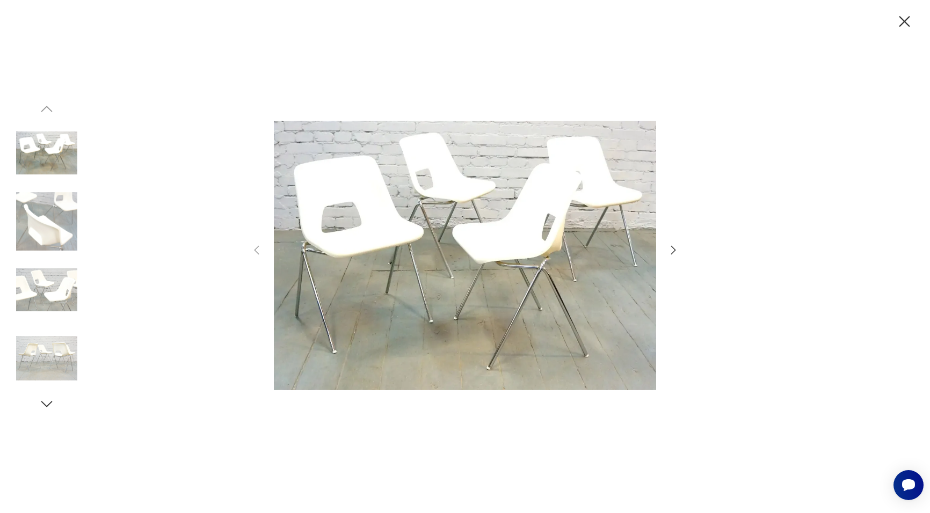
click at [68, 281] on img at bounding box center [46, 289] width 61 height 61
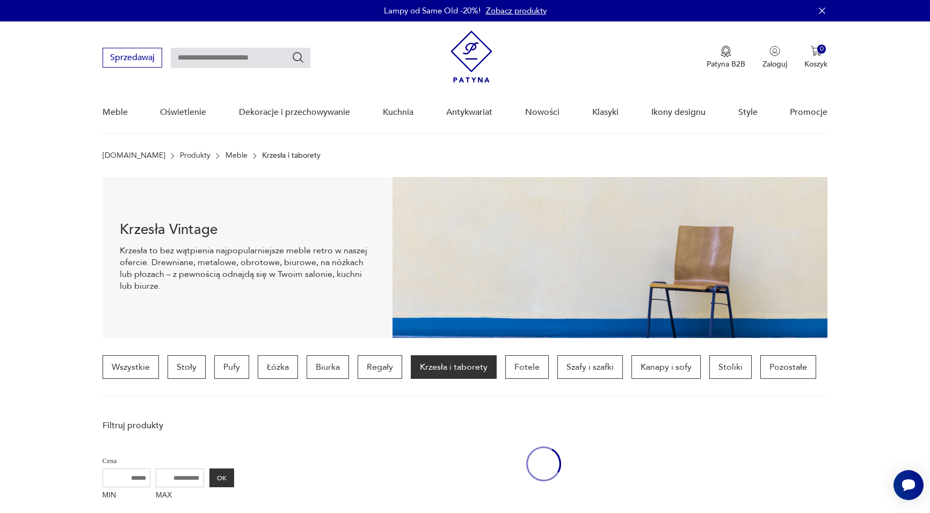
scroll to position [253, 0]
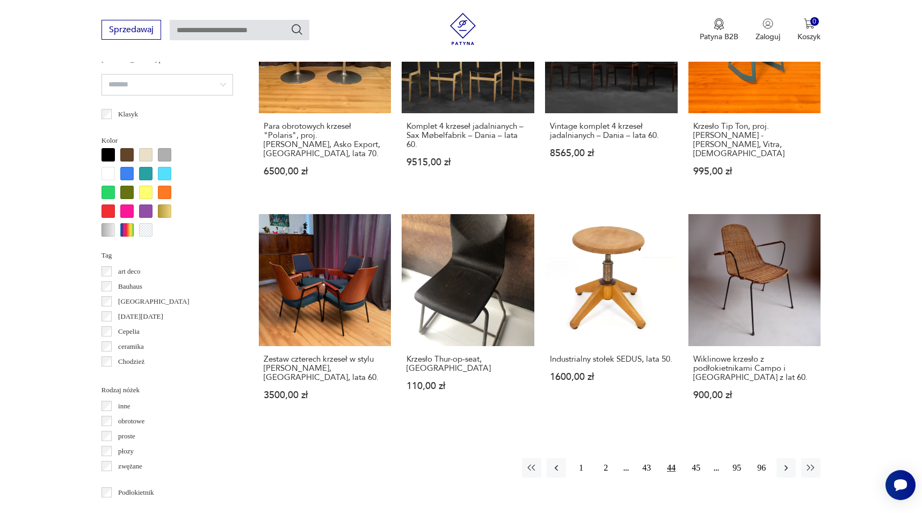
scroll to position [948, 0]
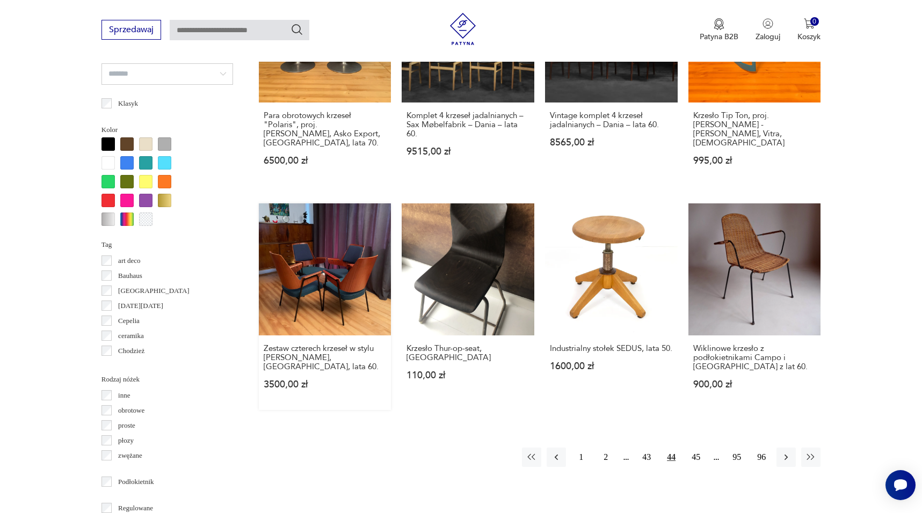
click at [324, 250] on link "Zestaw czterech krzeseł w stylu [PERSON_NAME], [GEOGRAPHIC_DATA], lata 60. 3500…" at bounding box center [325, 307] width 133 height 207
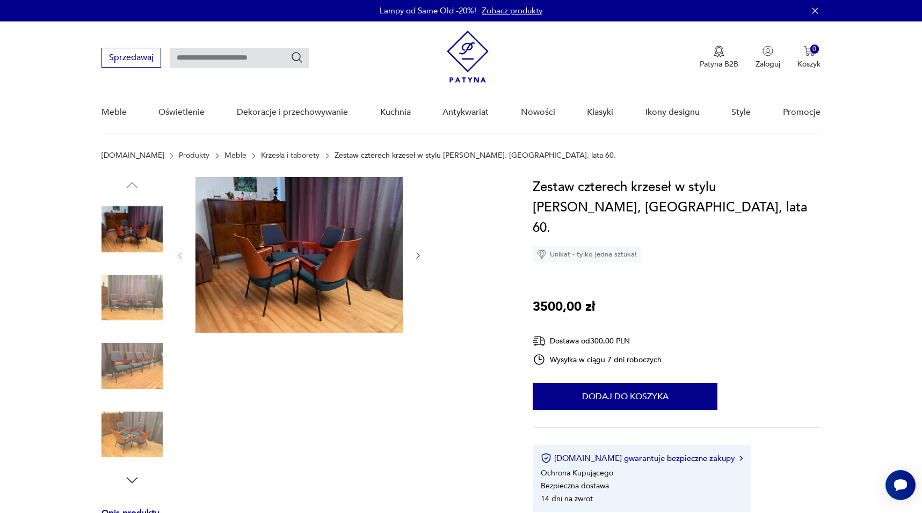
click at [324, 250] on img at bounding box center [298, 255] width 207 height 156
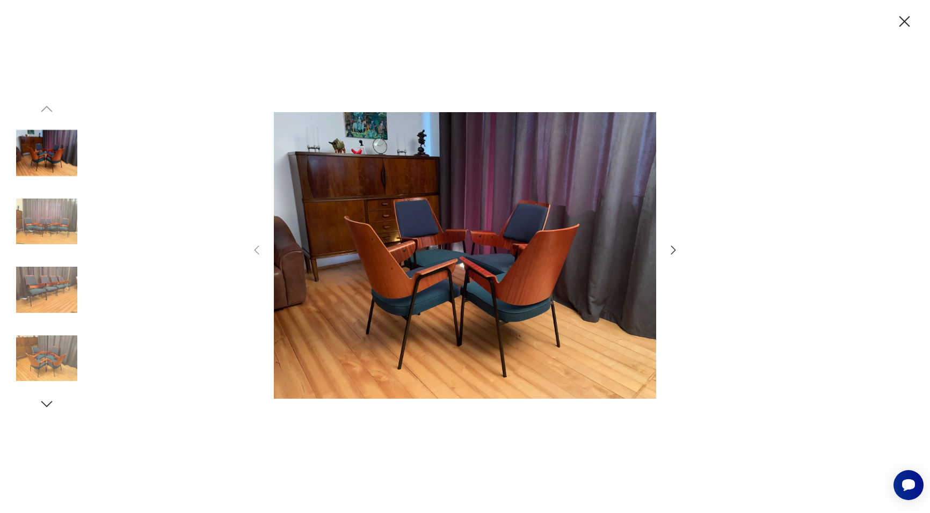
click at [673, 250] on icon "button" at bounding box center [673, 250] width 13 height 13
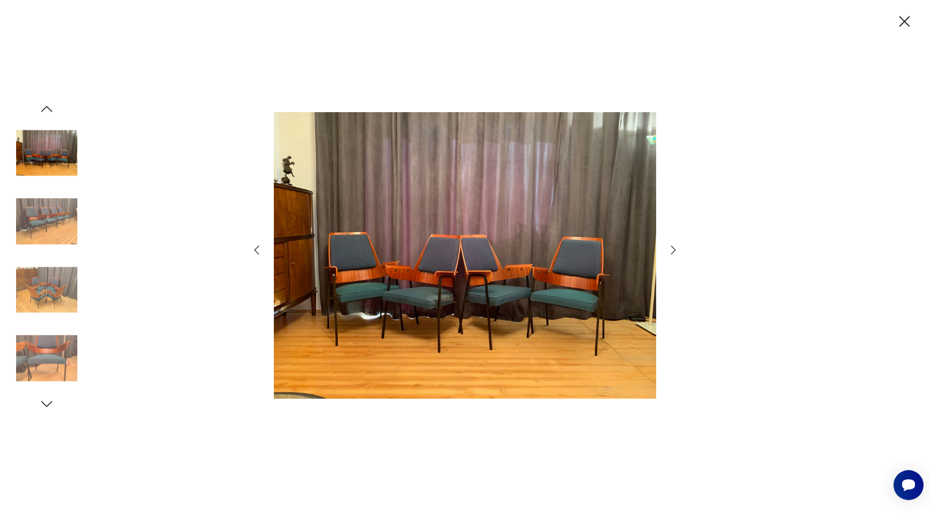
click at [673, 250] on icon "button" at bounding box center [673, 250] width 13 height 13
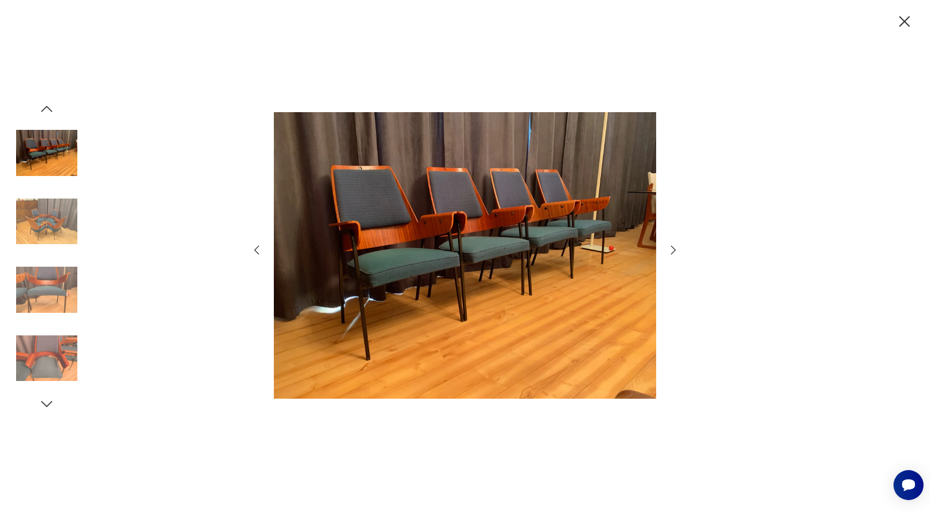
click at [673, 250] on icon "button" at bounding box center [673, 250] width 13 height 13
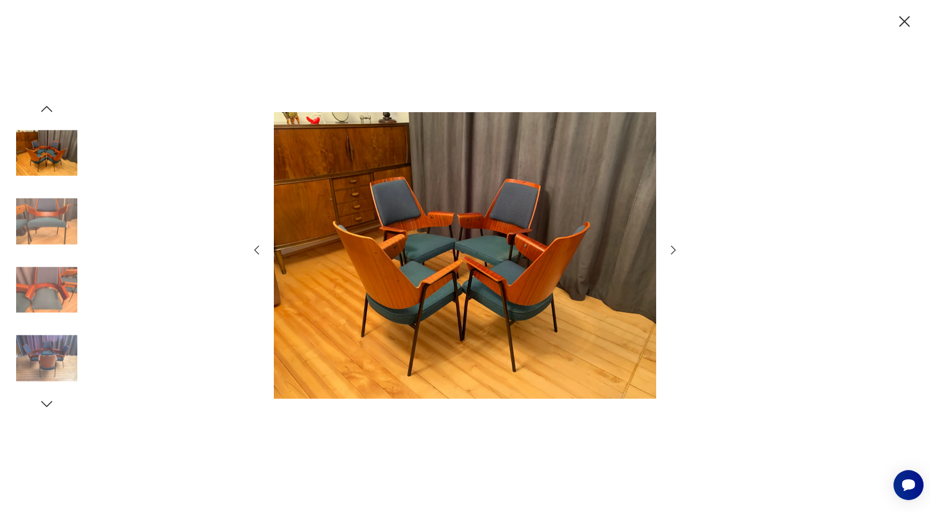
click at [673, 250] on icon "button" at bounding box center [673, 250] width 13 height 13
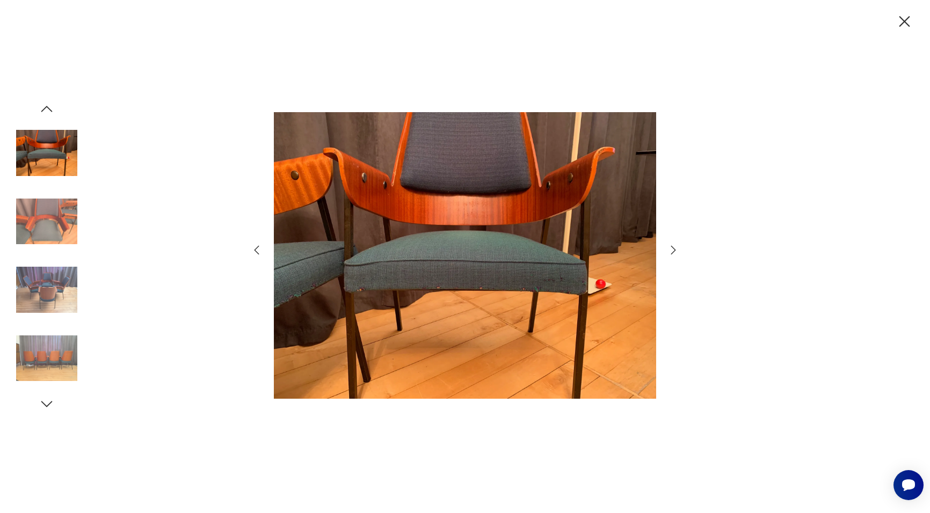
click at [673, 250] on icon "button" at bounding box center [673, 250] width 13 height 13
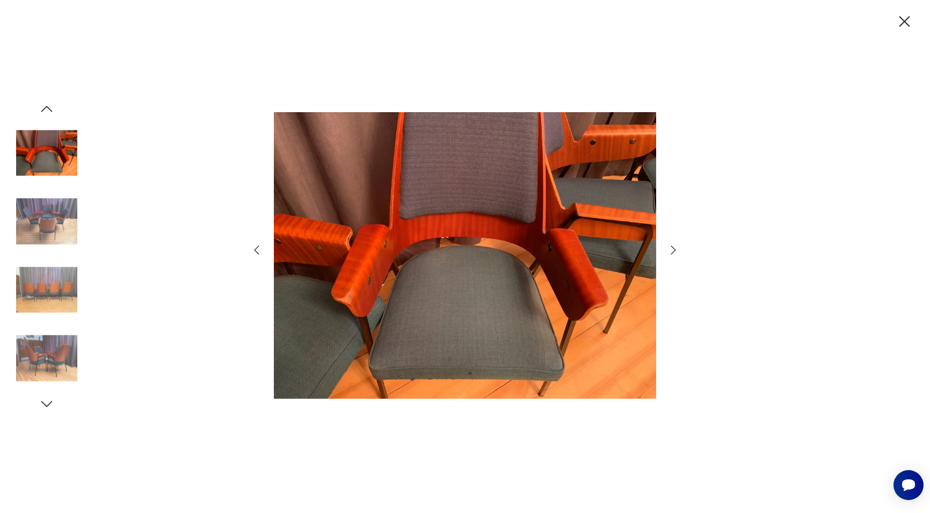
click at [673, 250] on icon "button" at bounding box center [673, 250] width 13 height 13
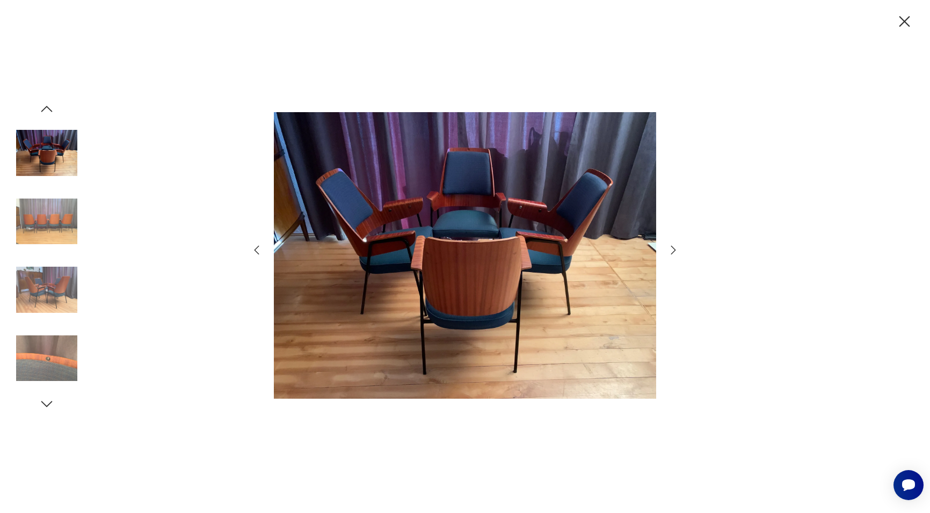
click at [673, 250] on icon "button" at bounding box center [673, 250] width 13 height 13
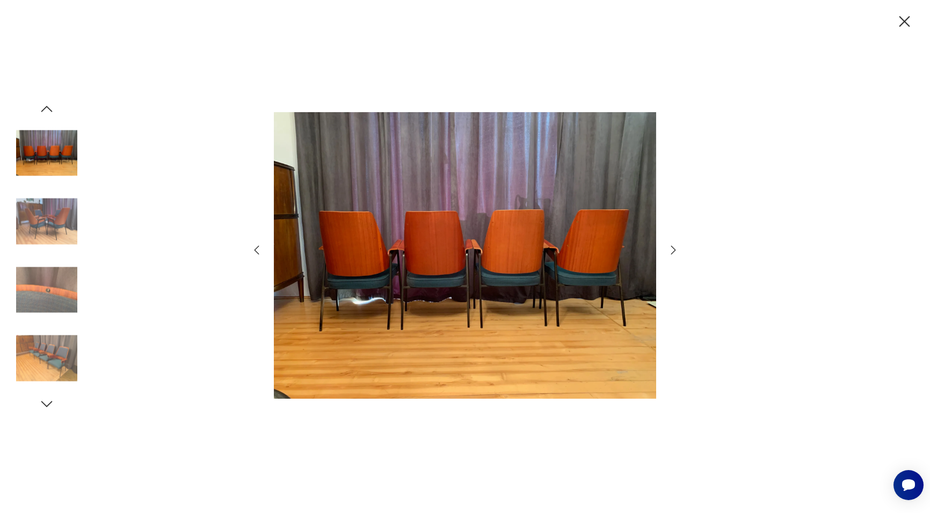
click at [673, 250] on icon "button" at bounding box center [673, 250] width 13 height 13
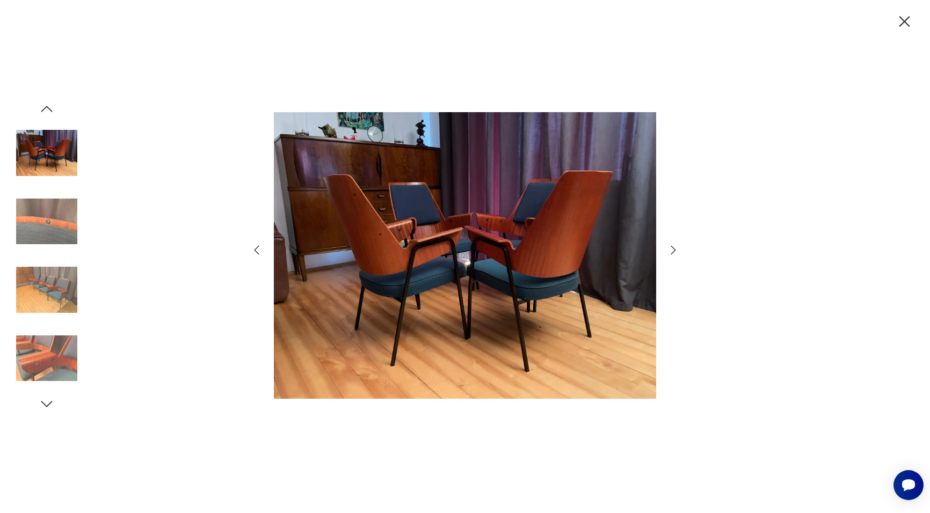
click at [673, 250] on icon "button" at bounding box center [673, 250] width 13 height 13
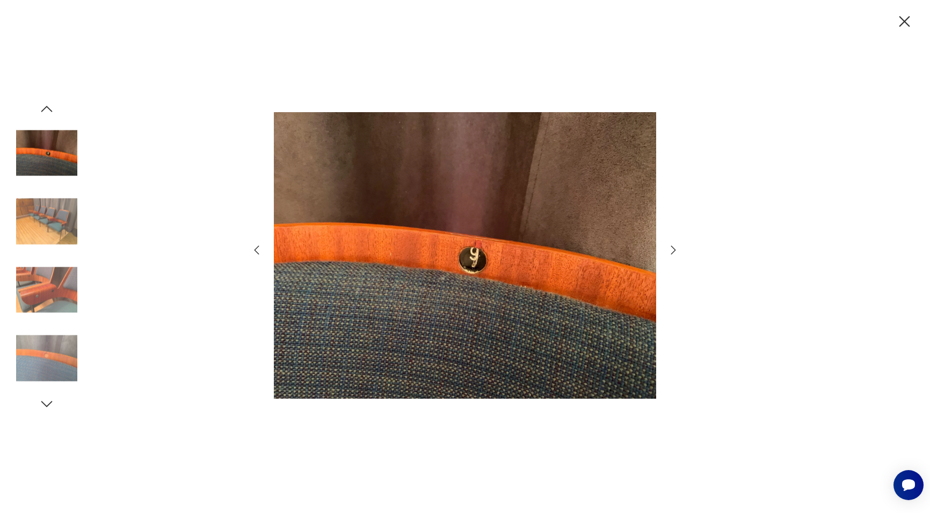
click at [673, 250] on icon "button" at bounding box center [673, 250] width 13 height 13
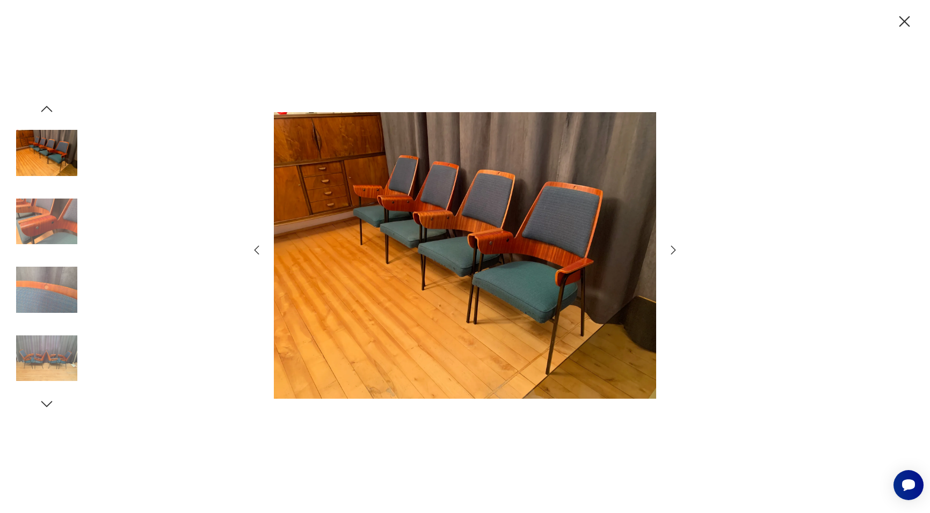
click at [673, 250] on icon "button" at bounding box center [673, 250] width 13 height 13
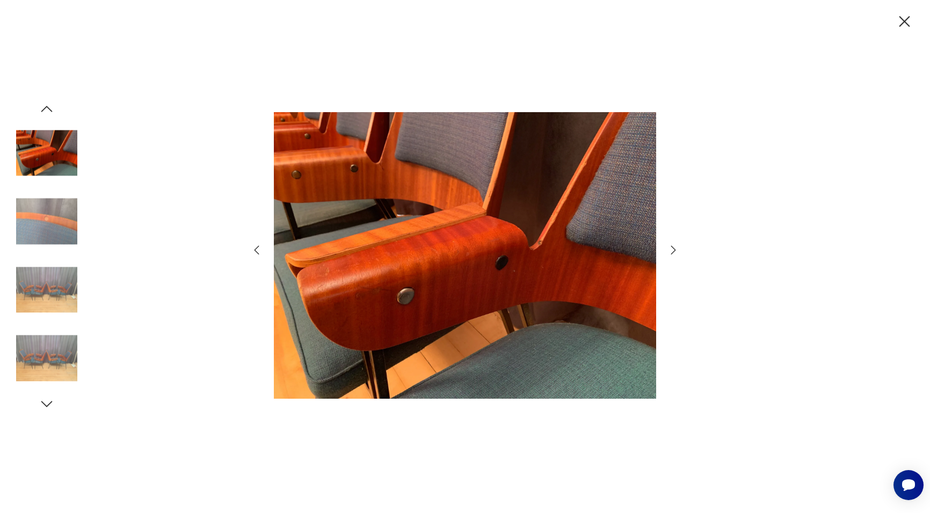
click at [673, 250] on icon "button" at bounding box center [673, 250] width 13 height 13
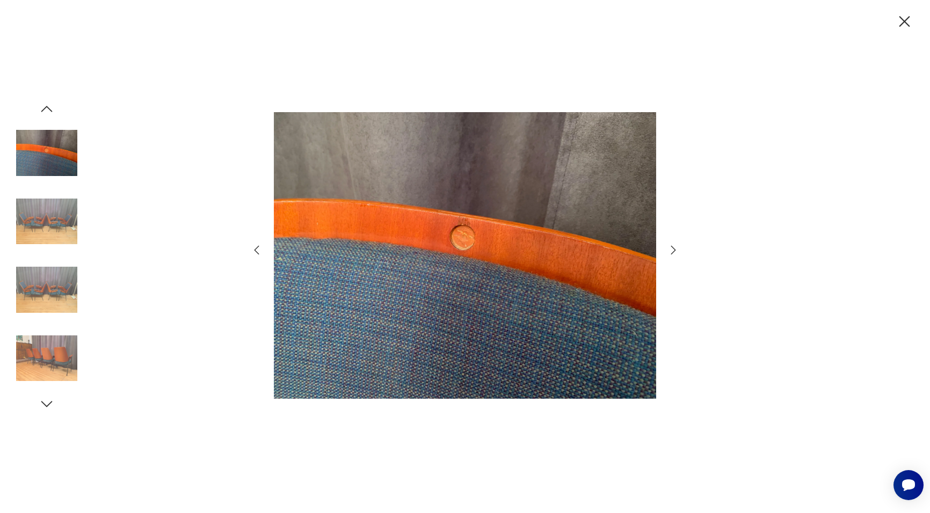
click at [673, 250] on icon "button" at bounding box center [673, 250] width 13 height 13
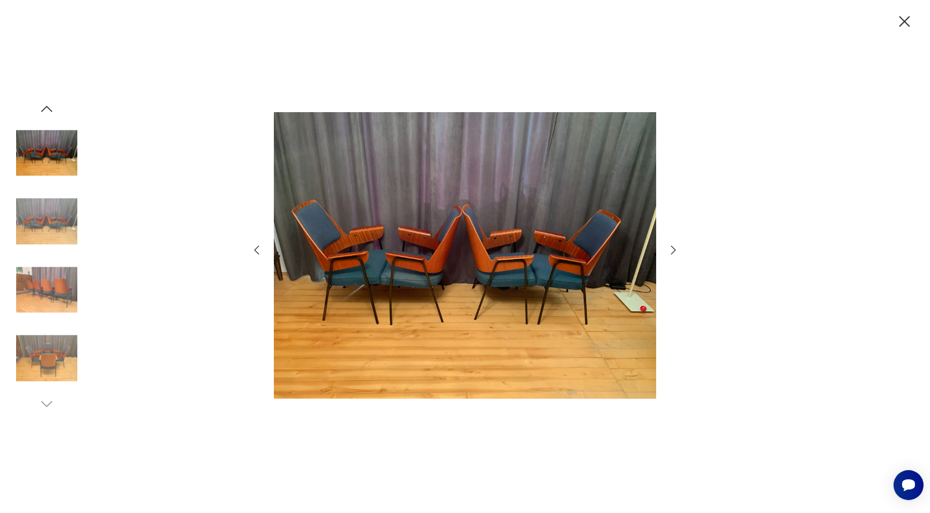
click at [673, 250] on icon "button" at bounding box center [673, 250] width 13 height 13
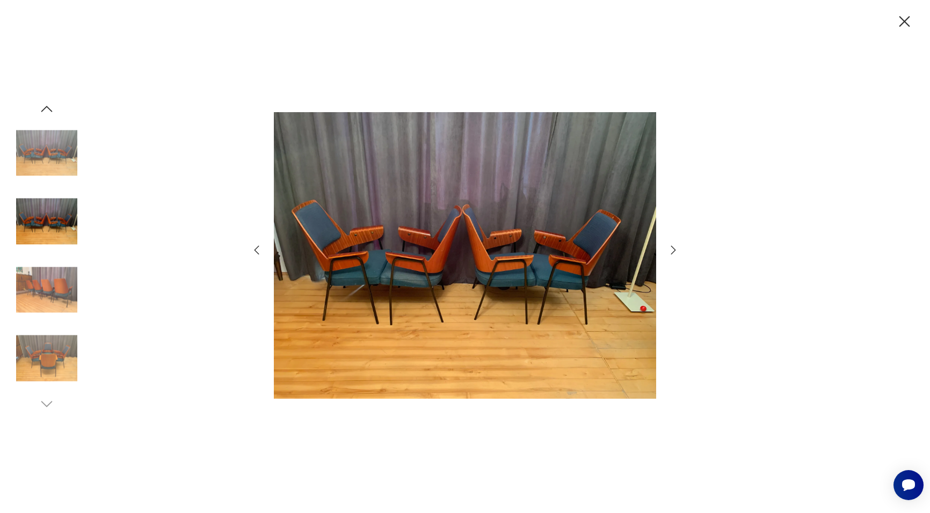
click at [673, 250] on icon "button" at bounding box center [673, 250] width 13 height 13
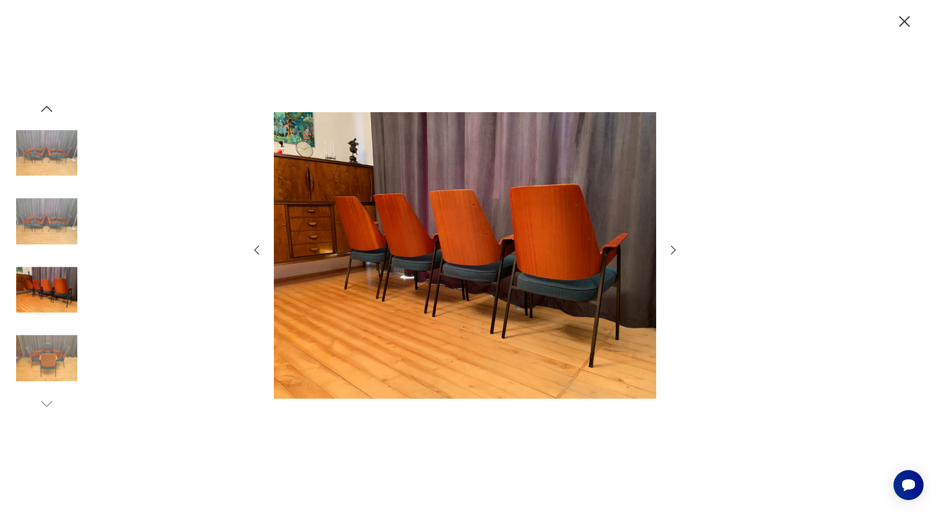
click at [673, 250] on icon "button" at bounding box center [673, 250] width 13 height 13
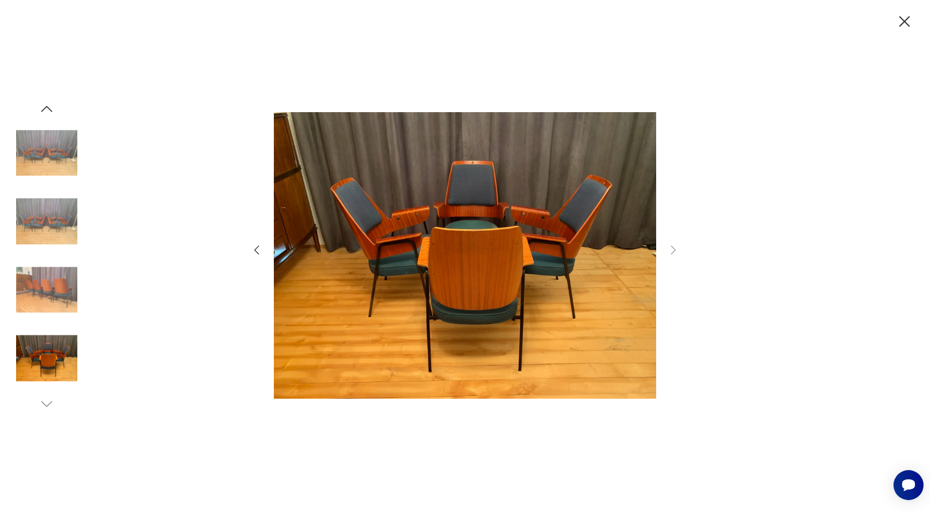
click at [899, 22] on icon "button" at bounding box center [904, 21] width 19 height 19
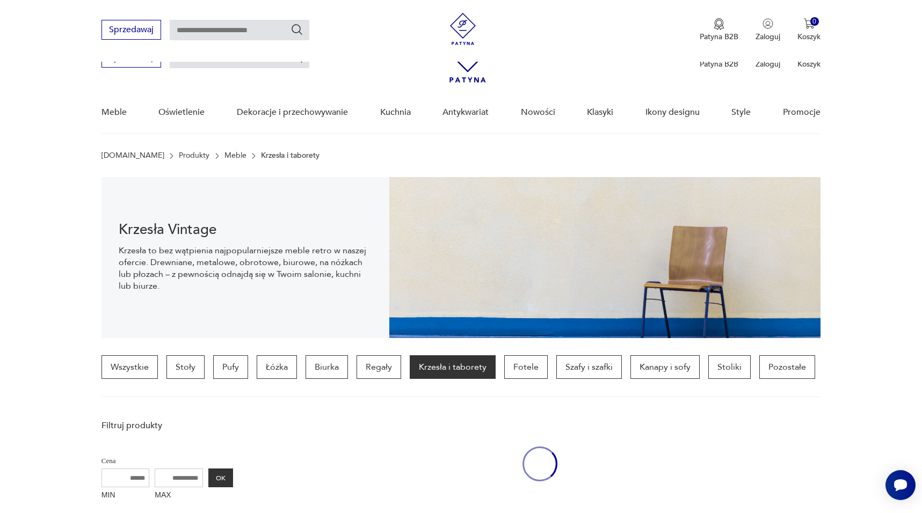
scroll to position [1046, 0]
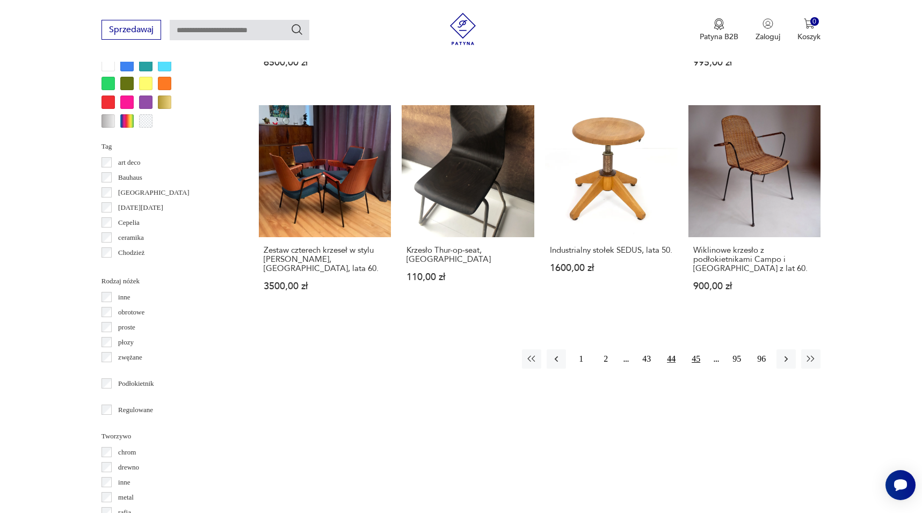
click at [698, 350] on button "45" at bounding box center [695, 359] width 19 height 19
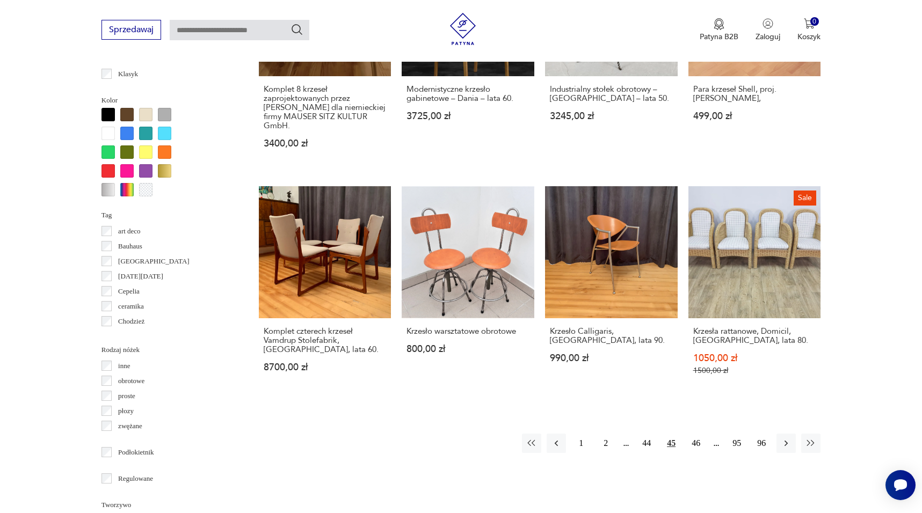
scroll to position [980, 0]
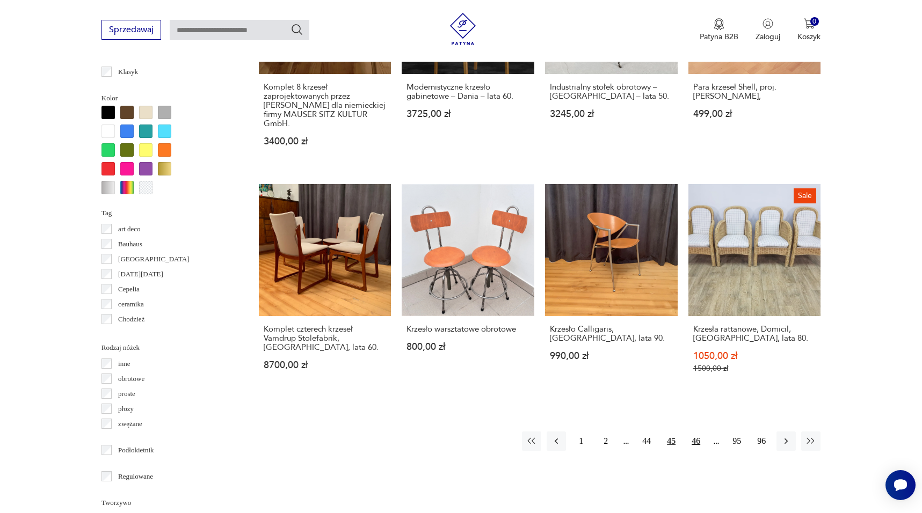
click at [695, 432] on button "46" at bounding box center [695, 441] width 19 height 19
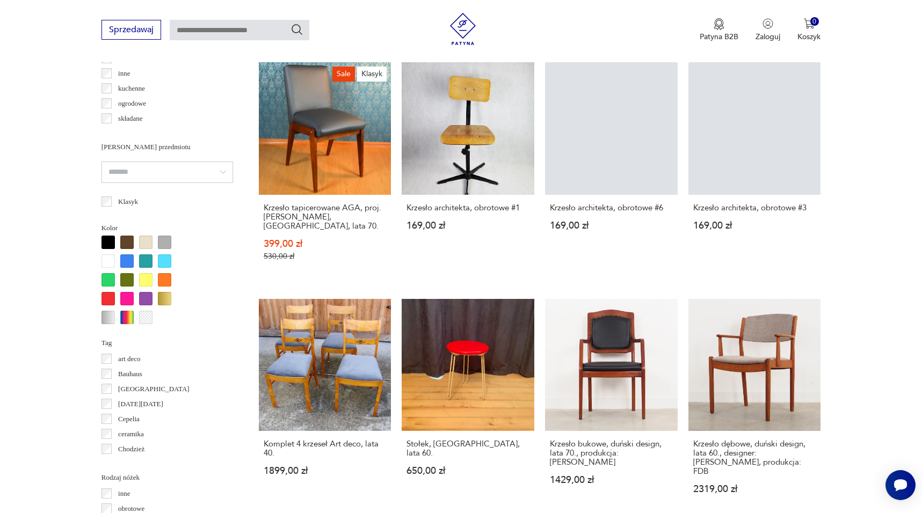
scroll to position [847, 0]
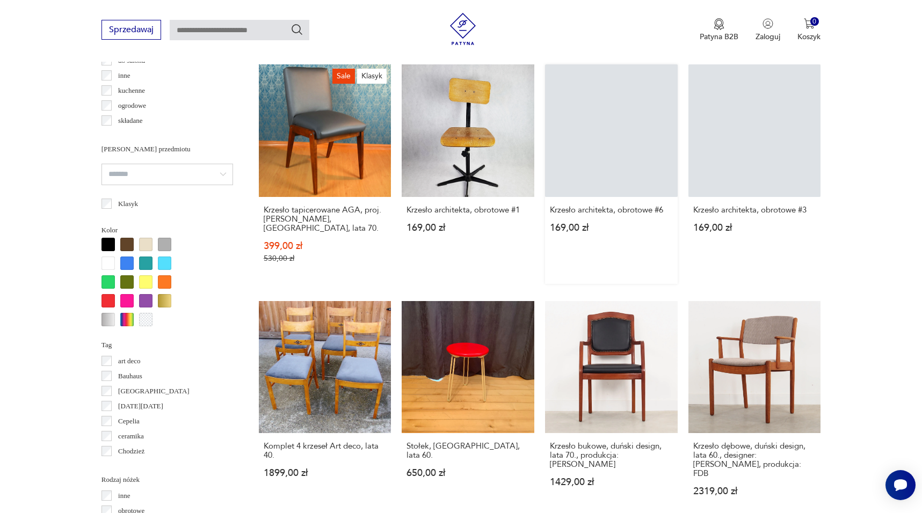
click at [624, 138] on link "Krzesło architekta, obrotowe #6 169,00 zł" at bounding box center [611, 174] width 133 height 220
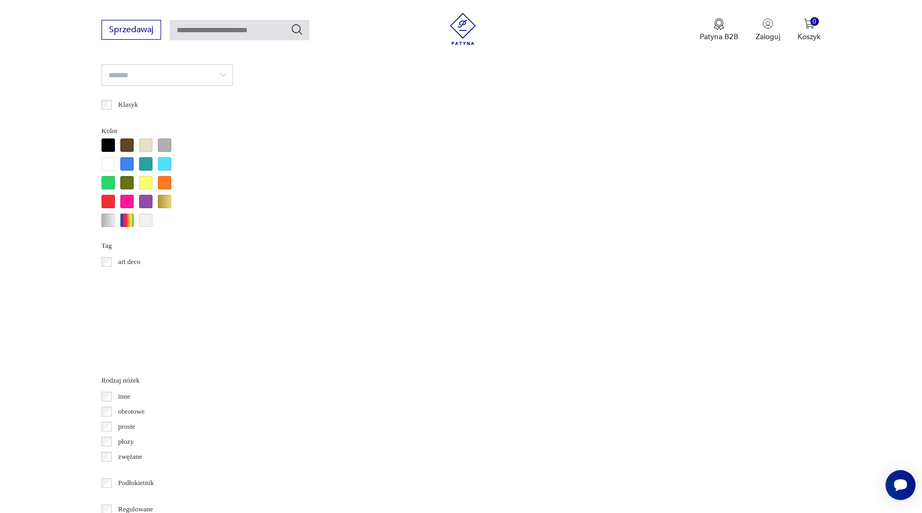
scroll to position [946, 0]
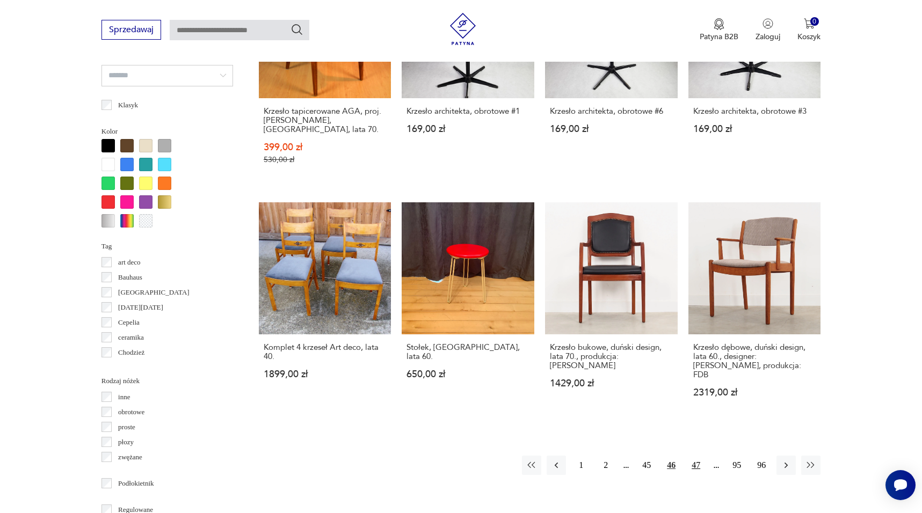
click at [694, 456] on button "47" at bounding box center [695, 465] width 19 height 19
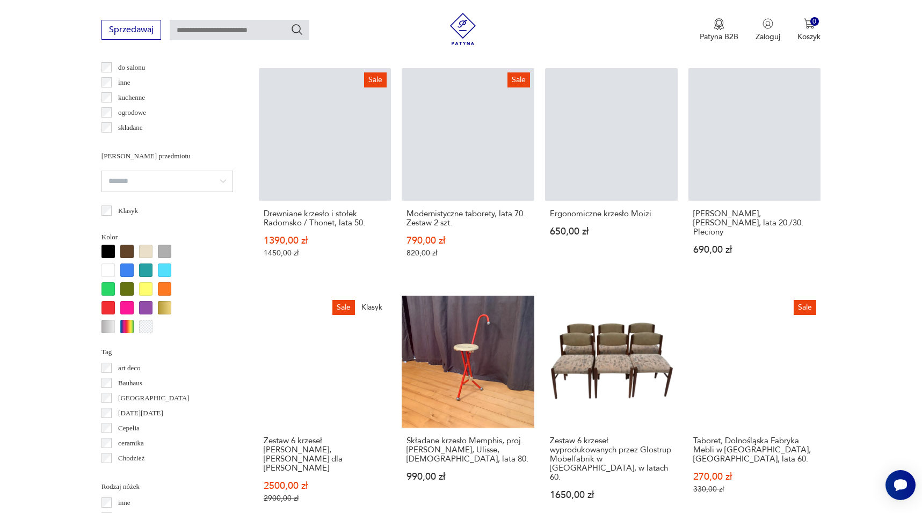
scroll to position [849, 0]
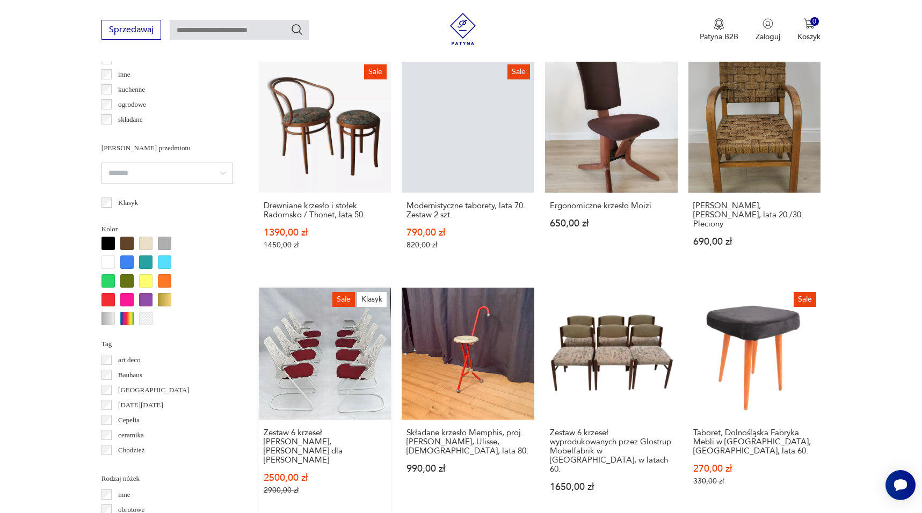
click at [337, 356] on link "Sale Klasyk Zestaw 6 krzeseł Sayl, [PERSON_NAME] dla [PERSON_NAME] 2500,00 zł 2…" at bounding box center [325, 402] width 133 height 229
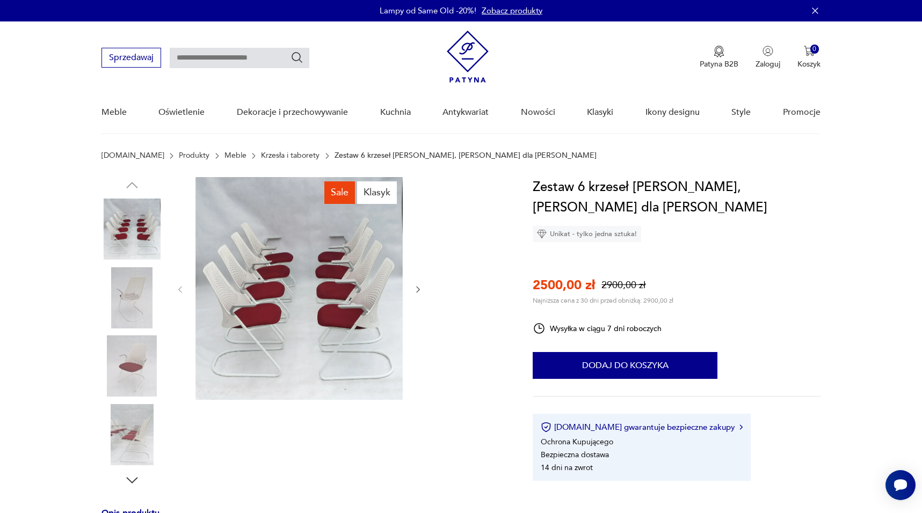
click at [366, 288] on img at bounding box center [298, 288] width 207 height 223
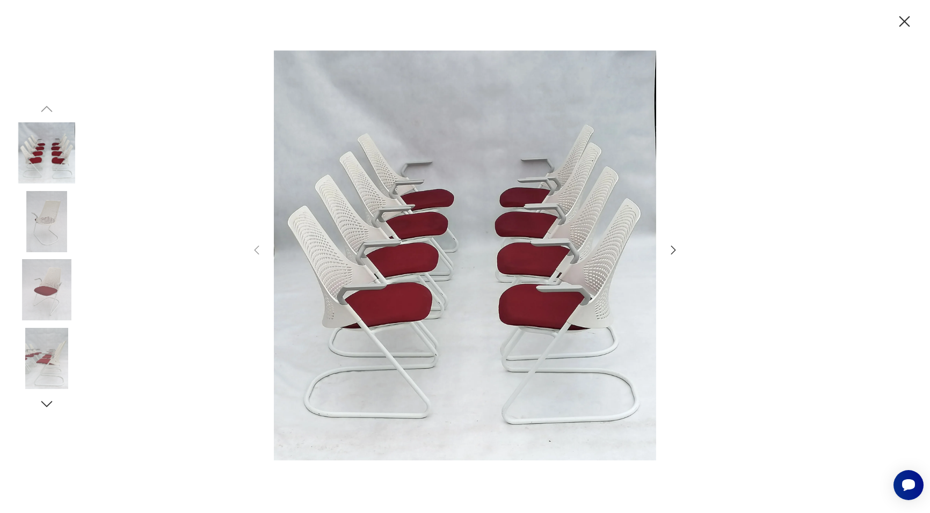
click at [669, 249] on icon "button" at bounding box center [673, 250] width 13 height 13
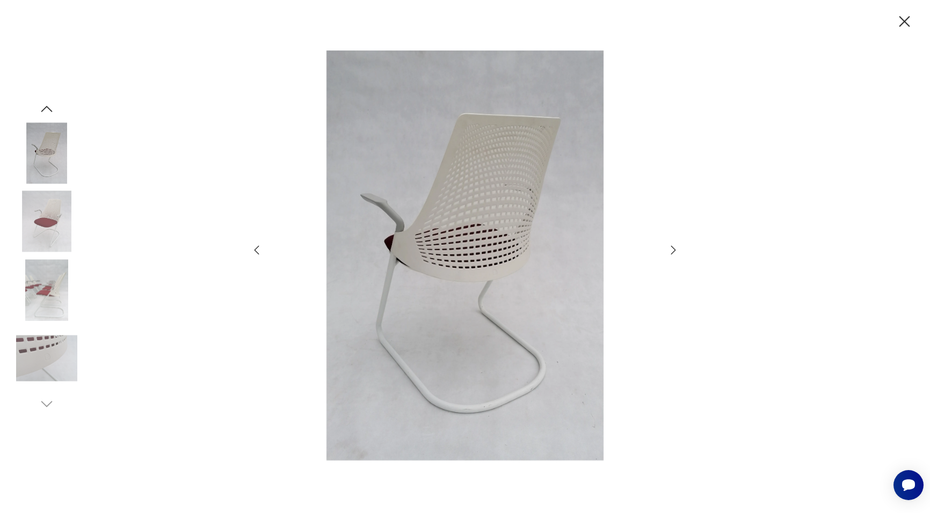
click at [669, 249] on icon "button" at bounding box center [673, 250] width 13 height 13
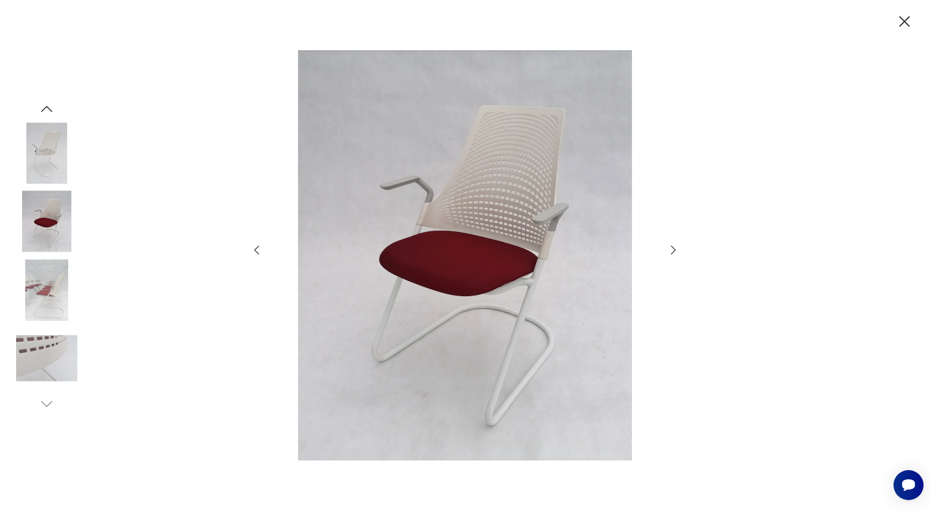
click at [258, 249] on icon "button" at bounding box center [256, 250] width 13 height 13
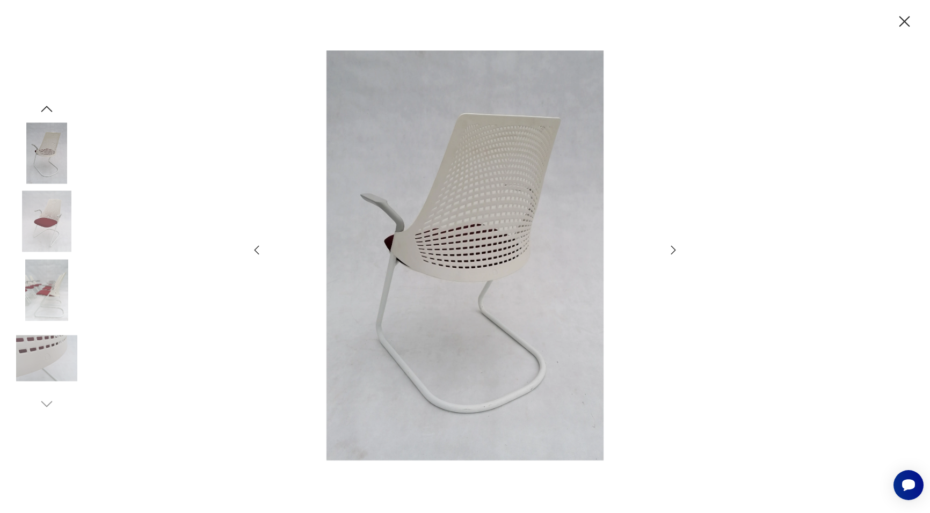
click at [672, 245] on icon "button" at bounding box center [673, 250] width 13 height 13
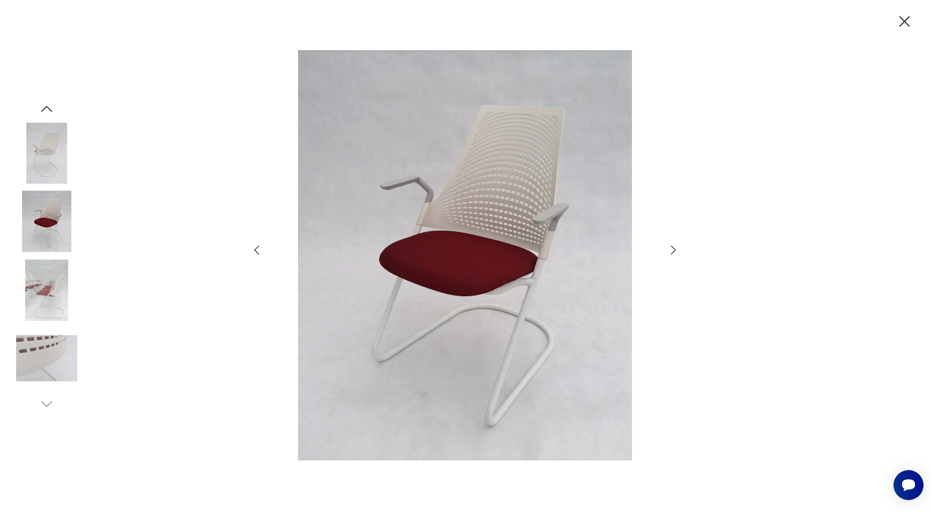
click at [672, 245] on icon "button" at bounding box center [673, 250] width 13 height 13
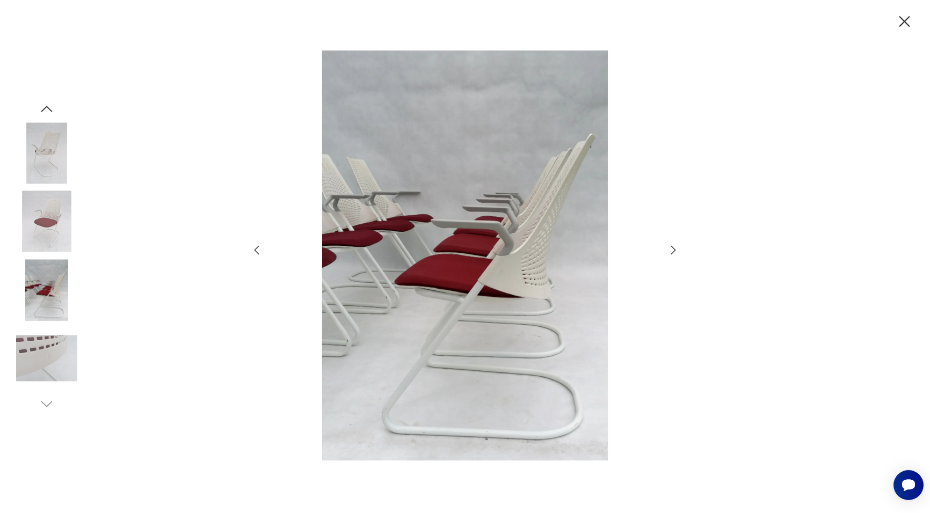
click at [672, 245] on icon "button" at bounding box center [673, 250] width 13 height 13
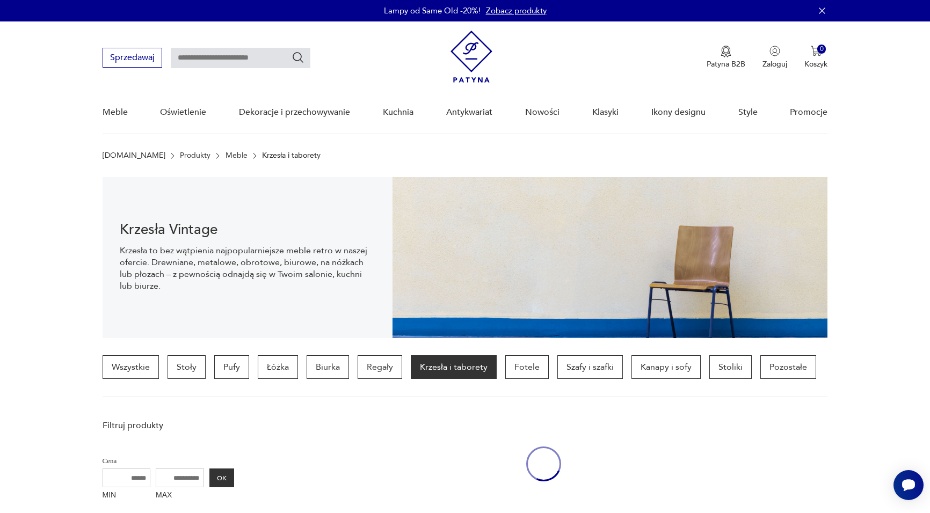
scroll to position [947, 0]
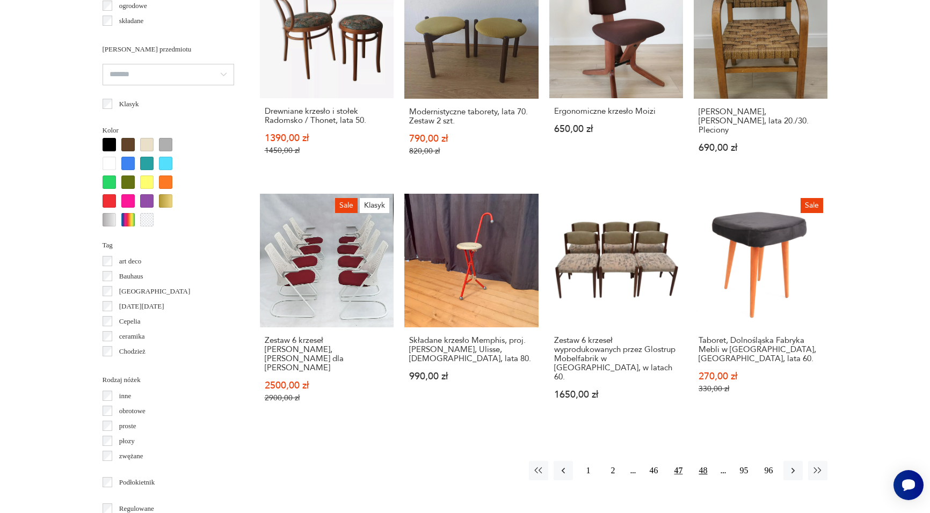
click at [705, 461] on button "48" at bounding box center [702, 470] width 19 height 19
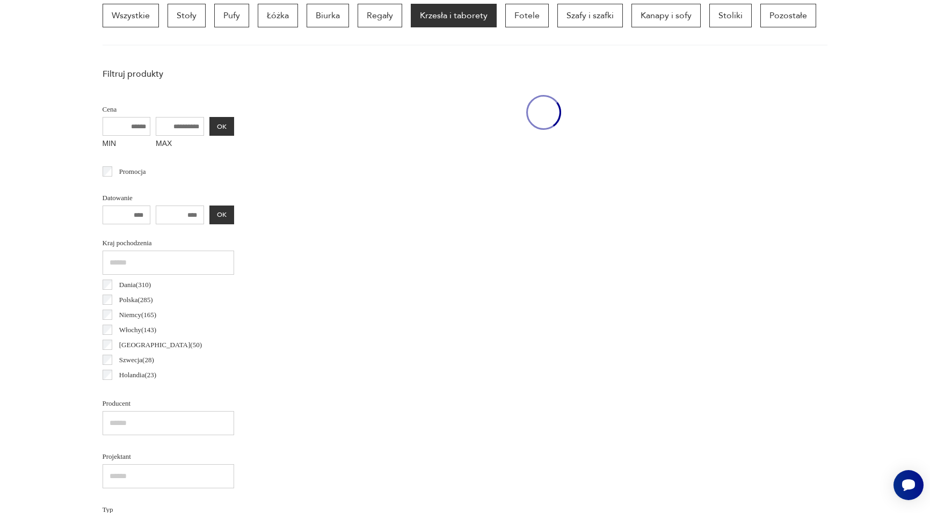
scroll to position [253, 0]
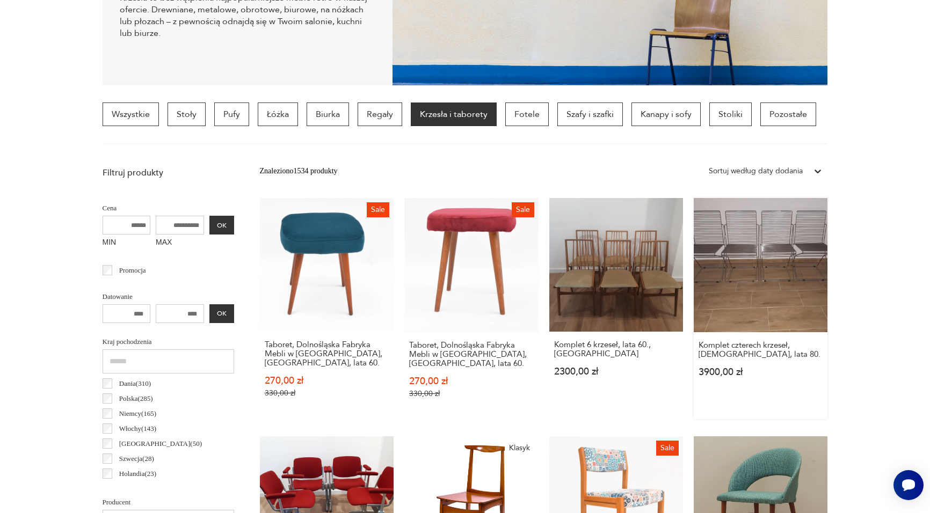
click at [794, 260] on link "Komplet czterech krzeseł, [DEMOGRAPHIC_DATA], lata 80. 3900,00 zł" at bounding box center [761, 308] width 134 height 221
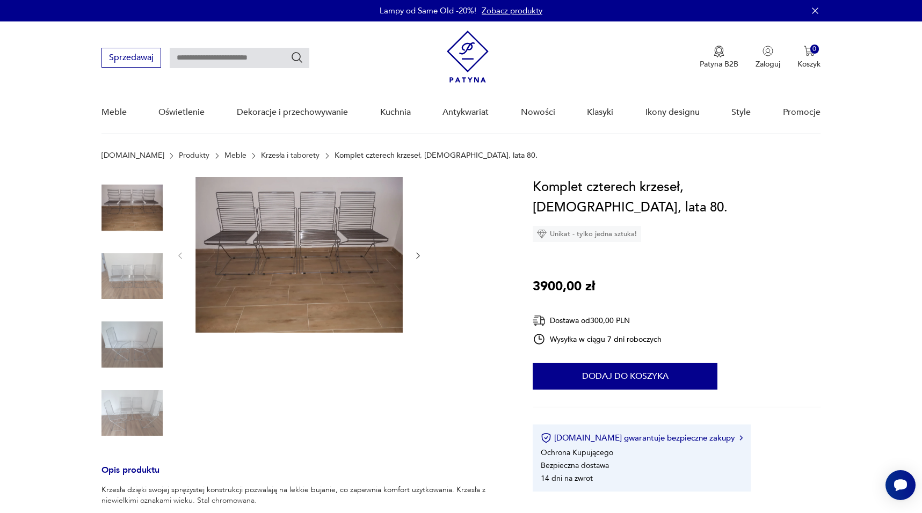
click at [354, 241] on img at bounding box center [298, 255] width 207 height 156
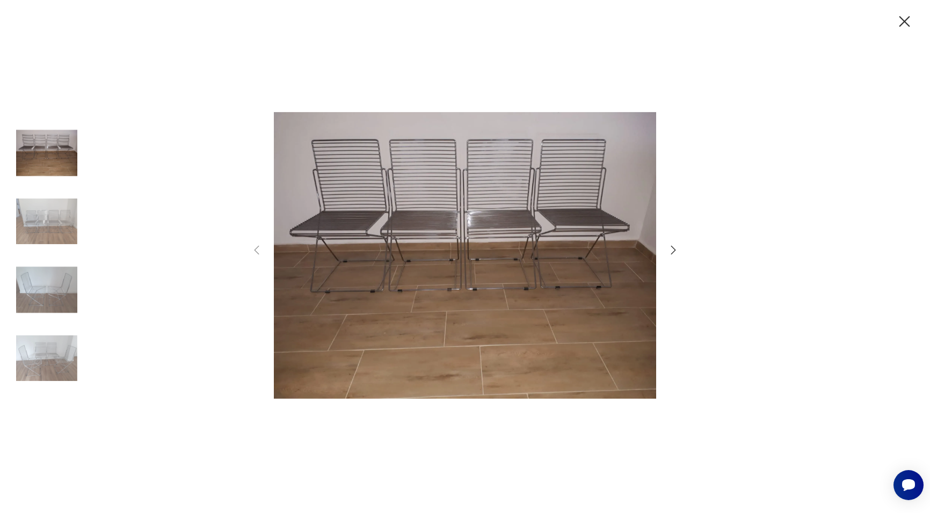
click at [673, 252] on icon "button" at bounding box center [673, 250] width 5 height 9
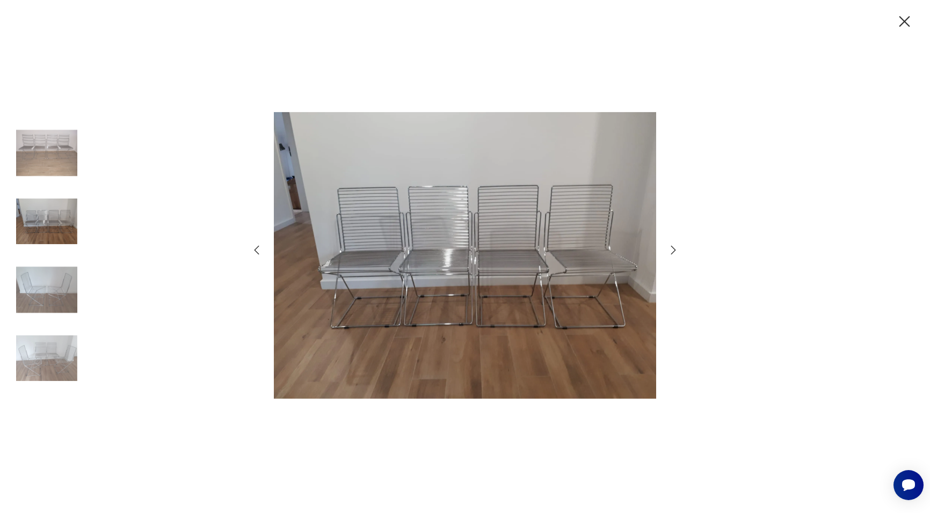
click at [673, 252] on icon "button" at bounding box center [673, 250] width 5 height 9
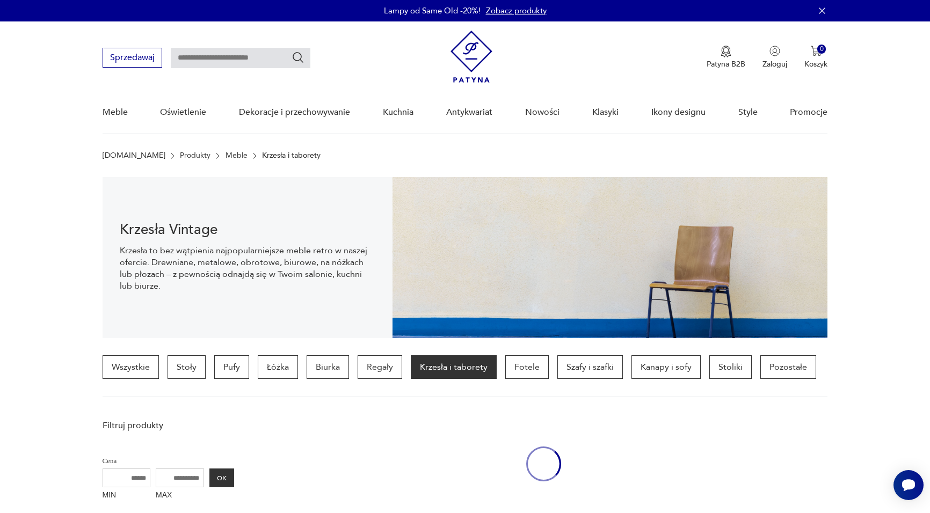
scroll to position [253, 0]
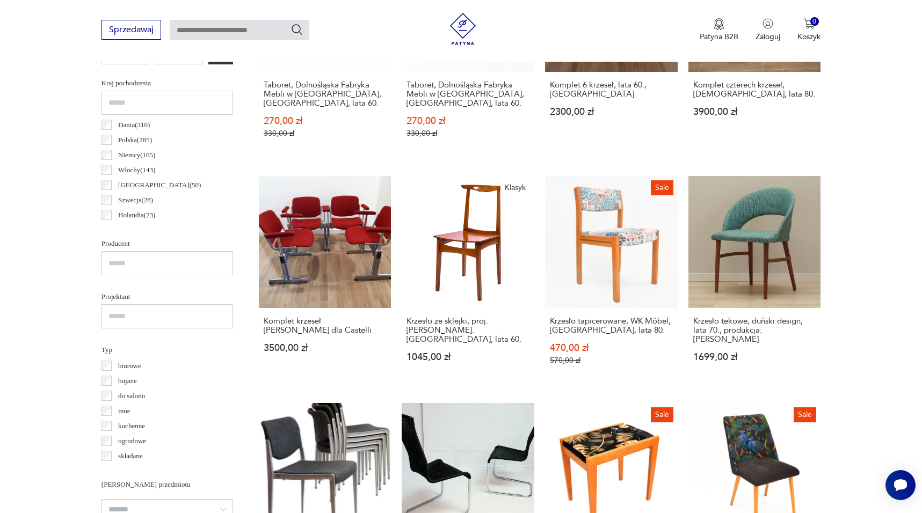
scroll to position [521, 0]
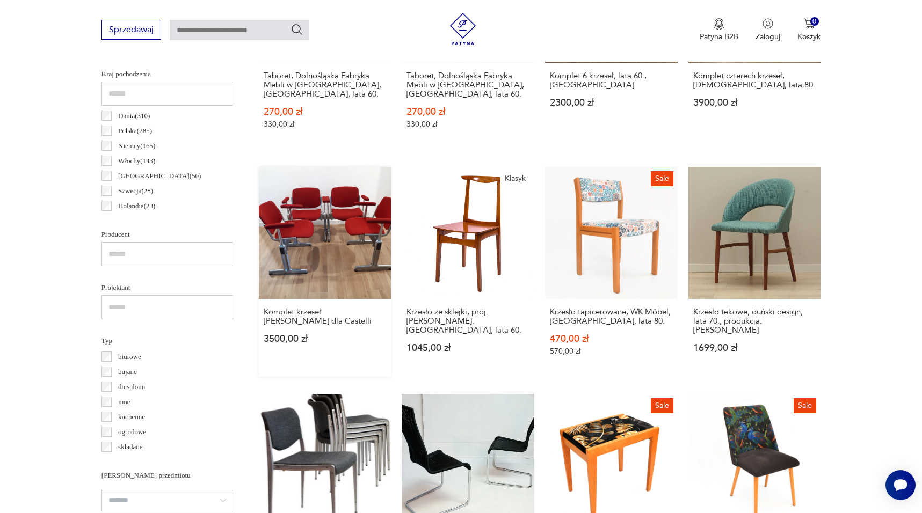
click at [369, 219] on link "Komplet krzeseł Giancarlo Piretti dla Castelli 3500,00 zł" at bounding box center [325, 272] width 133 height 211
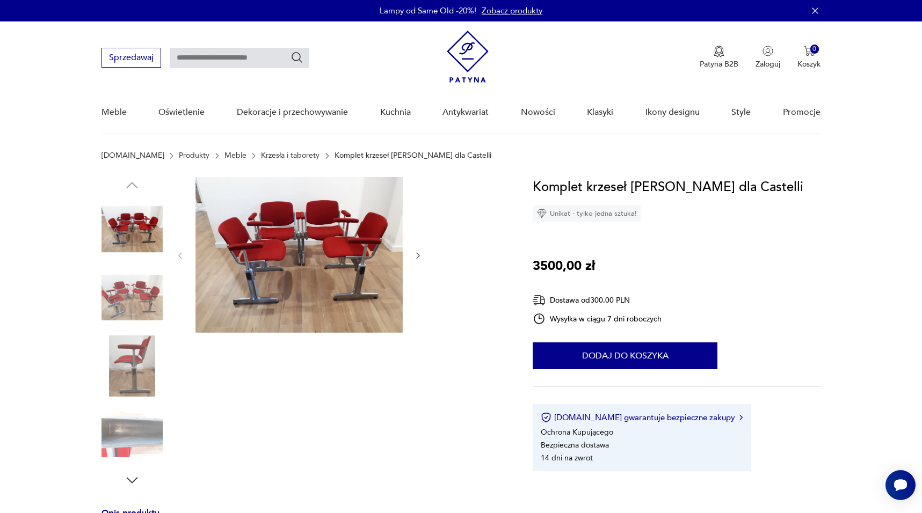
click at [351, 221] on img at bounding box center [298, 255] width 207 height 156
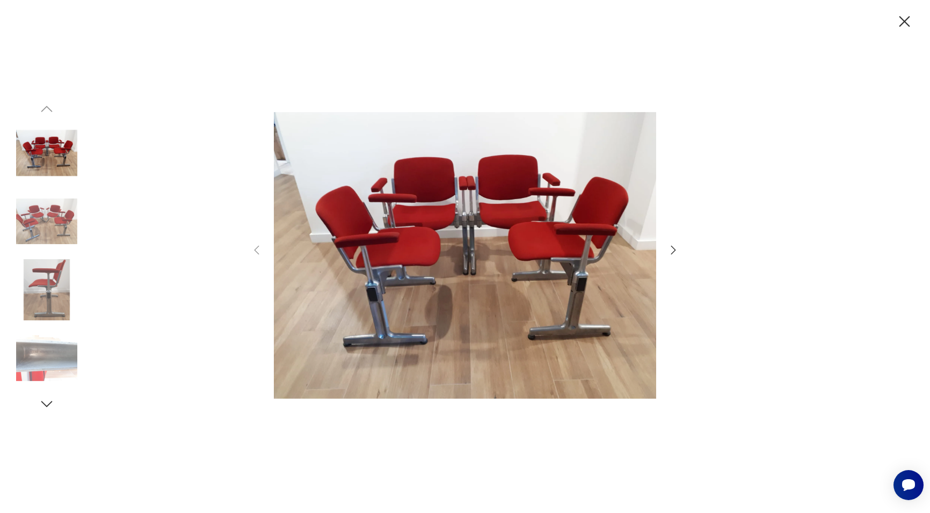
click at [672, 247] on icon "button" at bounding box center [673, 250] width 5 height 9
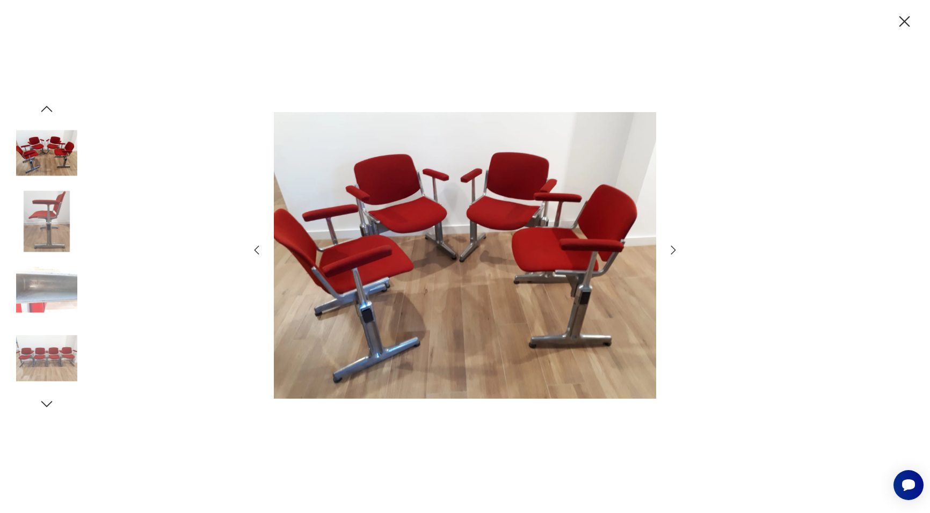
click at [672, 247] on icon "button" at bounding box center [673, 250] width 5 height 9
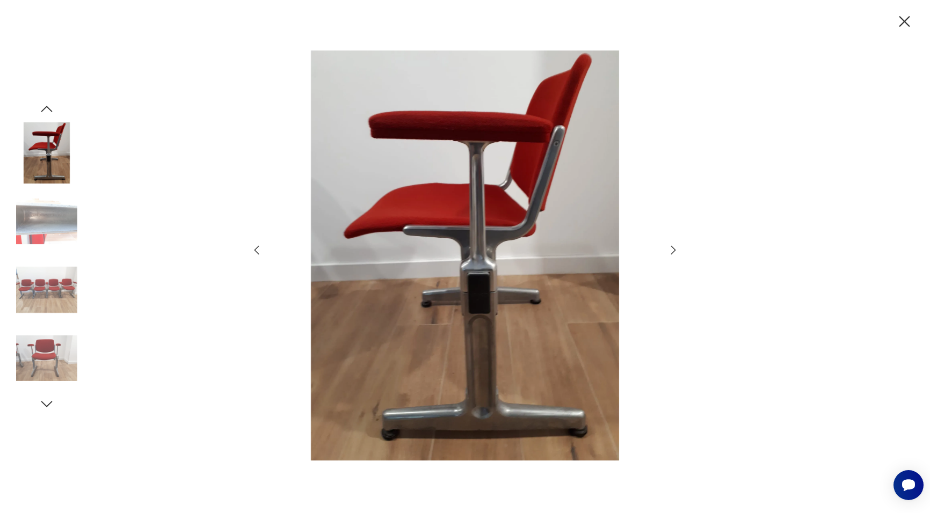
click at [672, 247] on icon "button" at bounding box center [673, 250] width 5 height 9
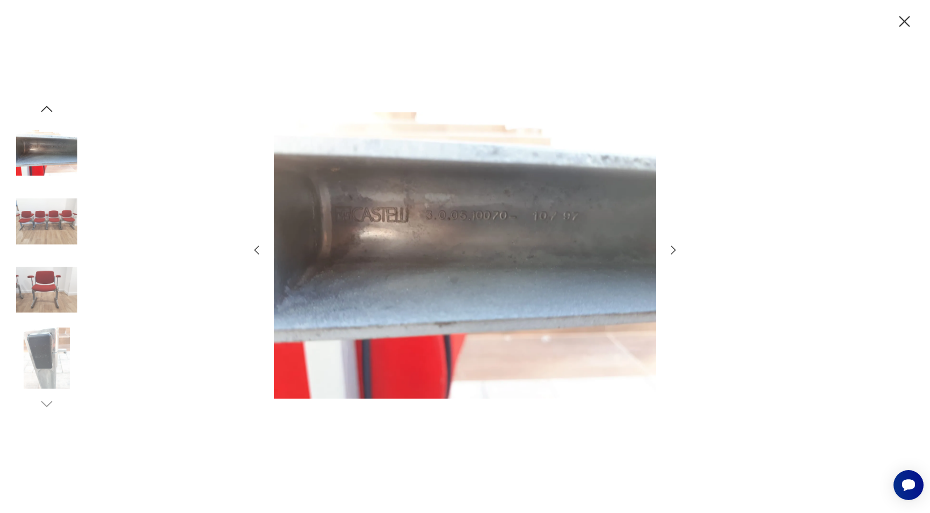
click at [672, 247] on icon "button" at bounding box center [673, 250] width 5 height 9
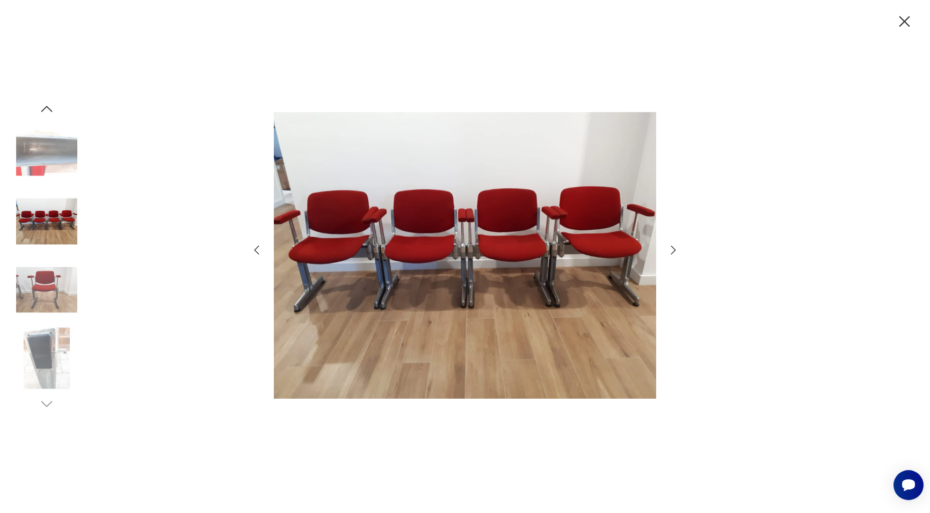
click at [672, 247] on icon "button" at bounding box center [673, 250] width 5 height 9
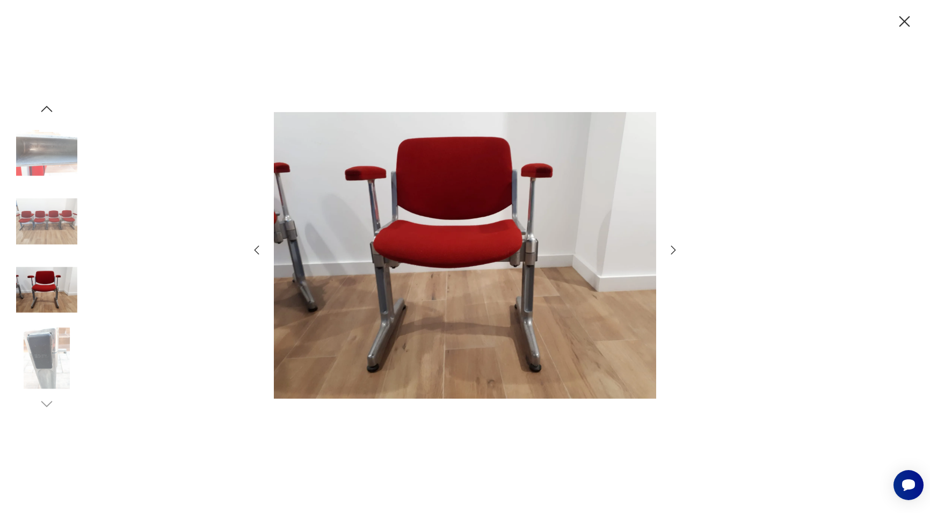
click at [672, 247] on icon "button" at bounding box center [673, 250] width 5 height 9
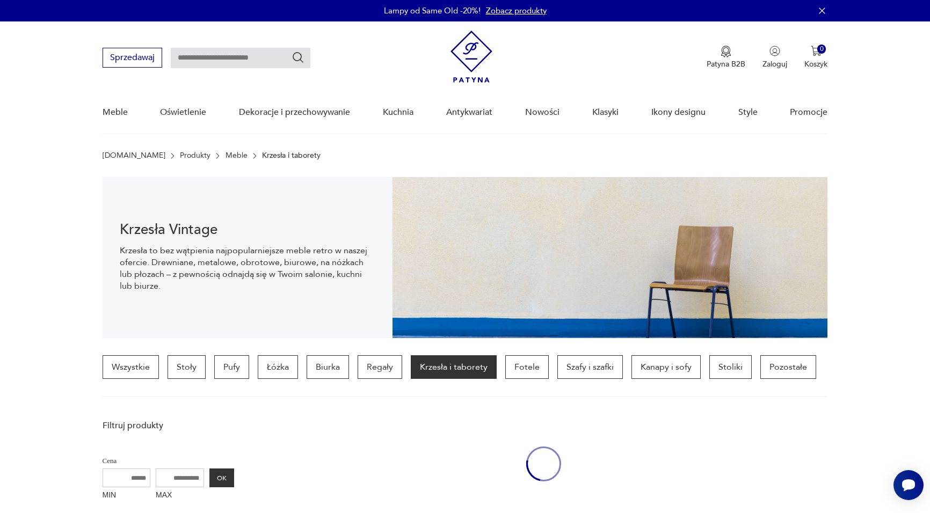
scroll to position [521, 0]
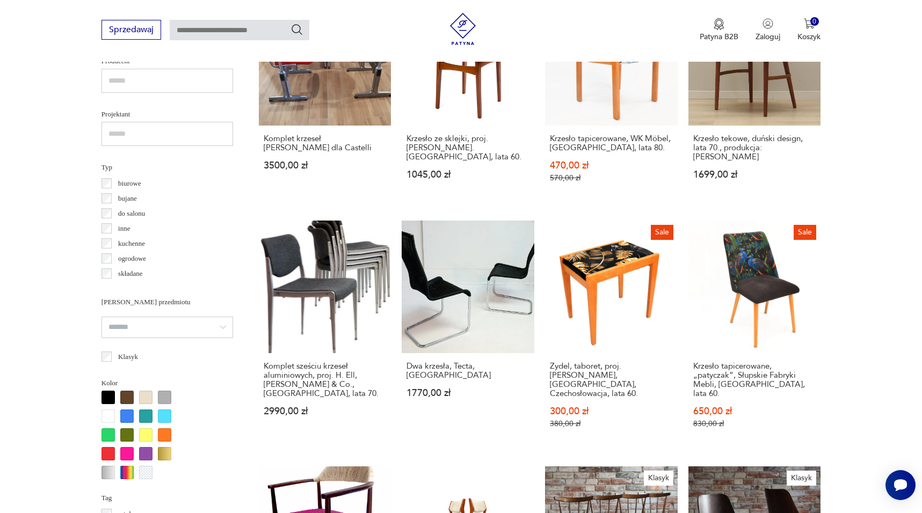
scroll to position [664, 0]
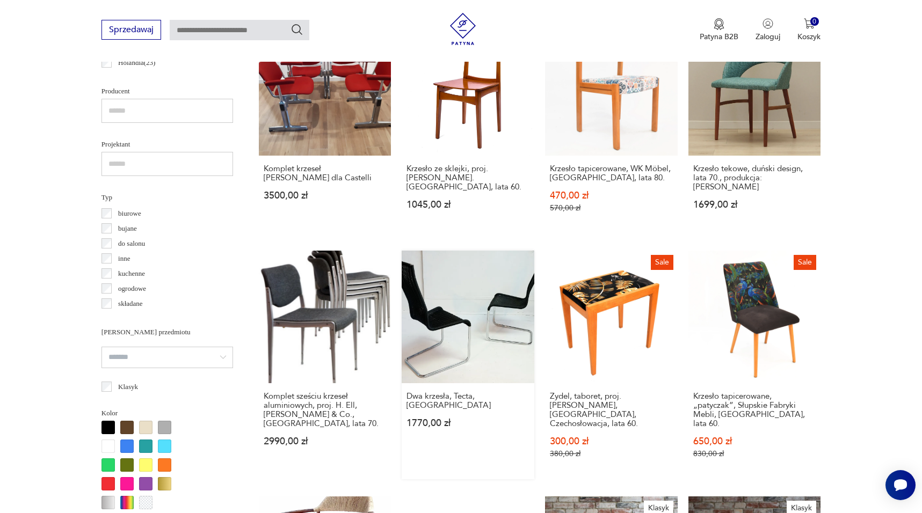
click at [475, 347] on link "Dwa krzesła, Tecta, [GEOGRAPHIC_DATA] 1770,00 zł" at bounding box center [468, 365] width 133 height 229
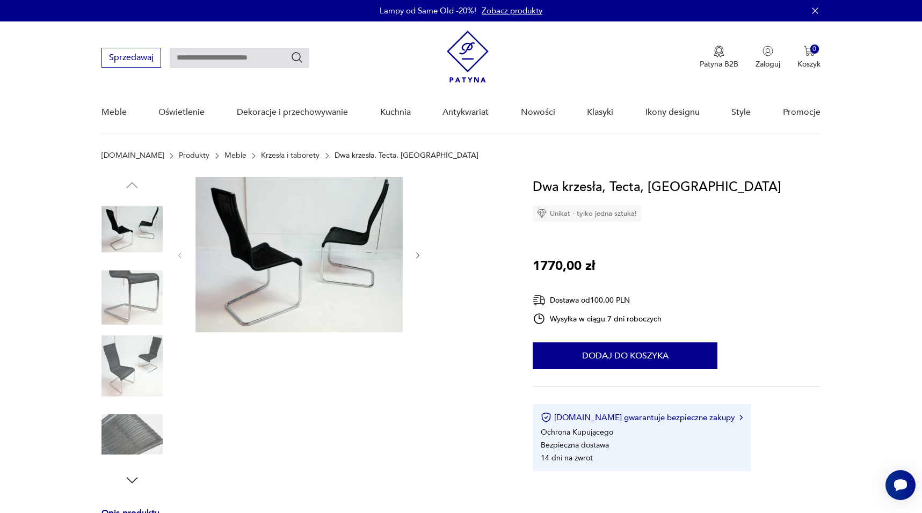
click at [148, 291] on img at bounding box center [132, 297] width 61 height 61
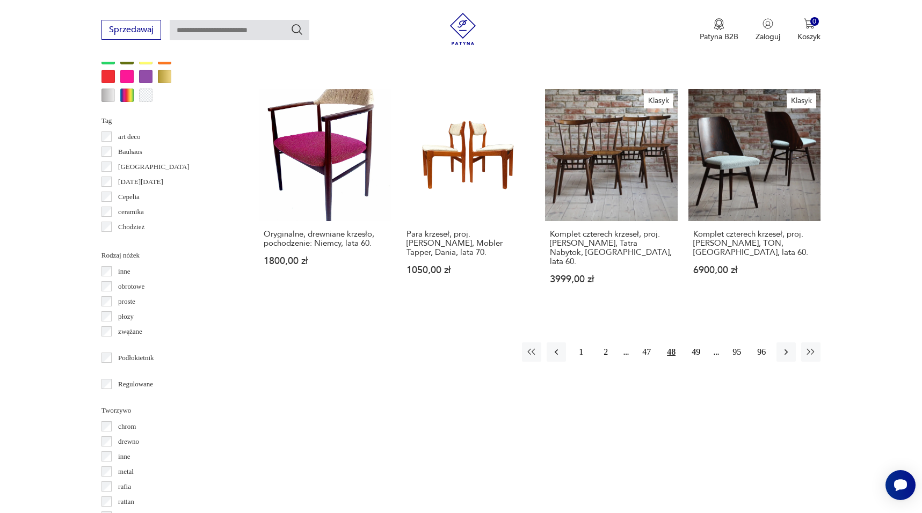
scroll to position [1076, 0]
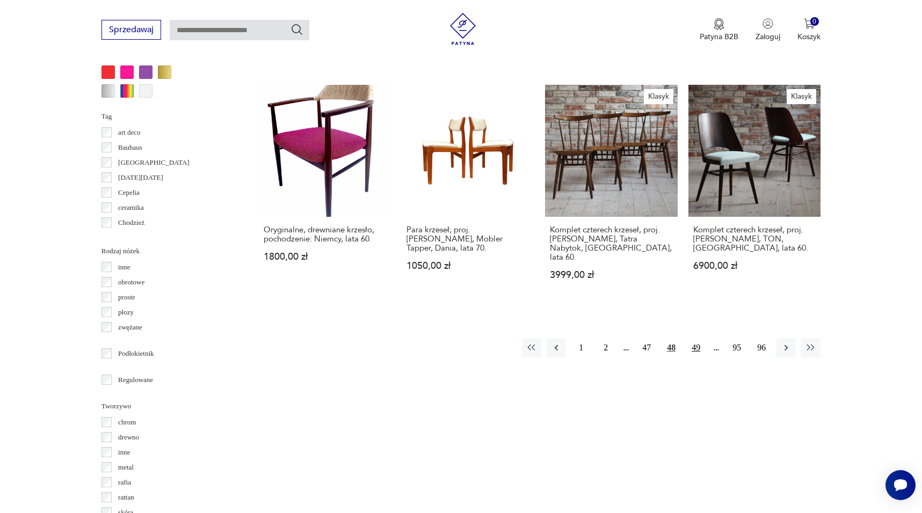
click at [698, 338] on button "49" at bounding box center [695, 347] width 19 height 19
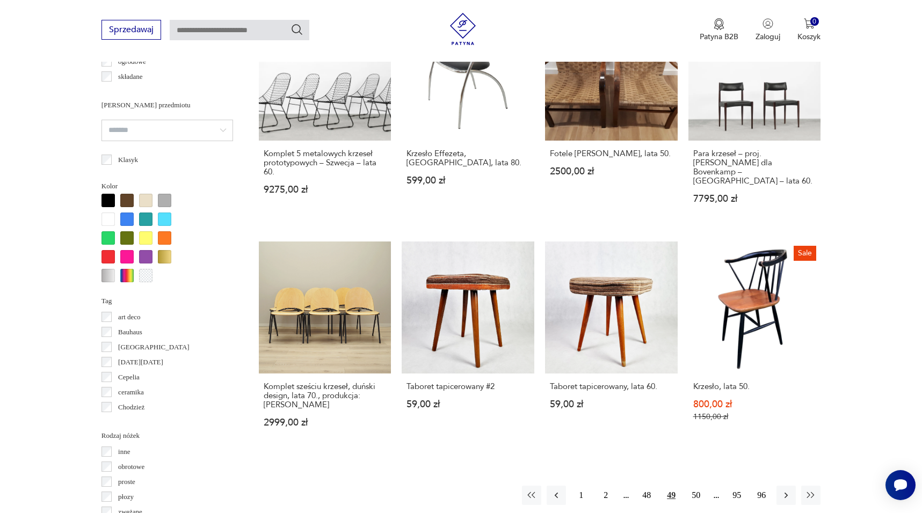
scroll to position [893, 0]
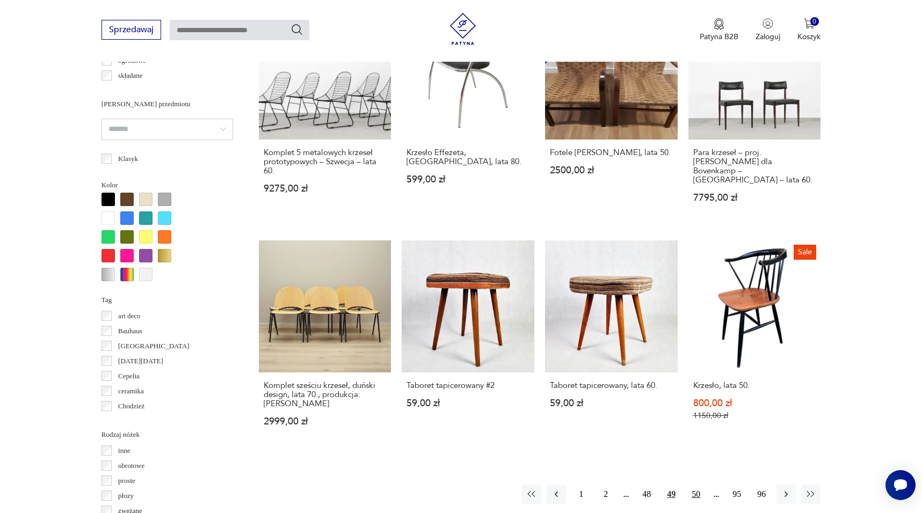
click at [694, 485] on button "50" at bounding box center [695, 494] width 19 height 19
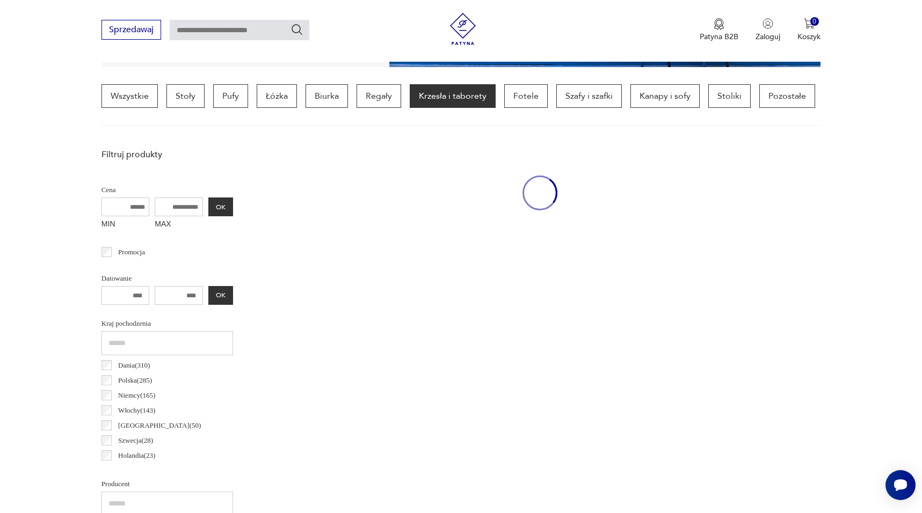
scroll to position [253, 0]
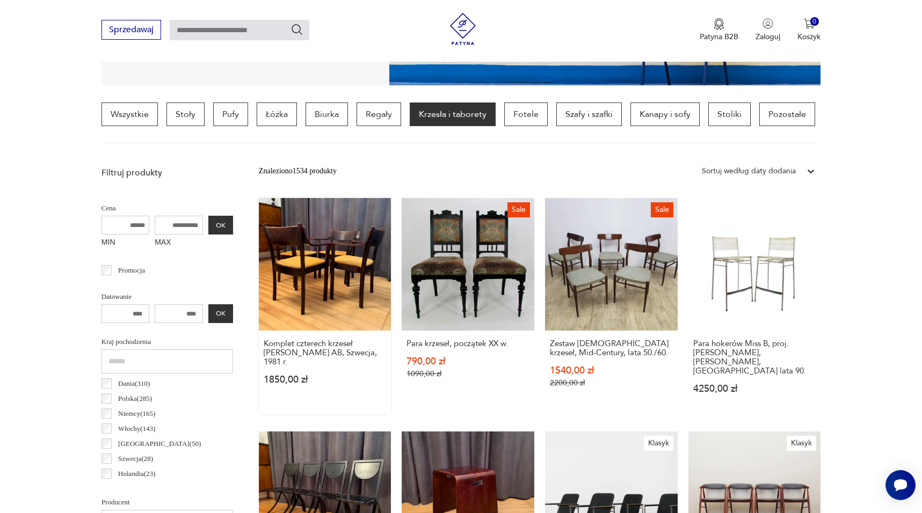
click at [345, 282] on link "Komplet czterech krzeseł [PERSON_NAME] AB, Szwecja, 1981 r. 1850,00 zł" at bounding box center [325, 306] width 133 height 216
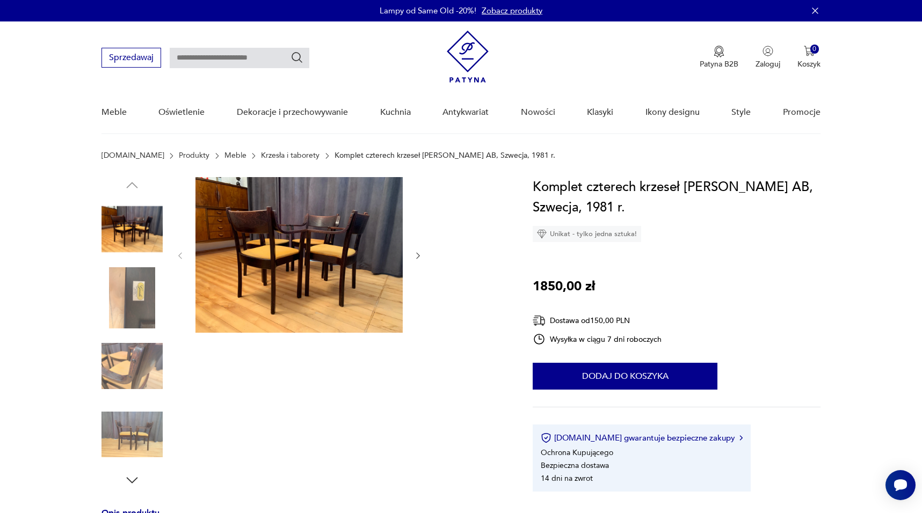
click at [346, 277] on img at bounding box center [298, 255] width 207 height 156
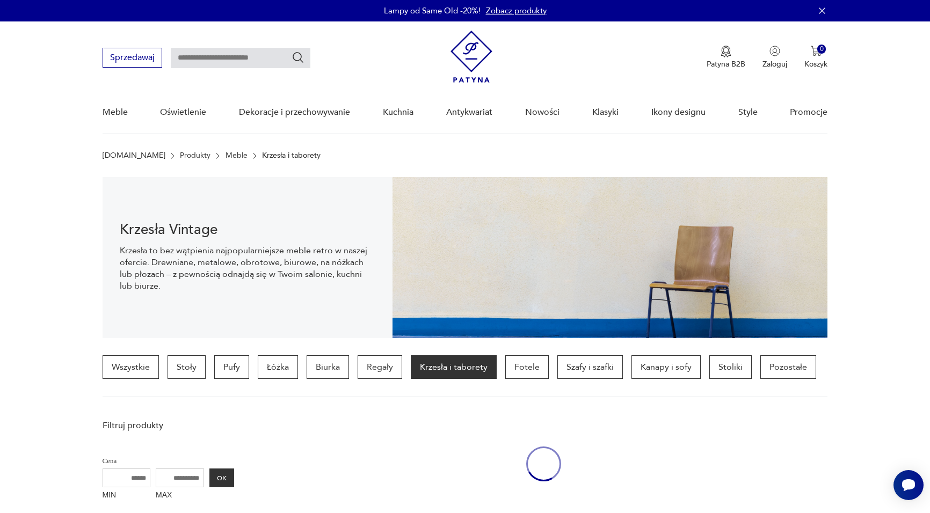
scroll to position [253, 0]
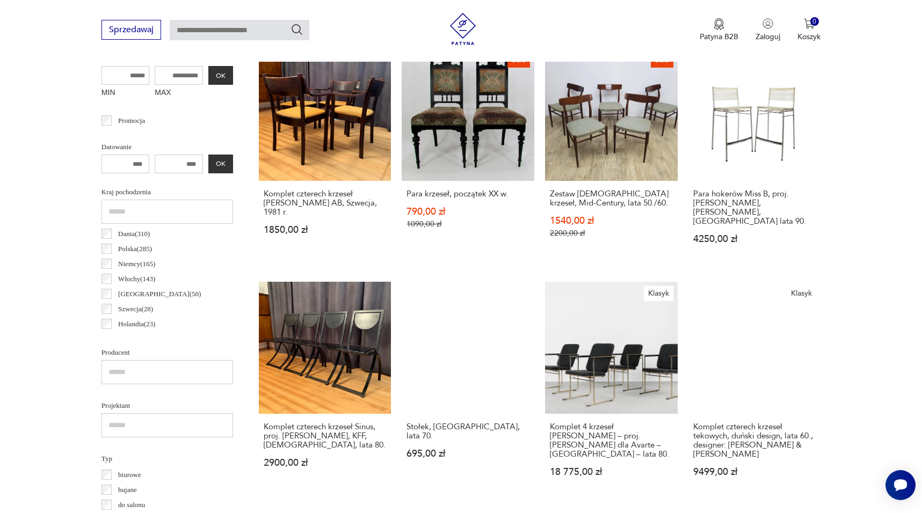
scroll to position [410, 0]
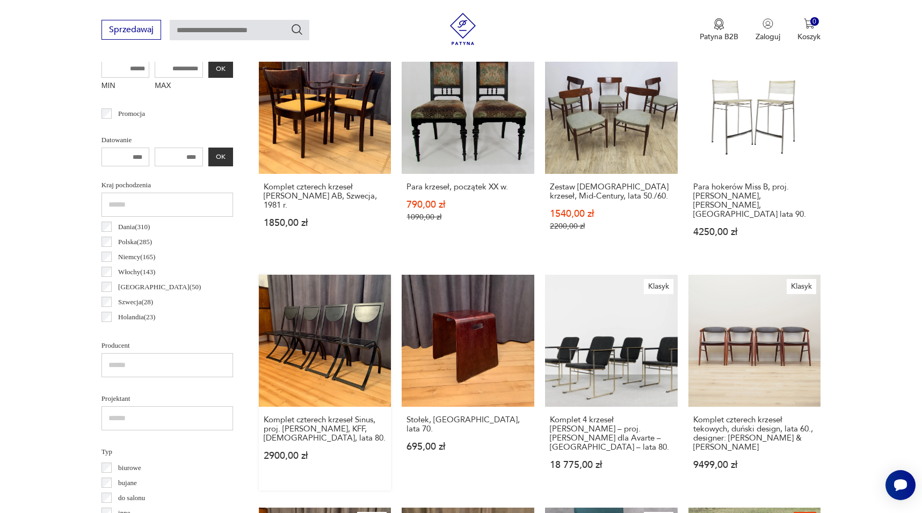
click at [332, 315] on link "Komplet czterech krzeseł Sinus, proj. [PERSON_NAME], KFF, [DEMOGRAPHIC_DATA], l…" at bounding box center [325, 383] width 133 height 216
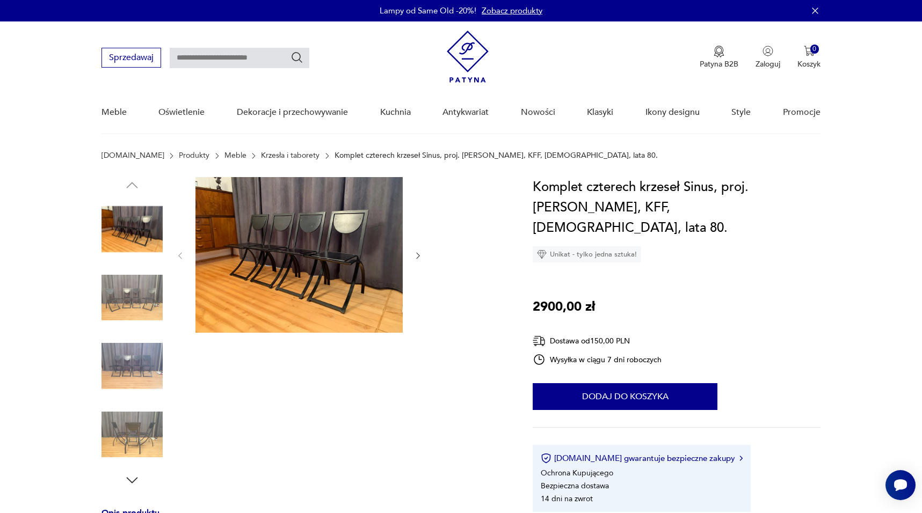
click at [313, 237] on img at bounding box center [298, 255] width 207 height 156
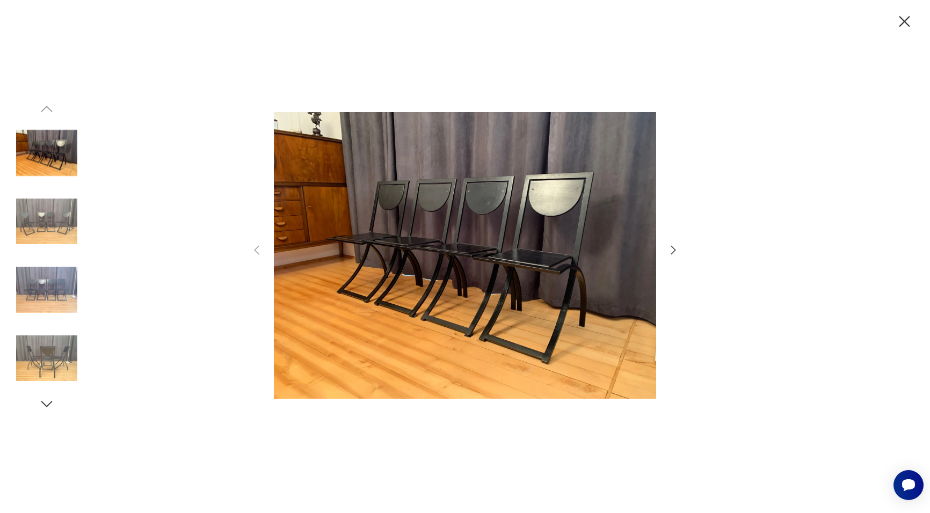
click at [672, 248] on icon "button" at bounding box center [673, 250] width 13 height 13
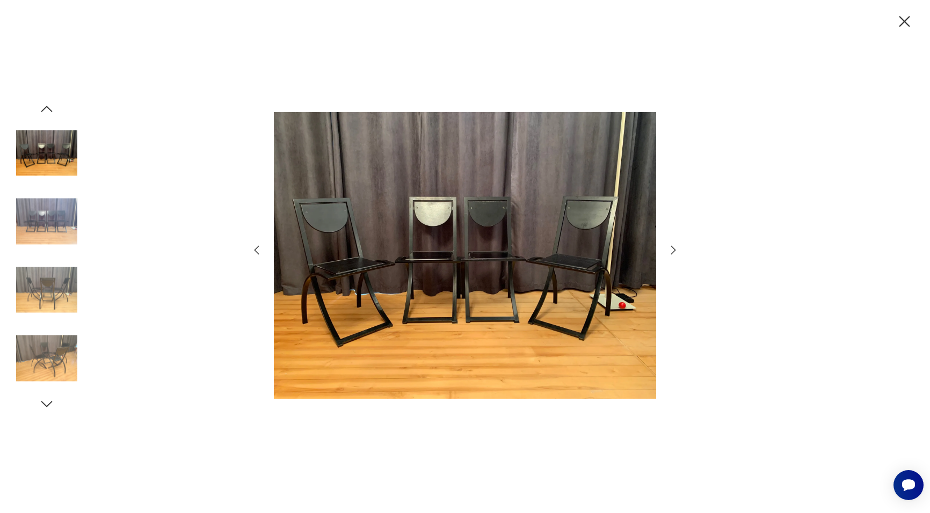
click at [672, 248] on icon "button" at bounding box center [673, 250] width 13 height 13
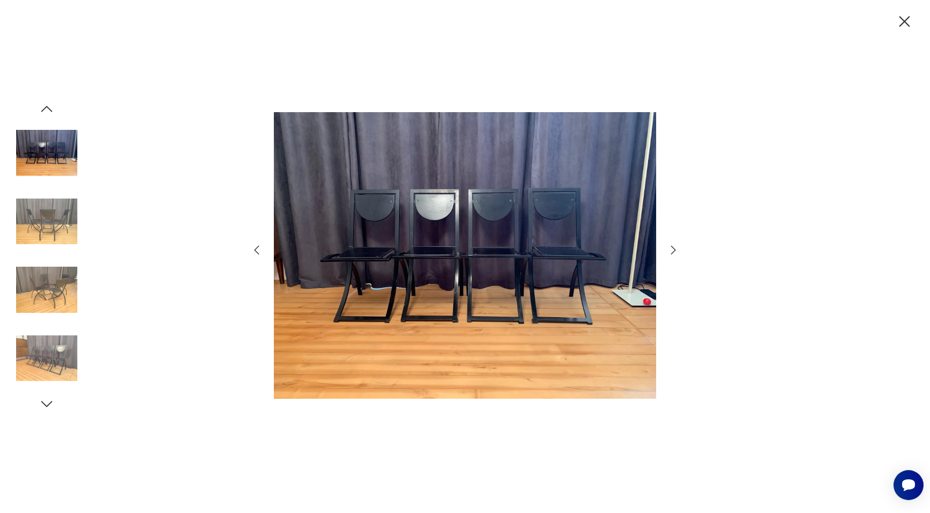
click at [672, 248] on icon "button" at bounding box center [673, 250] width 13 height 13
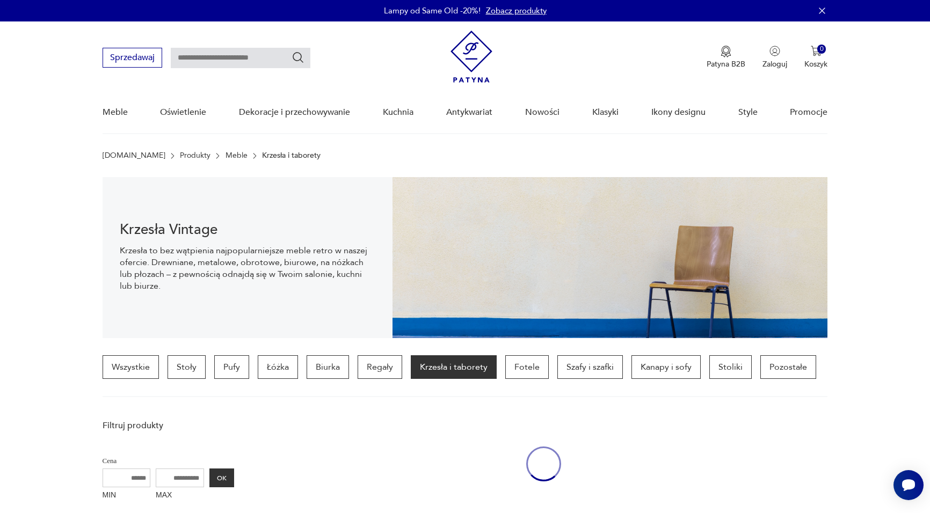
scroll to position [410, 0]
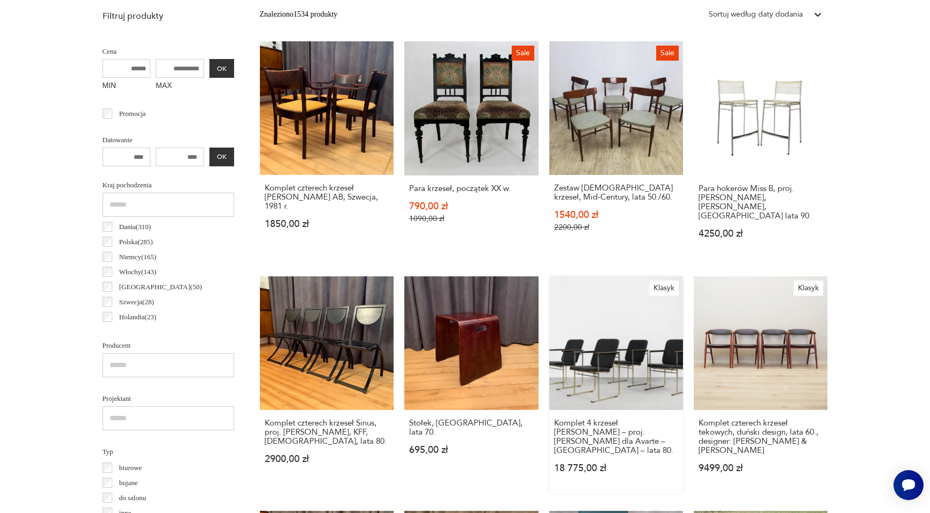
click at [596, 340] on link "Klasyk Komplet 4 krzeseł Skaala – proj. Yrjö Kukkapuro dla Avarte – Finlandia –…" at bounding box center [616, 386] width 134 height 218
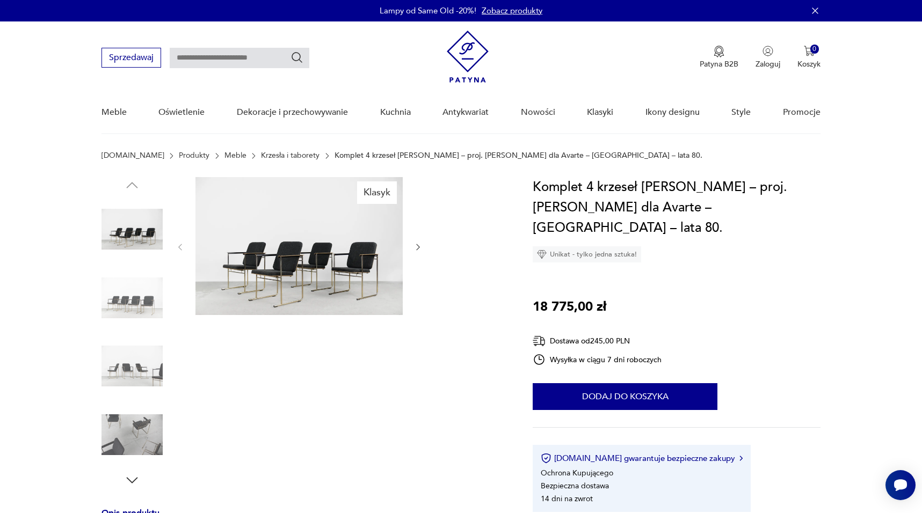
click at [376, 252] on img at bounding box center [298, 246] width 207 height 138
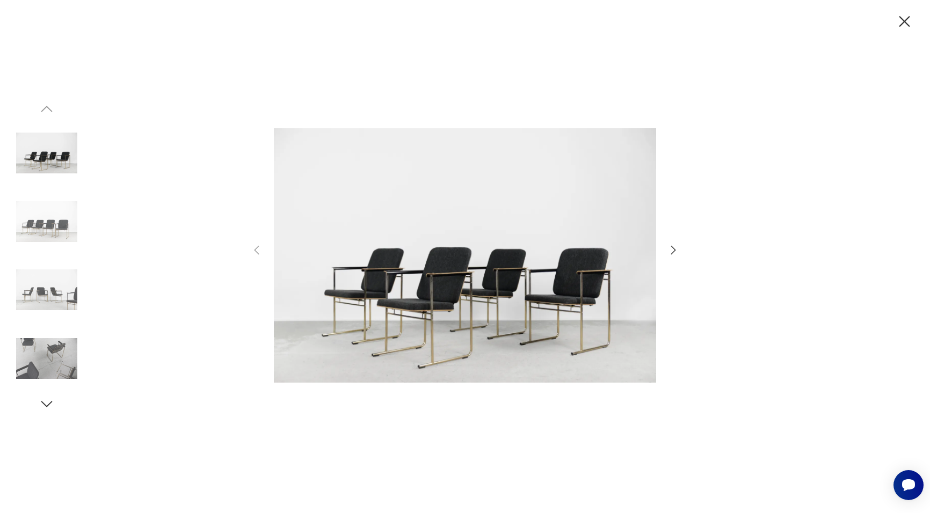
click at [60, 286] on img at bounding box center [46, 289] width 61 height 61
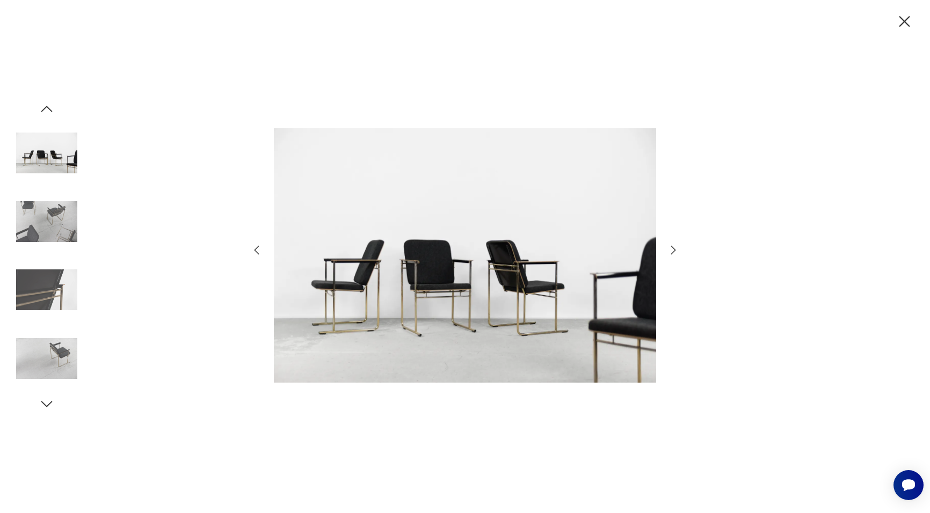
click at [51, 298] on img at bounding box center [46, 289] width 61 height 61
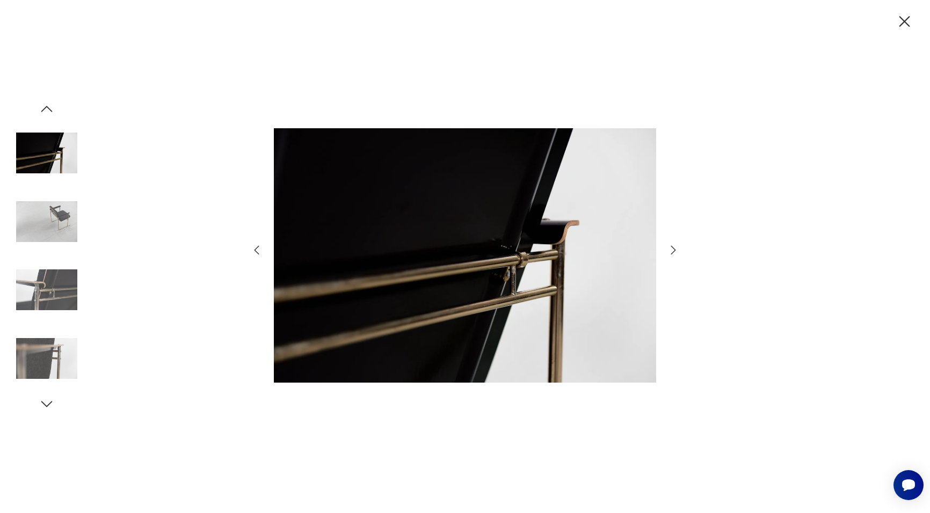
click at [56, 344] on img at bounding box center [46, 358] width 61 height 61
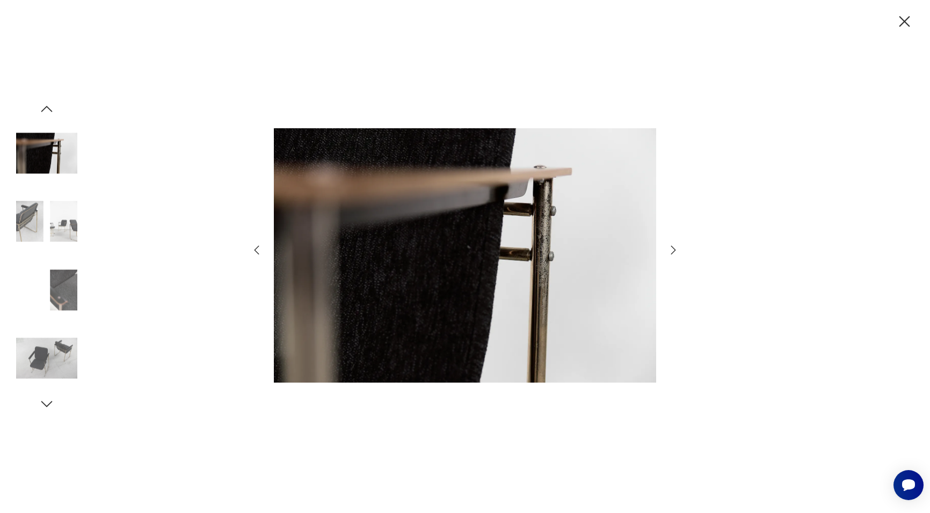
click at [54, 345] on img at bounding box center [46, 358] width 61 height 61
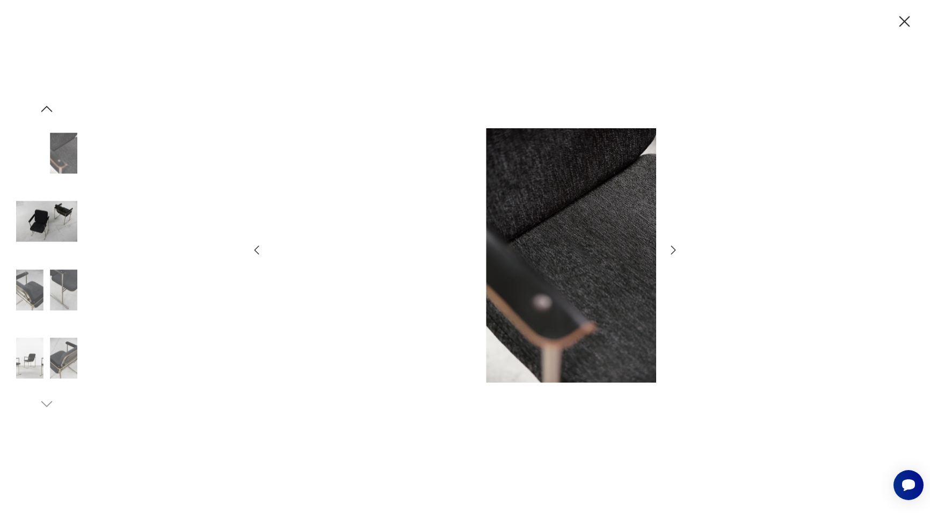
click at [38, 286] on img at bounding box center [46, 289] width 61 height 61
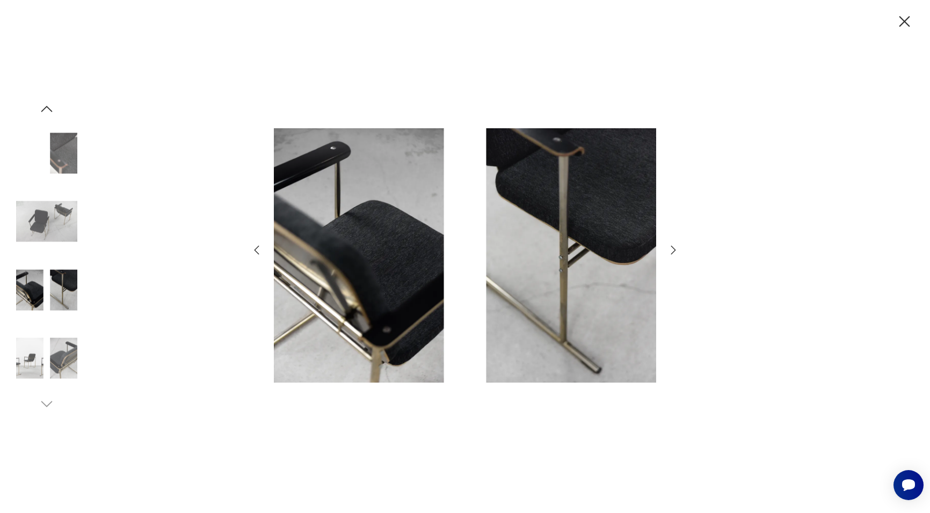
click at [56, 344] on img at bounding box center [46, 358] width 61 height 61
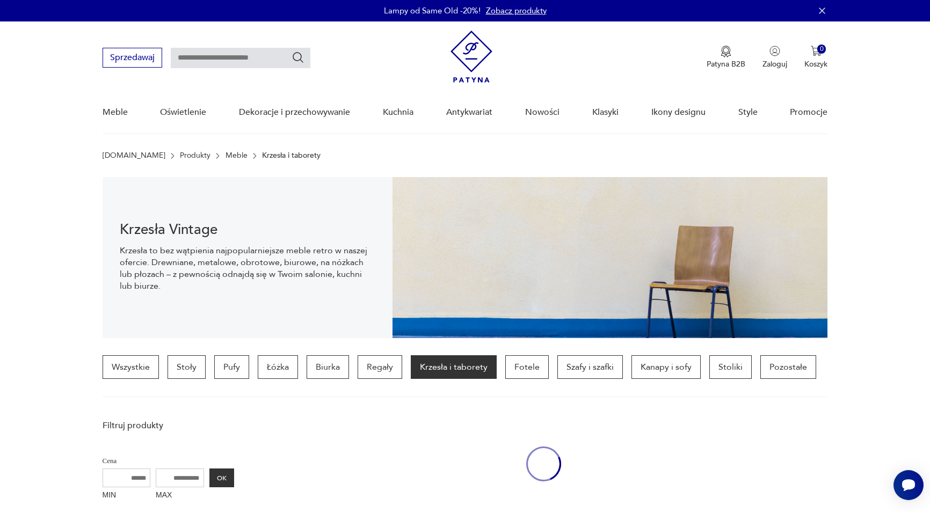
scroll to position [410, 0]
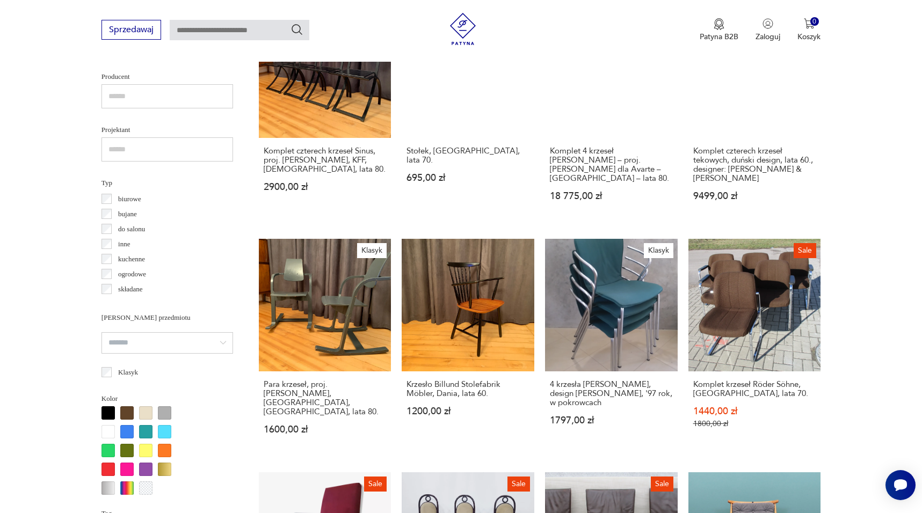
scroll to position [710, 0]
